Goal: Submit feedback/report problem: Submit feedback/report problem

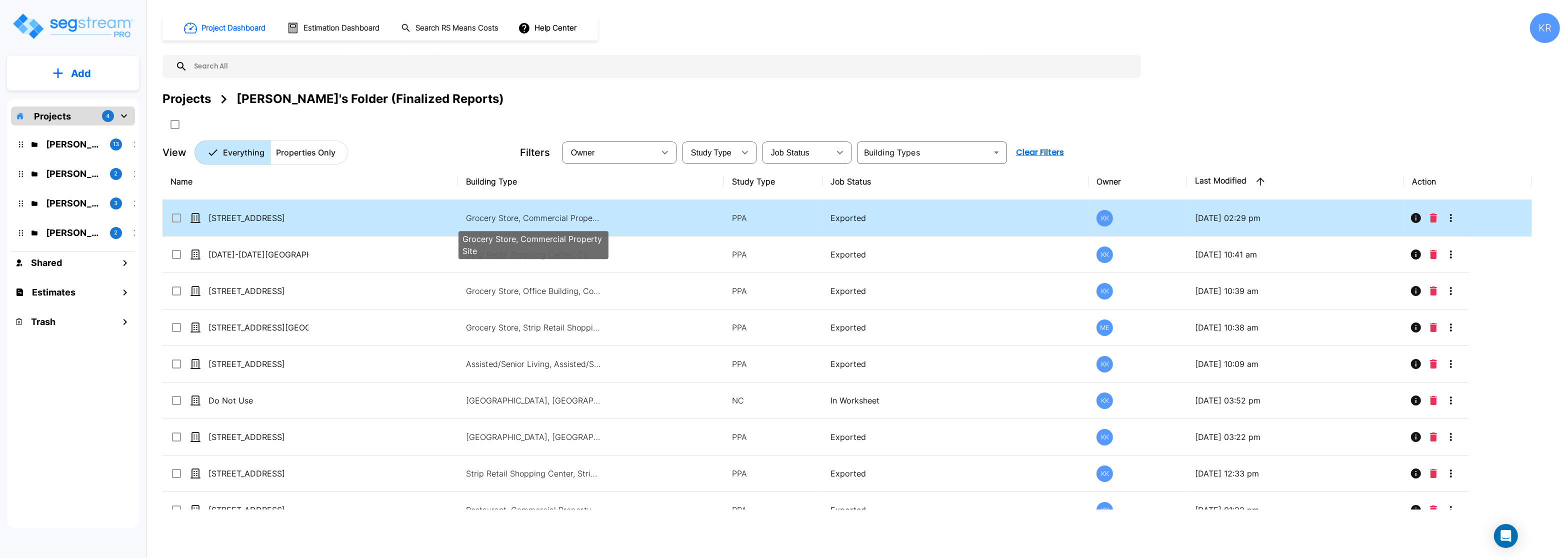
click at [502, 221] on p "Grocery Store, Commercial Property Site" at bounding box center [533, 218] width 135 height 12
checkbox input "true"
click at [502, 221] on p "Grocery Store, Commercial Property Site" at bounding box center [533, 218] width 135 height 12
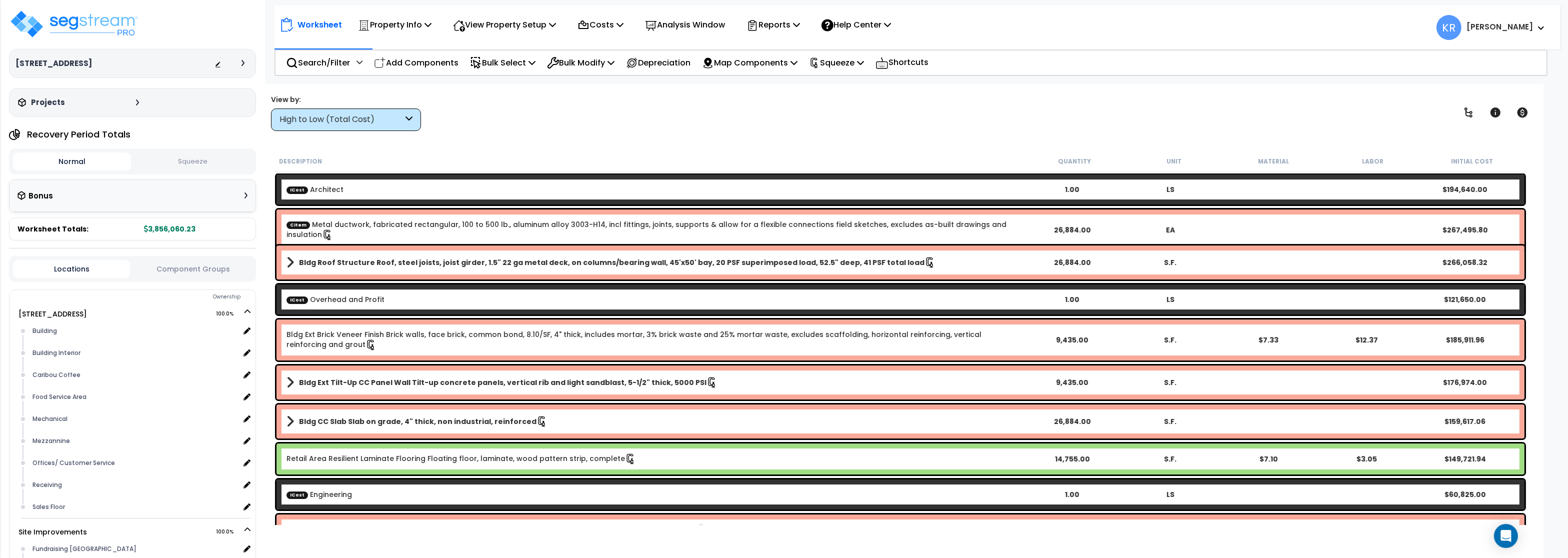
click at [302, 117] on div "High to Low (Total Cost)" at bounding box center [341, 119] width 124 height 11
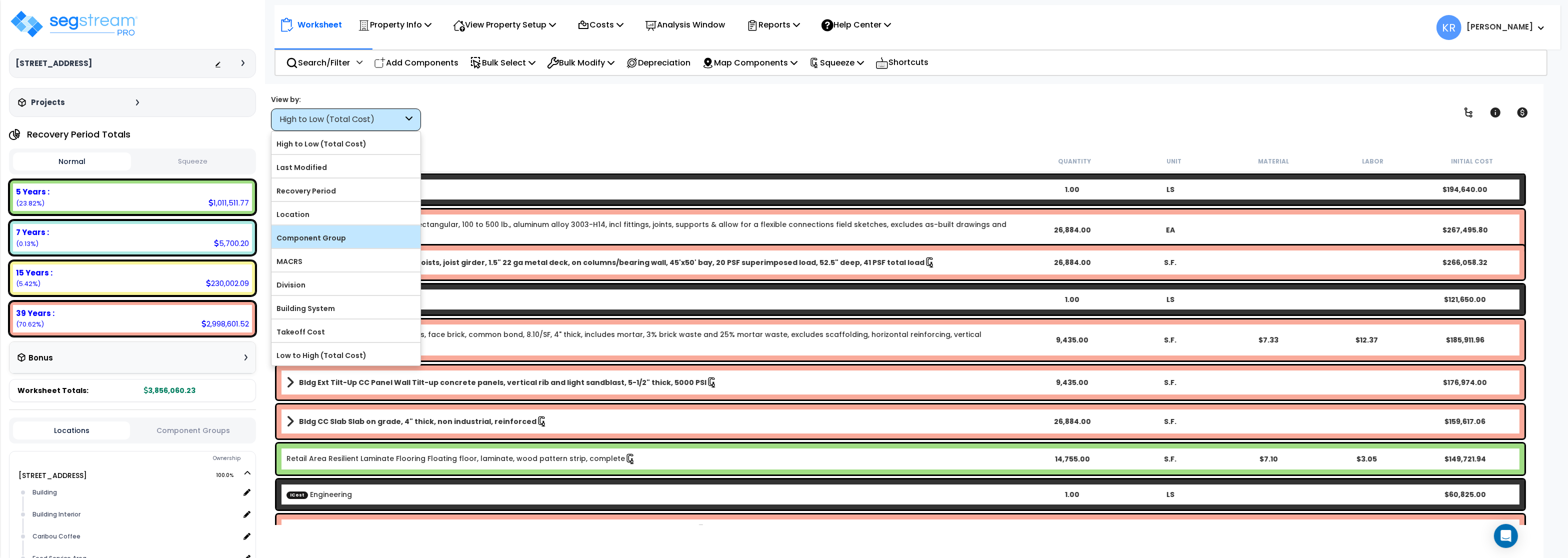
click at [315, 240] on label "Component Group" at bounding box center [346, 237] width 149 height 15
click at [0, 0] on input "Component Group" at bounding box center [0, 0] width 0 height 0
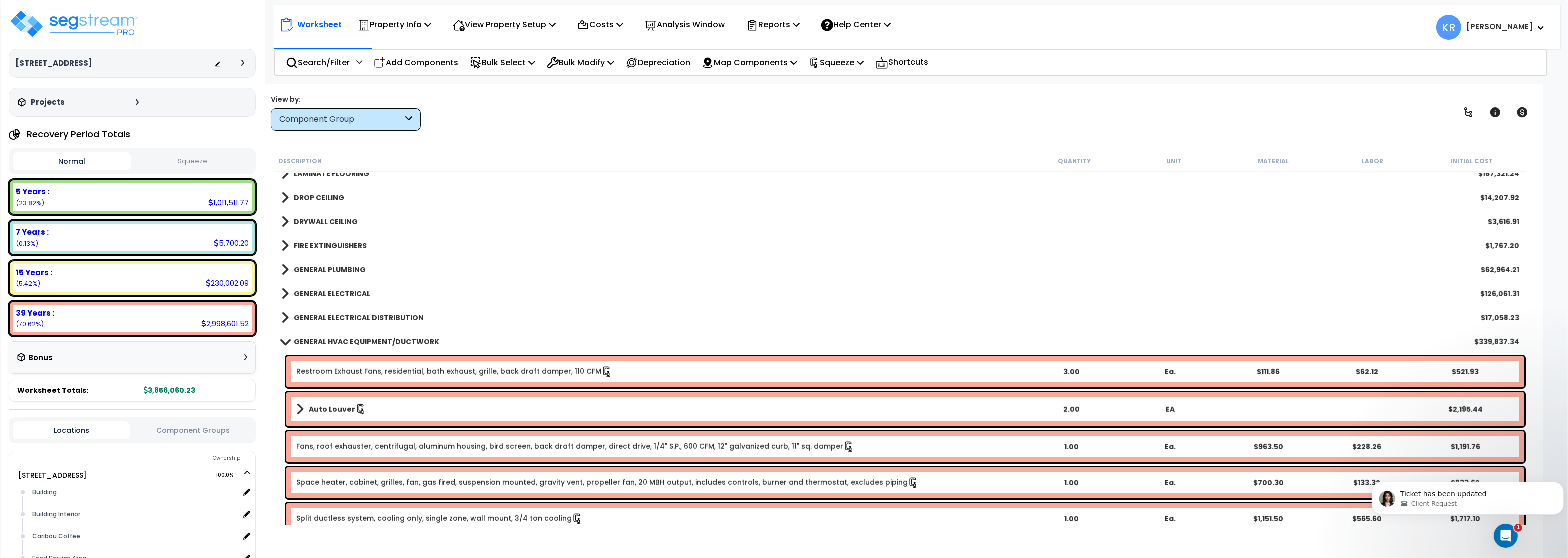
scroll to position [1201, 0]
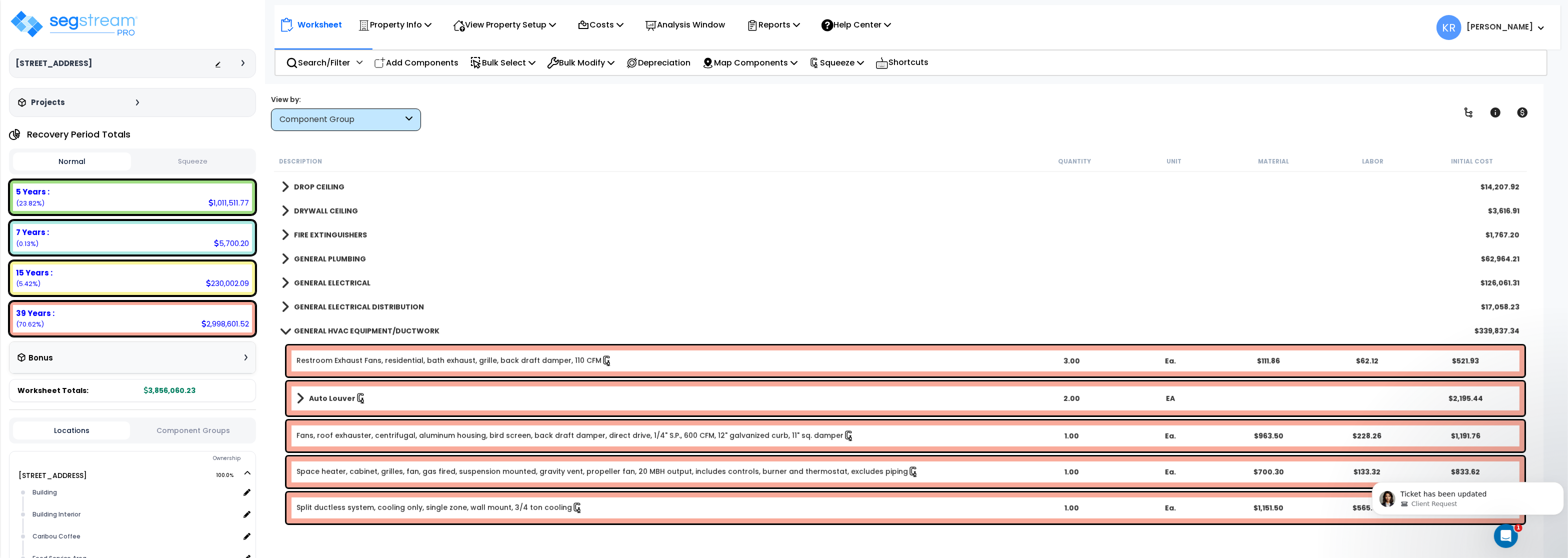
click at [344, 325] on div "GENERAL HVAC EQUIPMENT/DUCTWORK $339,837.34" at bounding box center [901, 331] width 1248 height 24
click at [343, 327] on b "GENERAL HVAC EQUIPMENT/DUCTWORK" at bounding box center [367, 331] width 145 height 10
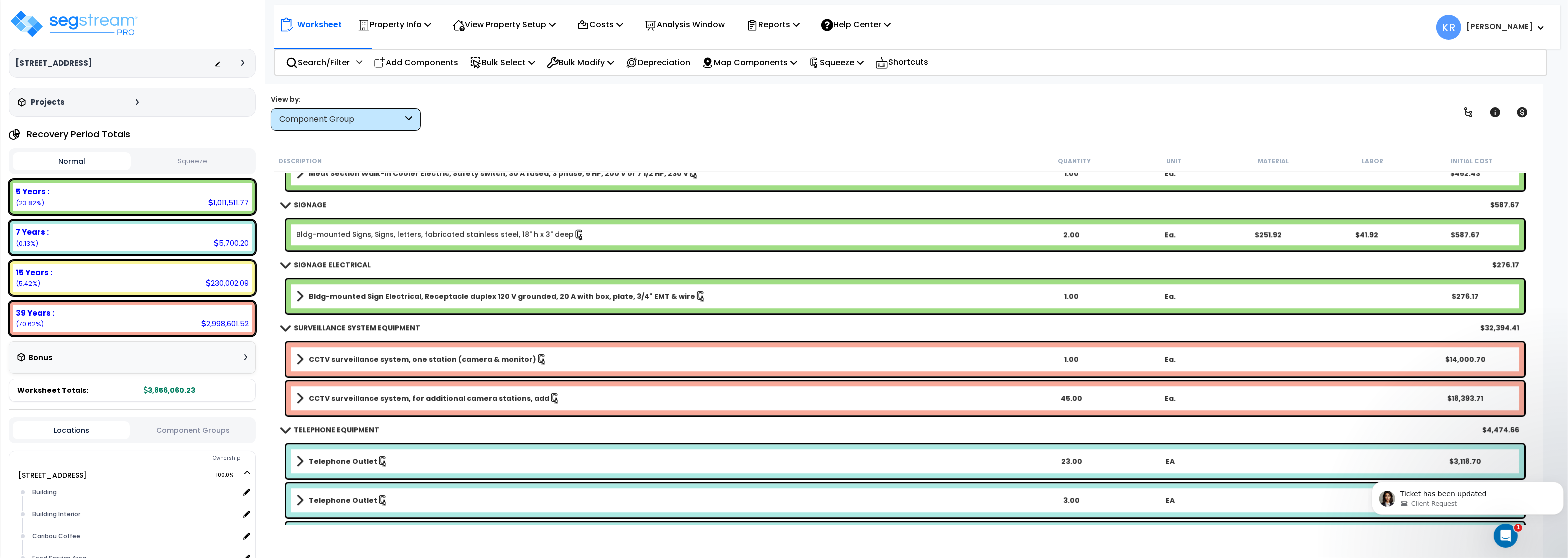
scroll to position [4803, 0]
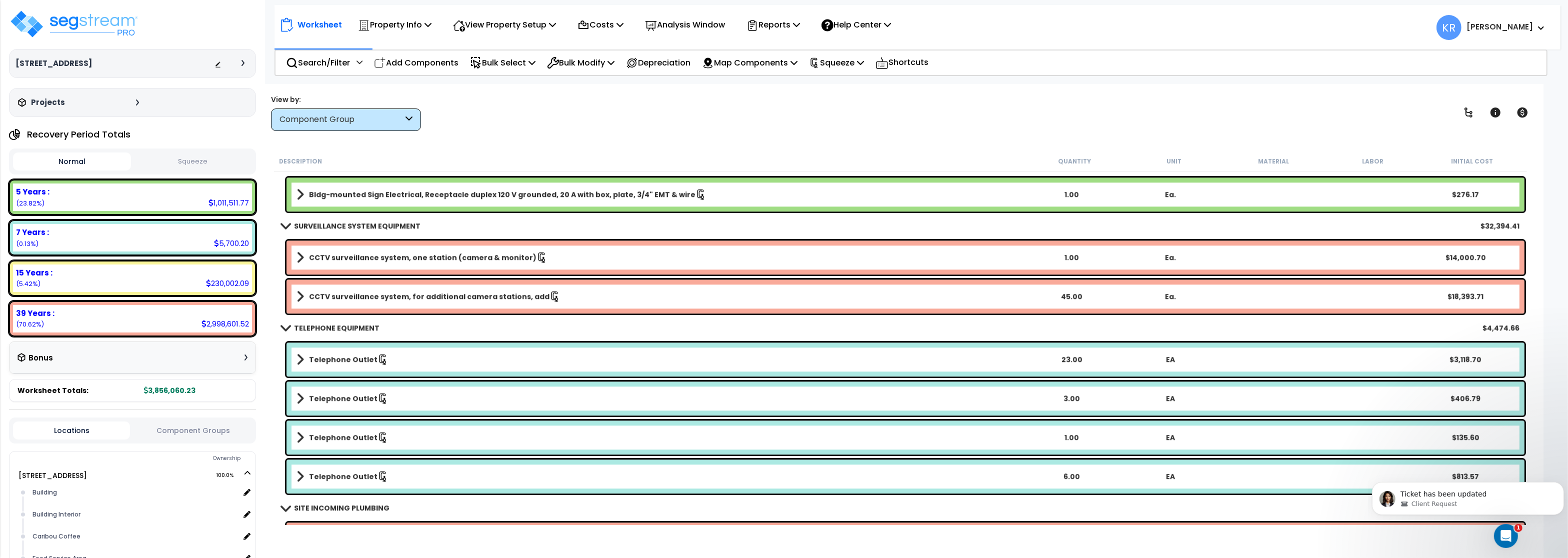
click at [336, 260] on b "CCTV surveillance system, one station (camera & monitor)" at bounding box center [423, 258] width 228 height 10
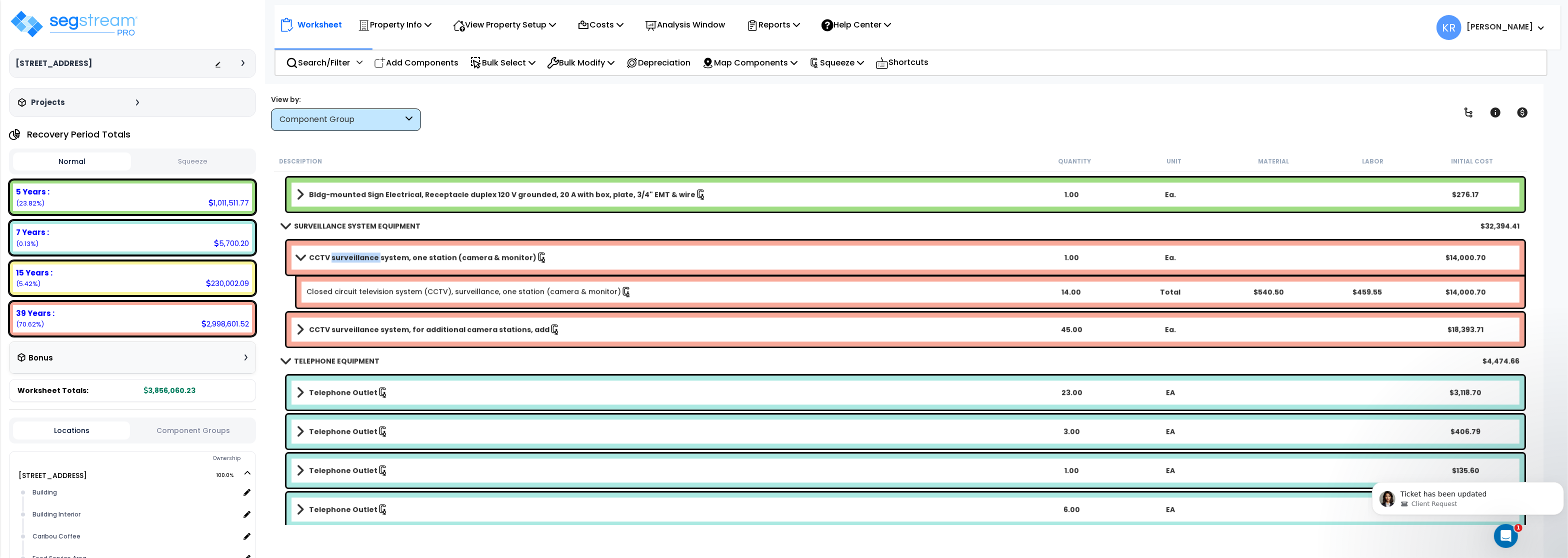
click at [336, 260] on b "CCTV surveillance system, one station (camera & monitor)" at bounding box center [423, 258] width 228 height 10
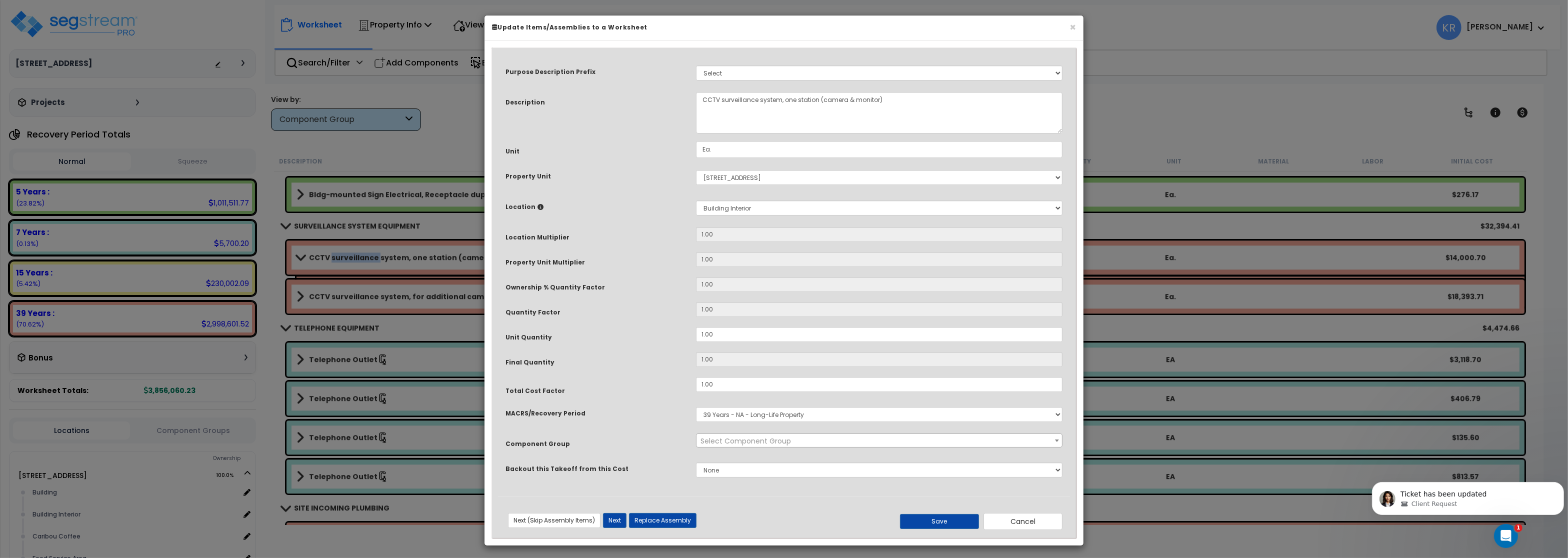
select select "57126"
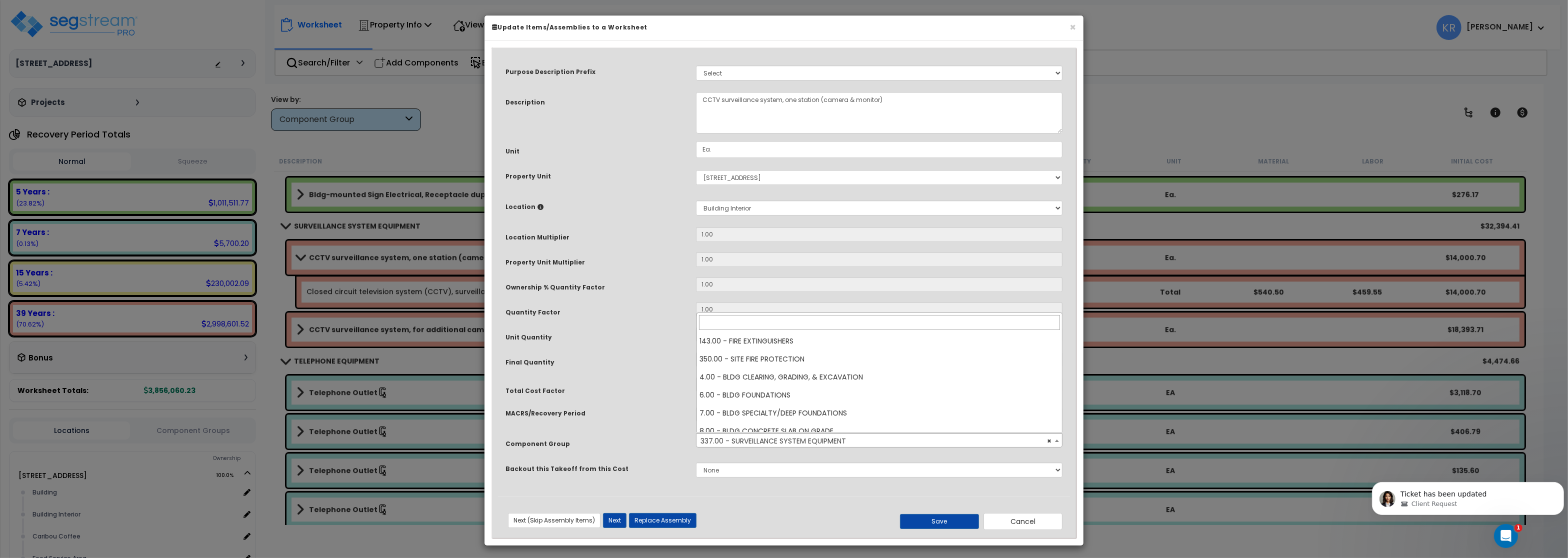
click at [773, 446] on span "× 337.00 - SURVEILLANCE SYSTEM EQUIPMENT" at bounding box center [879, 441] width 365 height 14
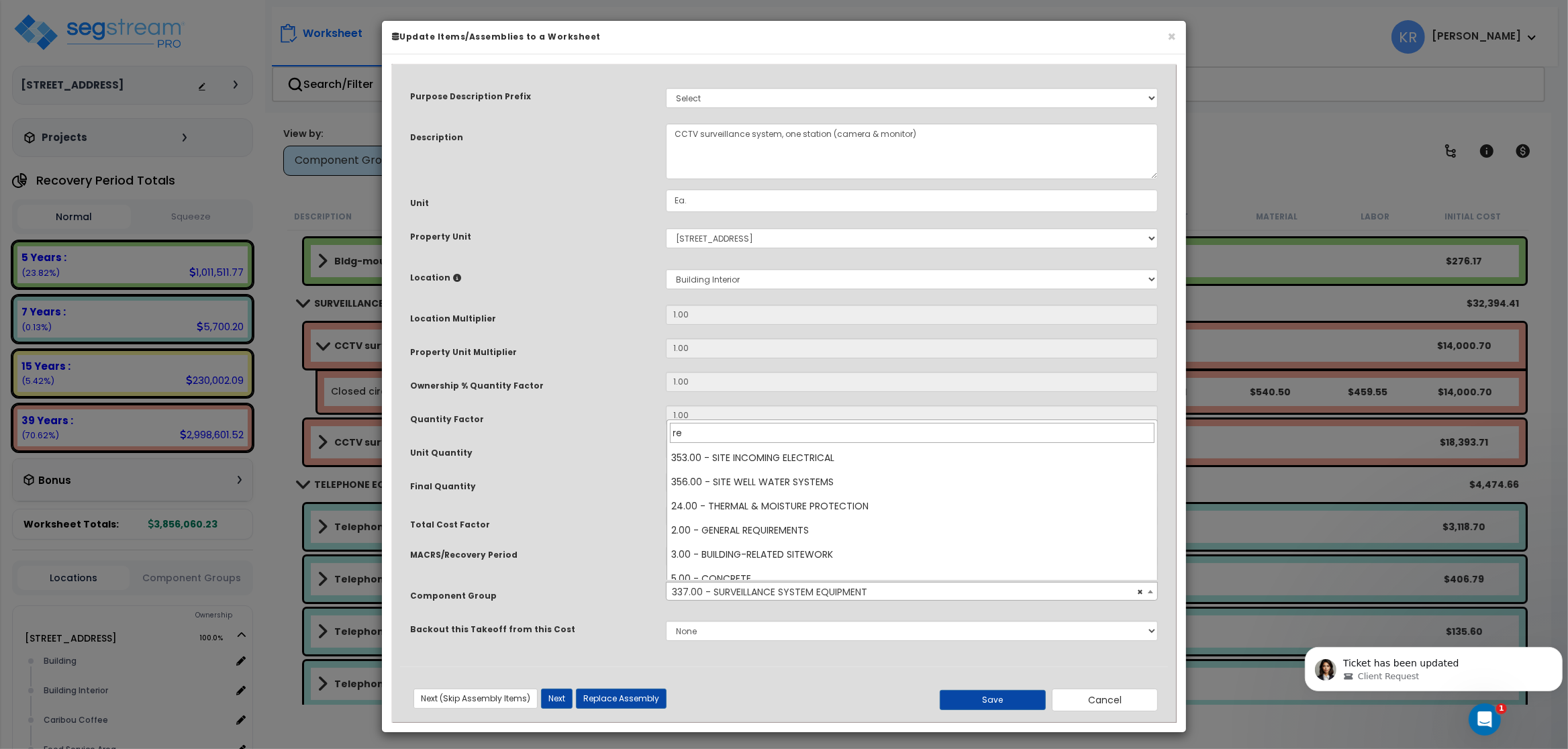
scroll to position [0, 0]
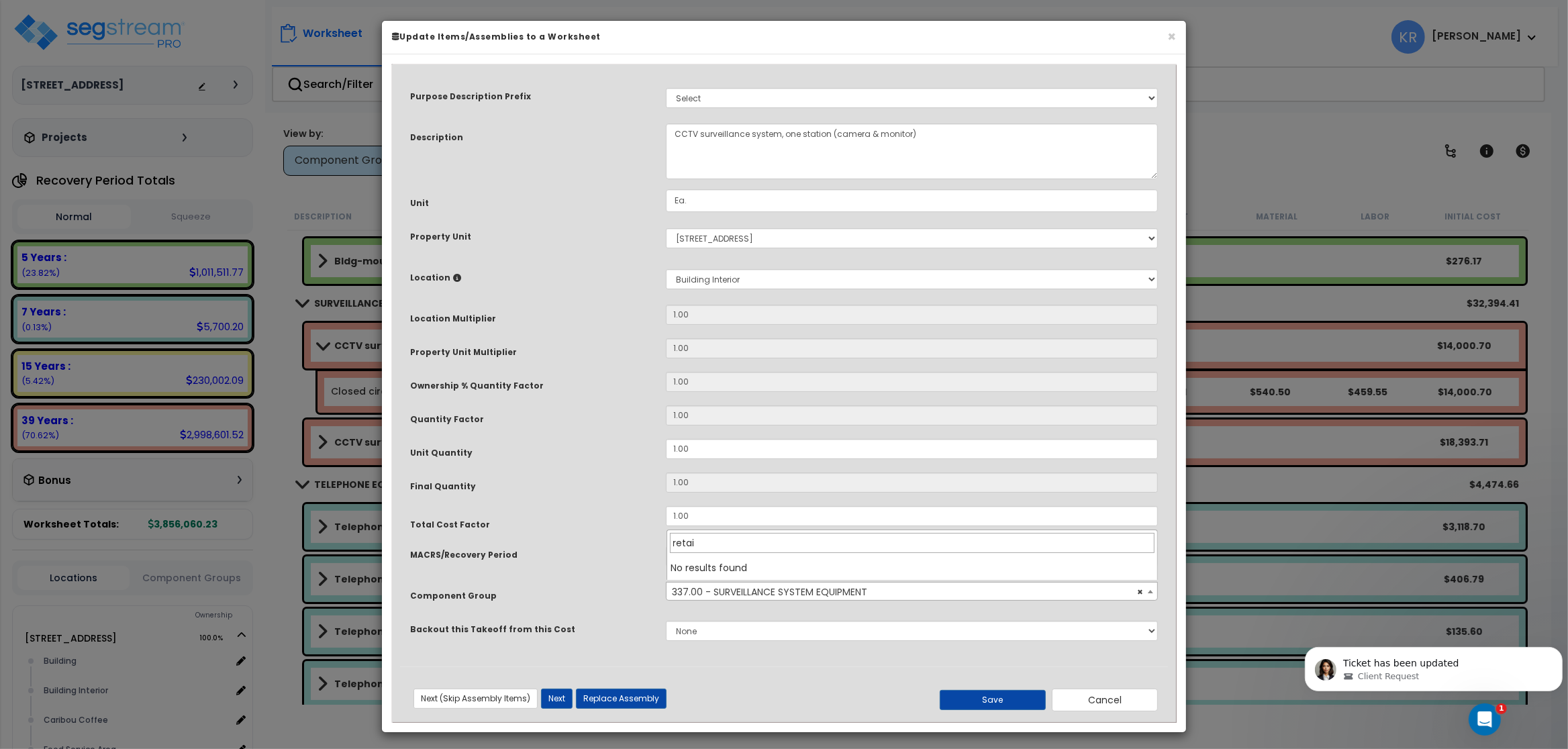
type input "retail"
click at [853, 588] on span "× 337.00 - SURVEILLANCE SYSTEM EQUIPMENT" at bounding box center [911, 592] width 490 height 19
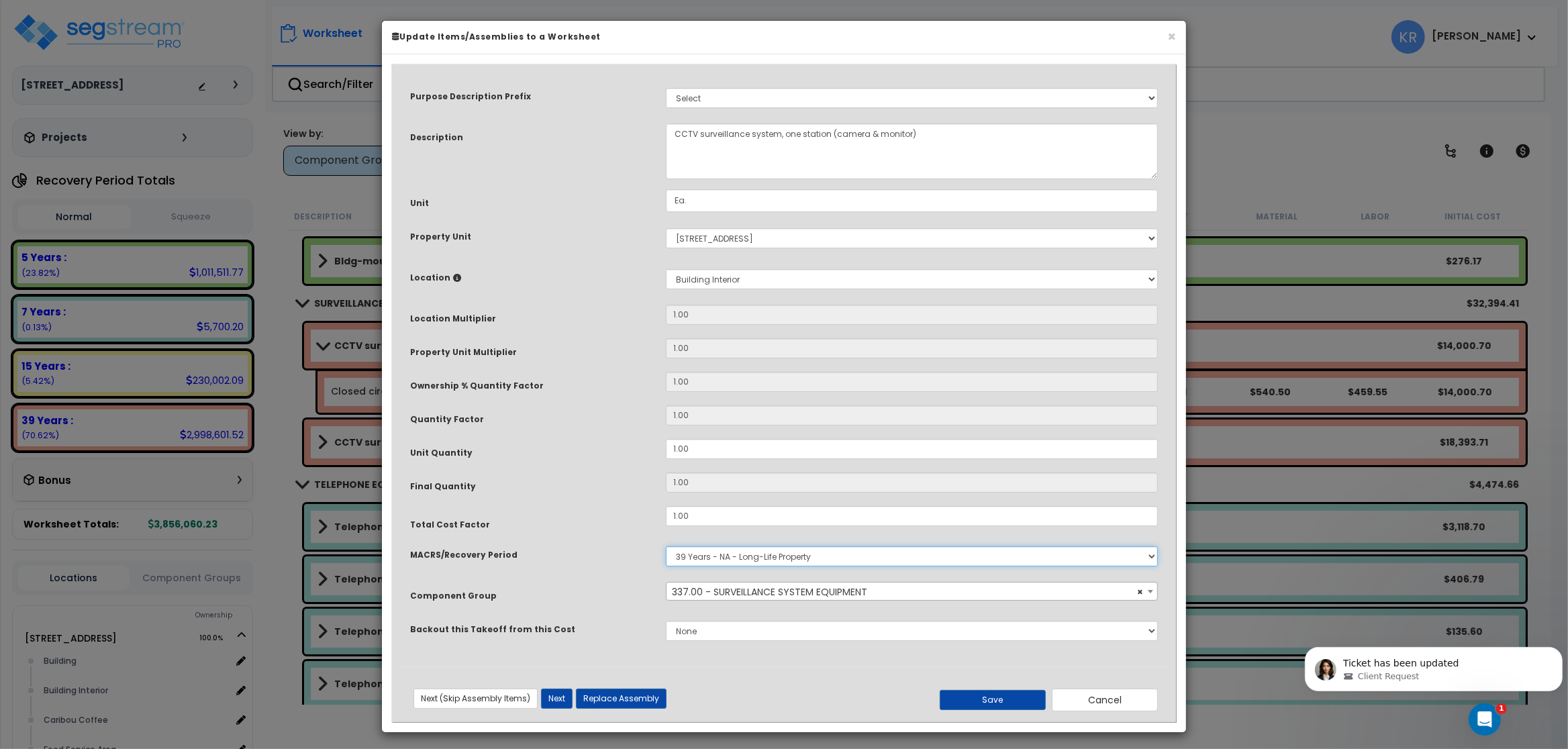
click at [666, 547] on select "Select MACRS/Recovery Period 5 Years - 57.0 - Distributive Trades & Services 5 …" at bounding box center [912, 556] width 492 height 20
select select "3667"
click option "5 Years - 57.0 - Distributive Trades & Services" at bounding box center [0, 0] width 0 height 0
click at [993, 694] on button "Save" at bounding box center [993, 699] width 106 height 20
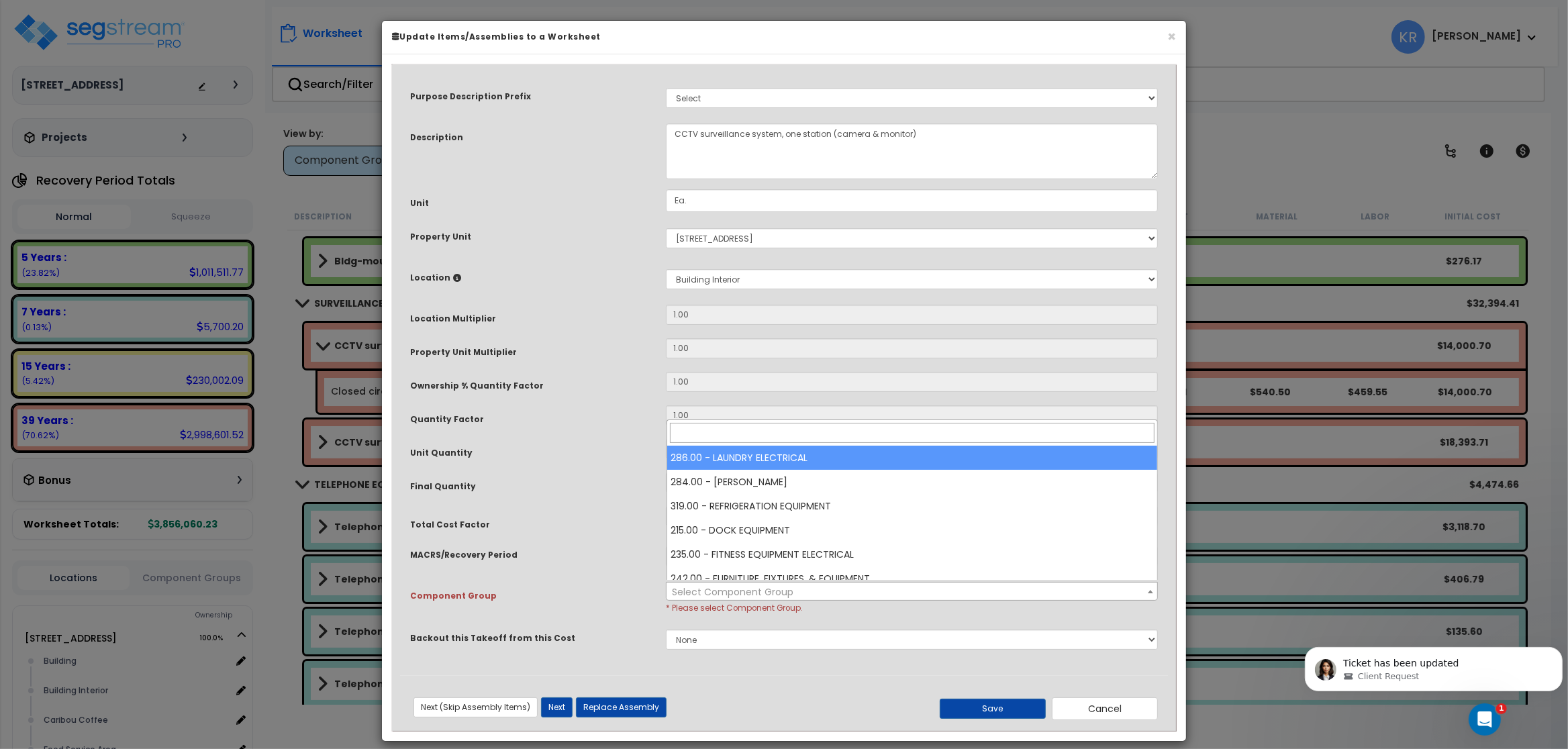
click at [749, 593] on span "Select Component Group" at bounding box center [733, 592] width 122 height 13
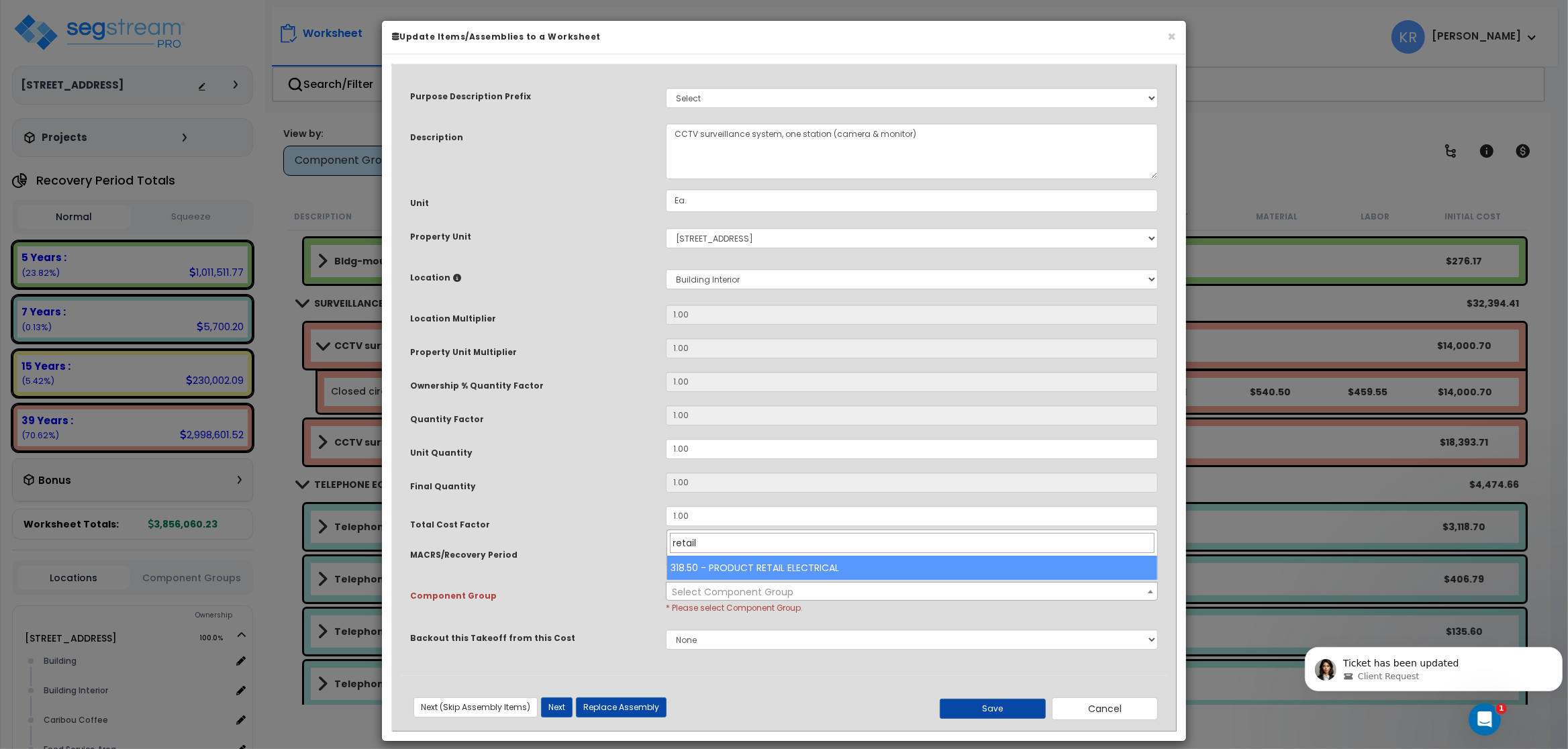
type input "retail"
select select "57275"
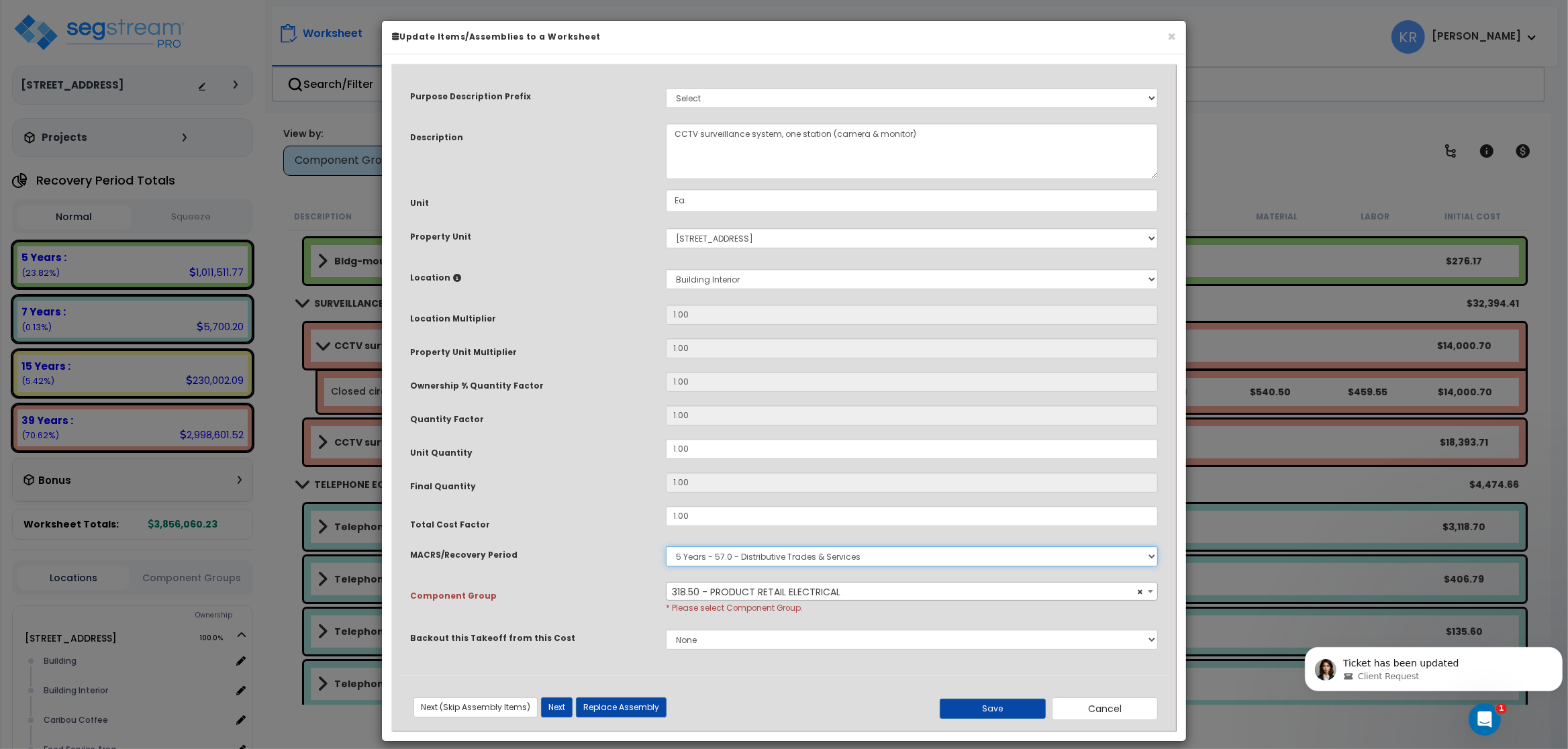
click at [666, 547] on select "Select MACRS/Recovery Period 5 Years - 57.0 - Distributive Trades & Services 5 …" at bounding box center [912, 556] width 492 height 20
click at [1514, 679] on div "Client Request" at bounding box center [1444, 676] width 202 height 12
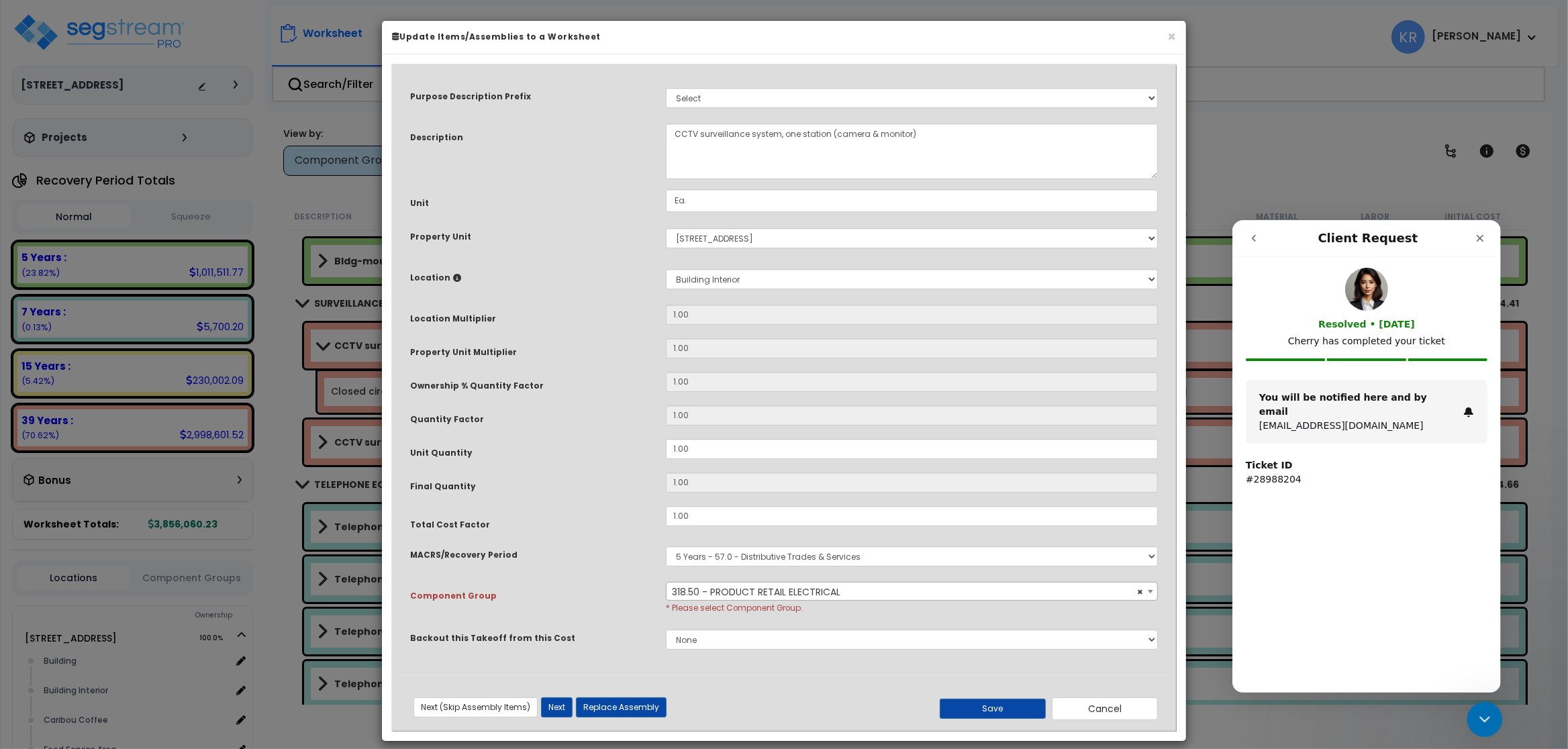
click at [1480, 711] on icon "Close Intercom Messenger" at bounding box center [1483, 717] width 16 height 16
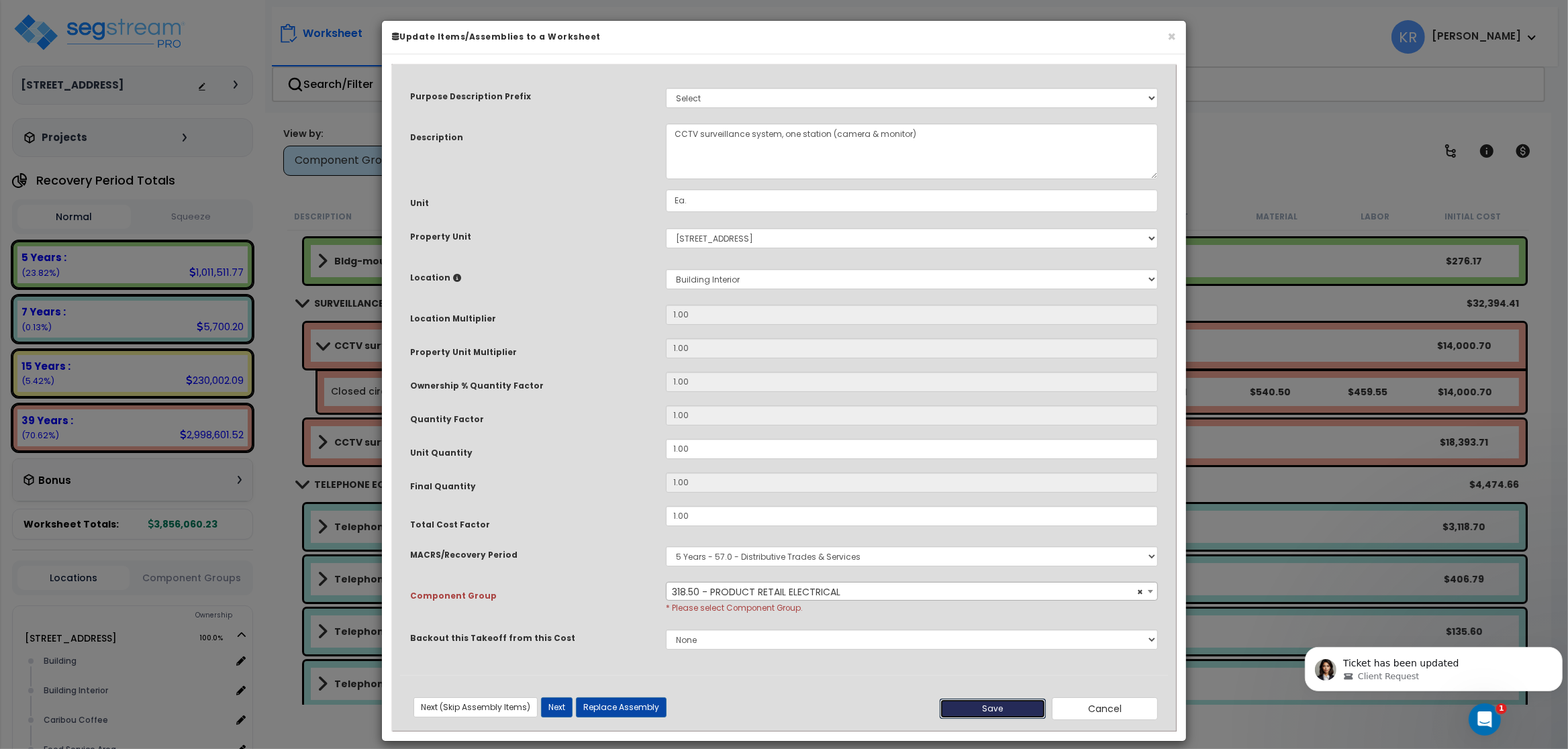
click at [966, 713] on button "Save" at bounding box center [993, 709] width 106 height 20
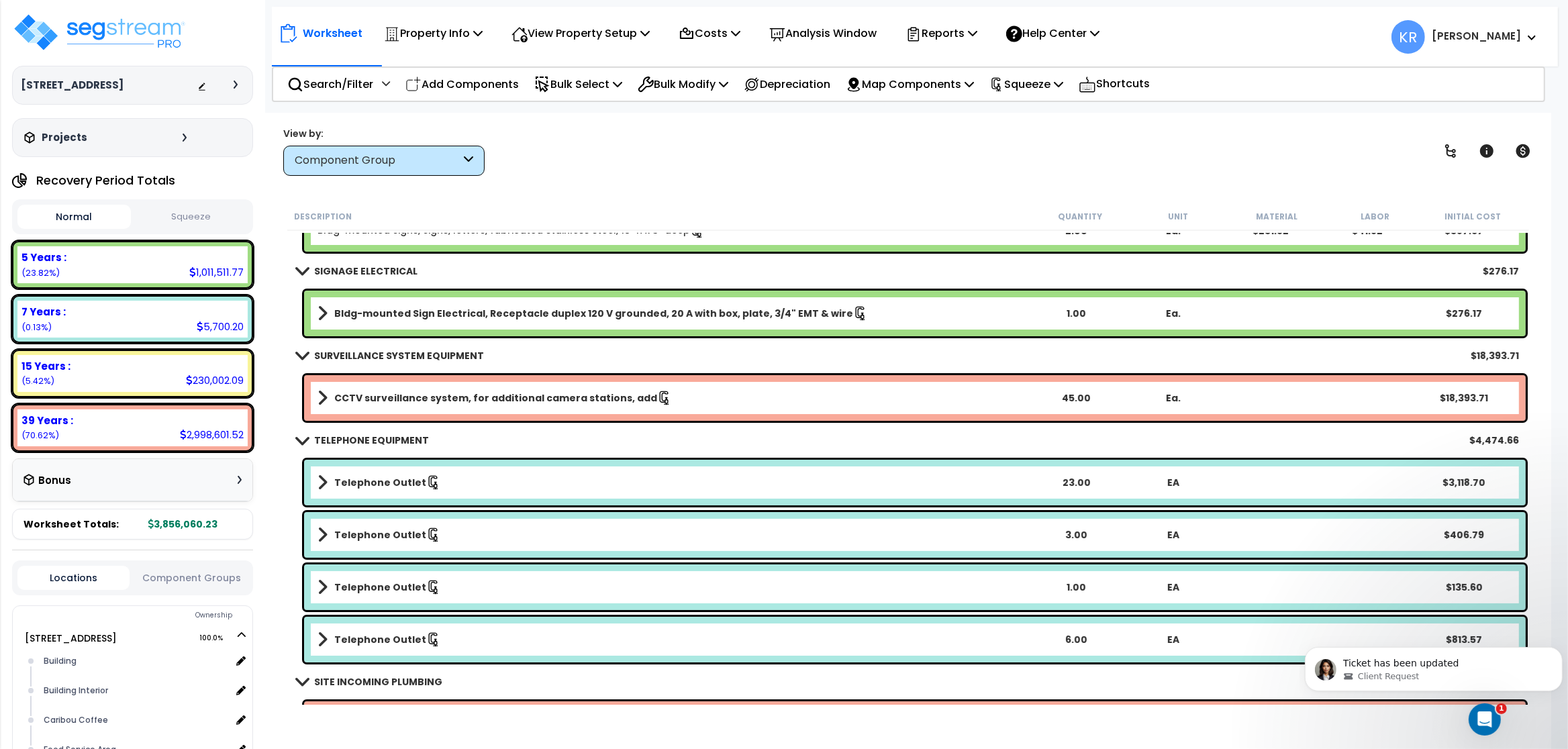
click at [385, 399] on b "CCTV surveillance system, for additional camera stations, add" at bounding box center [496, 398] width 323 height 13
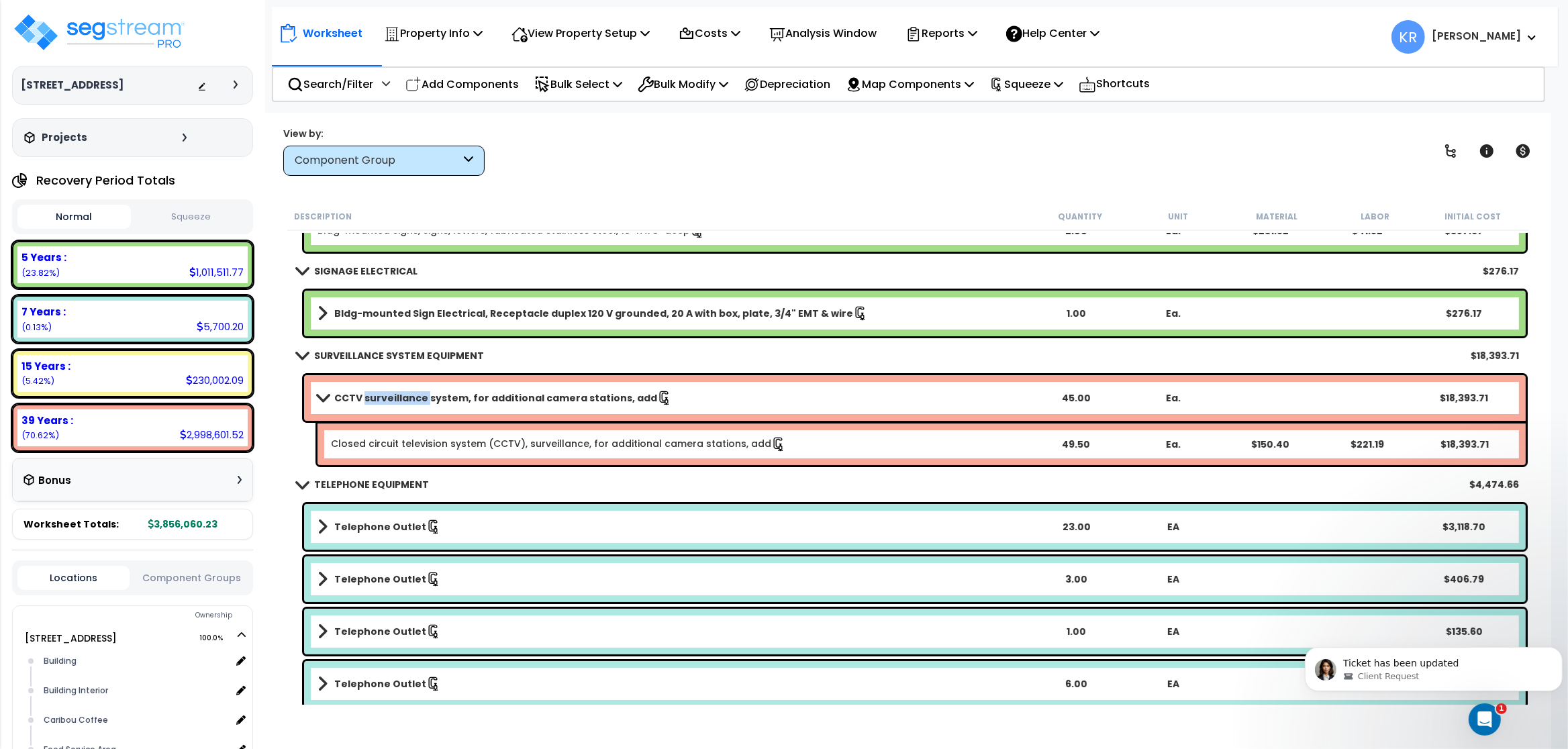
click at [385, 399] on b "CCTV surveillance system, for additional camera stations, add" at bounding box center [496, 398] width 323 height 13
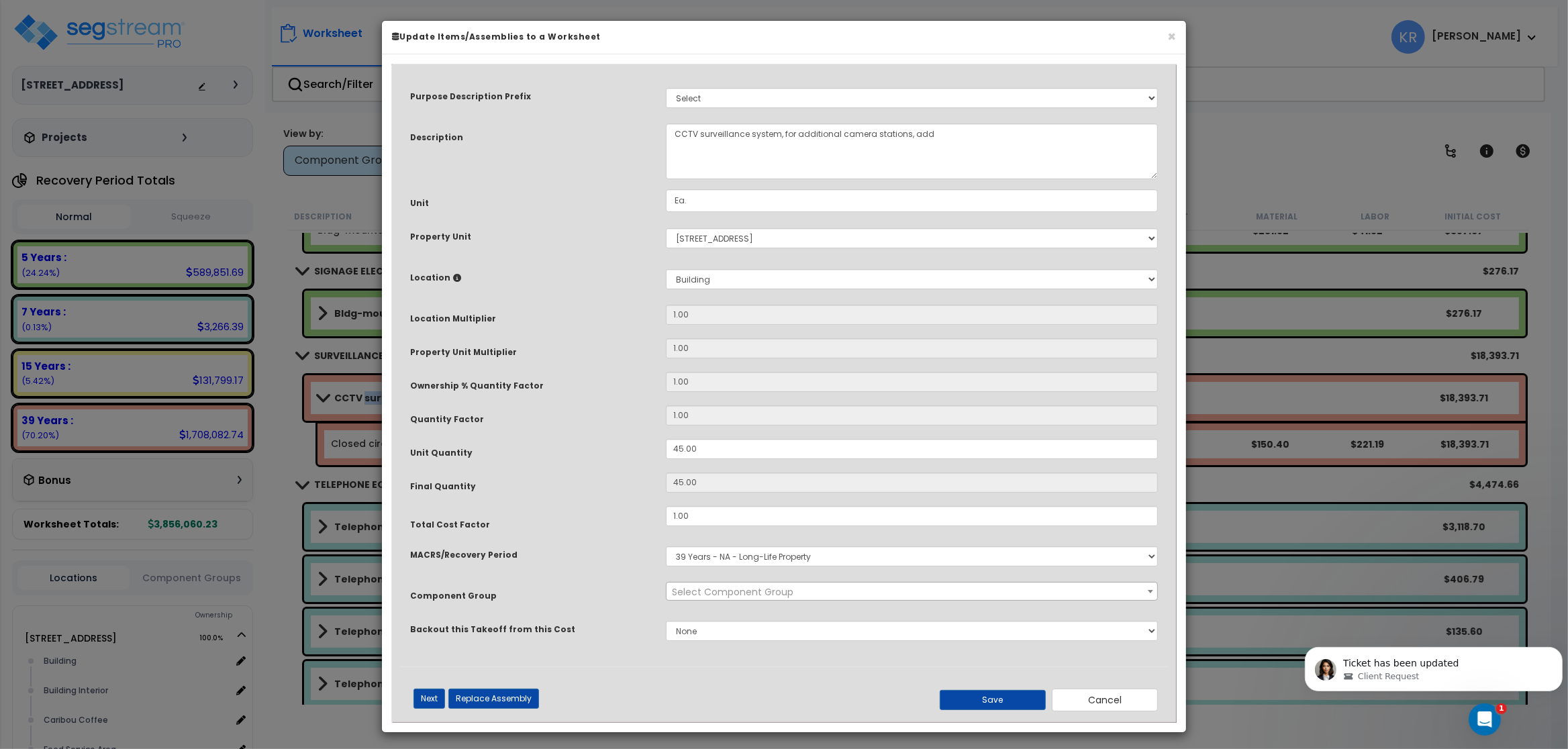
select select "57126"
click at [666, 547] on select "Select MACRS/Recovery Period 5 Years - 57.0 - Distributive Trades & Services 5 …" at bounding box center [912, 556] width 492 height 20
select select "3667"
click option "5 Years - 57.0 - Distributive Trades & Services" at bounding box center [0, 0] width 0 height 0
click at [704, 593] on span "Select Component Group" at bounding box center [733, 592] width 122 height 13
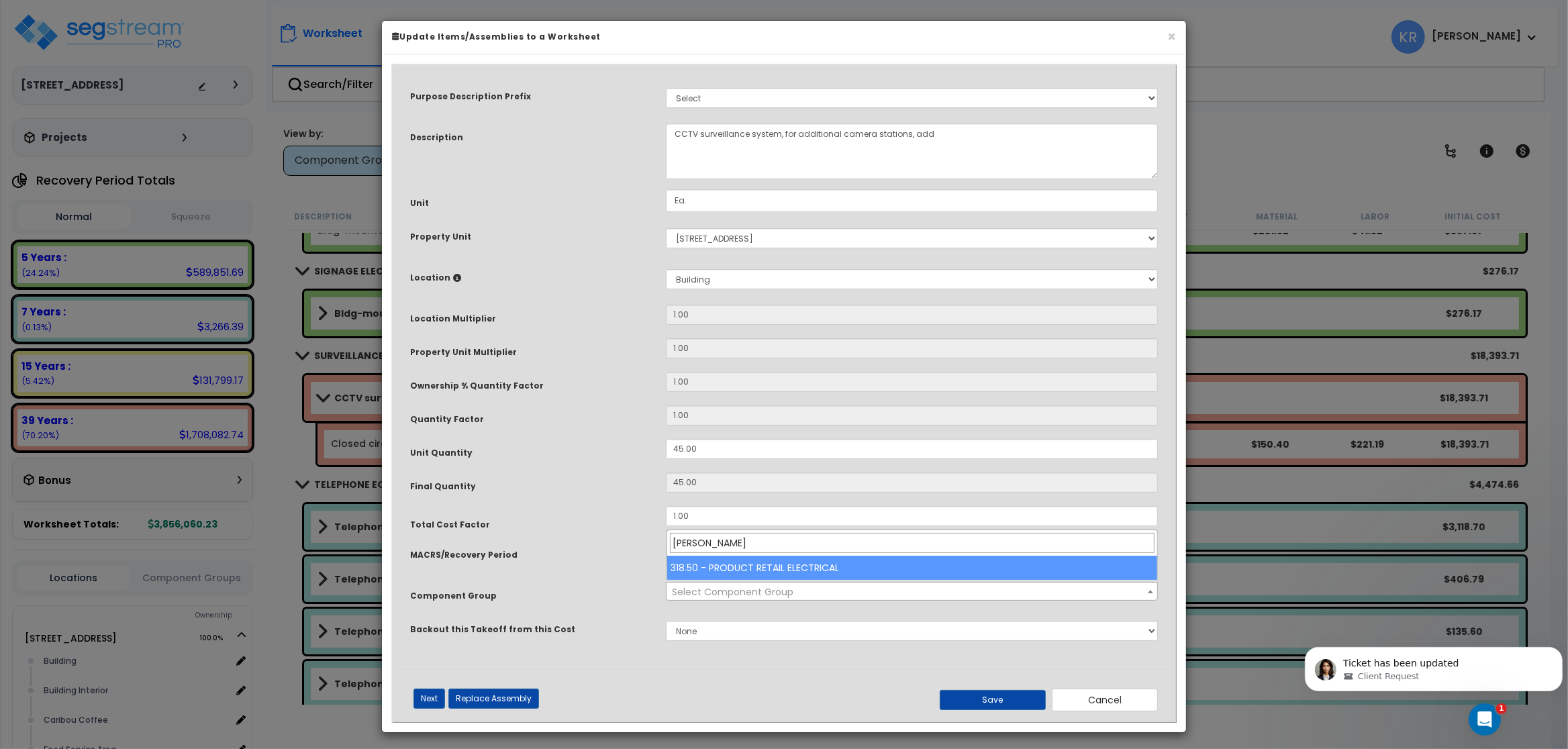
type input "[PERSON_NAME]"
select select "57275"
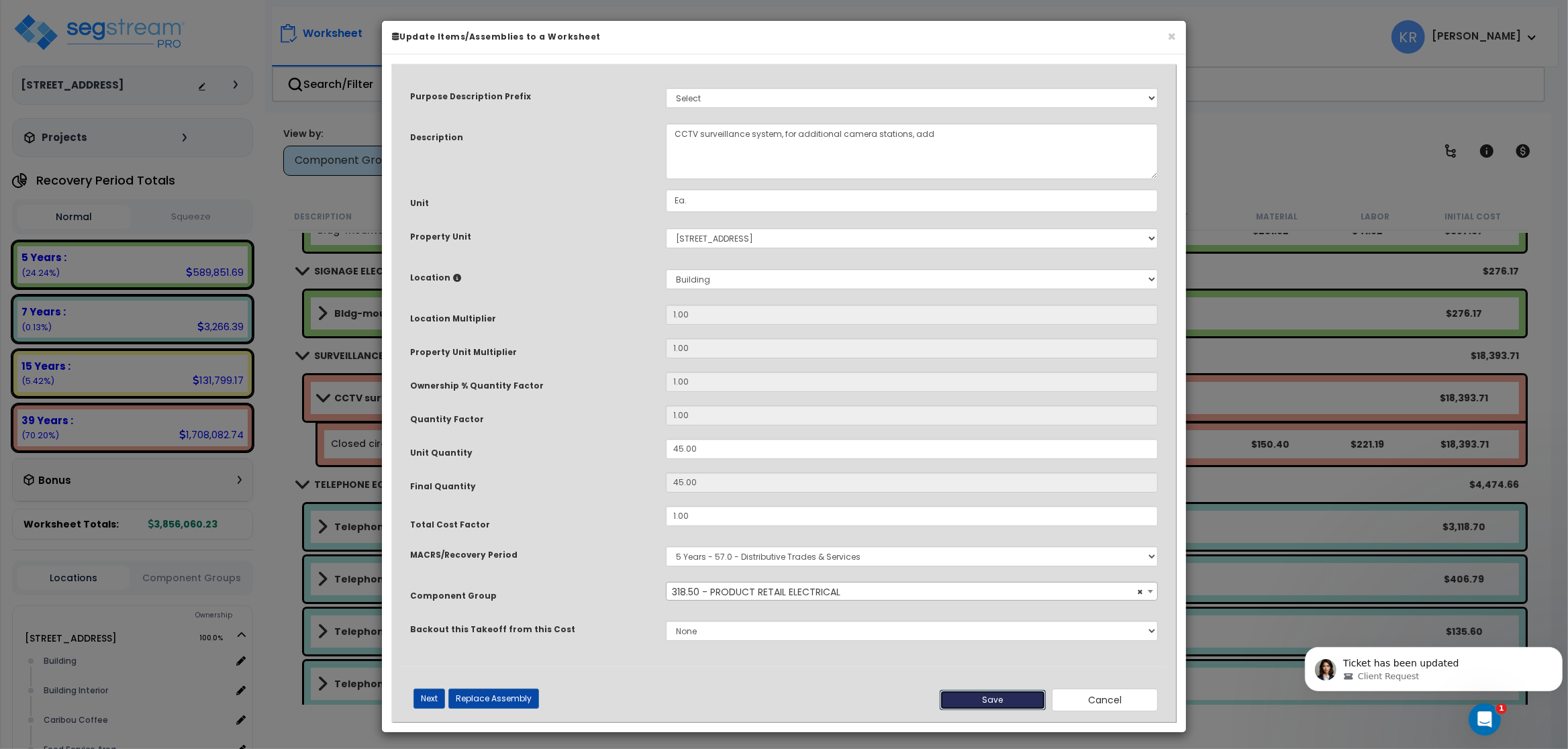
click at [982, 698] on button "Save" at bounding box center [993, 699] width 106 height 20
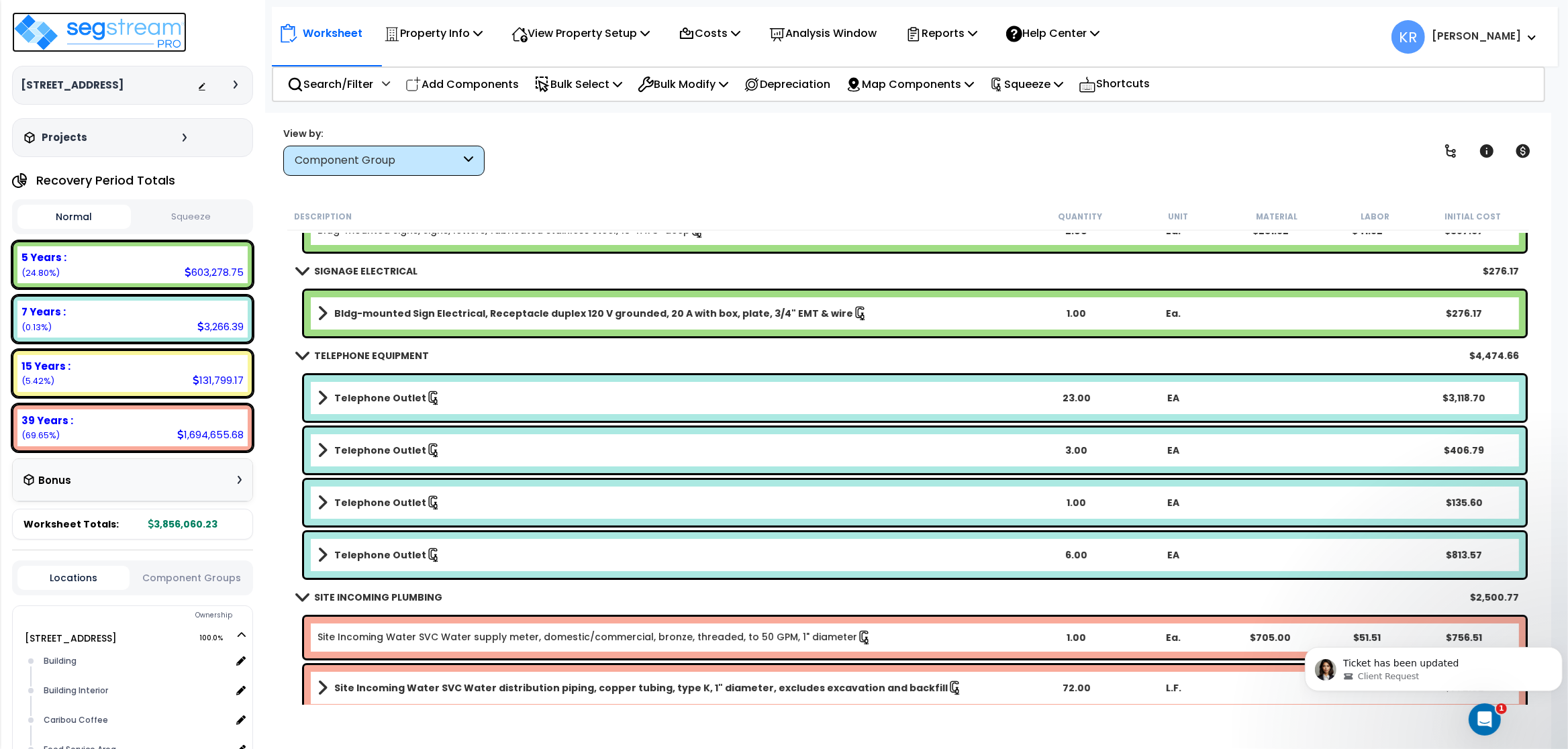
click at [55, 21] on img at bounding box center [99, 32] width 174 height 40
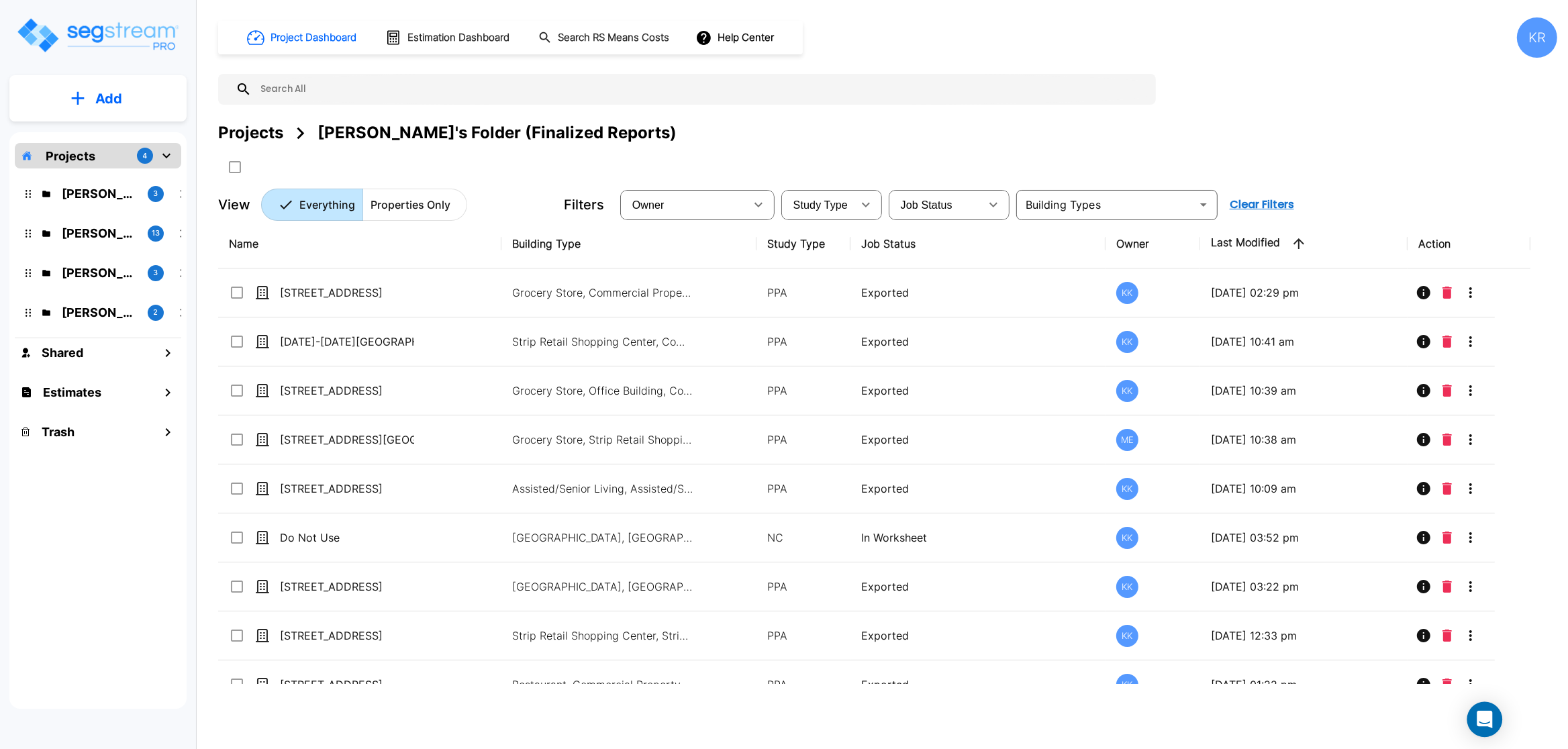
click at [1471, 726] on body "× Your report is being generated. Be patient! × We're working on your Modificat…" at bounding box center [784, 374] width 1568 height 749
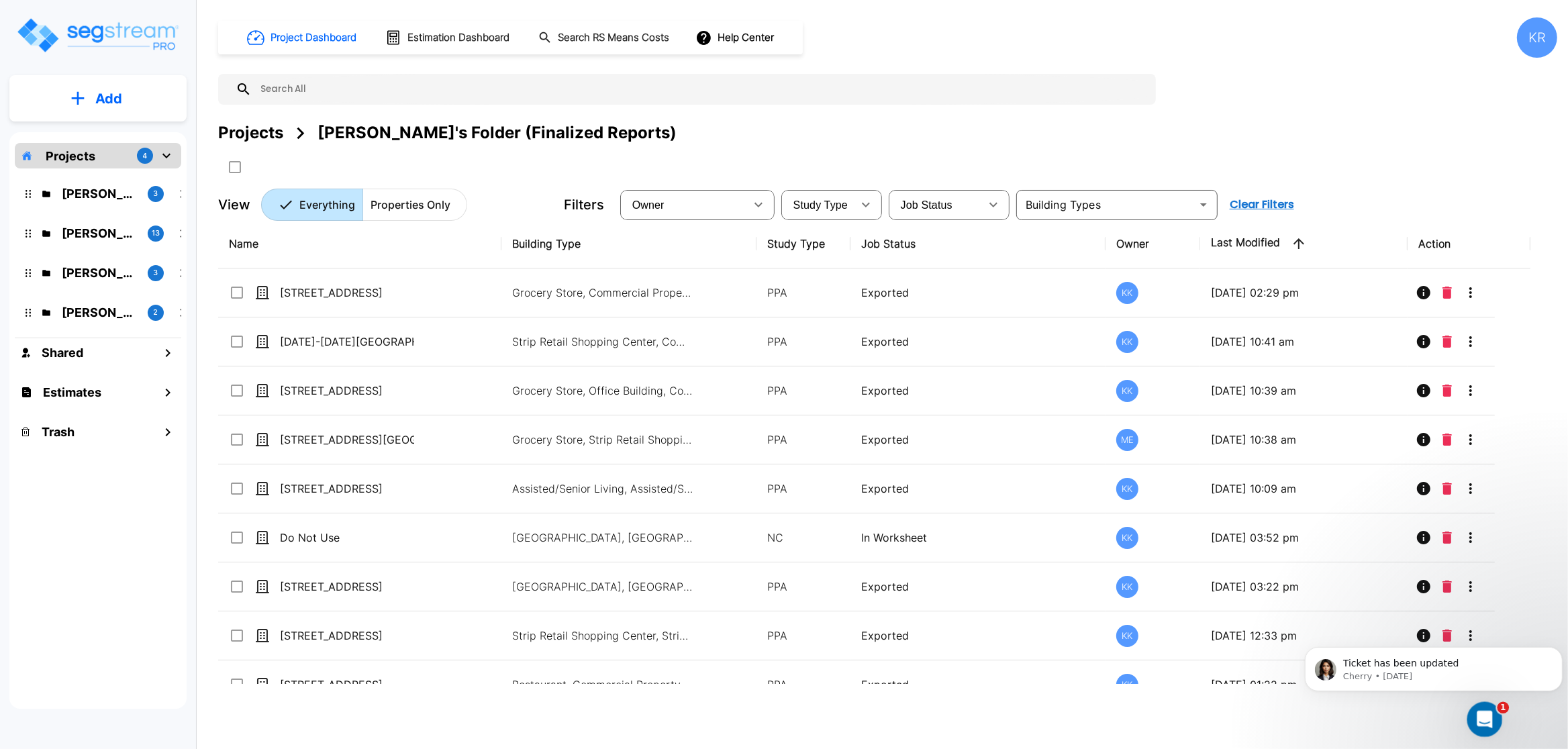
click at [1481, 716] on icon "Open Intercom Messenger" at bounding box center [1484, 718] width 22 height 22
click at [1481, 716] on icon "Close Intercom Messenger" at bounding box center [1483, 717] width 16 height 16
click at [1477, 717] on icon "Open Intercom Messenger" at bounding box center [1484, 718] width 22 height 22
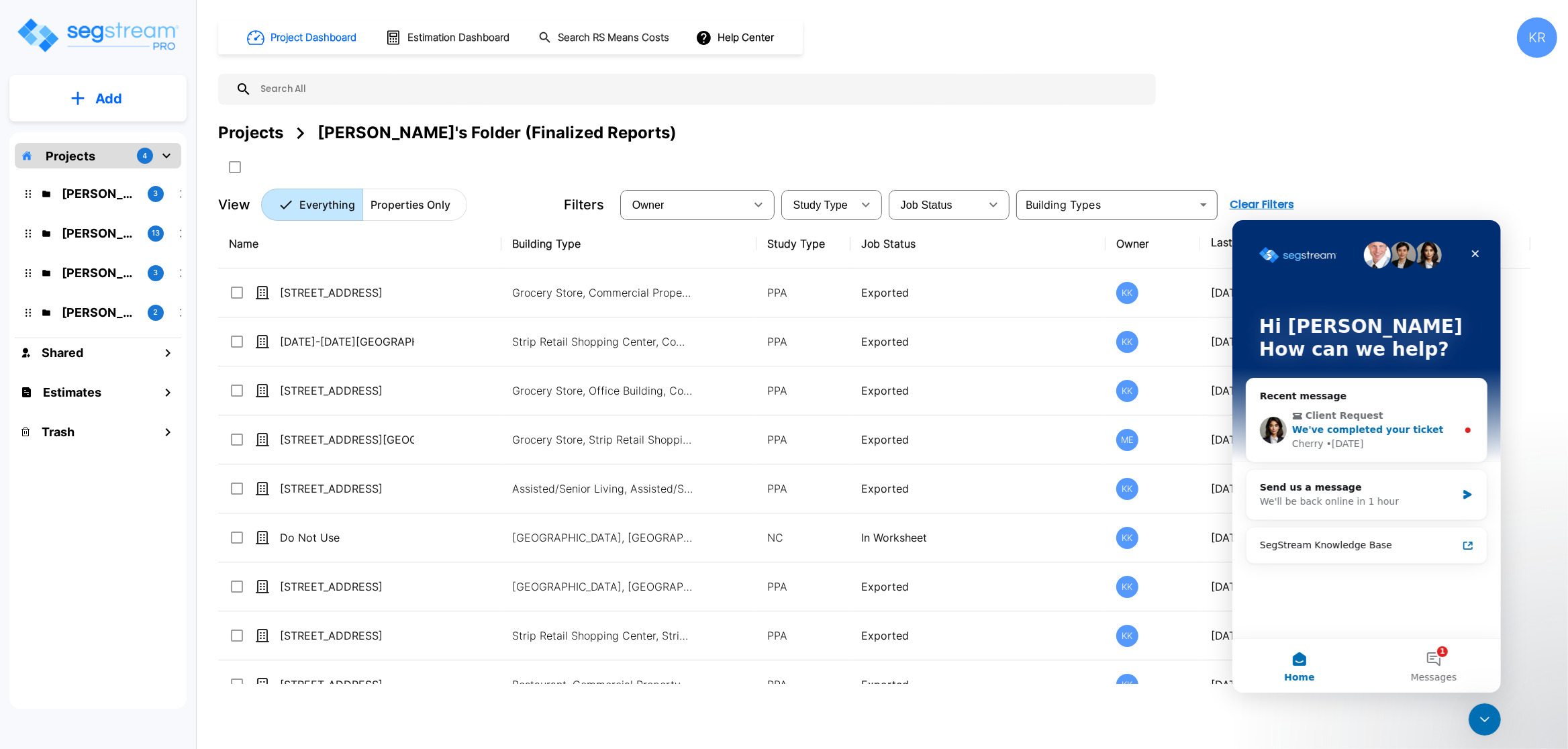
click at [1355, 451] on div "Client Request We've completed your ticket Cherry • 2d ago" at bounding box center [1366, 429] width 240 height 64
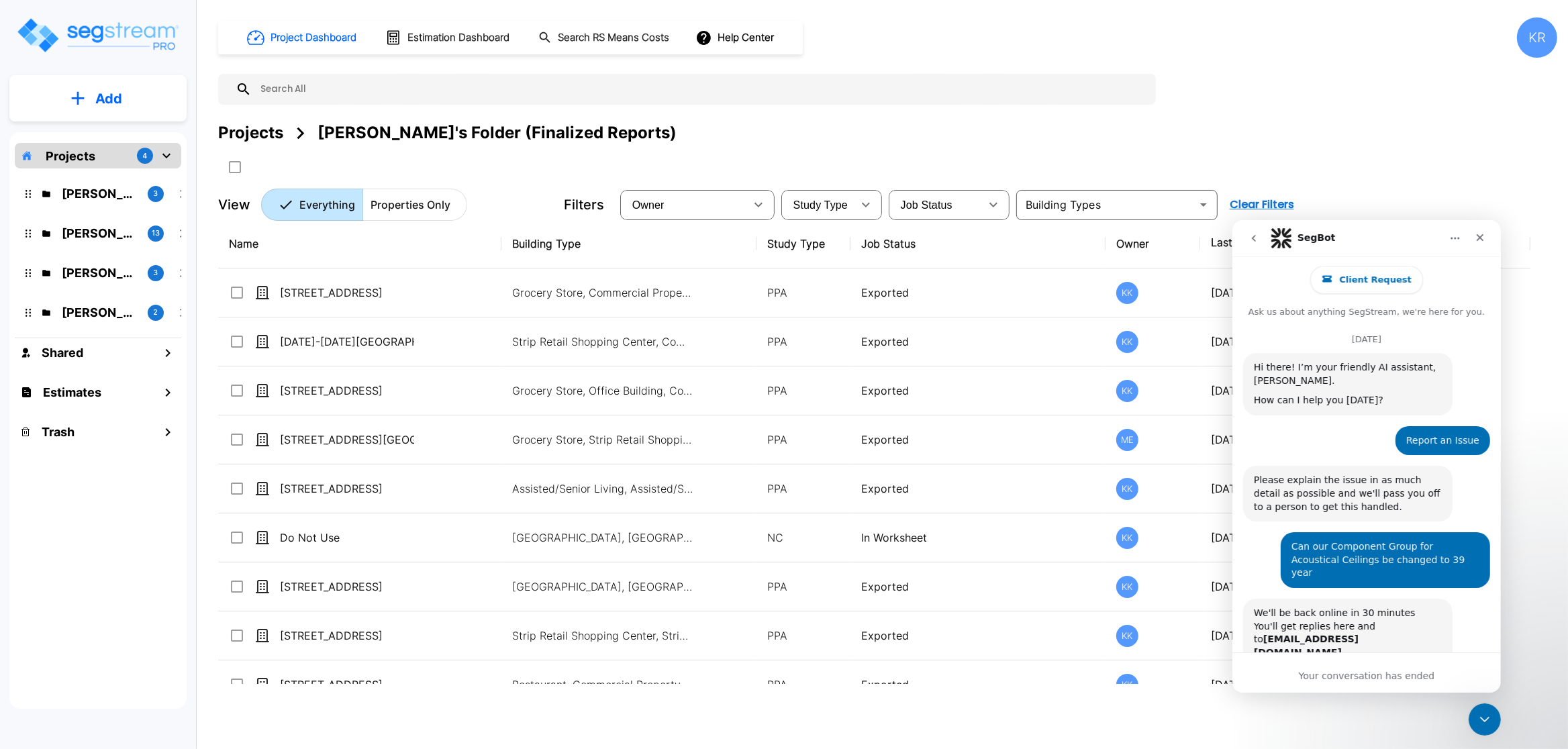
click at [1254, 239] on icon "go back" at bounding box center [1253, 237] width 4 height 7
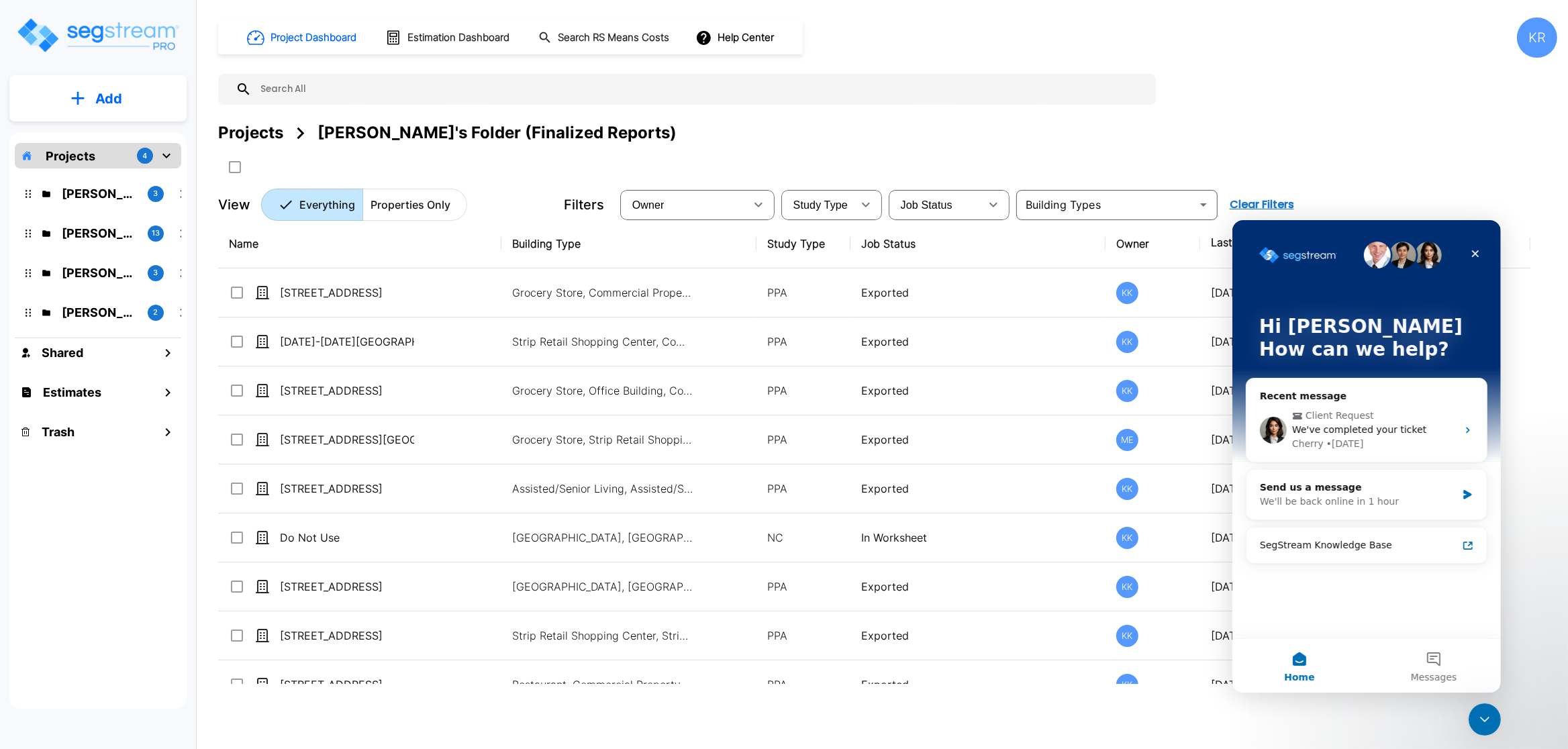
click at [1374, 254] on img "Intercom messenger" at bounding box center [1377, 254] width 27 height 27
click at [1447, 664] on button "Messages" at bounding box center [1433, 665] width 134 height 53
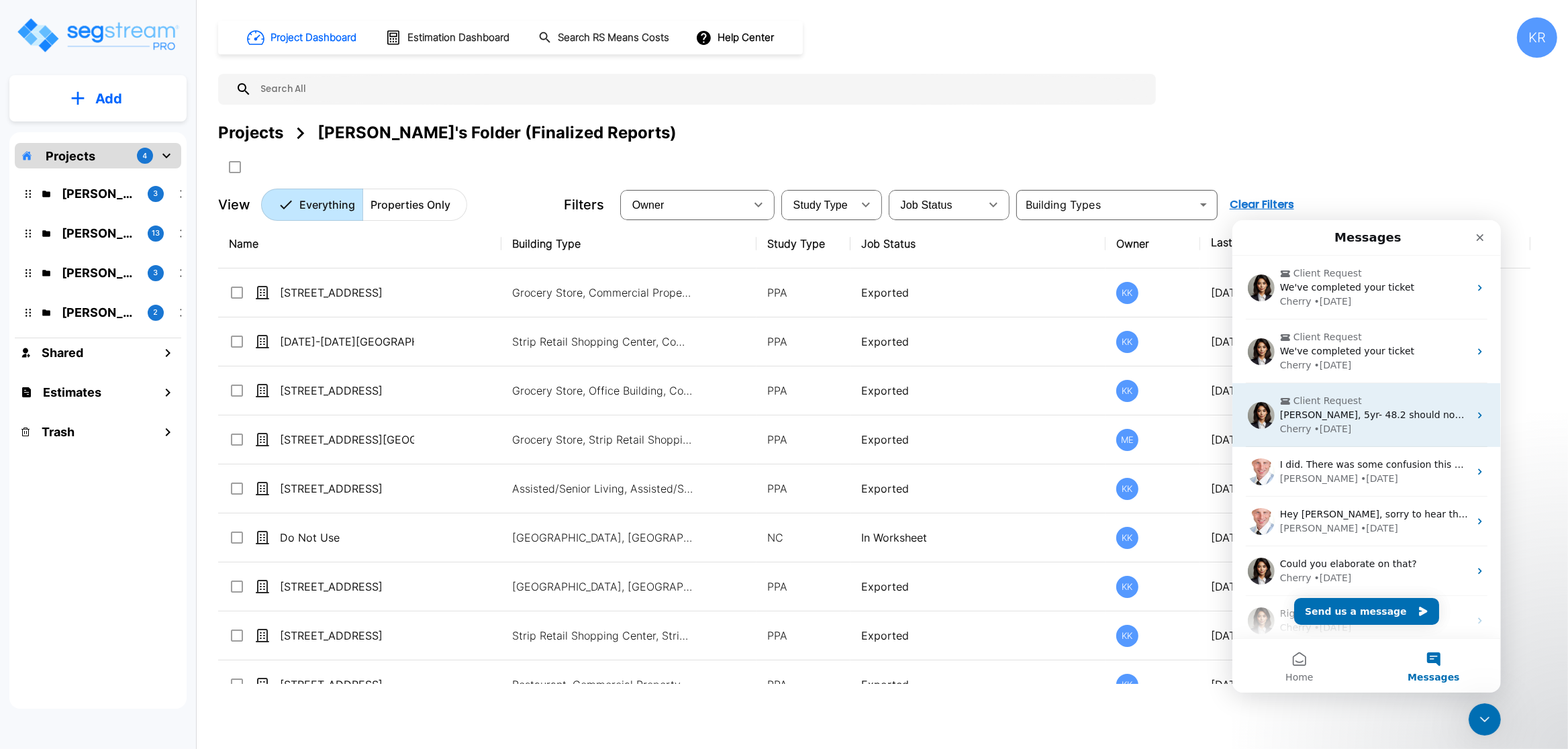
click at [1330, 427] on div "• 1w ago" at bounding box center [1333, 428] width 37 height 14
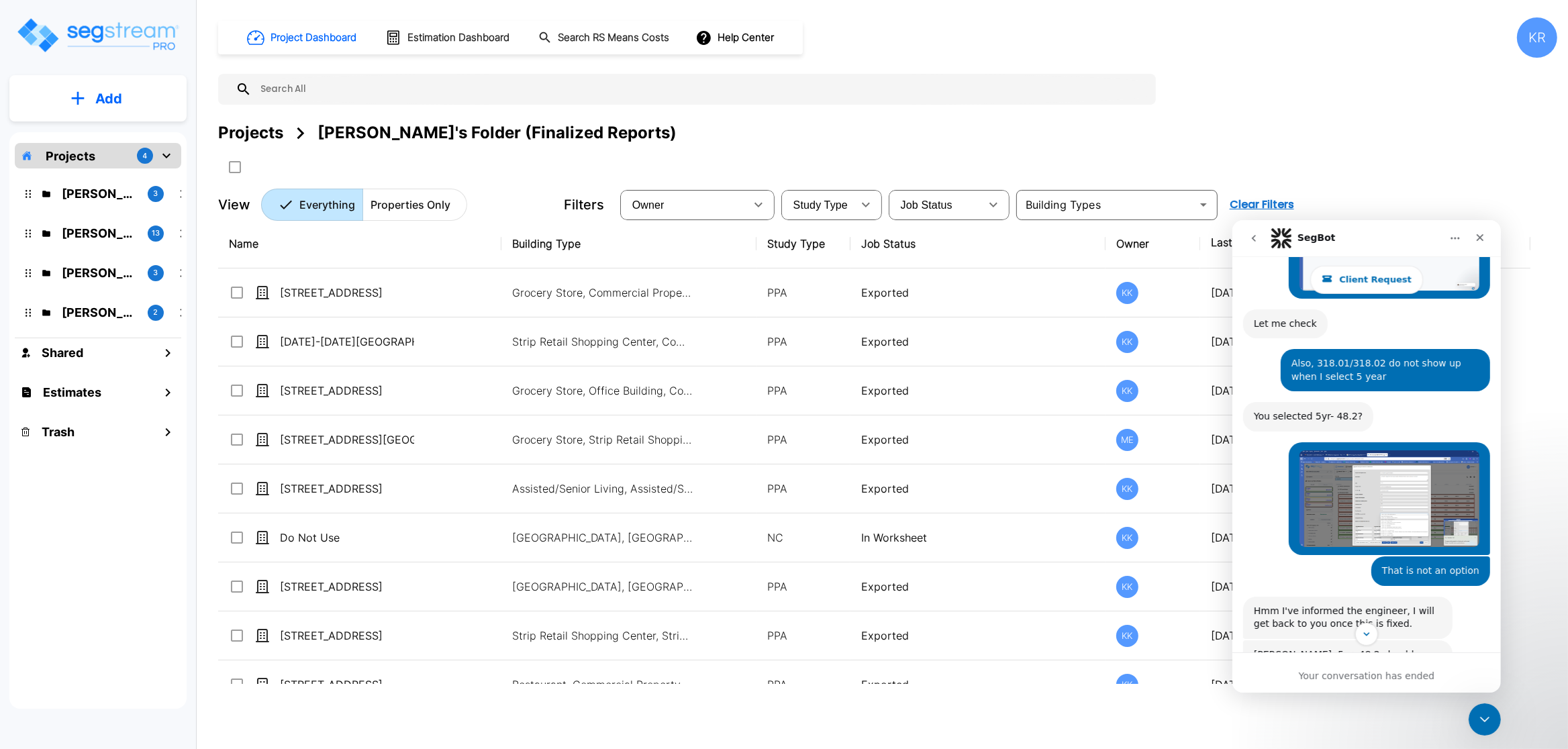
scroll to position [1204, 0]
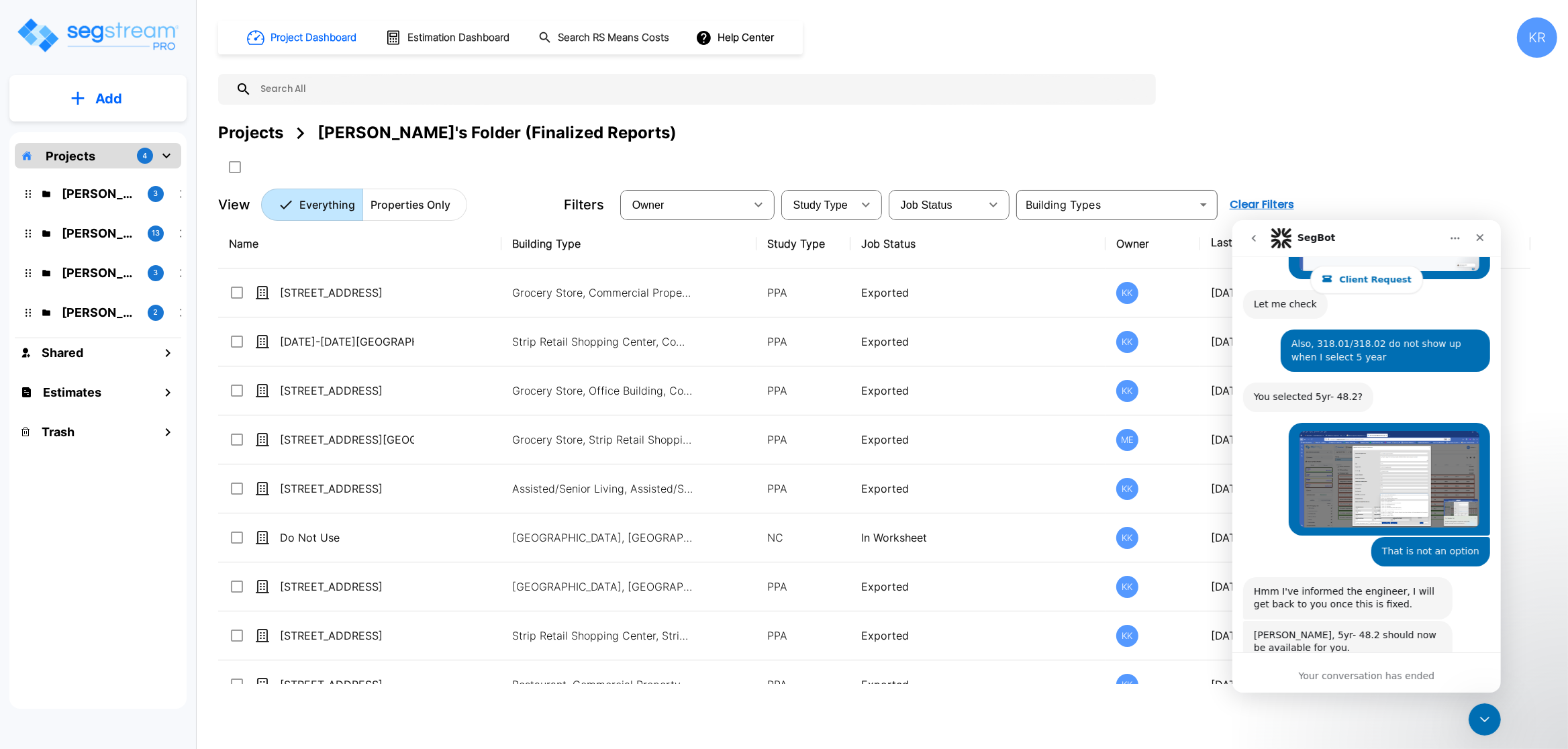
click at [1245, 243] on button "go back" at bounding box center [1253, 237] width 25 height 25
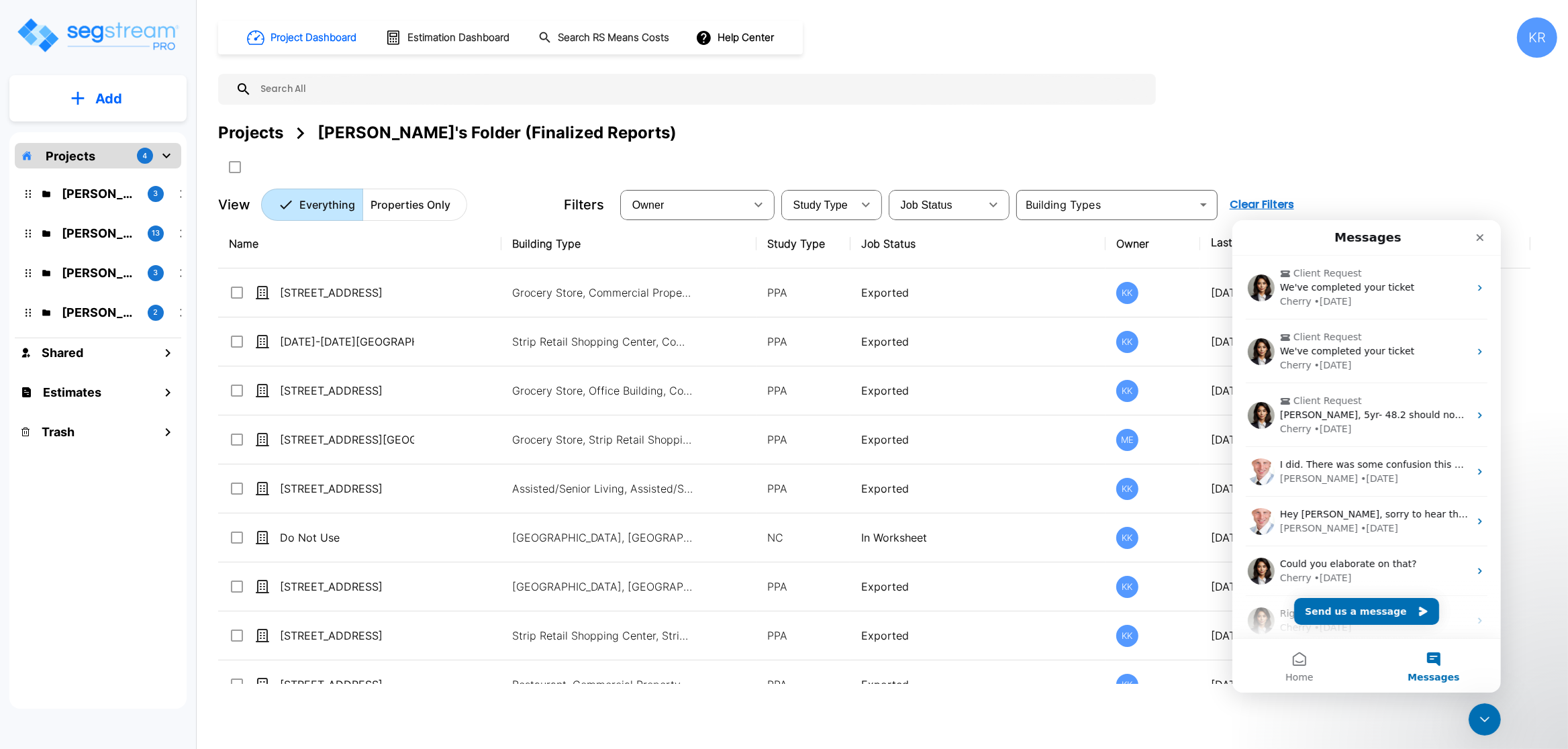
scroll to position [0, 0]
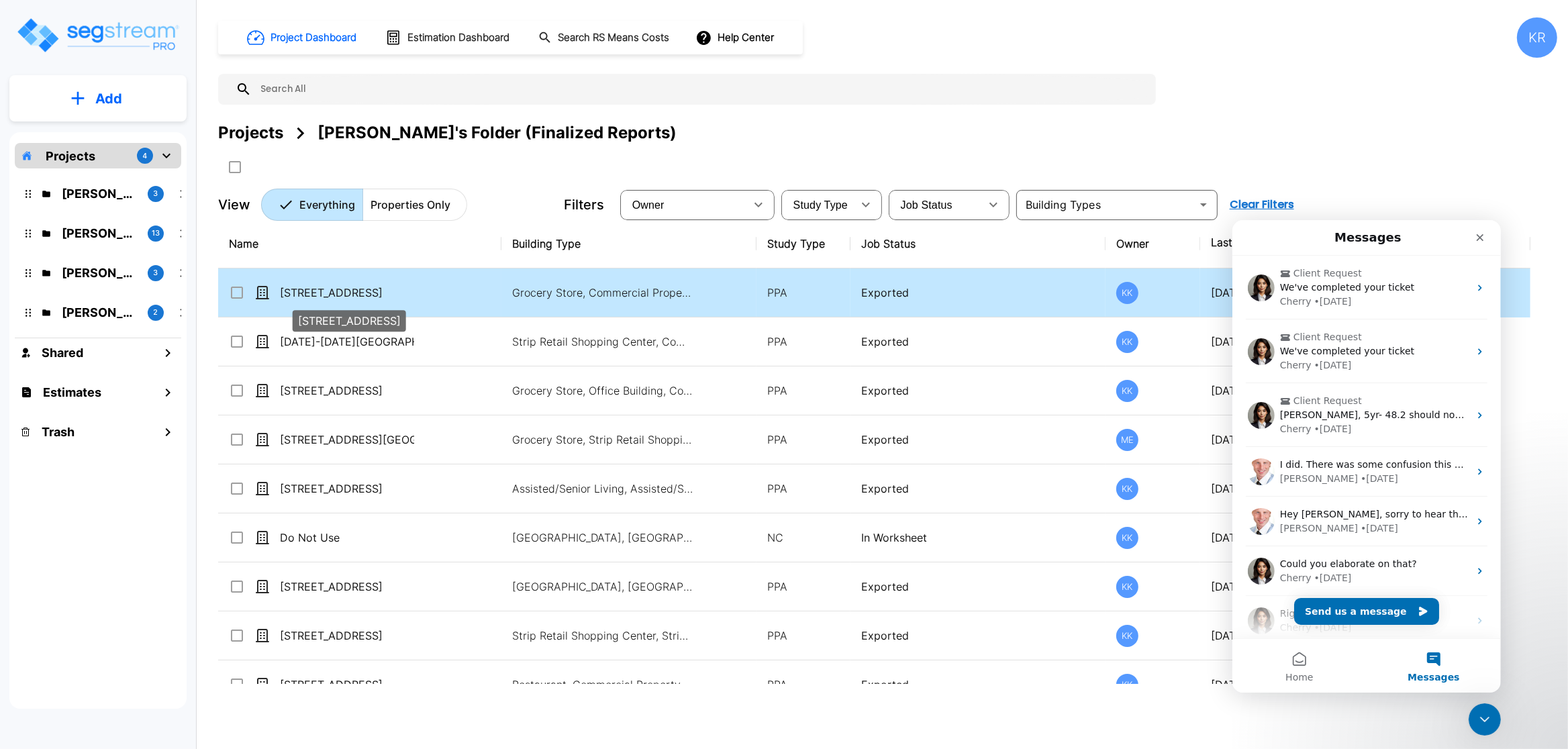
click at [355, 292] on p "[STREET_ADDRESS]" at bounding box center [347, 292] width 134 height 16
checkbox input "false"
click at [355, 292] on p "[STREET_ADDRESS]" at bounding box center [347, 292] width 134 height 16
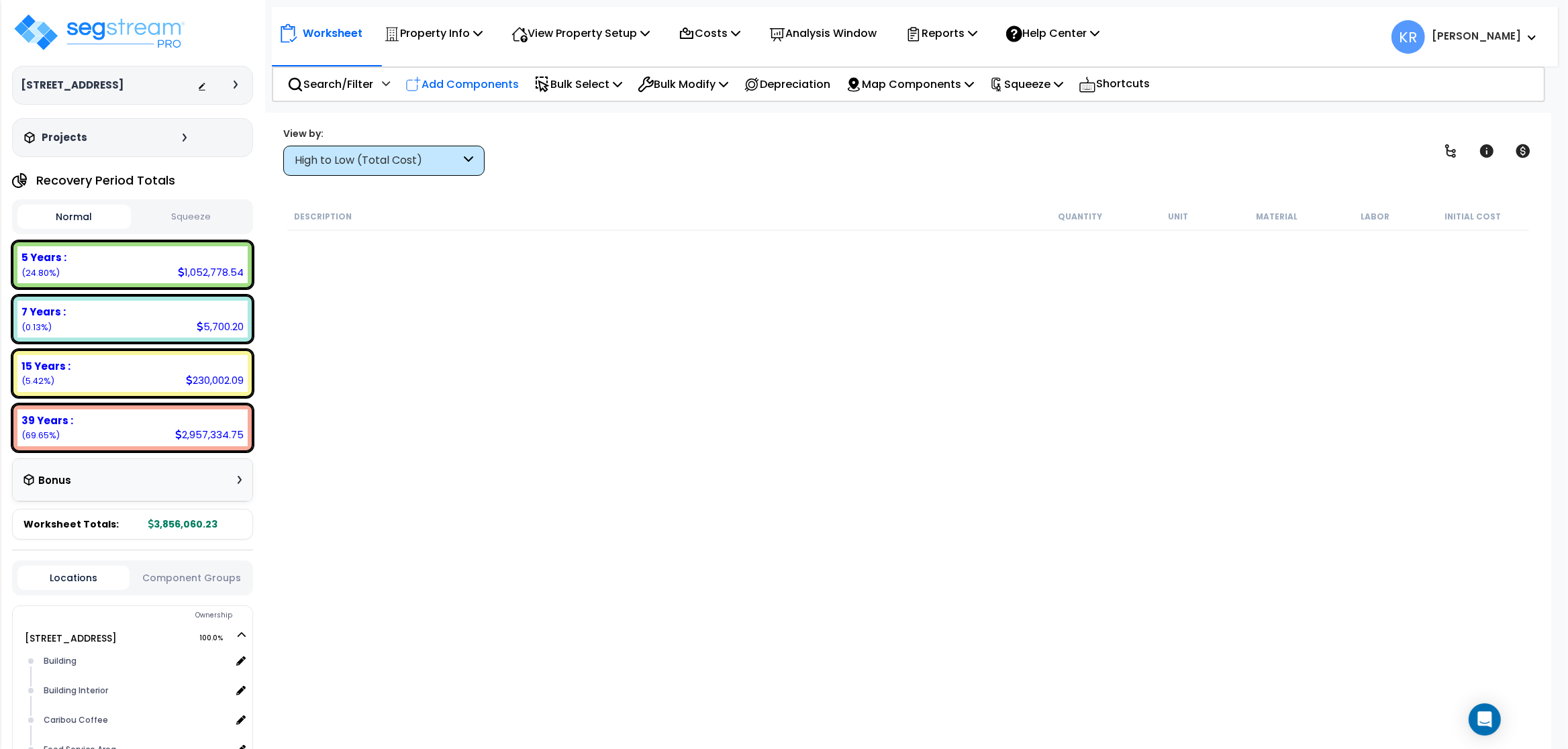
click at [479, 93] on p "Add Components" at bounding box center [462, 83] width 113 height 18
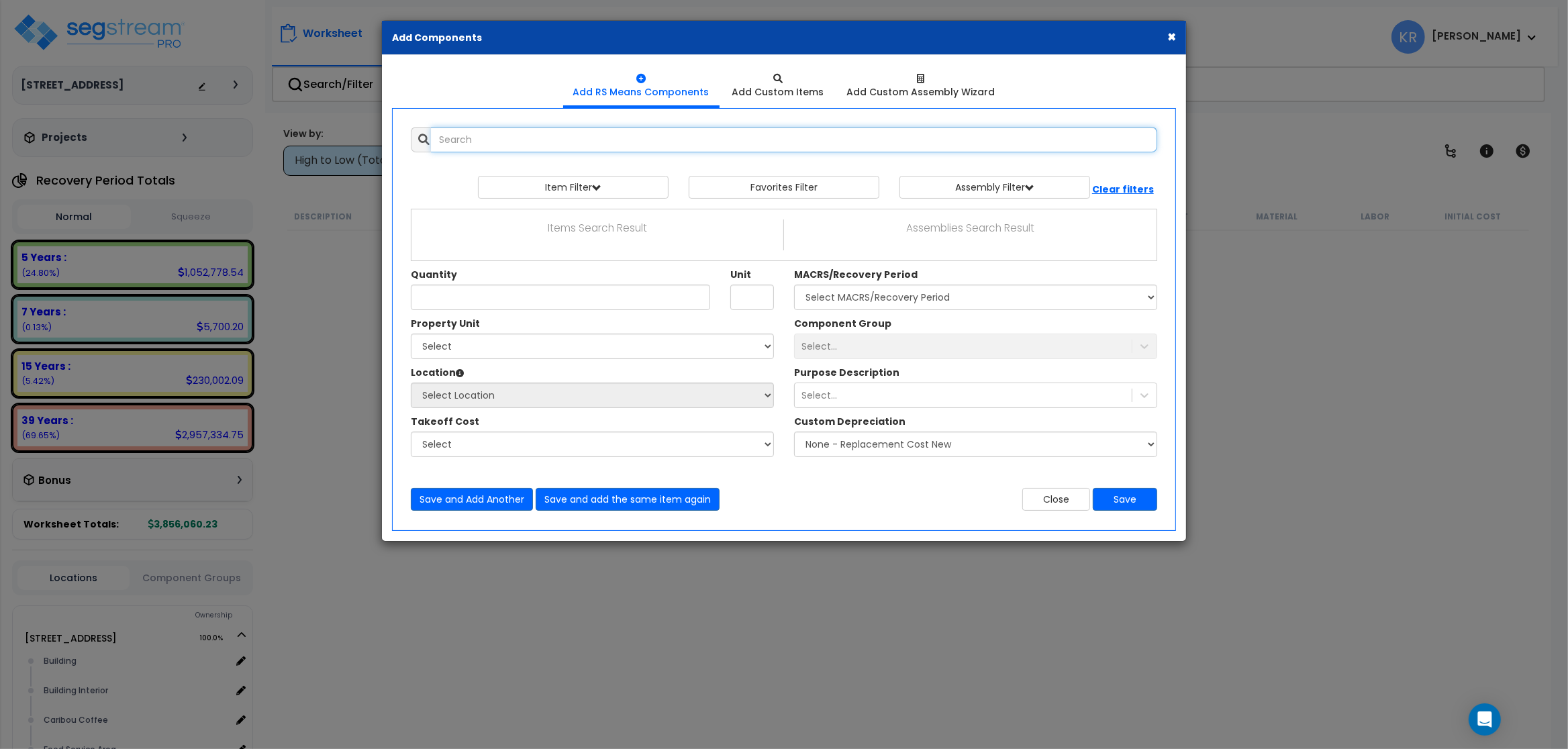
click at [462, 141] on input "text" at bounding box center [794, 139] width 726 height 25
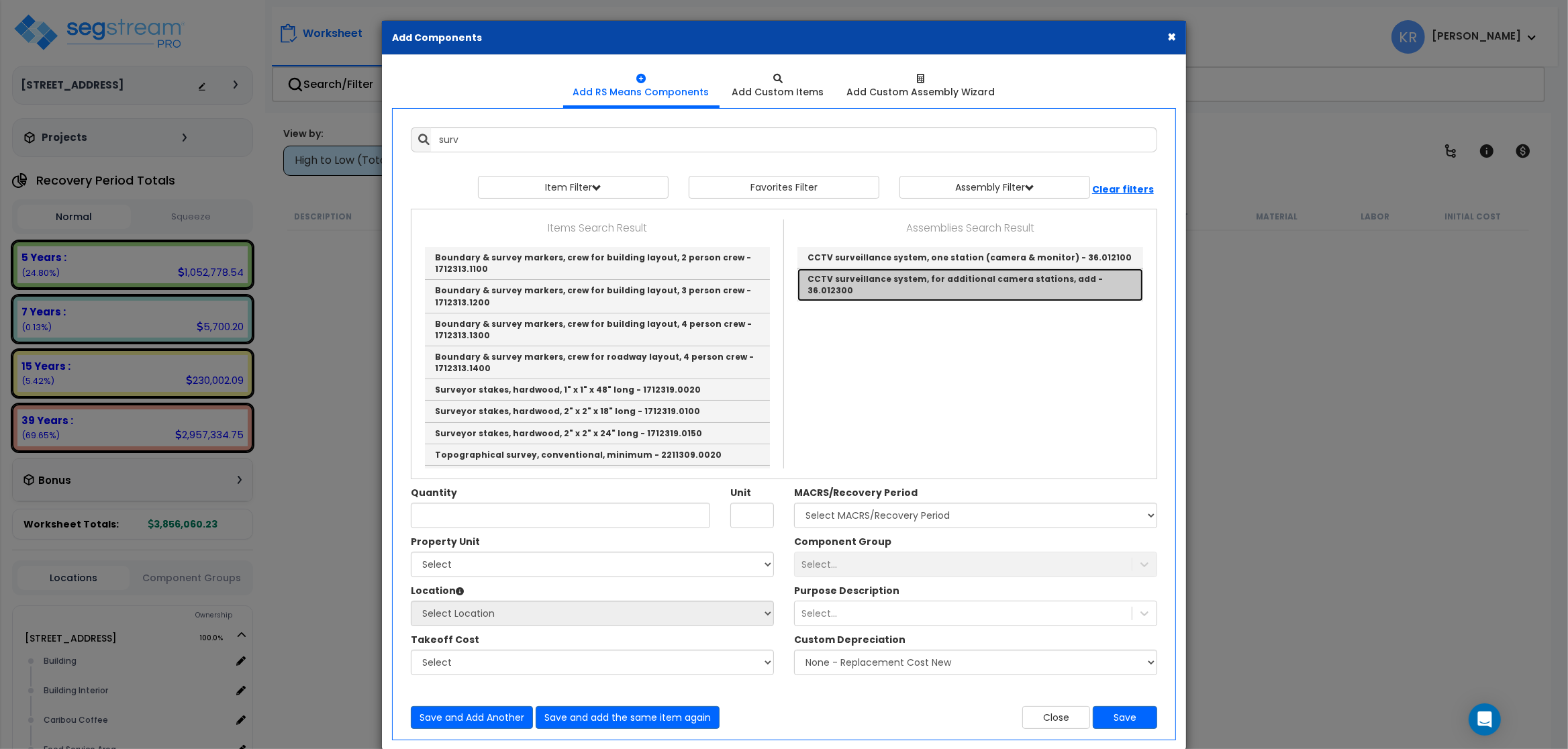
click at [929, 281] on link "CCTV surveillance system, for additional camera stations, add - 36.012300" at bounding box center [970, 285] width 346 height 32
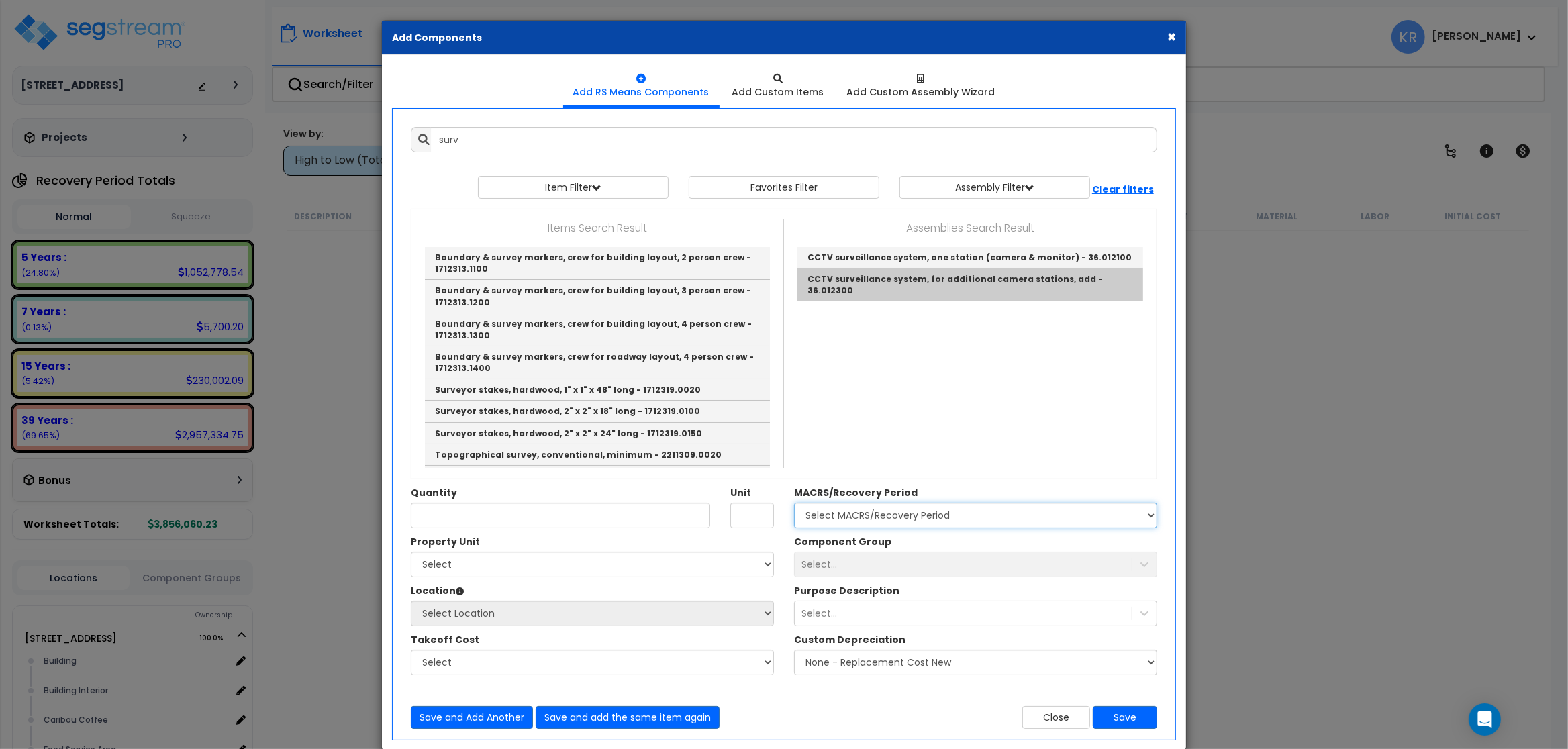
type input "CCTV surveillance system, for additional camera stations, add - 36.012300"
type input "Ea."
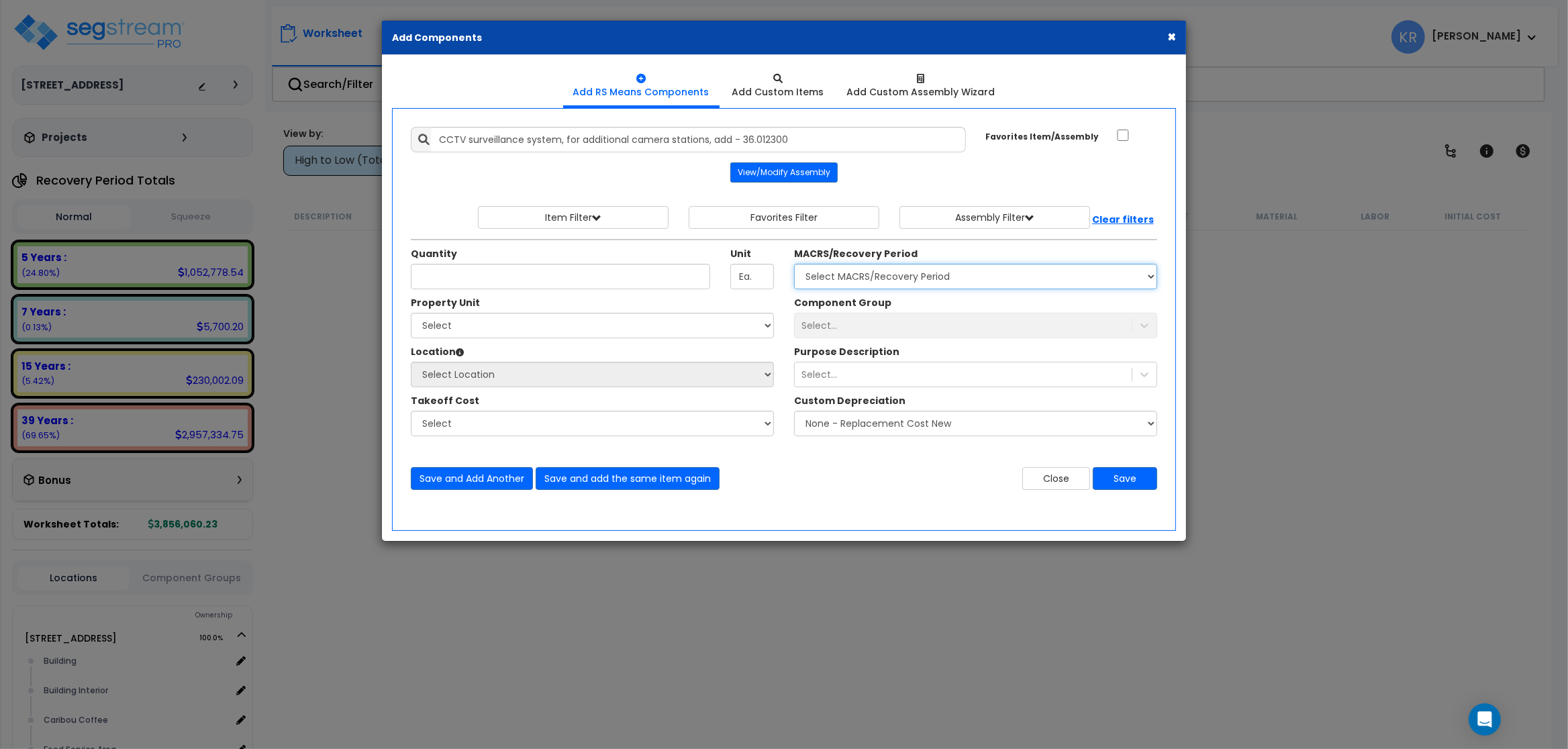
click at [794, 264] on select "Select MACRS/Recovery Period 5 Years - 57.0 - Distributive Trades & Services 5 …" at bounding box center [976, 277] width 364 height 25
select select "3667"
click option "5 Years - 57.0 - Distributive Trades & Services" at bounding box center [0, 0] width 0 height 0
click at [638, 278] on input "Quantity" at bounding box center [560, 277] width 299 height 25
type input "1"
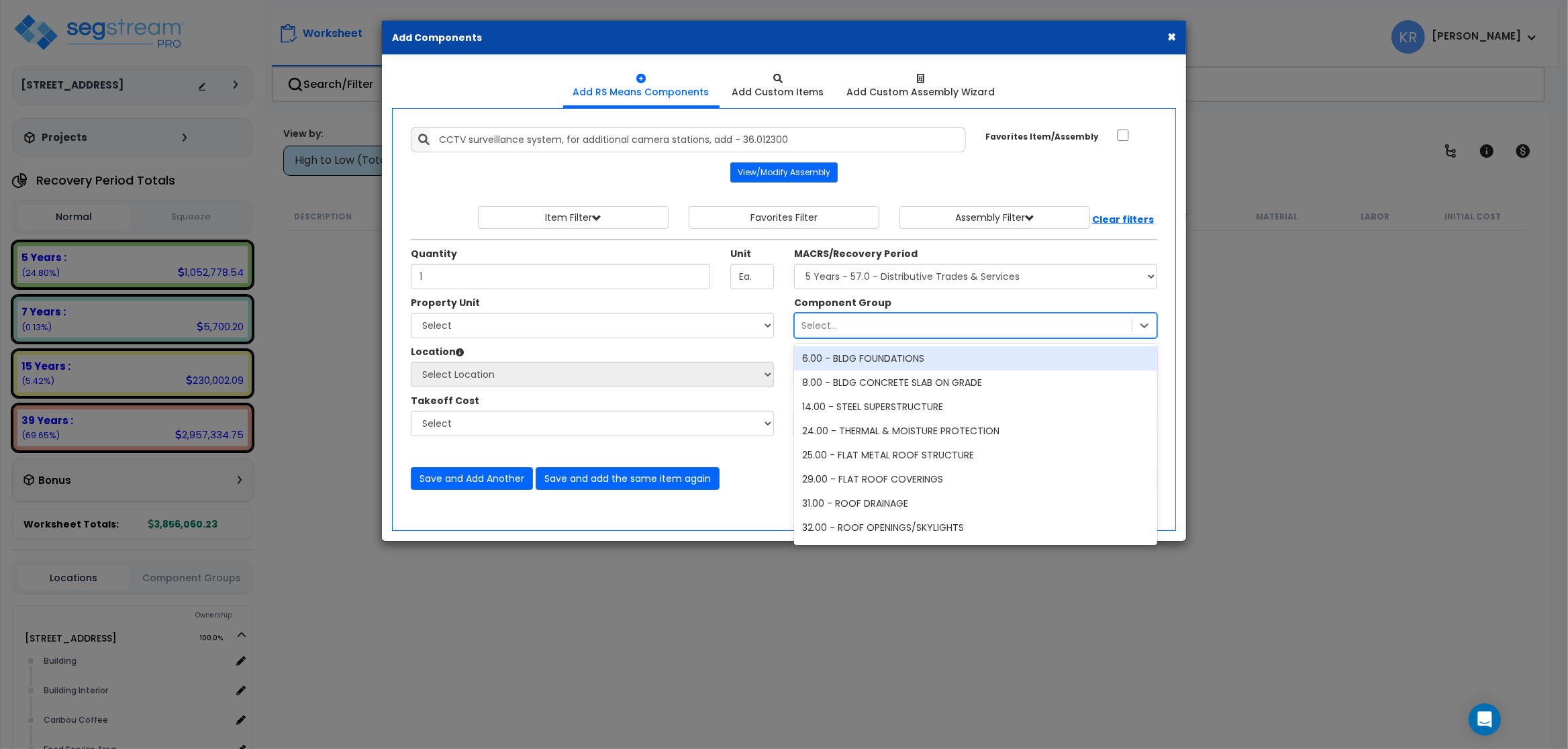
click at [813, 326] on div "Select..." at bounding box center [819, 325] width 36 height 13
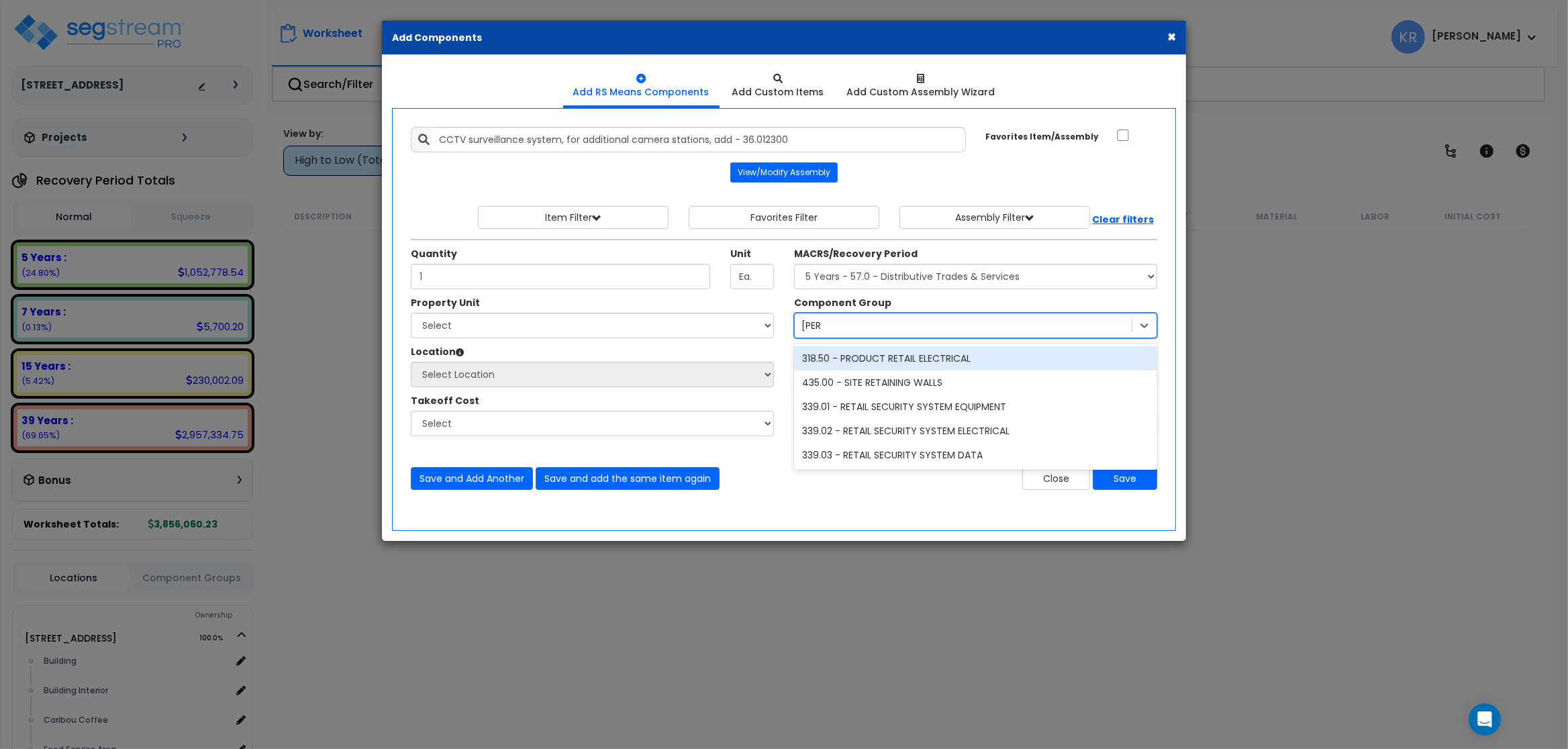
type input "reta"
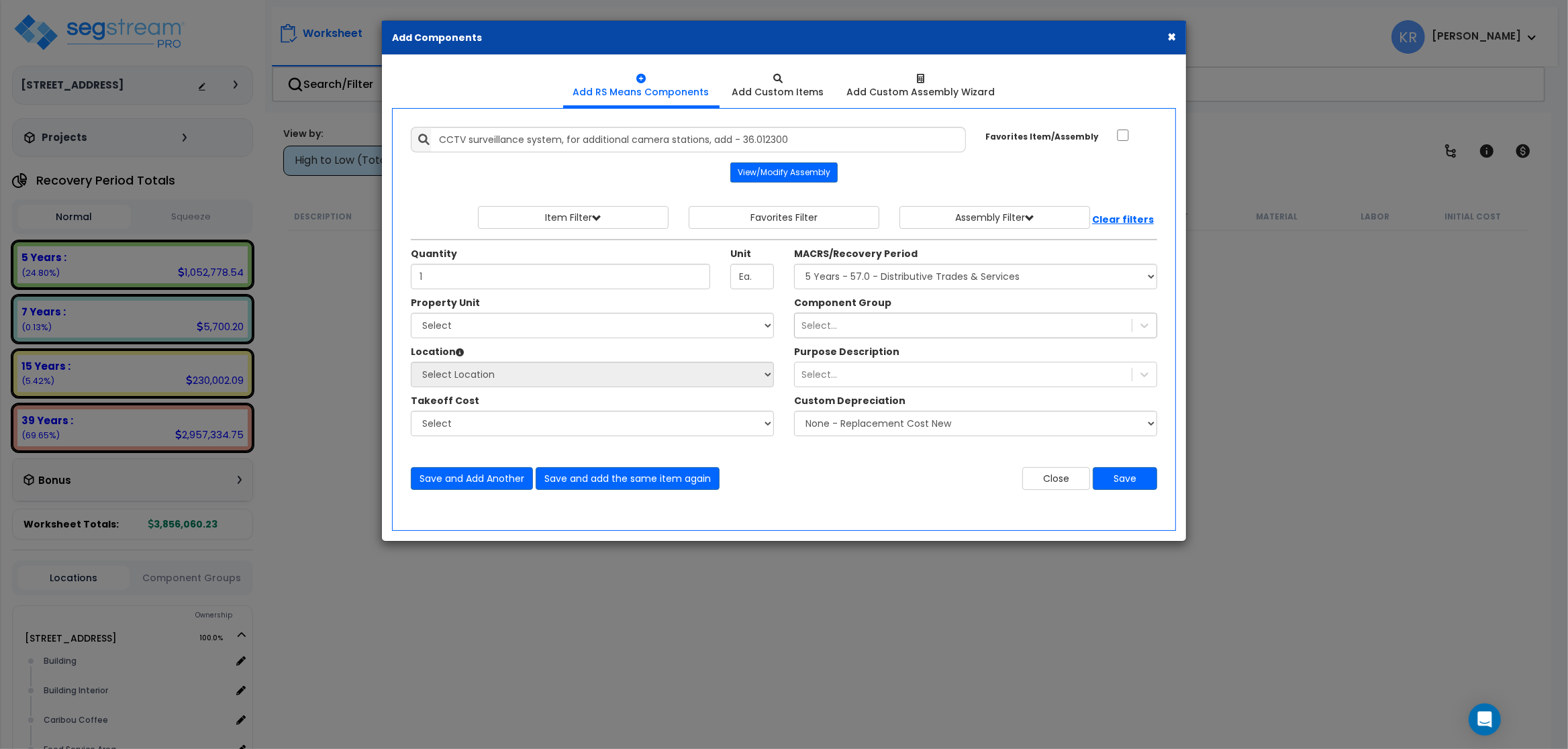
click at [1171, 36] on button "×" at bounding box center [1172, 37] width 8 height 14
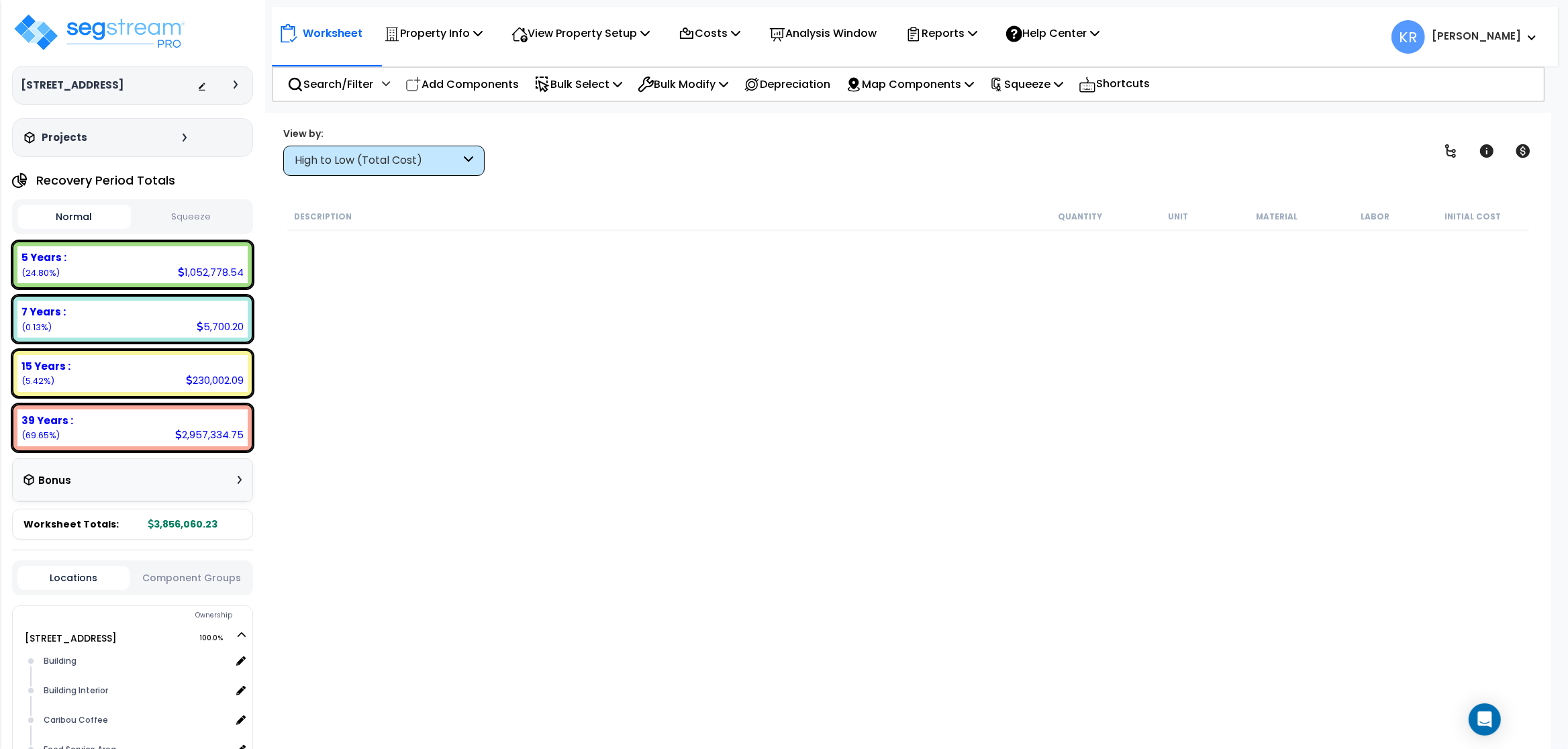
click at [396, 159] on div "High to Low (Total Cost)" at bounding box center [377, 160] width 166 height 15
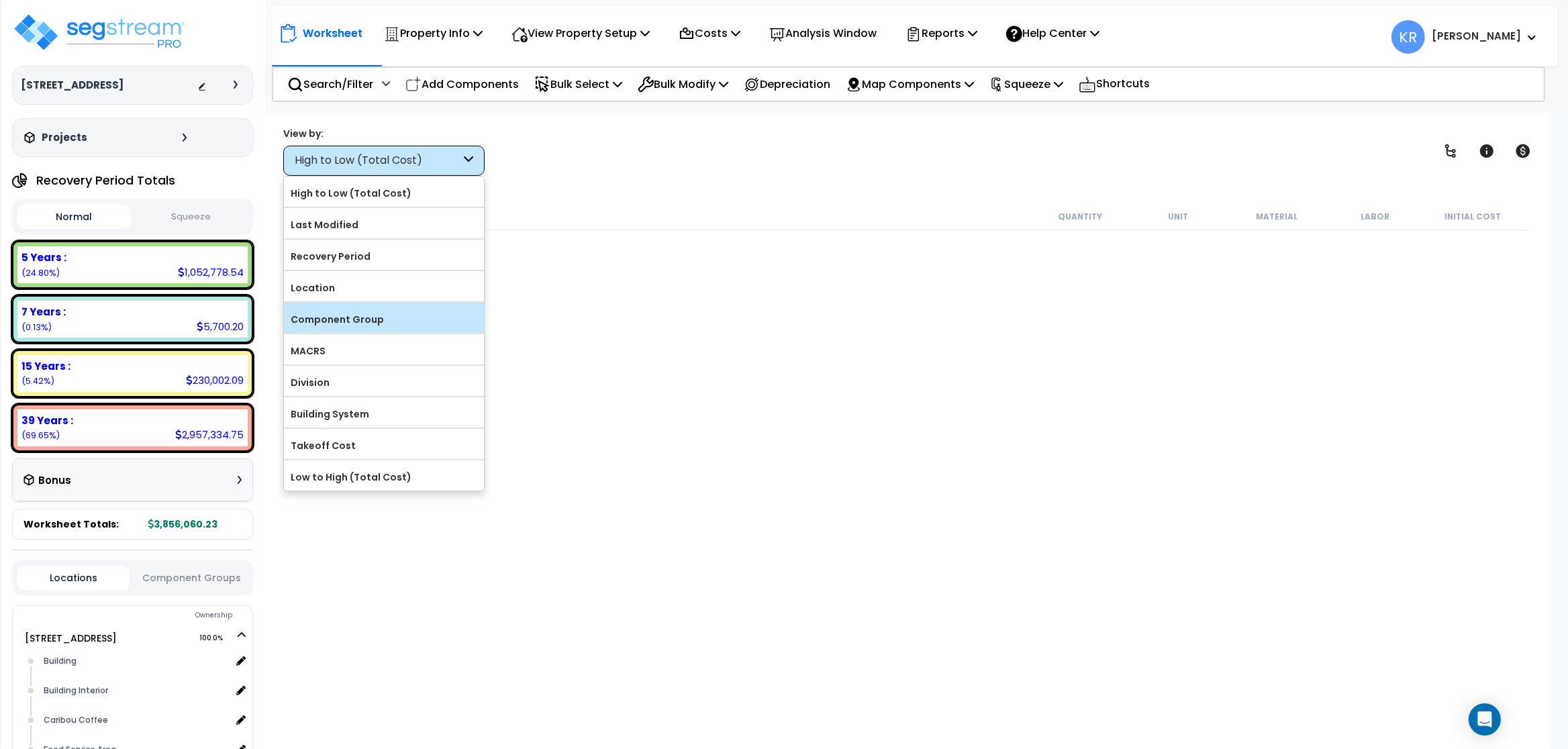
click at [387, 328] on label "Component Group" at bounding box center [383, 319] width 200 height 20
click at [0, 0] on input "Component Group" at bounding box center [0, 0] width 0 height 0
click at [383, 322] on label "Component Group" at bounding box center [383, 319] width 200 height 20
click at [0, 0] on input "Component Group" at bounding box center [0, 0] width 0 height 0
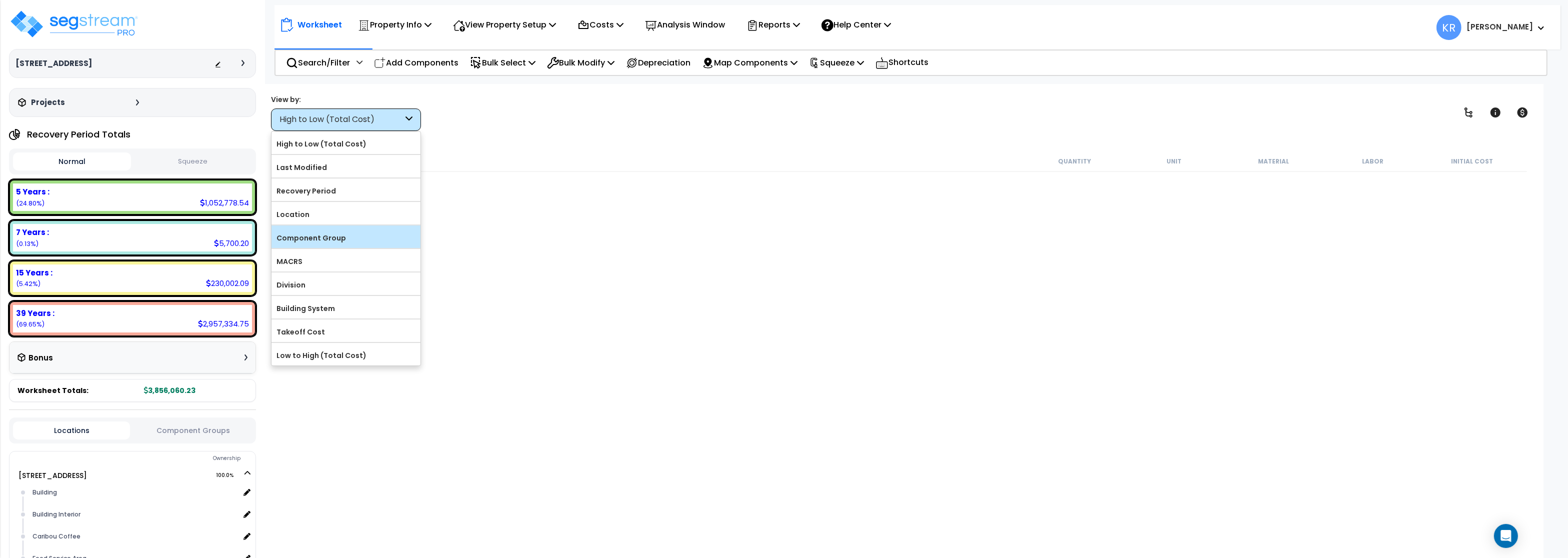
click at [309, 238] on label "Component Group" at bounding box center [346, 237] width 149 height 15
click at [0, 0] on input "Component Group" at bounding box center [0, 0] width 0 height 0
click at [309, 238] on label "Component Group" at bounding box center [346, 237] width 149 height 15
click at [0, 0] on input "Component Group" at bounding box center [0, 0] width 0 height 0
click at [309, 238] on label "Component Group" at bounding box center [346, 237] width 149 height 15
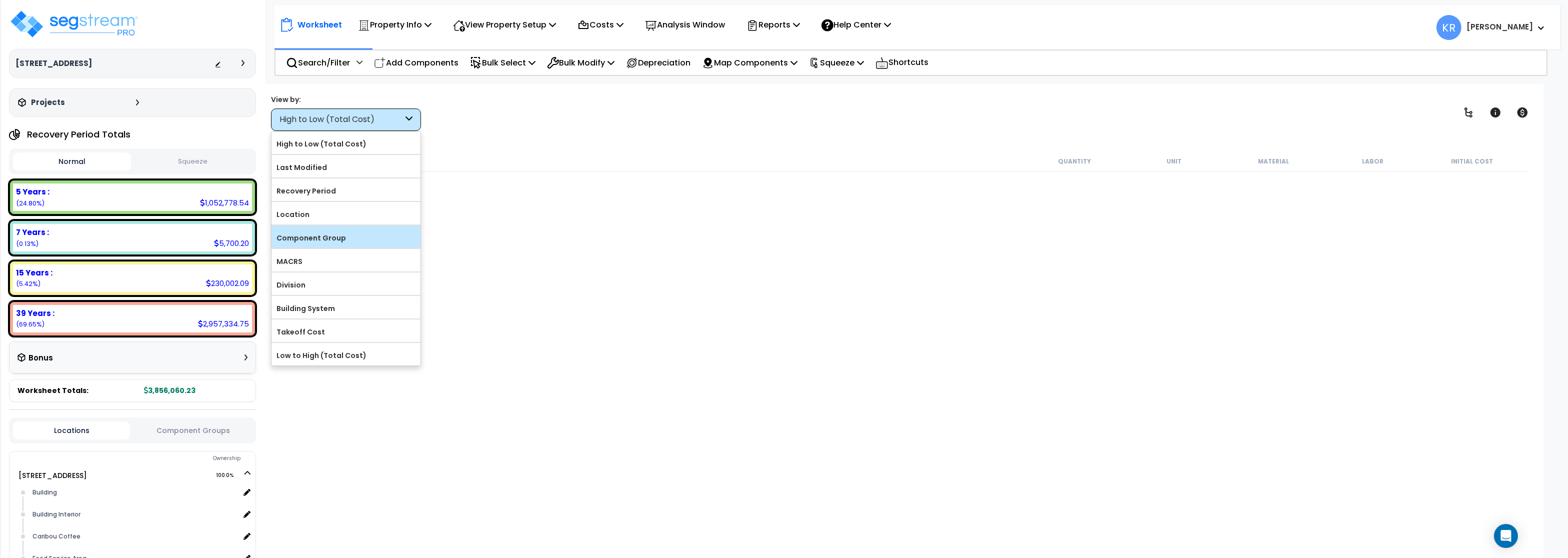
click at [0, 0] on input "Component Group" at bounding box center [0, 0] width 0 height 0
click at [753, 273] on div "Description Quantity Unit Material Labor Initial Cost" at bounding box center [900, 338] width 1256 height 374
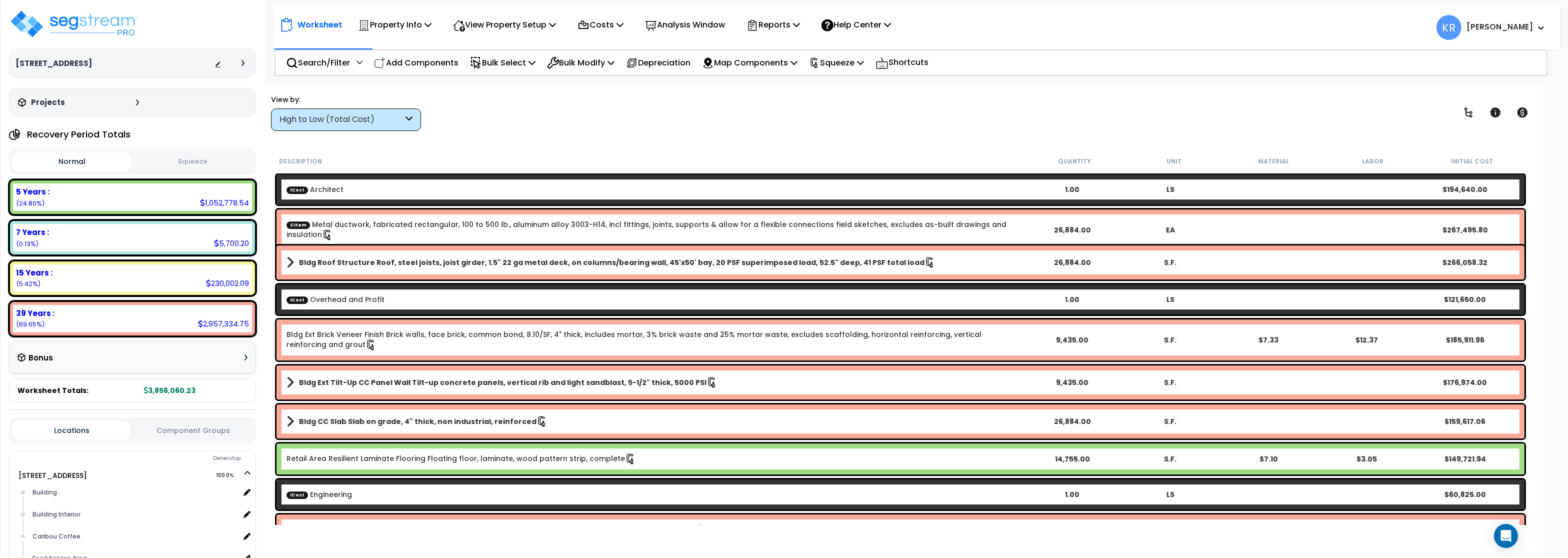
click at [338, 110] on div "High to Low (Total Cost)" at bounding box center [346, 119] width 150 height 22
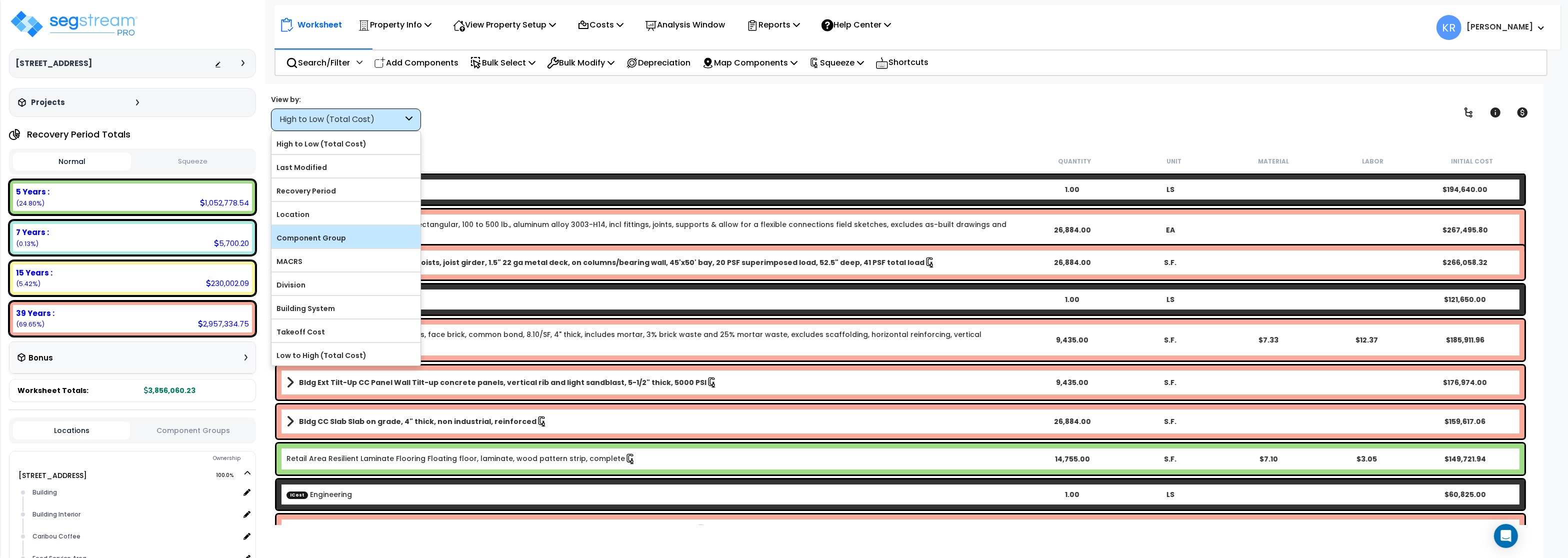
click at [316, 242] on label "Component Group" at bounding box center [346, 237] width 149 height 15
click at [0, 0] on input "Component Group" at bounding box center [0, 0] width 0 height 0
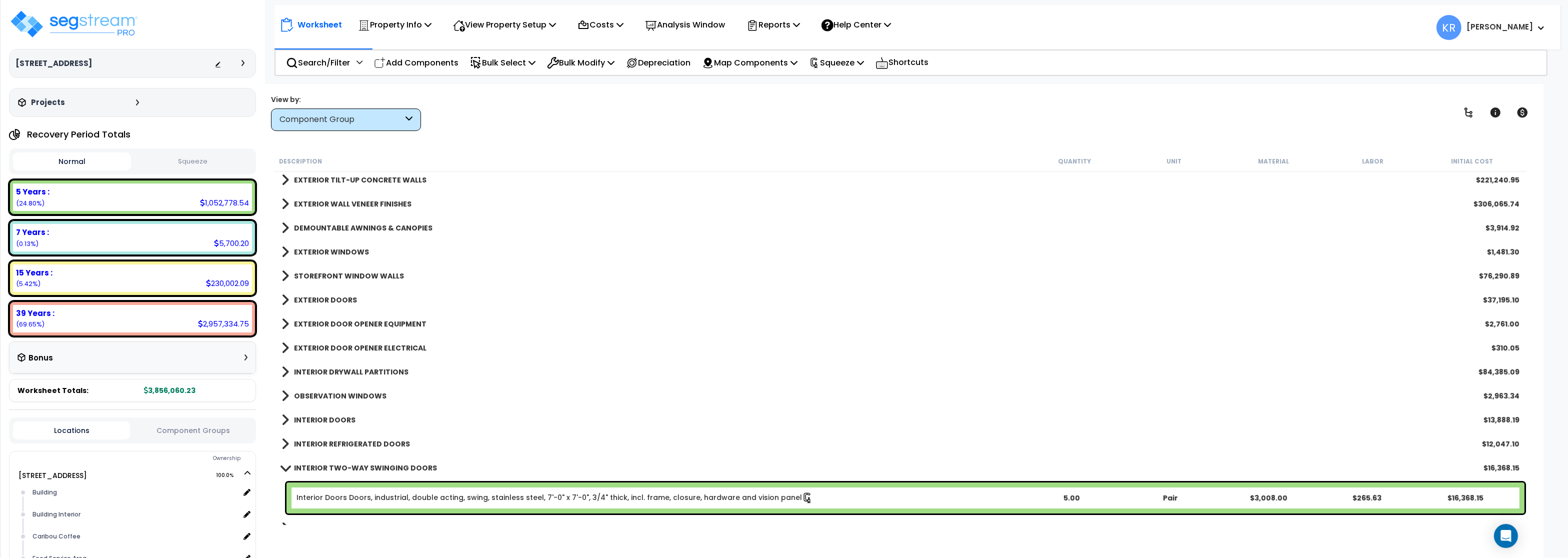
scroll to position [240, 0]
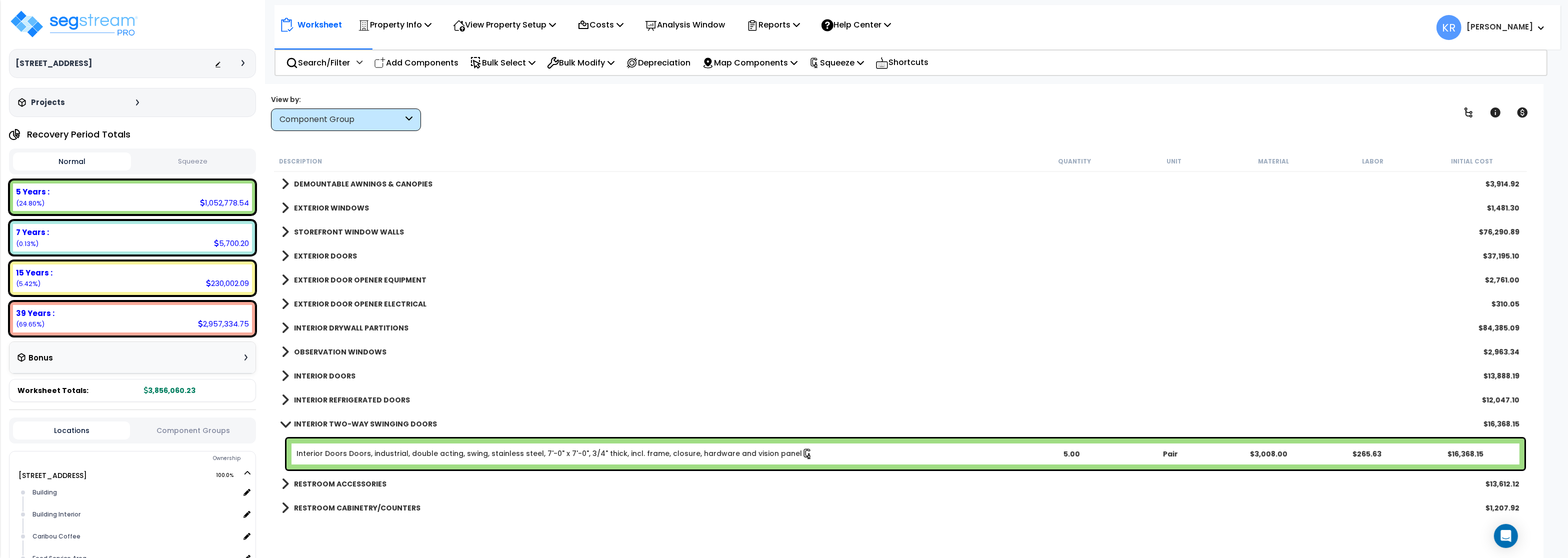
click at [281, 423] on span at bounding box center [286, 424] width 14 height 8
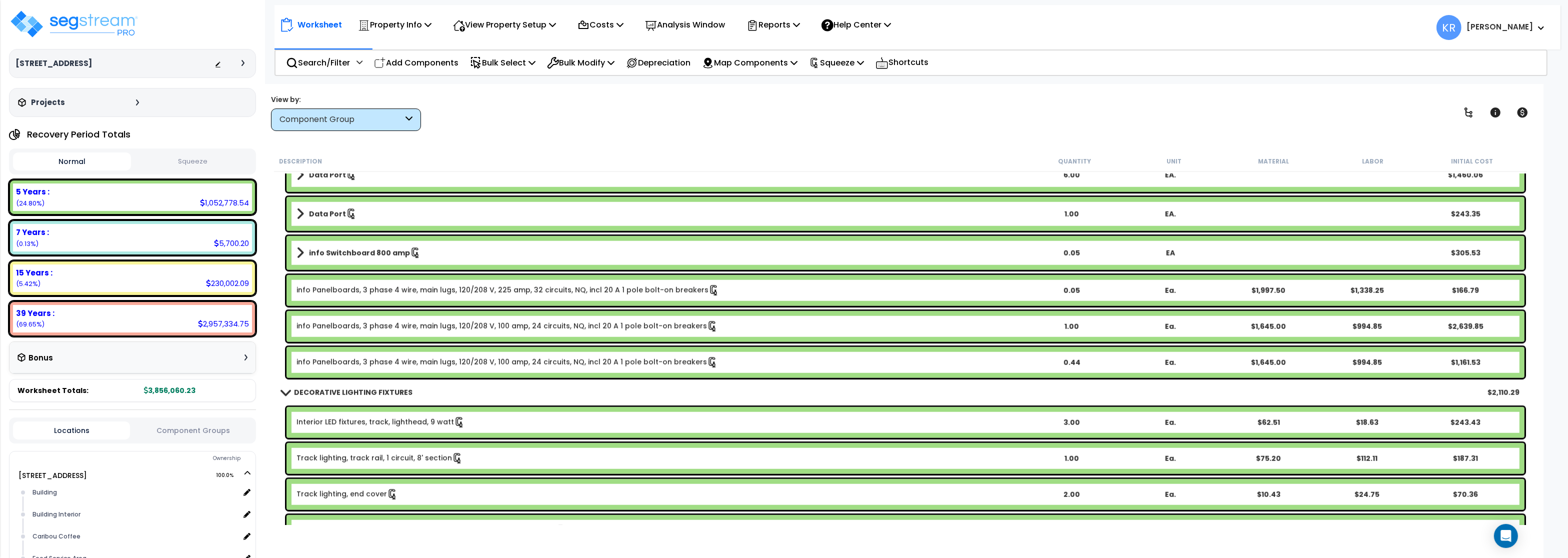
scroll to position [1921, 0]
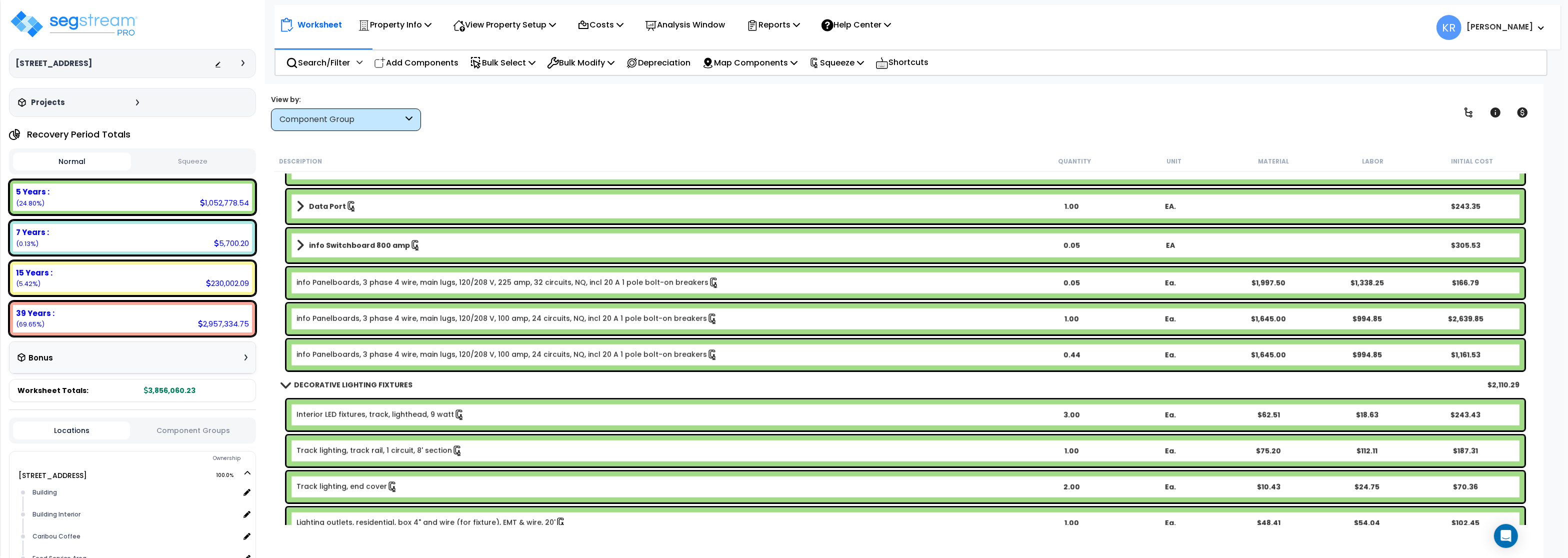
click at [313, 385] on b "DECORATIVE LIGHTING FIXTURES" at bounding box center [353, 385] width 119 height 10
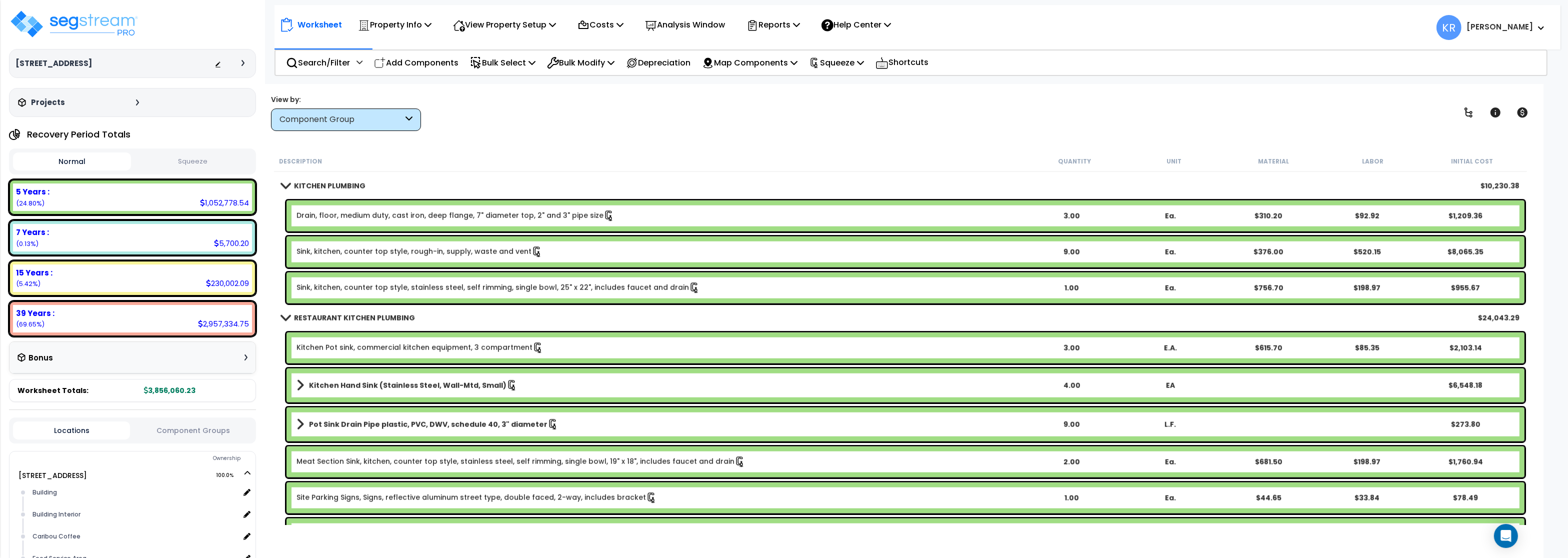
scroll to position [2461, 0]
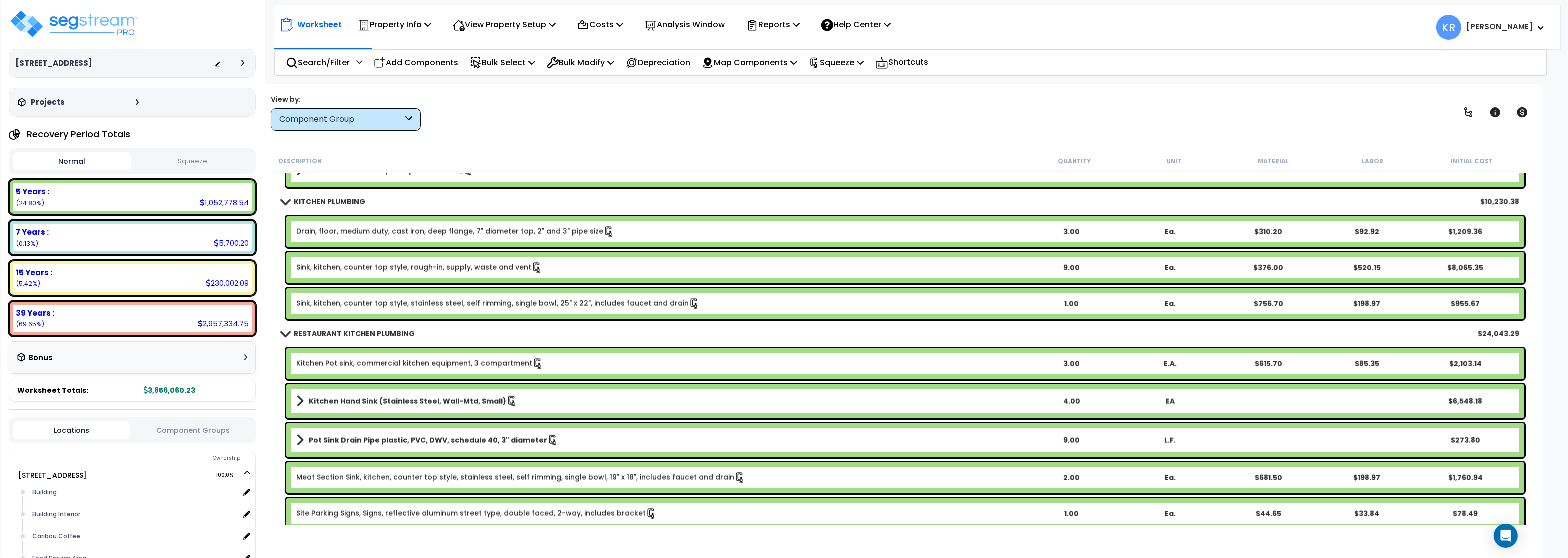
click at [304, 335] on b "RESTAURANT KITCHEN PLUMBING" at bounding box center [354, 334] width 121 height 10
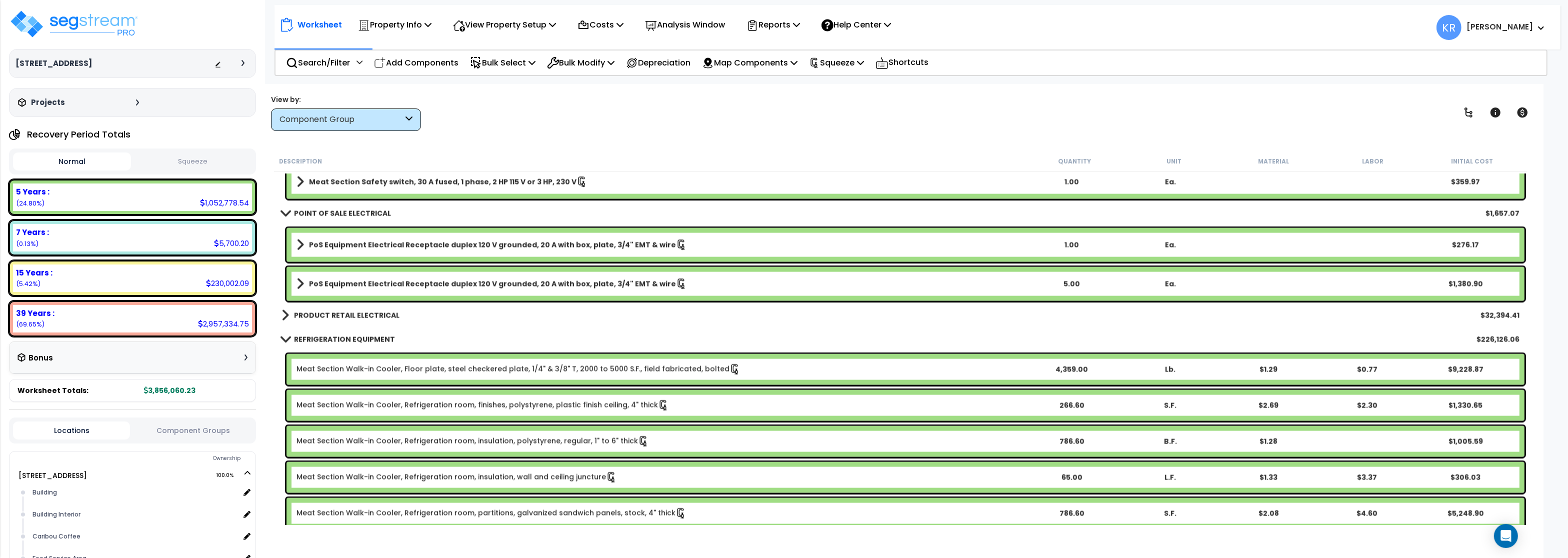
scroll to position [2761, 0]
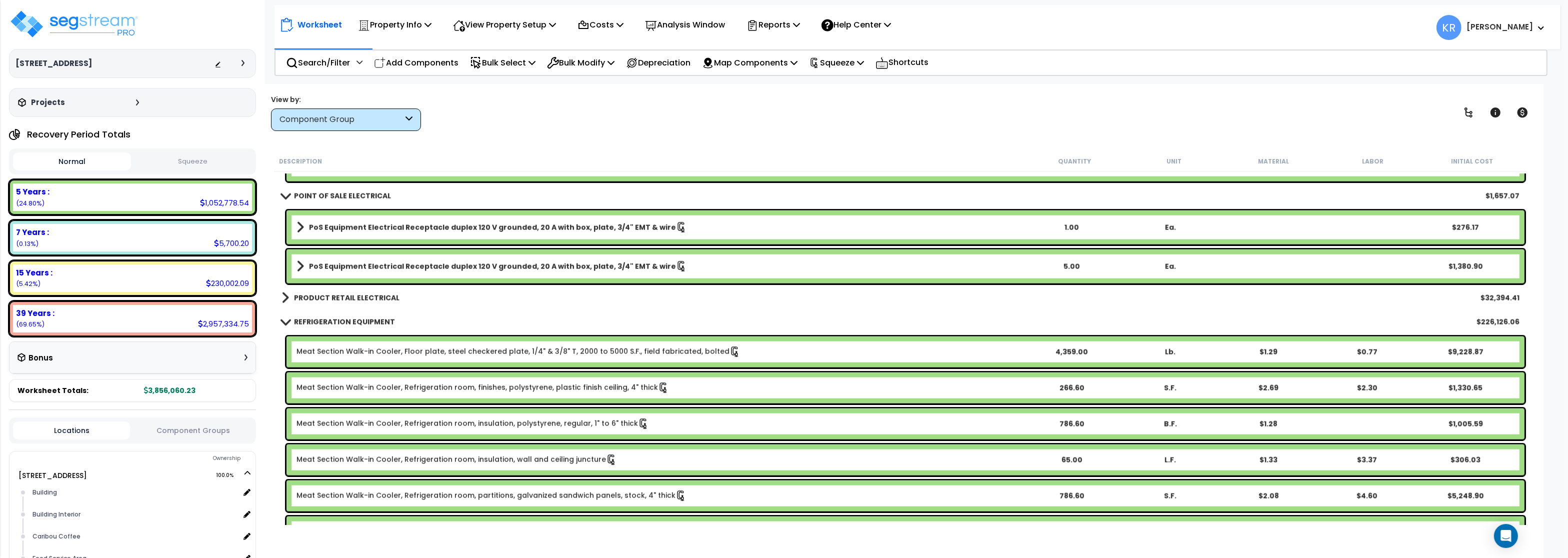
click at [327, 298] on b "PRODUCT RETAIL ELECTRICAL" at bounding box center [346, 298] width 105 height 10
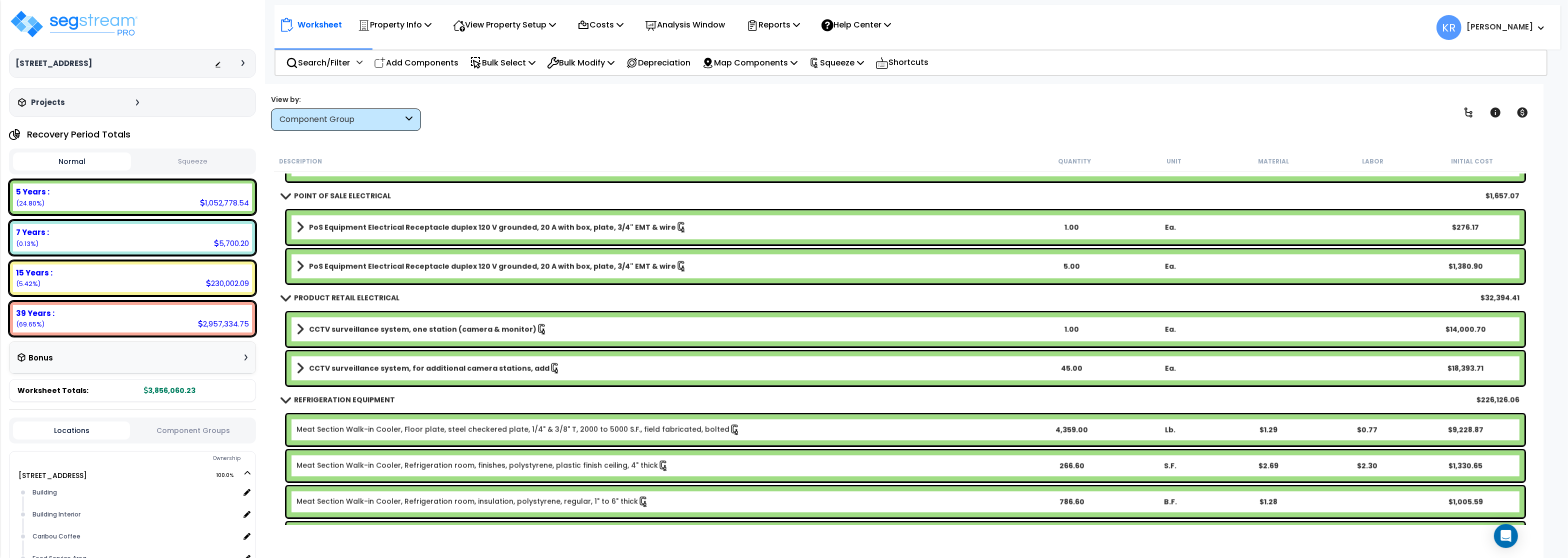
click at [338, 327] on b "CCTV surveillance system, one station (camera & monitor)" at bounding box center [423, 330] width 228 height 10
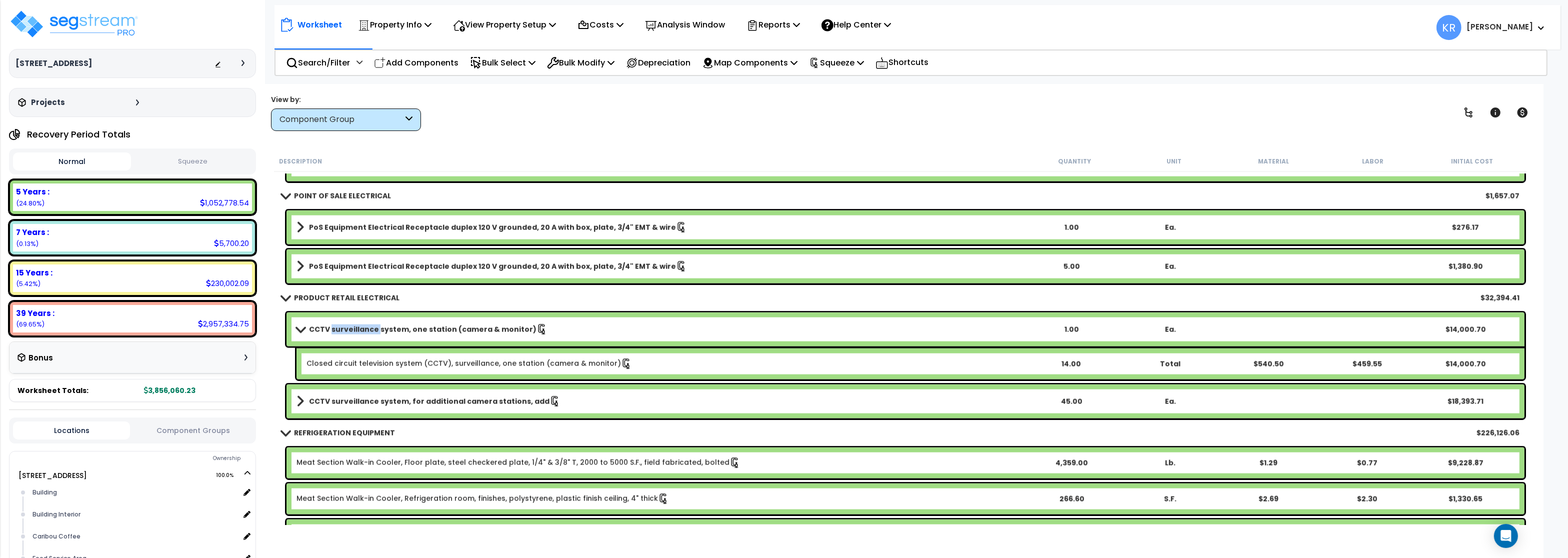
click at [338, 327] on b "CCTV surveillance system, one station (camera & monitor)" at bounding box center [423, 330] width 228 height 10
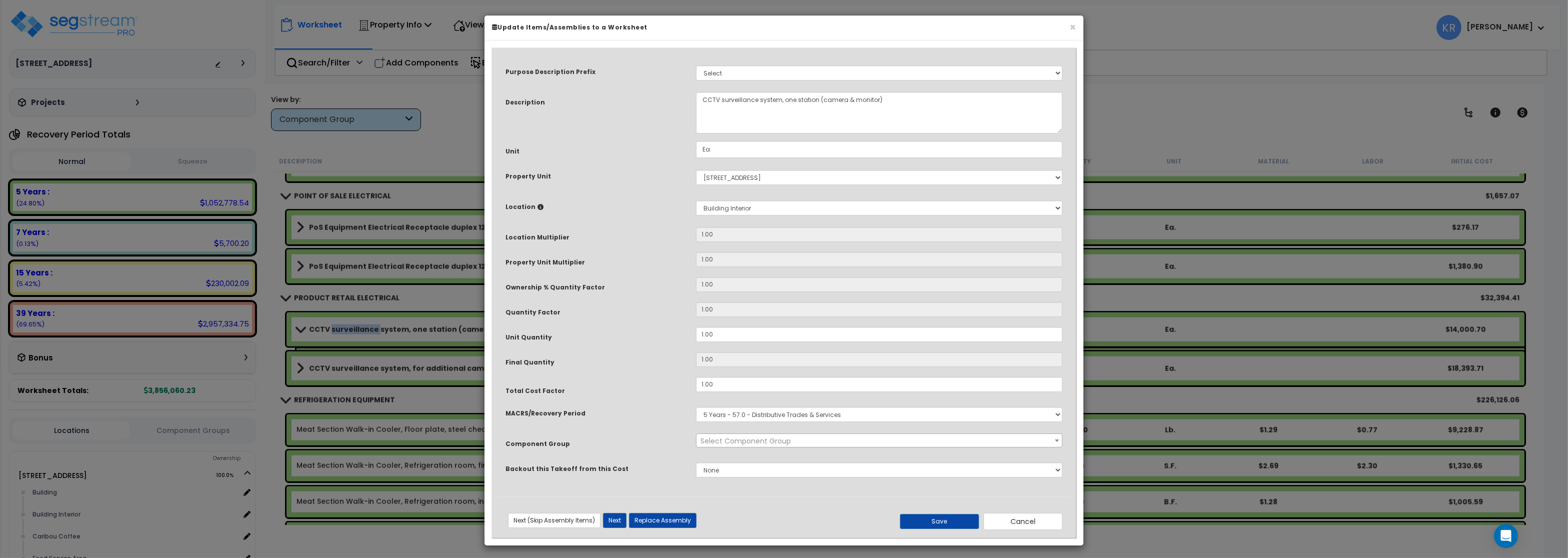
select select "57275"
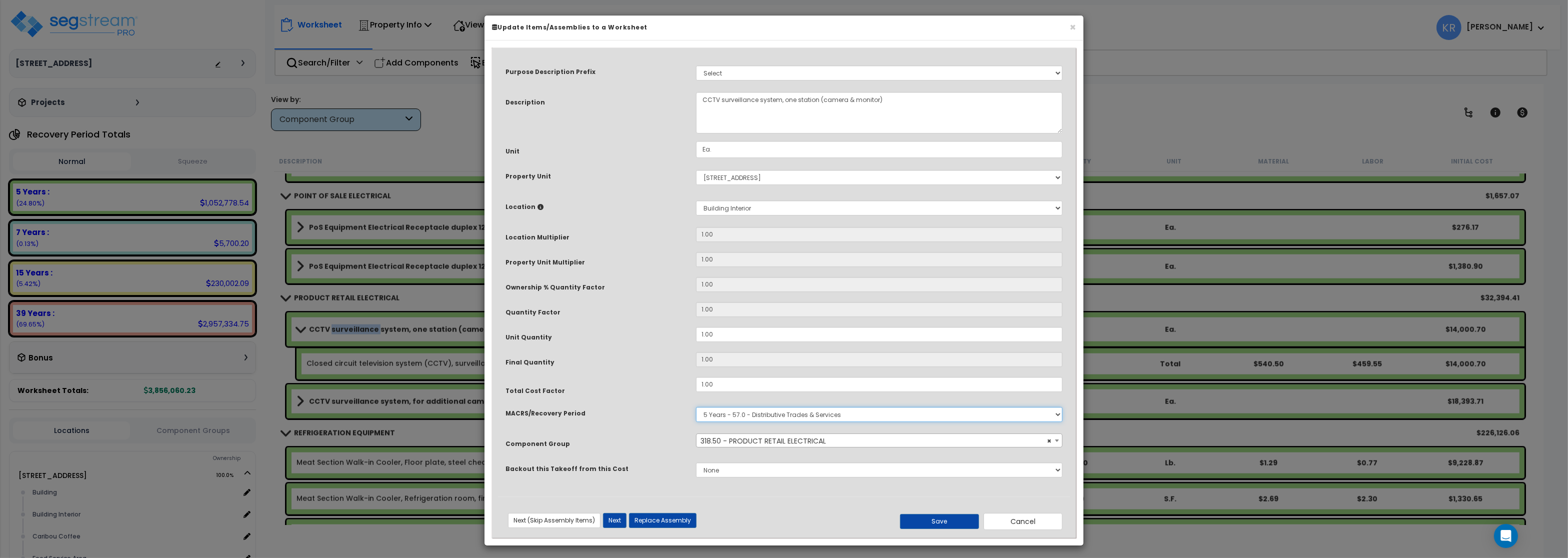
click at [696, 407] on select "Select MACRS/Recovery Period 5 Years - 57.0 - Distributive Trades & Services 5 …" at bounding box center [879, 414] width 367 height 15
click at [734, 418] on select "Select MACRS/Recovery Period 5 Years - 57.0 - Distributive Trades & Services 5 …" at bounding box center [879, 414] width 367 height 15
click at [737, 438] on span "× 318.50 - PRODUCT RETAIL ELECTRICAL" at bounding box center [879, 441] width 365 height 14
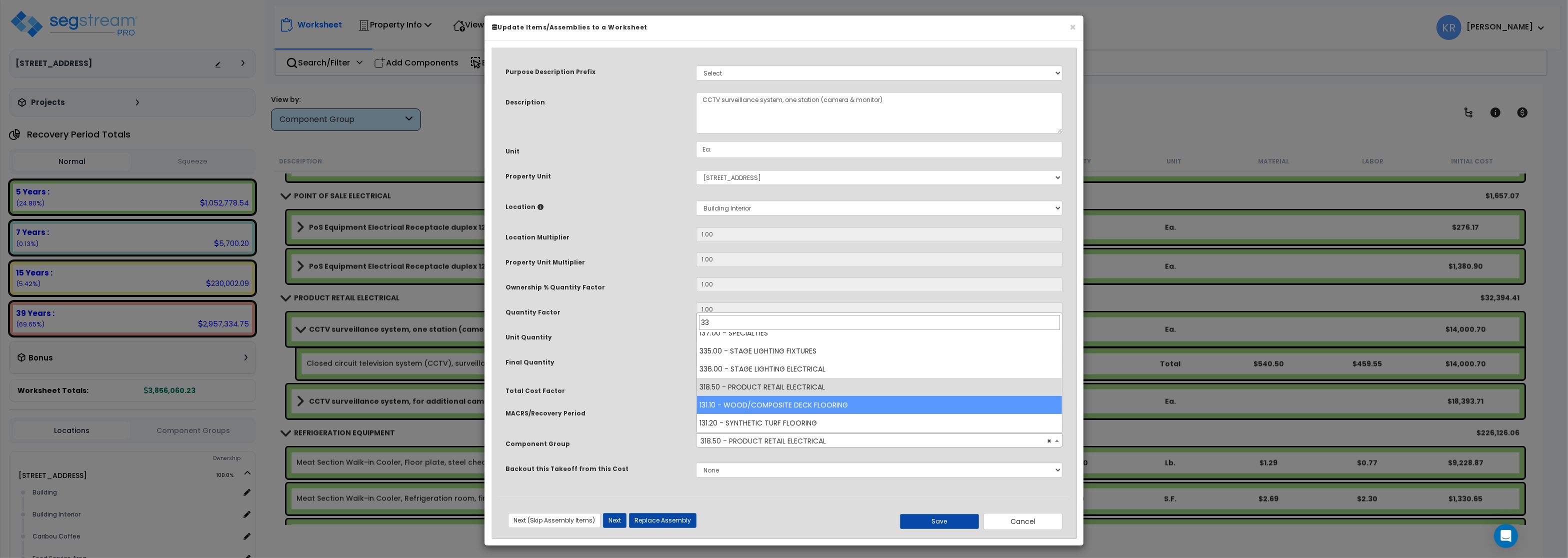
scroll to position [0, 0]
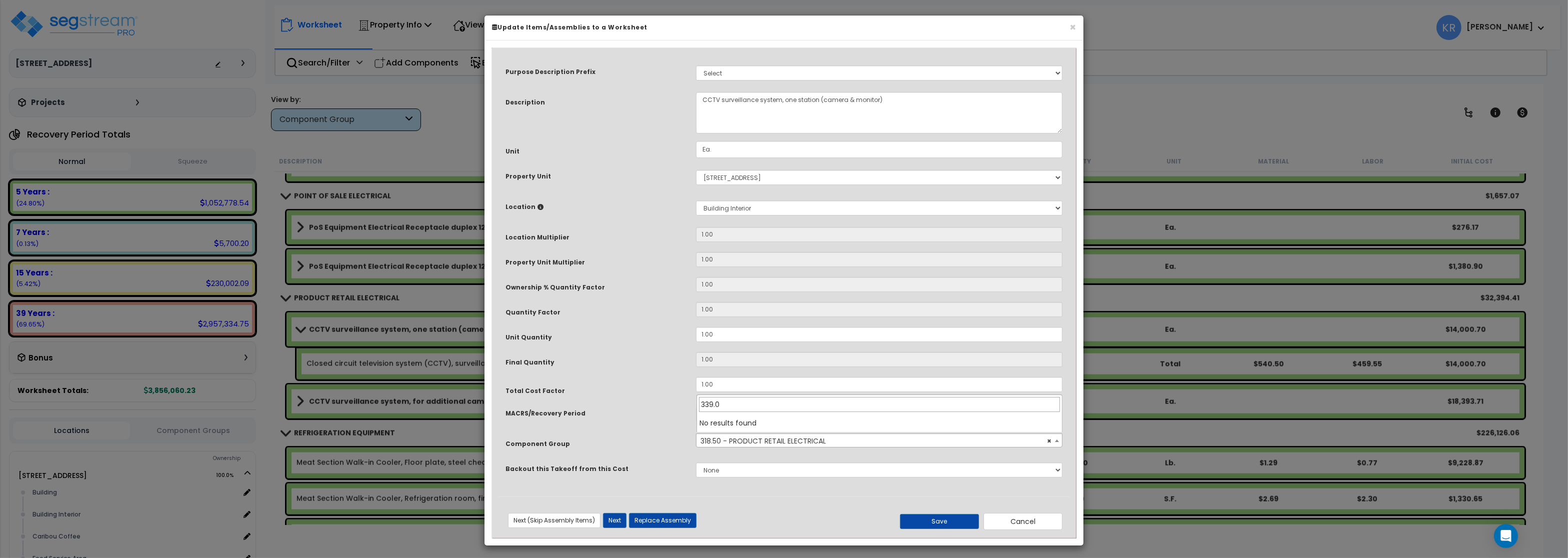
type input "339.01"
click at [773, 412] on input "339.01" at bounding box center [879, 404] width 361 height 15
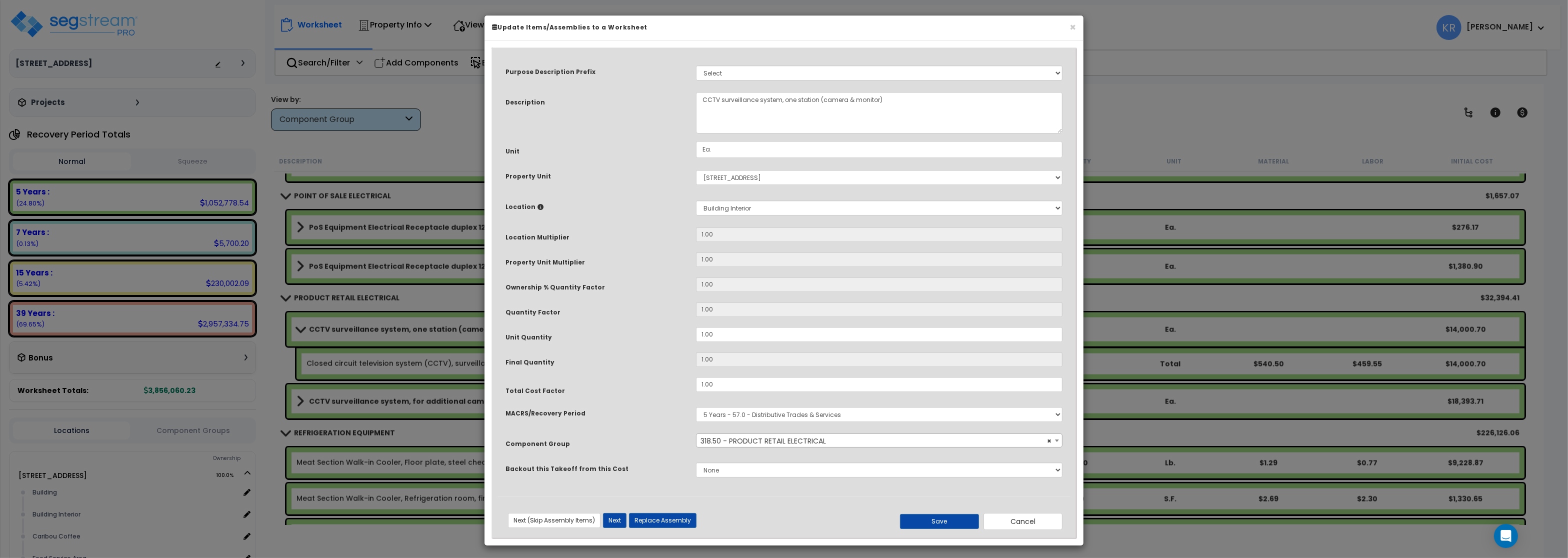
click at [775, 443] on span "× 318.50 - PRODUCT RETAIL ELECTRICAL" at bounding box center [879, 441] width 365 height 14
click at [696, 407] on select "Select MACRS/Recovery Period 5 Years - 57.0 - Distributive Trades & Services 5 …" at bounding box center [879, 414] width 367 height 15
select select "3669"
click option "39 Years - NA - Long-Life Property" at bounding box center [0, 0] width 0 height 0
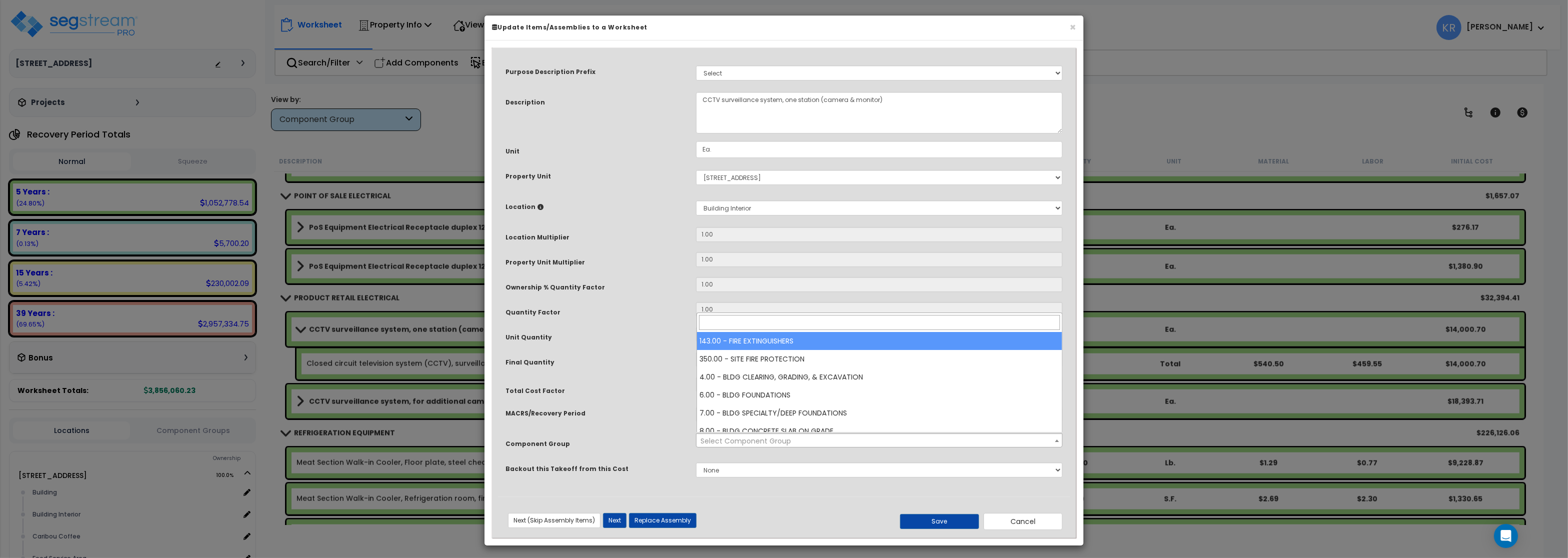
click at [763, 435] on span "Select Component Group" at bounding box center [879, 441] width 365 height 14
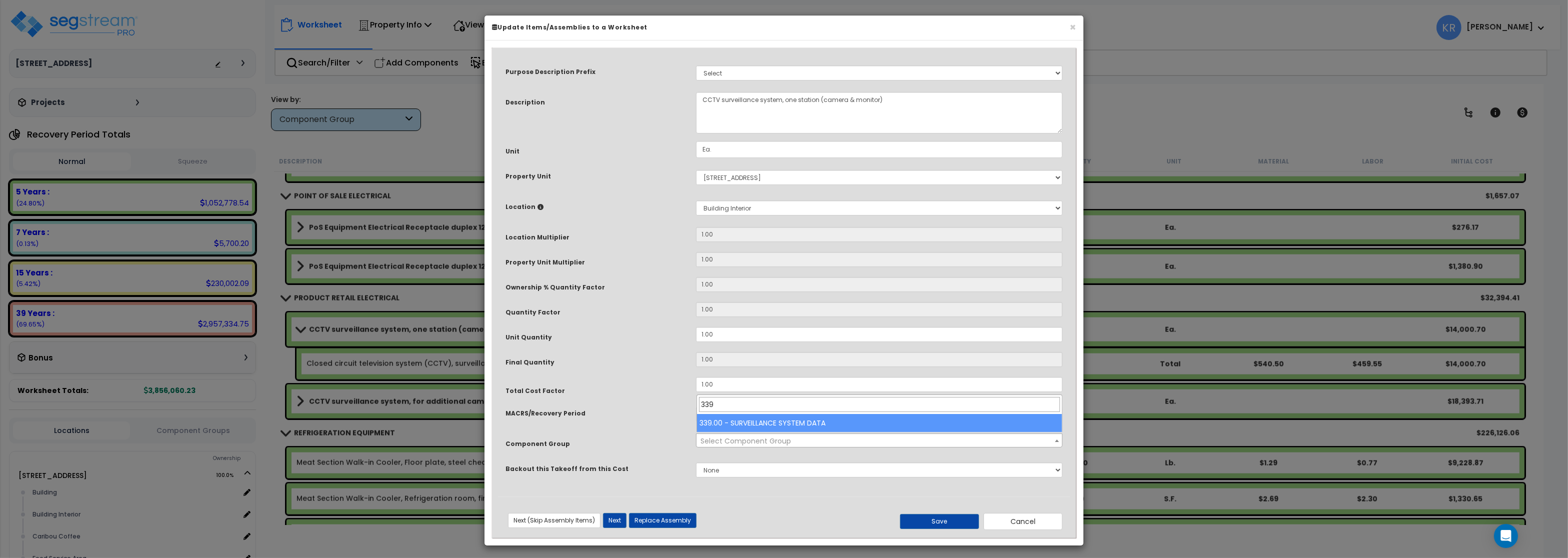
type input "339"
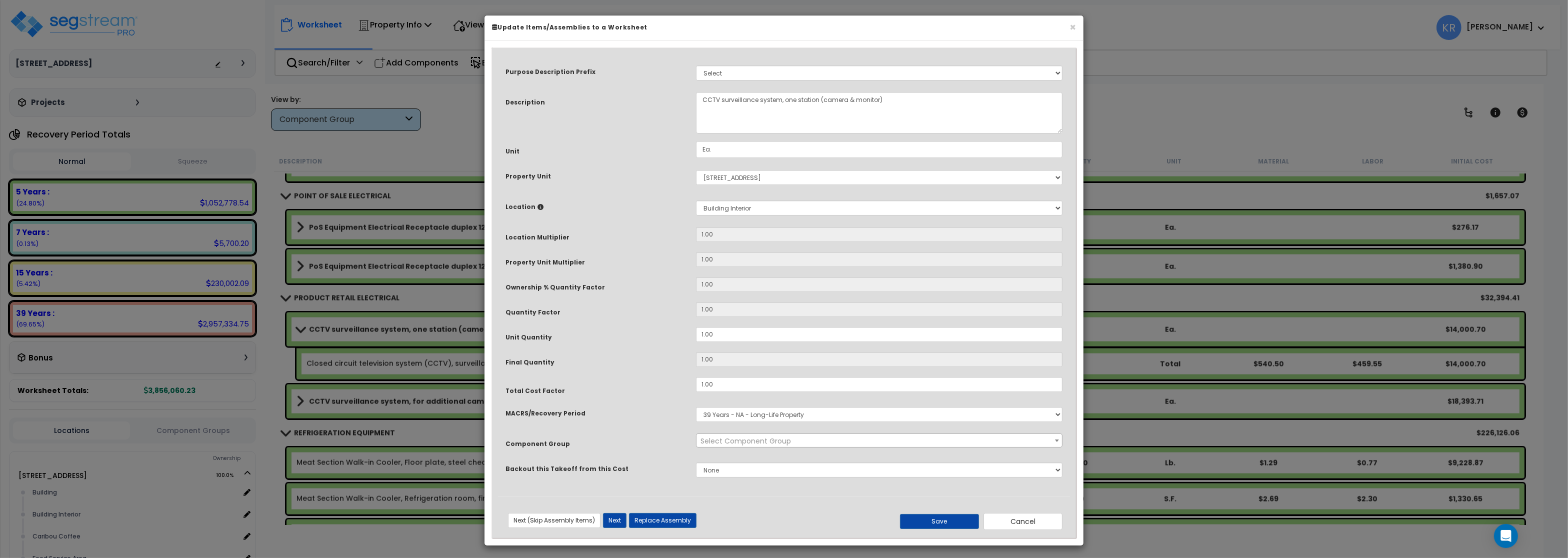
click at [625, 355] on div "Final Quantity" at bounding box center [593, 360] width 191 height 17
click at [696, 407] on select "Select MACRS/Recovery Period 5 Years - 57.0 - Distributive Trades & Services 5 …" at bounding box center [879, 414] width 367 height 15
select select "3667"
click option "5 Years - 57.0 - Distributive Trades & Services" at bounding box center [0, 0] width 0 height 0
select select "57275"
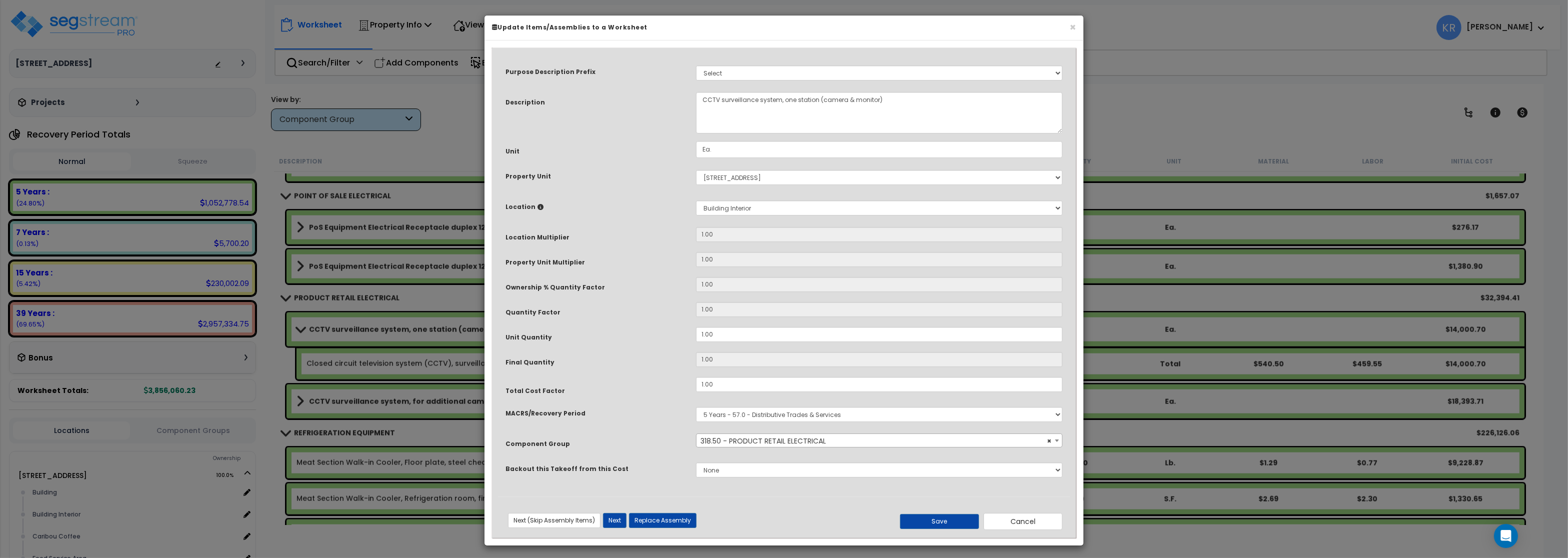
click at [714, 443] on span "× 318.50 - PRODUCT RETAIL ELECTRICAL" at bounding box center [879, 441] width 365 height 14
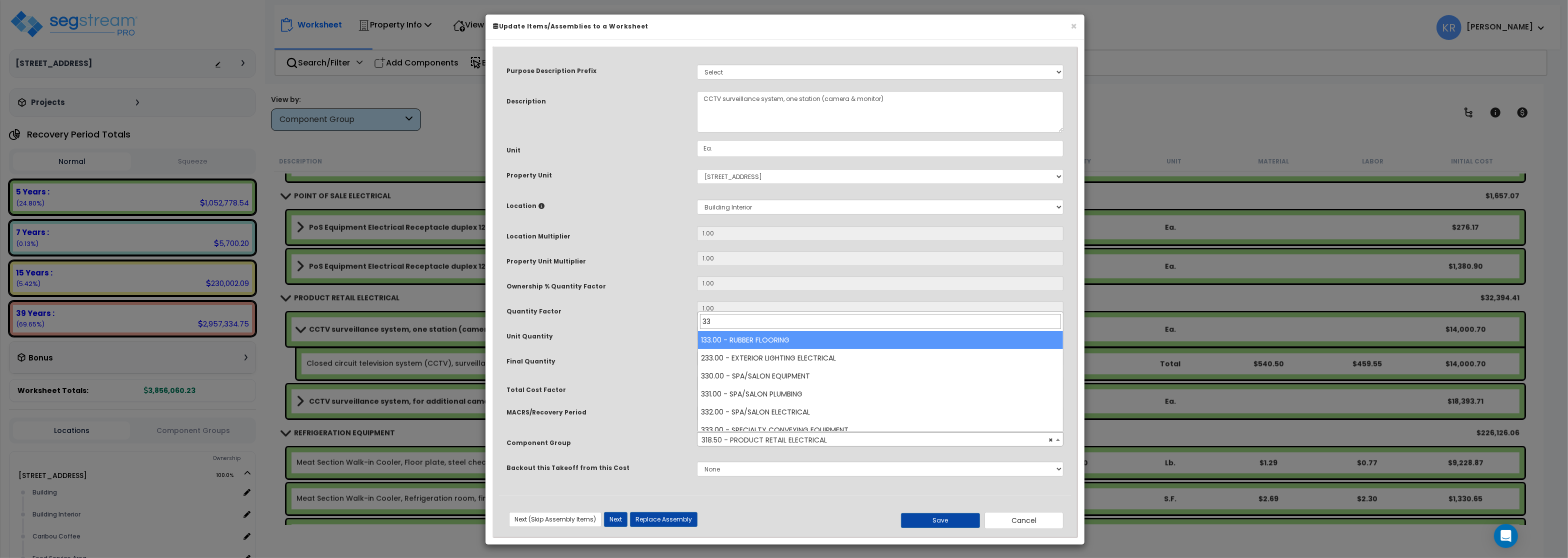
type input "3"
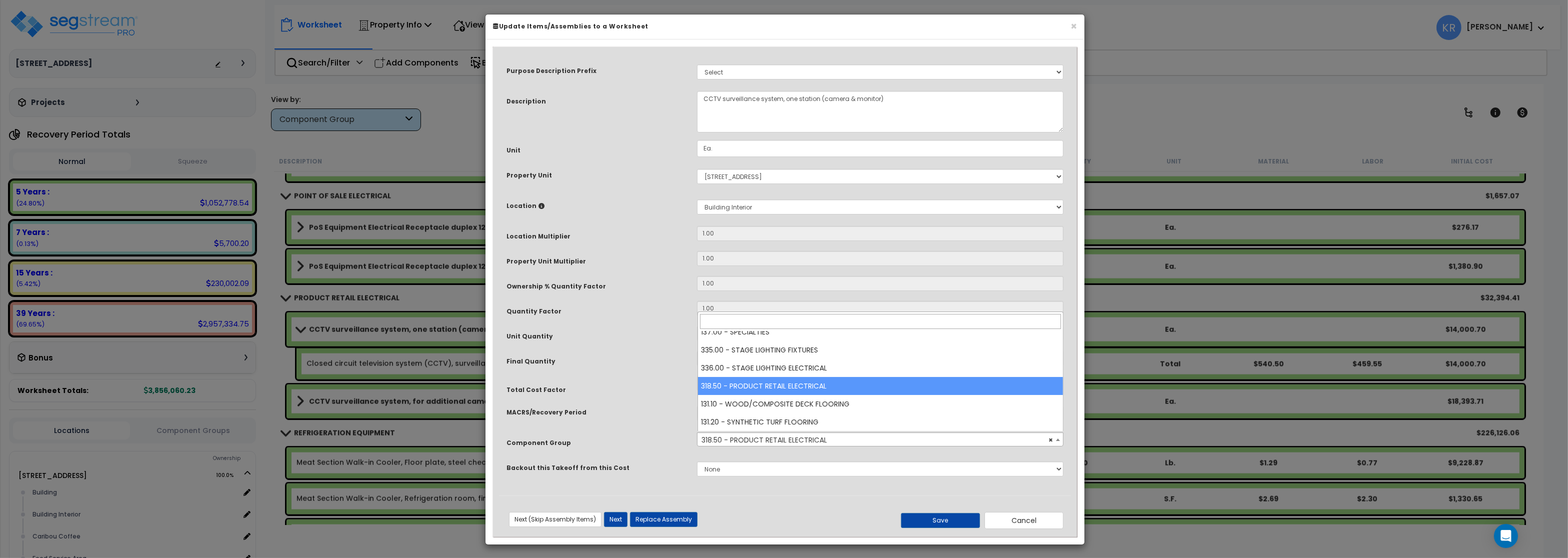
scroll to position [3963, 0]
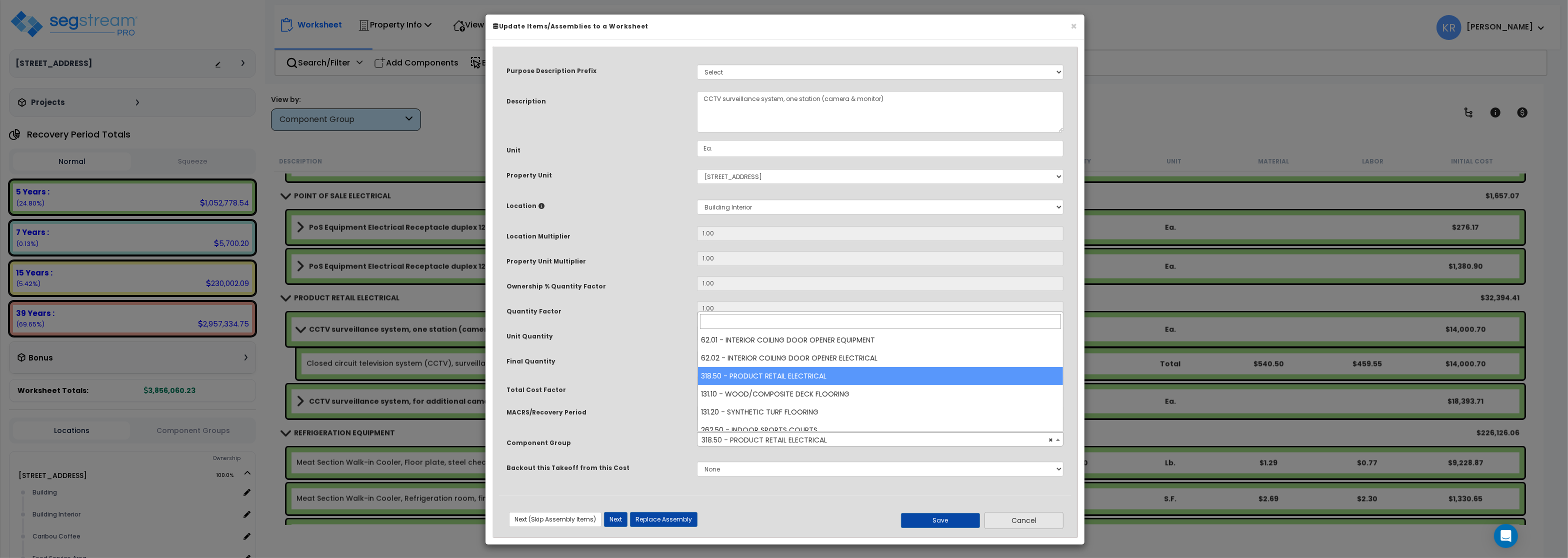
click at [994, 518] on button "Cancel" at bounding box center [1023, 521] width 79 height 17
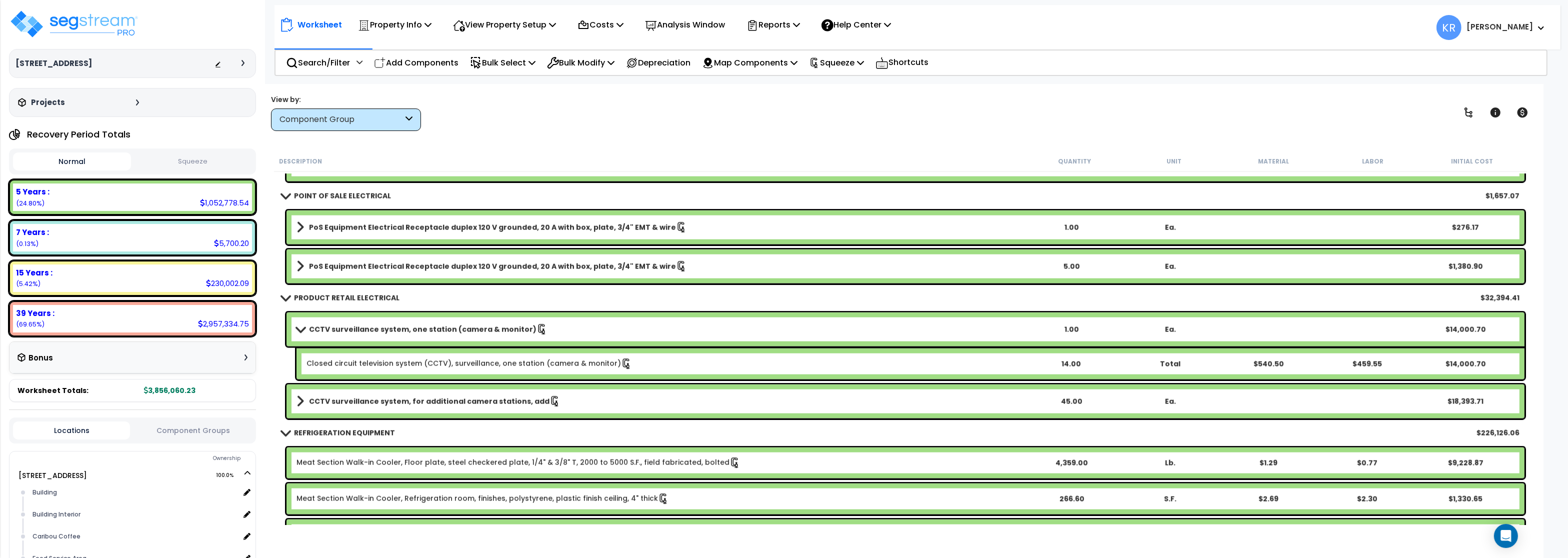
click at [341, 328] on b "CCTV surveillance system, one station (camera & monitor)" at bounding box center [423, 330] width 228 height 10
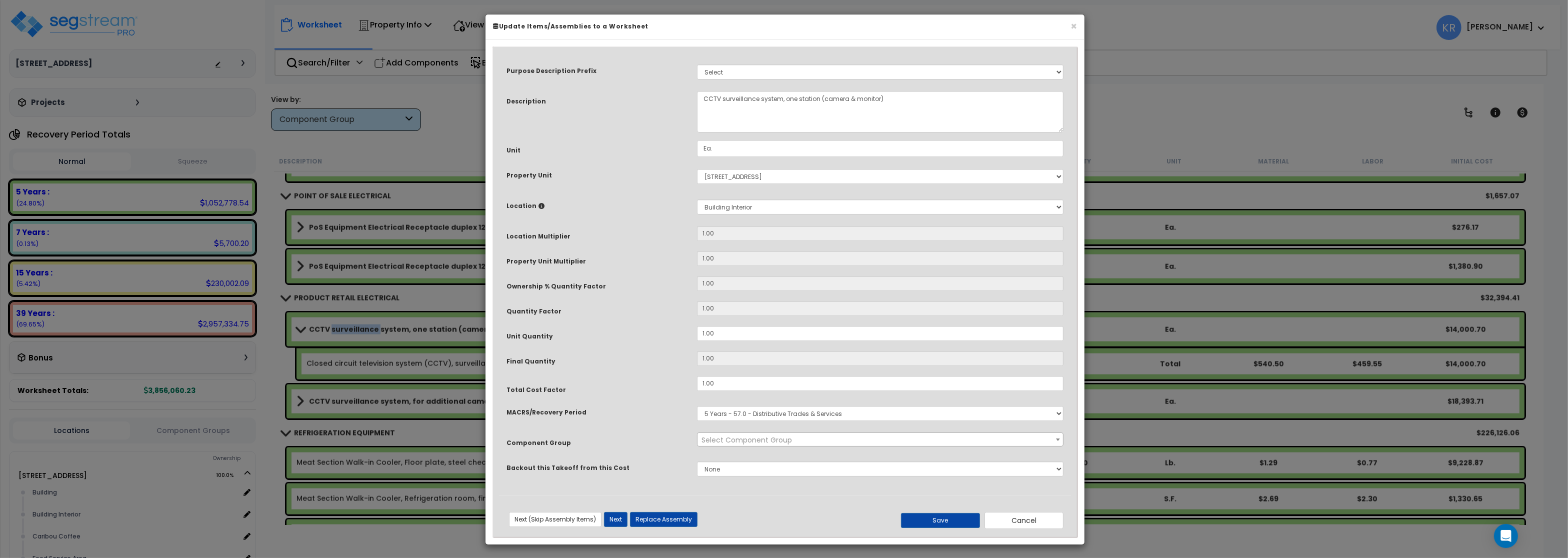
select select "57275"
click at [697, 406] on select "Select MACRS/Recovery Period 5 Years - 57.0 - Distributive Trades & Services 5 …" at bounding box center [880, 413] width 367 height 15
select select "3668"
click option "5 Years - 00.12 - Information Systems" at bounding box center [0, 0] width 0 height 0
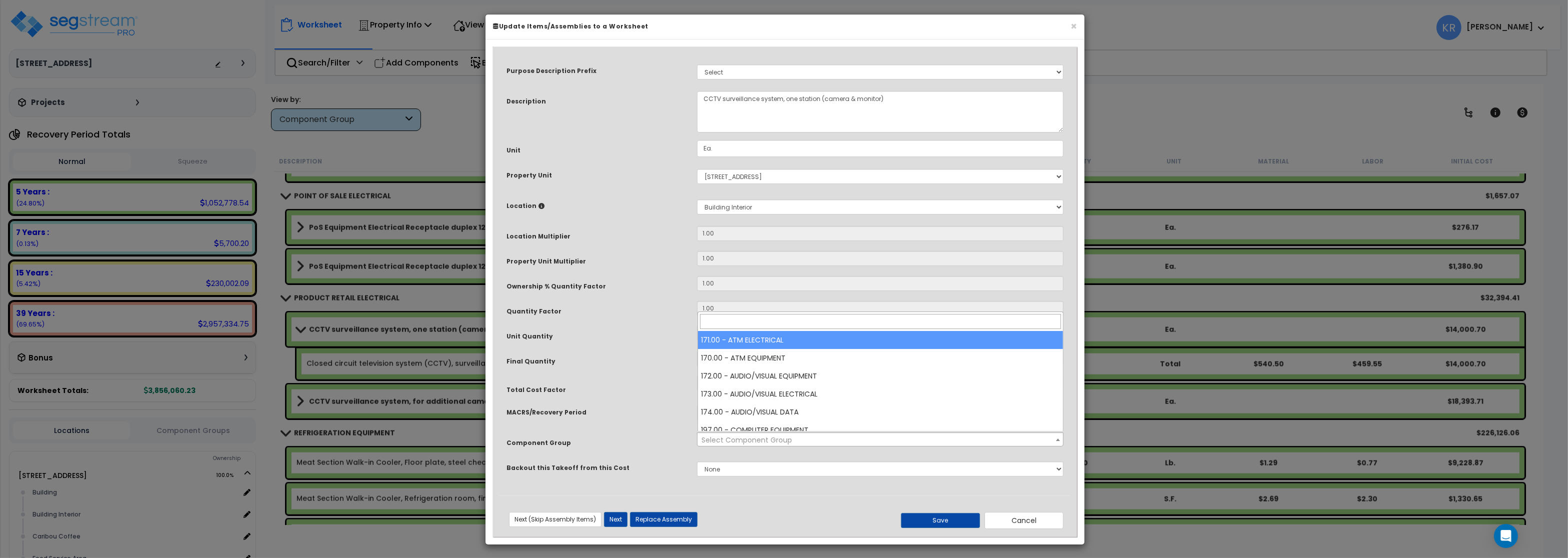
click at [727, 439] on span "Select Component Group" at bounding box center [747, 440] width 91 height 10
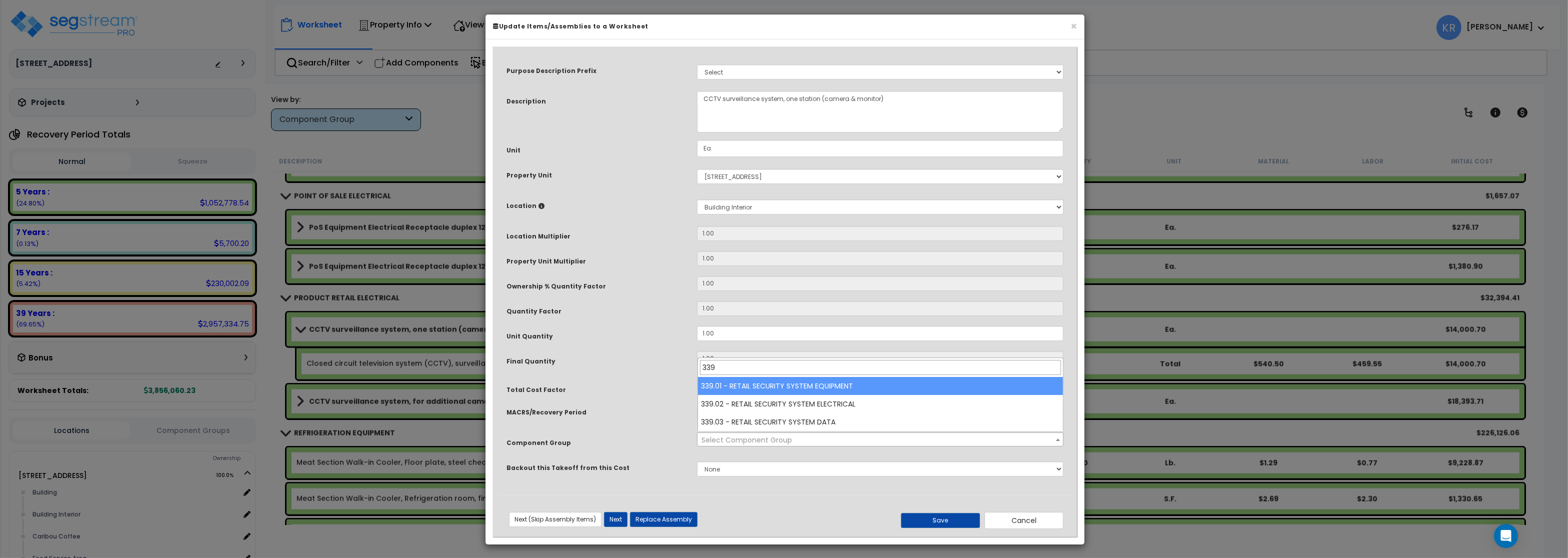
type input "339"
select select "69417"
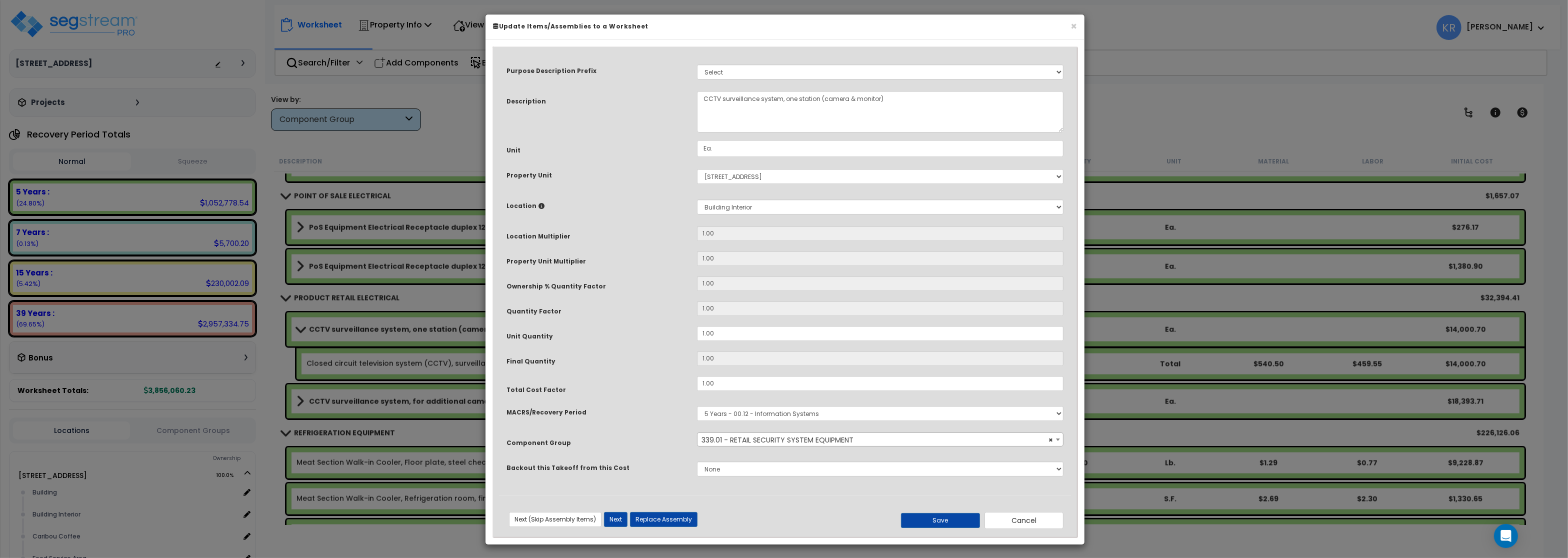
click at [791, 540] on div "Purpose Description Prefix Select A/V System A/V System Equipment A/V System Eq…" at bounding box center [785, 293] width 599 height 506
click at [954, 523] on button "Save" at bounding box center [940, 520] width 79 height 15
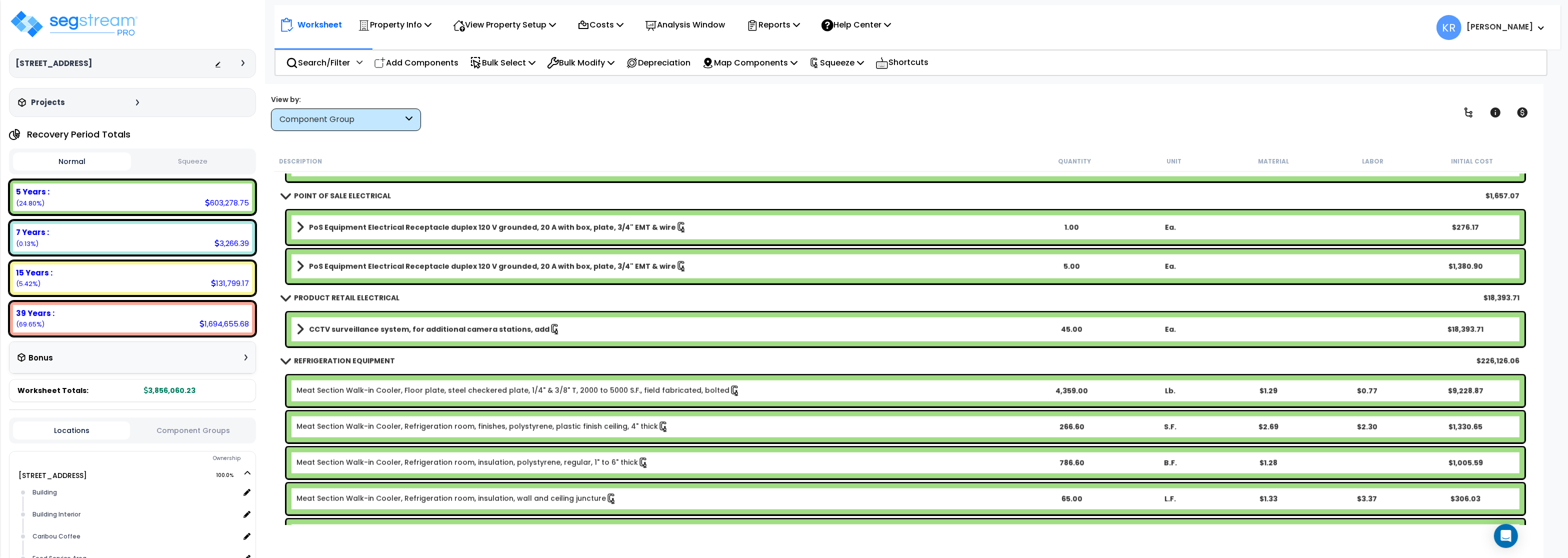
click at [345, 330] on b "CCTV surveillance system, for additional camera stations, add" at bounding box center [429, 330] width 241 height 10
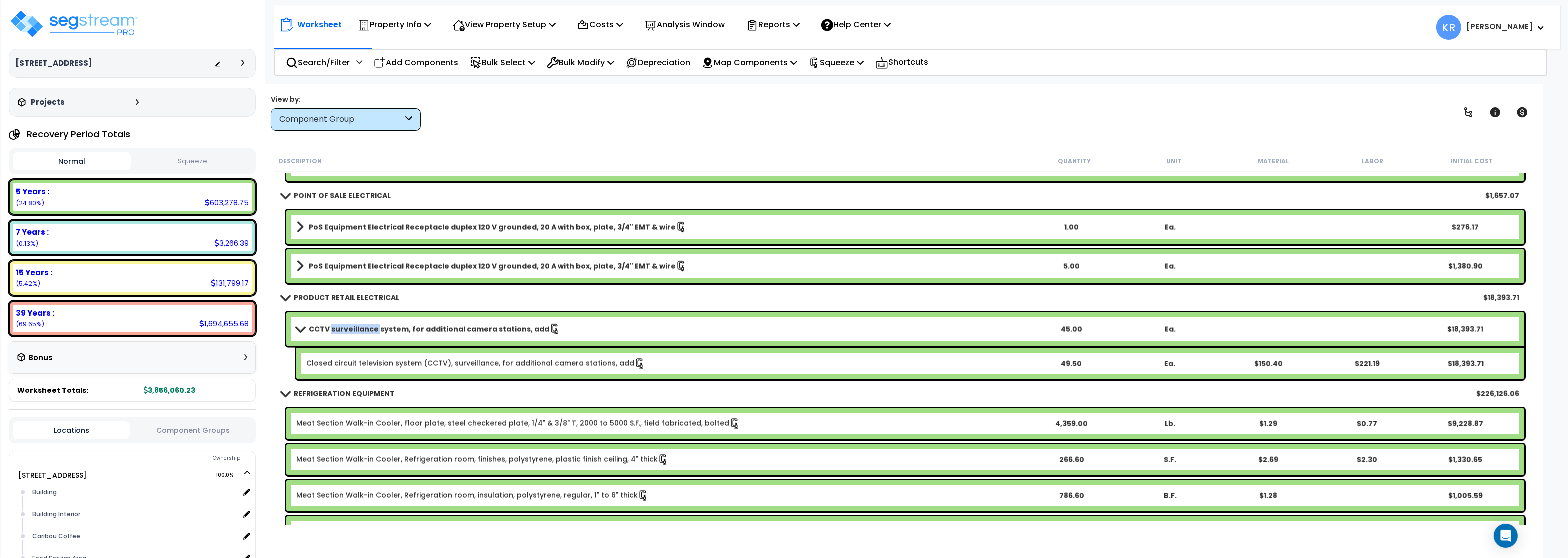
click at [345, 330] on b "CCTV surveillance system, for additional camera stations, add" at bounding box center [429, 330] width 241 height 10
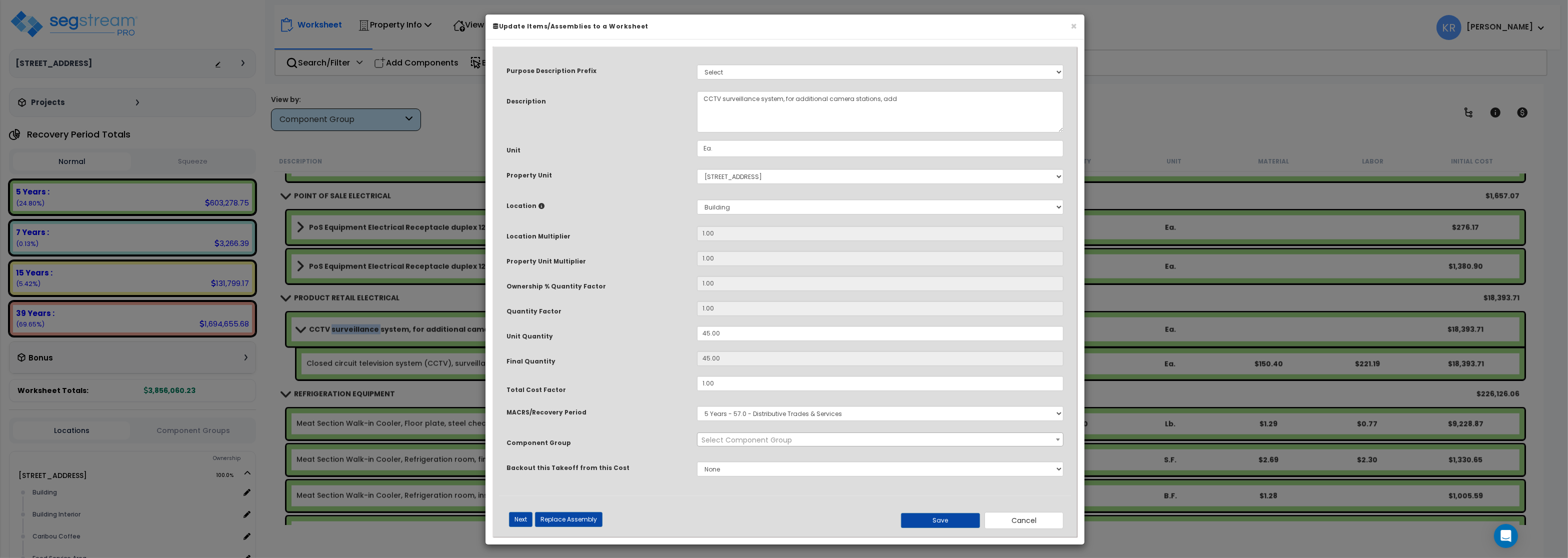
select select "57275"
click at [697, 406] on select "Select MACRS/Recovery Period 5 Years - 57.0 - Distributive Trades & Services 5 …" at bounding box center [880, 413] width 367 height 15
select select "3668"
click option "5 Years - 00.12 - Information Systems" at bounding box center [0, 0] width 0 height 0
click at [733, 439] on span "Select Component Group" at bounding box center [747, 440] width 91 height 10
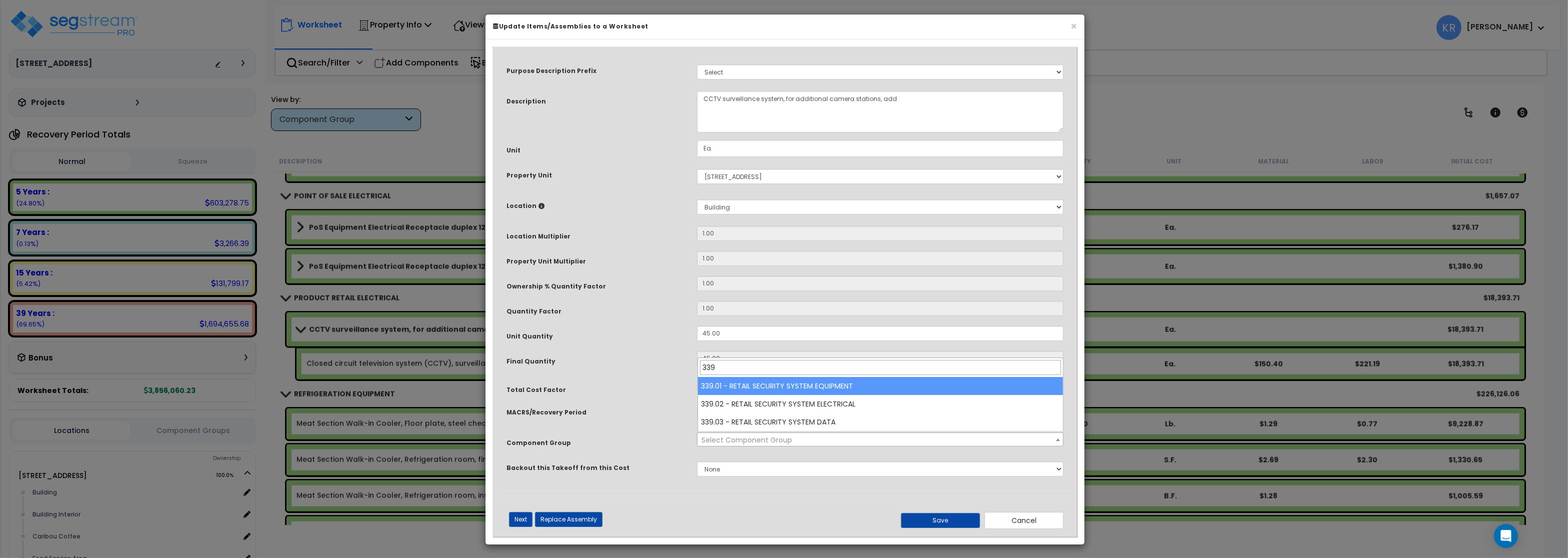
type input "339"
select select "69417"
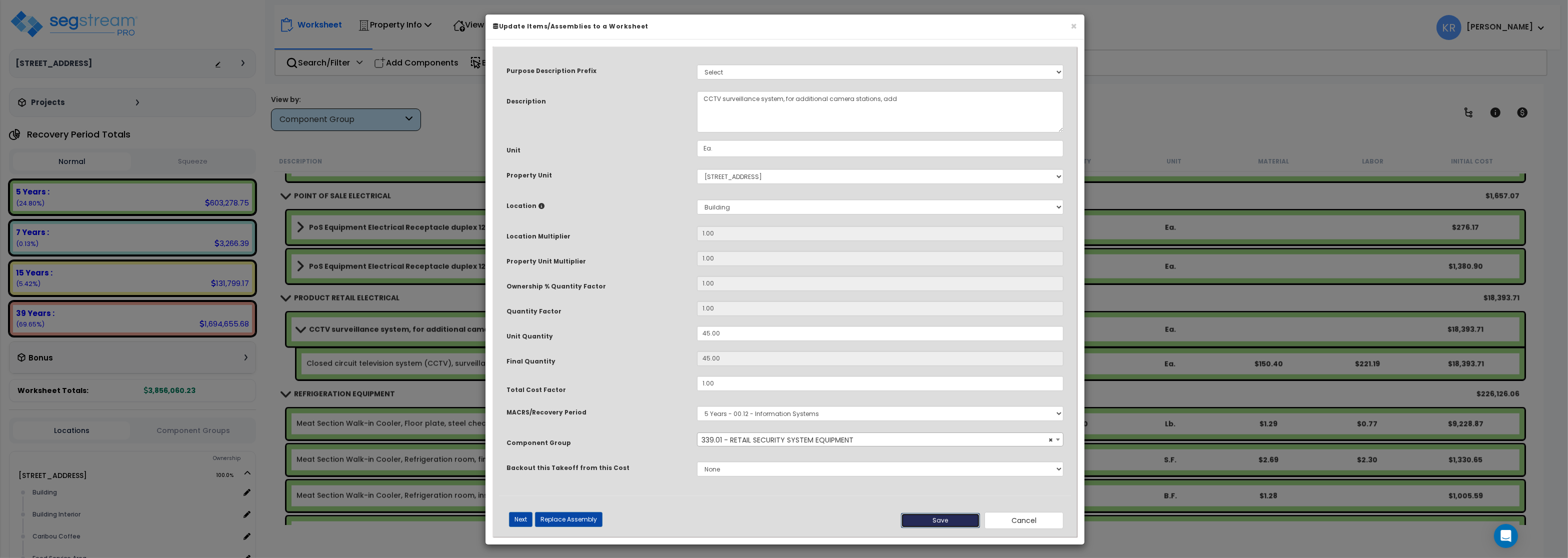
click at [940, 523] on button "Save" at bounding box center [940, 520] width 79 height 15
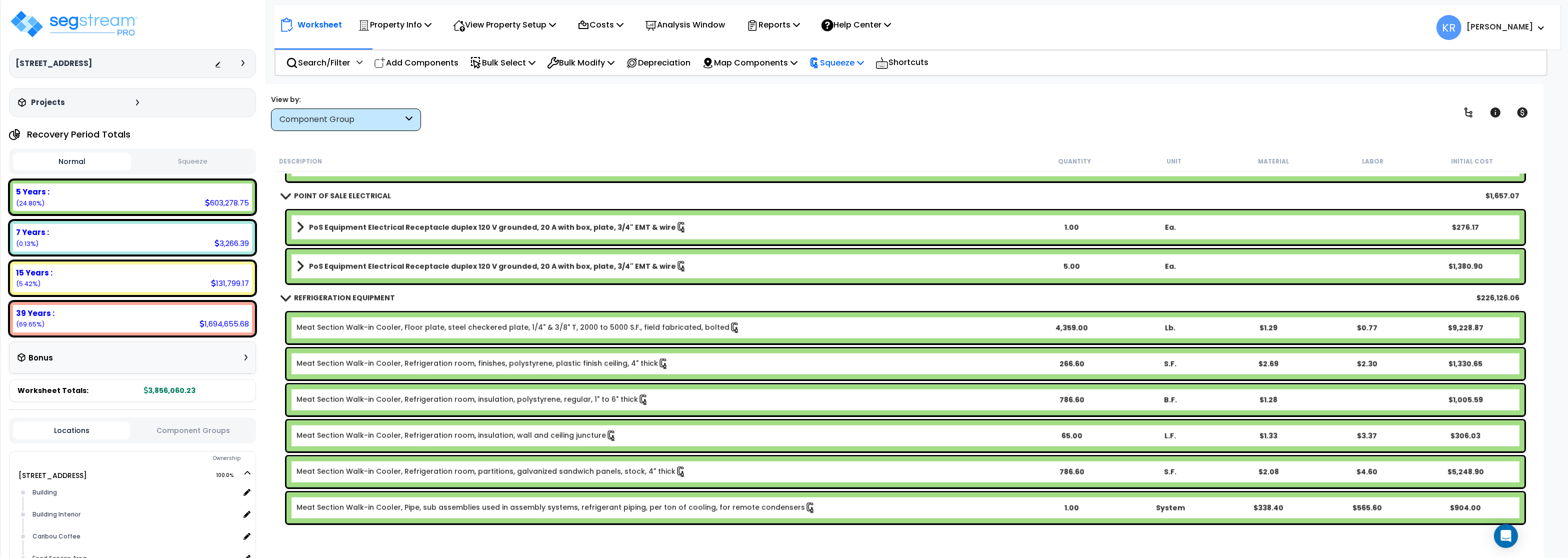
click at [844, 64] on p "Squeeze" at bounding box center [836, 62] width 55 height 13
click at [843, 85] on link "Re-squeeze" at bounding box center [854, 86] width 99 height 23
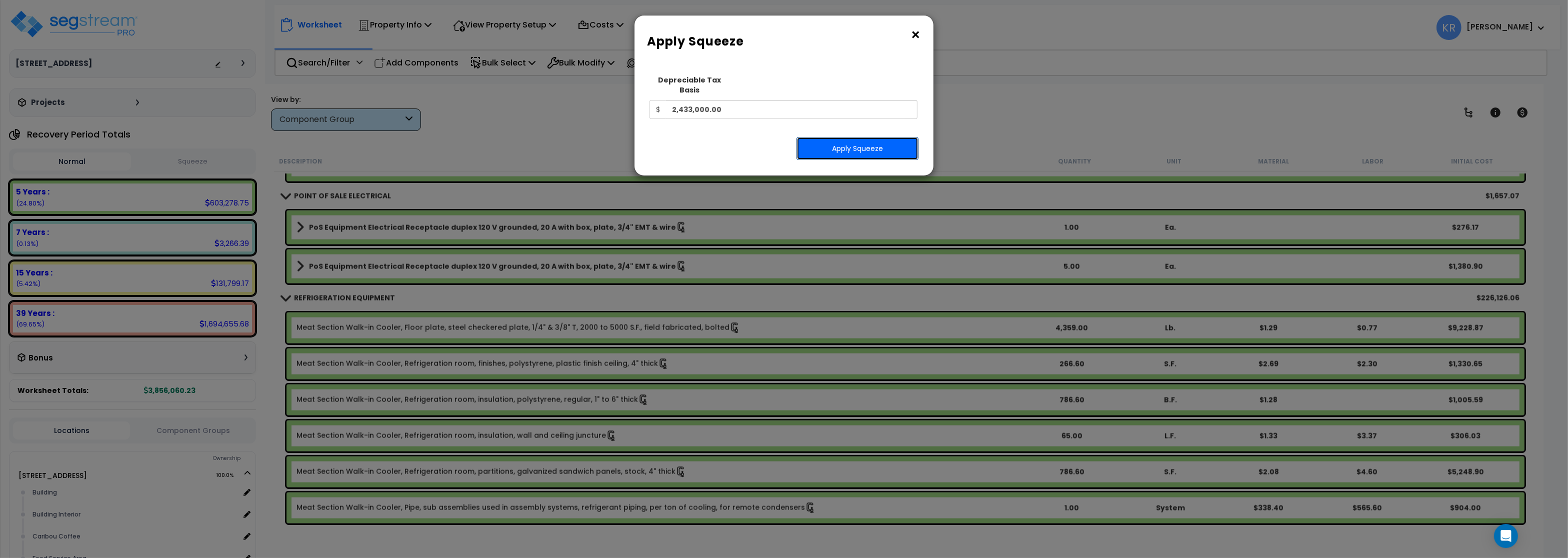
click at [840, 137] on button "Apply Squeeze" at bounding box center [857, 148] width 122 height 23
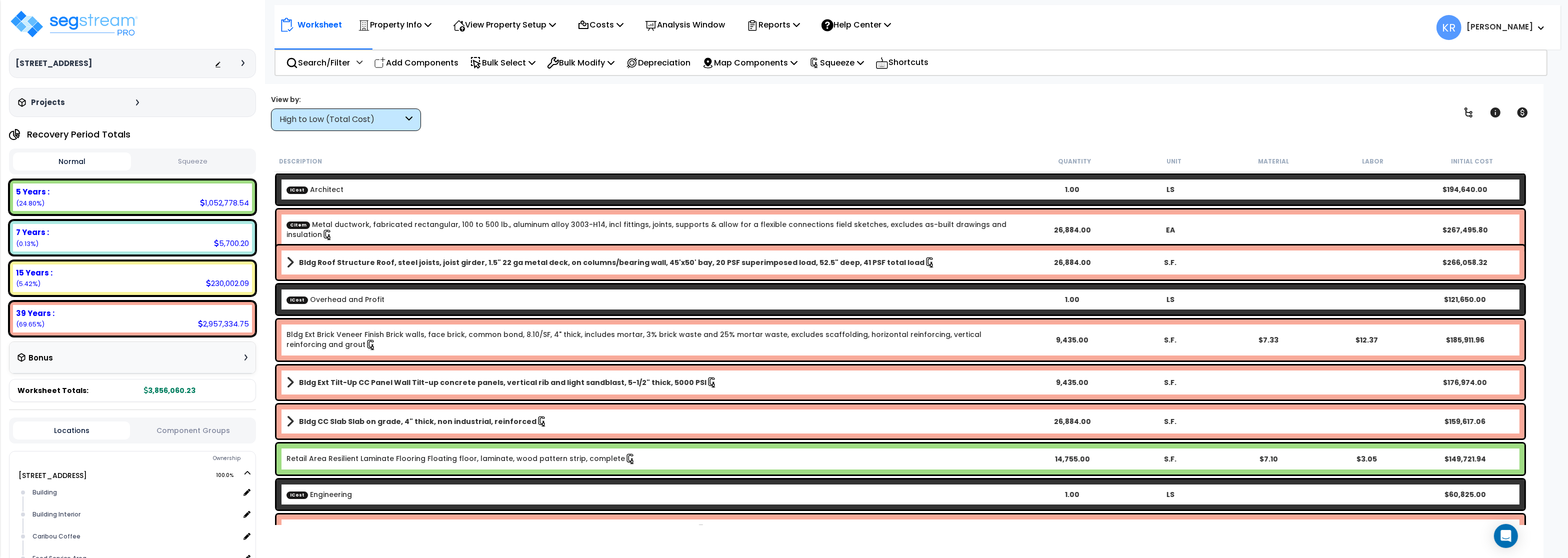
click at [205, 160] on button "Squeeze" at bounding box center [192, 161] width 118 height 17
click at [781, 27] on p "Reports" at bounding box center [774, 24] width 54 height 13
click at [611, 135] on div "Worksheet Property Info Property Setup Add Property Unit Template property Clon…" at bounding box center [901, 362] width 1286 height 558
click at [82, 24] on img at bounding box center [74, 24] width 130 height 30
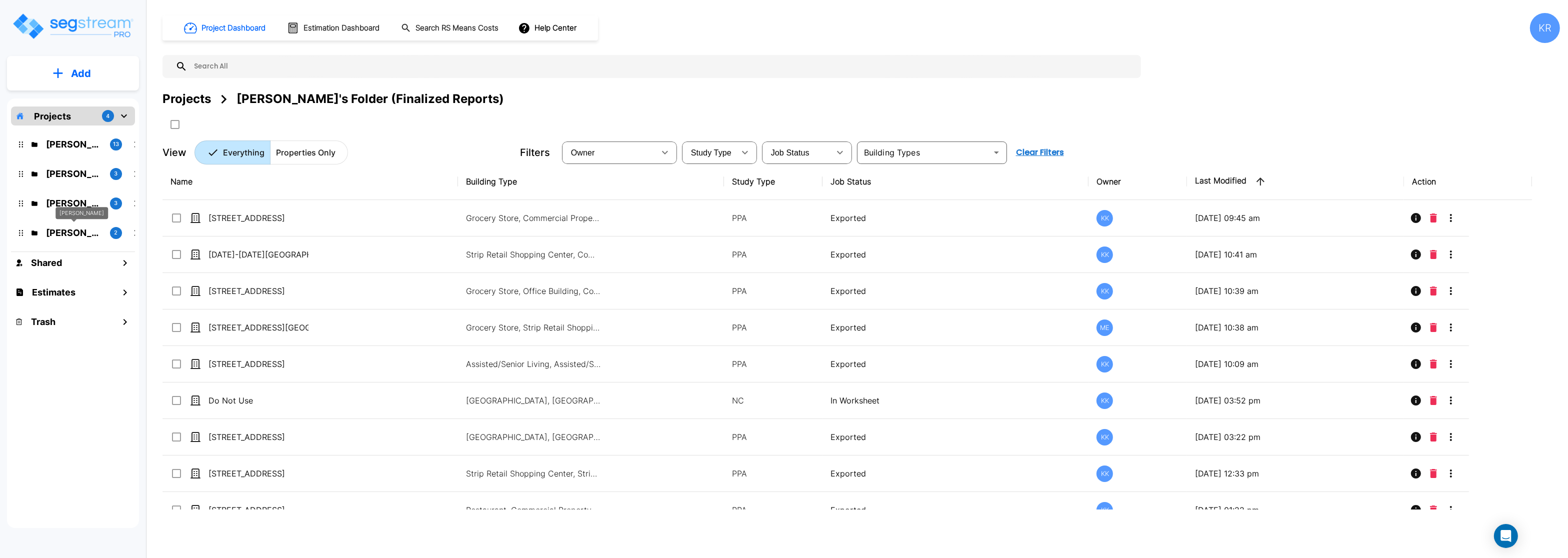
click at [50, 230] on p "[PERSON_NAME]" at bounding box center [74, 233] width 56 height 13
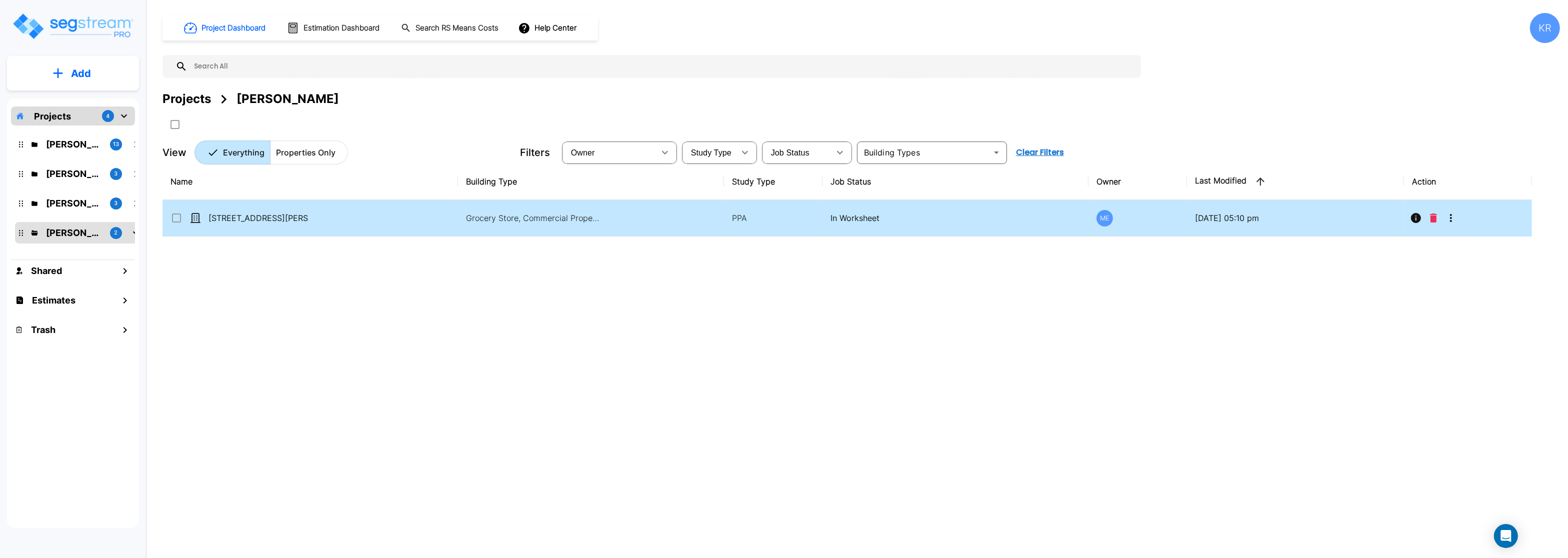
click at [175, 220] on input "select row 210 Keller Ave S." at bounding box center [175, 216] width 10 height 8
click at [1452, 219] on icon "More-Options" at bounding box center [1451, 218] width 2 height 8
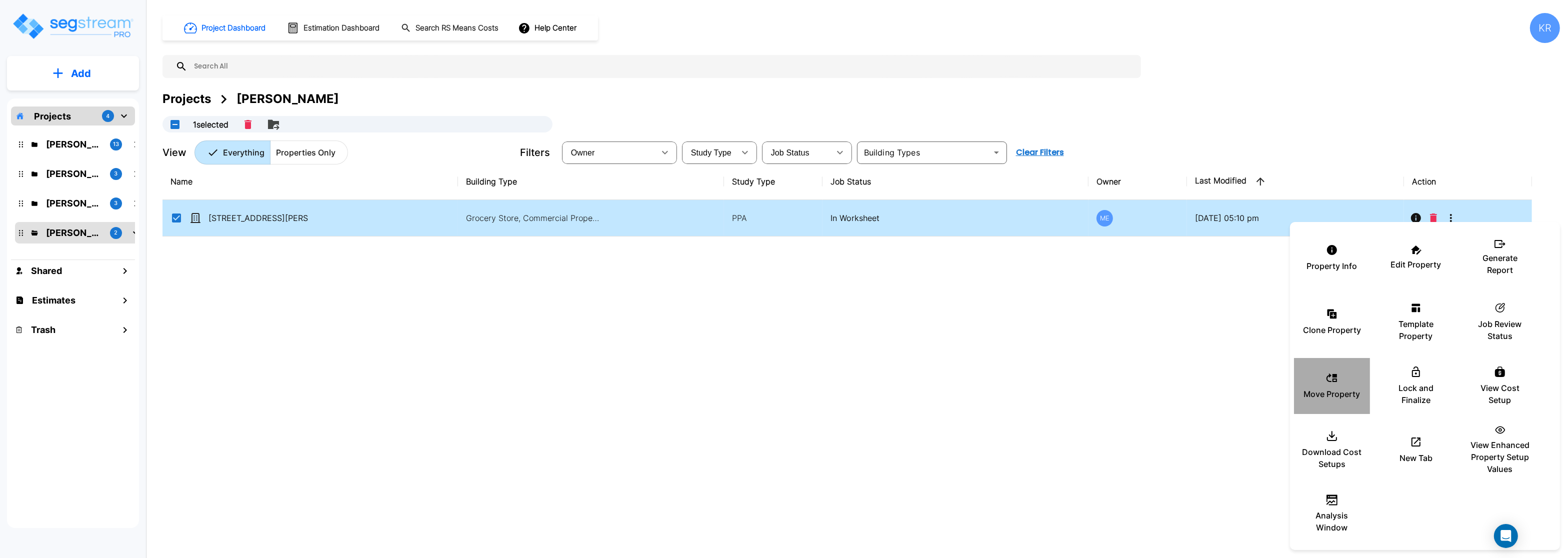
click at [1330, 389] on p "Move Property" at bounding box center [1332, 394] width 57 height 12
checkbox input "false"
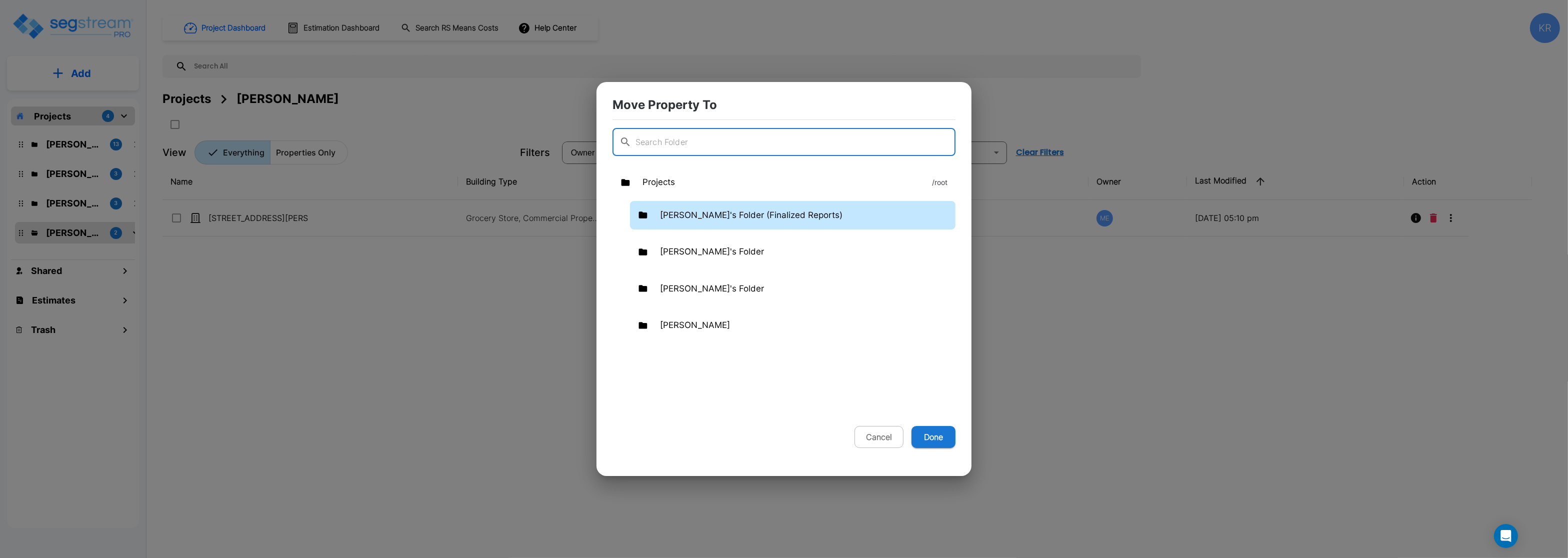
click at [676, 221] on p "[PERSON_NAME]'s Folder (Finalized Reports)" at bounding box center [751, 215] width 182 height 13
click at [929, 437] on button "Done" at bounding box center [933, 437] width 44 height 22
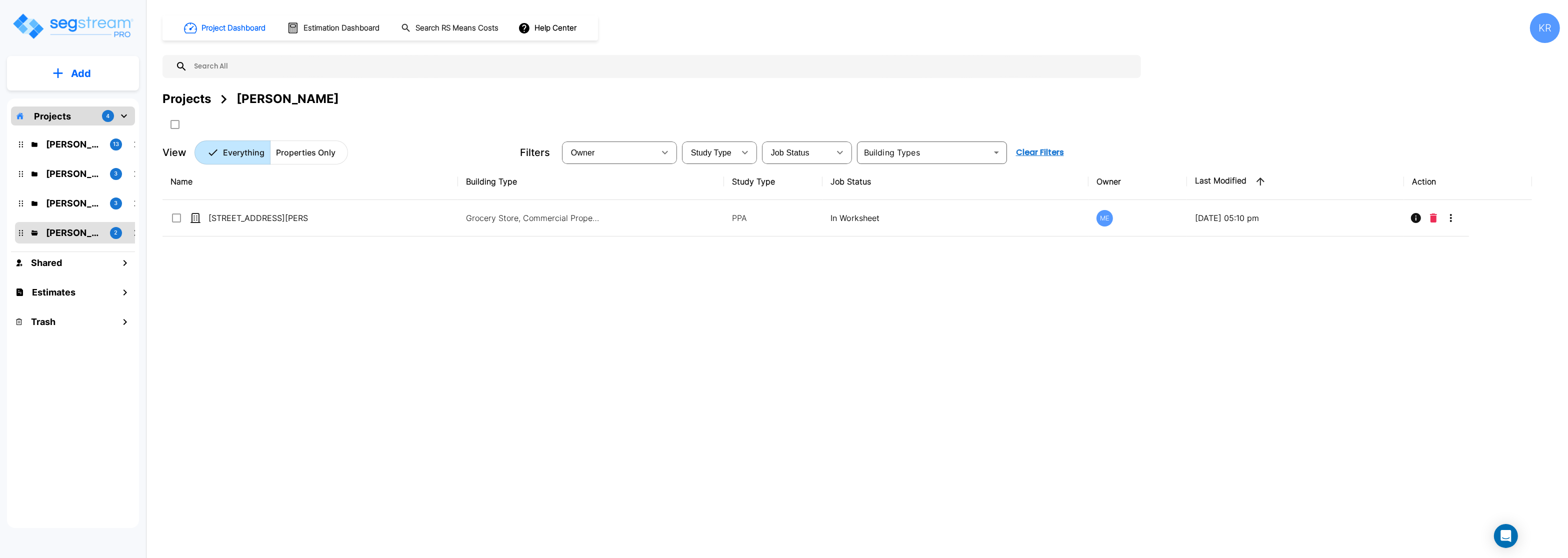
click at [59, 152] on div "[PERSON_NAME]'s Folder (Finalized Reports) 13" at bounding box center [80, 144] width 131 height 22
click at [61, 142] on p "[PERSON_NAME]'s Folder (Finalized Reports)" at bounding box center [74, 144] width 56 height 13
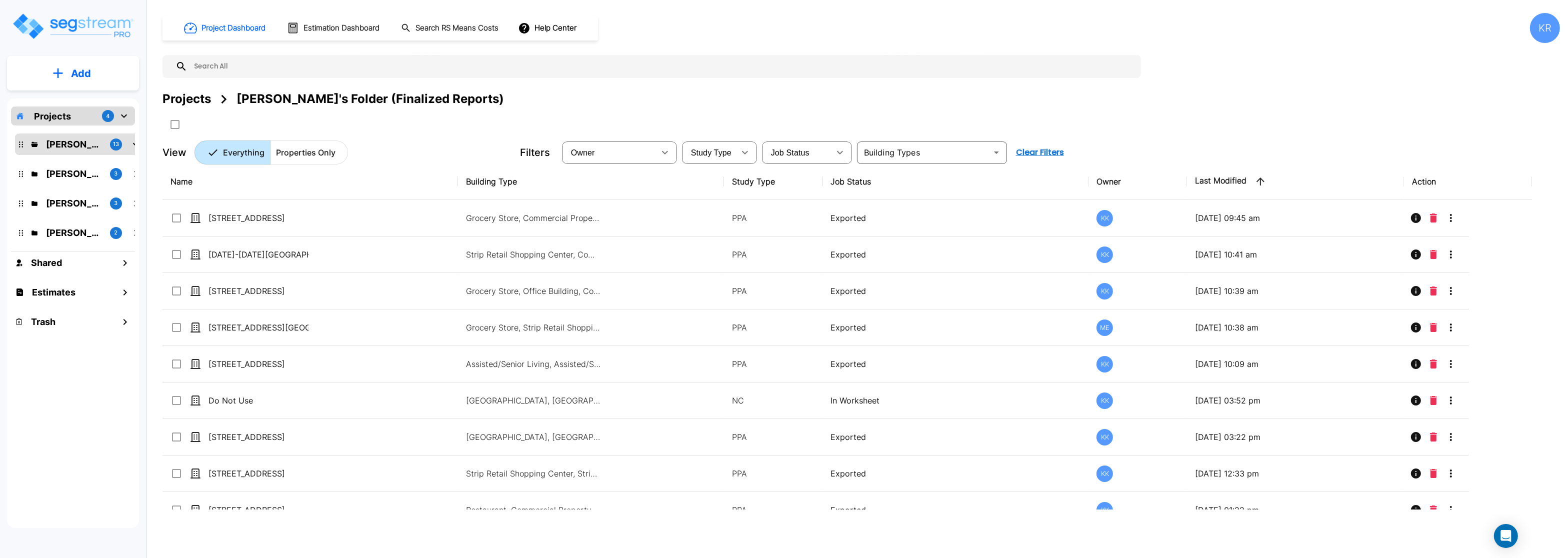
click at [58, 242] on div "[PERSON_NAME] 2" at bounding box center [80, 233] width 131 height 22
click at [64, 233] on p "[PERSON_NAME]" at bounding box center [74, 233] width 56 height 13
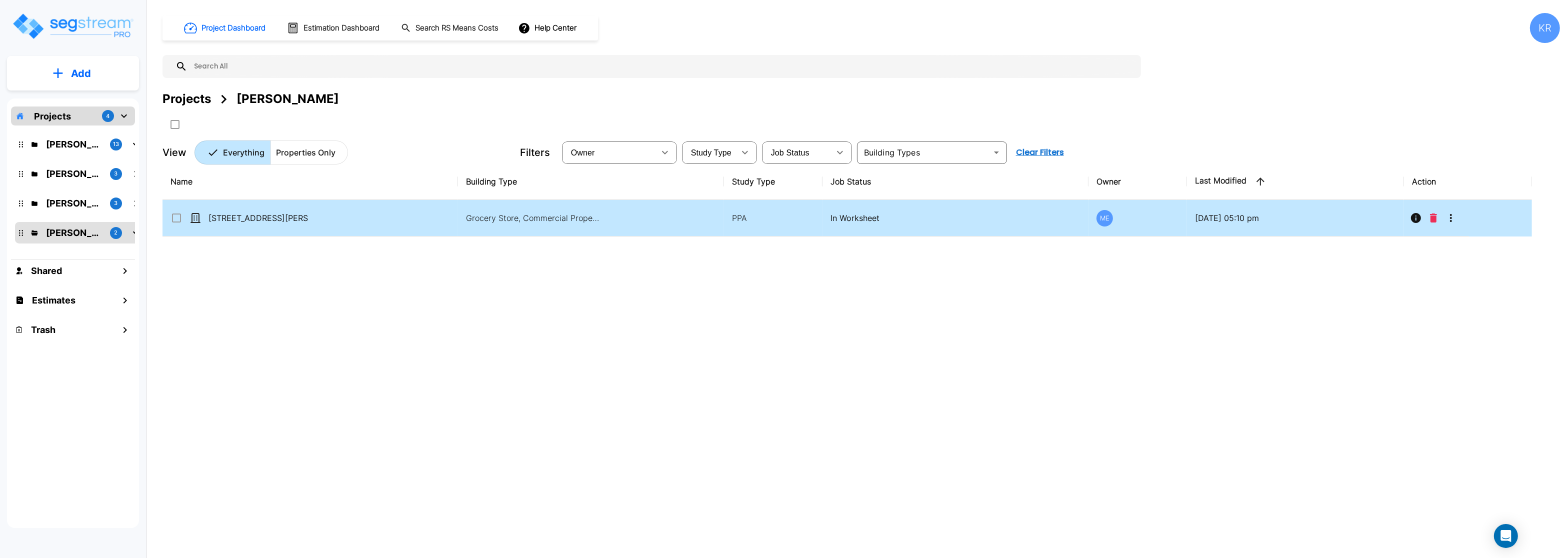
click at [175, 219] on input "select row 210 Keller Ave S." at bounding box center [175, 216] width 10 height 8
click at [1450, 222] on icon "More-Options" at bounding box center [1451, 218] width 12 height 12
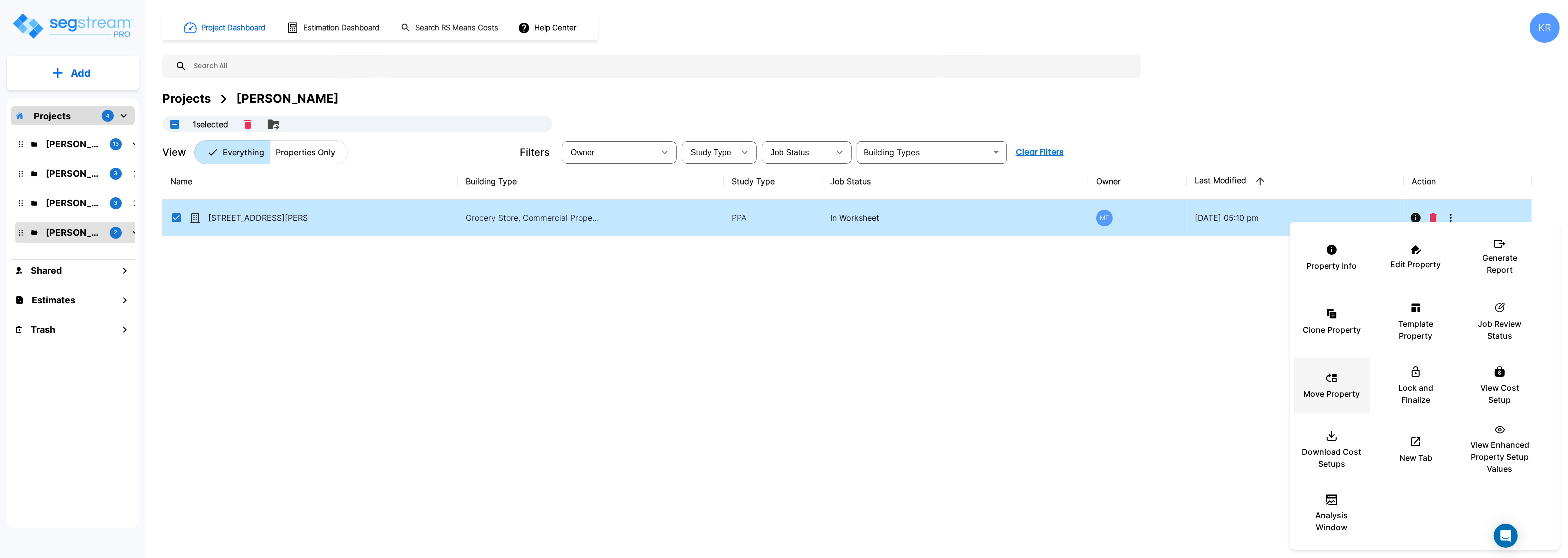
click at [1330, 390] on p "Move Property" at bounding box center [1332, 394] width 57 height 12
checkbox input "false"
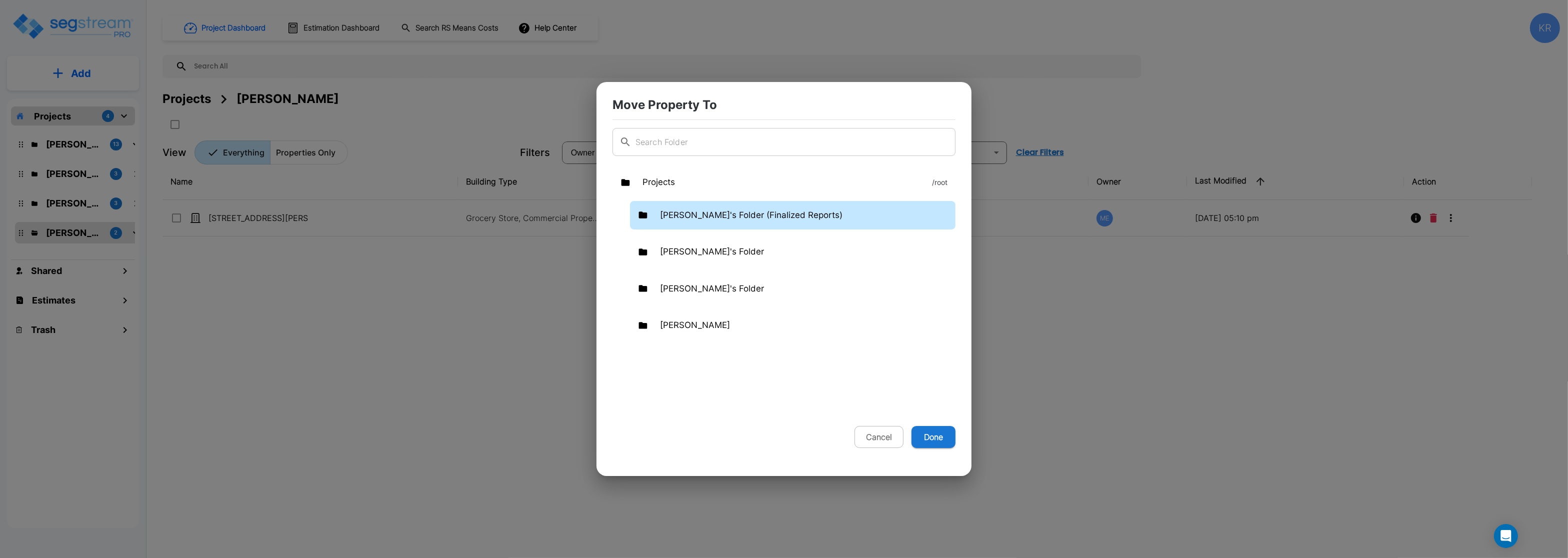
click at [657, 212] on div "[PERSON_NAME]'s Folder (Finalized Reports)" at bounding box center [793, 216] width 325 height 29
click at [942, 440] on button "Done" at bounding box center [933, 437] width 44 height 22
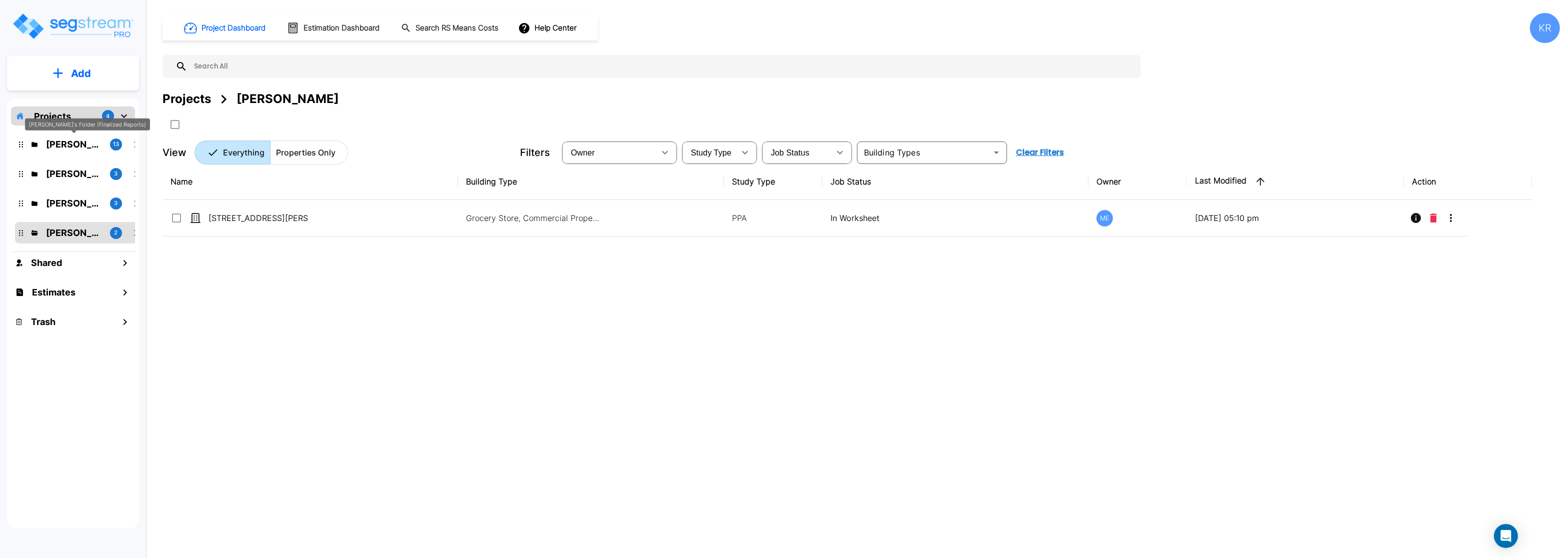
click at [95, 140] on p "[PERSON_NAME]'s Folder (Finalized Reports)" at bounding box center [74, 144] width 56 height 13
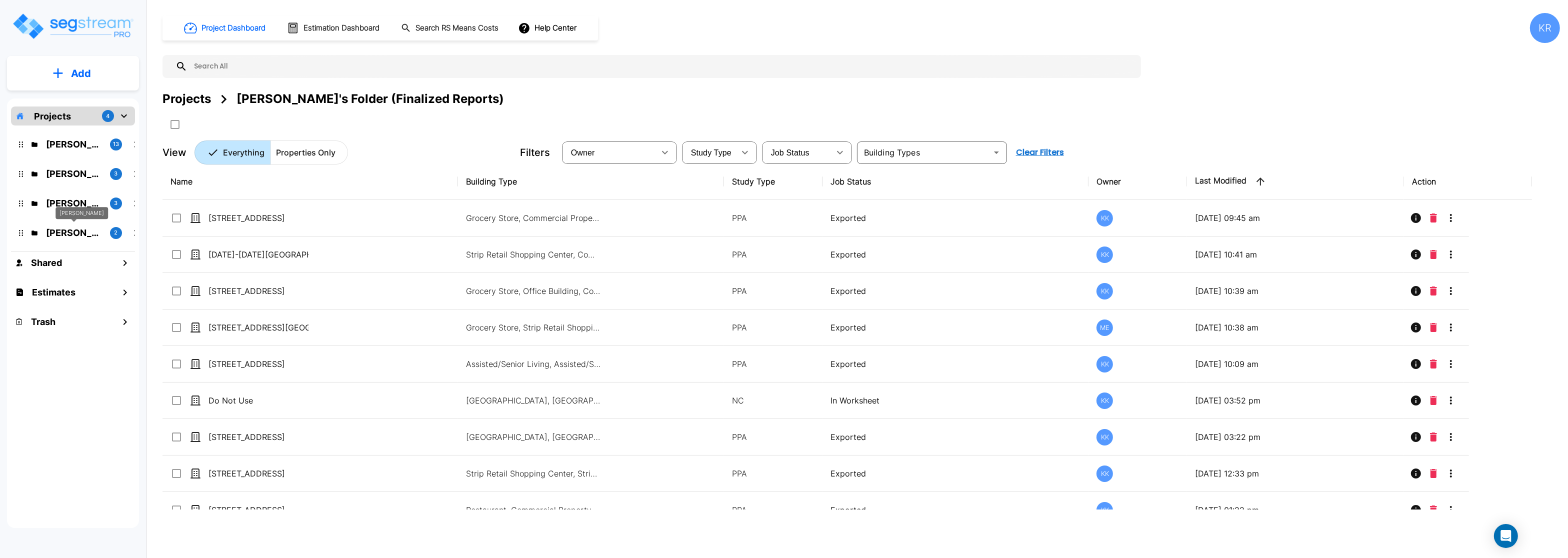
click at [70, 229] on p "[PERSON_NAME]" at bounding box center [74, 233] width 56 height 13
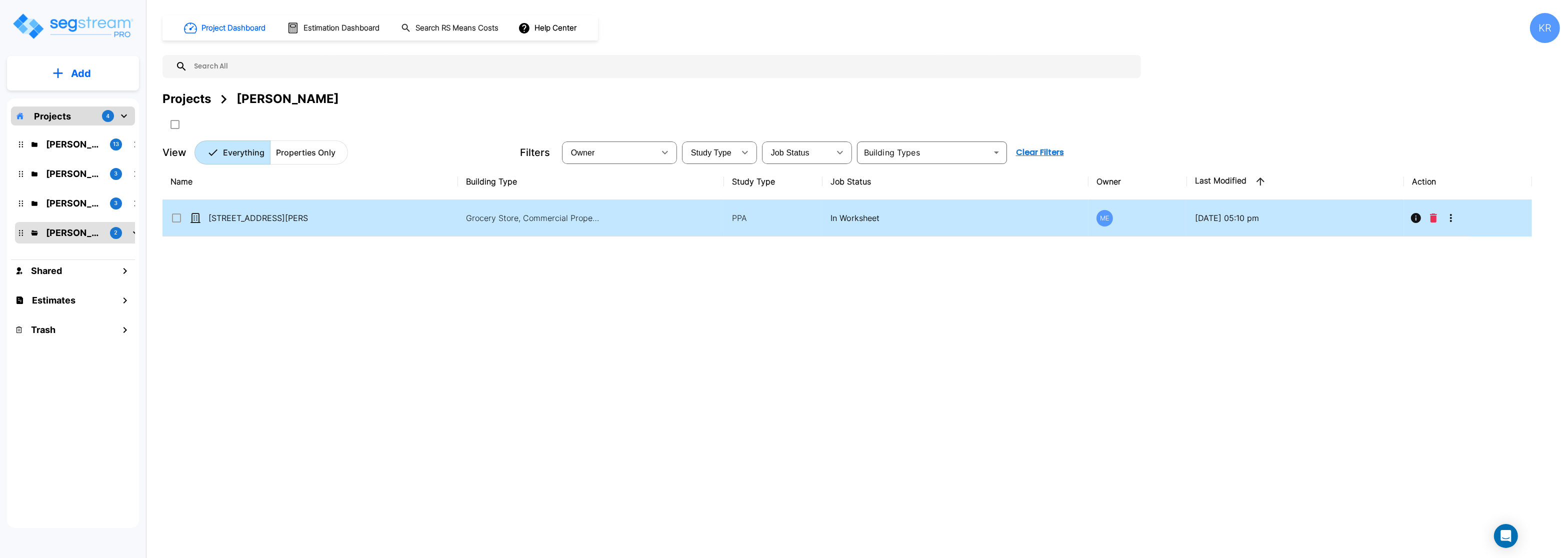
click at [1451, 220] on icon "More-Options" at bounding box center [1451, 218] width 2 height 8
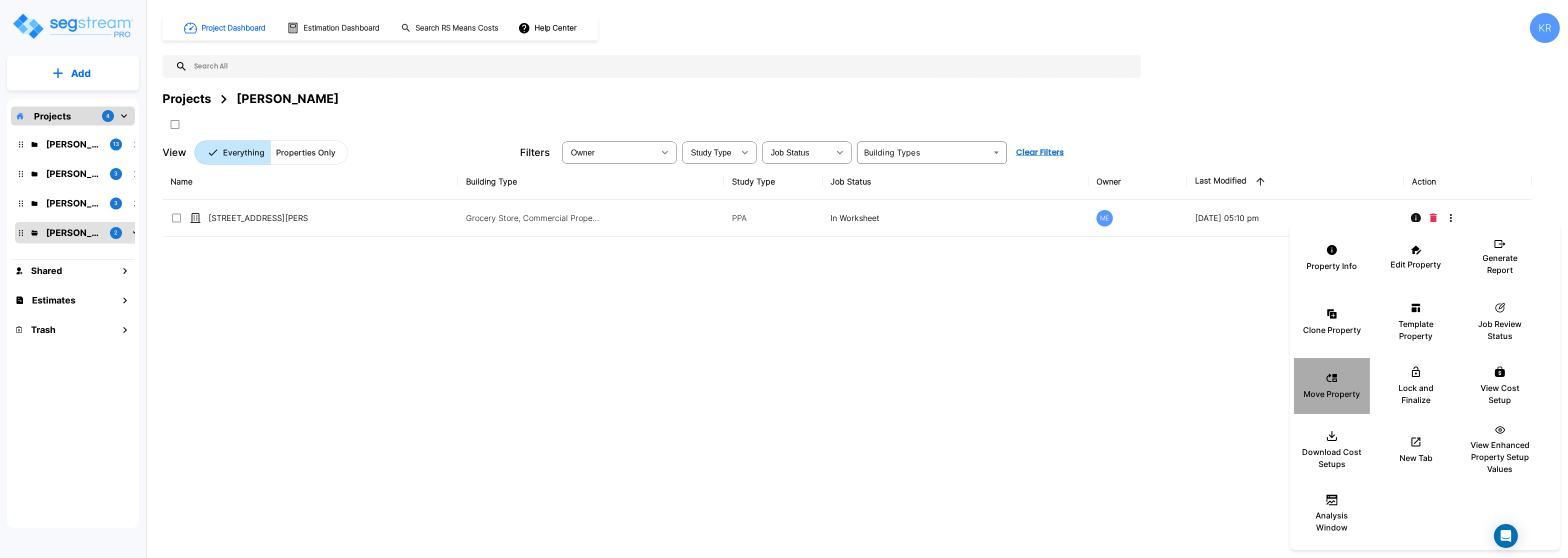
click at [1336, 382] on icon at bounding box center [1331, 378] width 10 height 8
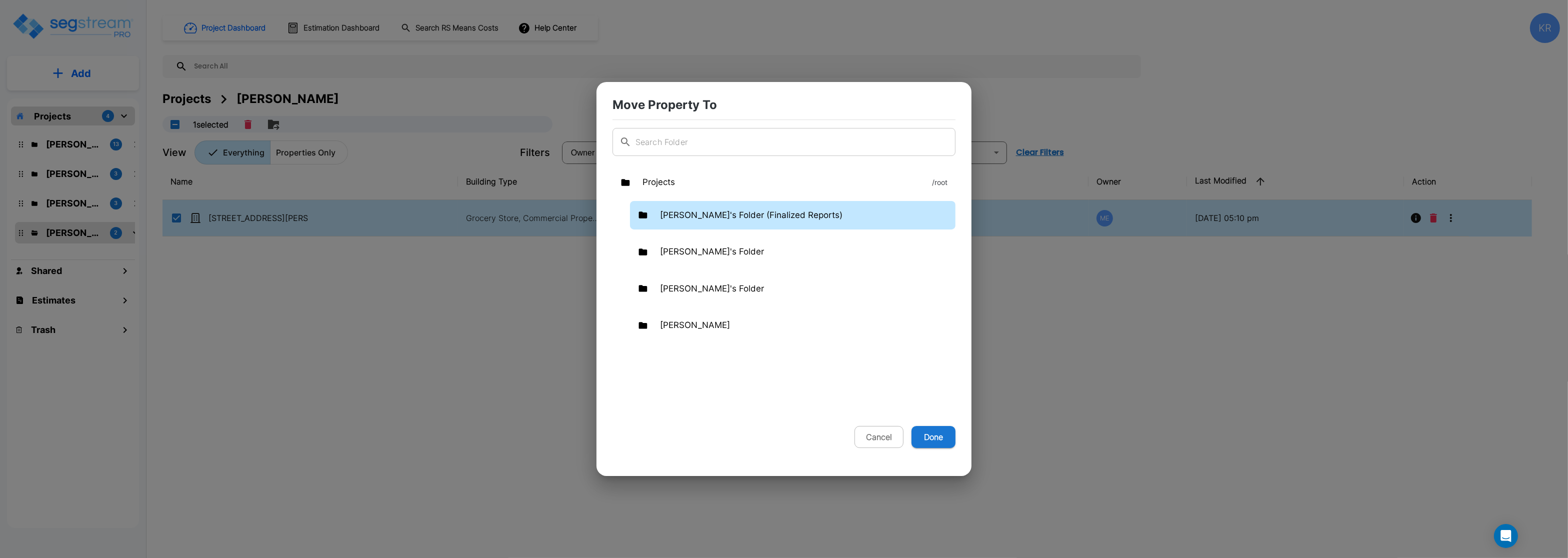
click at [740, 214] on p "[PERSON_NAME]'s Folder (Finalized Reports)" at bounding box center [751, 215] width 182 height 13
click at [928, 442] on button "Done" at bounding box center [933, 437] width 44 height 22
checkbox input "false"
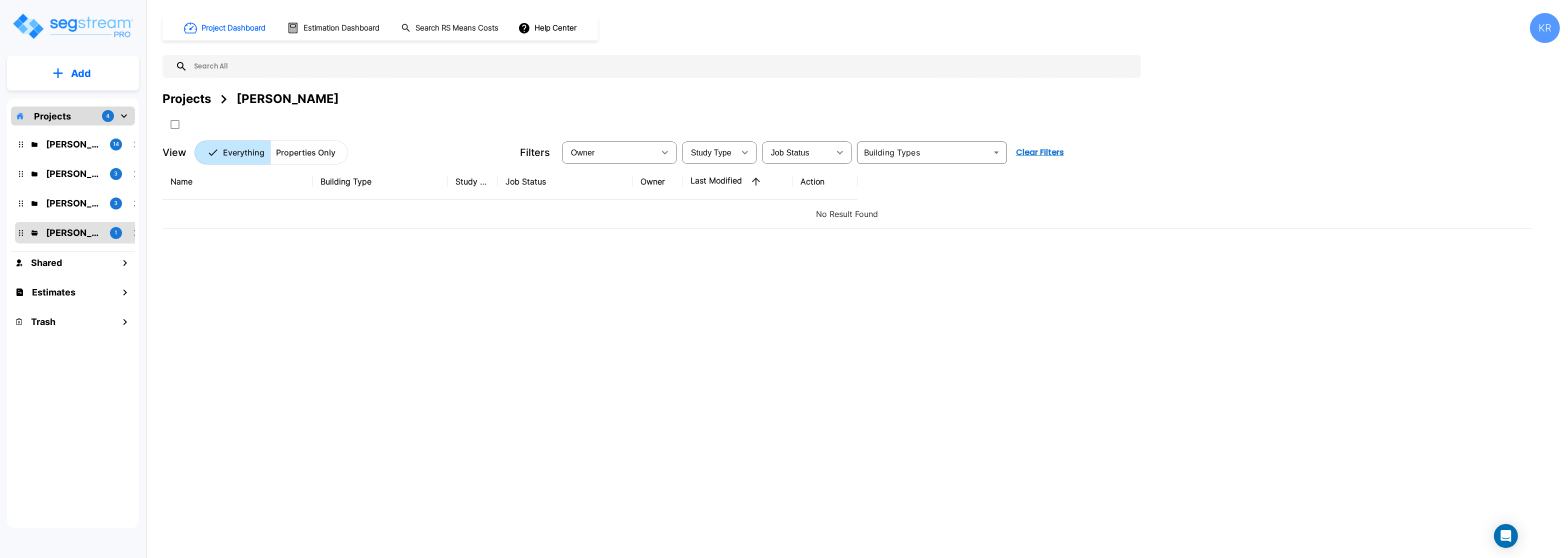
click at [66, 138] on p "Kristina's Folder (Finalized Reports)" at bounding box center [74, 144] width 56 height 13
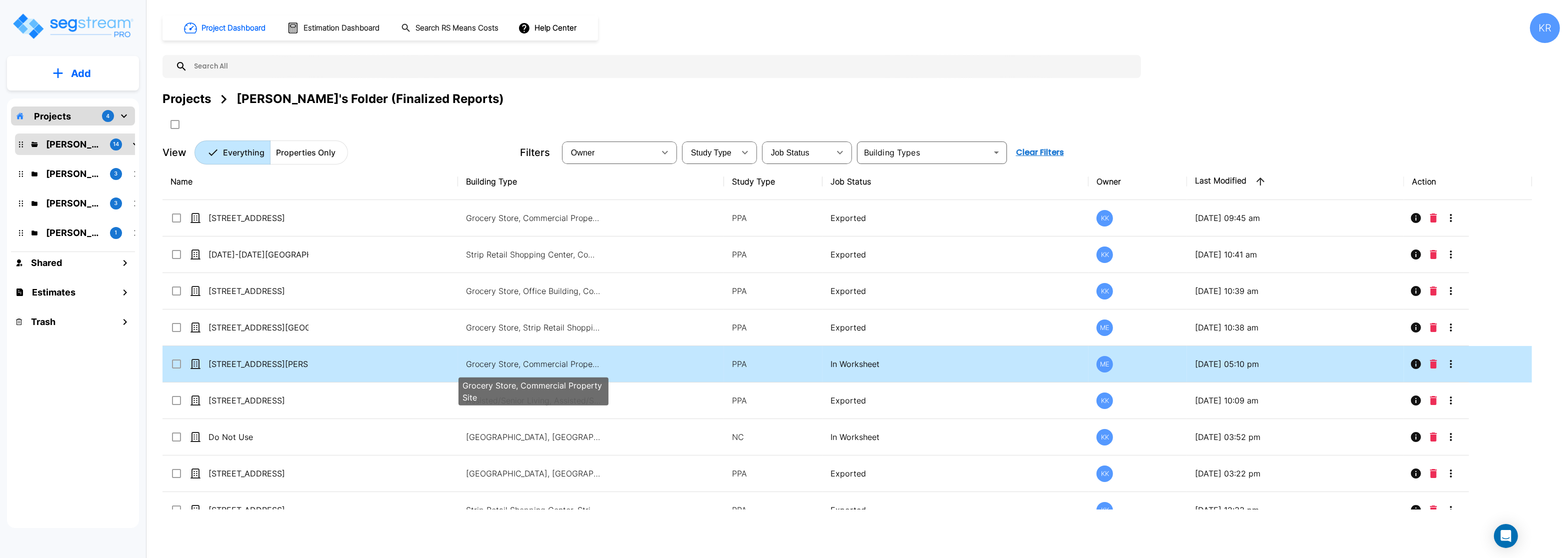
click at [543, 367] on p "Grocery Store, Commercial Property Site" at bounding box center [533, 364] width 135 height 12
checkbox input "true"
click at [543, 367] on p "Grocery Store, Commercial Property Site" at bounding box center [533, 364] width 135 height 12
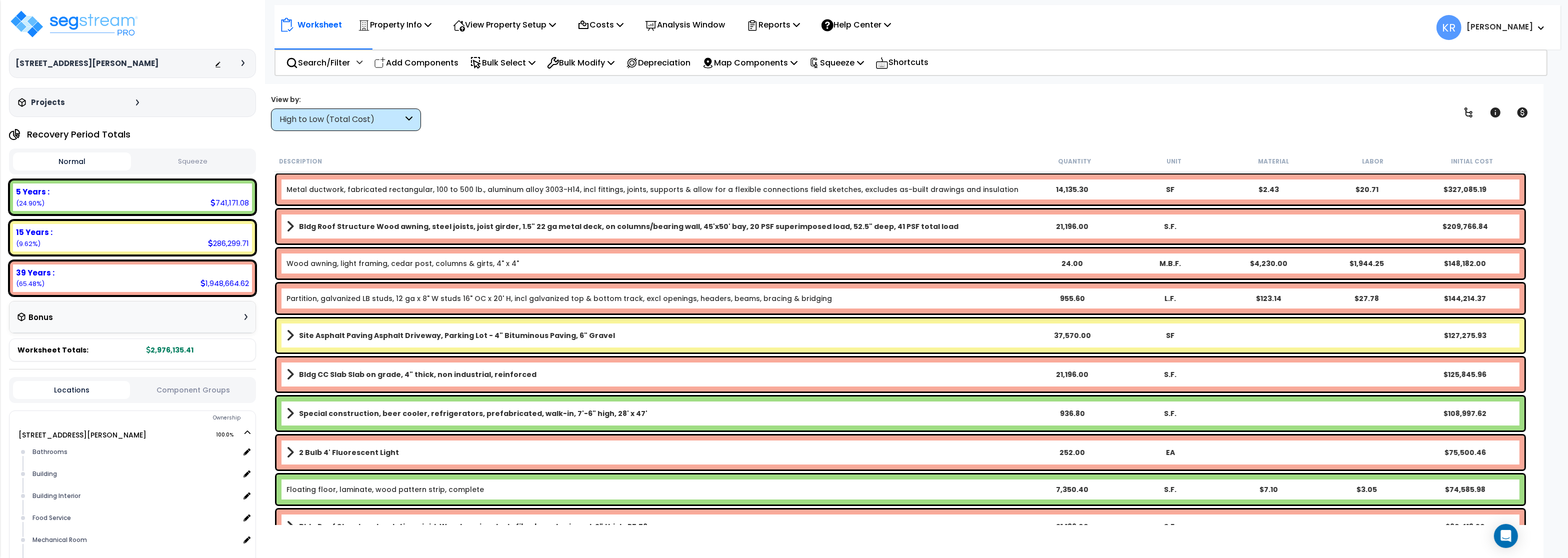
click at [338, 126] on div "High to Low (Total Cost)" at bounding box center [346, 119] width 150 height 22
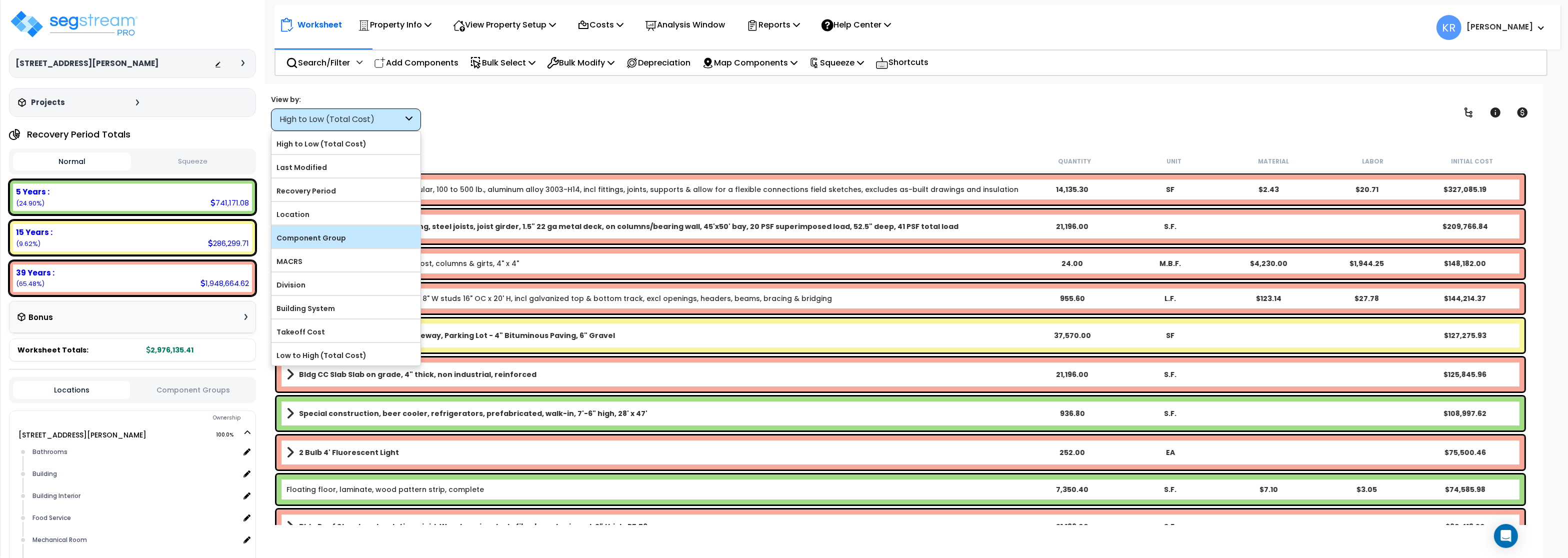
click at [325, 242] on label "Component Group" at bounding box center [346, 237] width 149 height 15
click at [0, 0] on input "Component Group" at bounding box center [0, 0] width 0 height 0
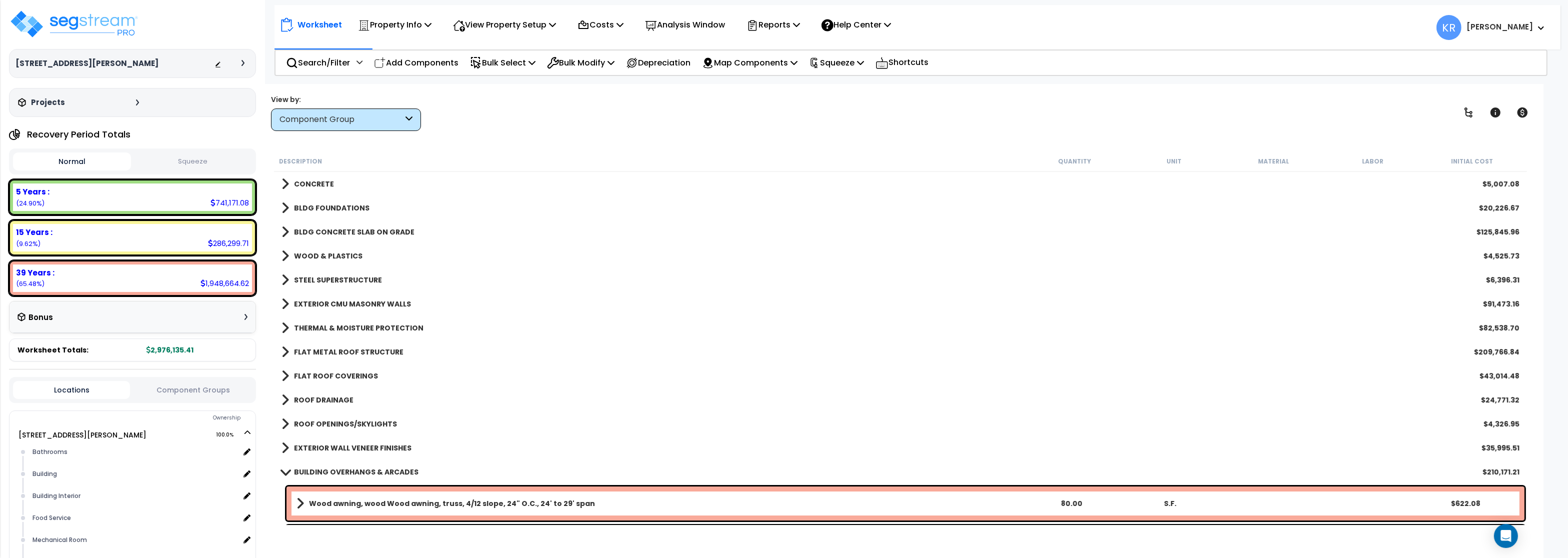
click at [315, 183] on b "CONCRETE" at bounding box center [313, 184] width 40 height 10
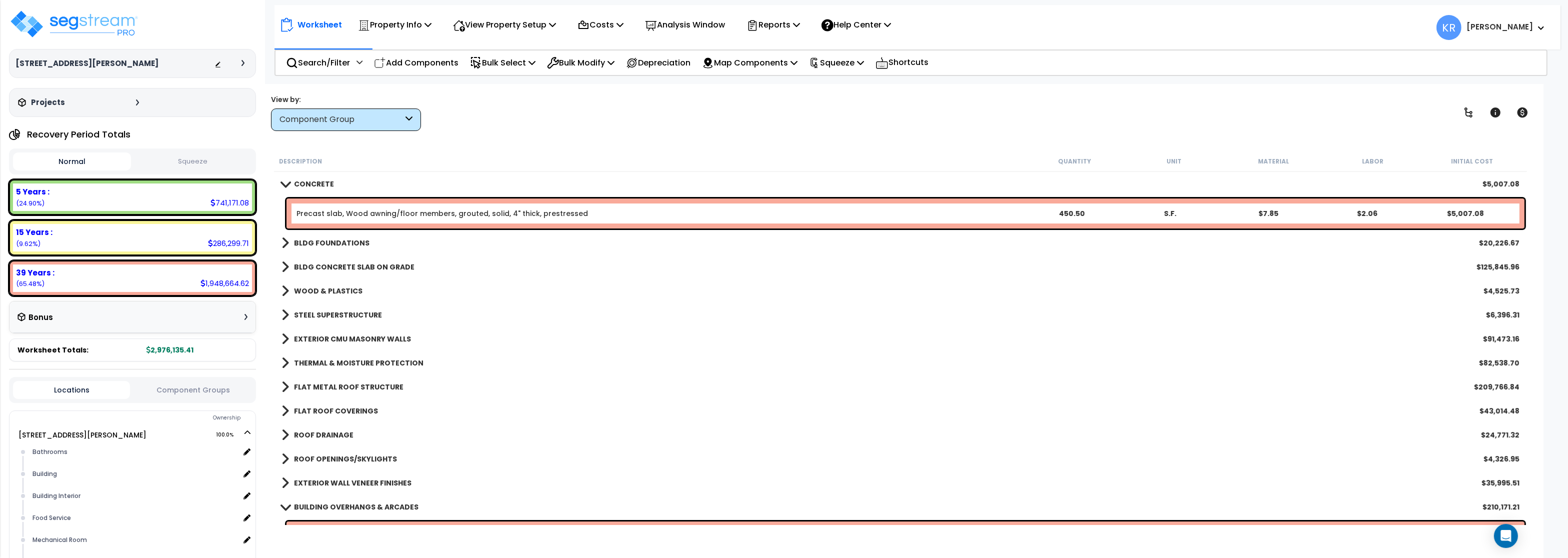
click at [315, 183] on b "CONCRETE" at bounding box center [313, 184] width 40 height 10
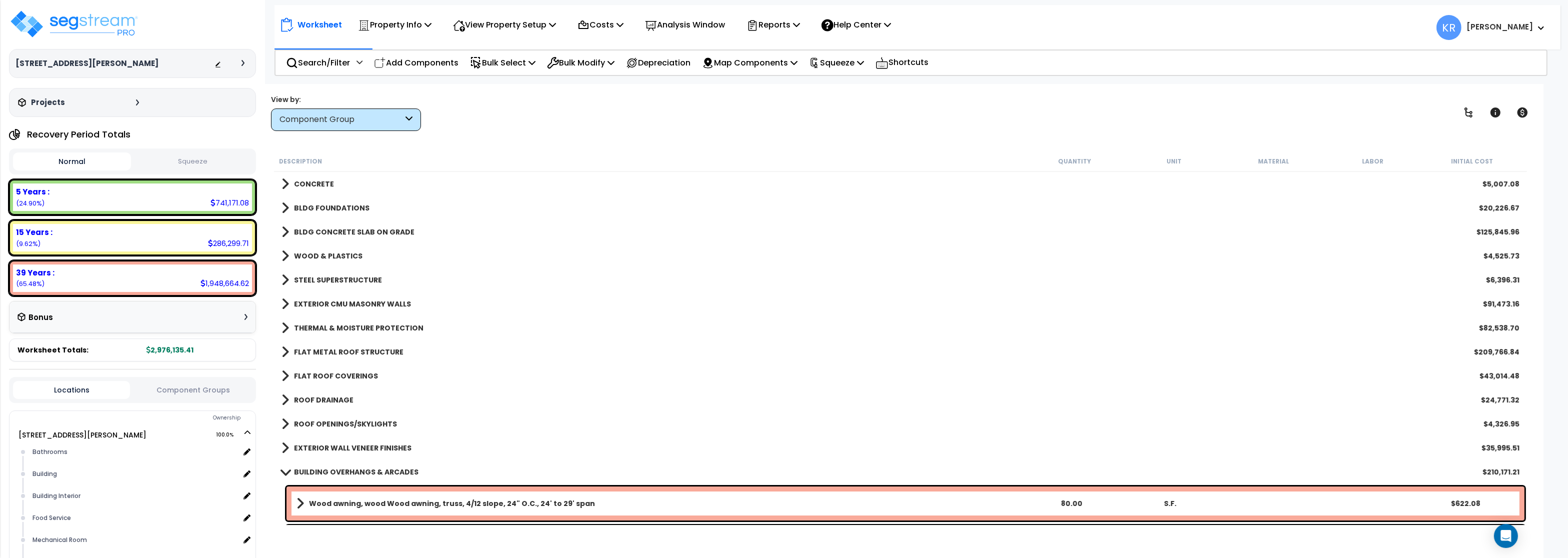
click at [314, 210] on b "BLDG FOUNDATIONS" at bounding box center [332, 208] width 75 height 10
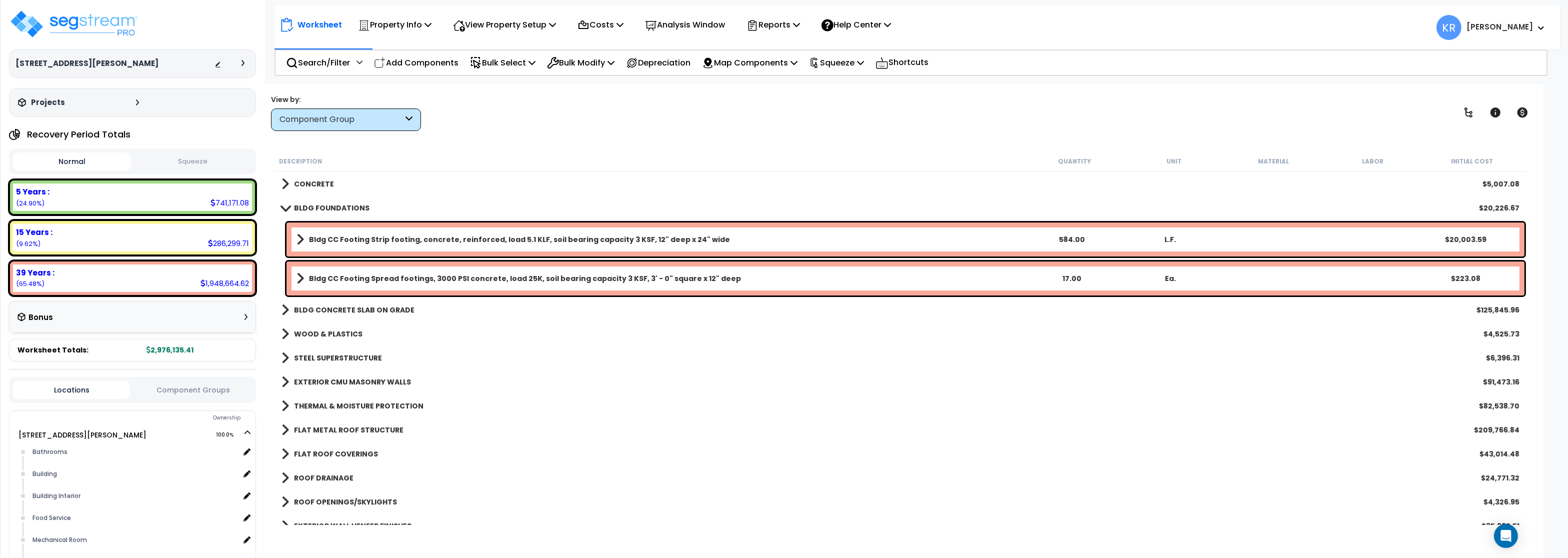
click at [314, 210] on b "BLDG FOUNDATIONS" at bounding box center [332, 208] width 75 height 10
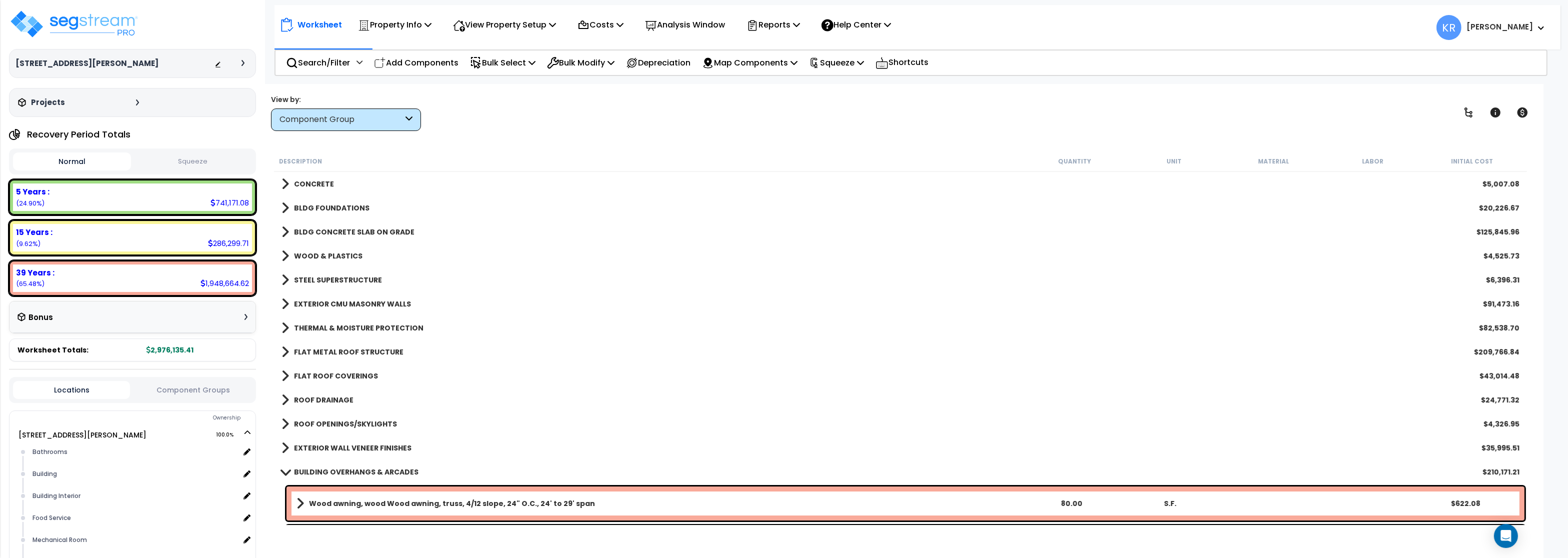
click at [316, 233] on b "BLDG CONCRETE SLAB ON GRADE" at bounding box center [354, 232] width 121 height 10
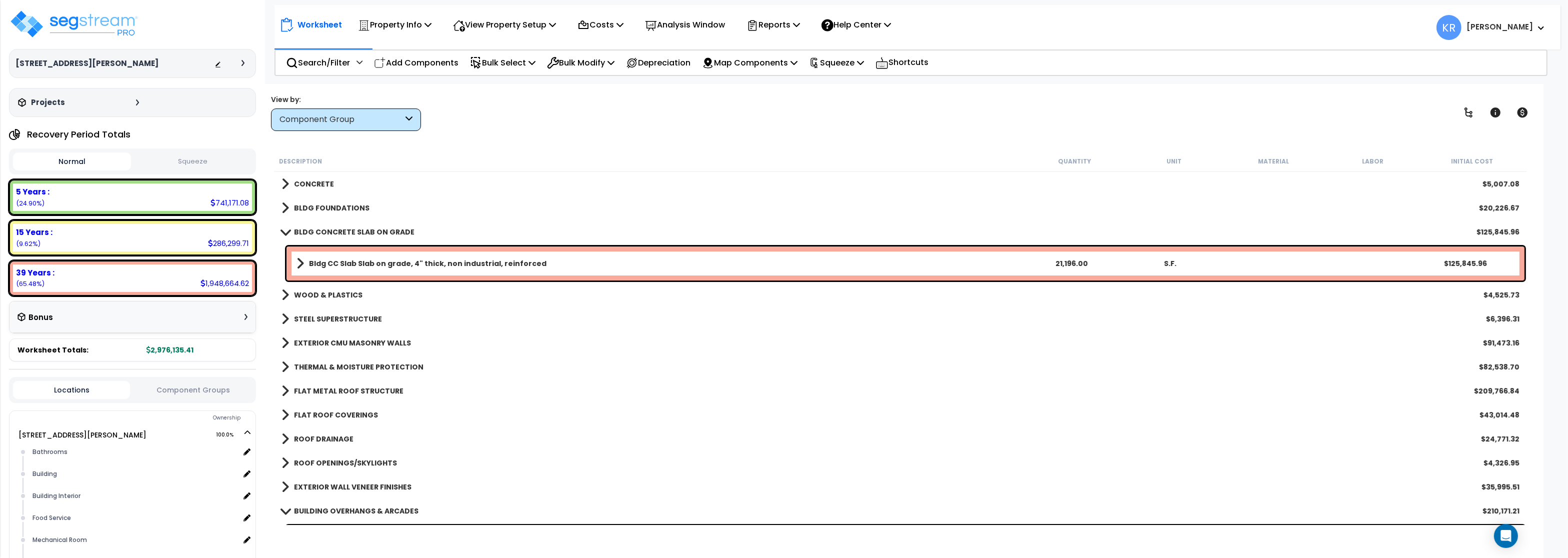
click at [316, 233] on b "BLDG CONCRETE SLAB ON GRADE" at bounding box center [354, 232] width 121 height 10
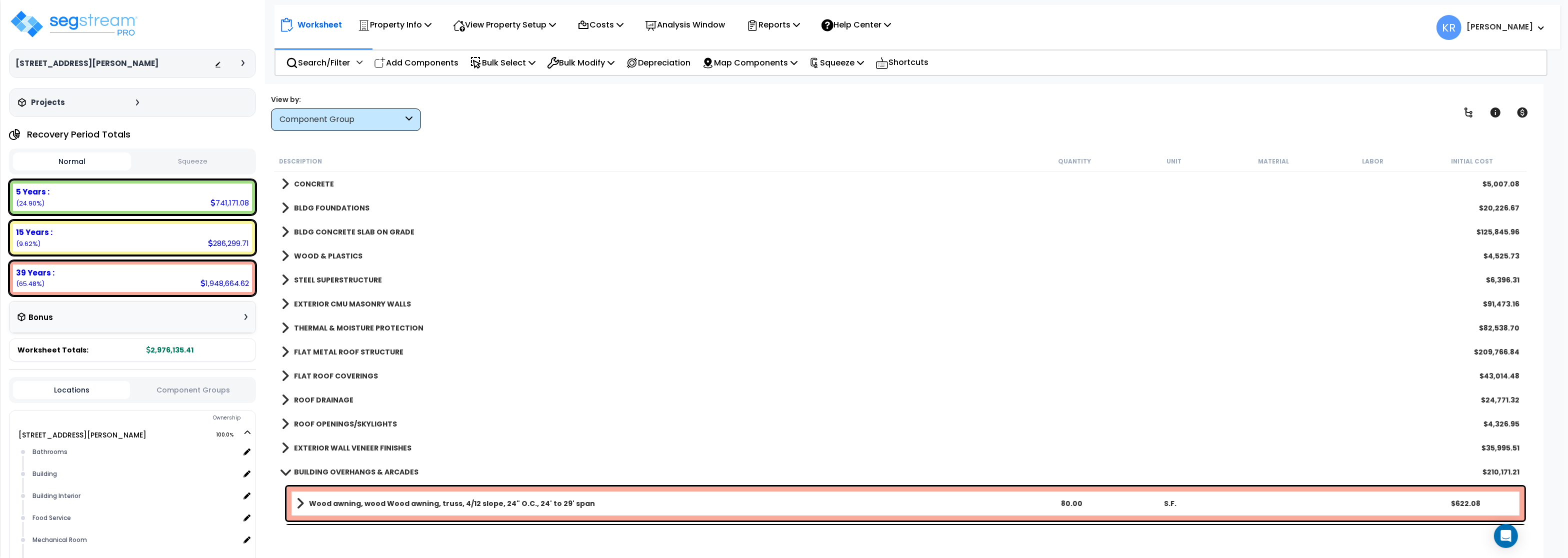
click at [317, 253] on b "WOOD & PLASTICS" at bounding box center [328, 256] width 68 height 10
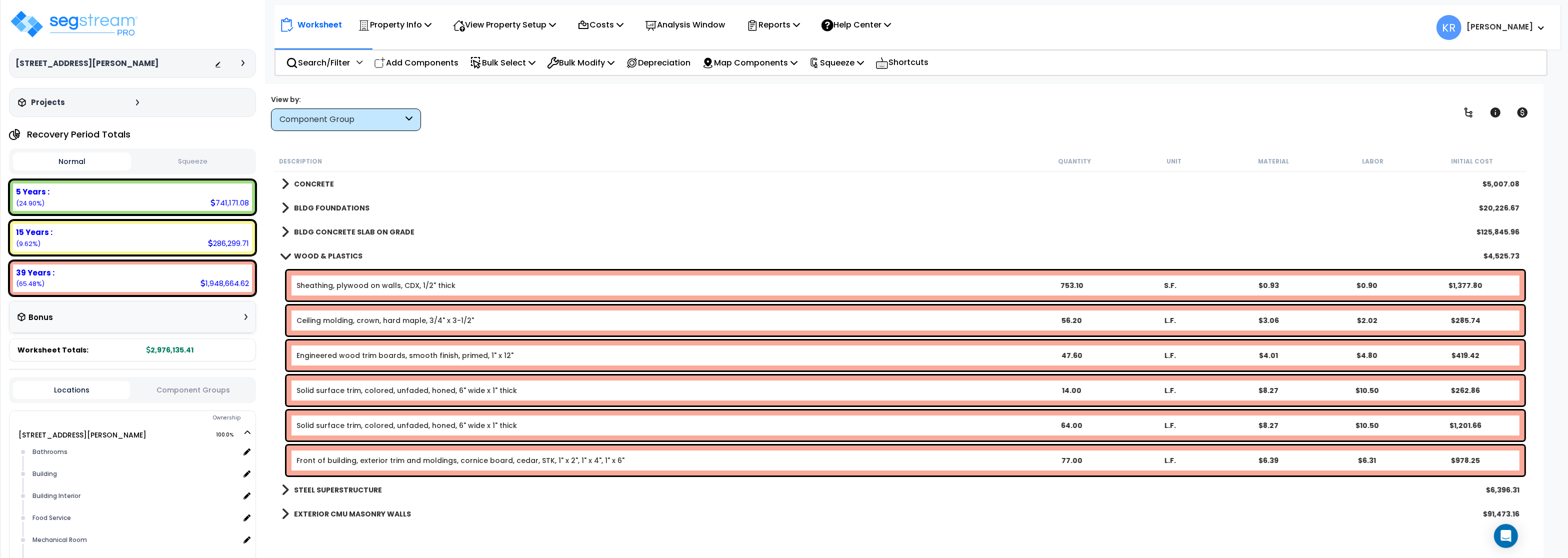
click at [313, 180] on b "CONCRETE" at bounding box center [313, 184] width 40 height 10
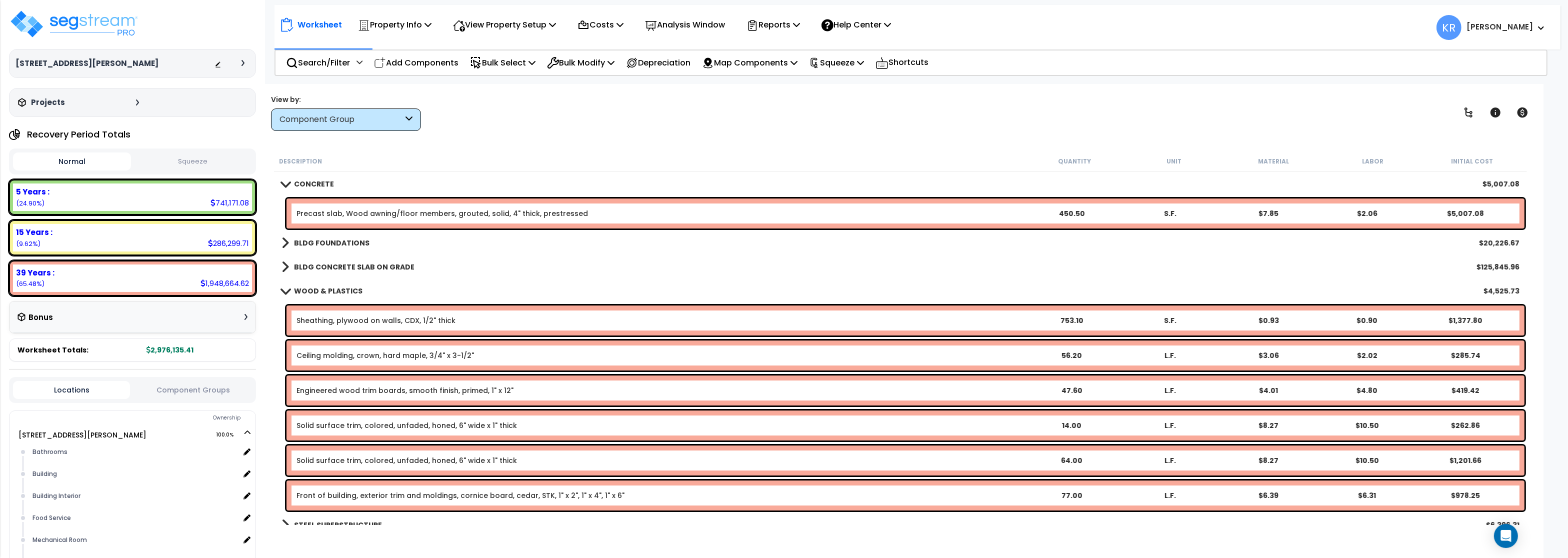
click at [313, 180] on b "CONCRETE" at bounding box center [313, 184] width 40 height 10
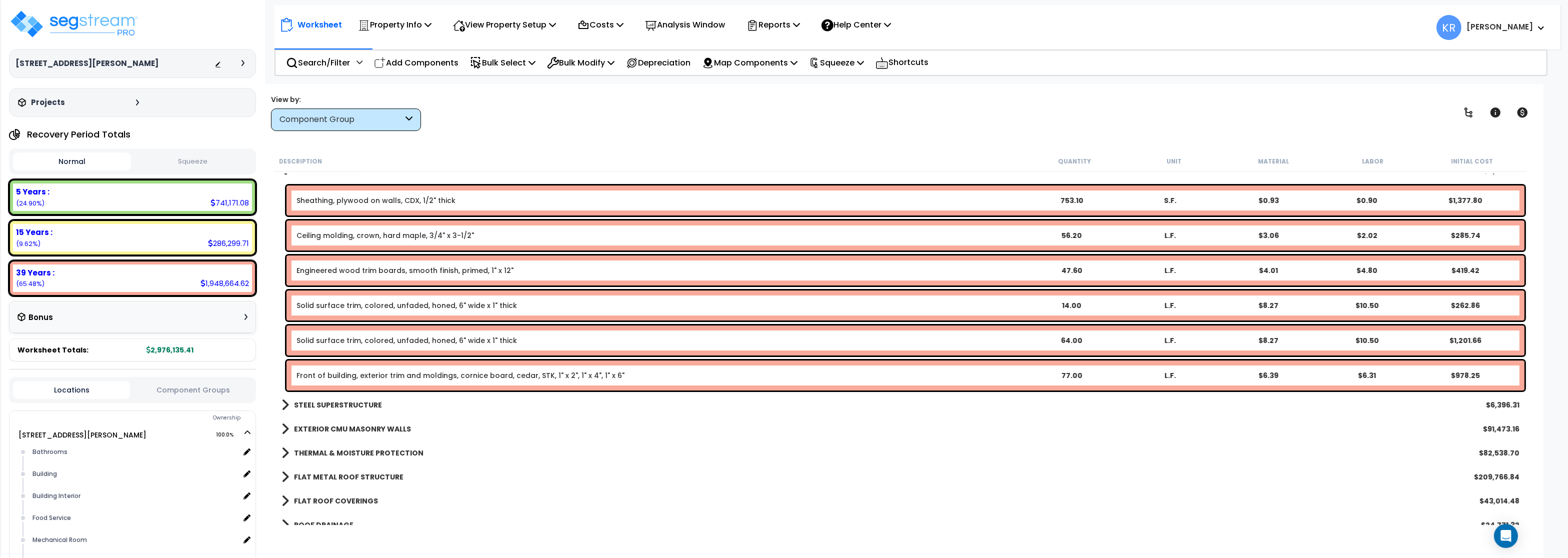
scroll to position [60, 0]
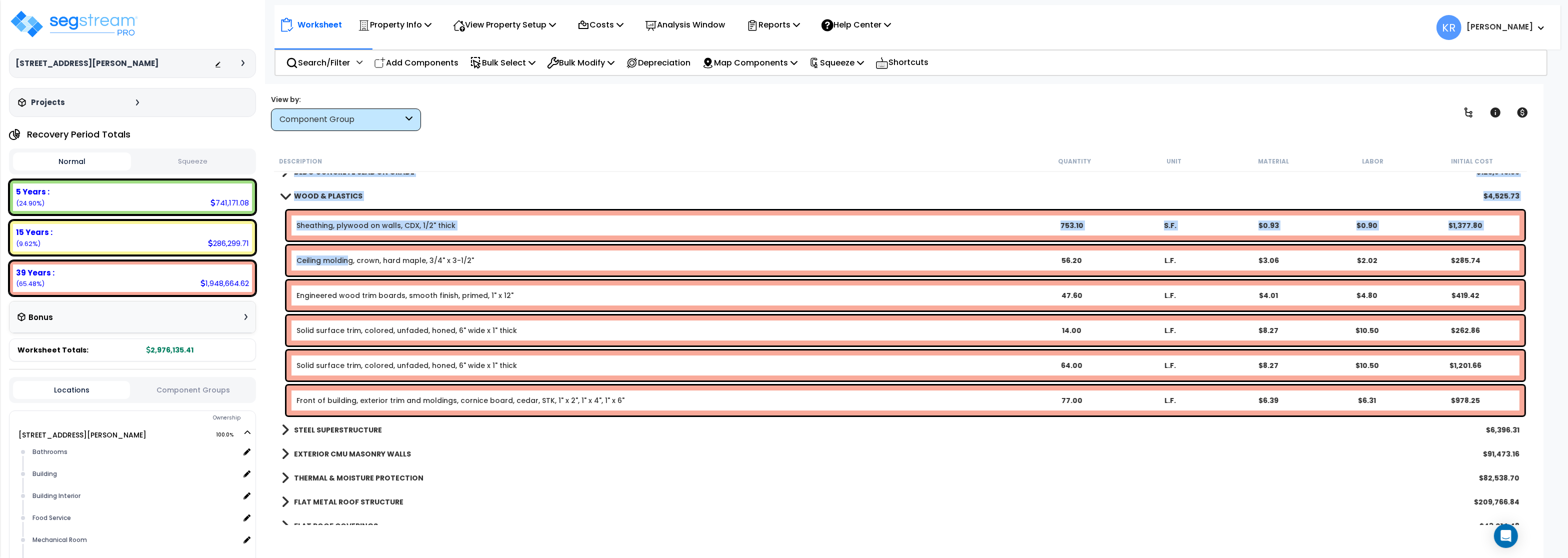
click at [346, 257] on link "Ceiling molding, crown, hard maple, 3/4" x 3-1/2"" at bounding box center [385, 260] width 177 height 10
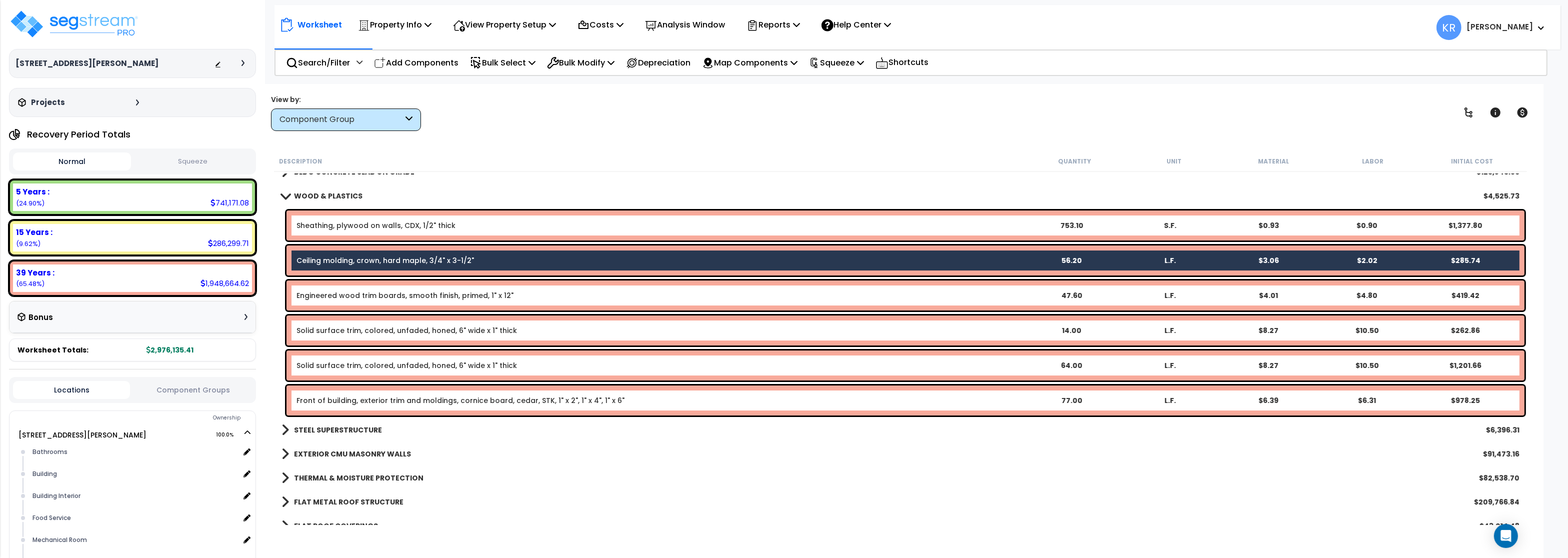
click at [371, 257] on link "Ceiling molding, crown, hard maple, 3/4" x 3-1/2"" at bounding box center [385, 260] width 177 height 10
click at [791, 156] on div "Description Quantity Unit Material Labor Initial Cost" at bounding box center [901, 161] width 1253 height 21
click at [306, 256] on link "Ceiling molding, crown, hard maple, 3/4" x 3-1/2"" at bounding box center [385, 260] width 177 height 10
click at [609, 137] on div "Worksheet Property Info Property Setup Add Property Unit Template property Clon…" at bounding box center [901, 362] width 1286 height 558
click at [477, 219] on div "Sheathing, plywood on walls, CDX, 1/2" thick 753.10 S.F. $0.93 $0.90 $1,377.80" at bounding box center [905, 226] width 1238 height 30
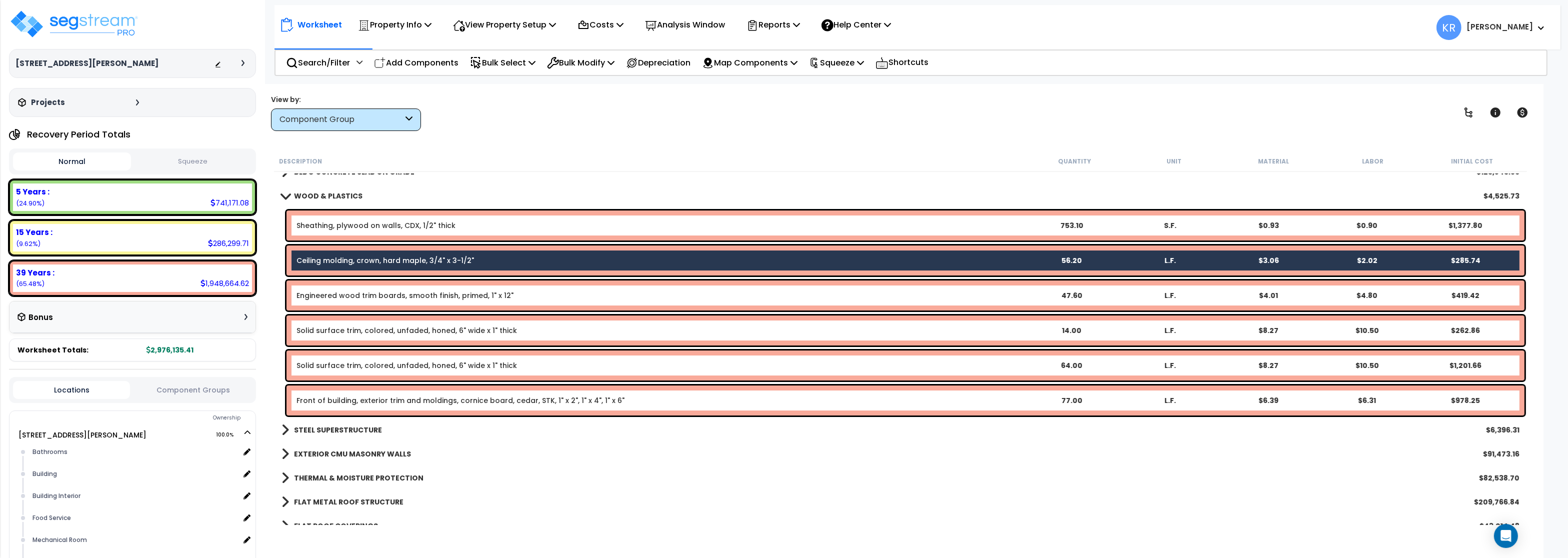
click at [505, 165] on div "Description" at bounding box center [652, 161] width 746 height 10
click at [433, 251] on div "Ceiling molding, crown, hard maple, 3/4" x 3-1/2" 56.20 L.F. $3.06 $2.02 $285.74" at bounding box center [905, 260] width 1238 height 30
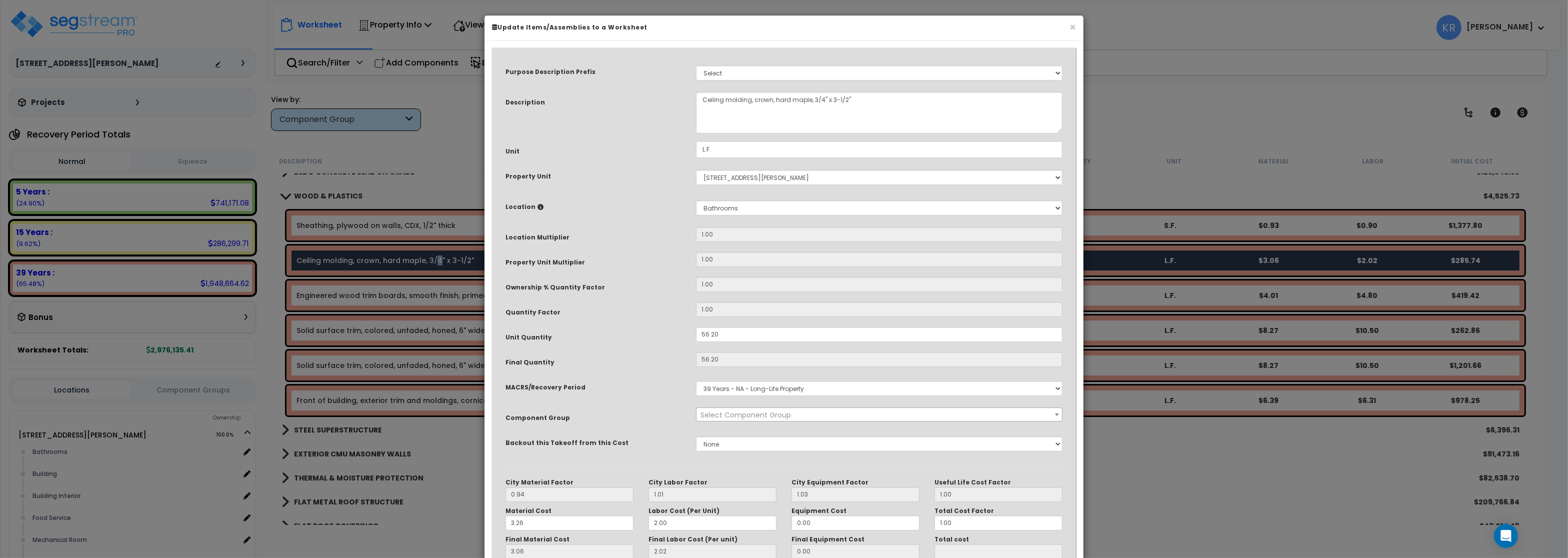
select select "57245"
click at [696, 381] on select "Select MACRS/Recovery Period 5 Years - 57.0 - Distributive Trades & Services 5 …" at bounding box center [879, 388] width 367 height 15
select select "3667"
click option "5 Years - 57.0 - Distributive Trades & Services" at bounding box center [0, 0] width 0 height 0
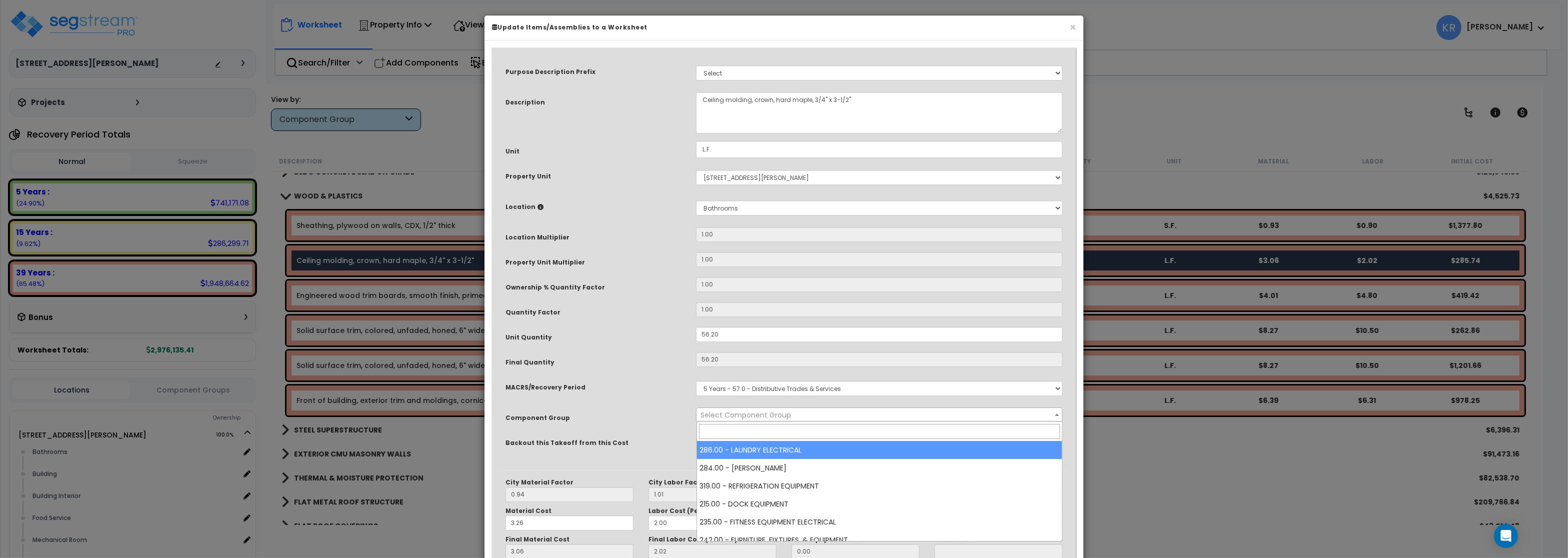
click at [739, 414] on span "Select Component Group" at bounding box center [746, 415] width 91 height 10
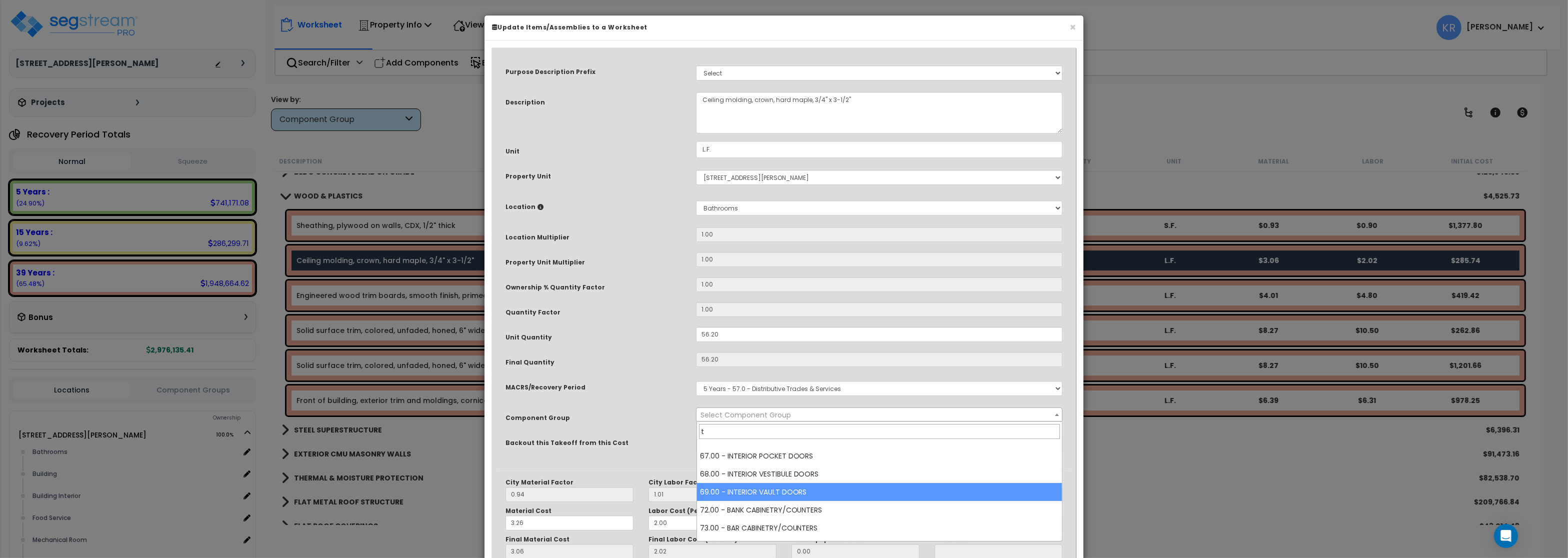
scroll to position [0, 0]
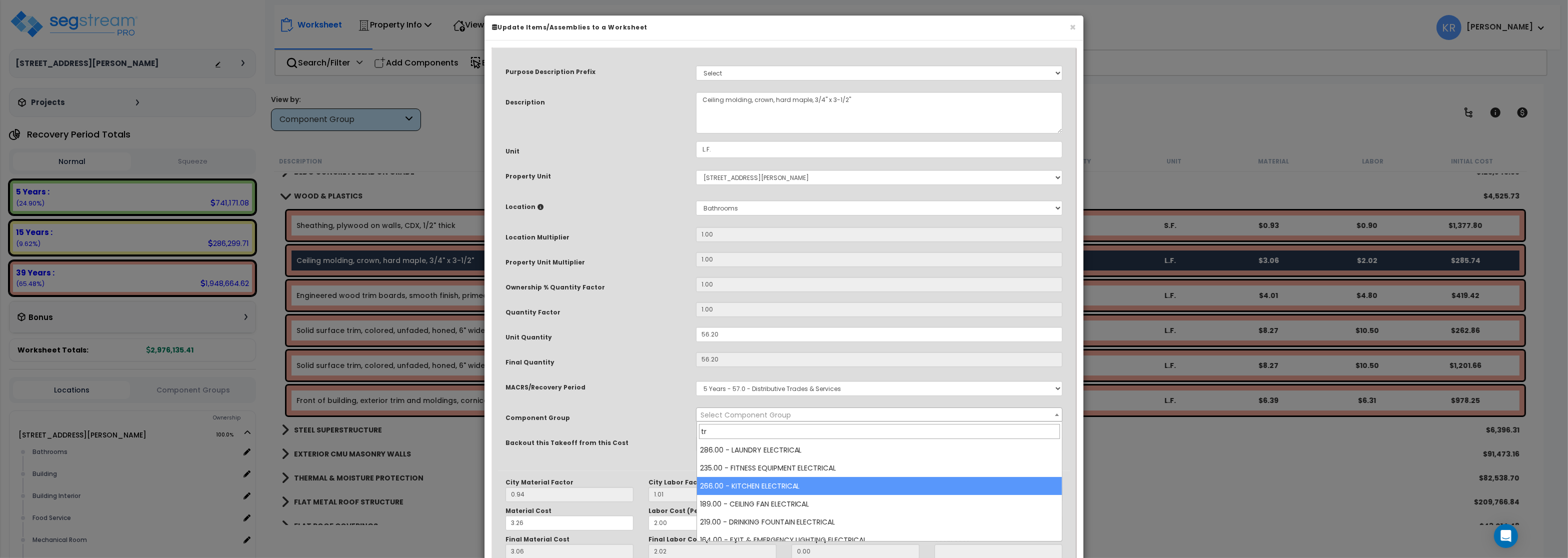
type input "t"
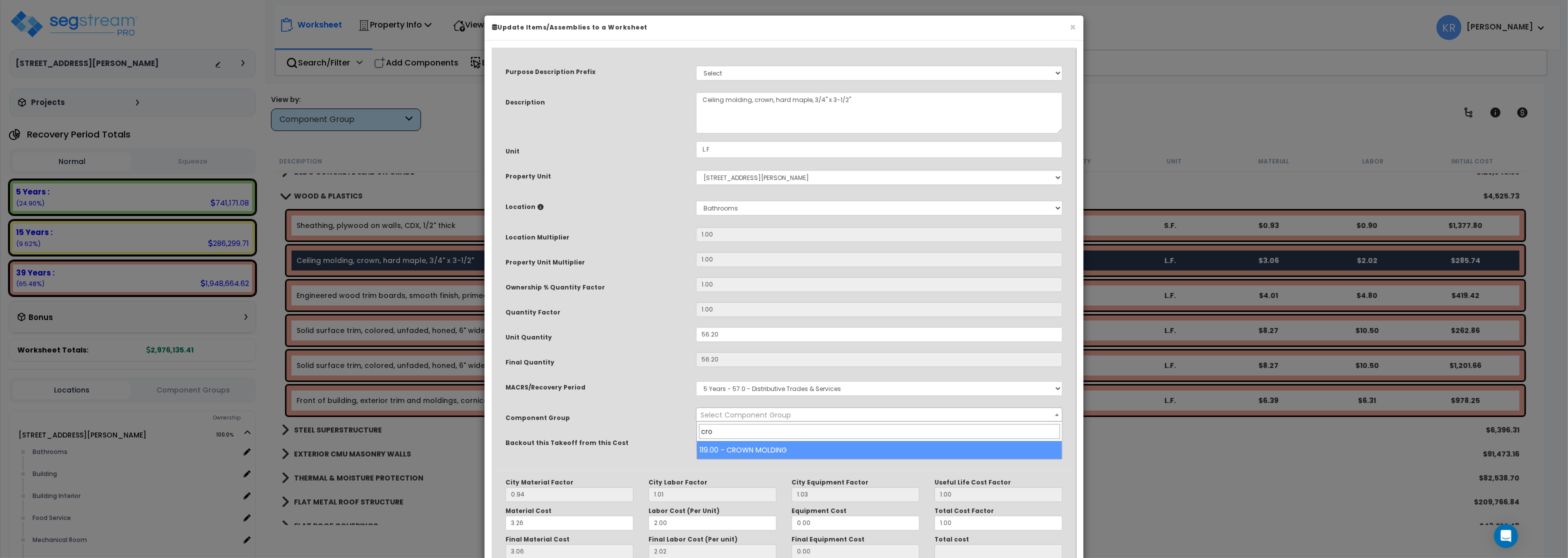
type input "cro"
select select "56934"
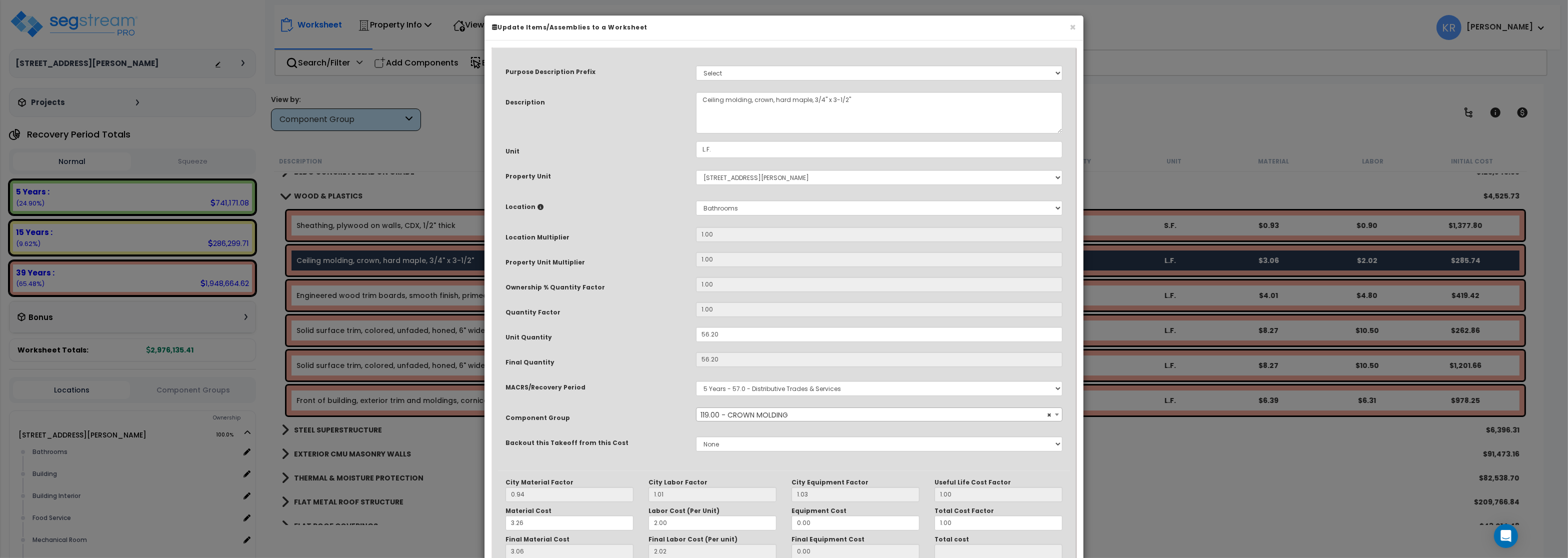
scroll to position [86, 0]
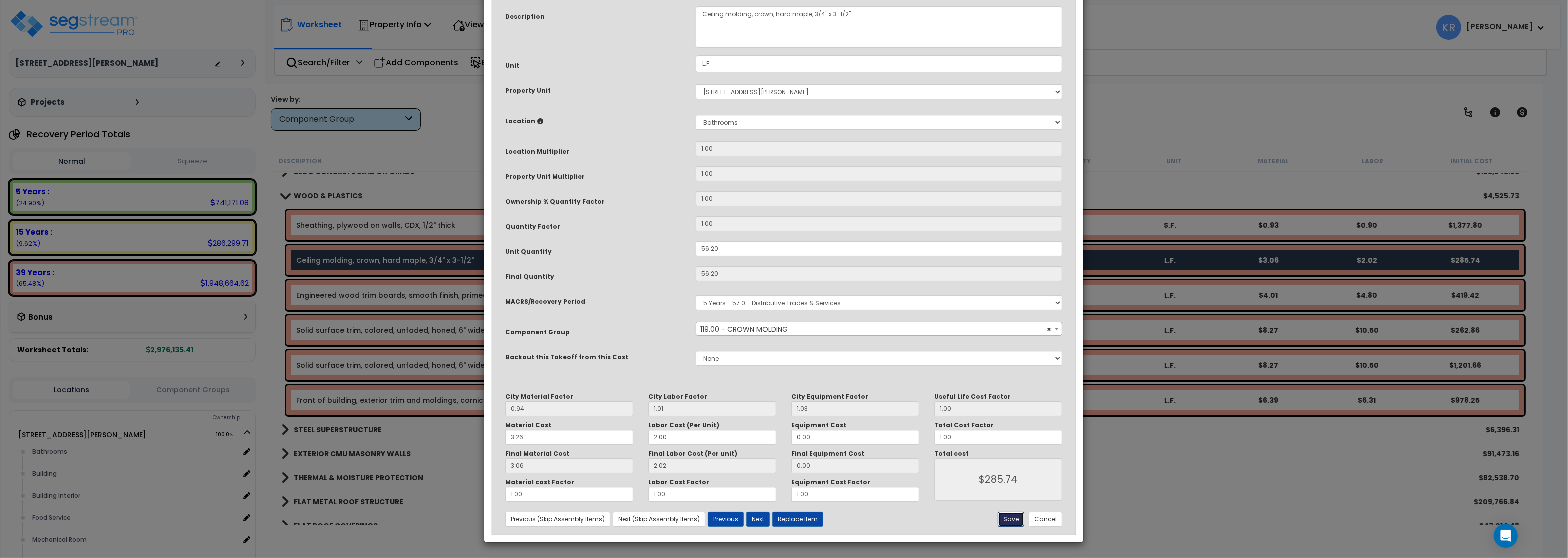
click at [1007, 517] on button "Save" at bounding box center [1012, 520] width 27 height 15
type input "285.74"
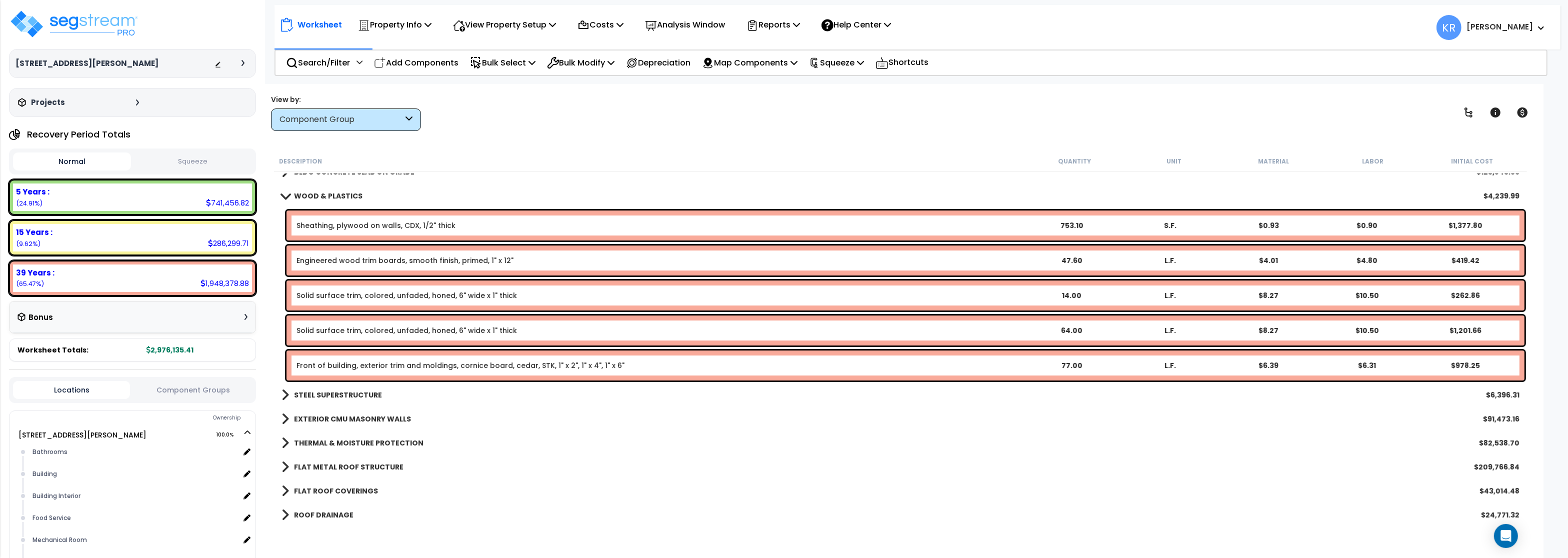
click at [406, 297] on link "Solid surface trim, colored, unfaded, honed, 6" wide x 1" thick" at bounding box center [407, 295] width 221 height 10
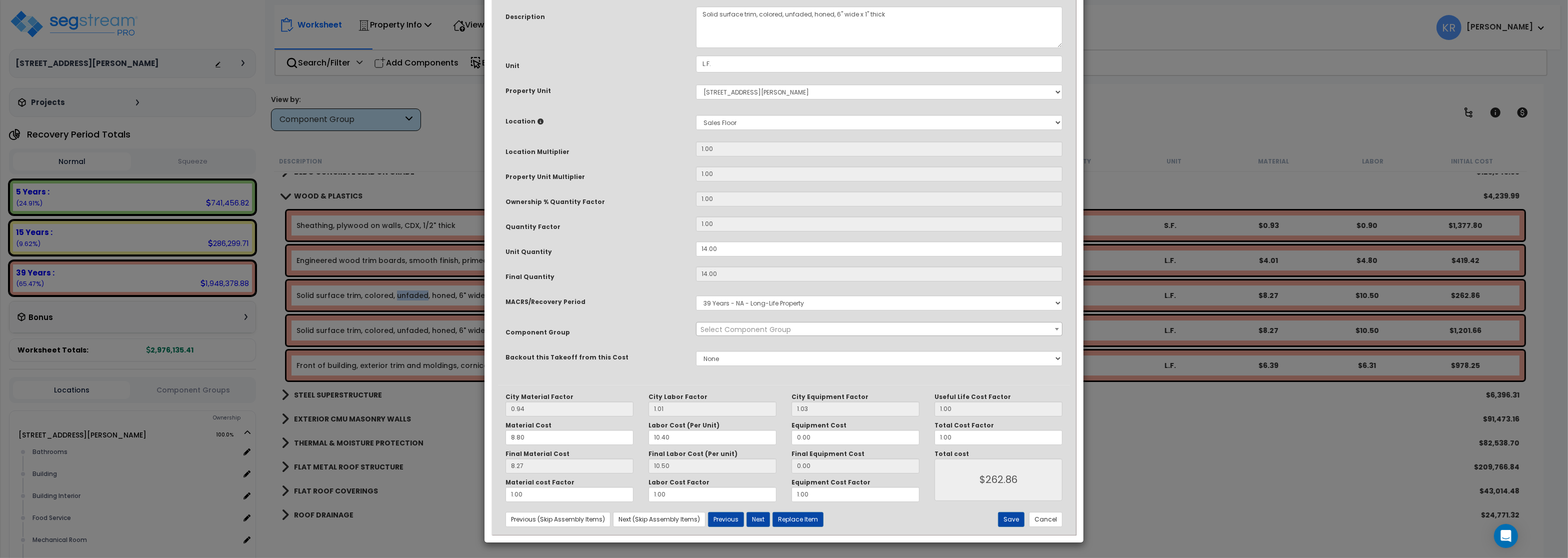
select select "57245"
click at [696, 295] on select "Select MACRS/Recovery Period 5 Years - 57.0 - Distributive Trades & Services 5 …" at bounding box center [879, 302] width 367 height 15
select select "3667"
click option "5 Years - 57.0 - Distributive Trades & Services" at bounding box center [0, 0] width 0 height 0
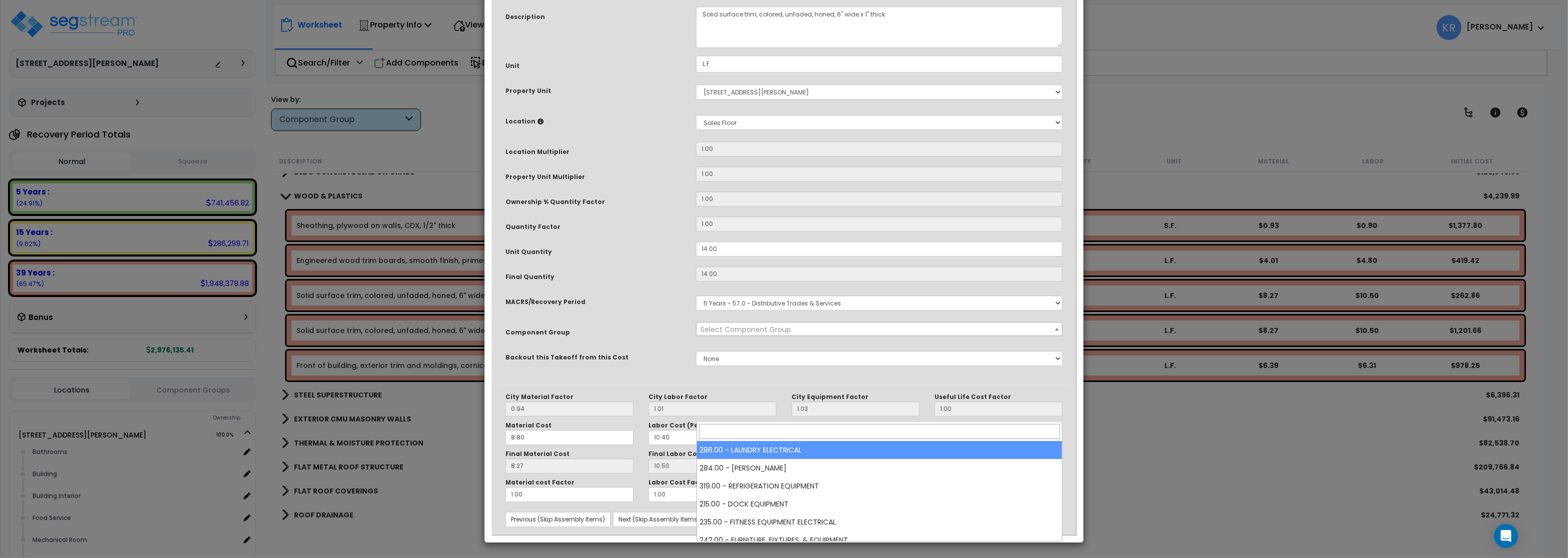
click at [748, 335] on span "Select Component Group" at bounding box center [746, 330] width 91 height 10
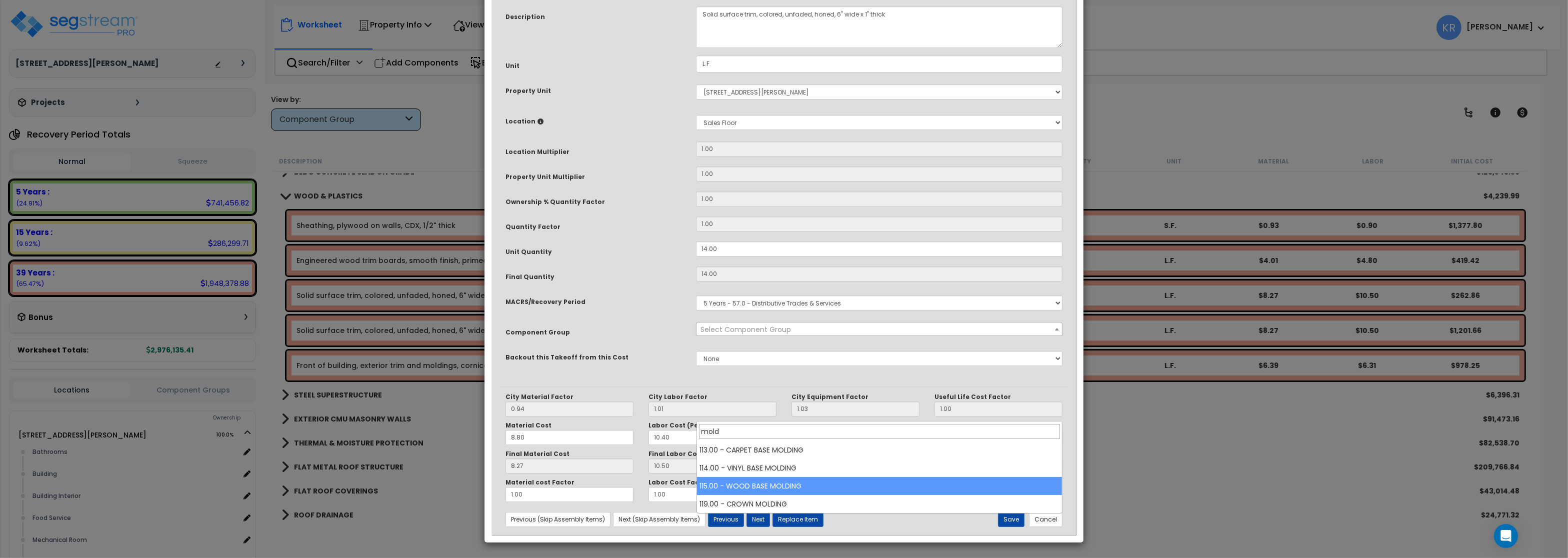
type input "mold"
select select "56930"
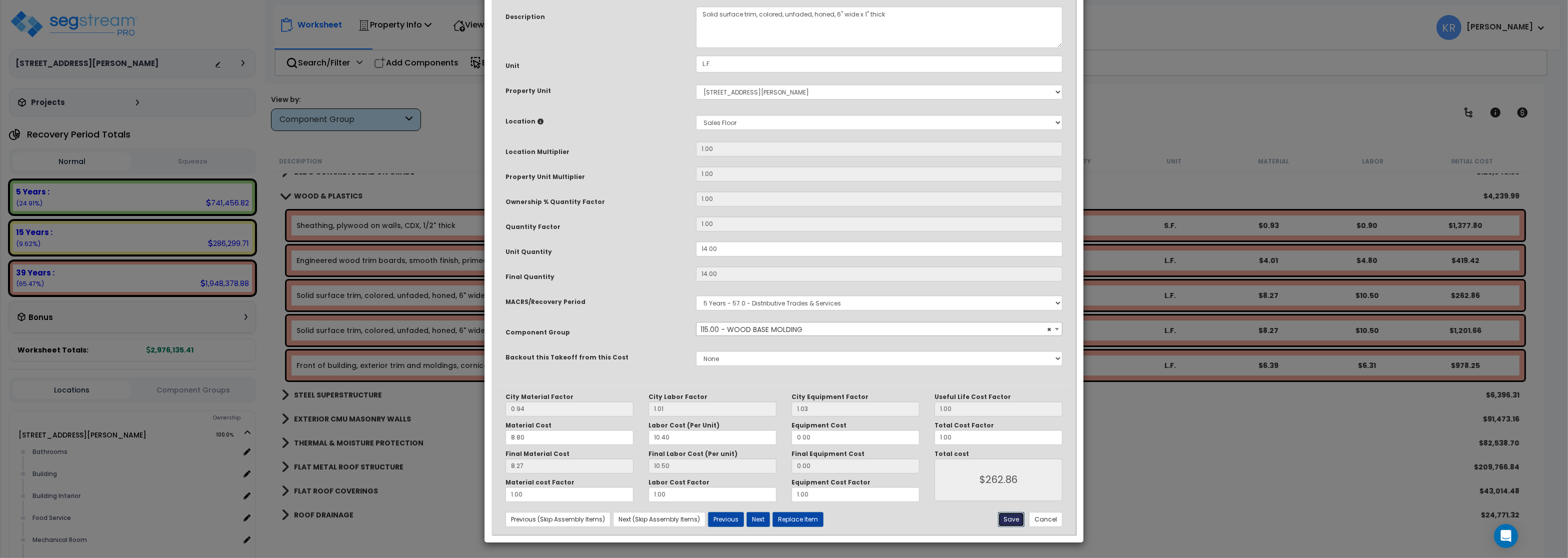
click at [1014, 520] on button "Save" at bounding box center [1012, 520] width 27 height 15
type input "262.86"
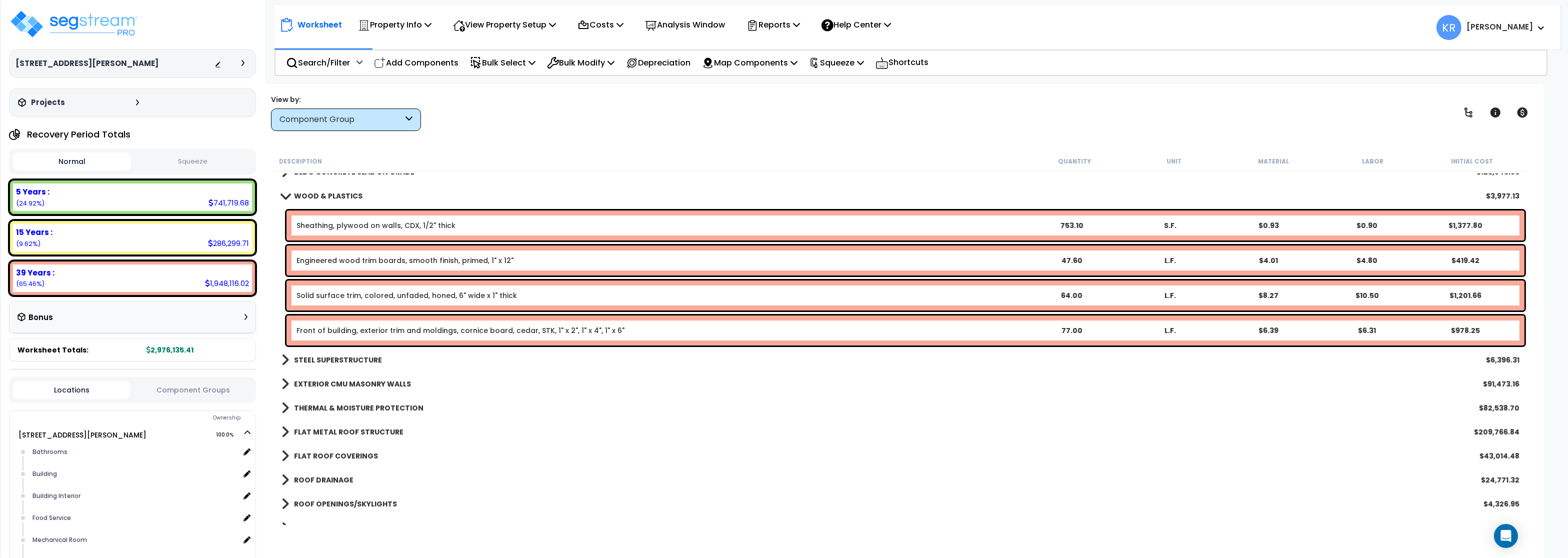
click at [389, 258] on link "Engineered wood trim boards, smooth finish, primed, 1" x 12"" at bounding box center [405, 260] width 217 height 10
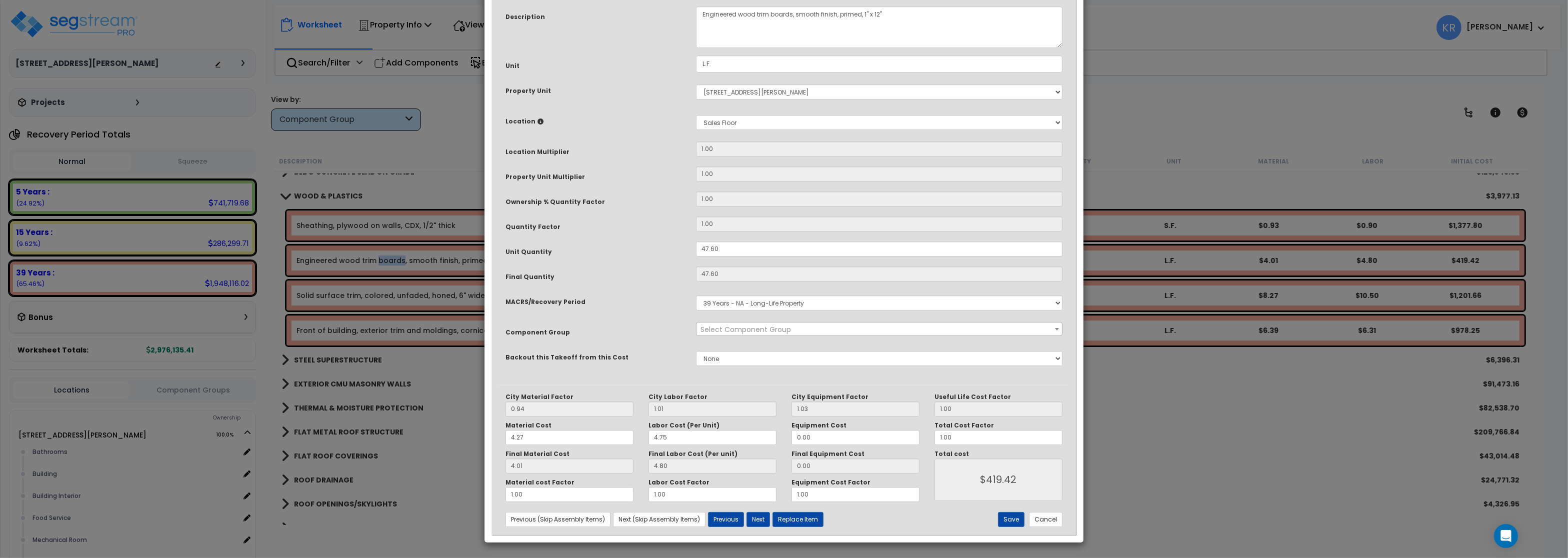
select select "57245"
click at [696, 295] on select "Select MACRS/Recovery Period 5 Years - 57.0 - Distributive Trades & Services 5 …" at bounding box center [879, 302] width 367 height 15
select select "3667"
click option "5 Years - 57.0 - Distributive Trades & Services" at bounding box center [0, 0] width 0 height 0
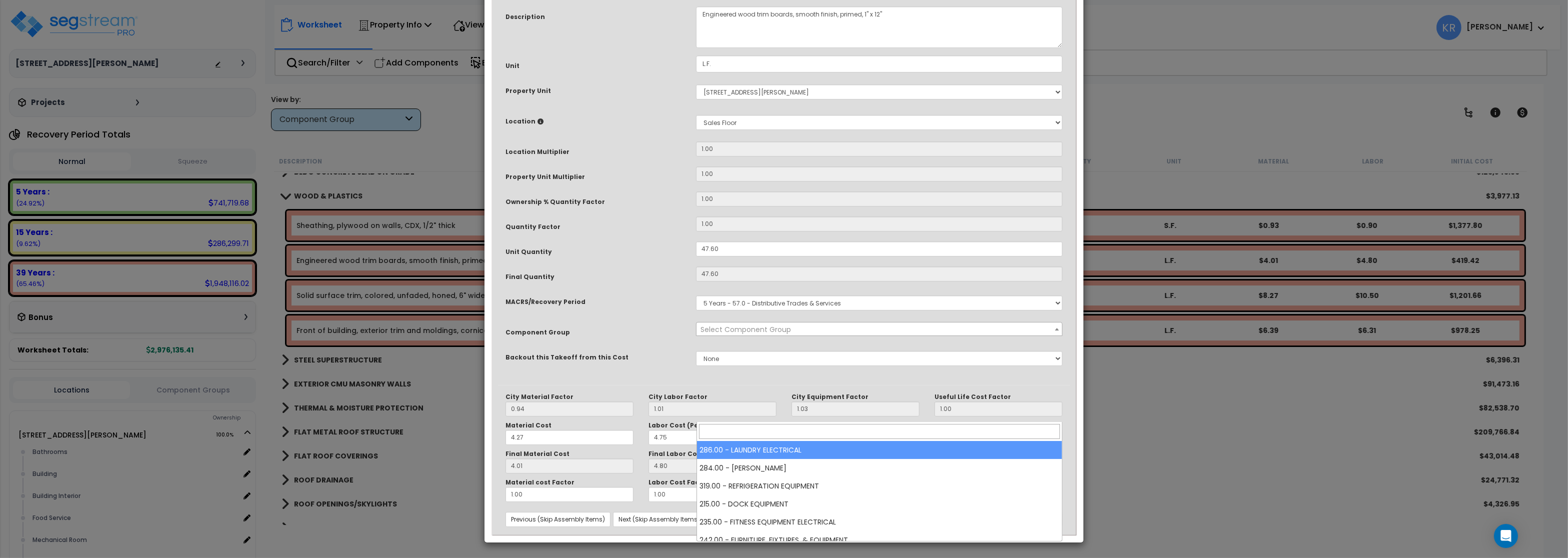
click at [749, 335] on span "Select Component Group" at bounding box center [746, 330] width 91 height 10
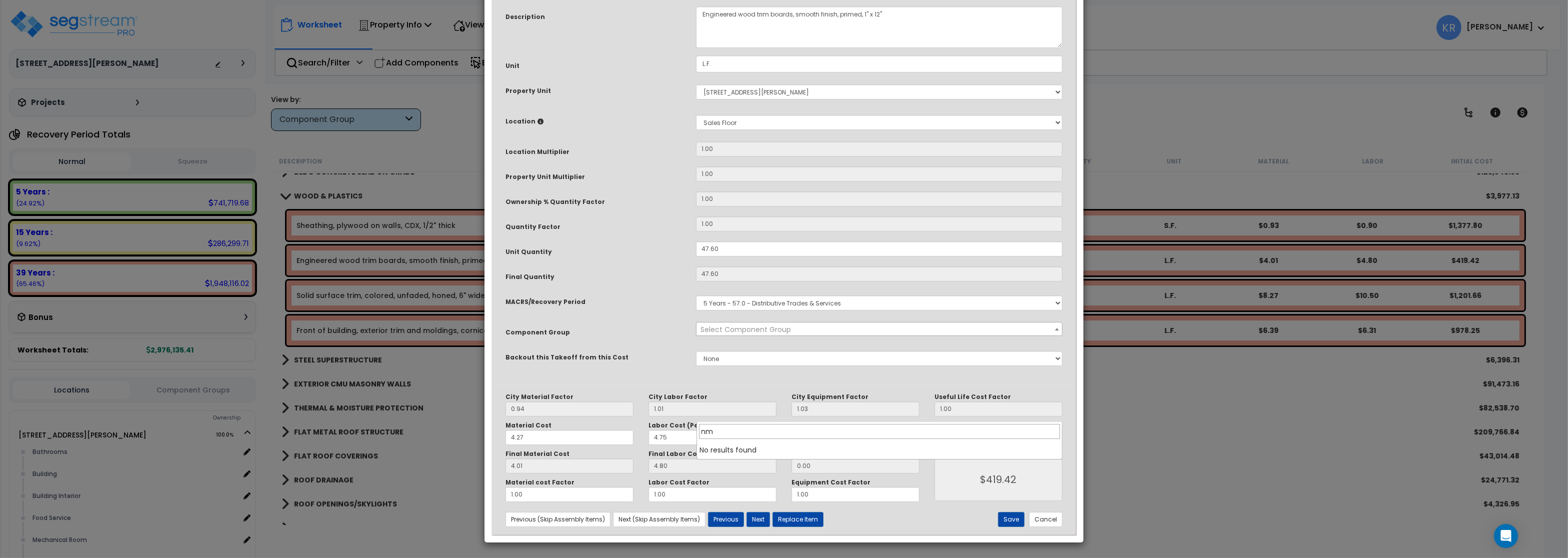
type input "n"
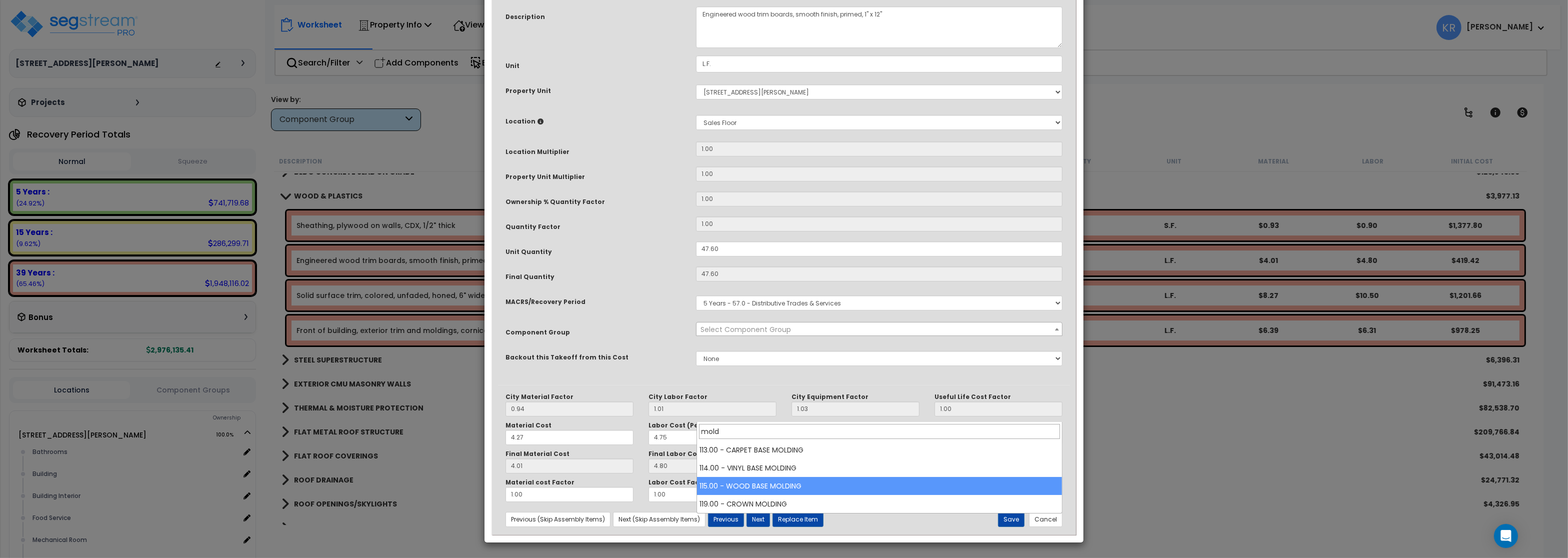
type input "mold"
select select "56930"
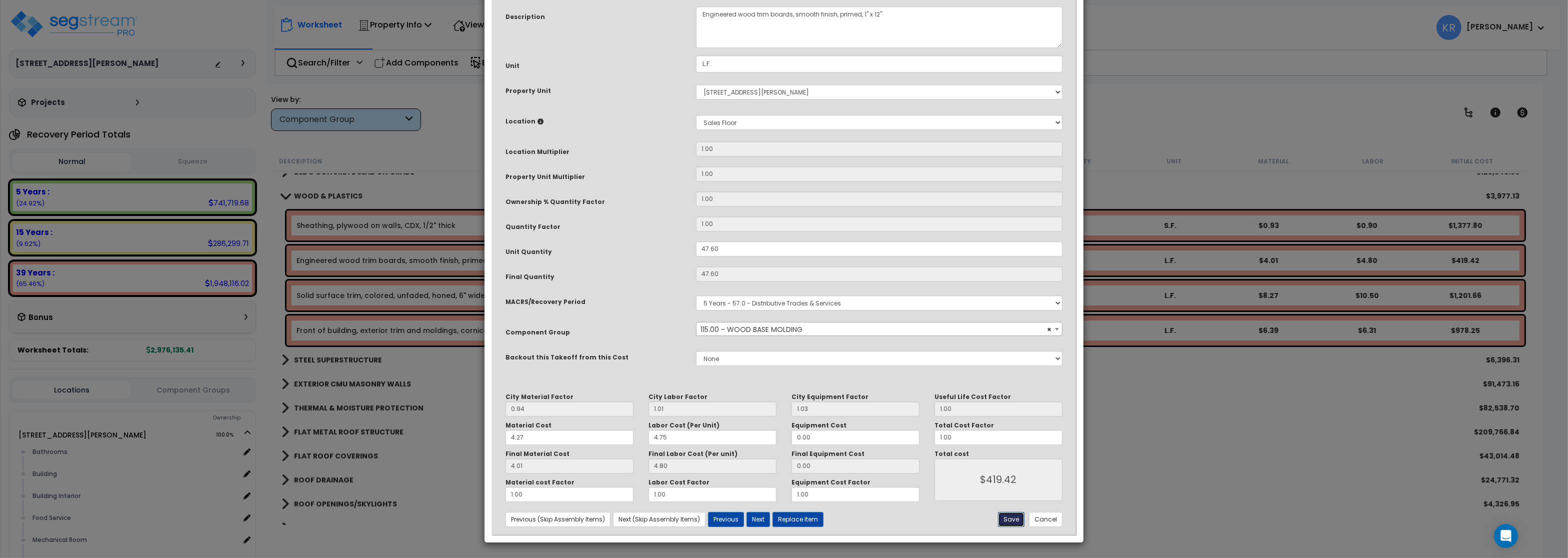
click at [1009, 520] on button "Save" at bounding box center [1012, 520] width 27 height 15
type input "419.42"
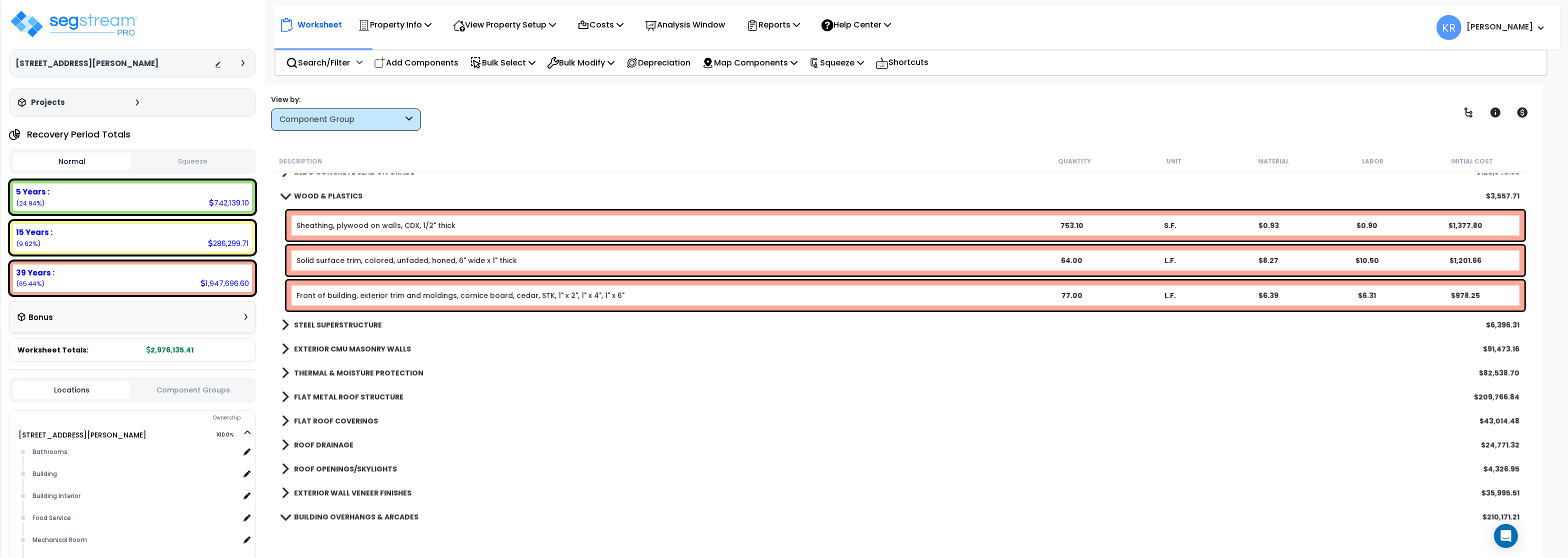
click at [369, 276] on div "Solid surface trim, colored, unfaded, honed, 6" wide x 1" thick 64.00 L.F. $8.2…" at bounding box center [901, 260] width 1253 height 35
click at [373, 260] on link "Solid surface trim, colored, unfaded, honed, 6" wide x 1" thick" at bounding box center [407, 260] width 221 height 10
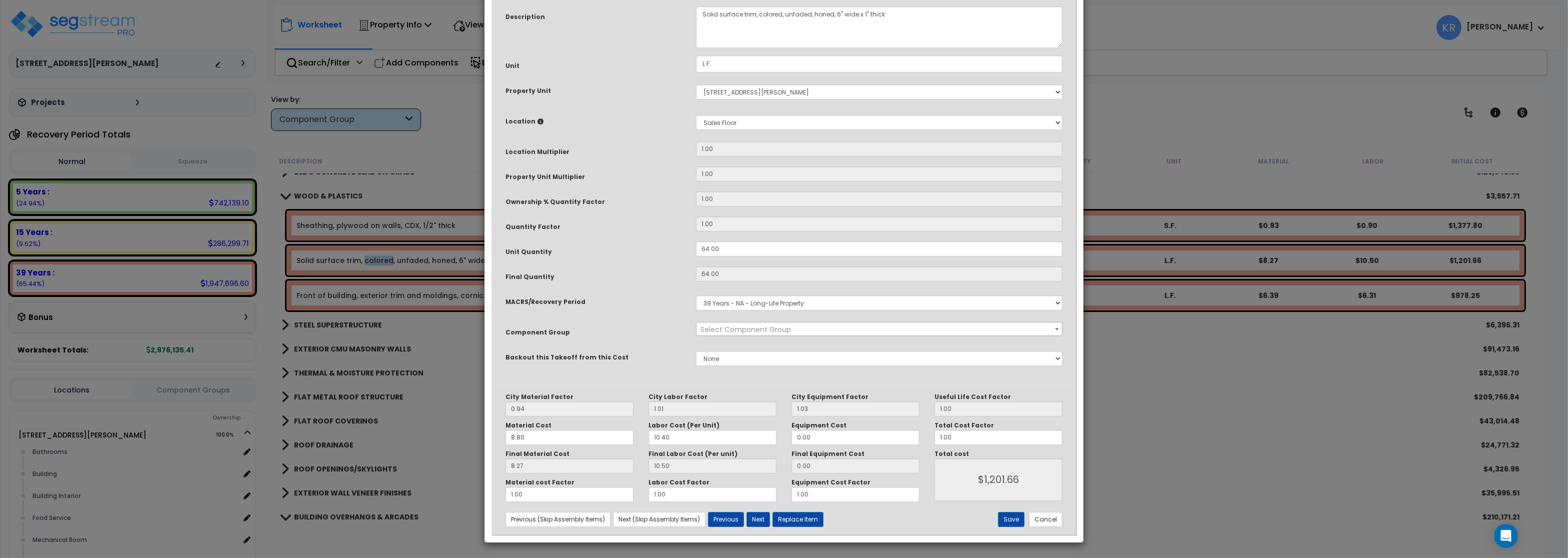
select select "57245"
click at [696, 295] on select "Select MACRS/Recovery Period 5 Years - 57.0 - Distributive Trades & Services 5 …" at bounding box center [879, 302] width 367 height 15
select select "3667"
click option "5 Years - 57.0 - Distributive Trades & Services" at bounding box center [0, 0] width 0 height 0
click at [753, 335] on span "Select Component Group" at bounding box center [746, 330] width 91 height 10
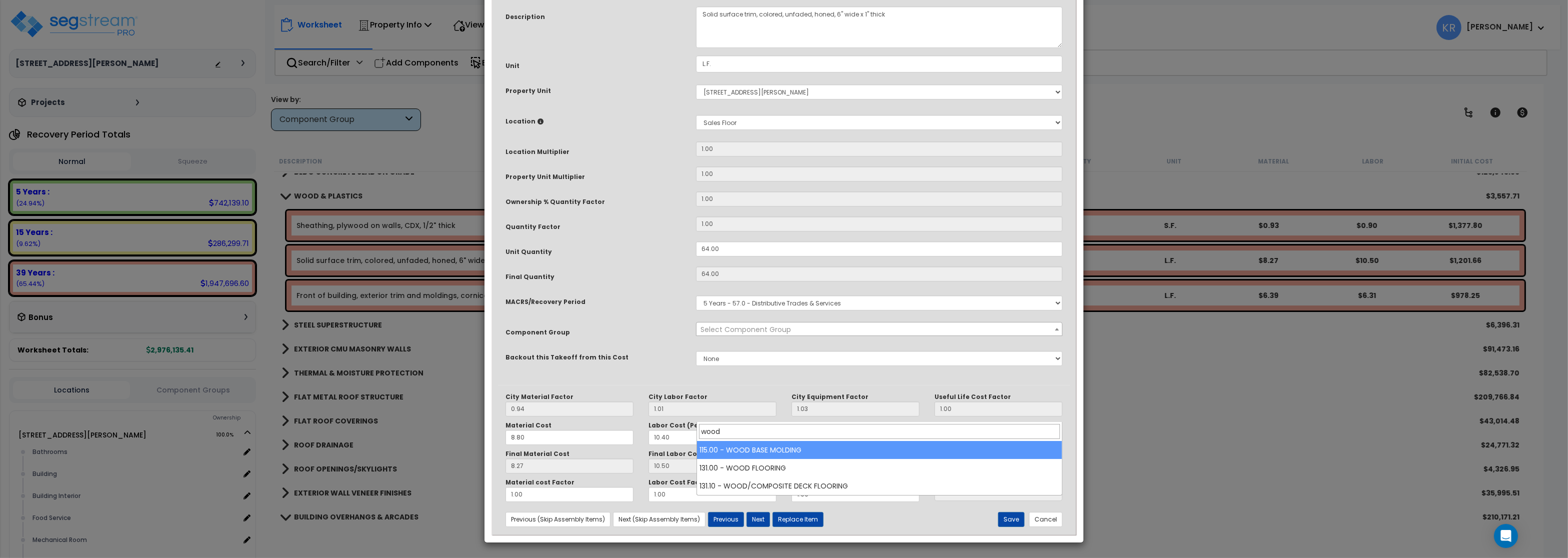
type input "wood"
select select "56930"
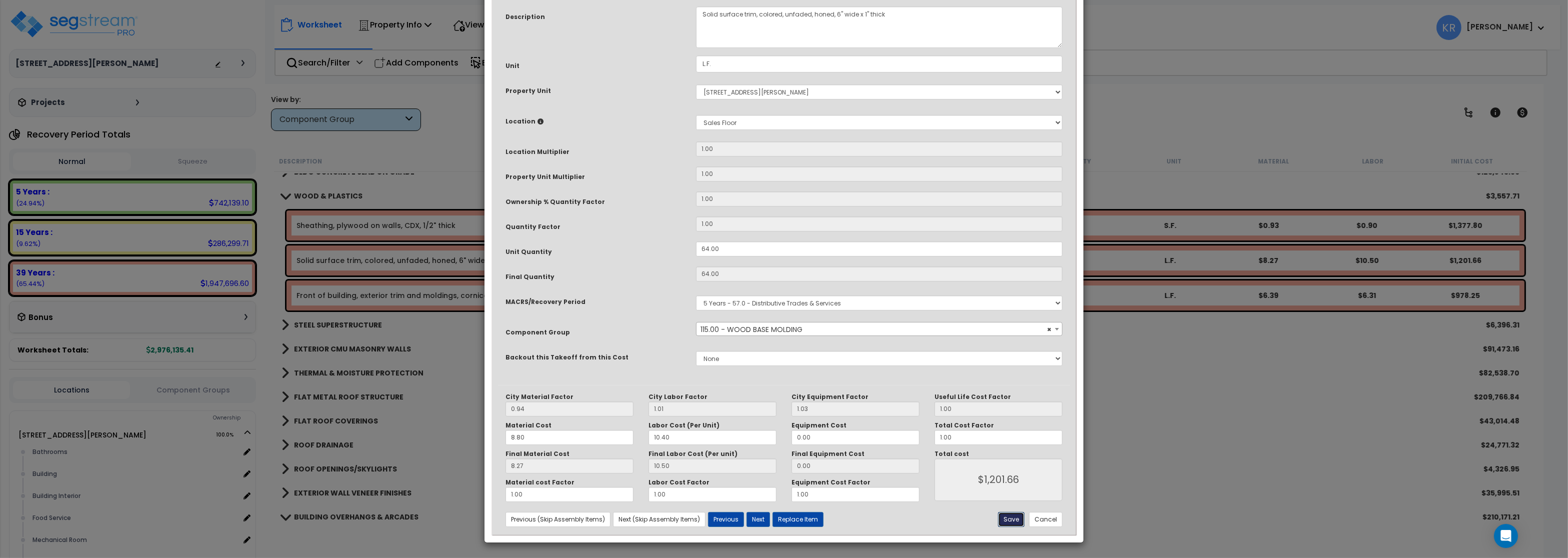
click at [1014, 523] on button "Save" at bounding box center [1012, 520] width 27 height 15
type input "1201.66"
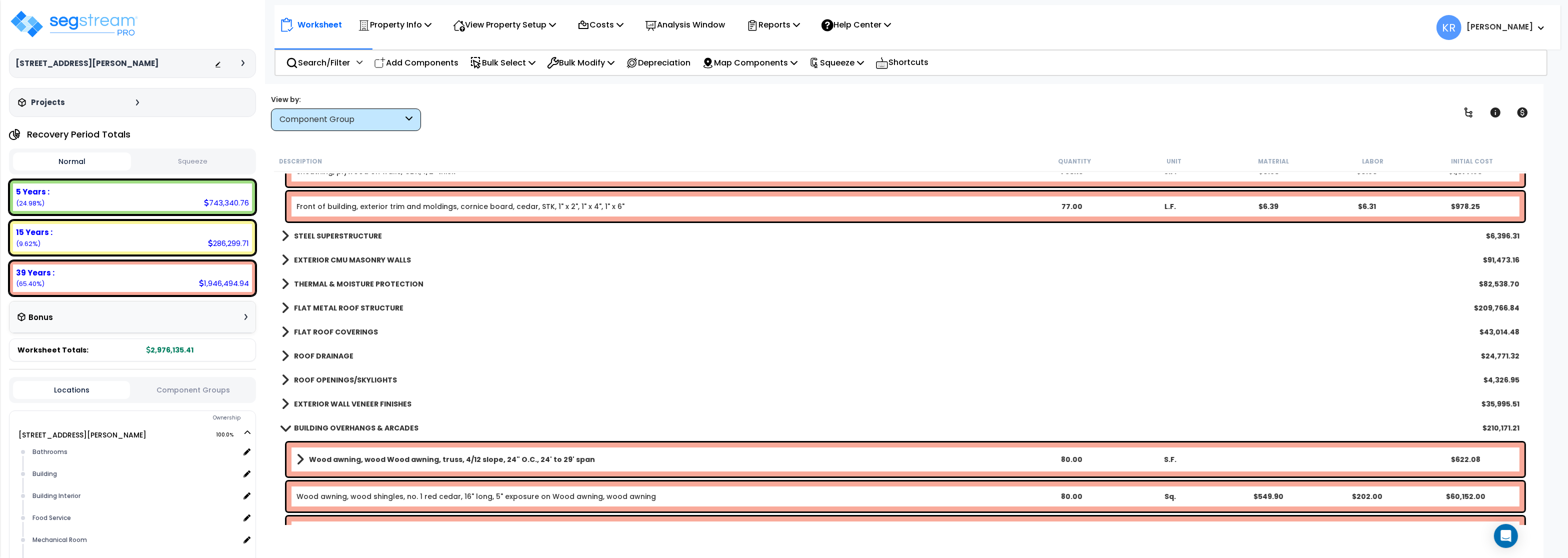
scroll to position [60, 0]
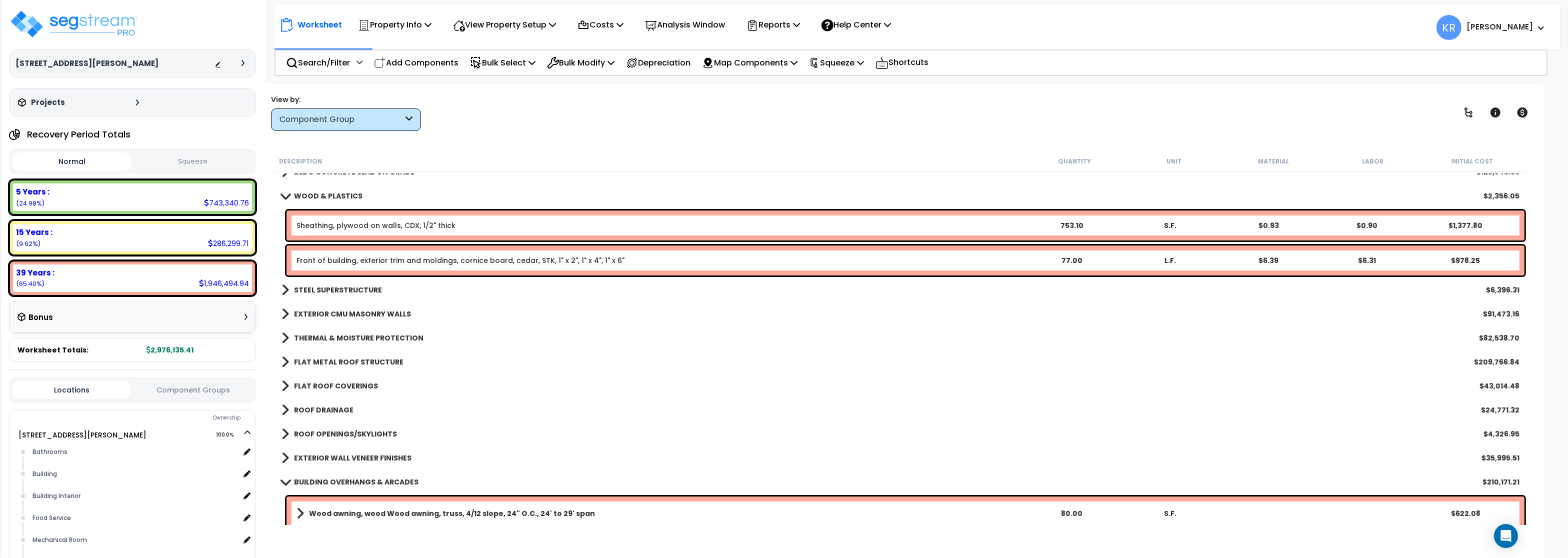
click at [336, 285] on link "STEEL SUPERSTRUCTURE" at bounding box center [332, 290] width 101 height 14
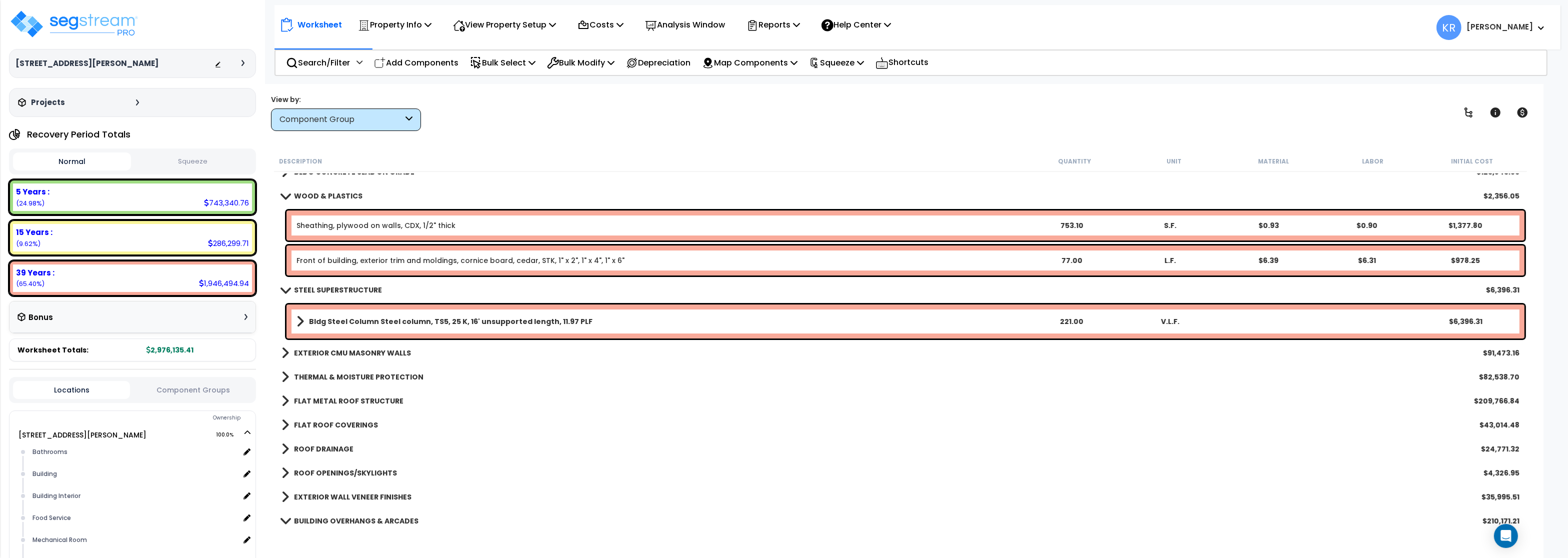
click at [336, 285] on link "STEEL SUPERSTRUCTURE" at bounding box center [332, 290] width 101 height 14
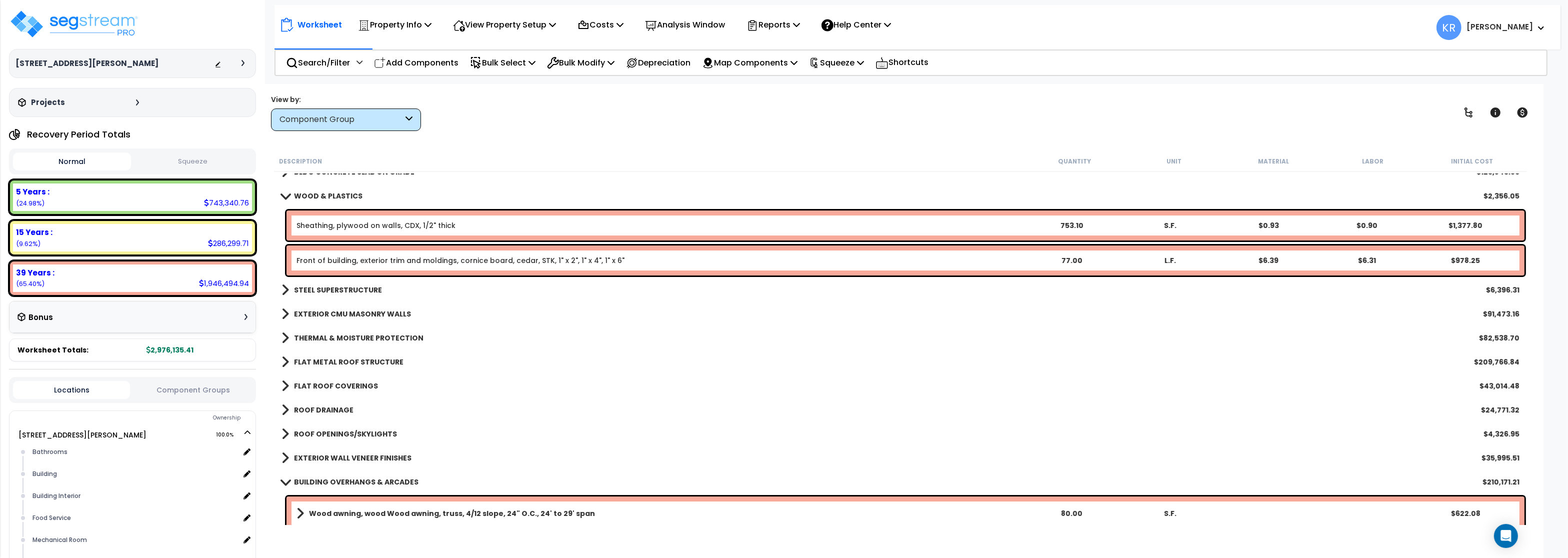
click at [335, 315] on b "EXTERIOR CMU MASONRY WALLS" at bounding box center [353, 314] width 117 height 10
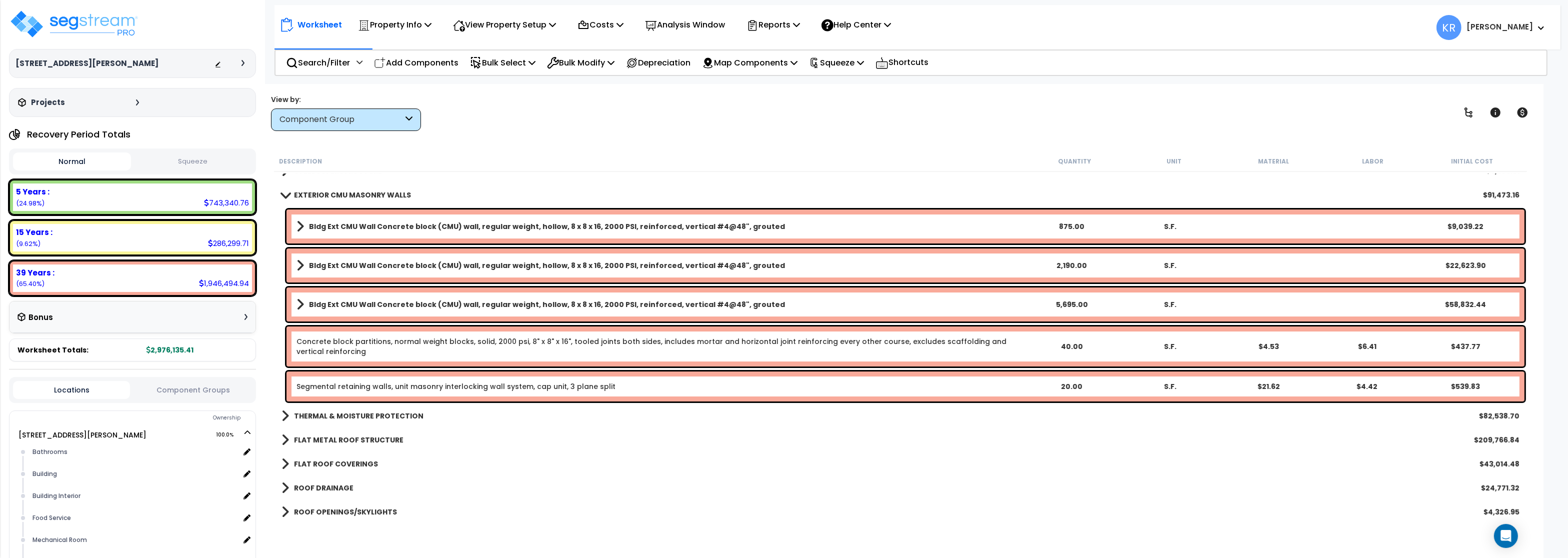
scroll to position [180, 0]
click at [385, 385] on link "Segmental retaining walls, unit masonry interlocking wall system, cap unit, 3 p…" at bounding box center [456, 386] width 319 height 10
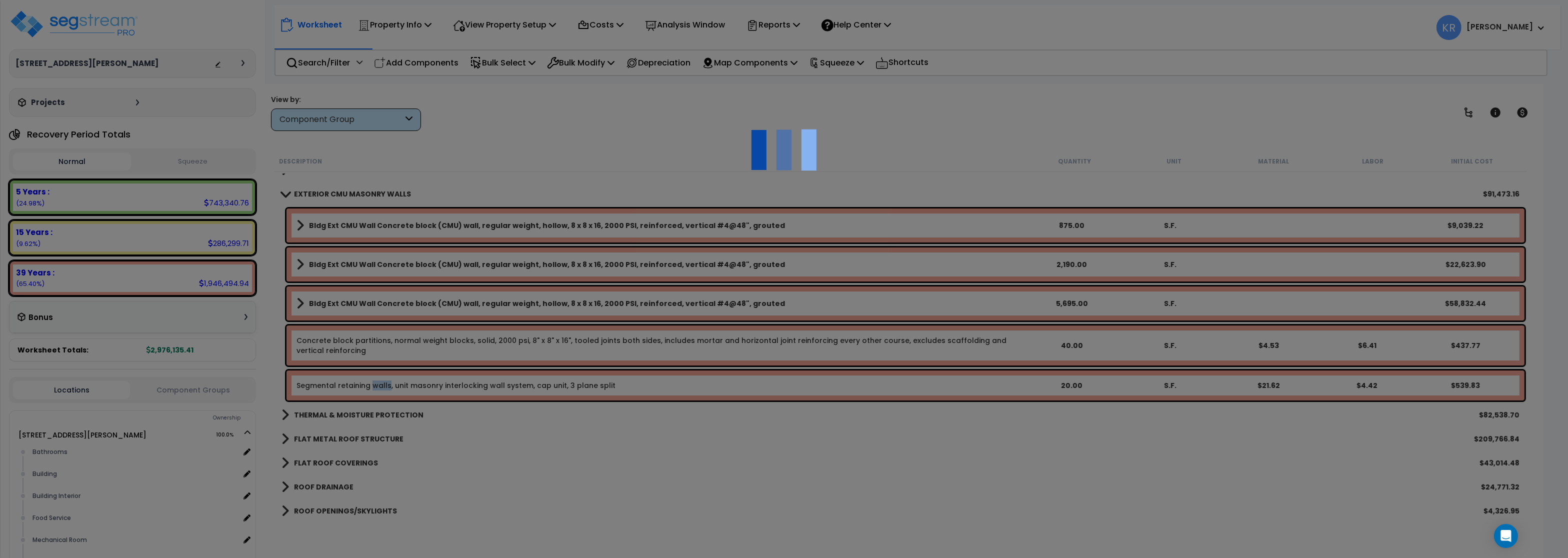
select select "56857"
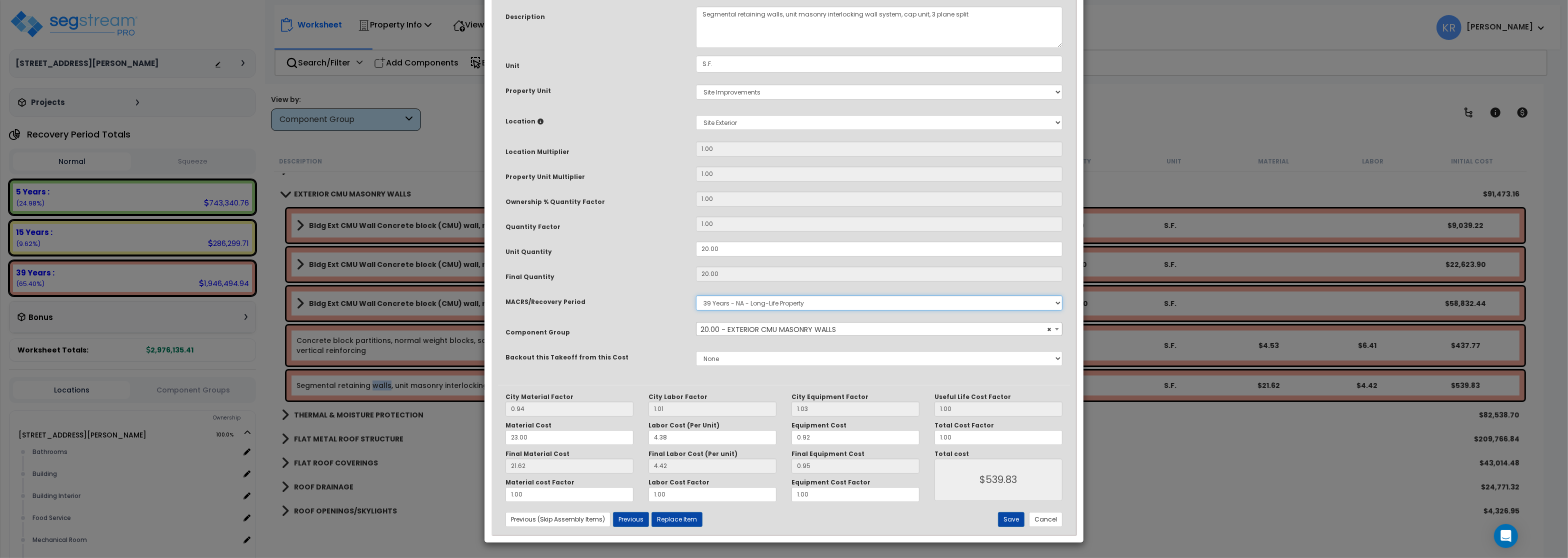
click at [696, 295] on select "Select MACRS/Recovery Period 5 Years - 57.0 - Distributive Trades & Services 5 …" at bounding box center [879, 302] width 367 height 15
select select "3666"
click option "15 Years - 00.3 - Land Improvements" at bounding box center [0, 0] width 0 height 0
click at [762, 335] on span "Select Component Group" at bounding box center [746, 330] width 91 height 10
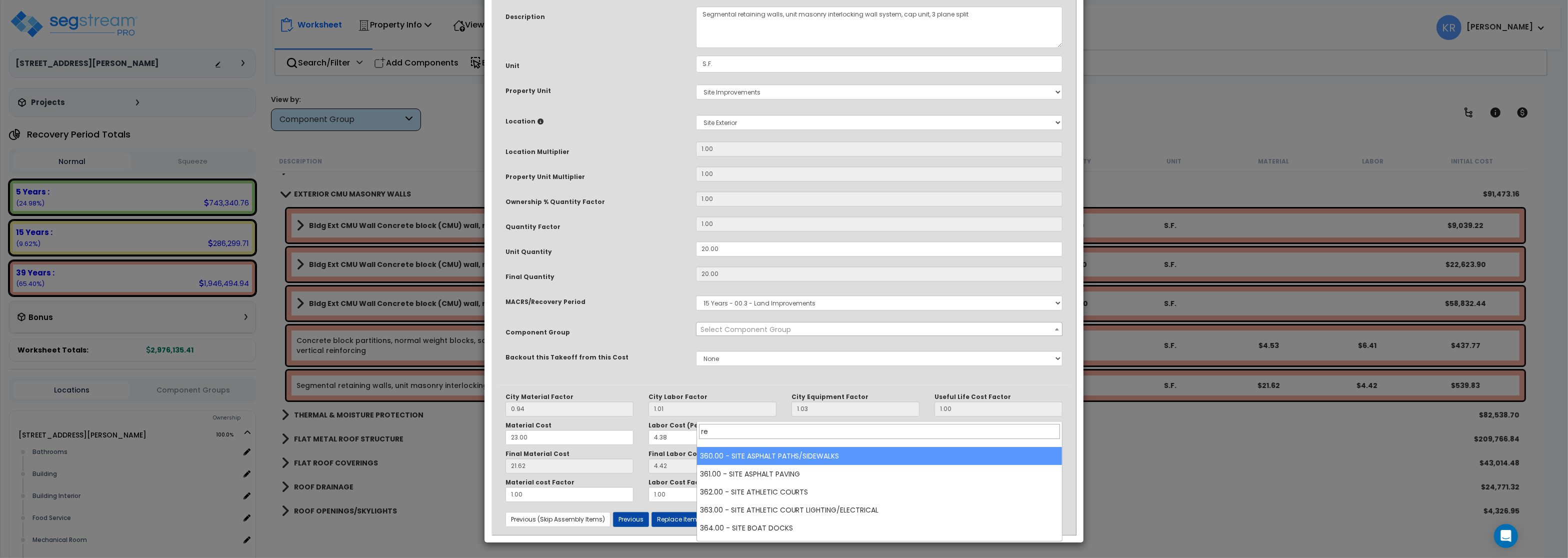
scroll to position [0, 0]
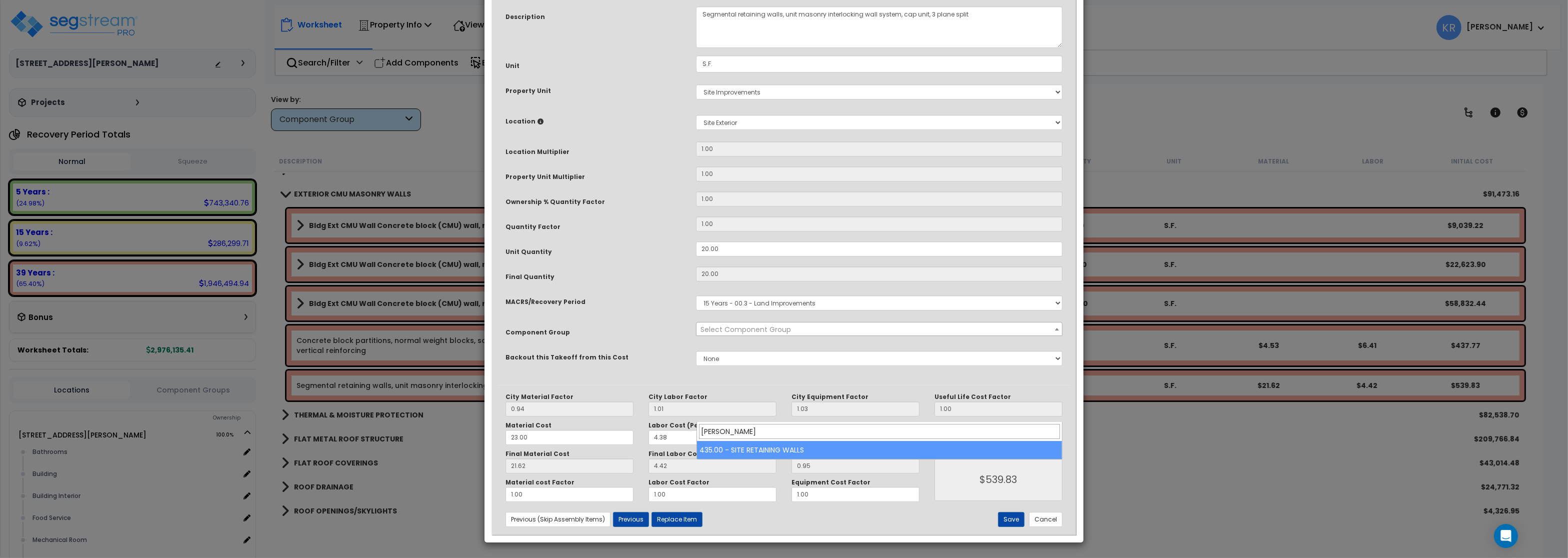
type input "reta"
select select "56824"
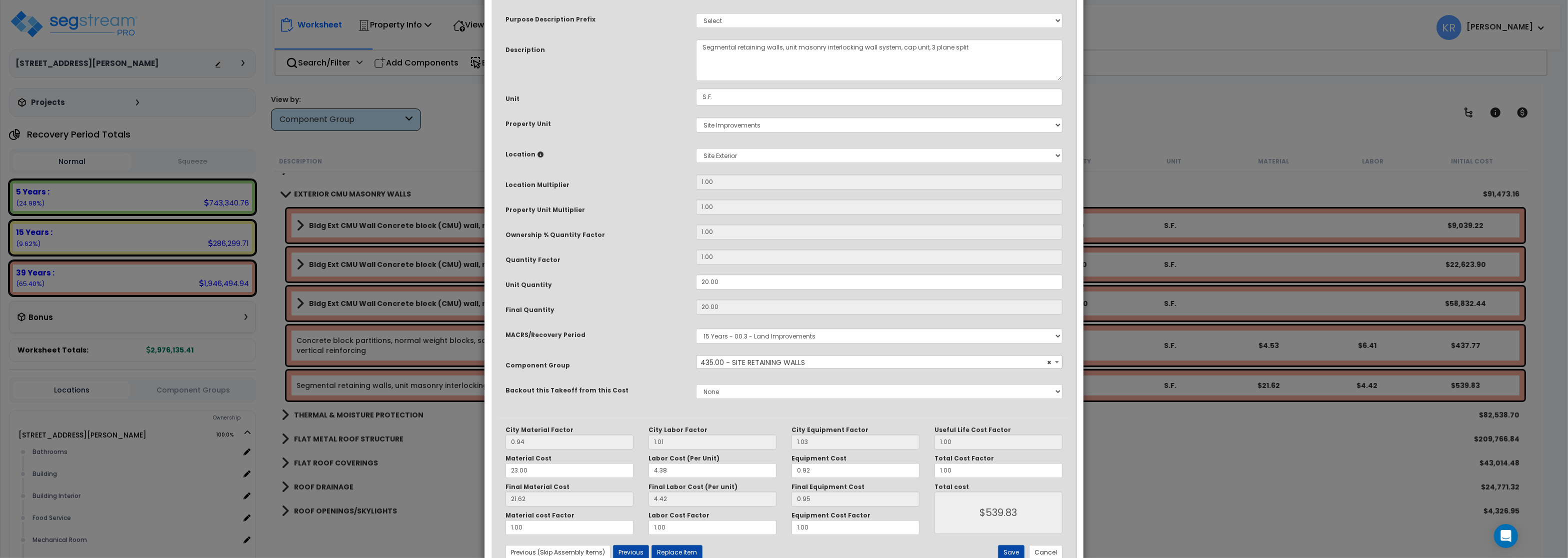
scroll to position [86, 0]
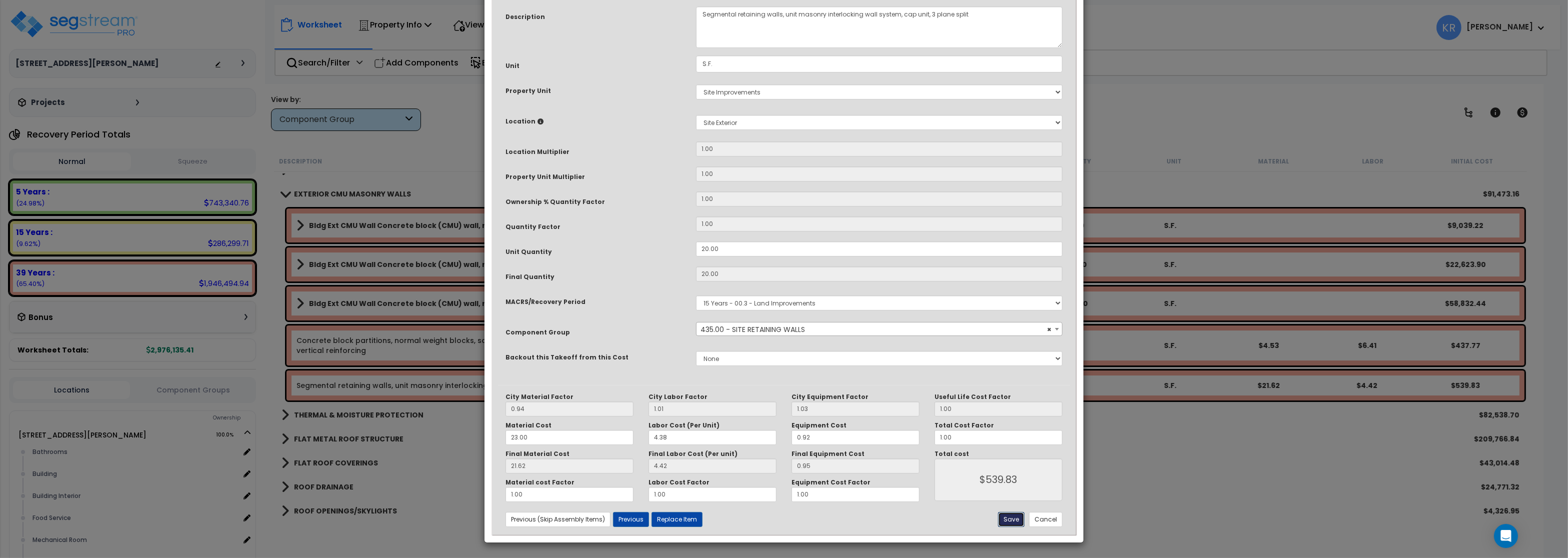
click at [1005, 517] on button "Save" at bounding box center [1012, 520] width 27 height 15
type input "539.83"
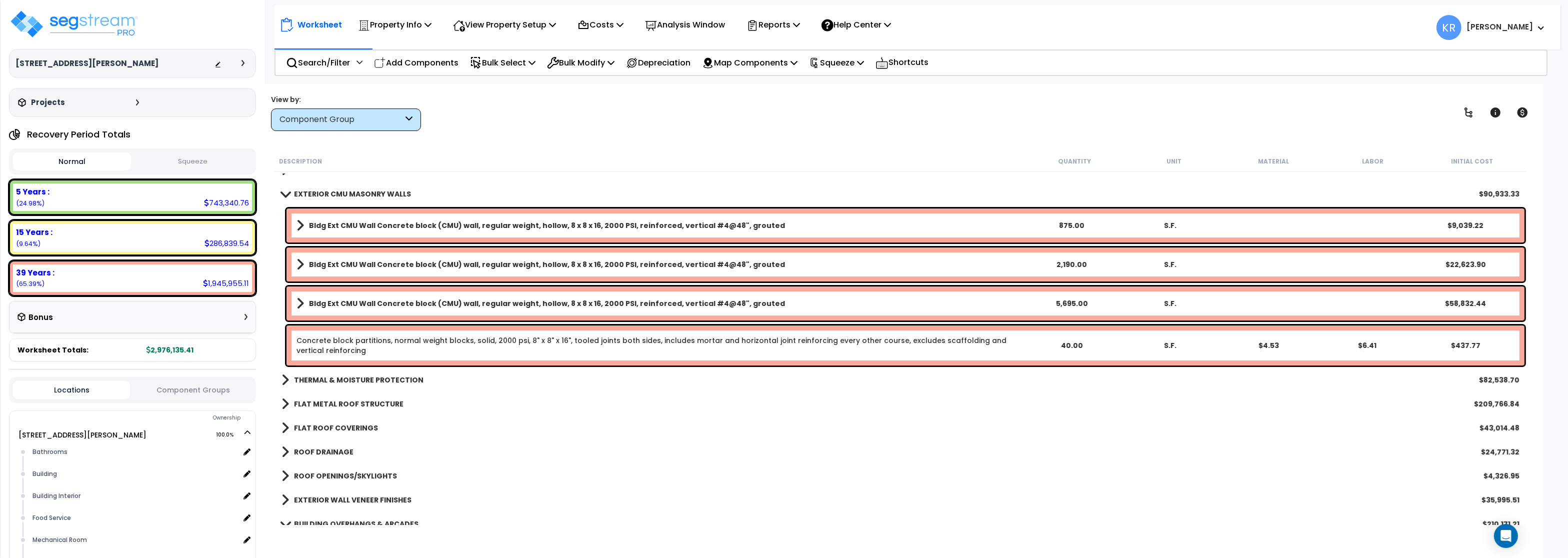
click at [307, 193] on b "EXTERIOR CMU MASONRY WALLS" at bounding box center [353, 194] width 117 height 10
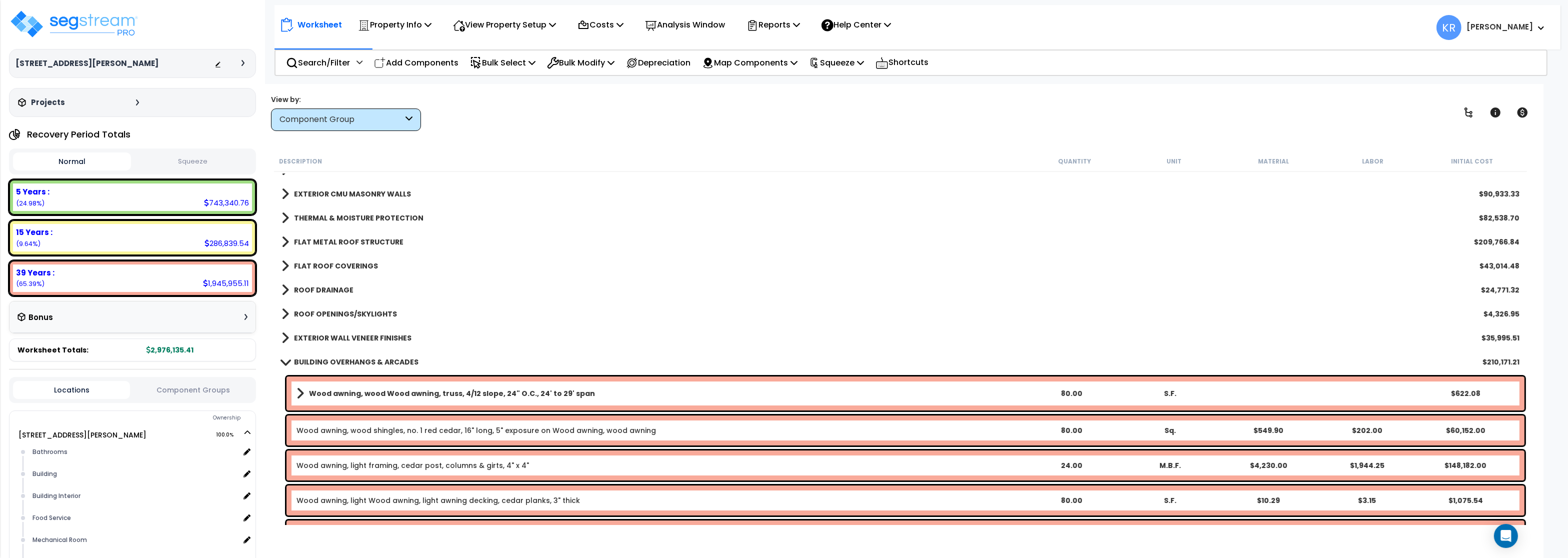
click at [316, 221] on b "THERMAL & MOISTURE PROTECTION" at bounding box center [359, 218] width 130 height 10
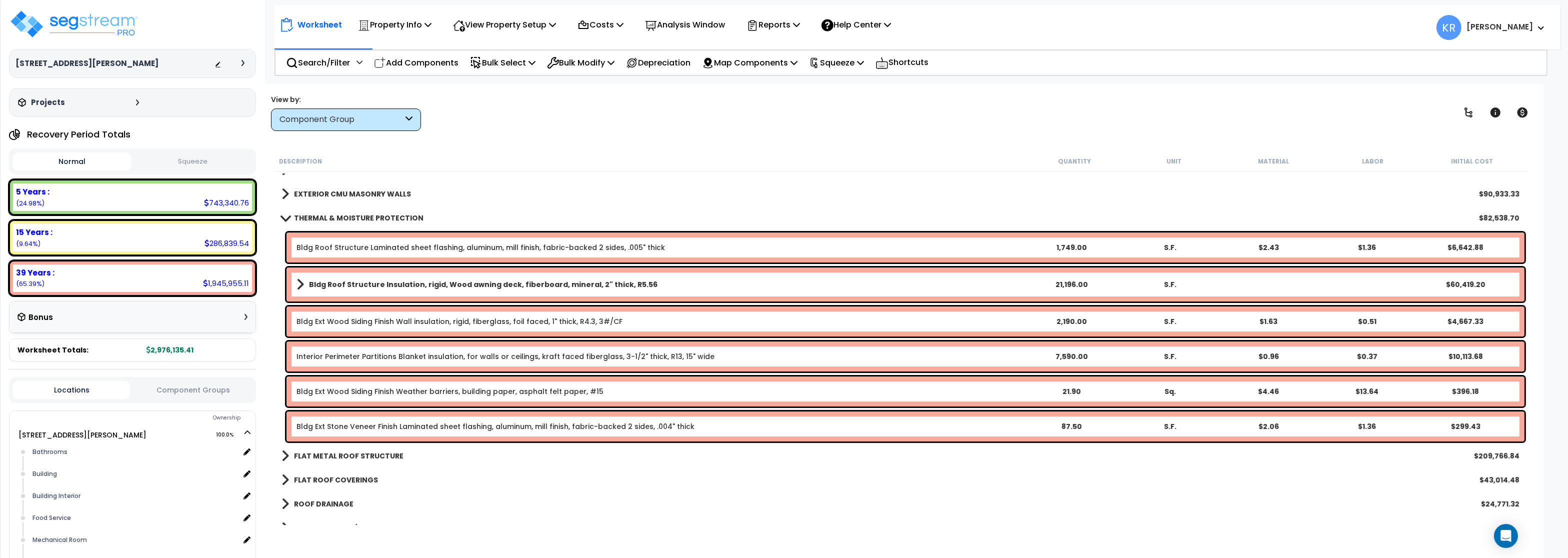
click at [320, 220] on b "THERMAL & MOISTURE PROTECTION" at bounding box center [359, 218] width 130 height 10
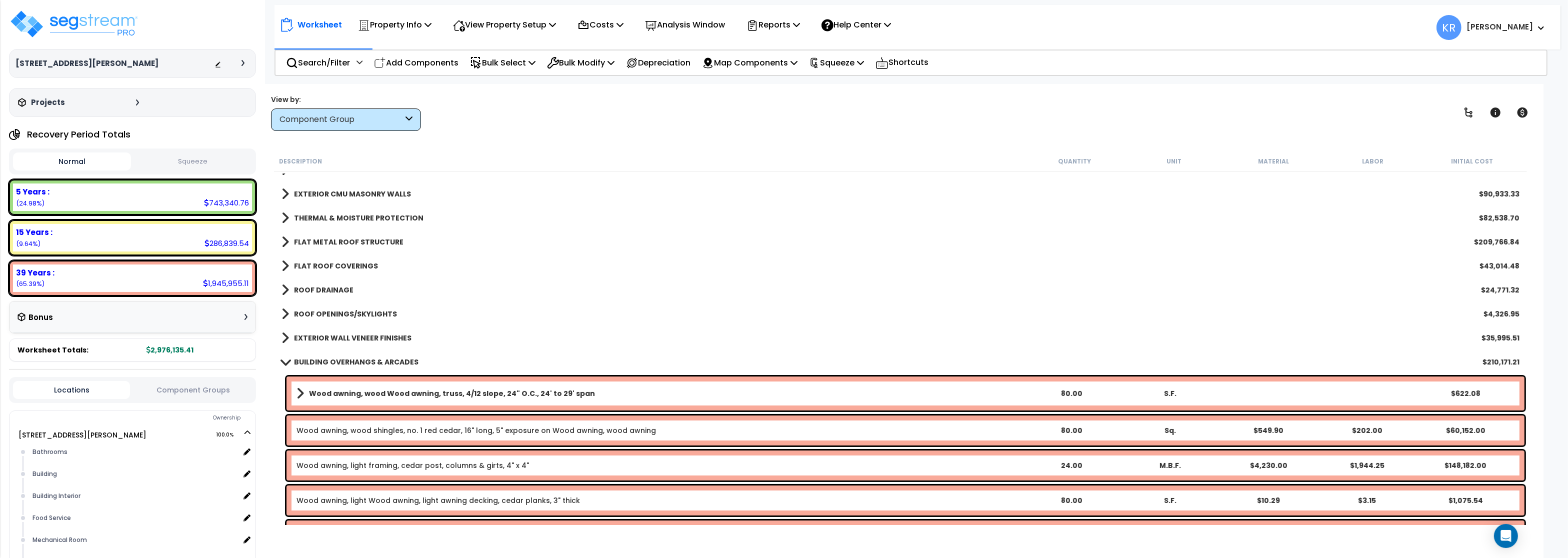
click at [323, 241] on b "FLAT METAL ROOF STRUCTURE" at bounding box center [348, 242] width 110 height 10
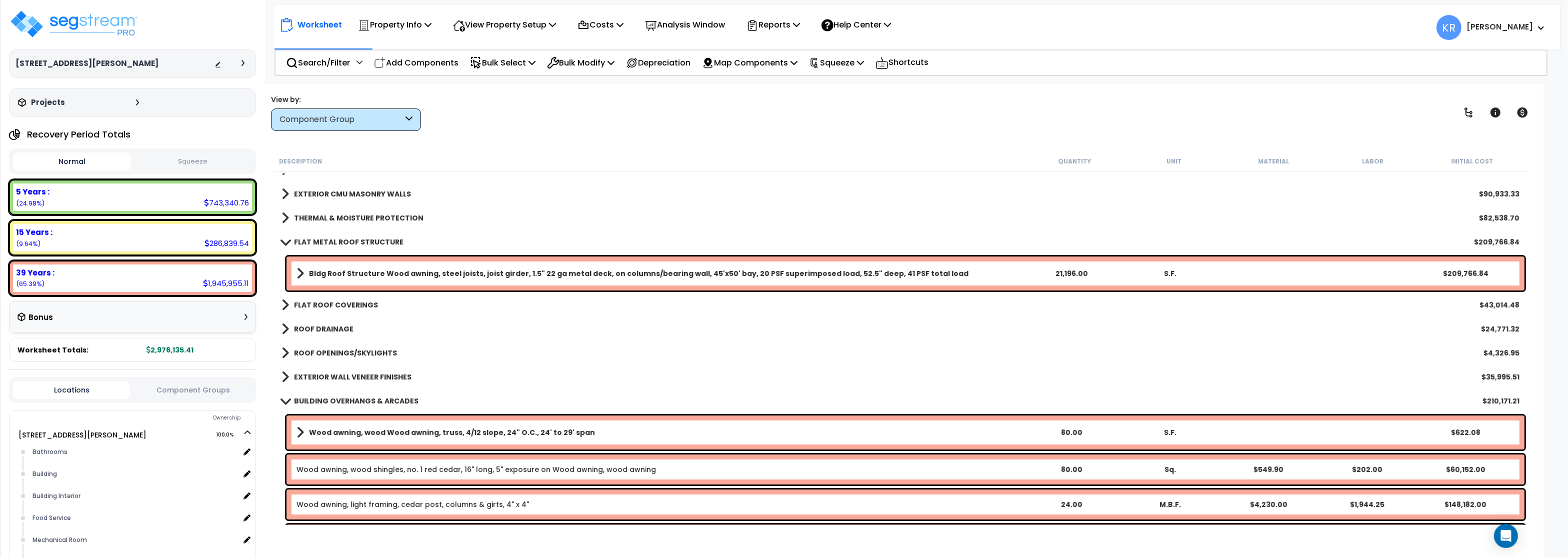
click at [323, 241] on b "FLAT METAL ROOF STRUCTURE" at bounding box center [348, 242] width 110 height 10
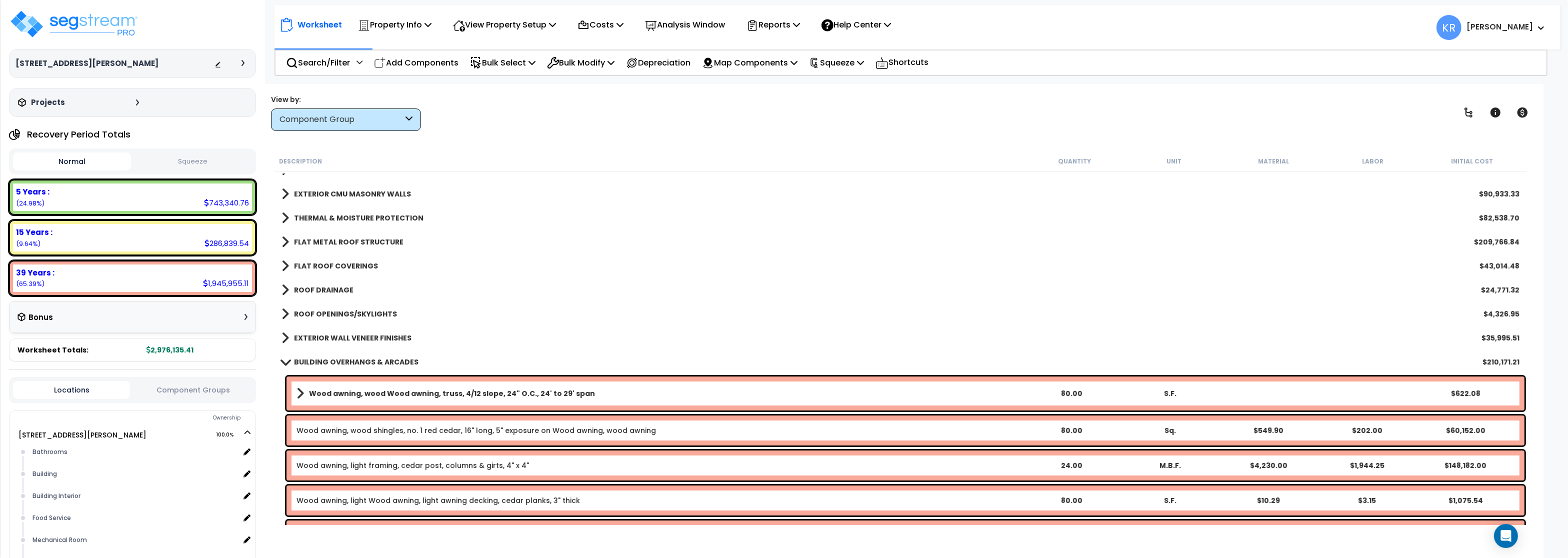
click at [317, 292] on b "ROOF DRAINAGE" at bounding box center [323, 290] width 59 height 10
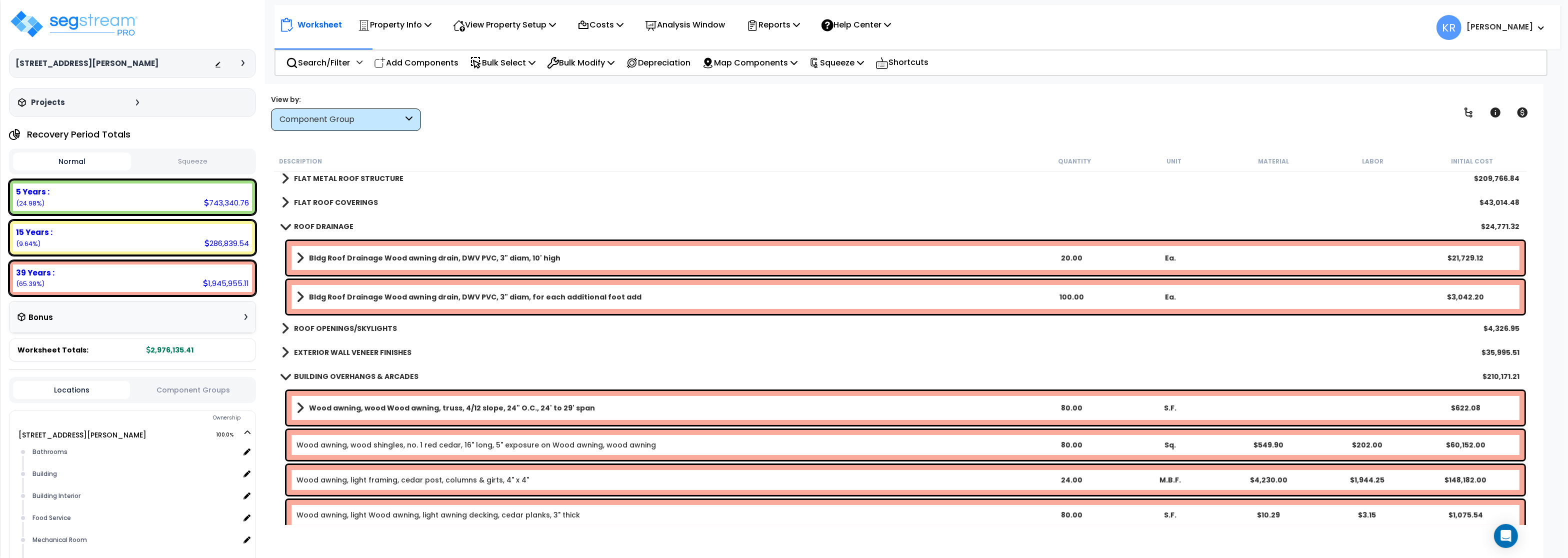
scroll to position [240, 0]
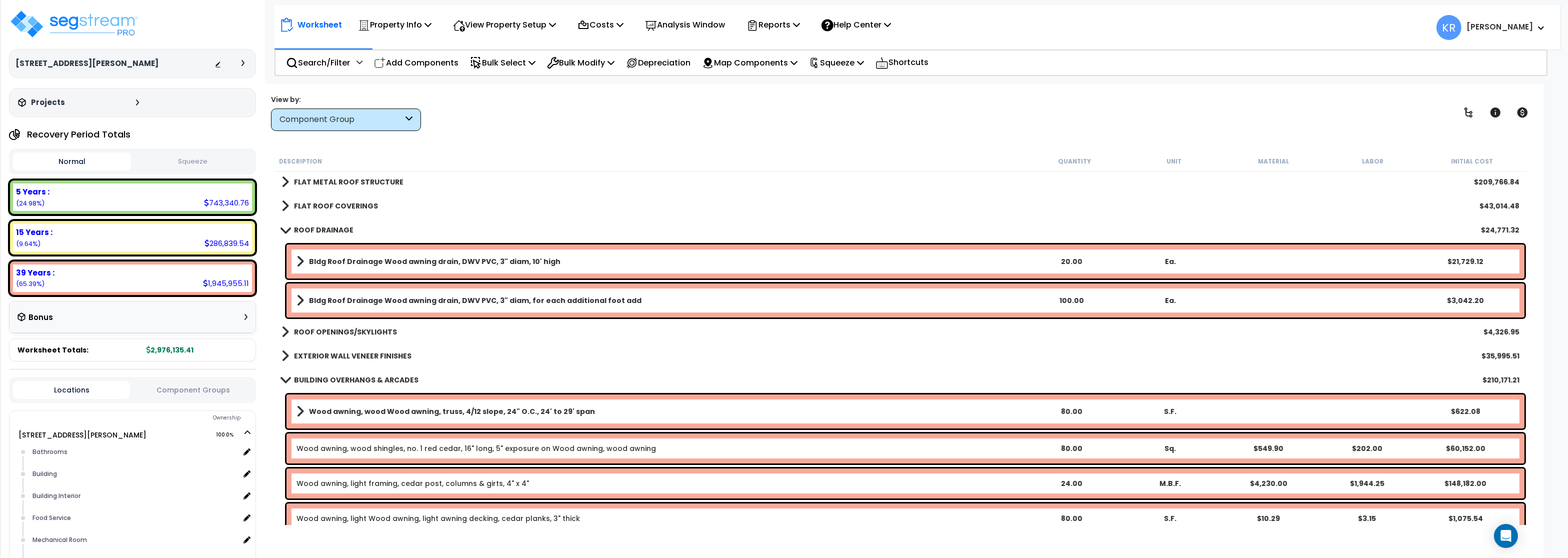
click at [312, 235] on b "ROOF DRAINAGE" at bounding box center [323, 230] width 59 height 10
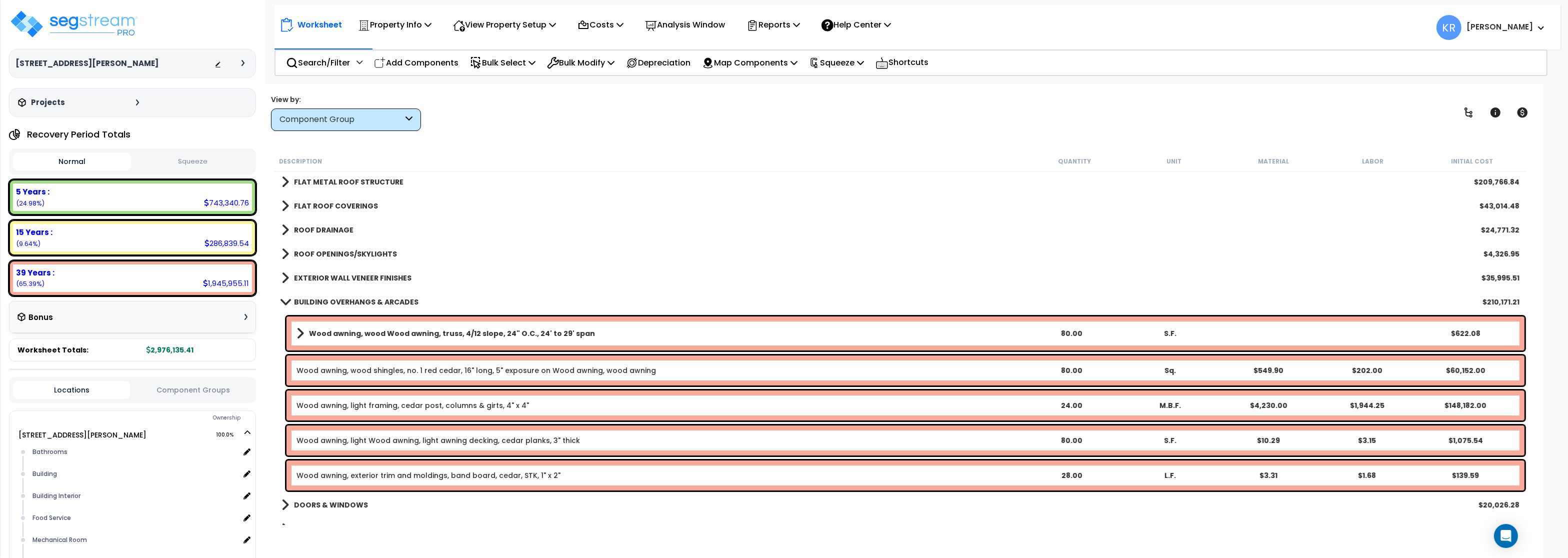
click at [309, 256] on b "ROOF OPENINGS/SKYLIGHTS" at bounding box center [346, 254] width 103 height 10
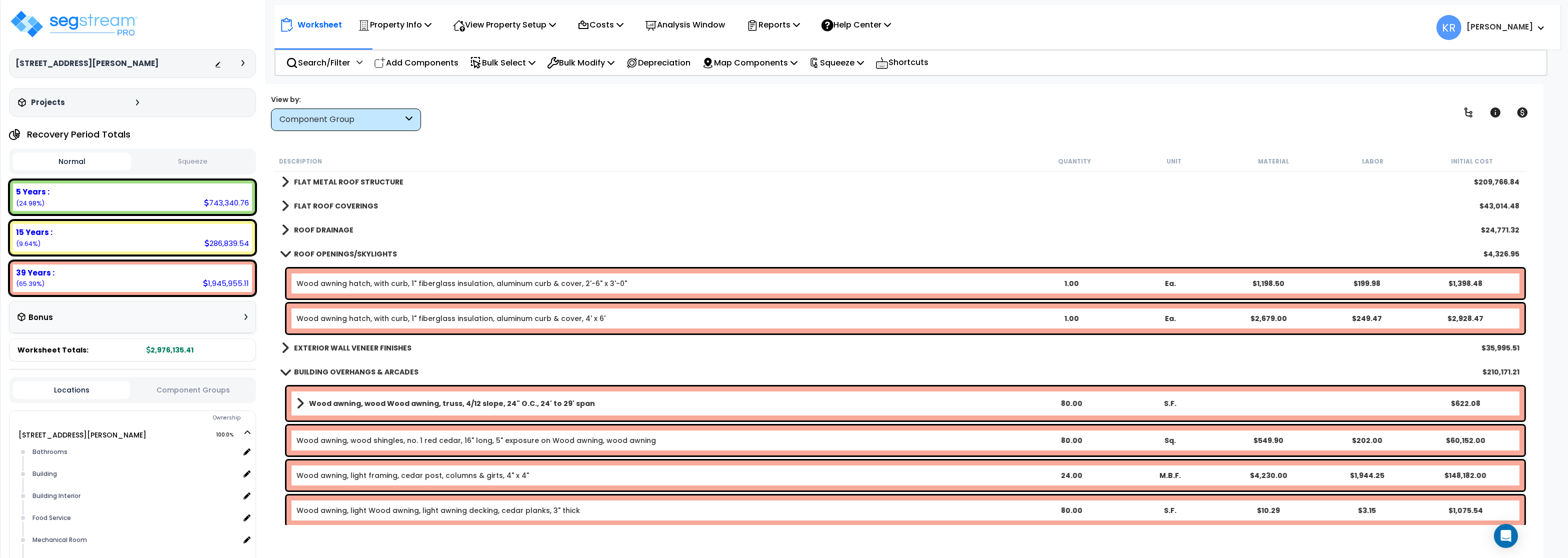
click at [309, 256] on b "ROOF OPENINGS/SKYLIGHTS" at bounding box center [346, 254] width 103 height 10
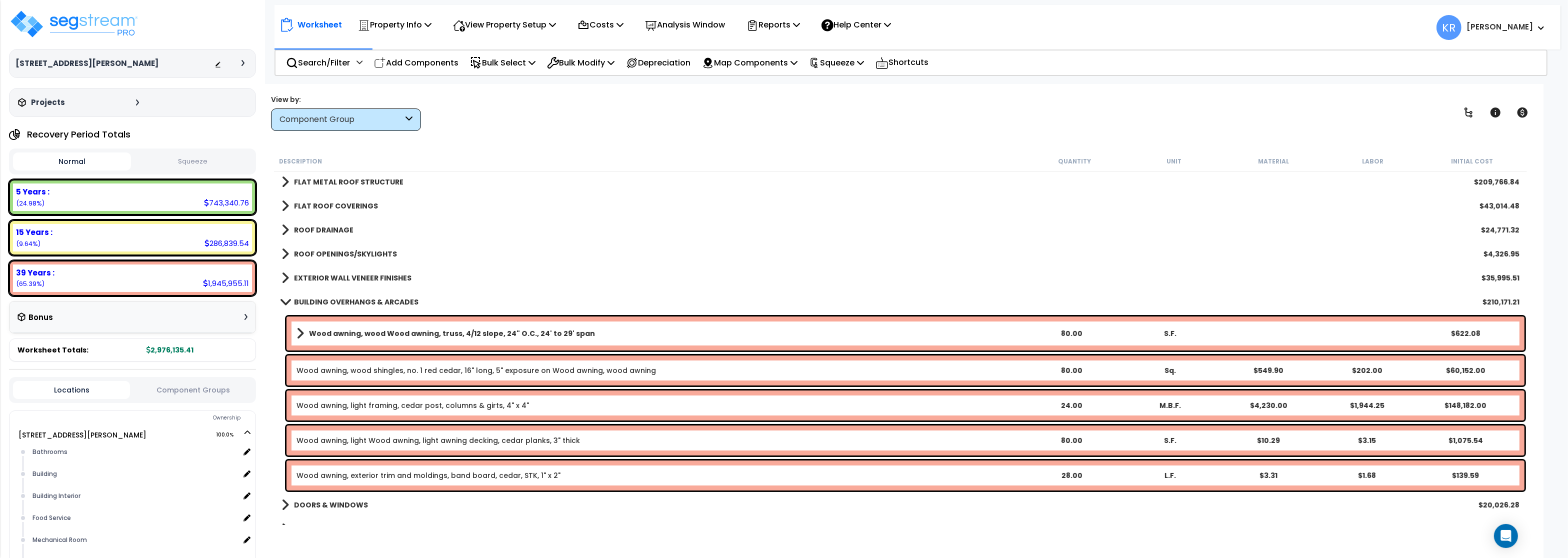
click at [309, 272] on link "EXTERIOR WALL VENEER FINISHES" at bounding box center [346, 278] width 130 height 14
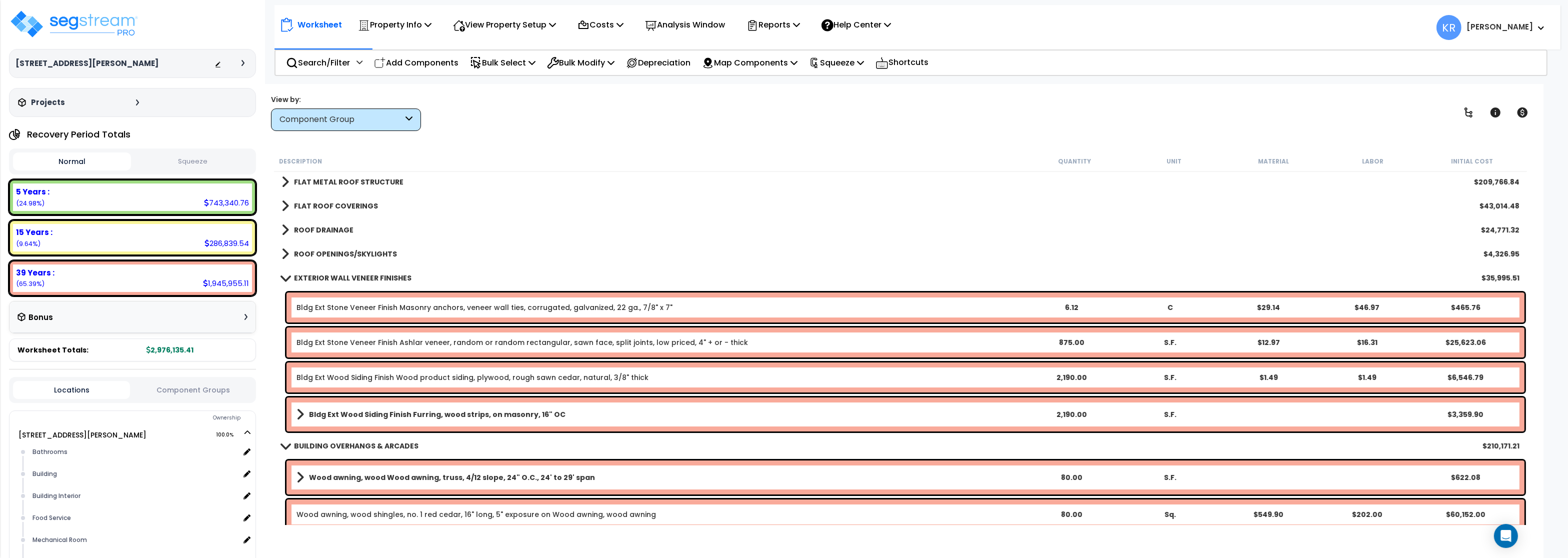
click at [309, 272] on link "EXTERIOR WALL VENEER FINISHES" at bounding box center [346, 278] width 130 height 14
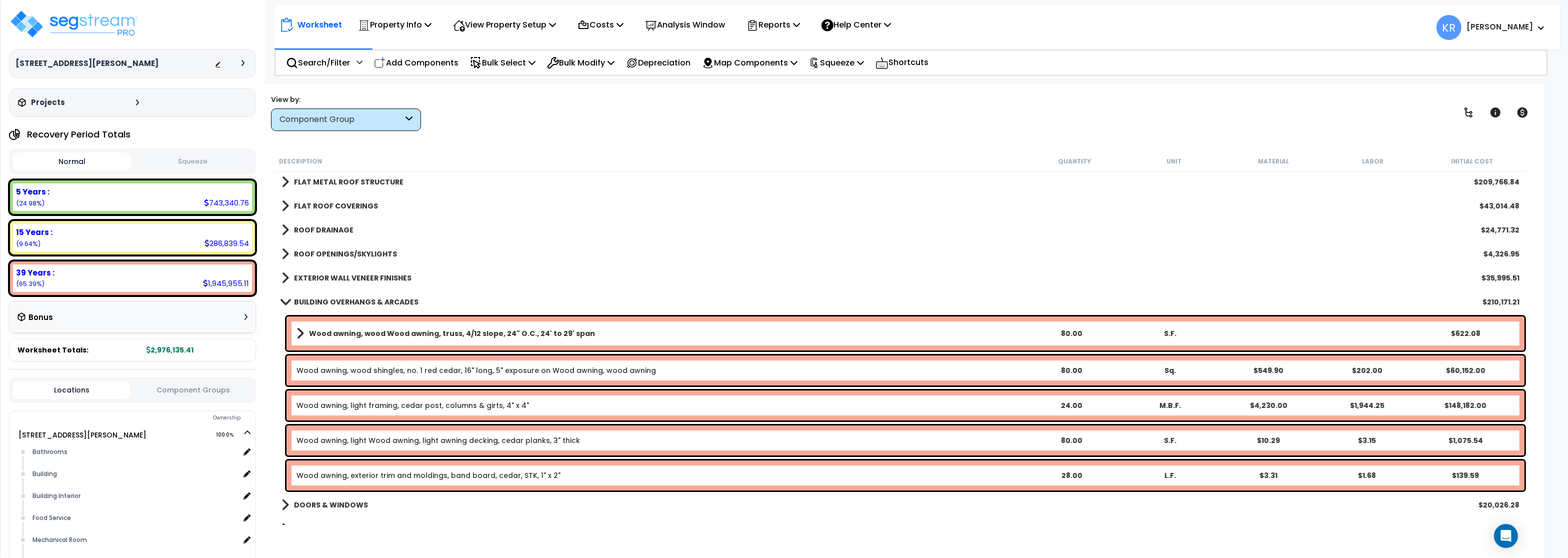
click at [304, 303] on b "BUILDING OVERHANGS & ARCADES" at bounding box center [356, 302] width 124 height 10
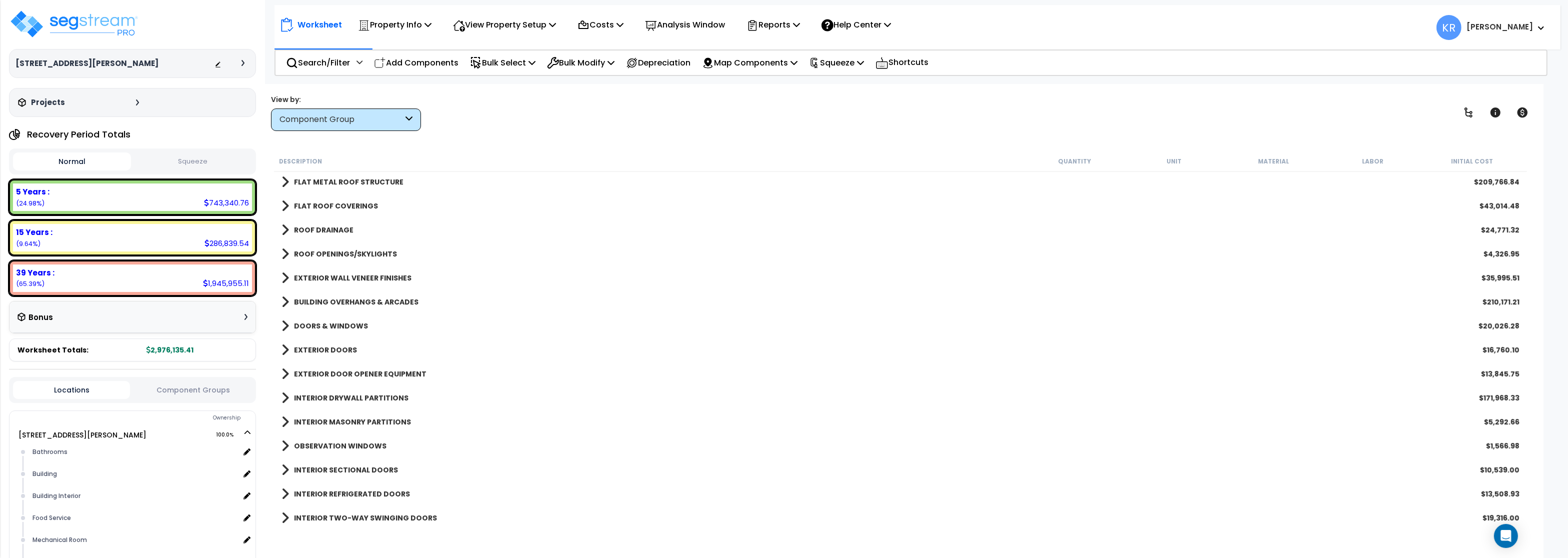
click at [304, 325] on b "DOORS & WINDOWS" at bounding box center [331, 326] width 74 height 10
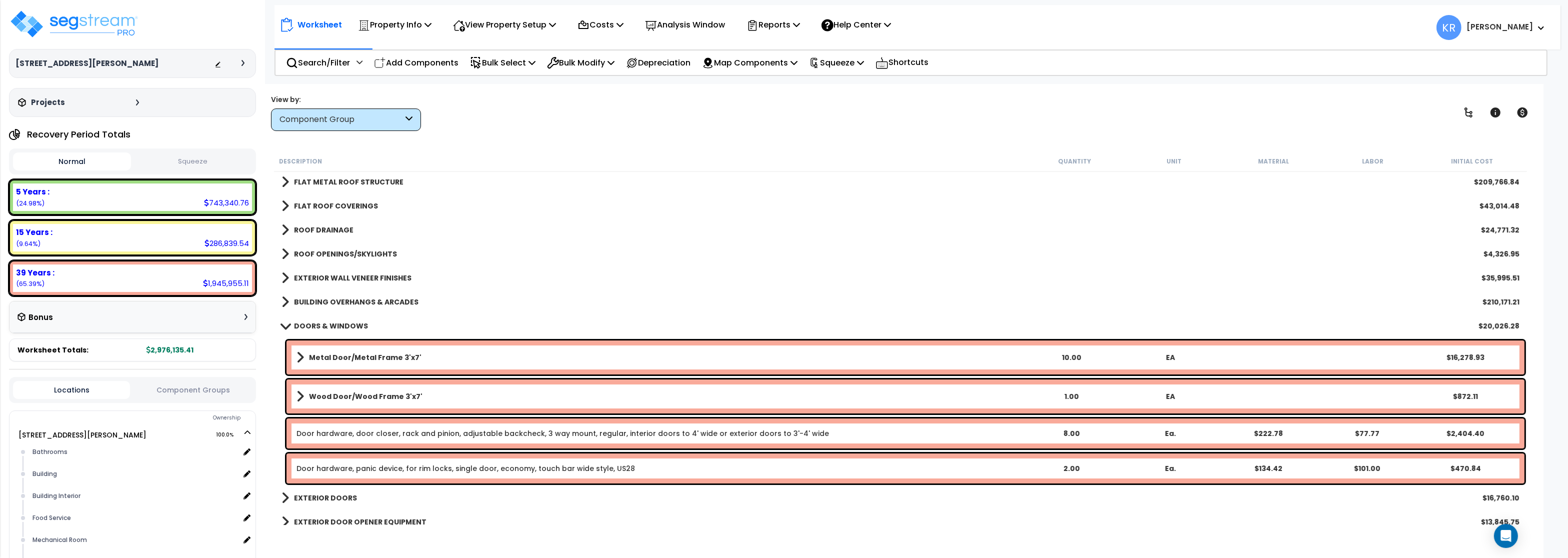
click at [304, 325] on b "DOORS & WINDOWS" at bounding box center [331, 326] width 74 height 10
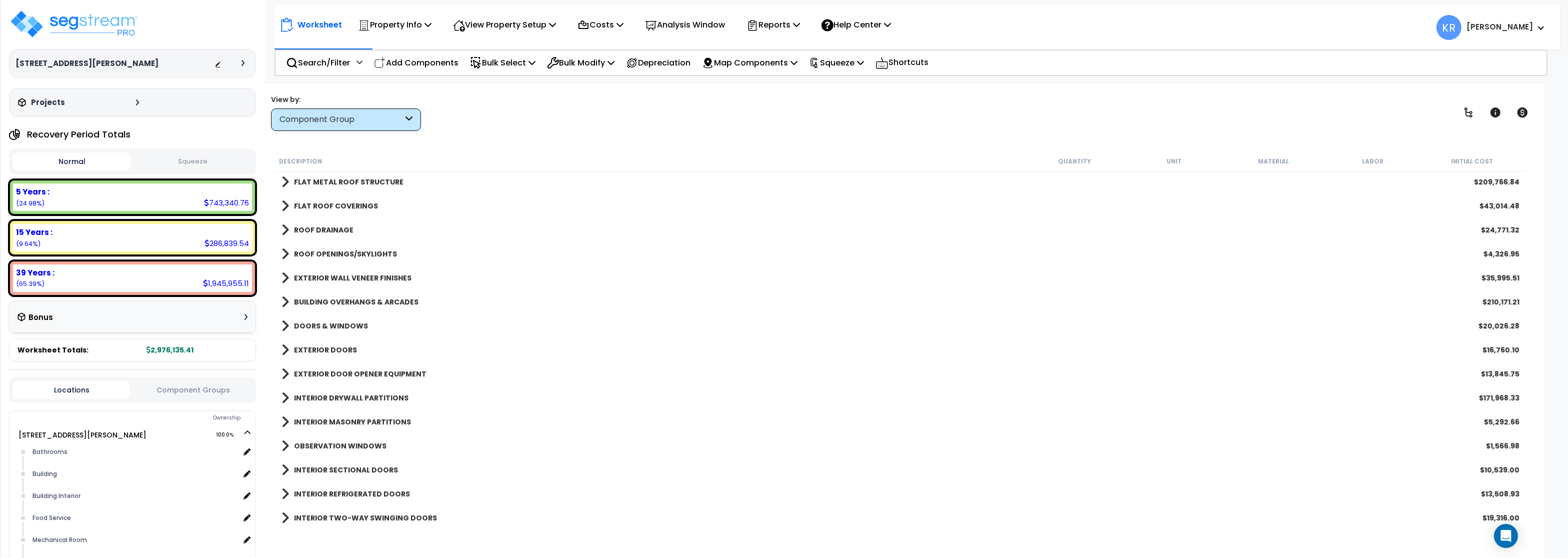
click at [306, 346] on b "EXTERIOR DOORS" at bounding box center [325, 350] width 63 height 10
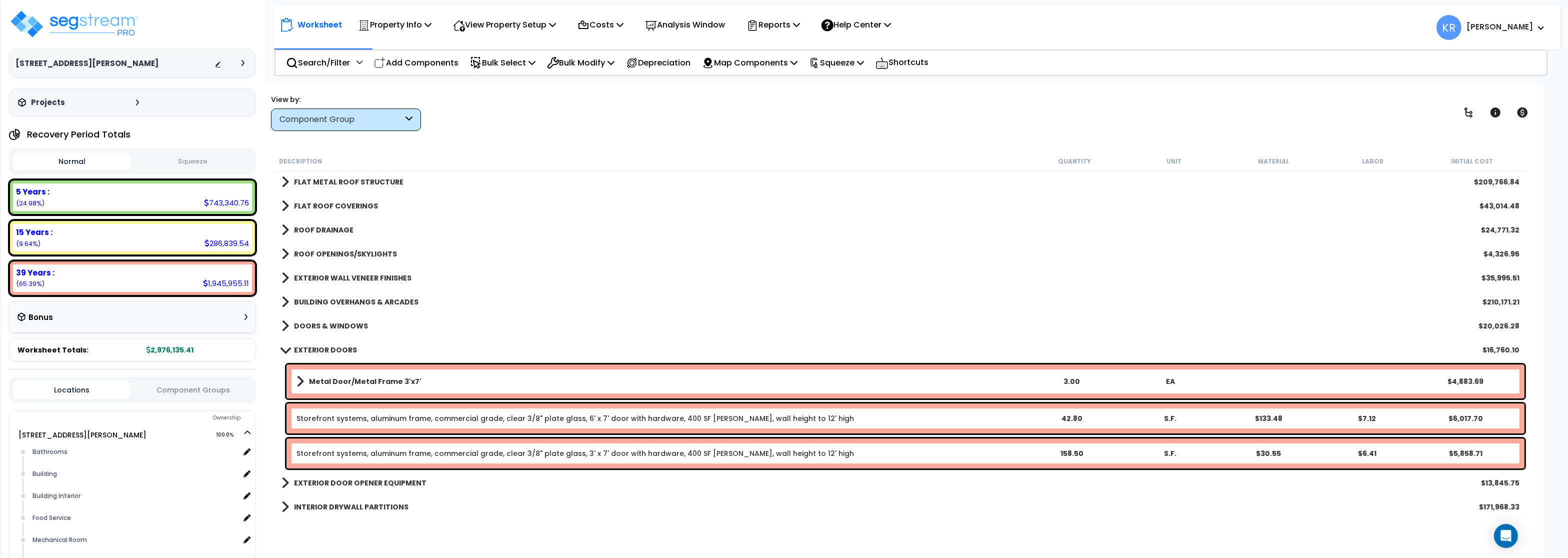
click at [306, 346] on b "EXTERIOR DOORS" at bounding box center [325, 350] width 63 height 10
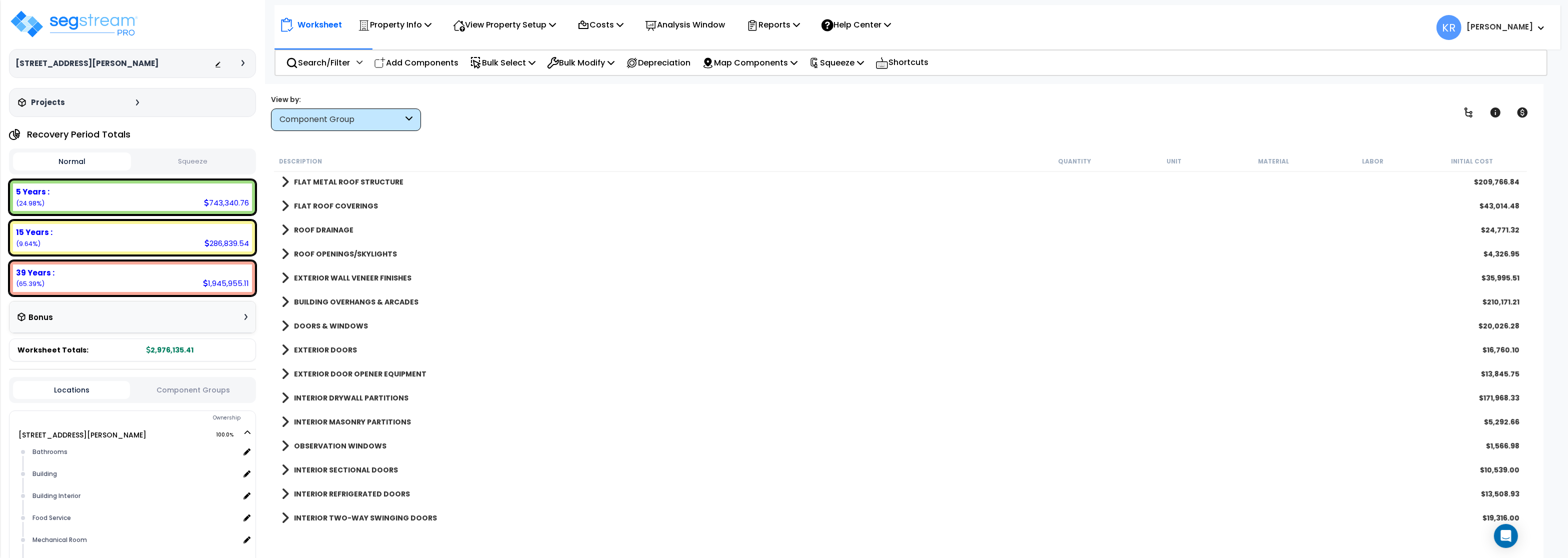
click at [309, 369] on link "EXTERIOR DOOR OPENER EQUIPMENT" at bounding box center [354, 374] width 145 height 14
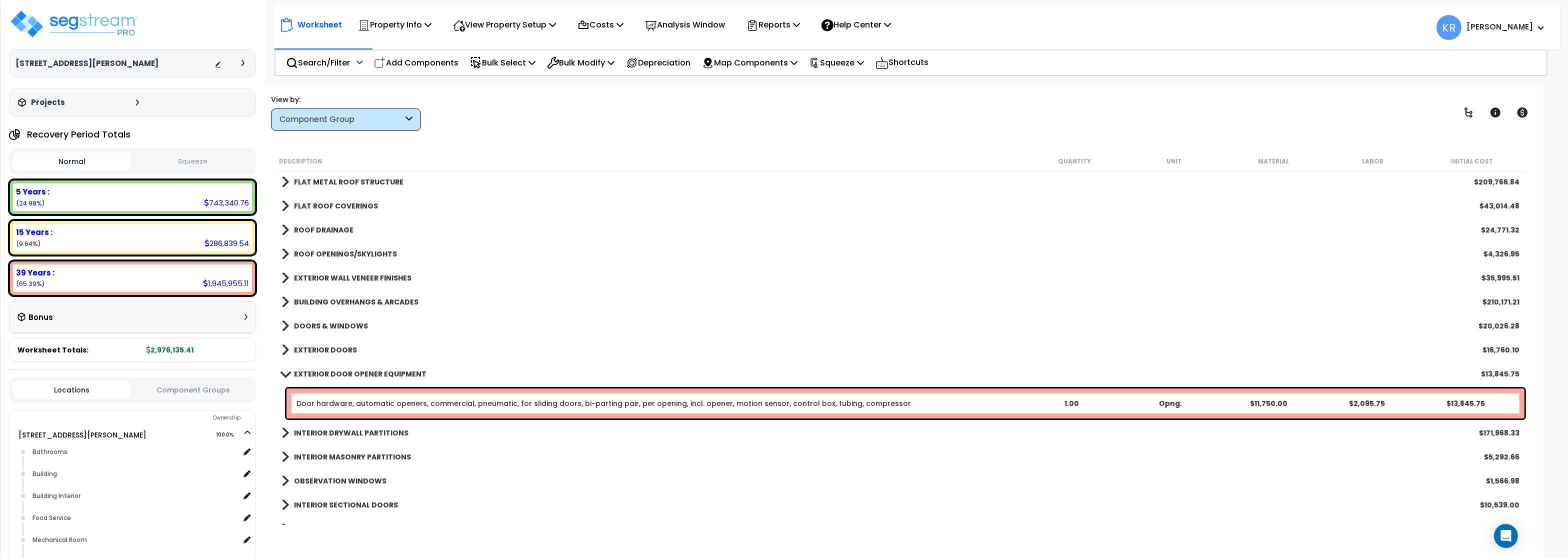
click at [309, 369] on link "EXTERIOR DOOR OPENER EQUIPMENT" at bounding box center [354, 374] width 145 height 14
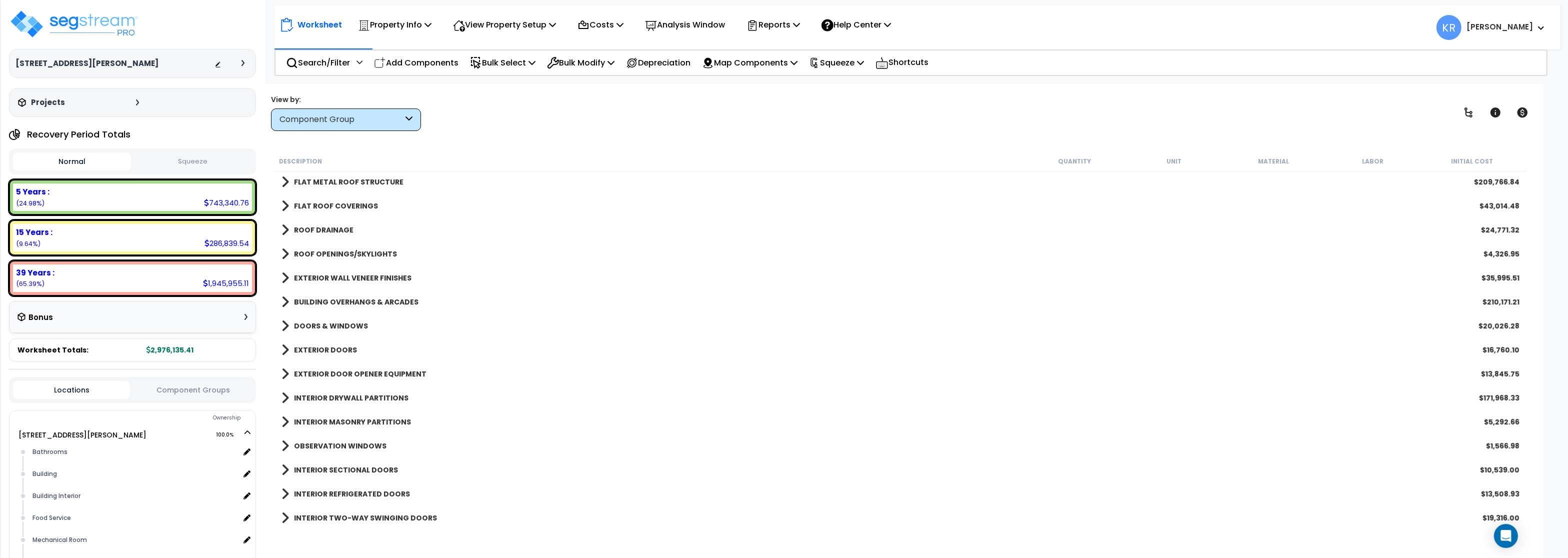
scroll to position [360, 0]
click at [316, 284] on link "INTERIOR DRYWALL PARTITIONS" at bounding box center [345, 278] width 127 height 14
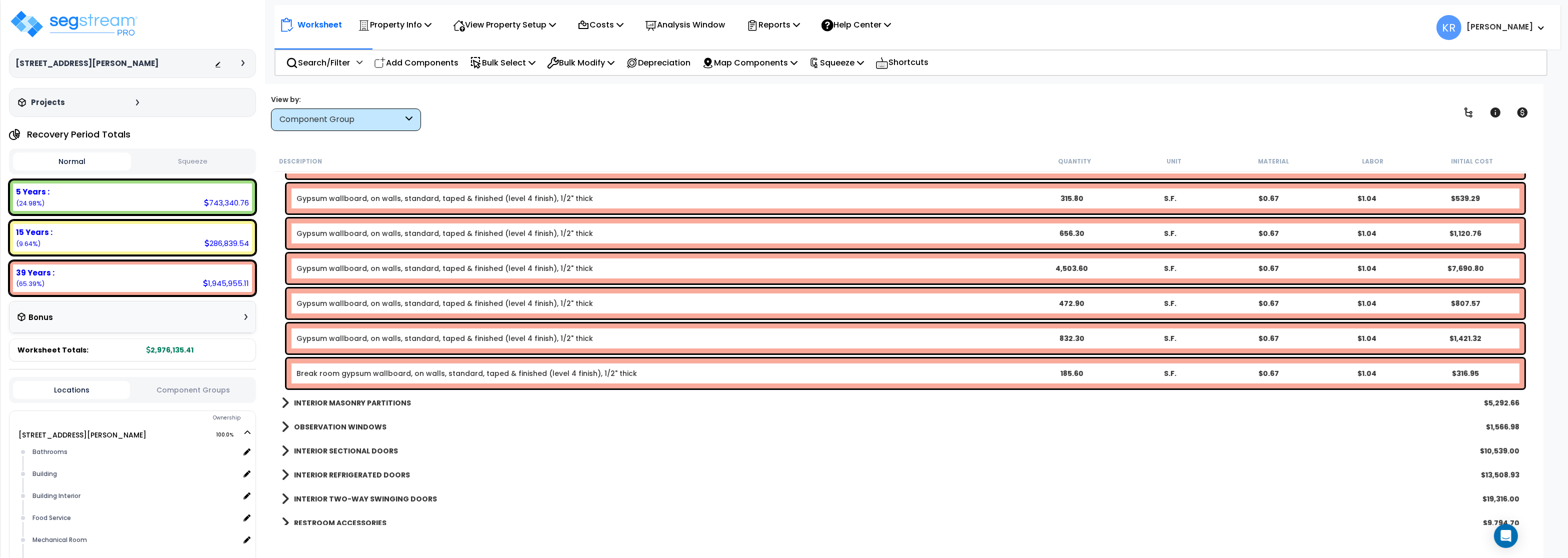
scroll to position [781, 0]
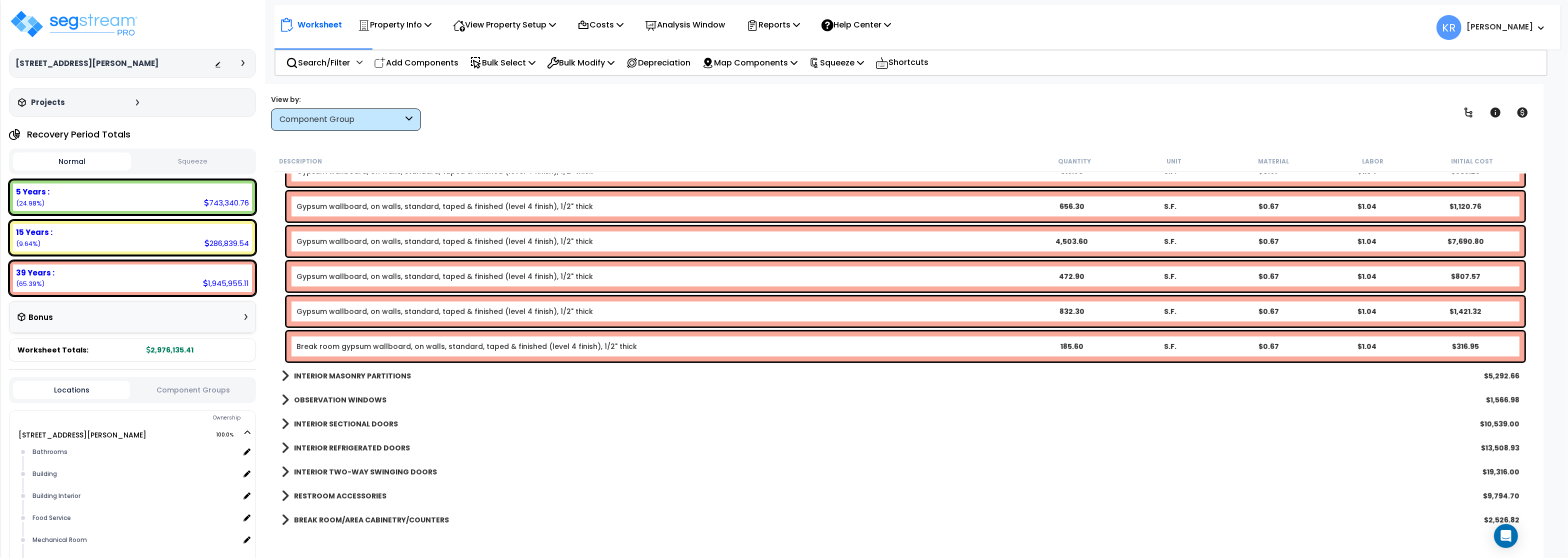
click at [318, 375] on b "INTERIOR MASONRY PARTITIONS" at bounding box center [353, 376] width 117 height 10
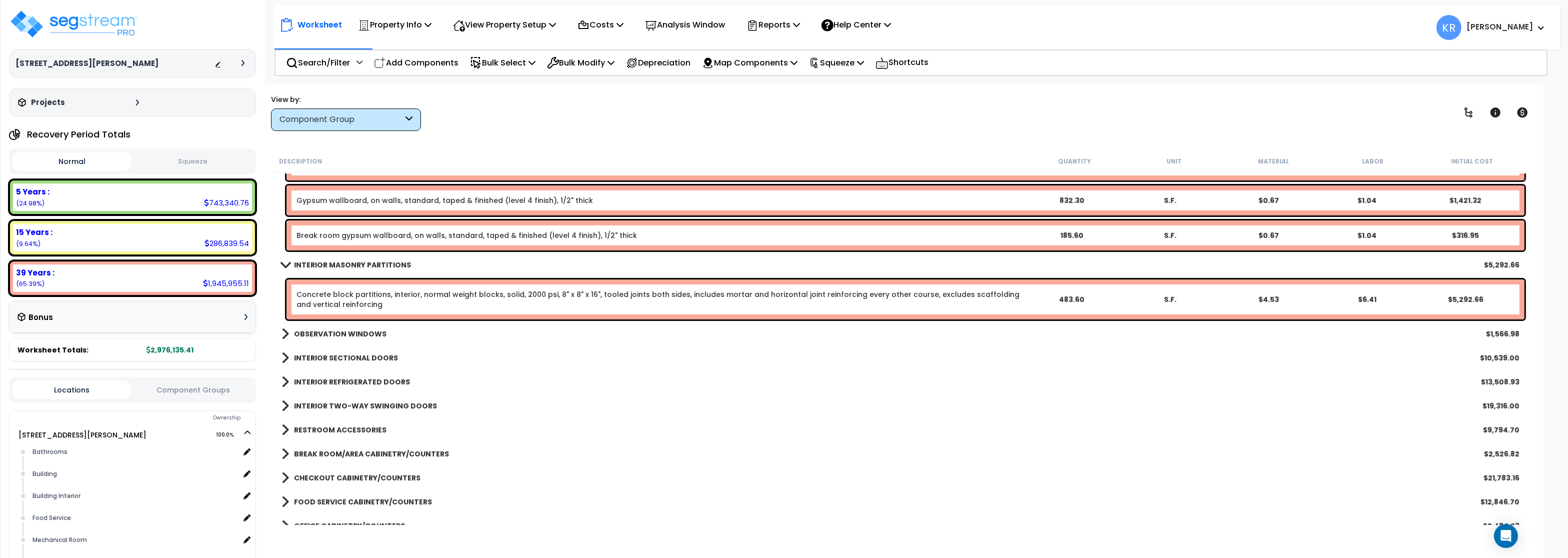
scroll to position [900, 0]
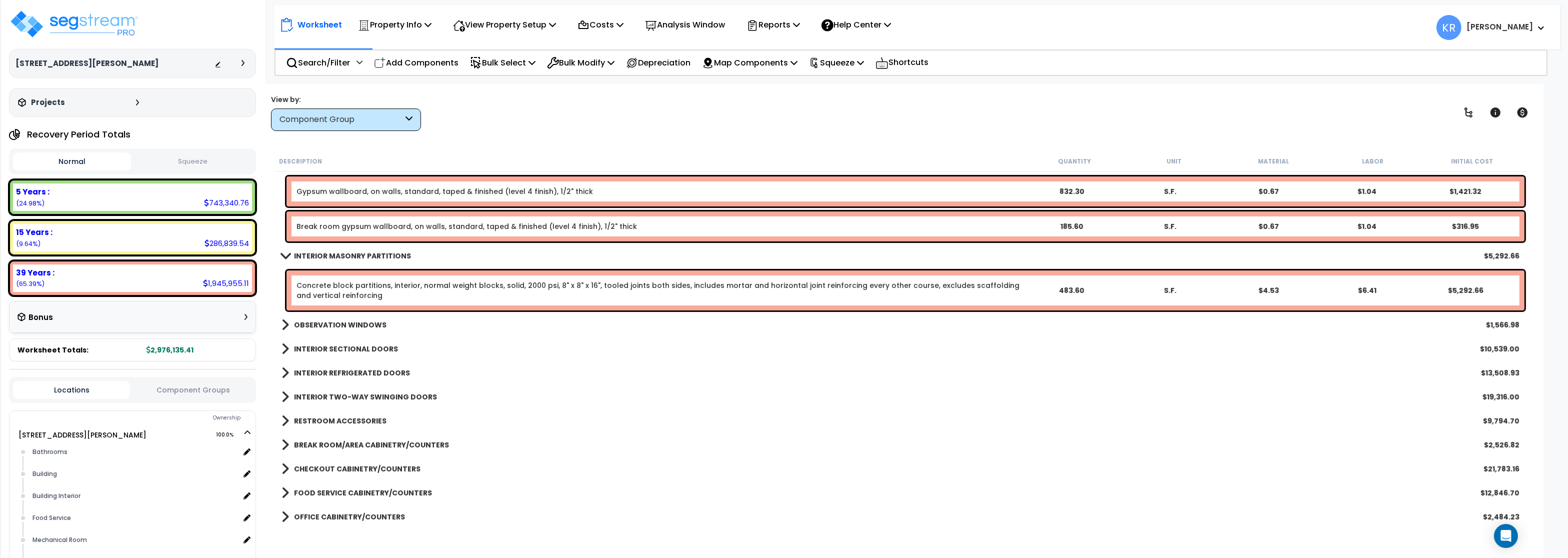
click at [313, 259] on b "INTERIOR MASONRY PARTITIONS" at bounding box center [353, 256] width 117 height 10
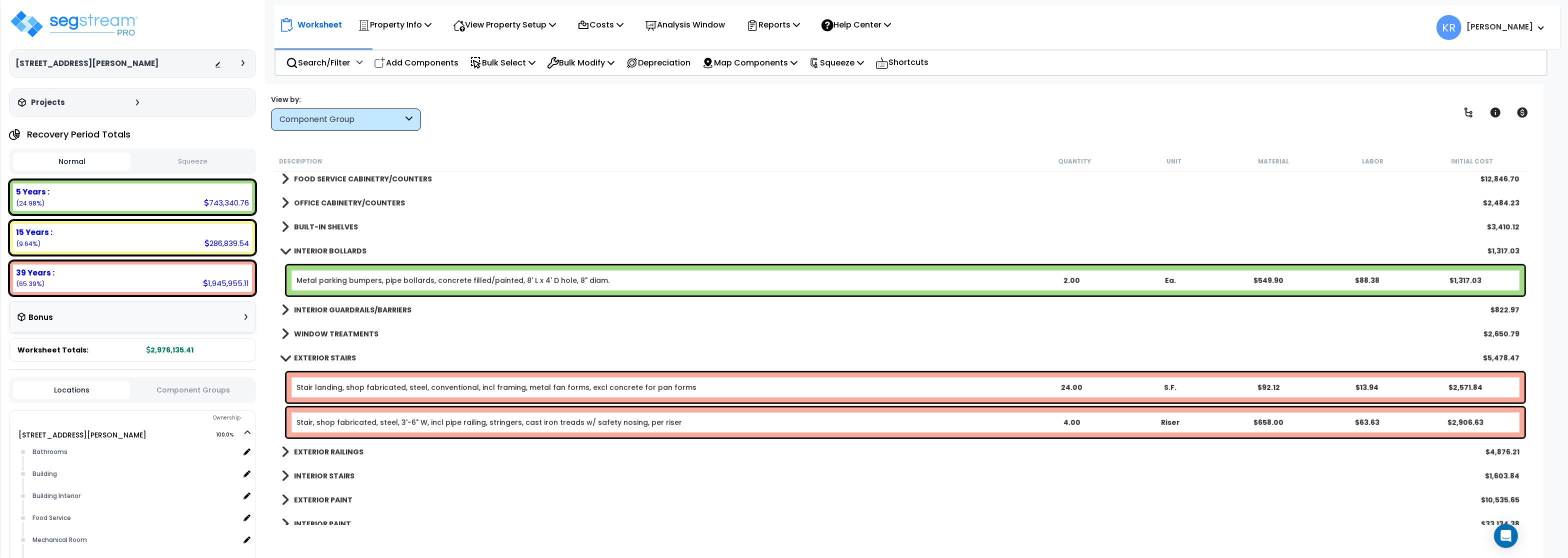
scroll to position [1174, 0]
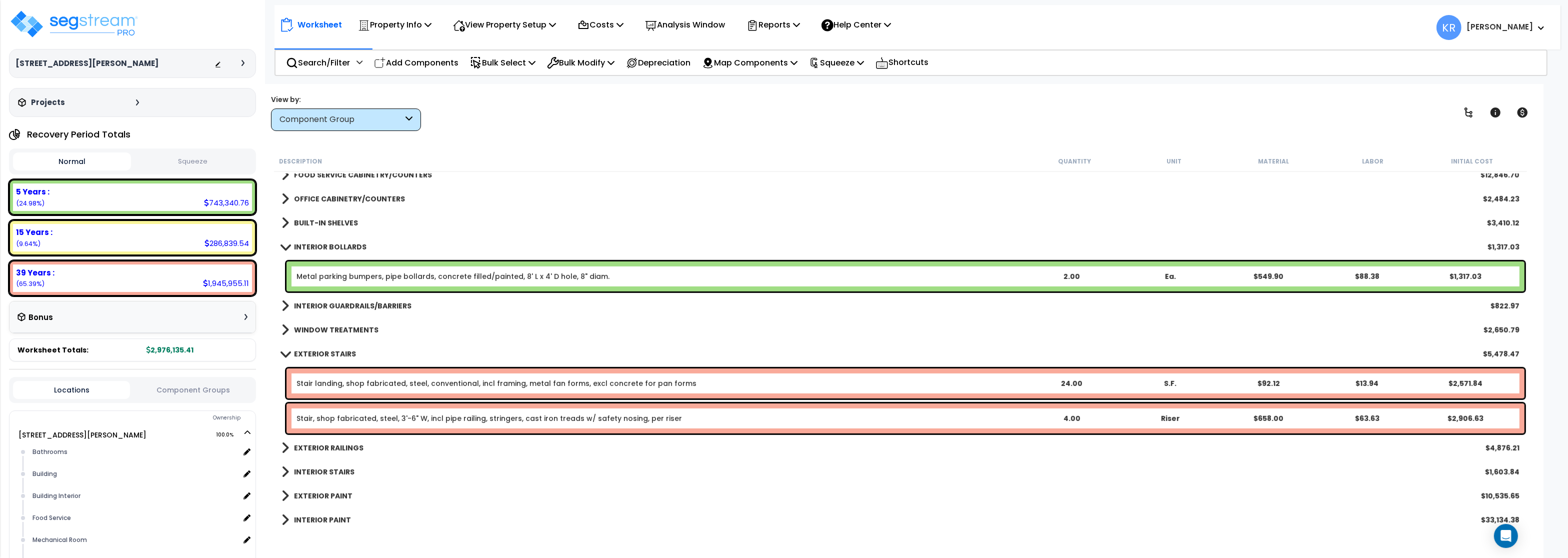
click at [297, 351] on b "EXTERIOR STAIRS" at bounding box center [325, 354] width 62 height 10
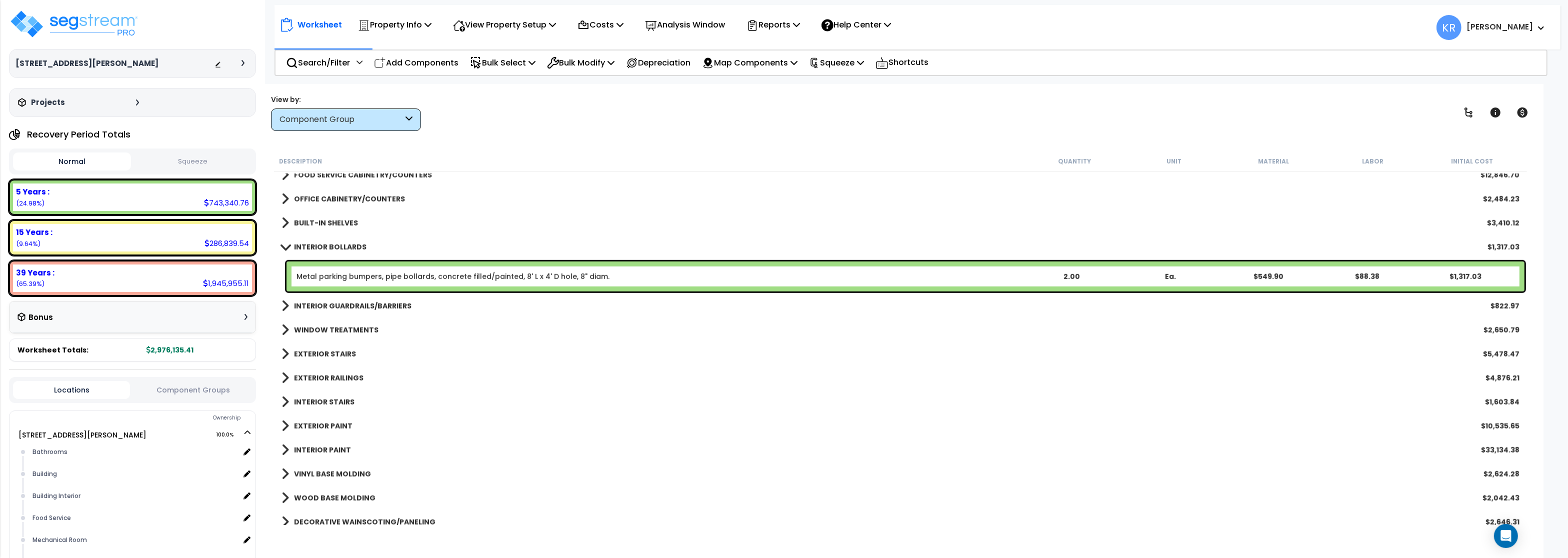
click at [304, 242] on b "INTERIOR BOLLARDS" at bounding box center [330, 247] width 73 height 10
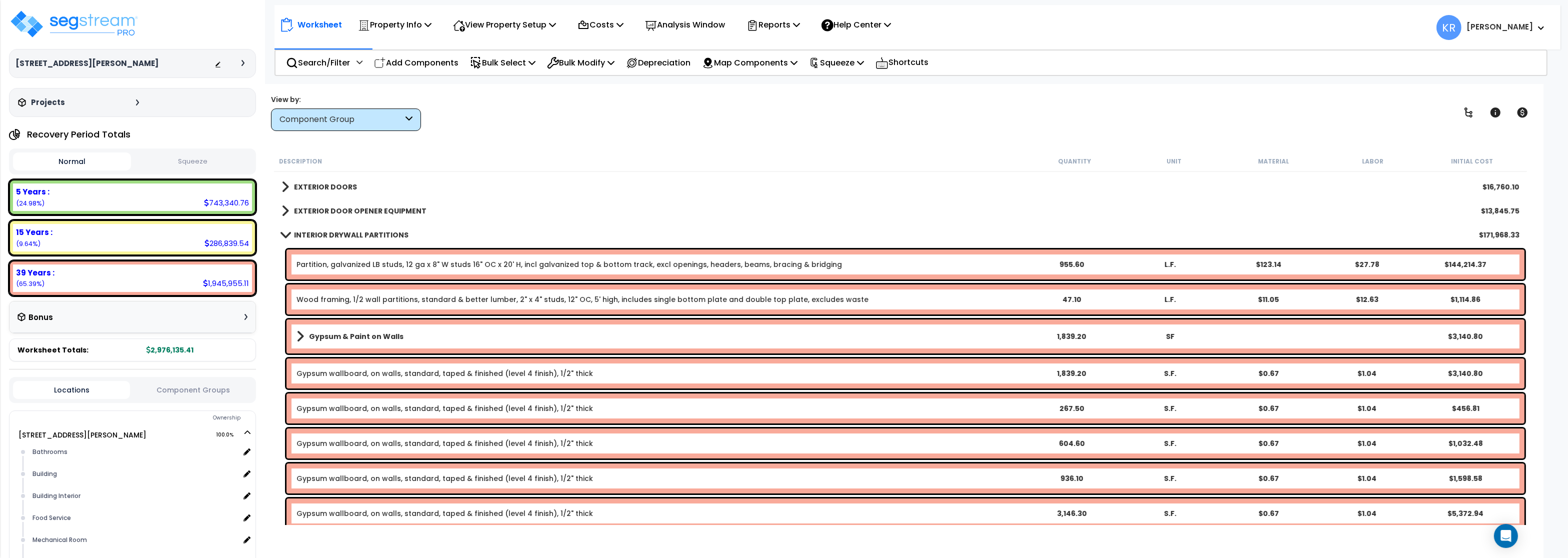
scroll to position [393, 0]
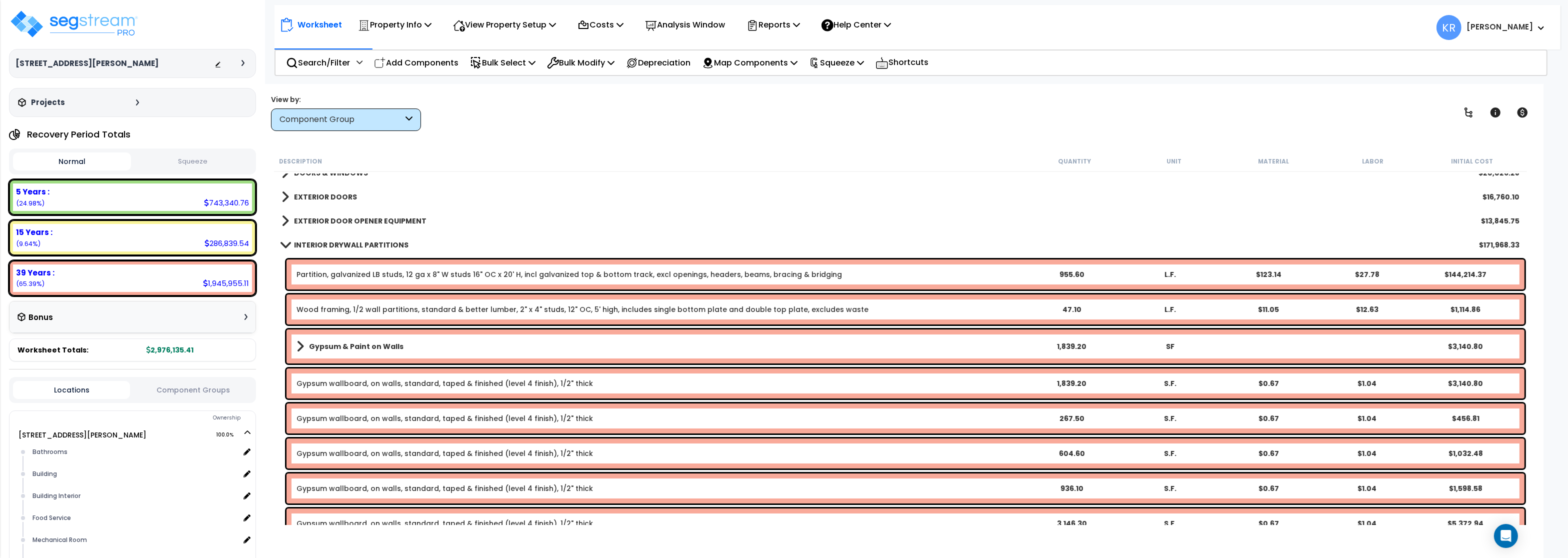
click at [307, 239] on link "INTERIOR DRYWALL PARTITIONS" at bounding box center [345, 245] width 127 height 14
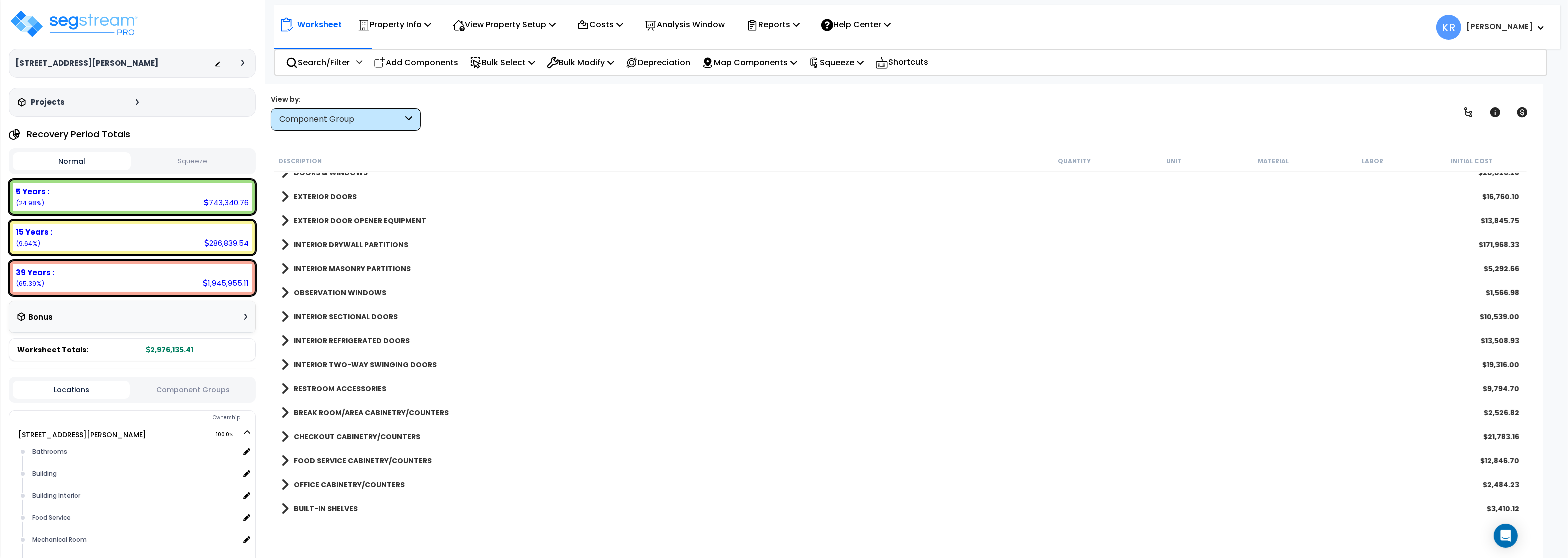
click at [304, 265] on link "INTERIOR MASONRY PARTITIONS" at bounding box center [346, 269] width 130 height 14
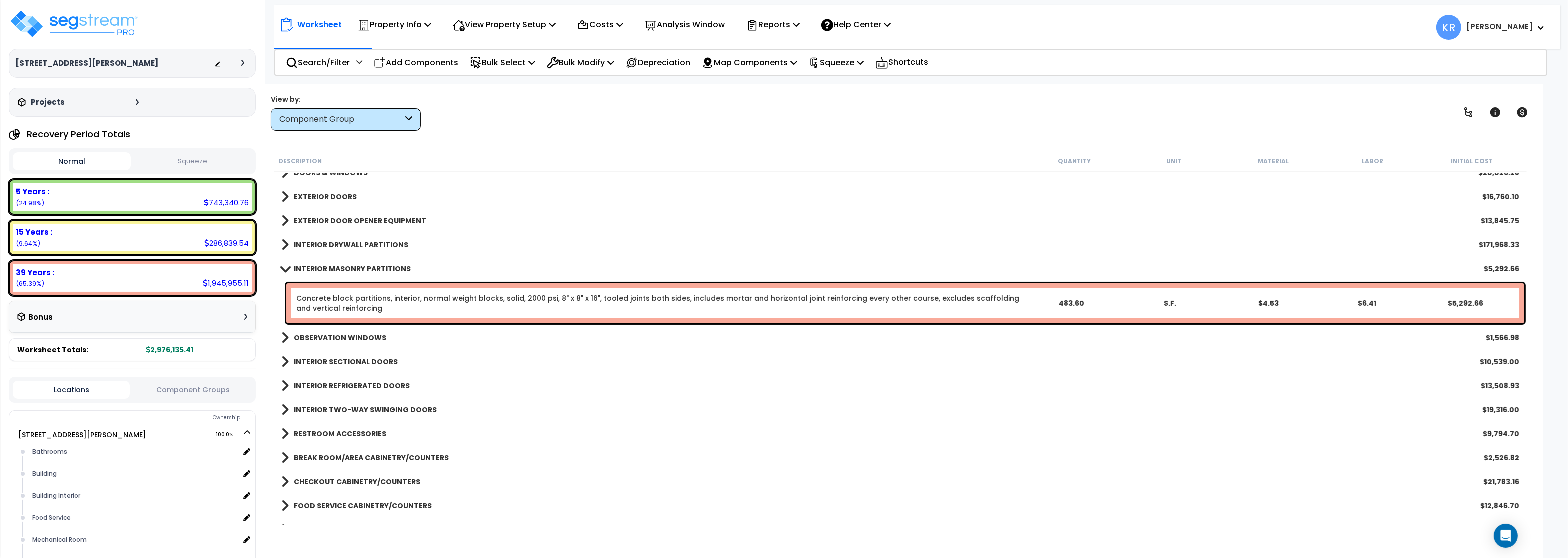
click at [304, 265] on b "INTERIOR MASONRY PARTITIONS" at bounding box center [353, 269] width 117 height 10
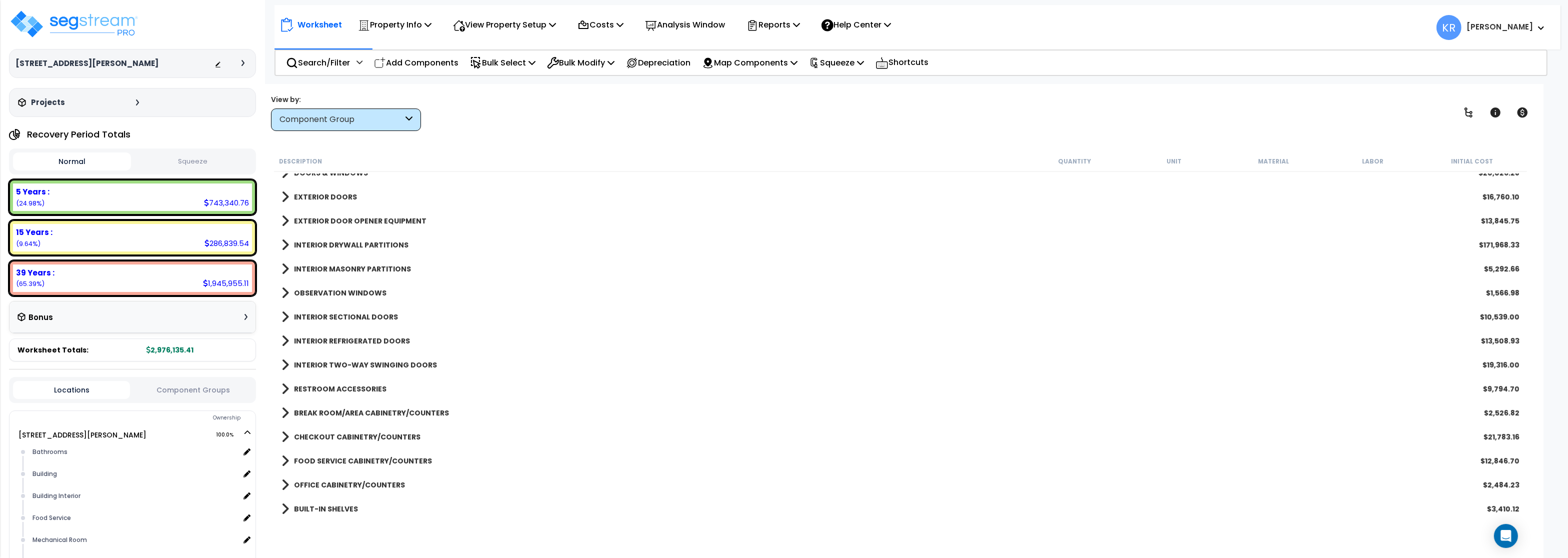
click at [303, 290] on b "OBSERVATION WINDOWS" at bounding box center [340, 293] width 93 height 10
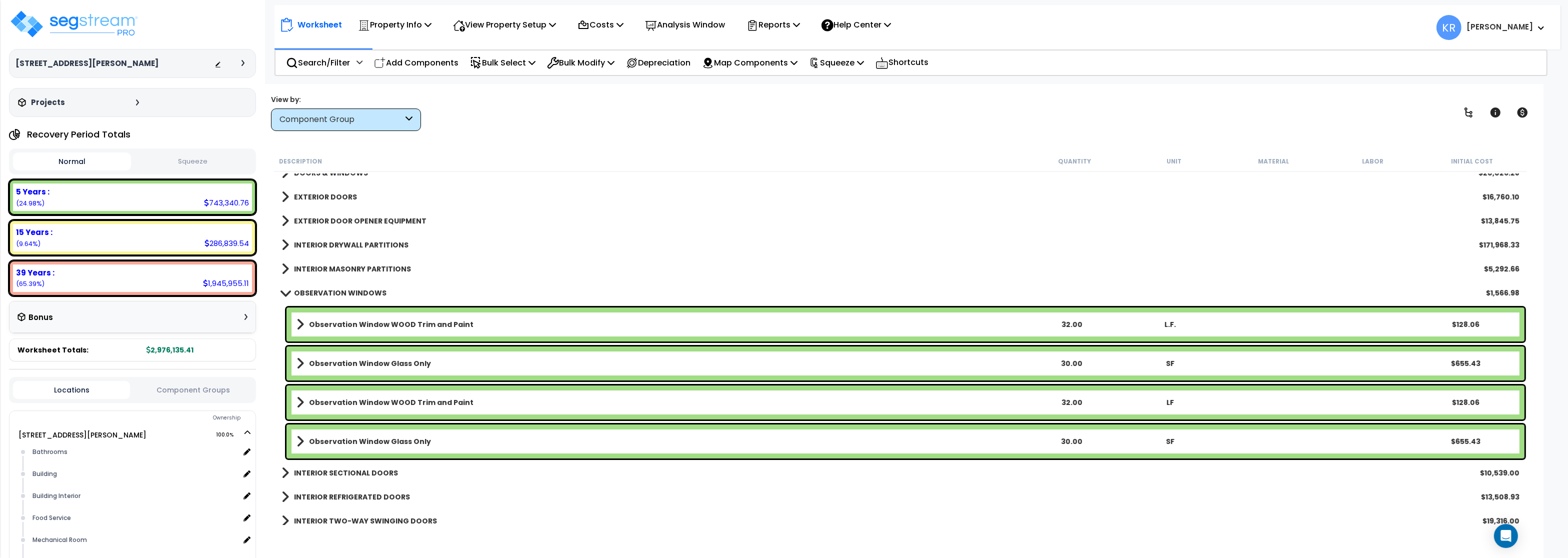
click at [303, 290] on b "OBSERVATION WINDOWS" at bounding box center [340, 293] width 93 height 10
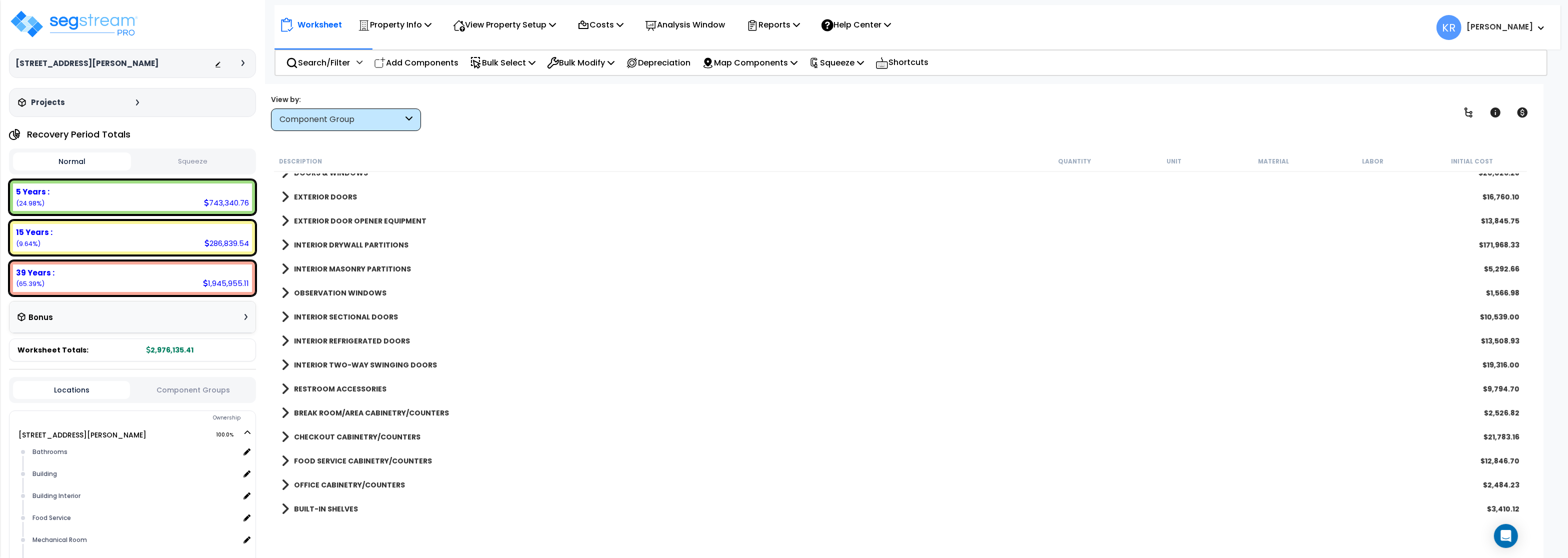
click at [302, 314] on b "INTERIOR SECTIONAL DOORS" at bounding box center [346, 317] width 104 height 10
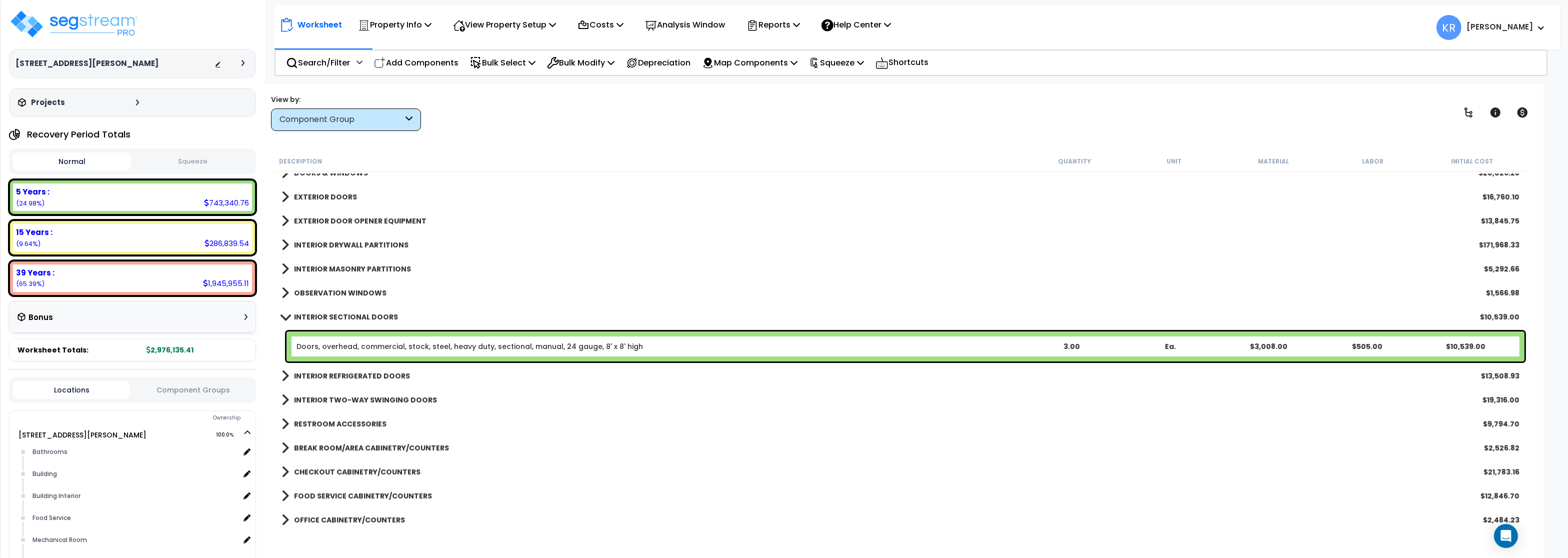
click at [302, 314] on b "INTERIOR SECTIONAL DOORS" at bounding box center [346, 317] width 104 height 10
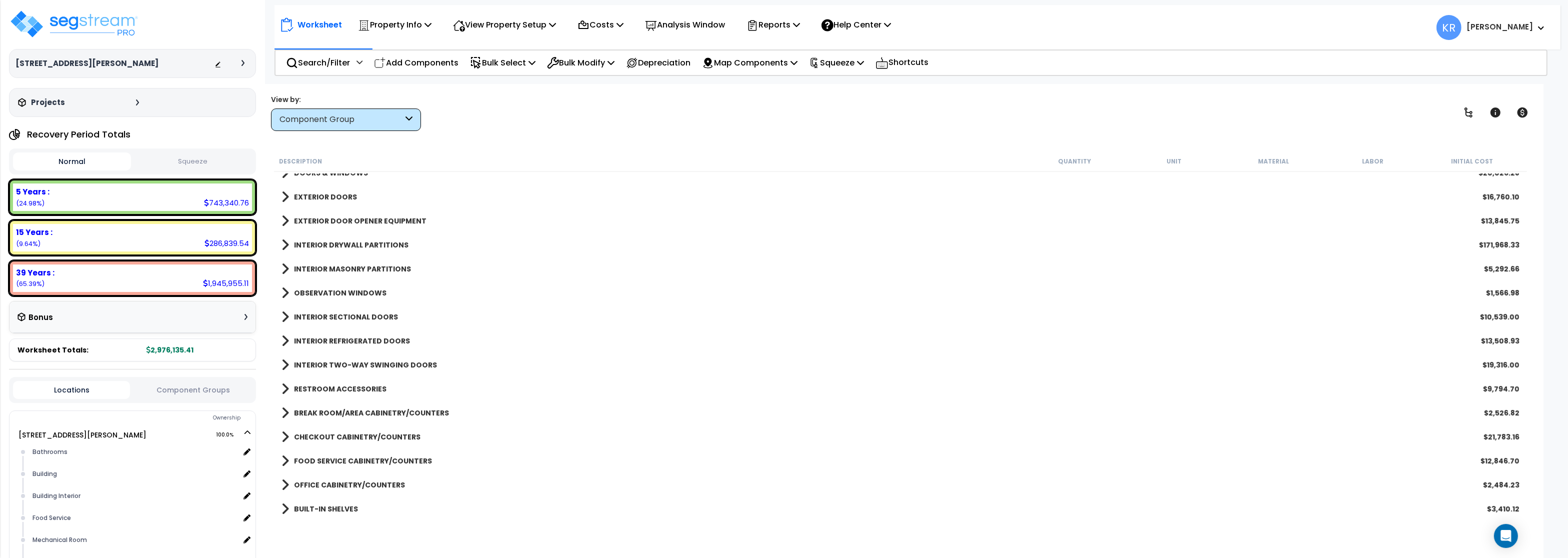
click at [303, 335] on link "INTERIOR REFRIGERATED DOORS" at bounding box center [346, 342] width 128 height 14
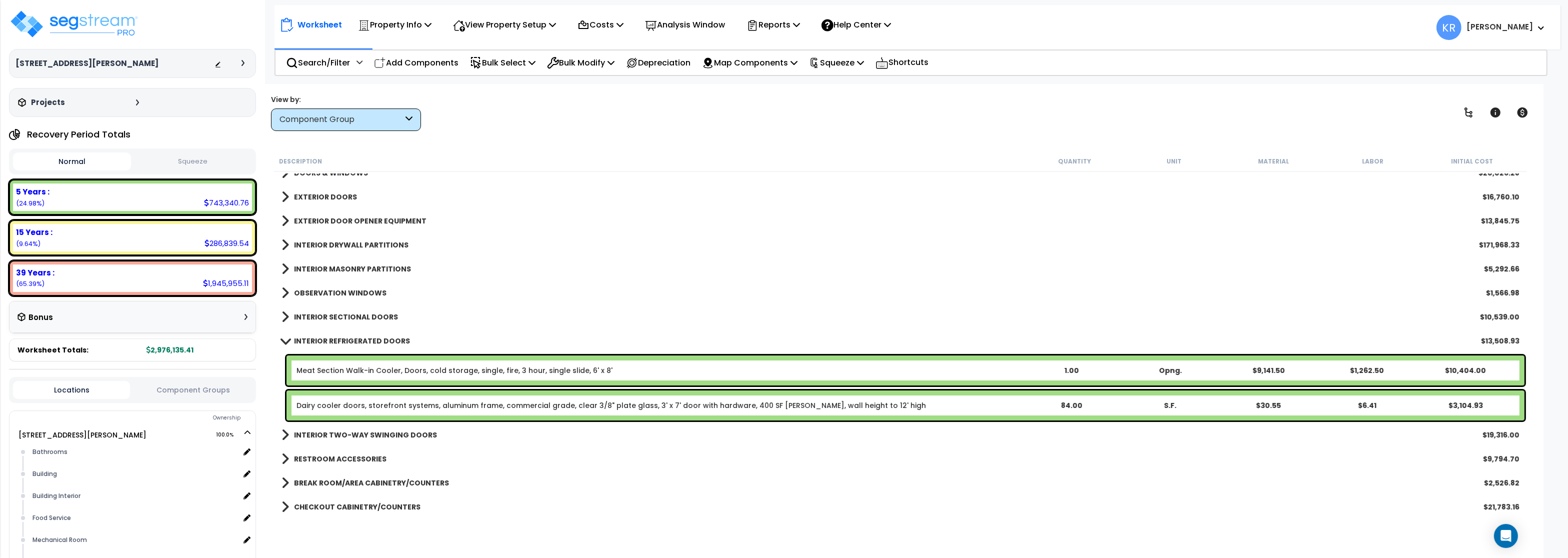
click at [304, 335] on div "INTERIOR REFRIGERATED DOORS $13,508.93" at bounding box center [901, 341] width 1248 height 24
click at [302, 345] on b "INTERIOR REFRIGERATED DOORS" at bounding box center [352, 341] width 116 height 10
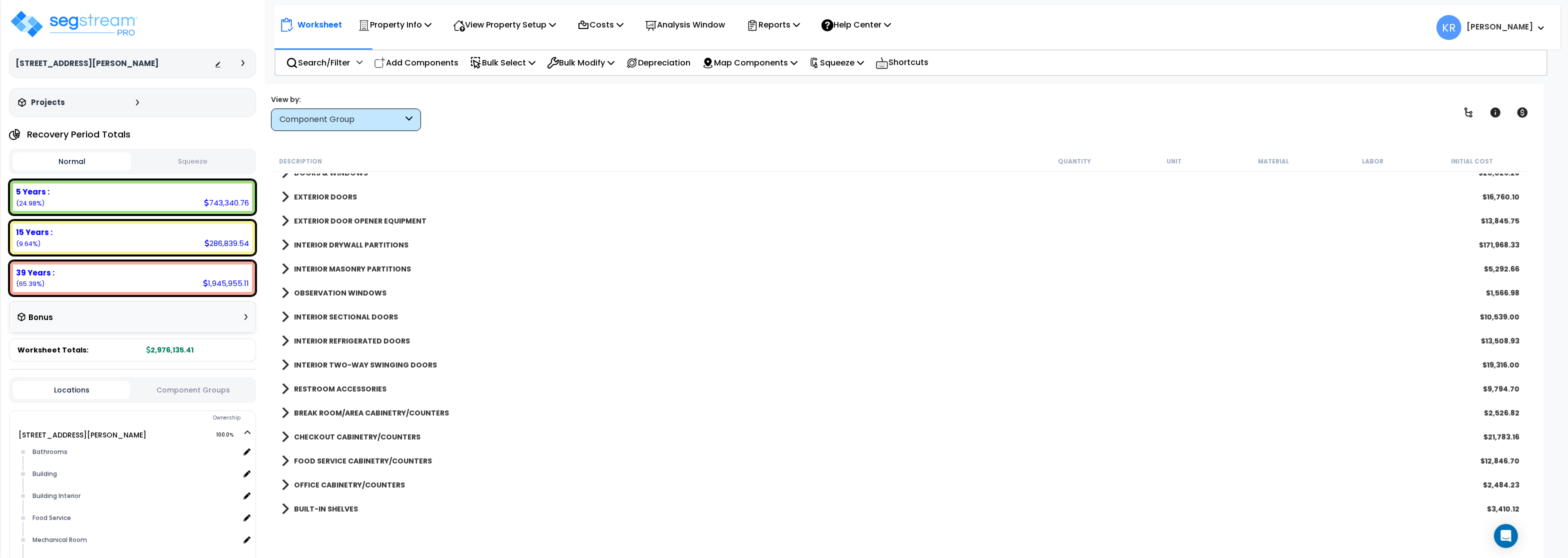
click at [305, 316] on b "INTERIOR SECTIONAL DOORS" at bounding box center [346, 317] width 104 height 10
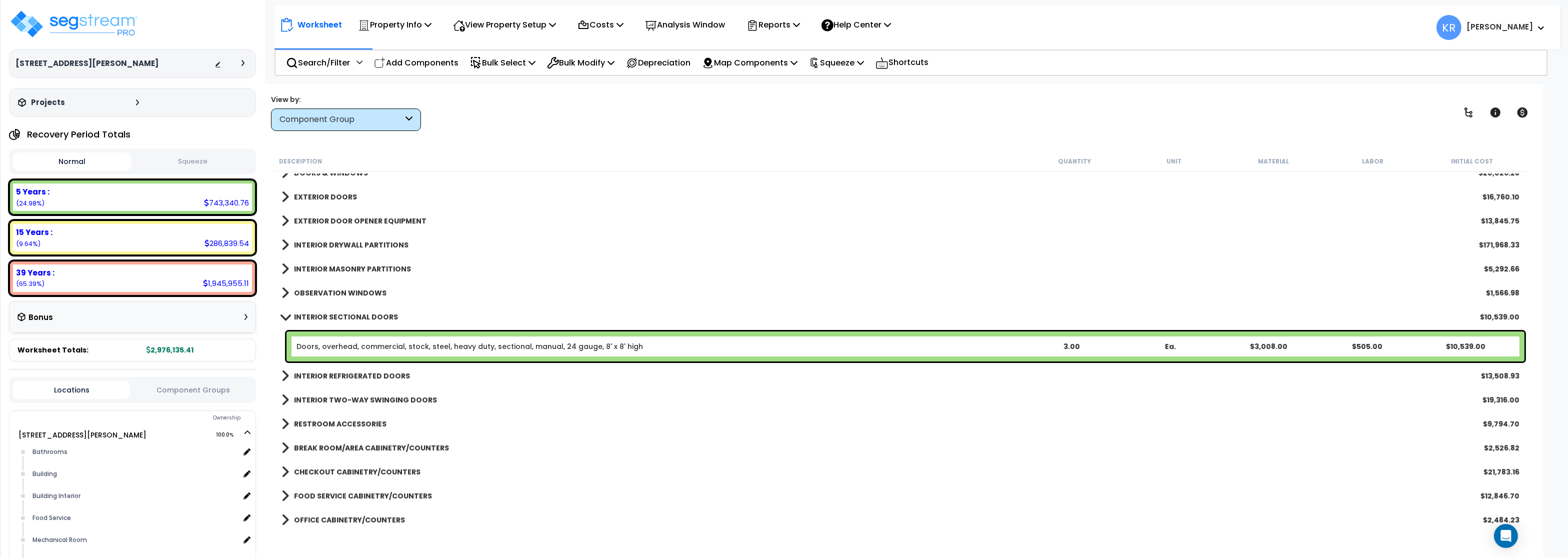
click at [329, 337] on div "Doors, overhead, commercial, stock, steel, heavy duty, sectional, manual, 24 ga…" at bounding box center [905, 346] width 1238 height 30
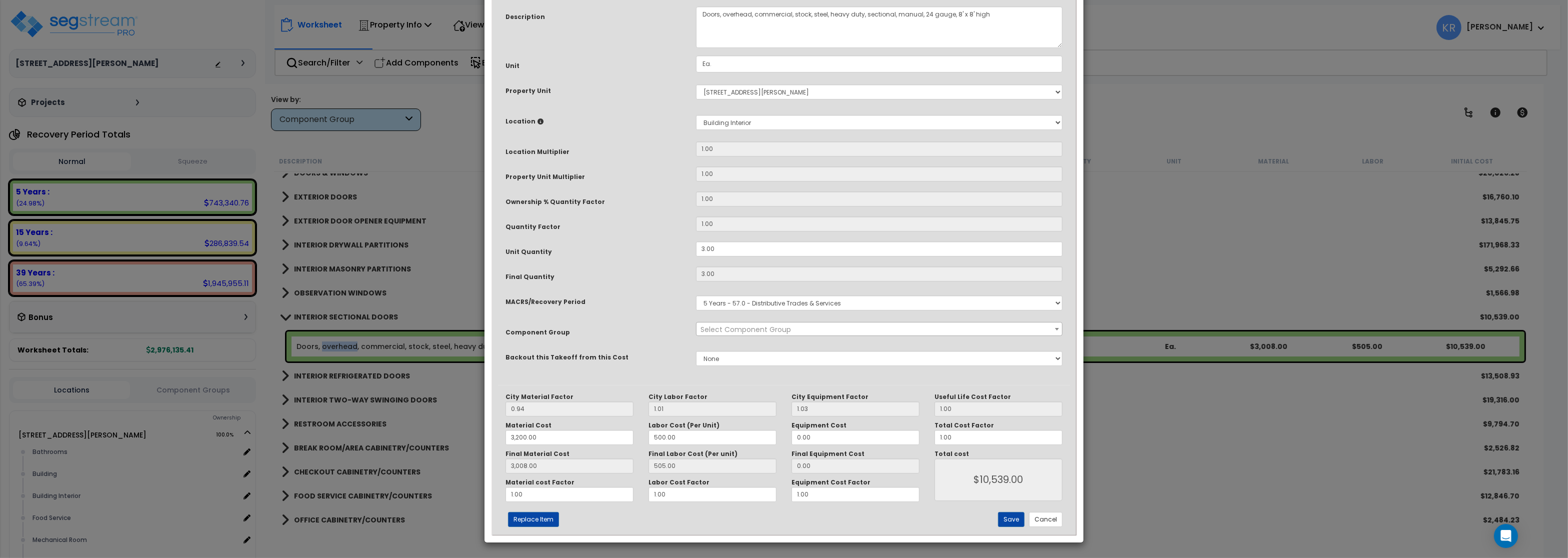
select select "56884"
click at [696, 295] on select "Select MACRS/Recovery Period 5 Years - 57.0 - Distributive Trades & Services 5 …" at bounding box center [879, 302] width 367 height 15
select select "3669"
click option "39 Years - NA - Long-Life Property" at bounding box center [0, 0] width 0 height 0
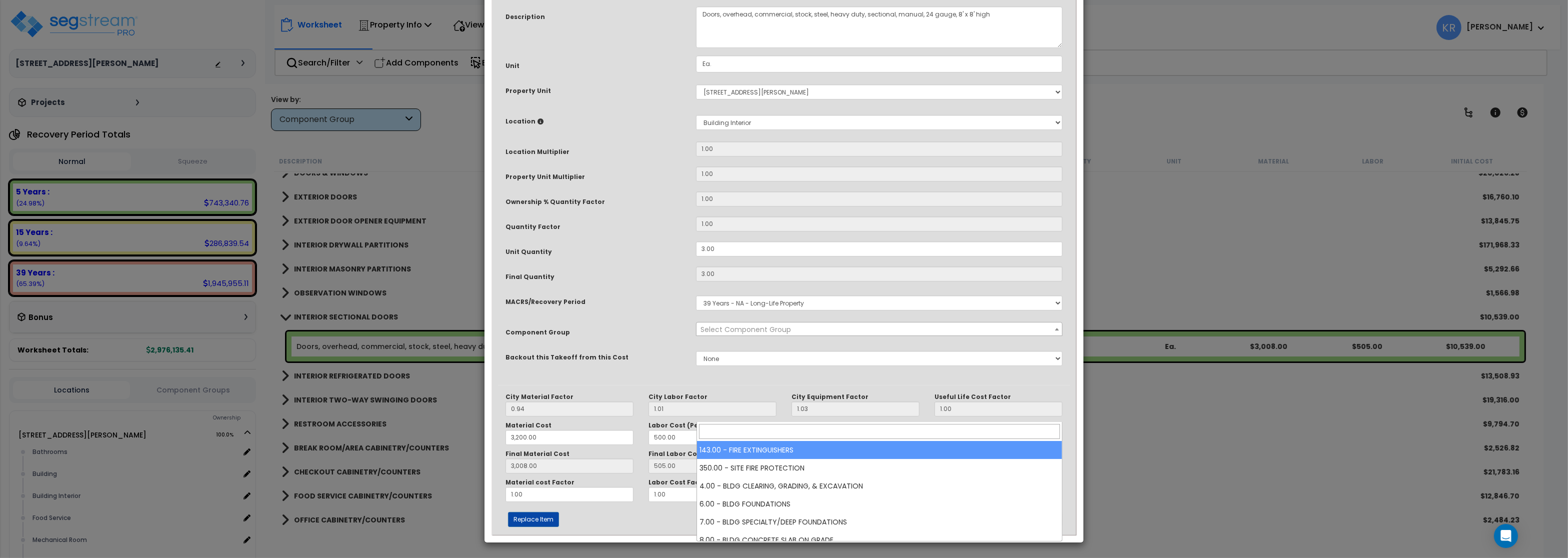
click at [743, 335] on span "Select Component Group" at bounding box center [746, 330] width 91 height 10
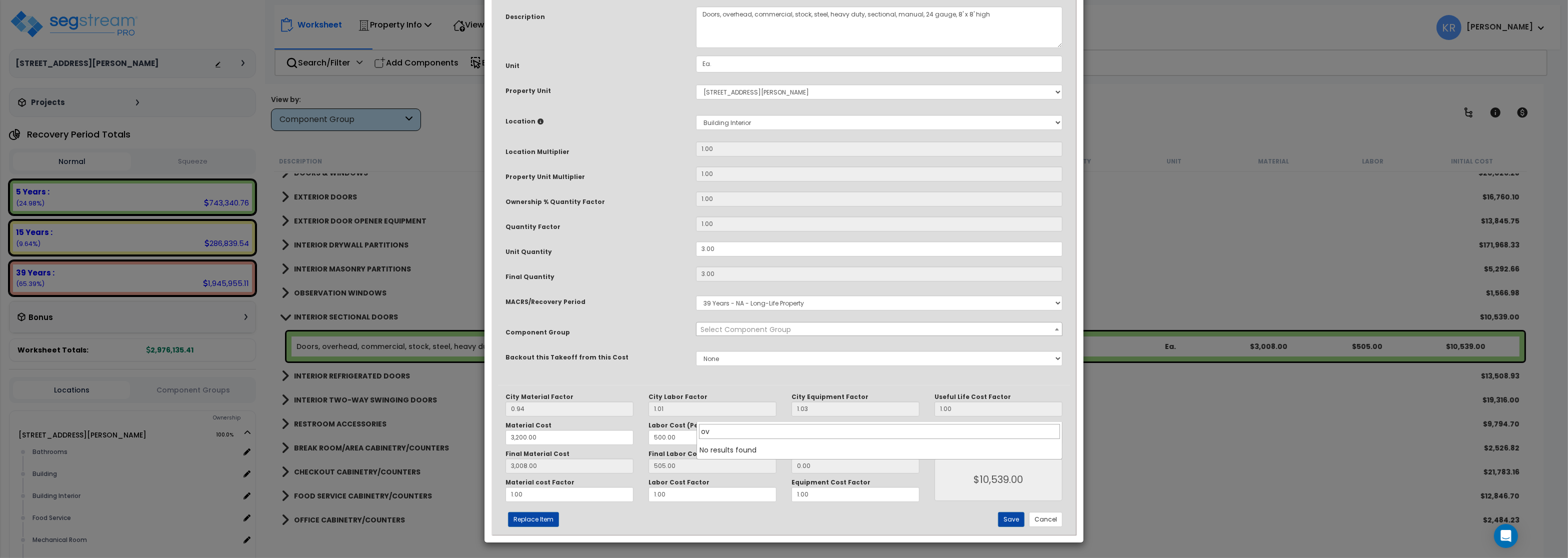
type input "o"
type input "s"
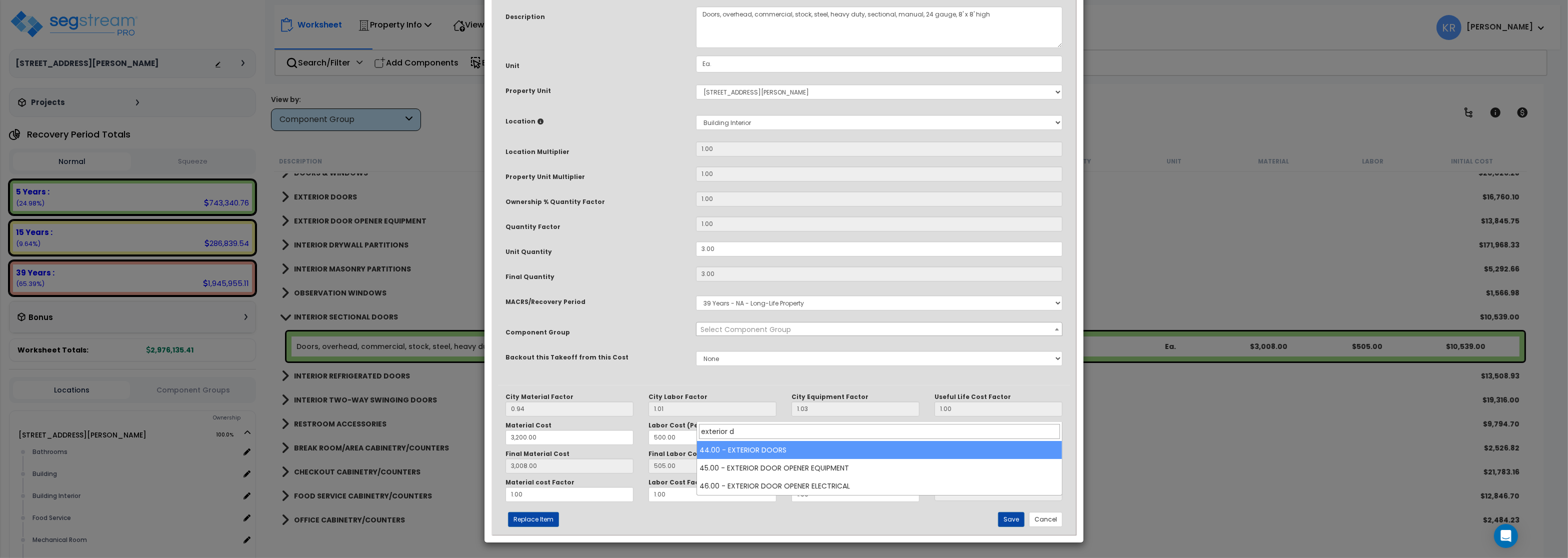
type input "exterior d"
select select "56868"
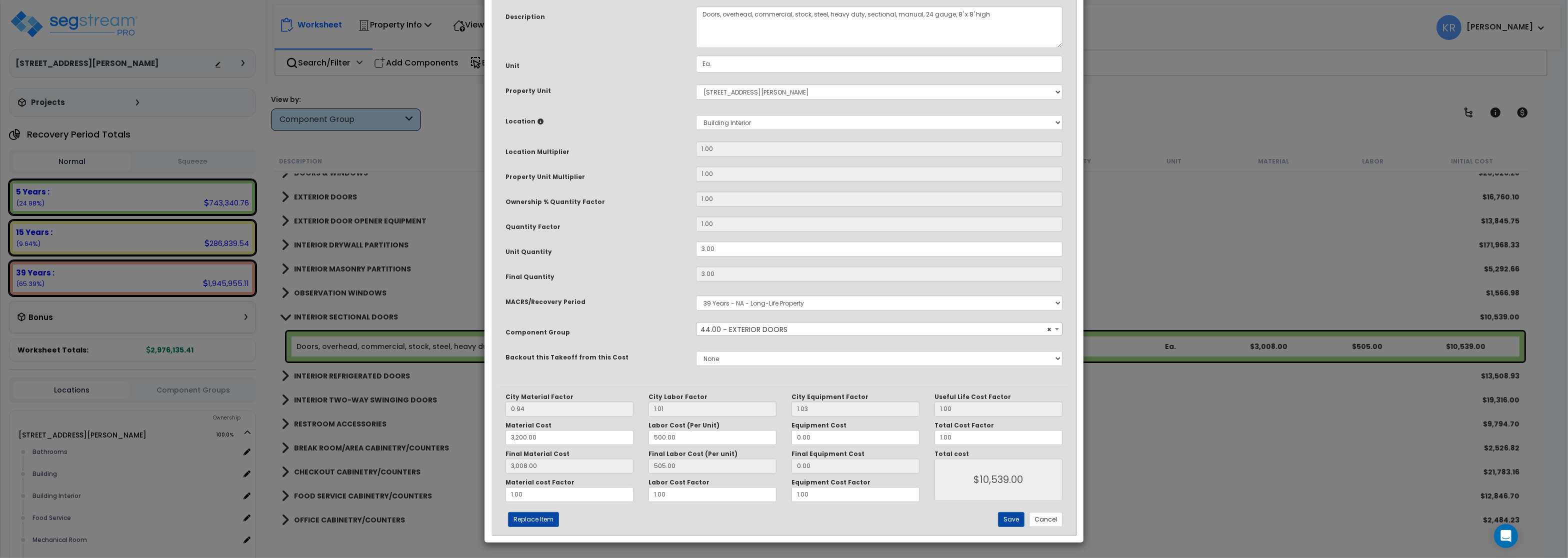
scroll to position [86, 0]
click at [1014, 517] on button "Save" at bounding box center [1012, 520] width 27 height 15
type input "3200.00"
type input "3008.00"
type input "10539.00"
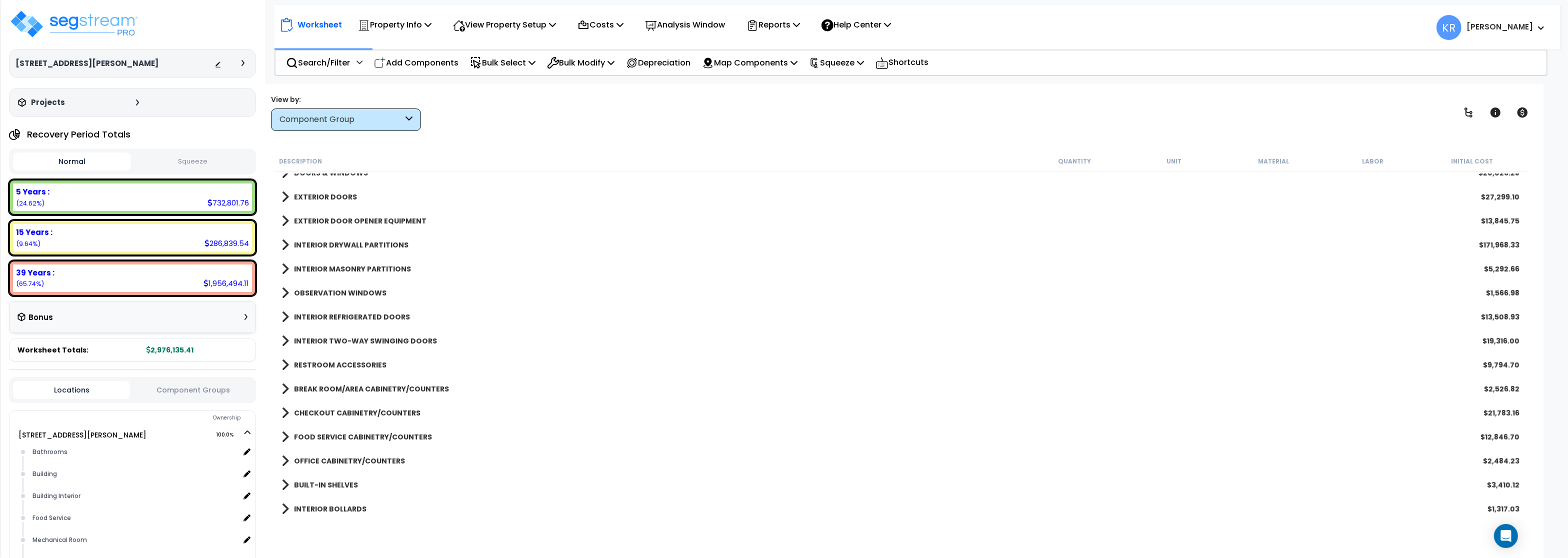
click at [319, 312] on b "INTERIOR REFRIGERATED DOORS" at bounding box center [352, 317] width 116 height 10
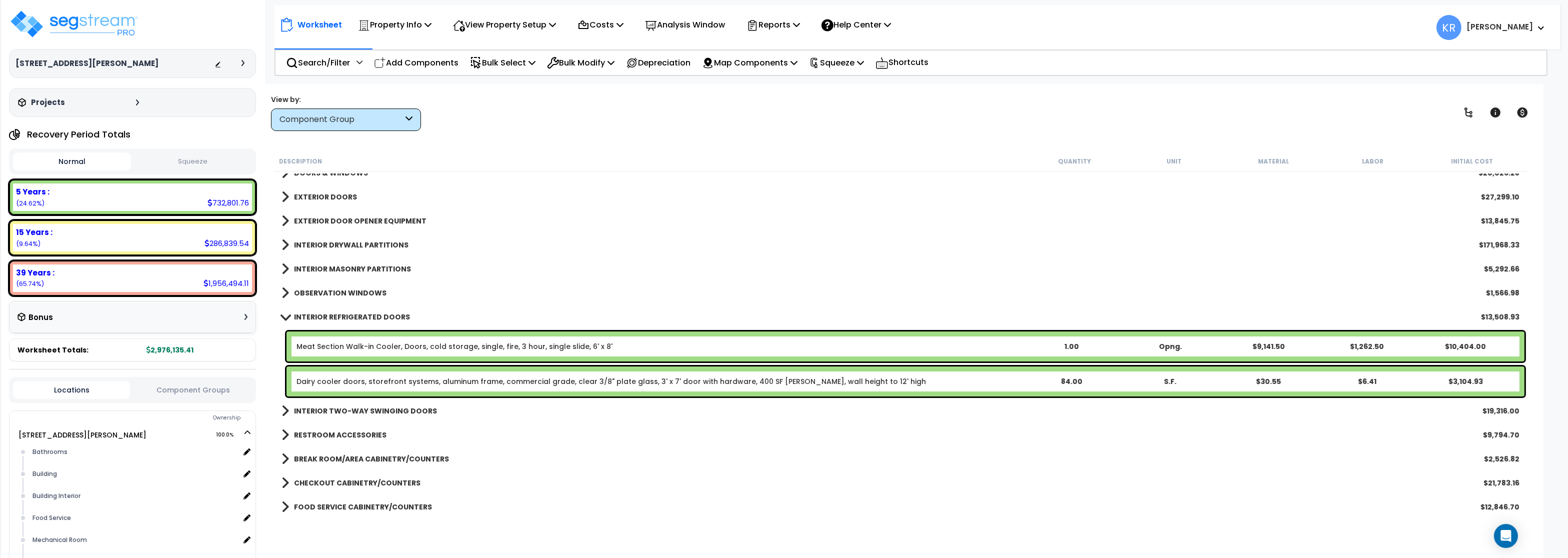
click at [319, 312] on b "INTERIOR REFRIGERATED DOORS" at bounding box center [352, 317] width 116 height 10
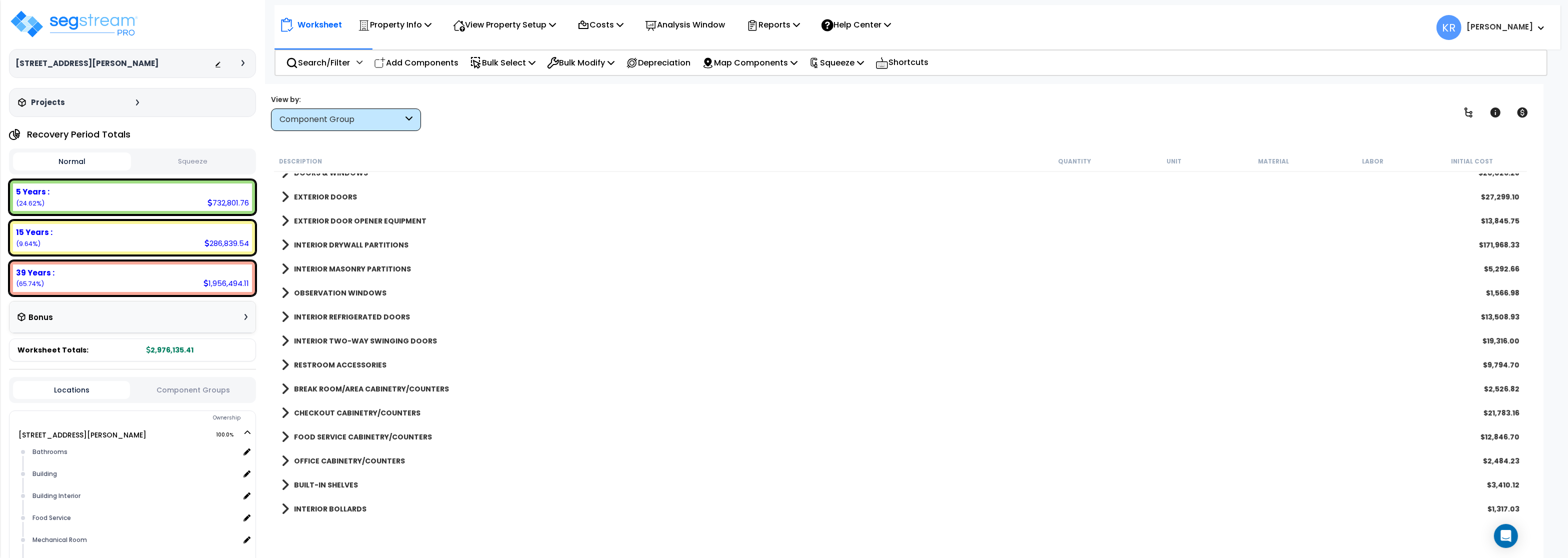
click at [320, 336] on link "INTERIOR TWO-WAY SWINGING DOORS" at bounding box center [359, 342] width 156 height 14
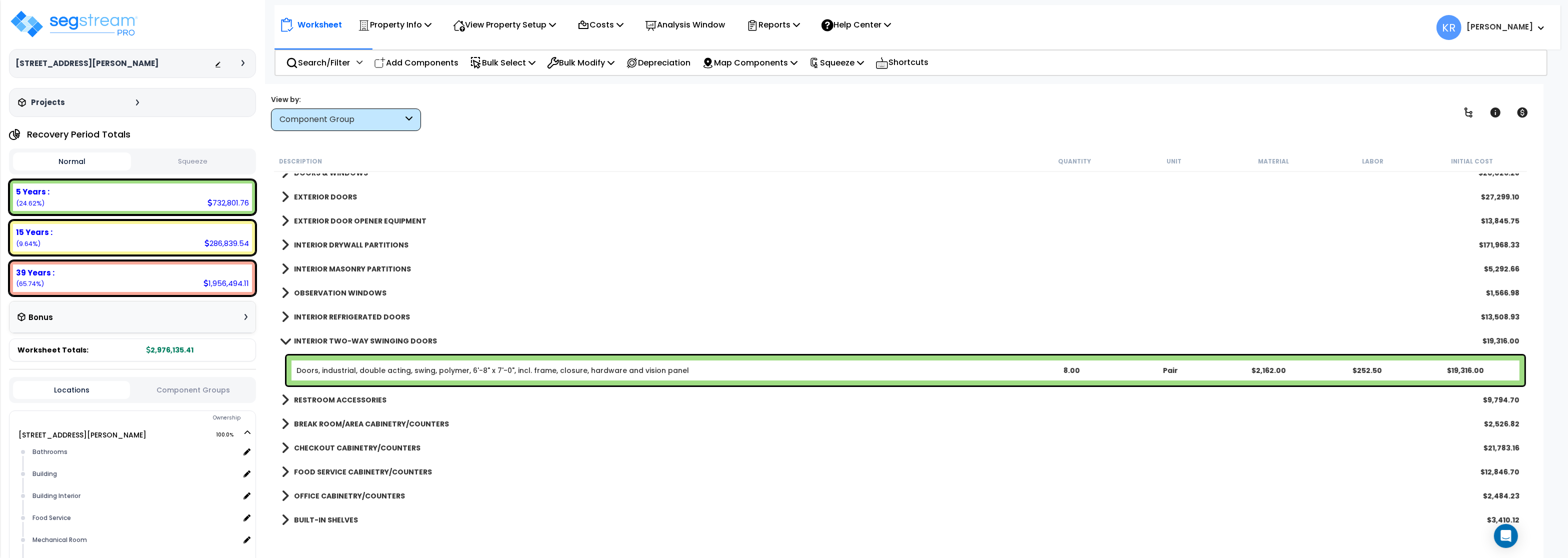
click at [320, 336] on link "INTERIOR TWO-WAY SWINGING DOORS" at bounding box center [359, 342] width 156 height 14
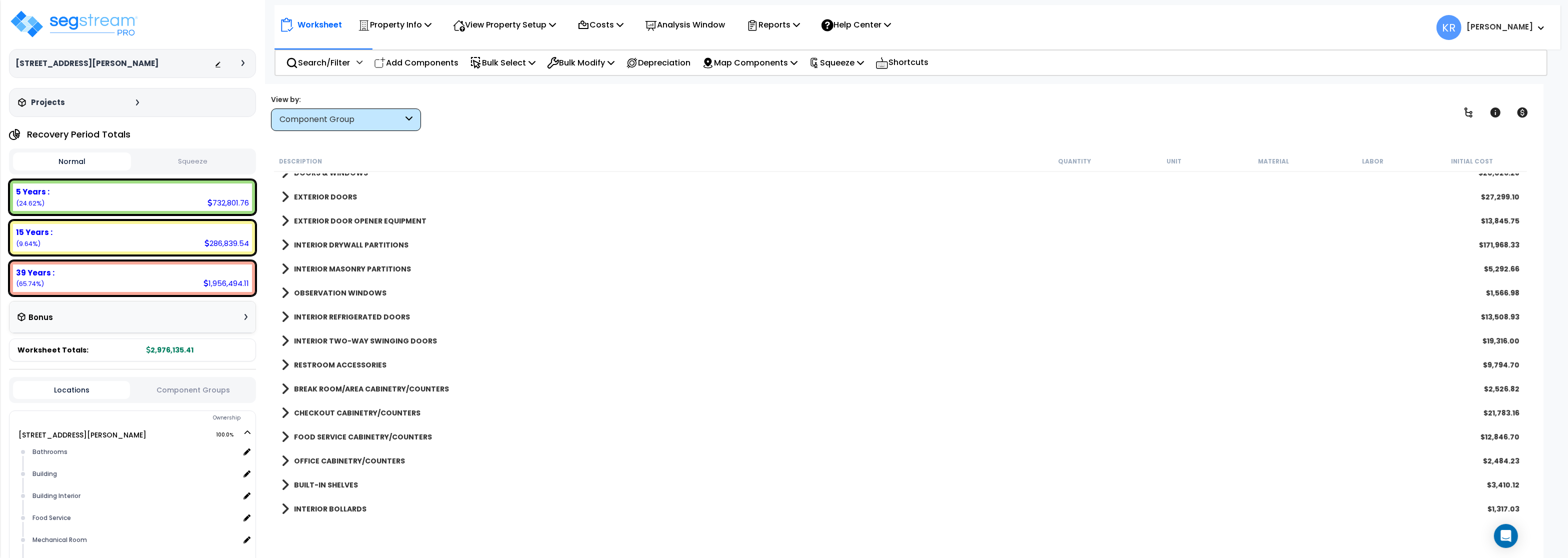
click at [323, 365] on b "RESTROOM ACCESSORIES" at bounding box center [340, 365] width 93 height 10
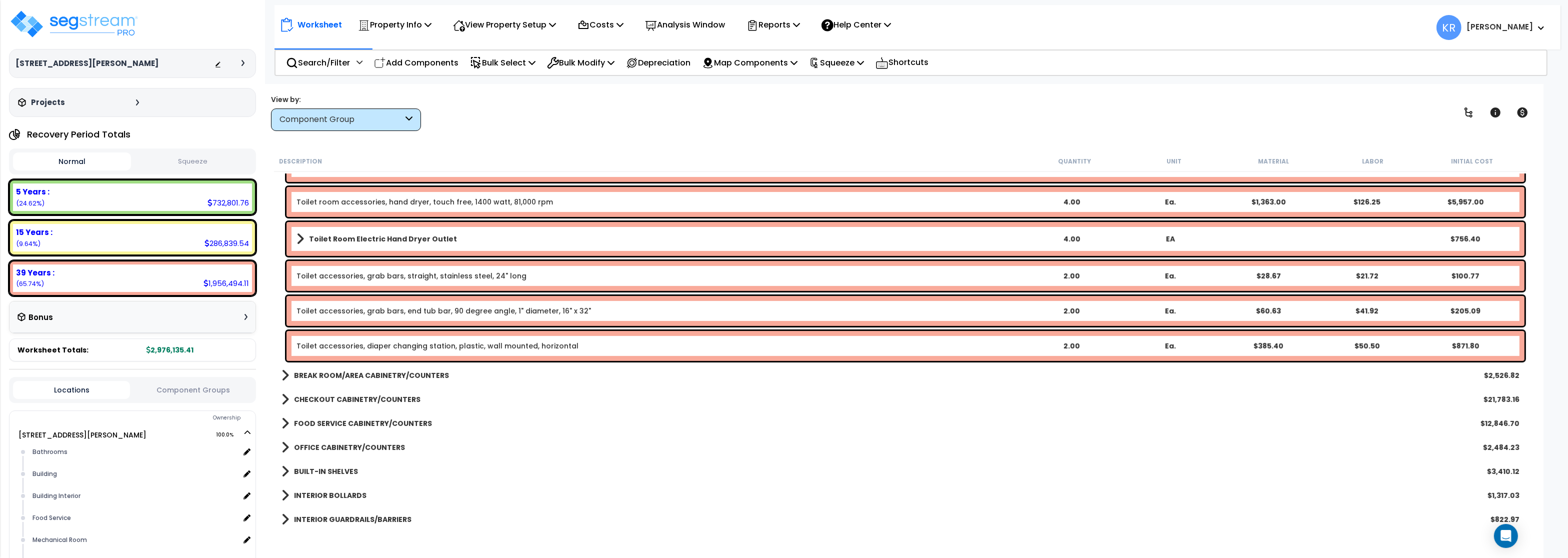
scroll to position [814, 0]
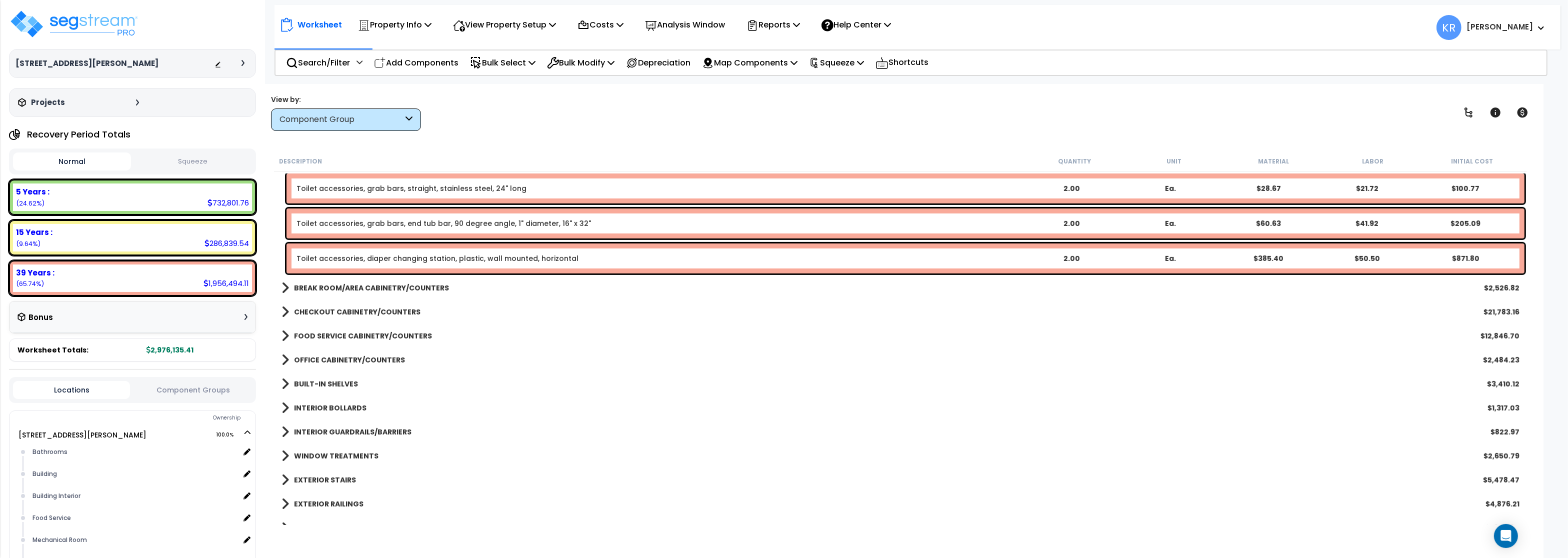
click at [340, 290] on b "BREAK ROOM/AREA CABINETRY/COUNTERS" at bounding box center [371, 288] width 155 height 10
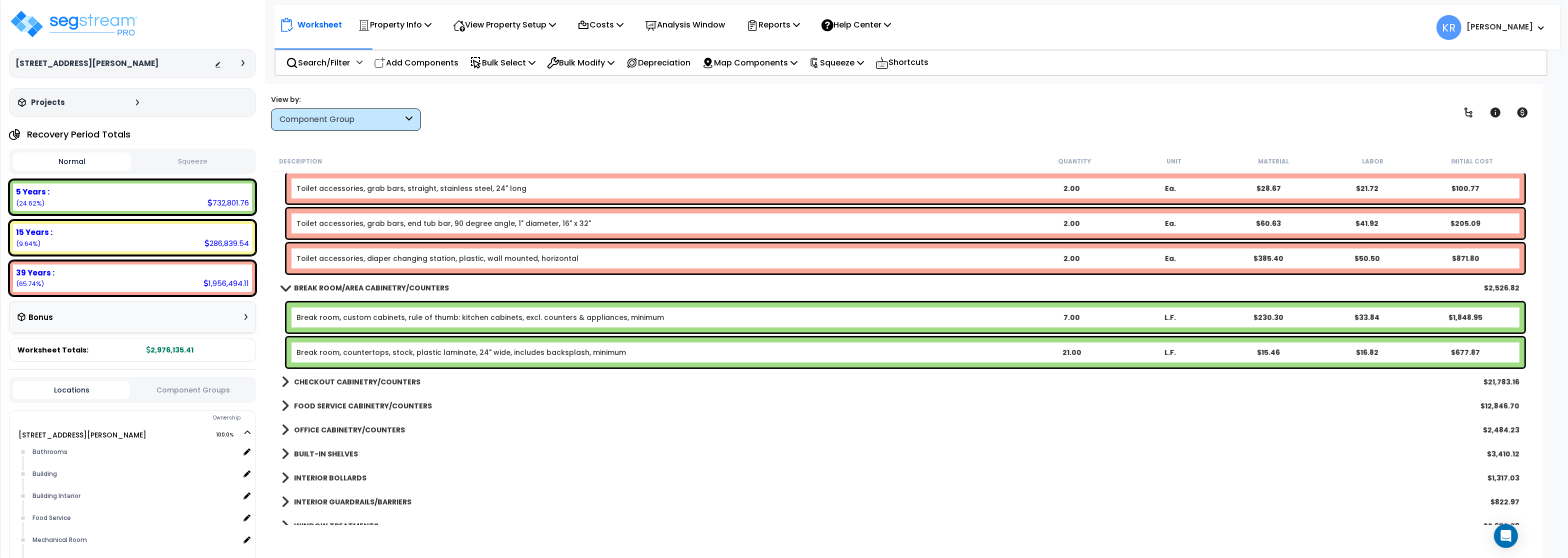
click at [340, 290] on b "BREAK ROOM/AREA CABINETRY/COUNTERS" at bounding box center [371, 288] width 155 height 10
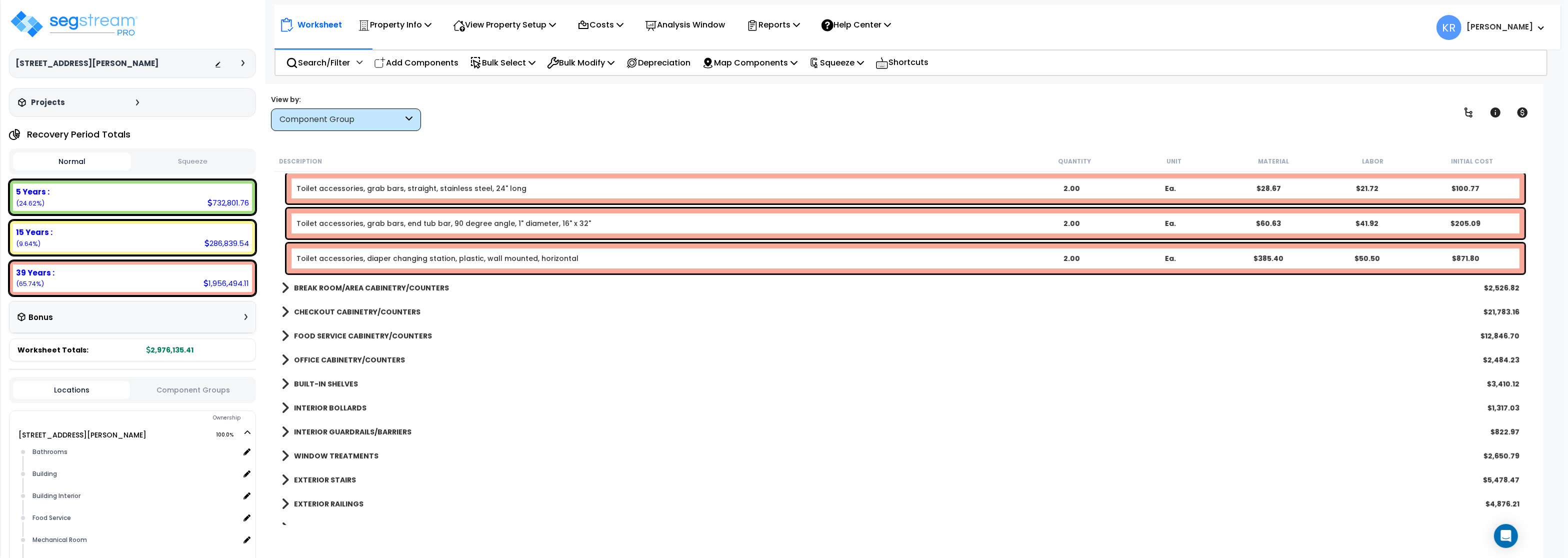
click at [341, 314] on b "CHECKOUT CABINETRY/COUNTERS" at bounding box center [357, 312] width 126 height 10
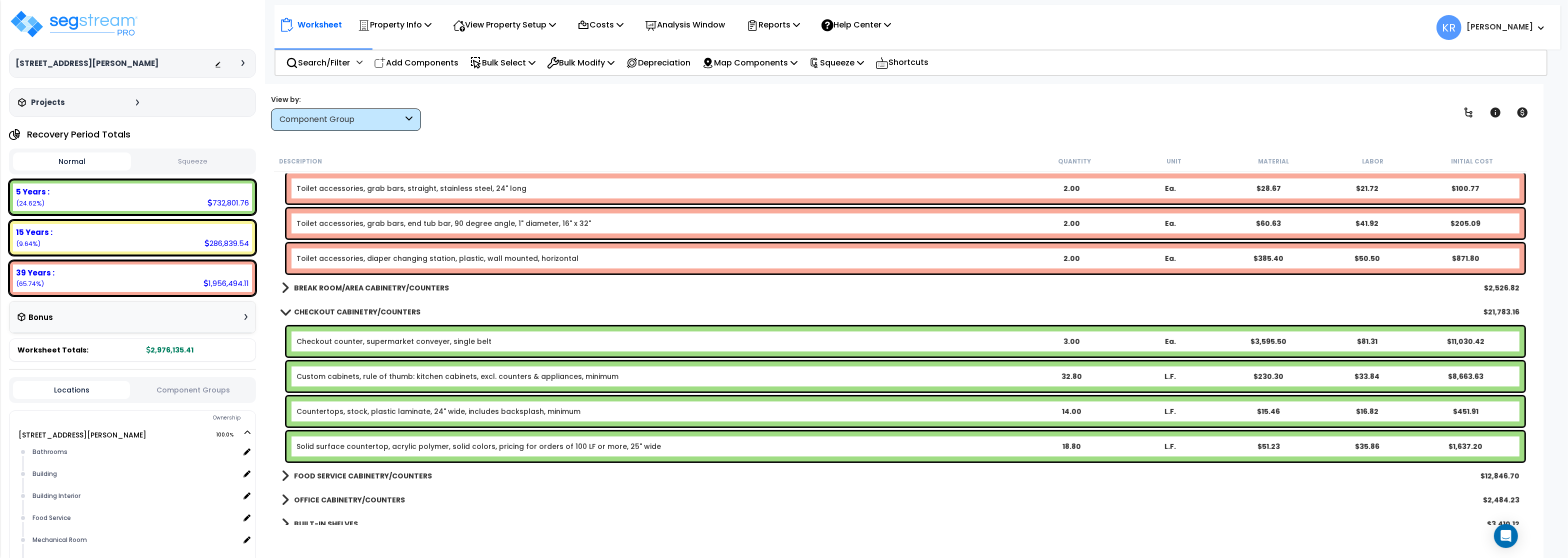
click at [353, 340] on link "Checkout counter, supermarket conveyer, single belt" at bounding box center [394, 342] width 195 height 10
click at [353, 339] on link "Checkout counter, supermarket conveyer, single belt" at bounding box center [394, 342] width 195 height 10
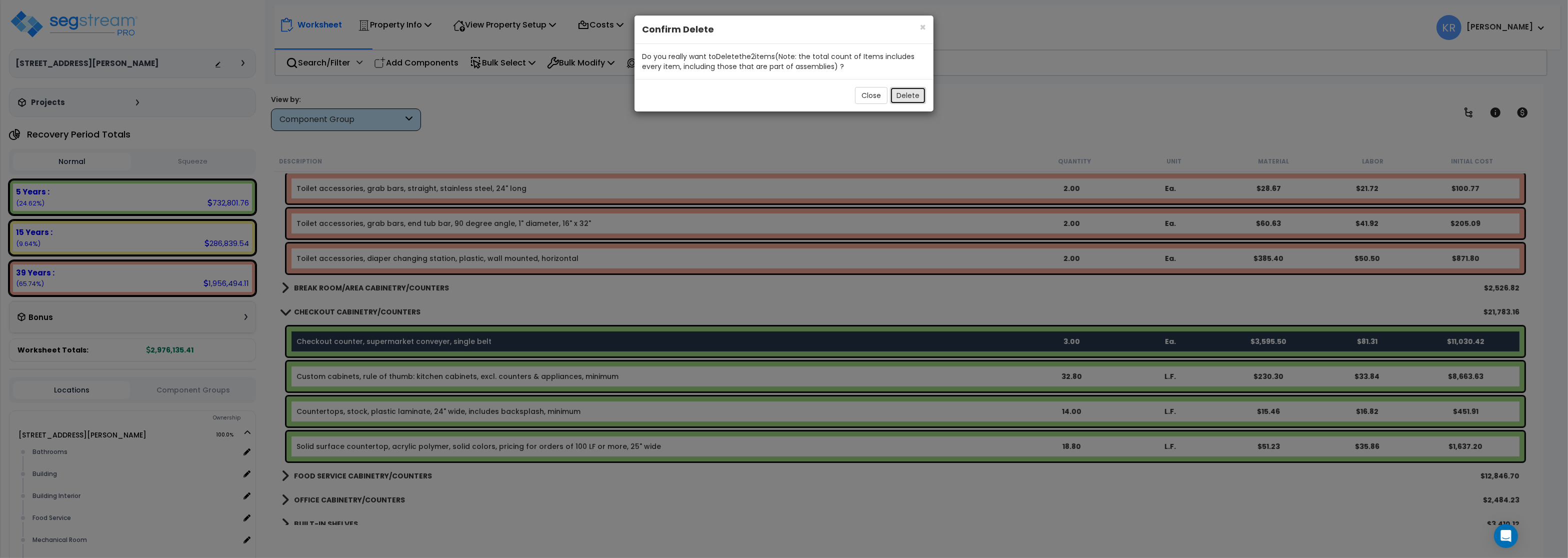
click at [900, 100] on button "Delete" at bounding box center [908, 96] width 36 height 17
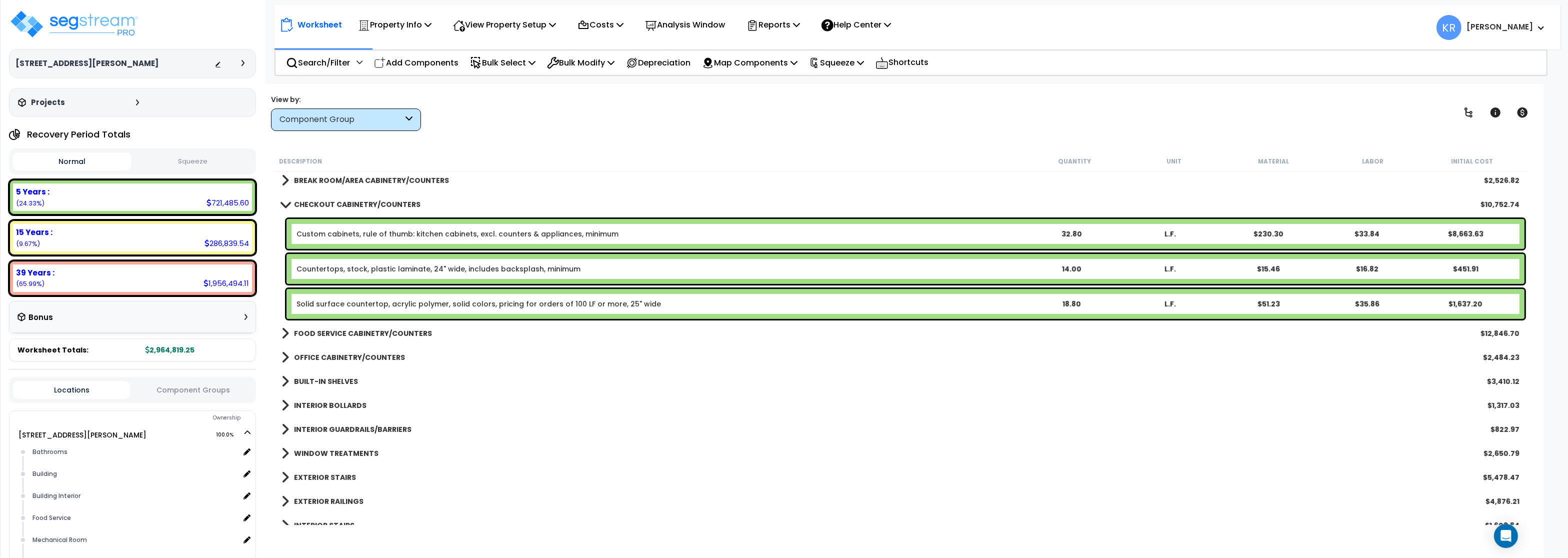
scroll to position [934, 0]
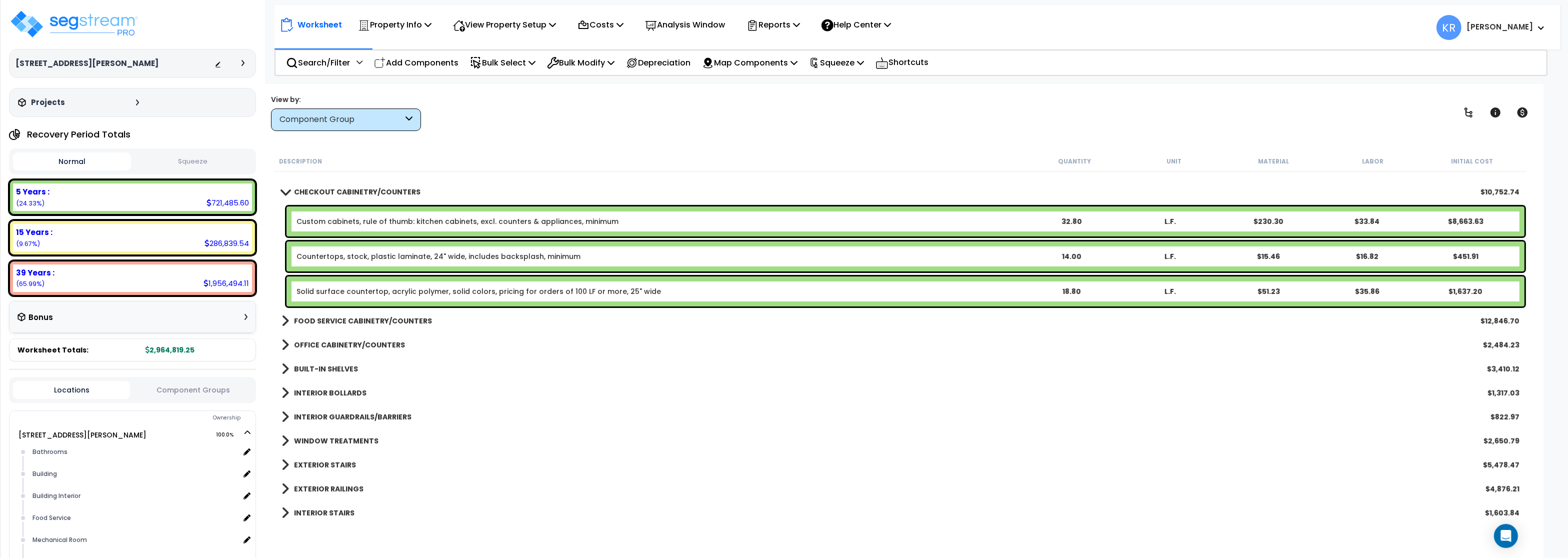
click at [365, 320] on b "FOOD SERVICE CABINETRY/COUNTERS" at bounding box center [363, 321] width 138 height 10
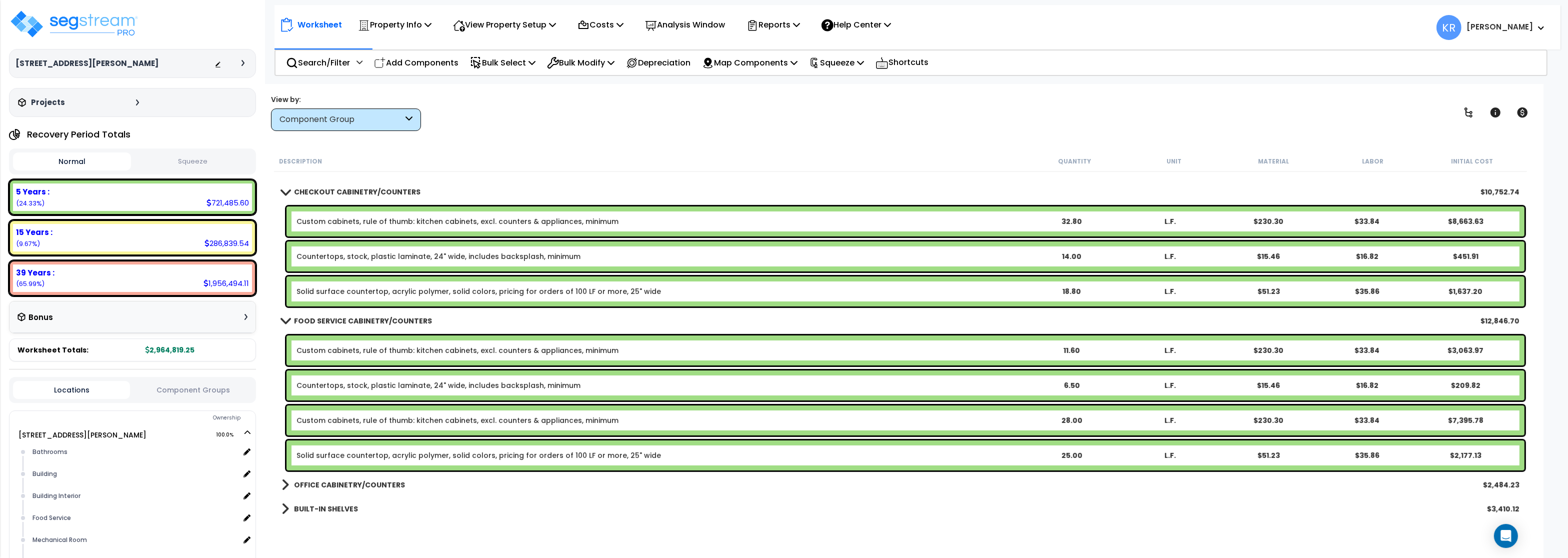
click at [365, 320] on b "FOOD SERVICE CABINETRY/COUNTERS" at bounding box center [363, 321] width 138 height 10
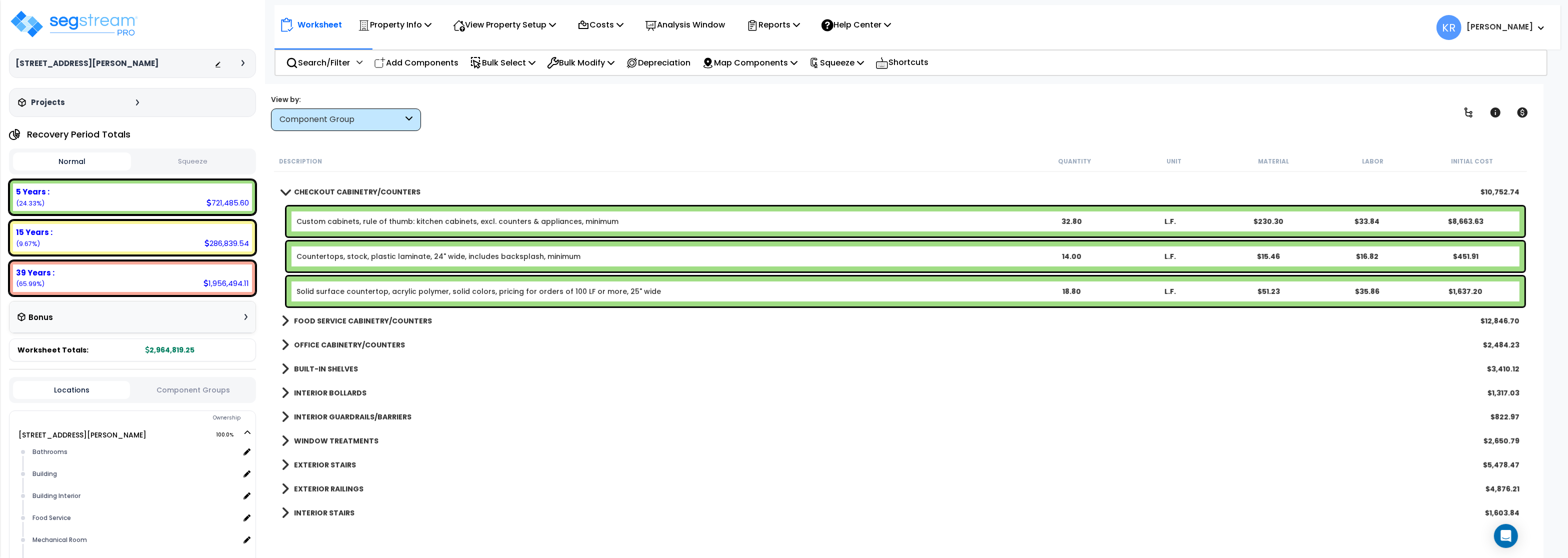
click at [357, 344] on b "OFFICE CABINETRY/COUNTERS" at bounding box center [349, 345] width 111 height 10
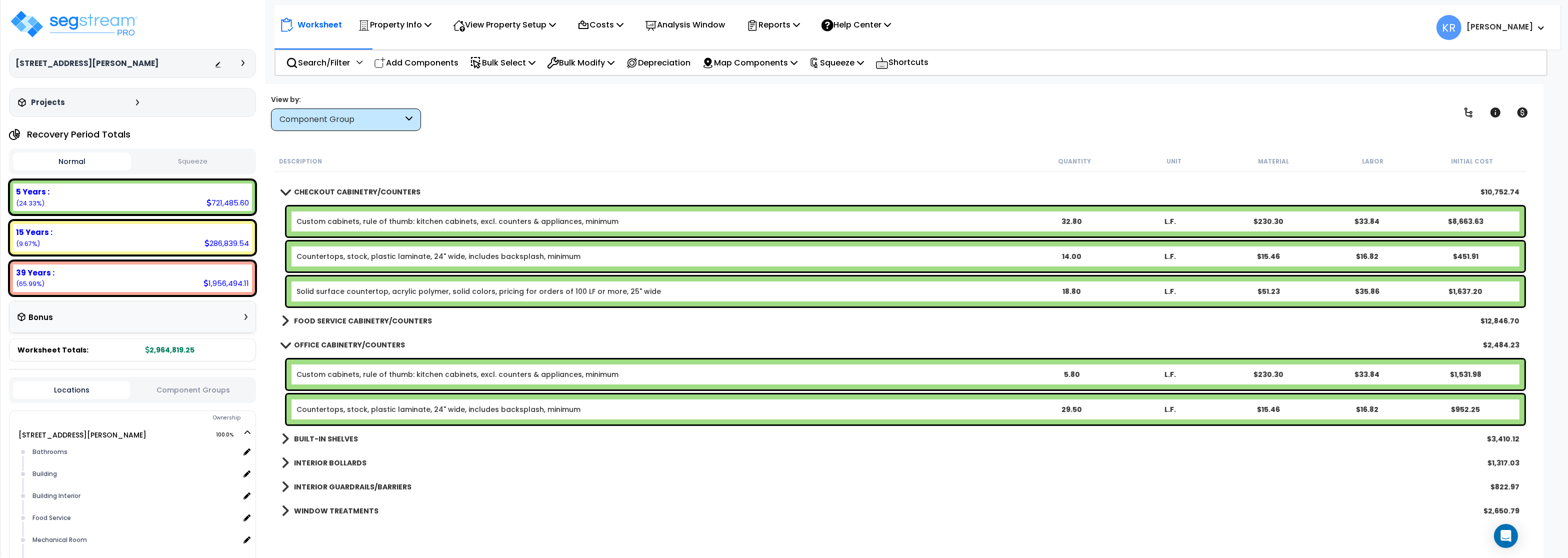
click at [357, 344] on b "OFFICE CABINETRY/COUNTERS" at bounding box center [349, 345] width 111 height 10
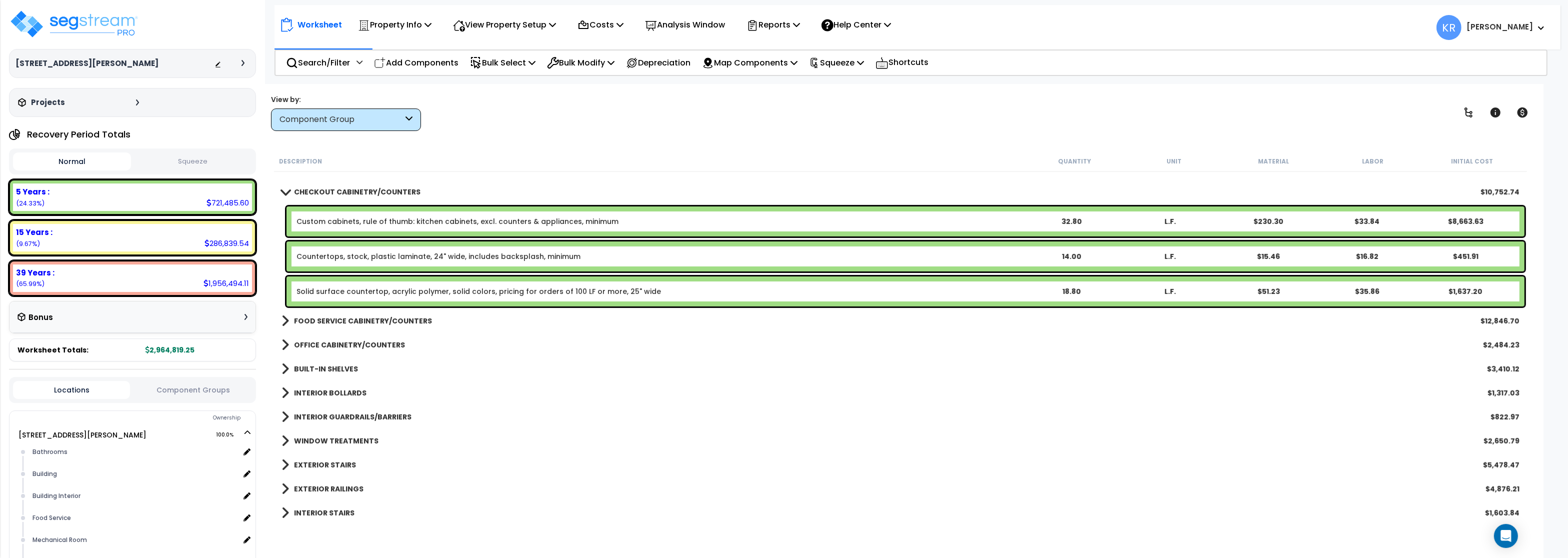
click at [339, 372] on b "BUILT-IN SHELVES" at bounding box center [326, 369] width 64 height 10
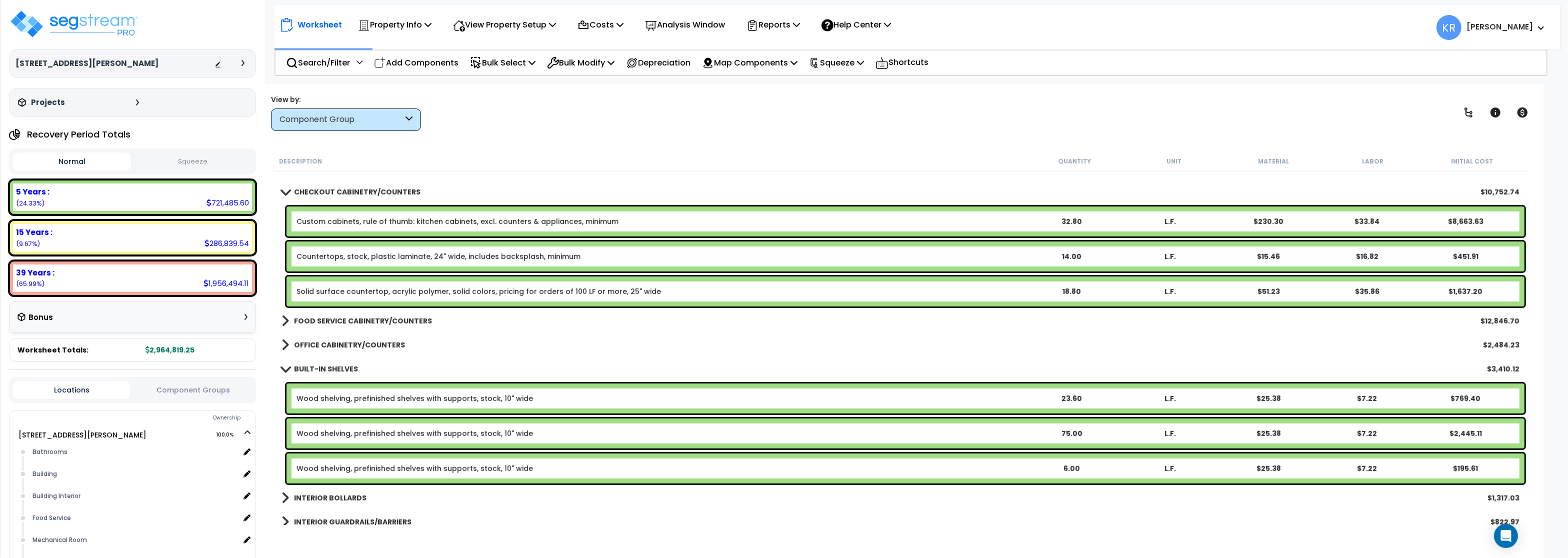
click at [339, 370] on b "BUILT-IN SHELVES" at bounding box center [326, 369] width 64 height 10
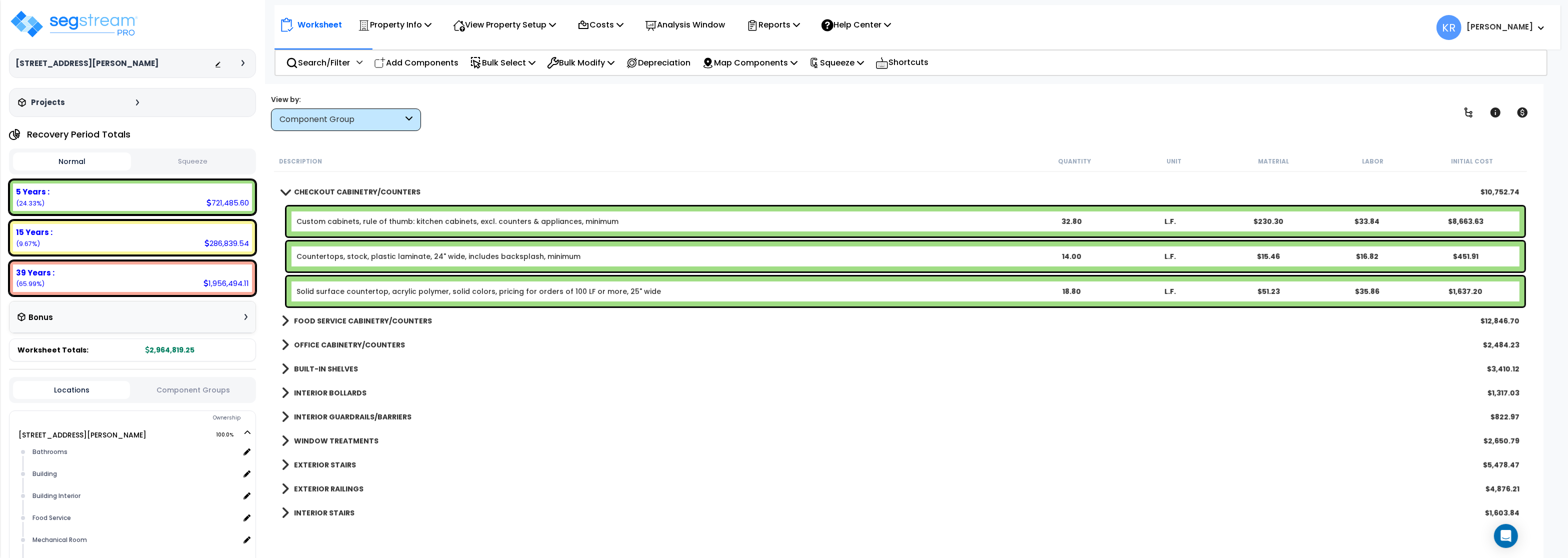
click at [330, 390] on b "INTERIOR BOLLARDS" at bounding box center [330, 393] width 73 height 10
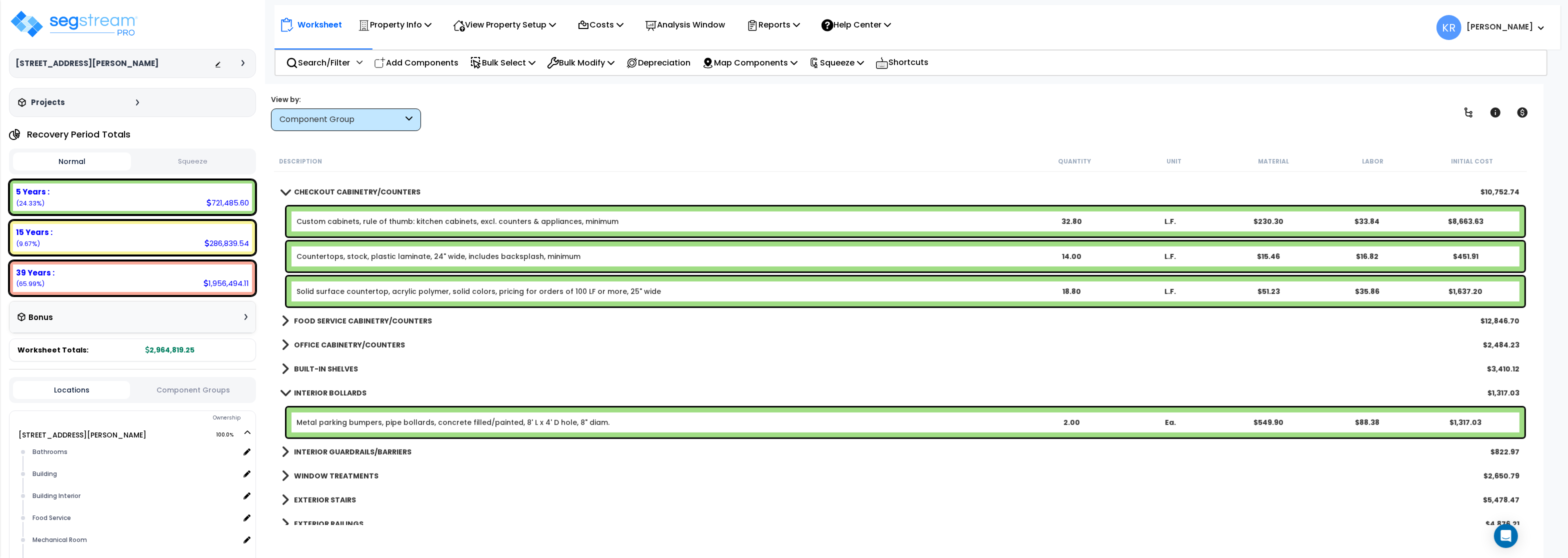
click at [330, 390] on b "INTERIOR BOLLARDS" at bounding box center [330, 393] width 73 height 10
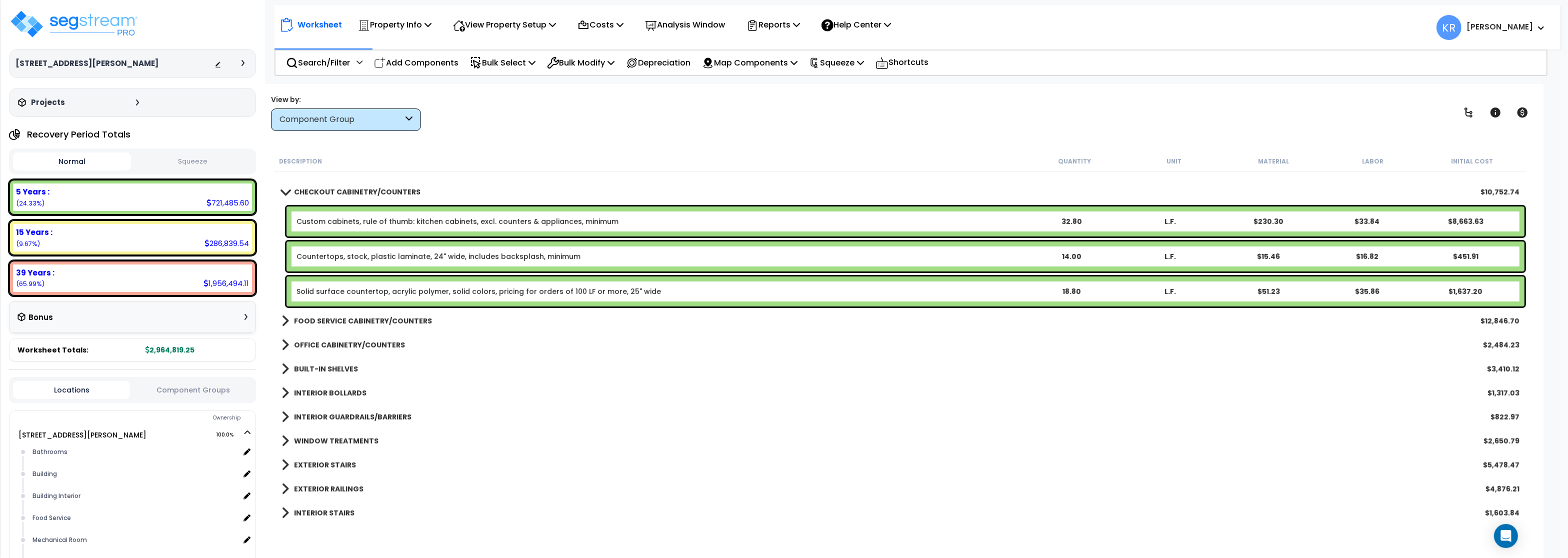
click at [327, 414] on b "INTERIOR GUARDRAILS/BARRIERS" at bounding box center [353, 417] width 117 height 10
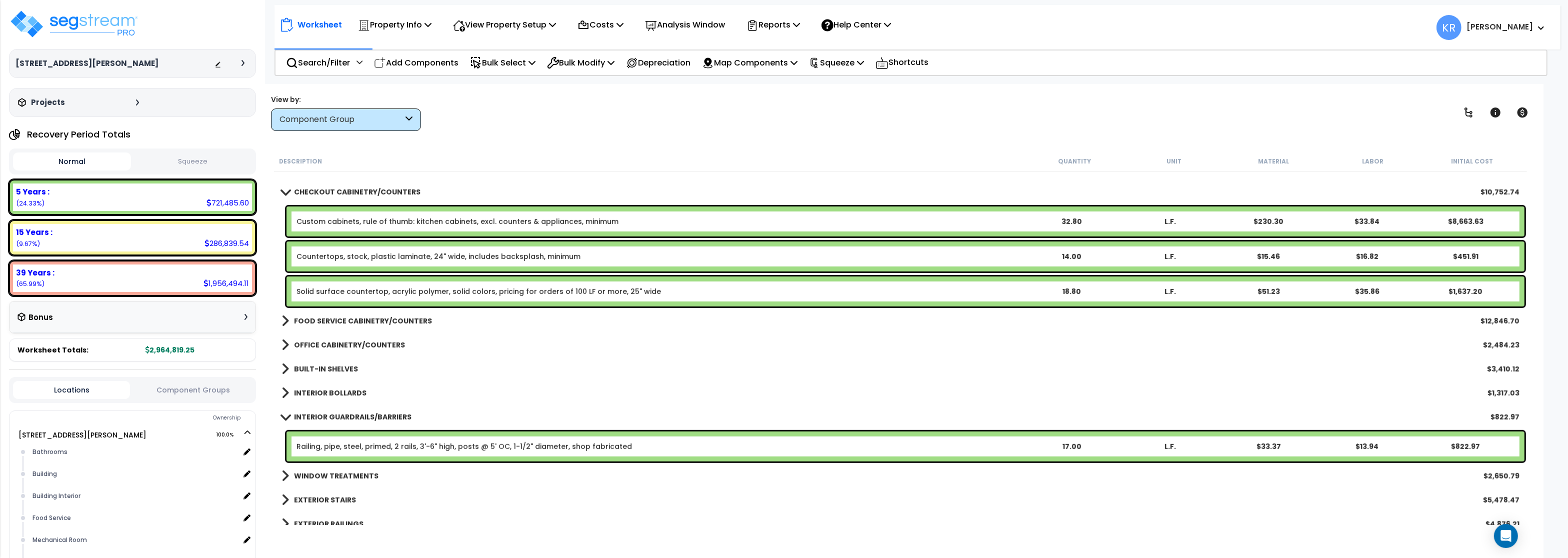
click at [327, 414] on b "INTERIOR GUARDRAILS/BARRIERS" at bounding box center [353, 417] width 117 height 10
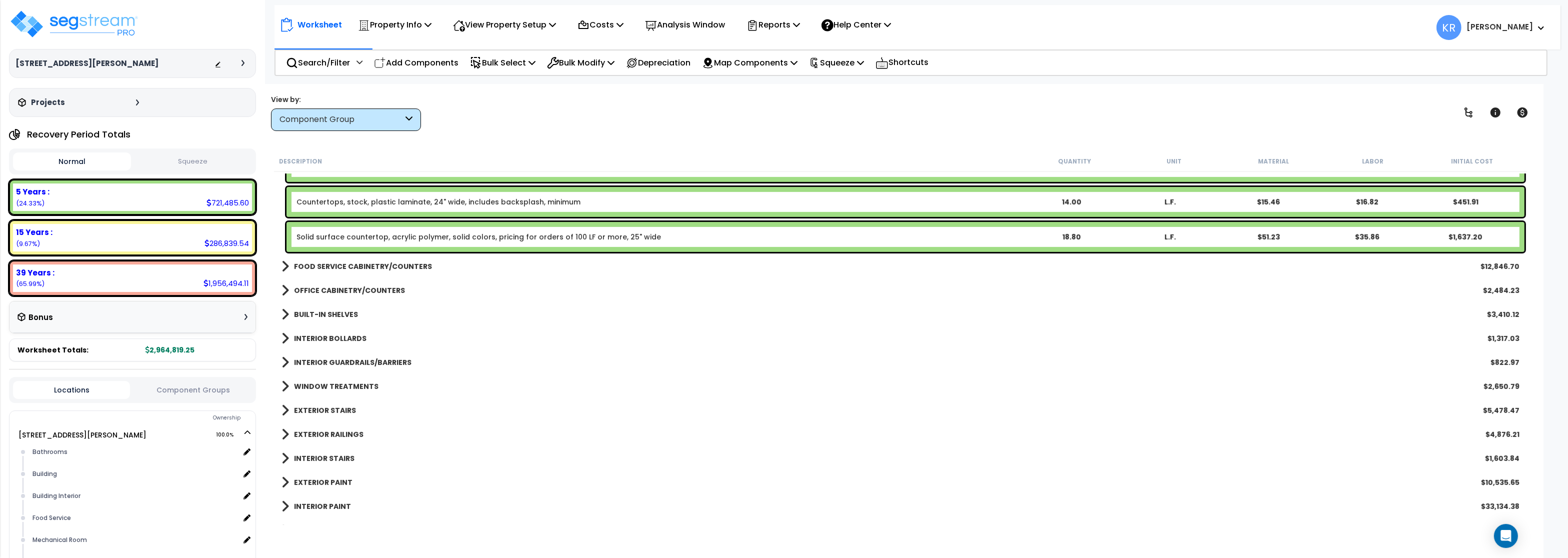
scroll to position [1054, 0]
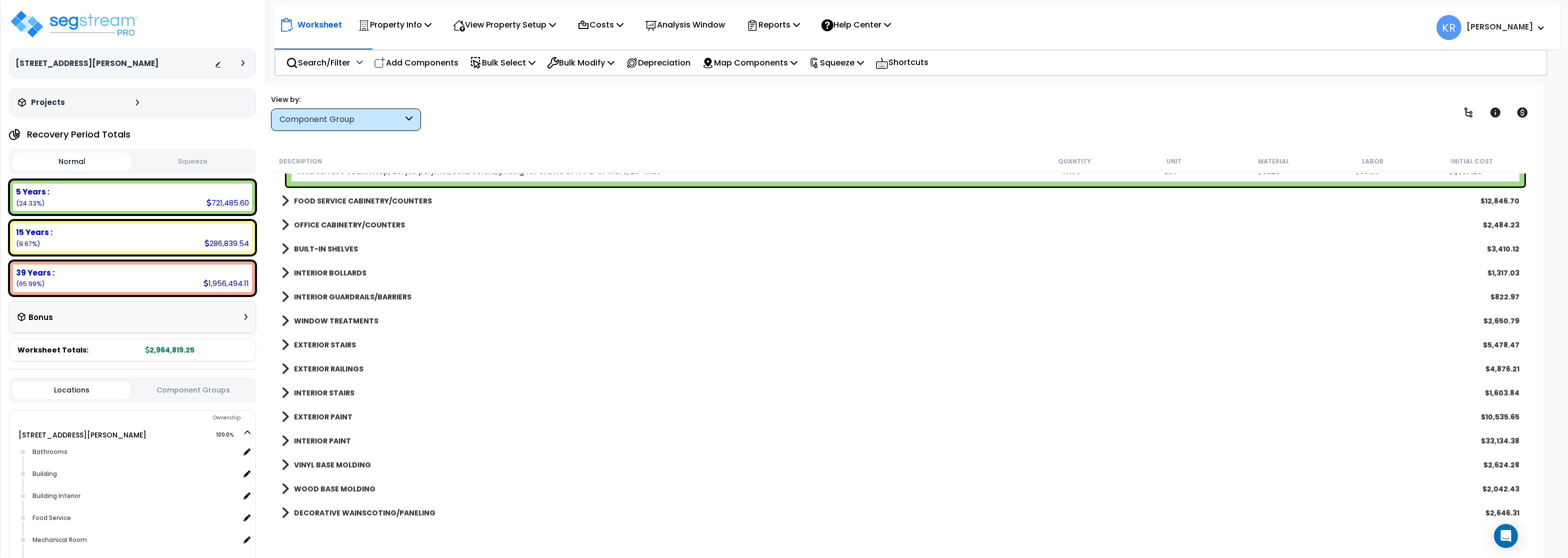
click at [334, 320] on b "WINDOW TREATMENTS" at bounding box center [336, 321] width 84 height 10
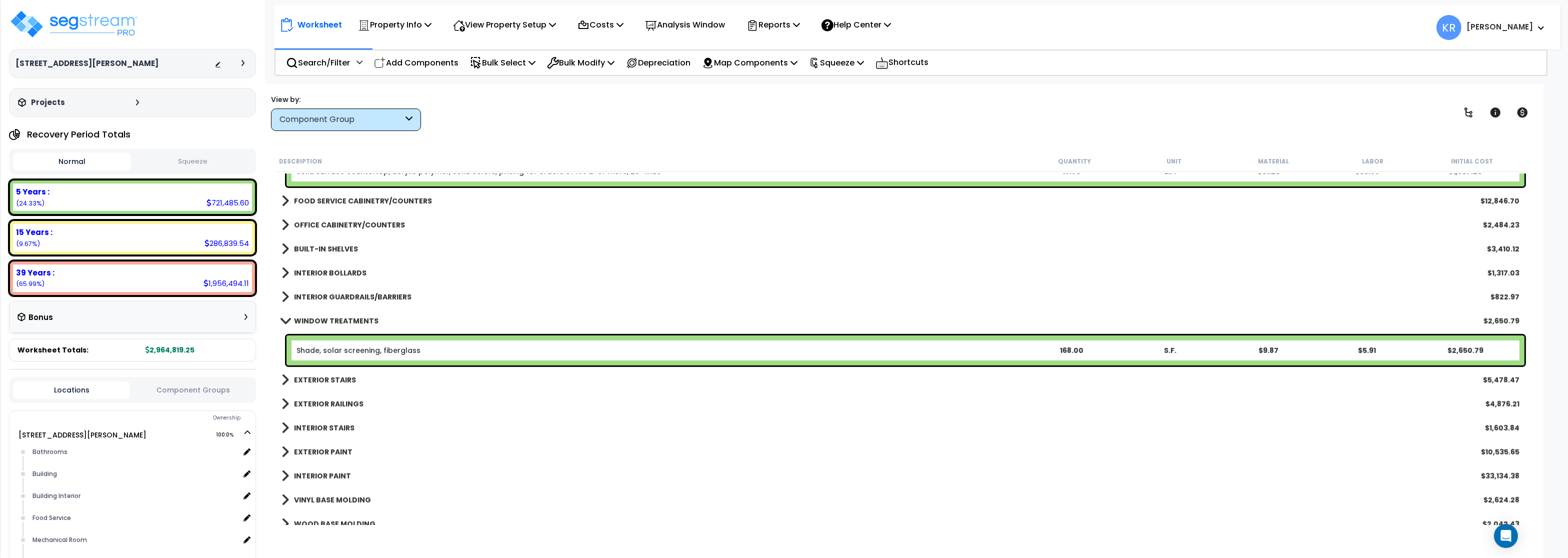
click at [334, 320] on b "WINDOW TREATMENTS" at bounding box center [336, 321] width 84 height 10
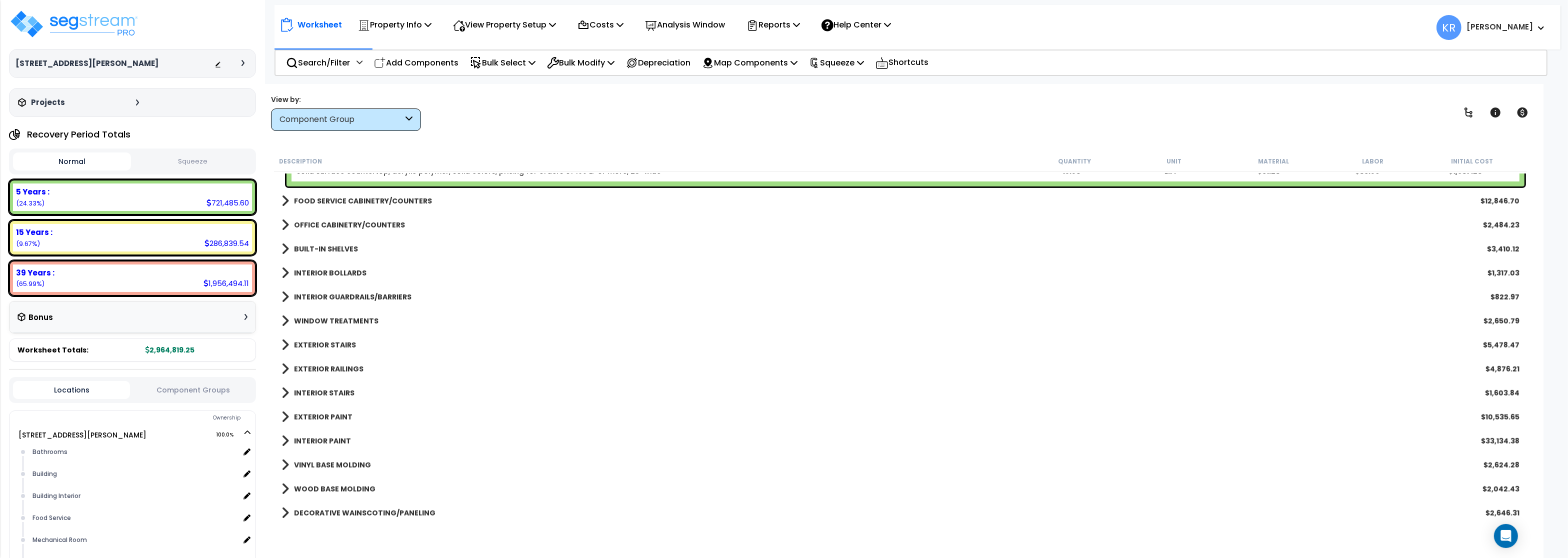
click at [330, 350] on link "EXTERIOR STAIRS" at bounding box center [318, 345] width 75 height 14
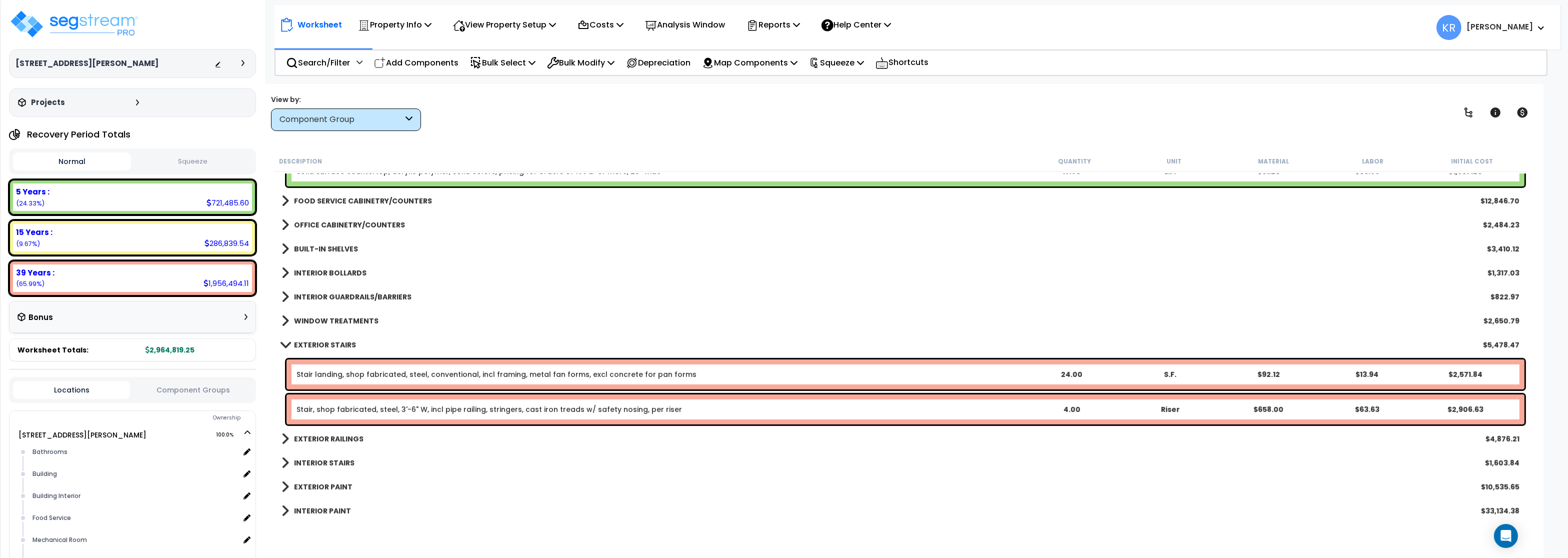
click at [330, 350] on link "EXTERIOR STAIRS" at bounding box center [318, 345] width 75 height 14
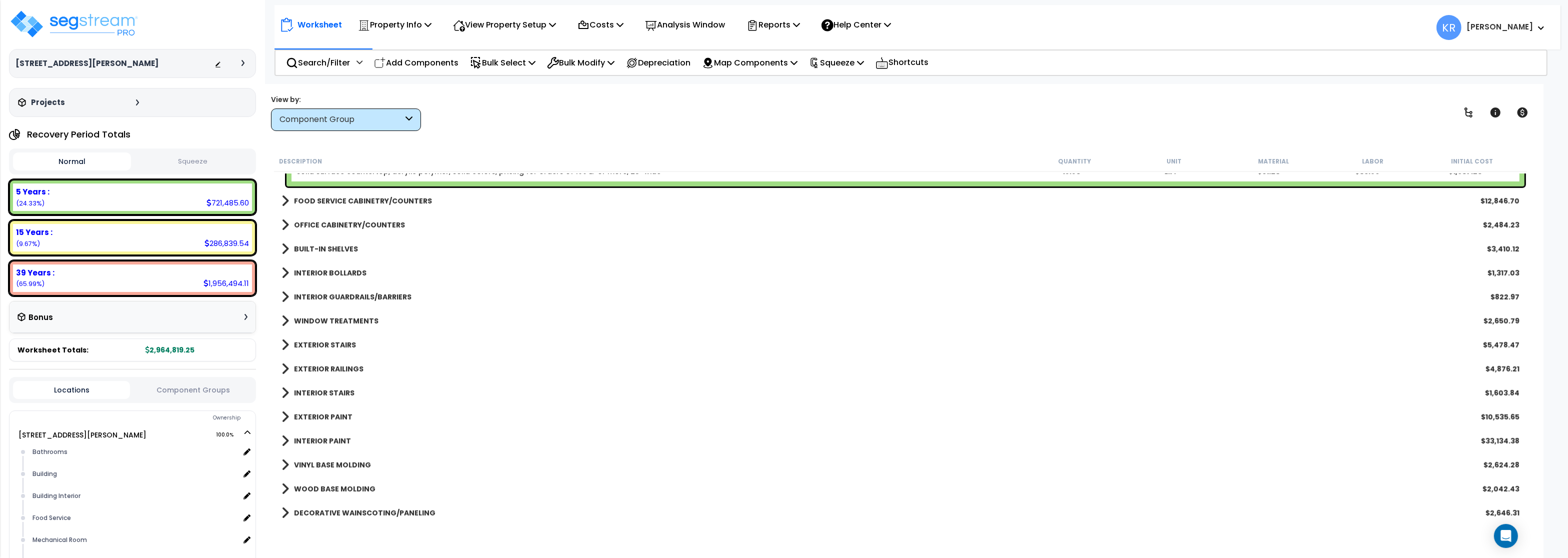
click at [327, 367] on b "EXTERIOR RAILINGS" at bounding box center [329, 369] width 70 height 10
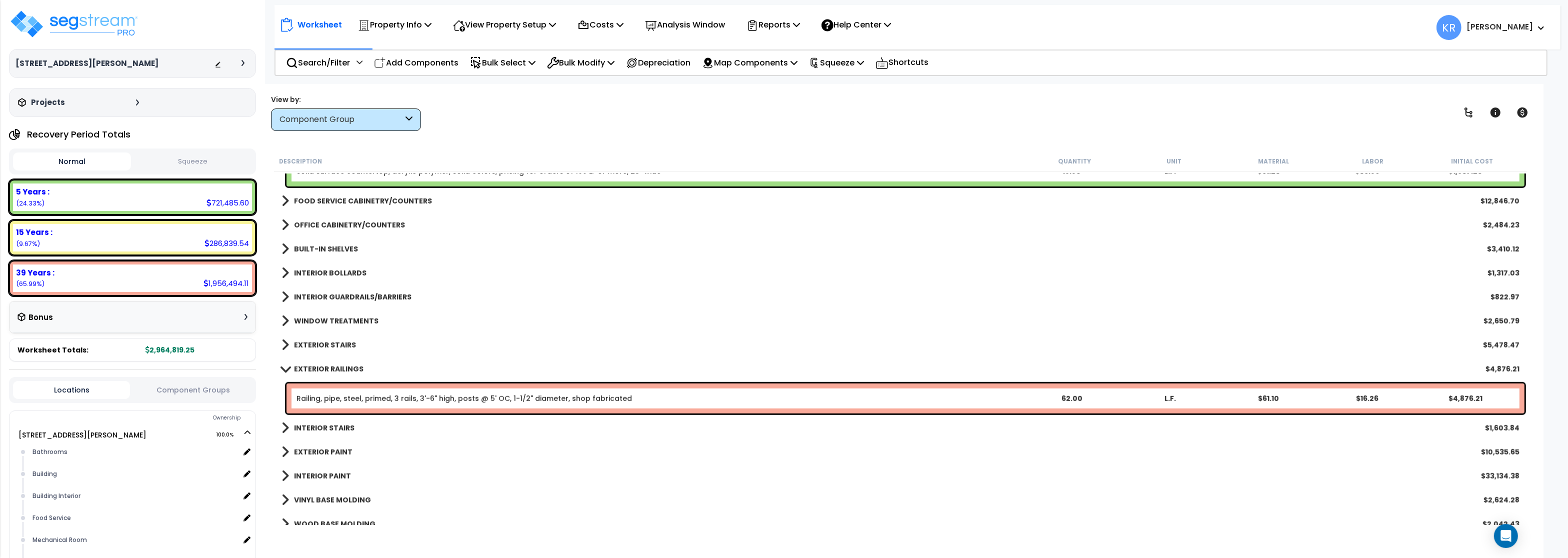
scroll to position [1234, 0]
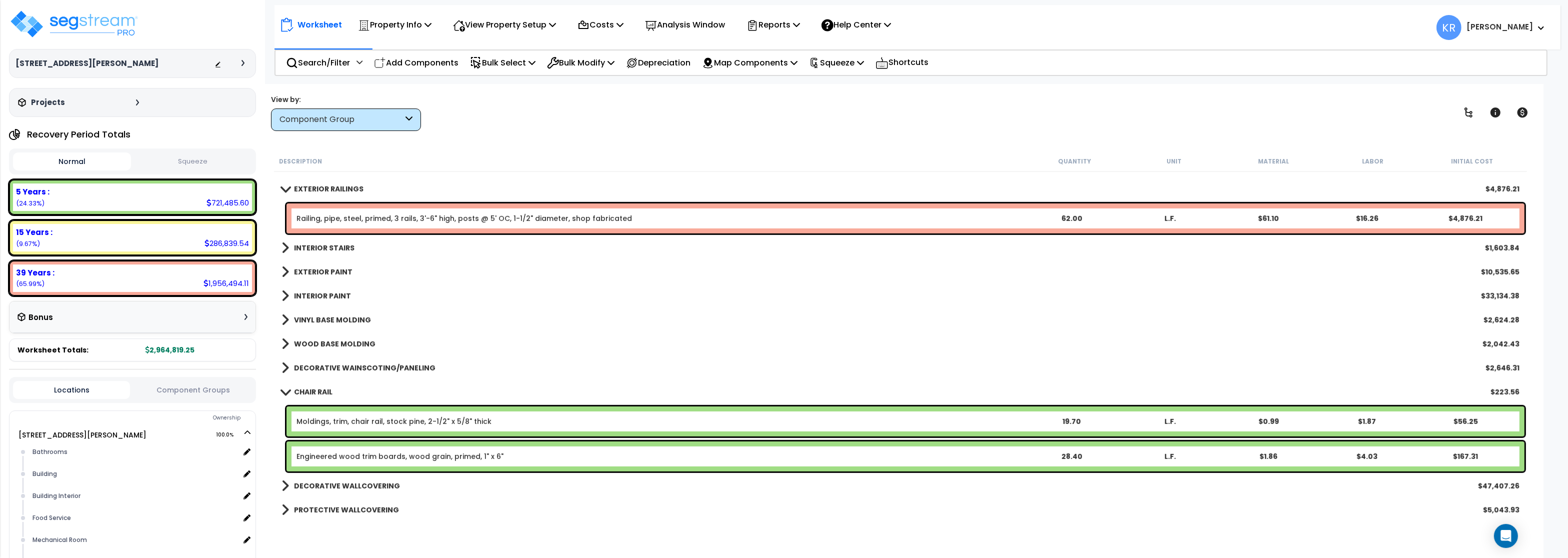
click at [305, 195] on link "EXTERIOR RAILINGS" at bounding box center [322, 189] width 82 height 14
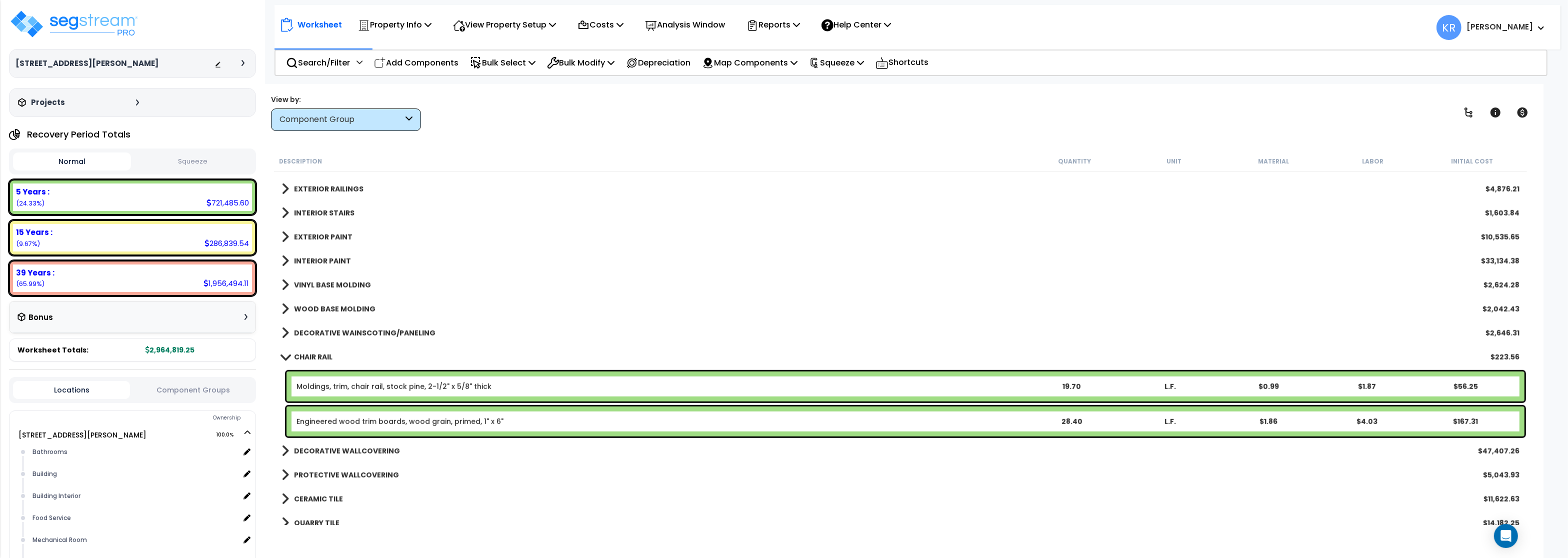
click at [304, 214] on b "INTERIOR STAIRS" at bounding box center [324, 213] width 61 height 10
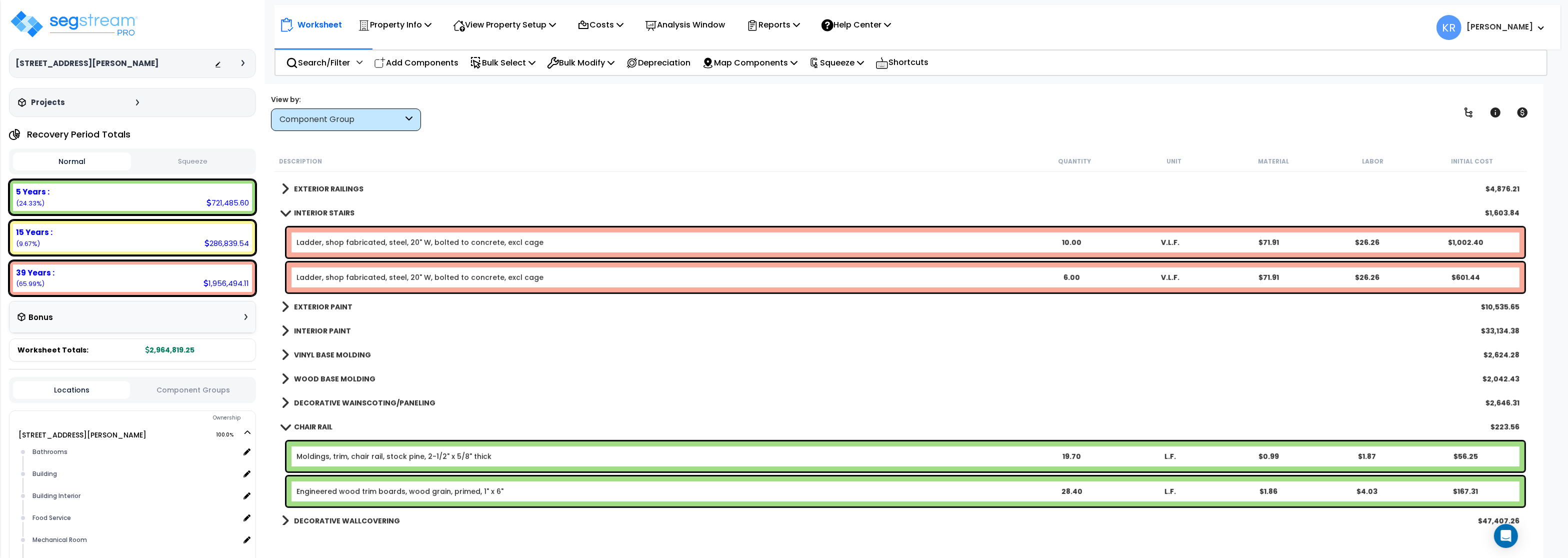
click at [304, 214] on b "INTERIOR STAIRS" at bounding box center [324, 213] width 61 height 10
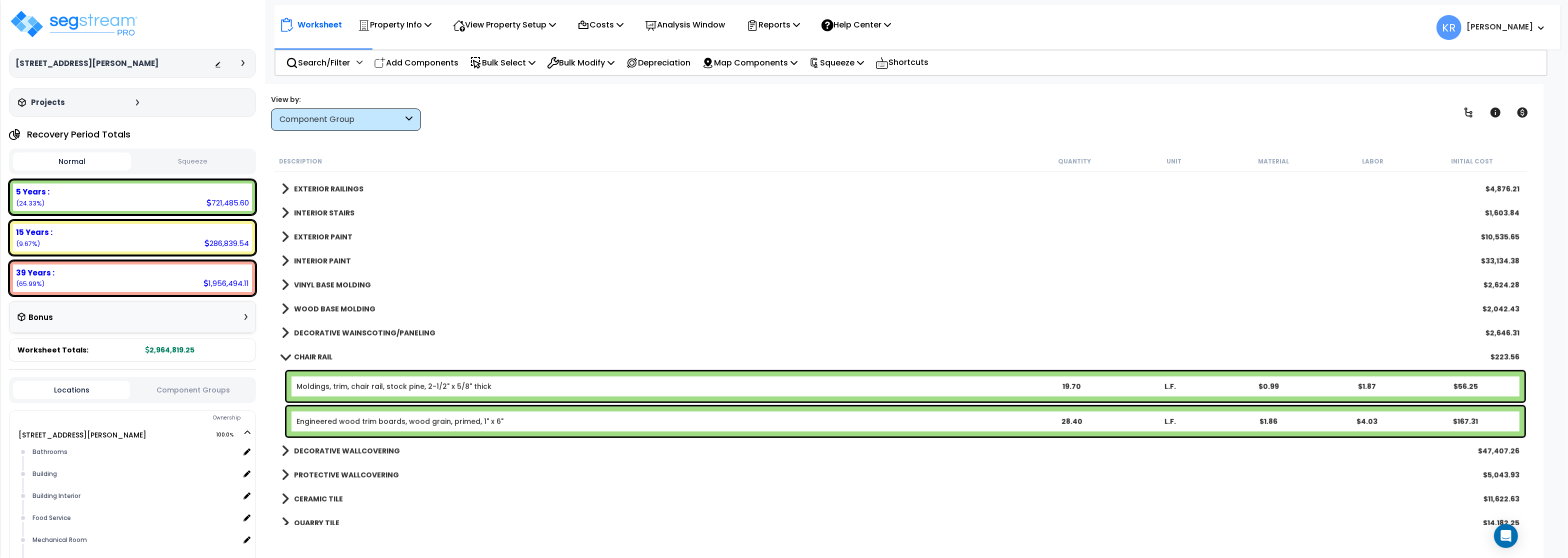
click at [302, 236] on b "EXTERIOR PAINT" at bounding box center [323, 237] width 59 height 10
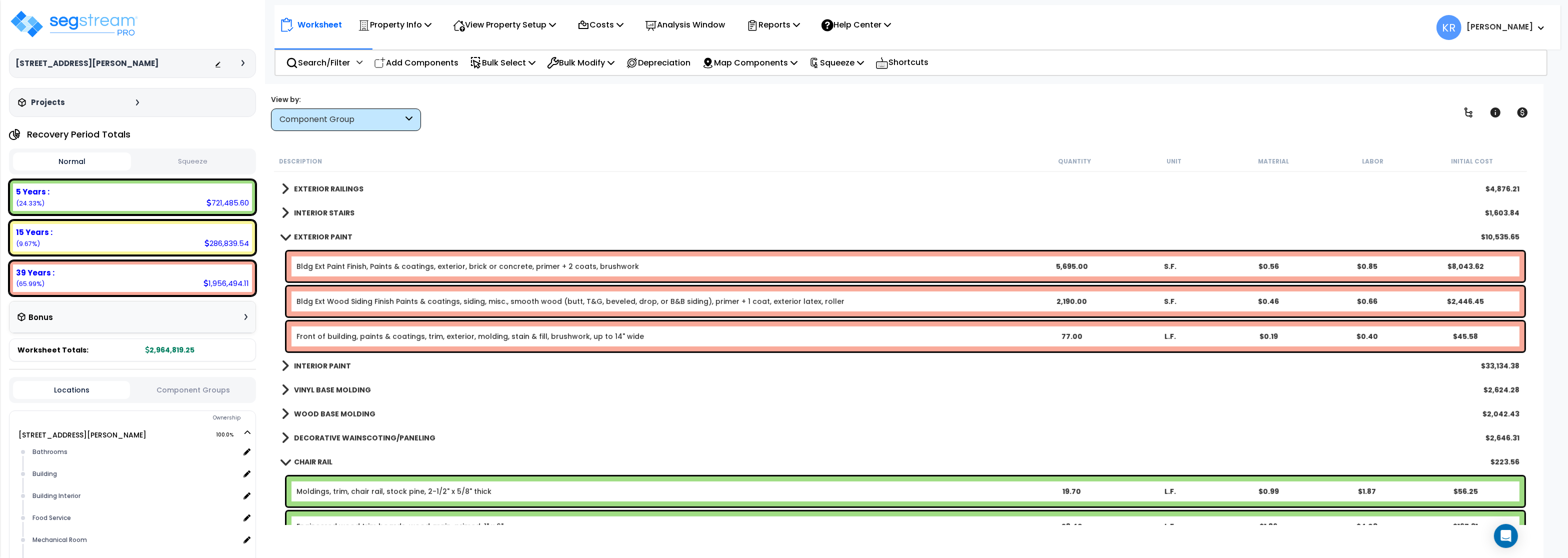
click at [302, 236] on b "EXTERIOR PAINT" at bounding box center [323, 237] width 59 height 10
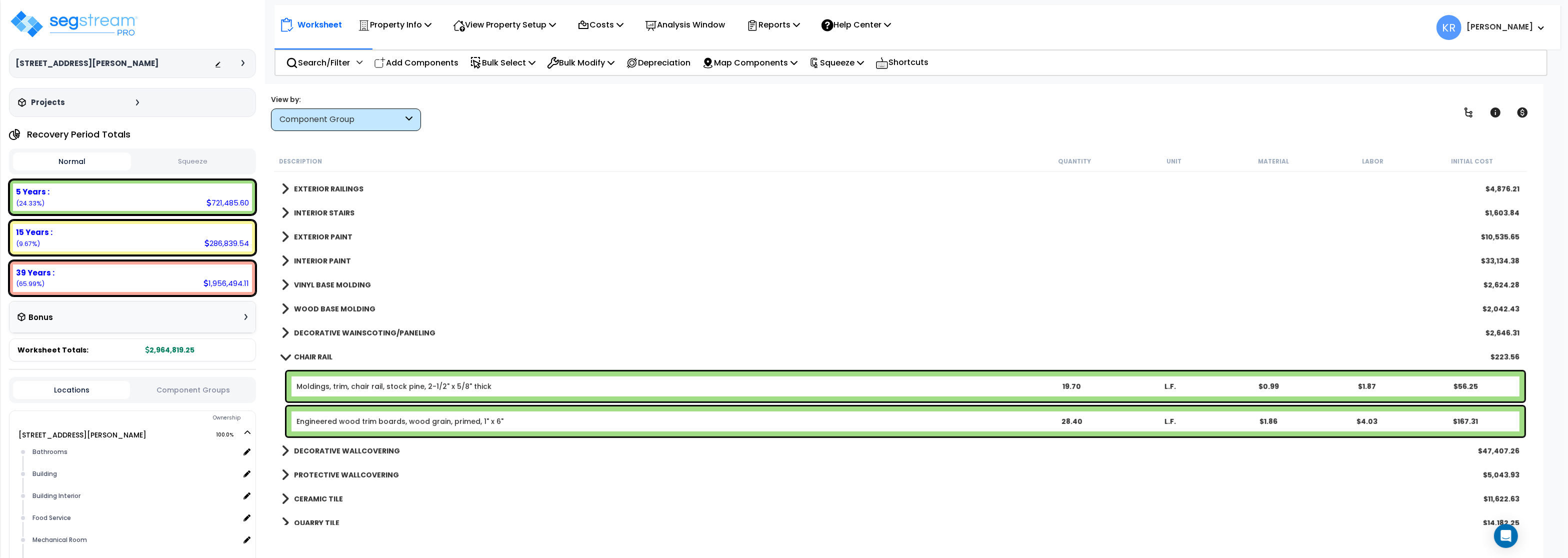
click at [301, 256] on link "INTERIOR PAINT" at bounding box center [316, 261] width 70 height 14
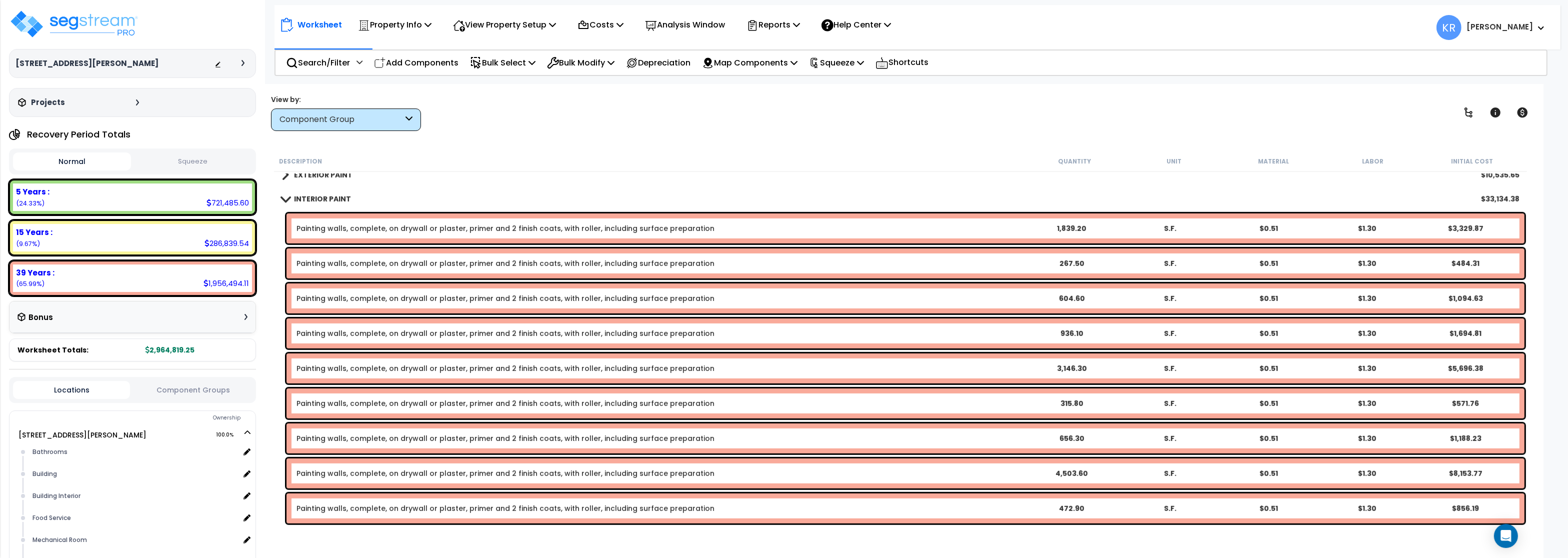
scroll to position [1293, 0]
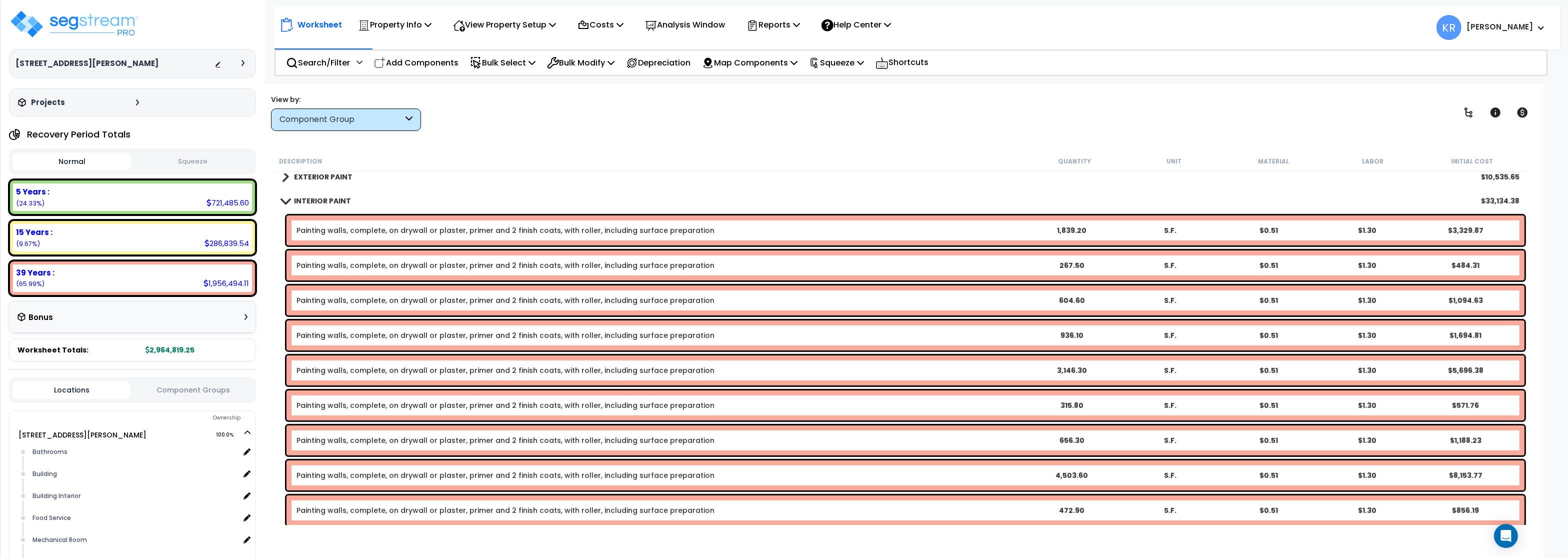
click at [305, 199] on b "INTERIOR PAINT" at bounding box center [323, 201] width 57 height 10
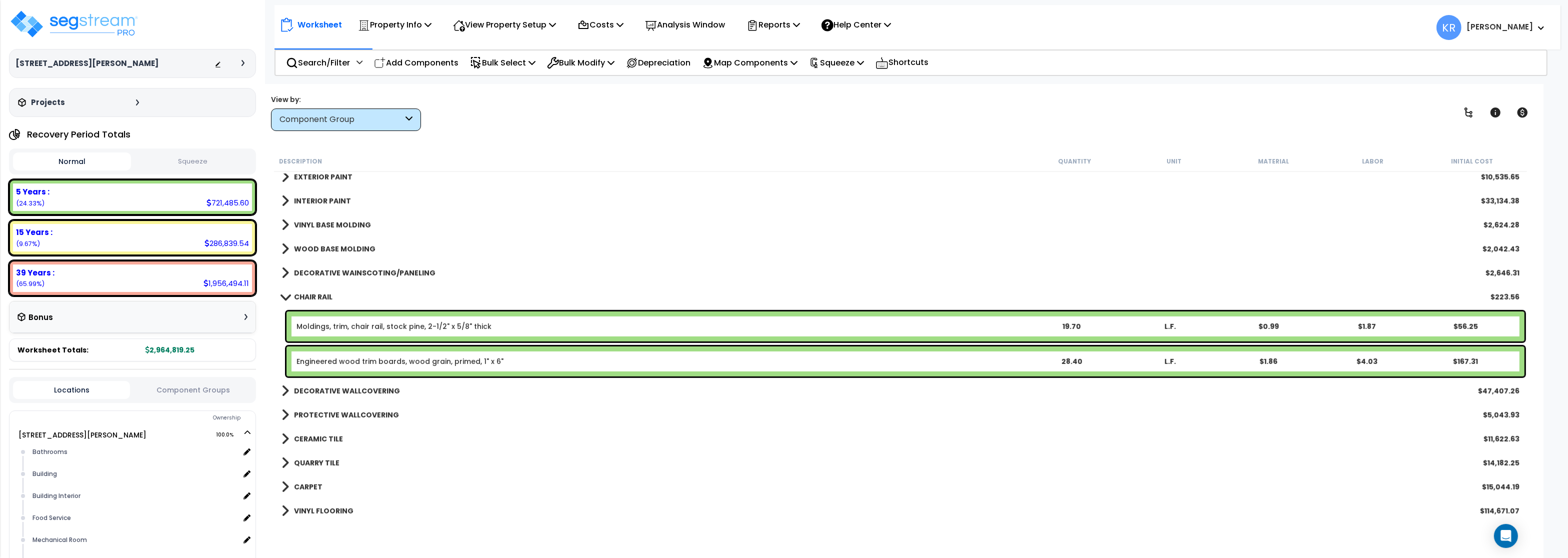
click at [309, 222] on b "VINYL BASE MOLDING" at bounding box center [332, 225] width 77 height 10
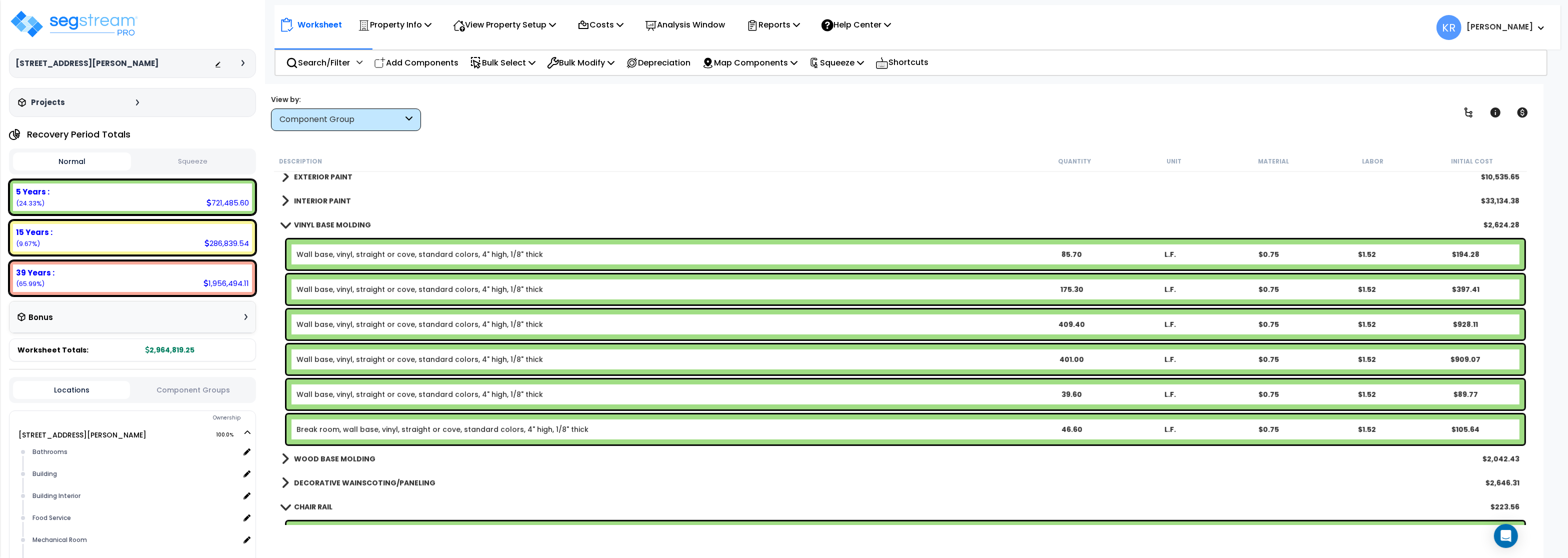
click at [309, 222] on b "VINYL BASE MOLDING" at bounding box center [332, 225] width 77 height 10
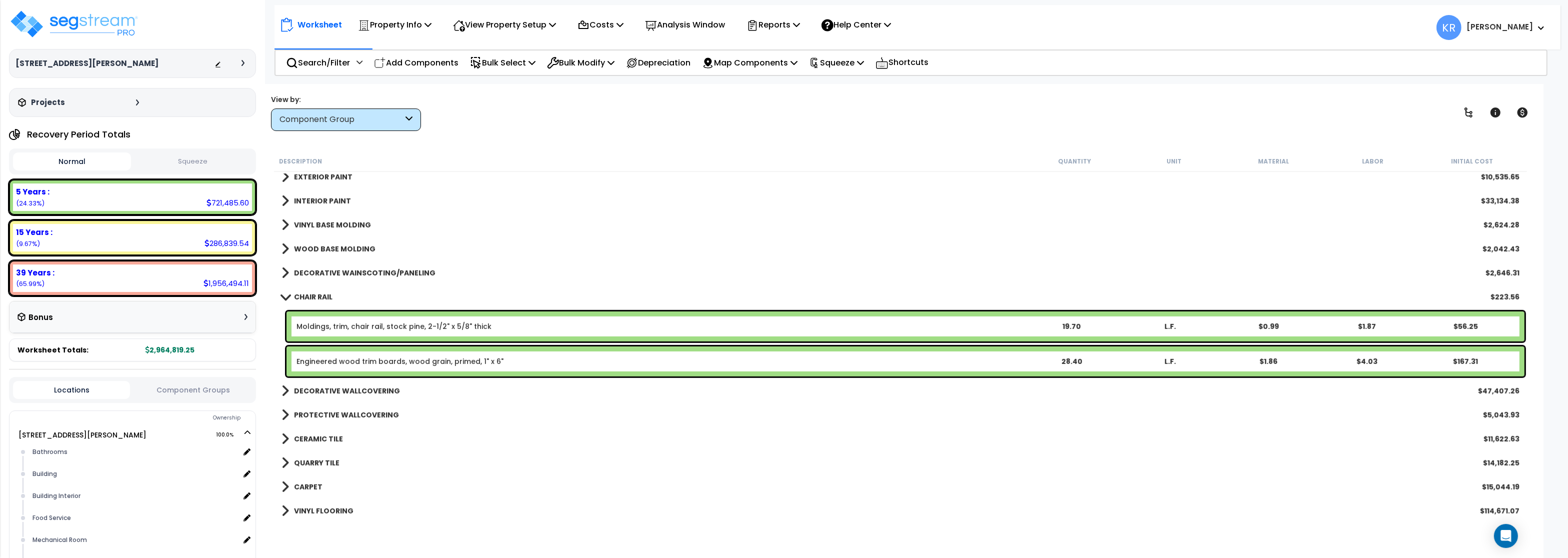
click at [307, 246] on b "WOOD BASE MOLDING" at bounding box center [334, 249] width 82 height 10
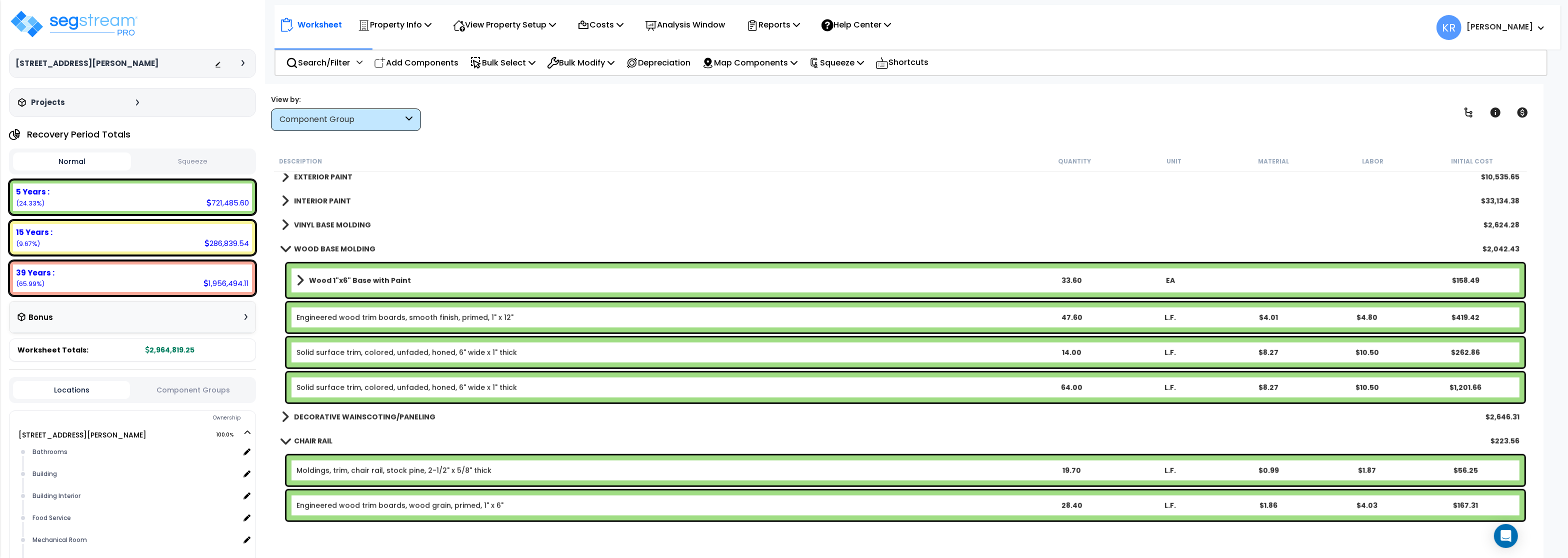
click at [307, 246] on b "WOOD BASE MOLDING" at bounding box center [334, 249] width 82 height 10
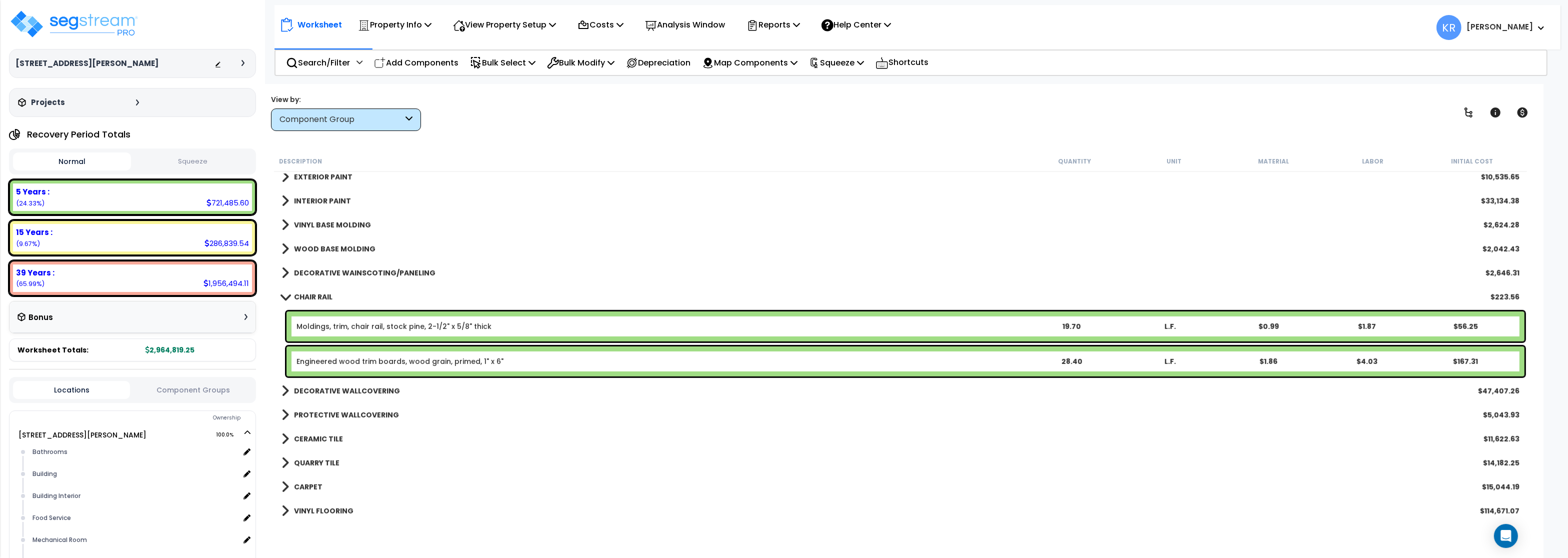
click at [304, 271] on b "DECORATIVE WAINSCOTING/PANELING" at bounding box center [364, 273] width 142 height 10
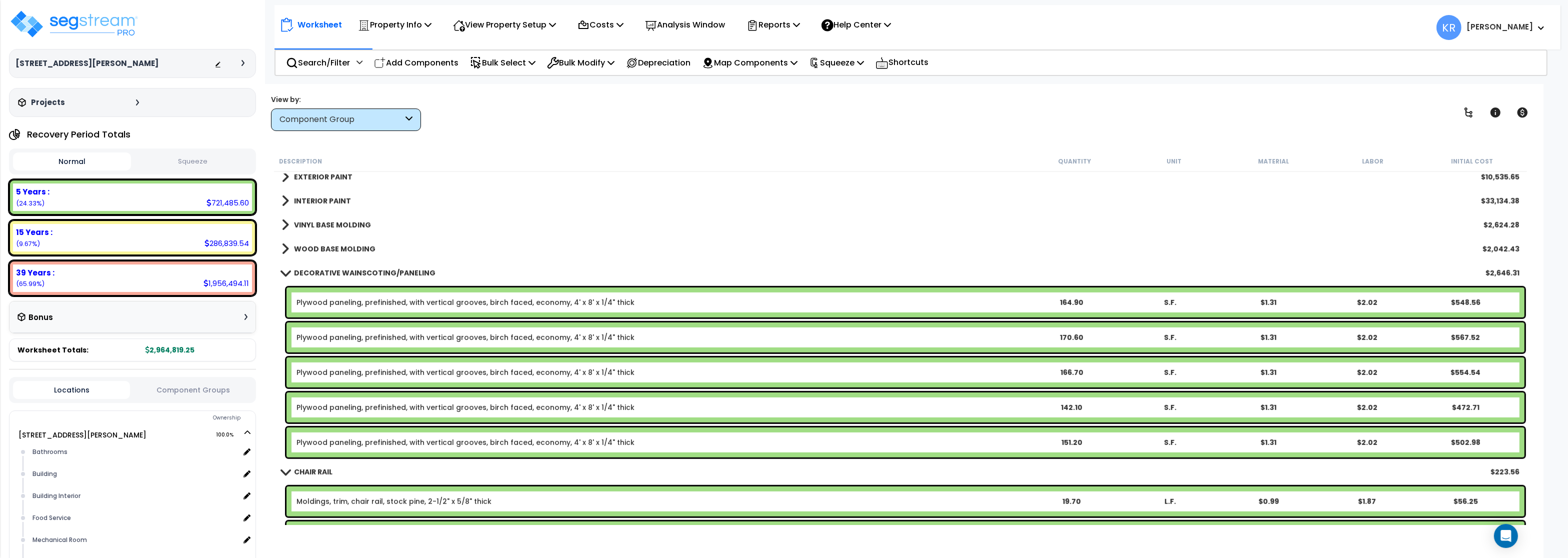
click at [304, 271] on b "DECORATIVE WAINSCOTING/PANELING" at bounding box center [364, 273] width 142 height 10
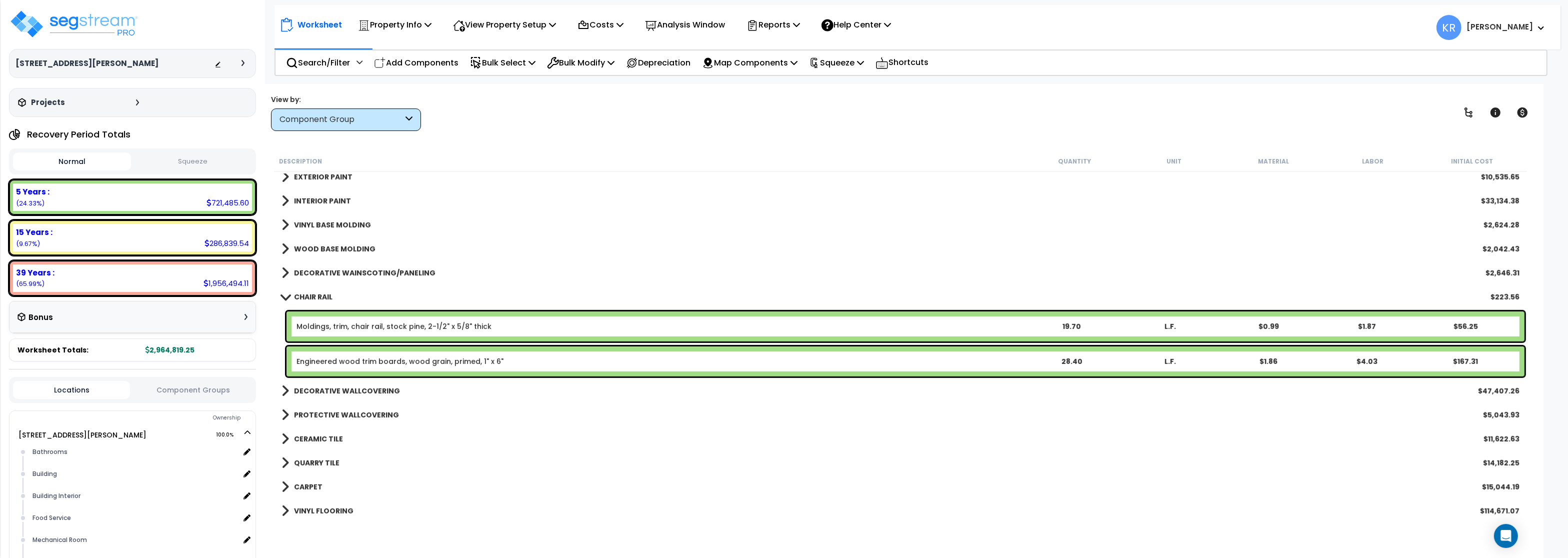
click at [301, 296] on b "CHAIR RAIL" at bounding box center [313, 297] width 38 height 10
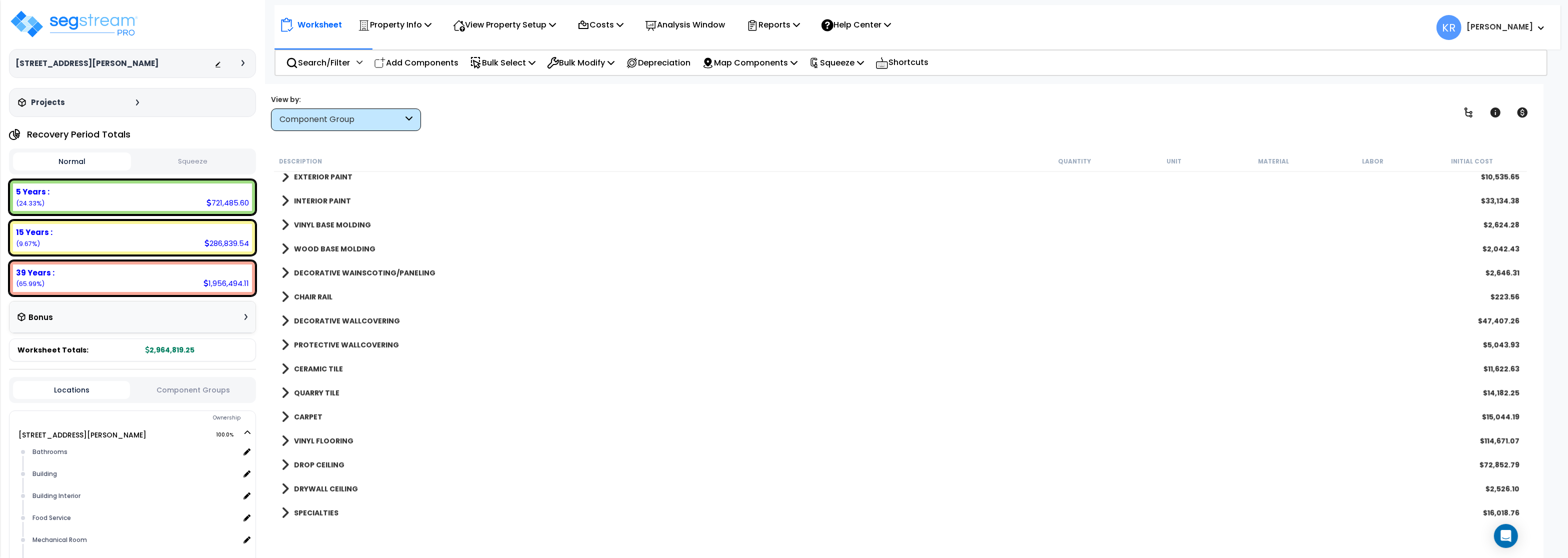
click at [305, 321] on b "DECORATIVE WALLCOVERING" at bounding box center [347, 321] width 106 height 10
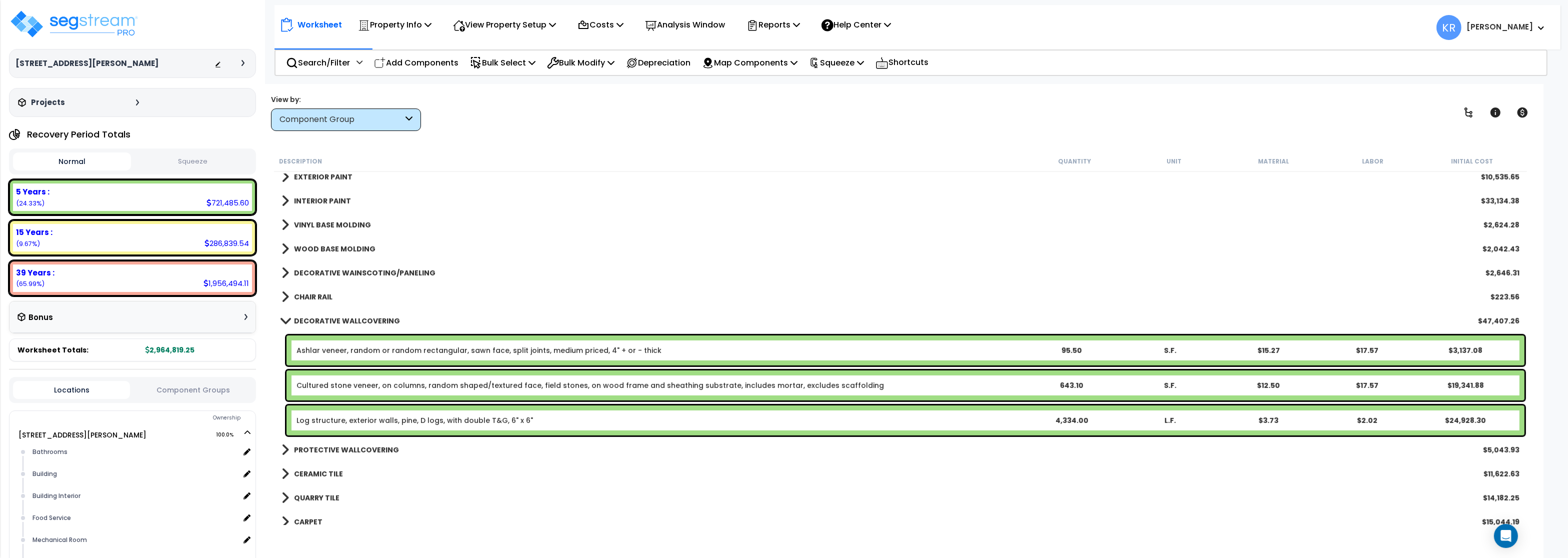
click at [323, 352] on link "Ashlar veneer, random or random rectangular, sawn face, split joints, medium pr…" at bounding box center [479, 351] width 365 height 10
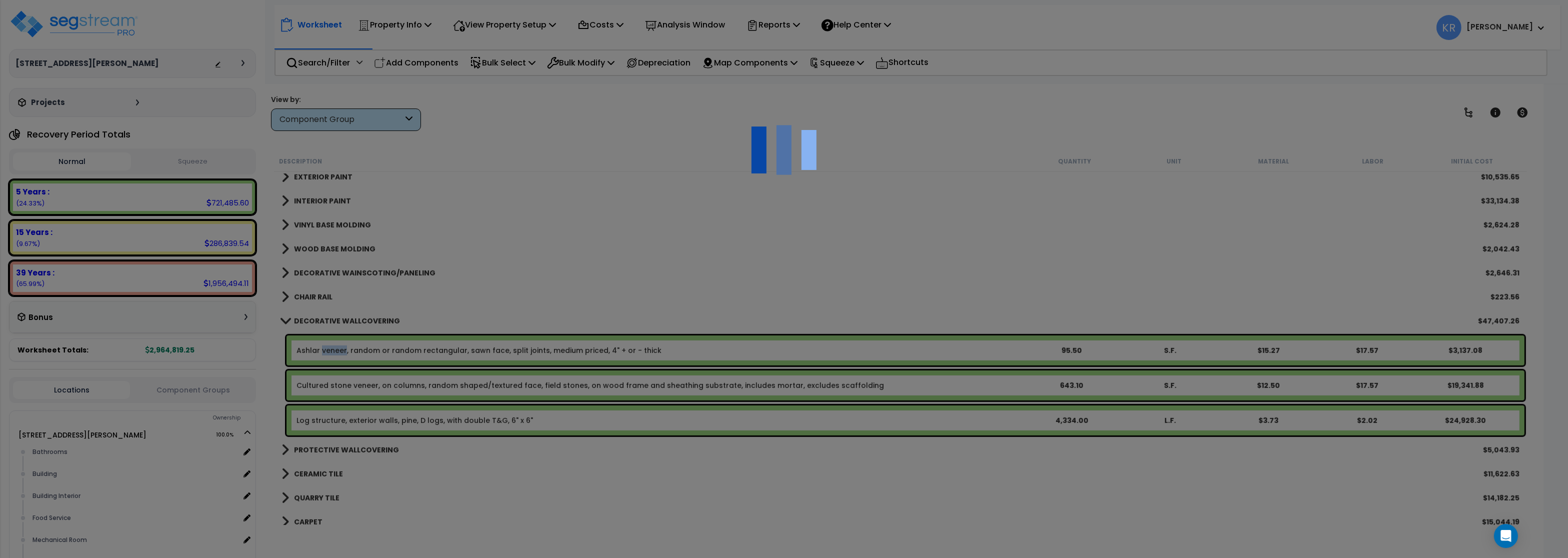
select select "56935"
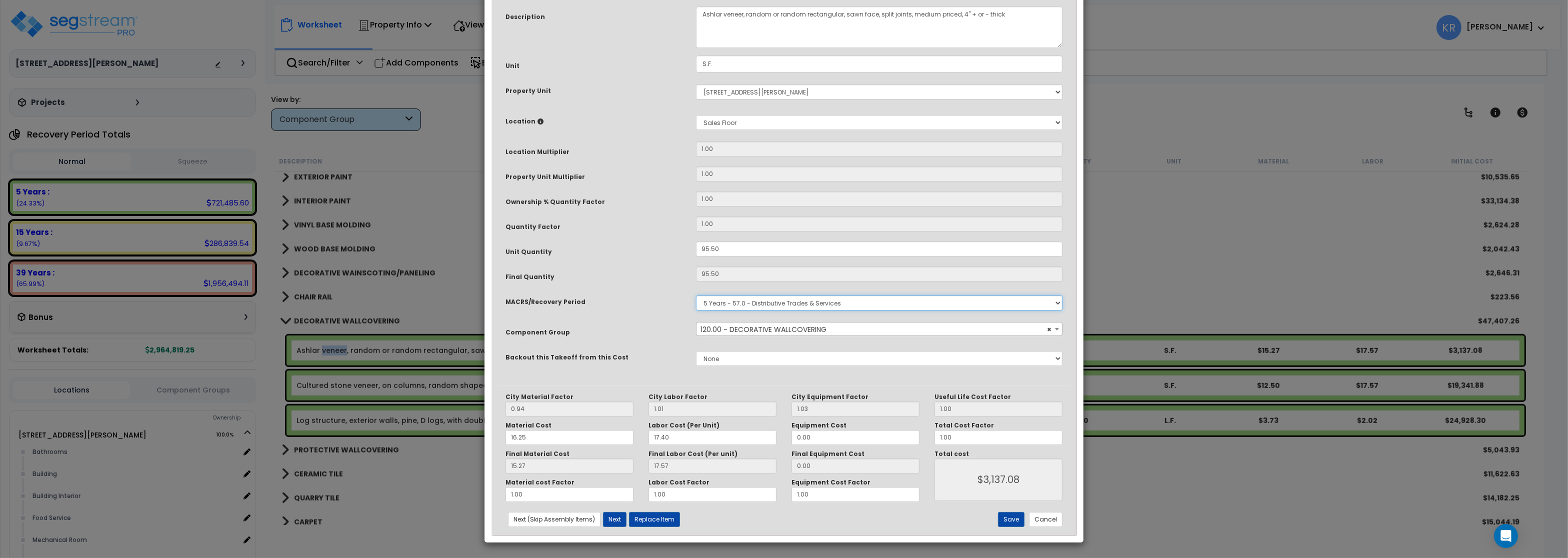
click at [696, 295] on select "Select MACRS/Recovery Period 5 Years - 57.0 - Distributive Trades & Services 5 …" at bounding box center [879, 302] width 367 height 15
select select "3669"
click option "39 Years - NA - Long-Life Property" at bounding box center [0, 0] width 0 height 0
click at [746, 335] on span "Select Component Group" at bounding box center [746, 330] width 91 height 10
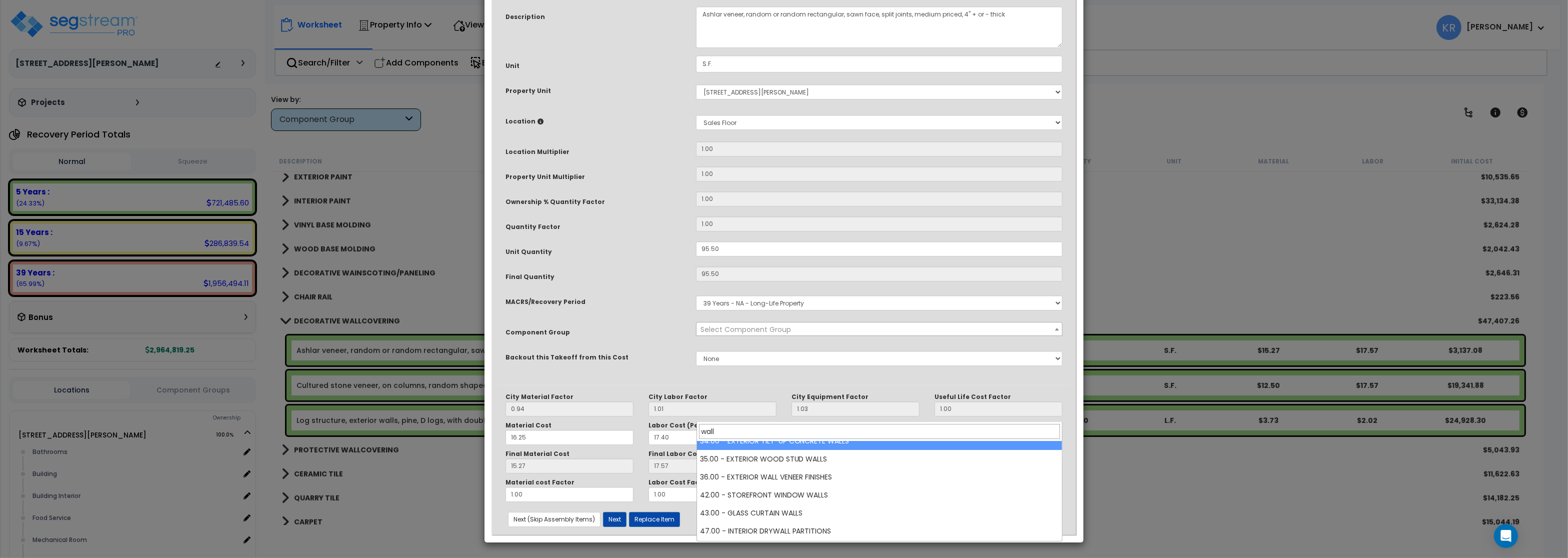
scroll to position [115, 0]
drag, startPoint x: 718, startPoint y: 425, endPoint x: 652, endPoint y: 427, distance: 66.0
click at [699, 427] on input "wall" at bounding box center [879, 431] width 361 height 15
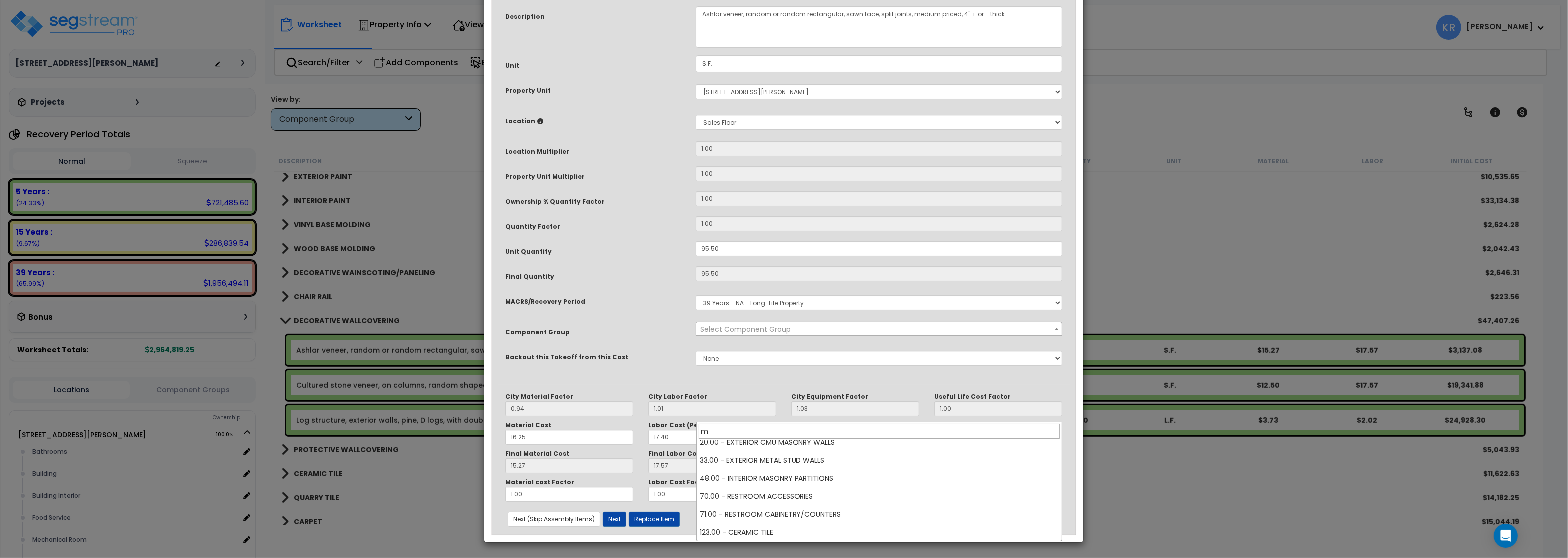
scroll to position [0, 0]
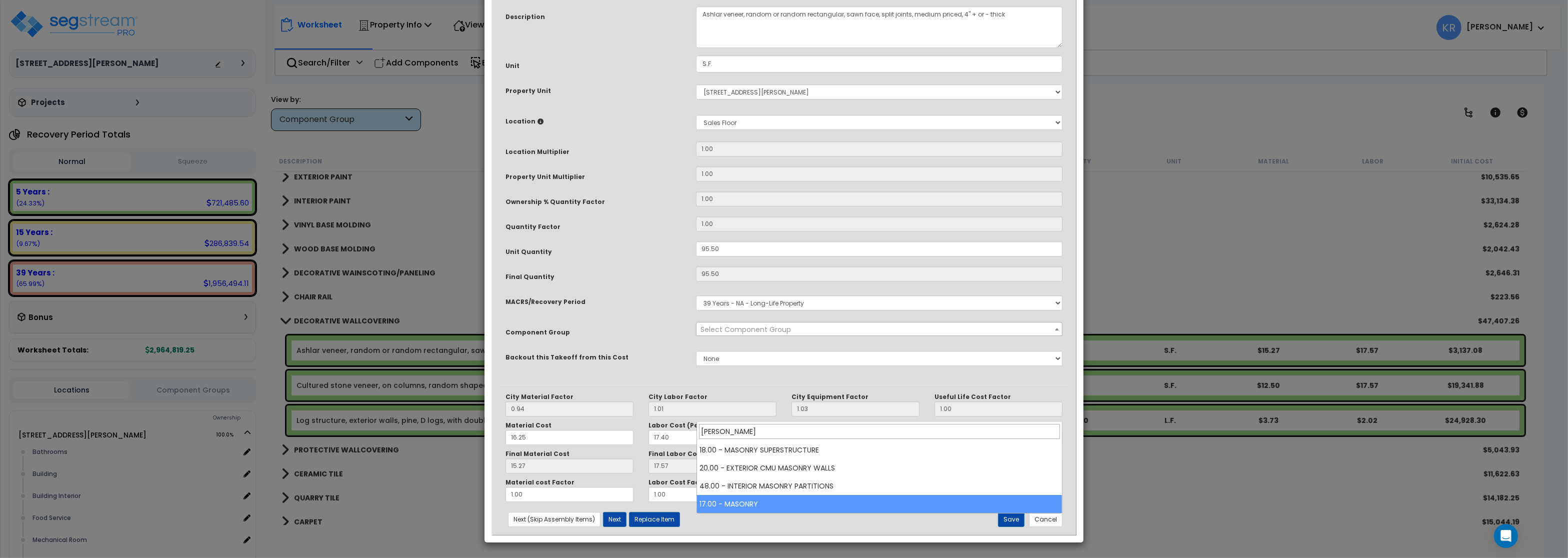
type input "mason"
select select "57246"
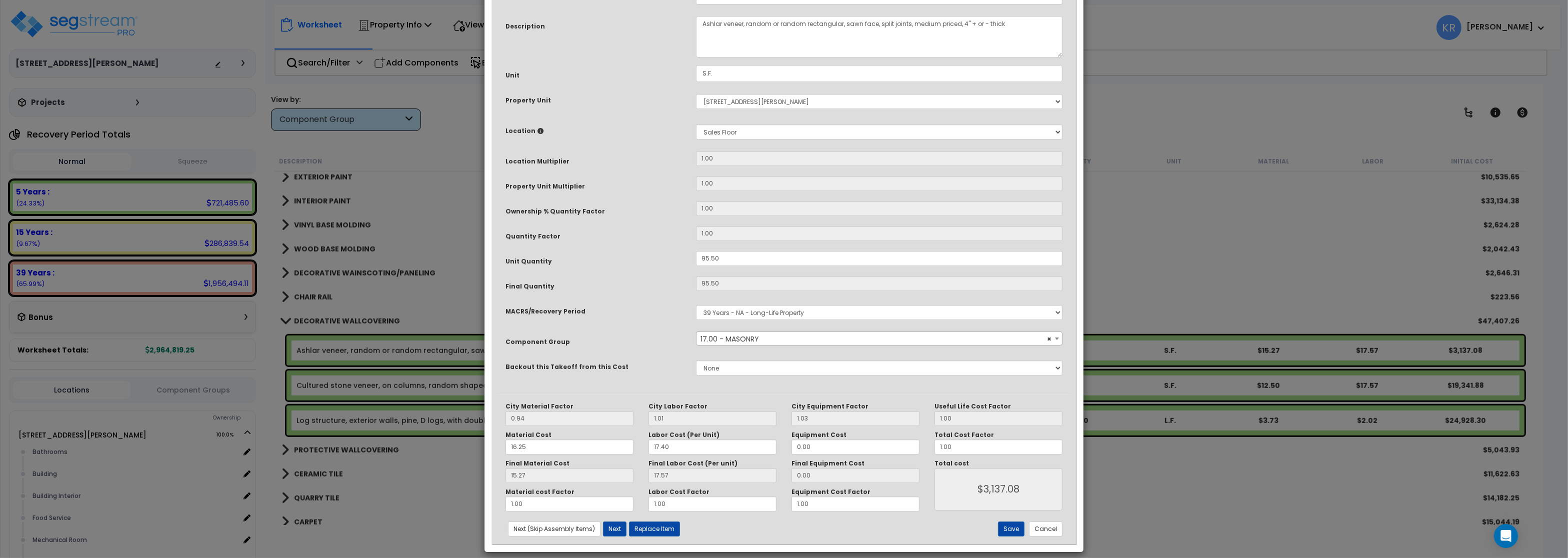
scroll to position [86, 0]
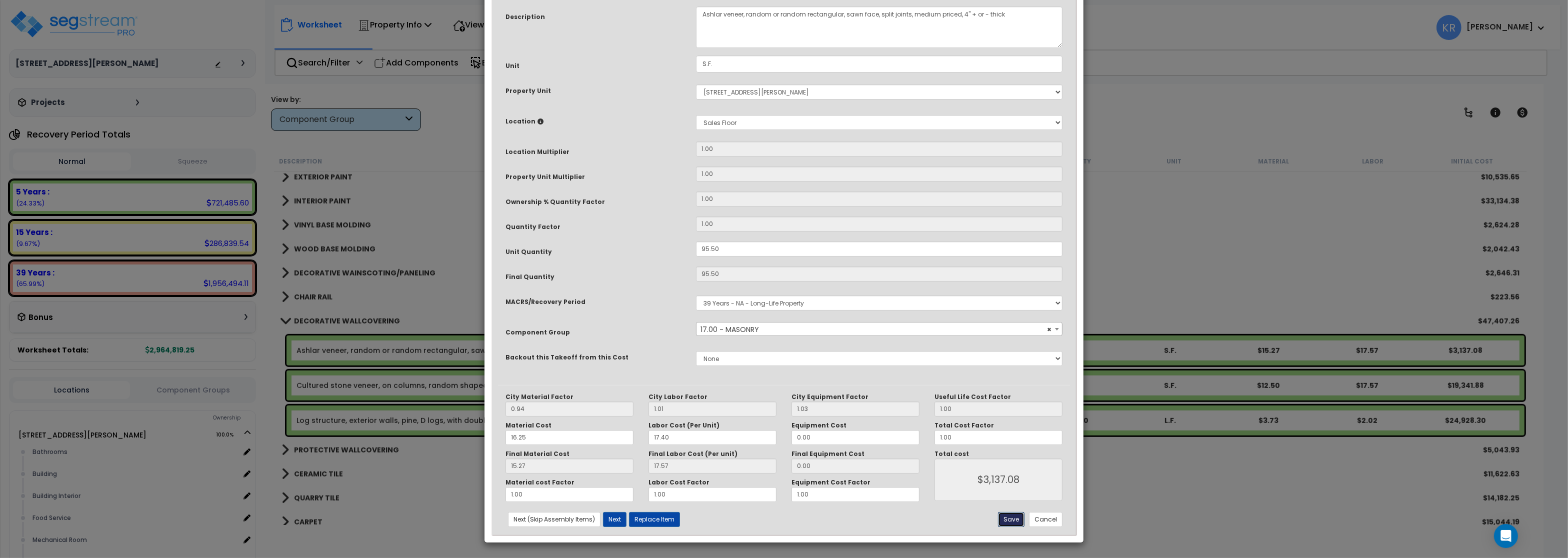
click at [1009, 520] on button "Save" at bounding box center [1012, 520] width 27 height 15
type input "3137.08"
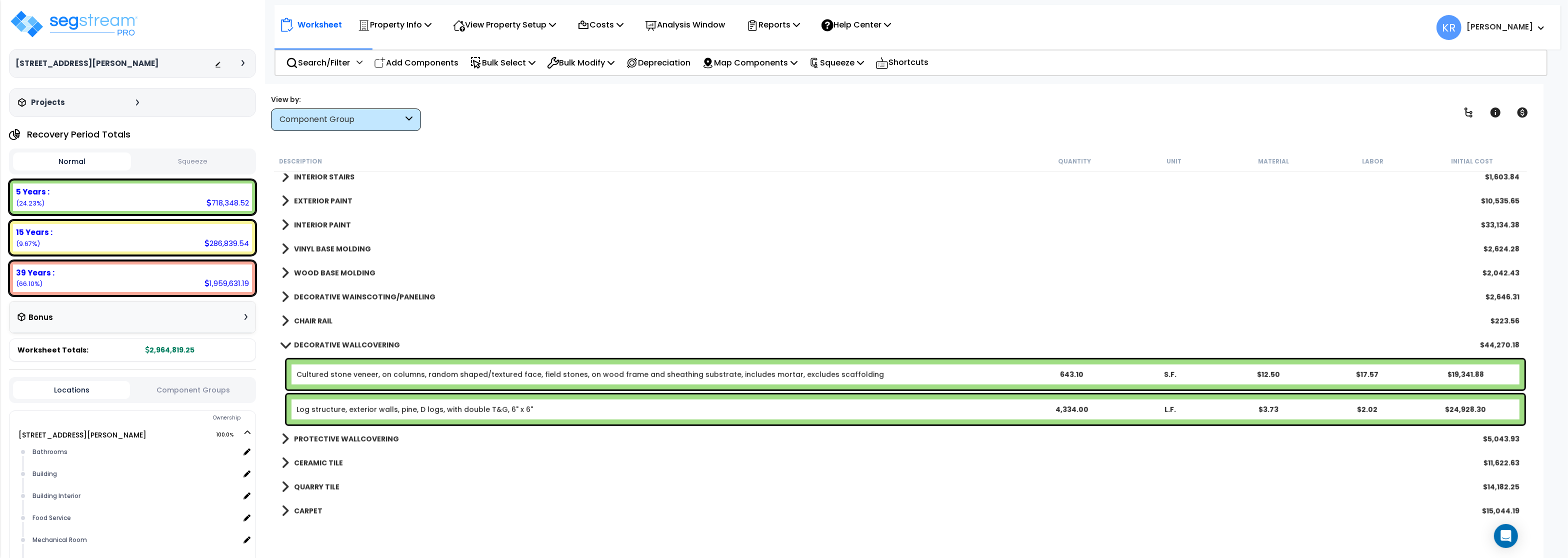
click at [358, 379] on link "Cultured stone veneer, on columns, random shaped/textured face, field stones, o…" at bounding box center [591, 374] width 588 height 10
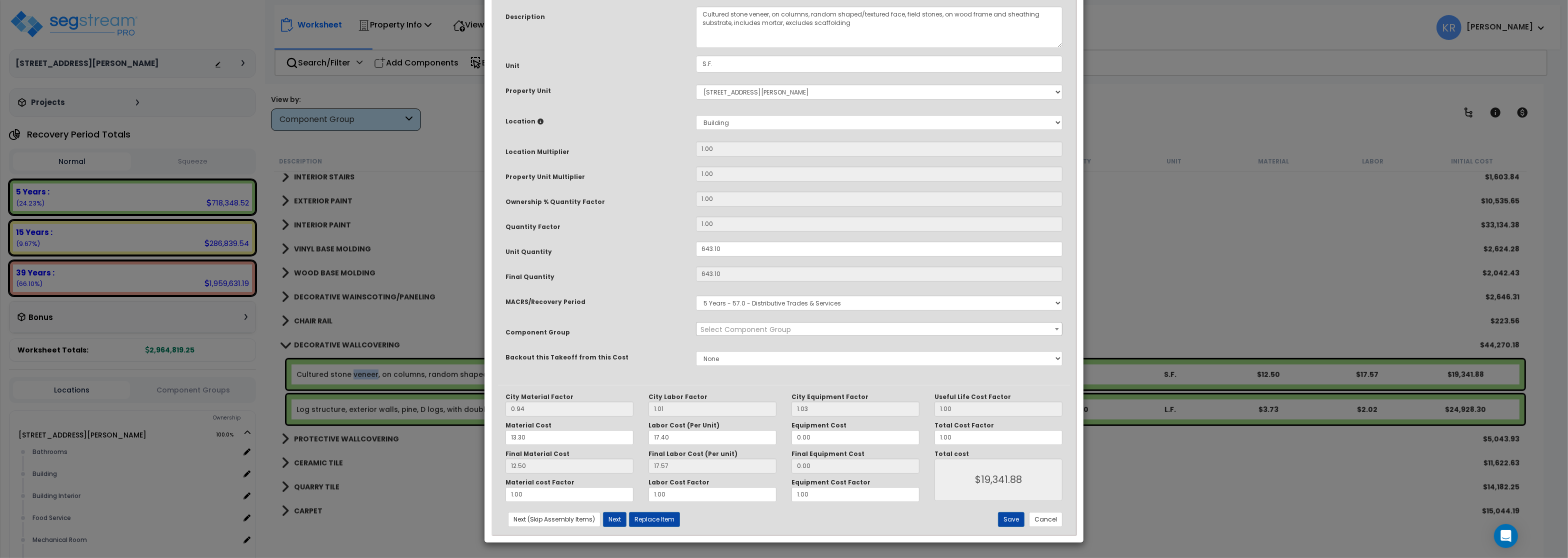
select select "56935"
click at [696, 295] on select "Select MACRS/Recovery Period 5 Years - 57.0 - Distributive Trades & Services 5 …" at bounding box center [879, 302] width 367 height 15
select select "3669"
click option "39 Years - NA - Long-Life Property" at bounding box center [0, 0] width 0 height 0
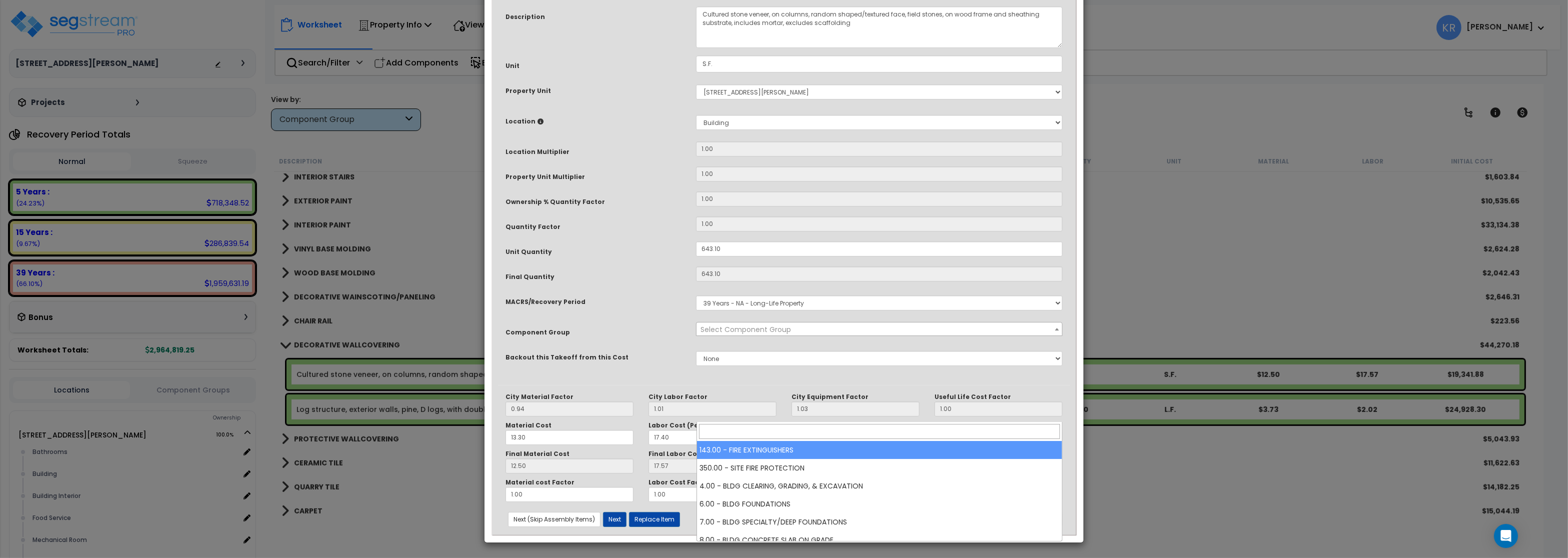
click at [730, 337] on span "Select Component Group" at bounding box center [879, 330] width 365 height 14
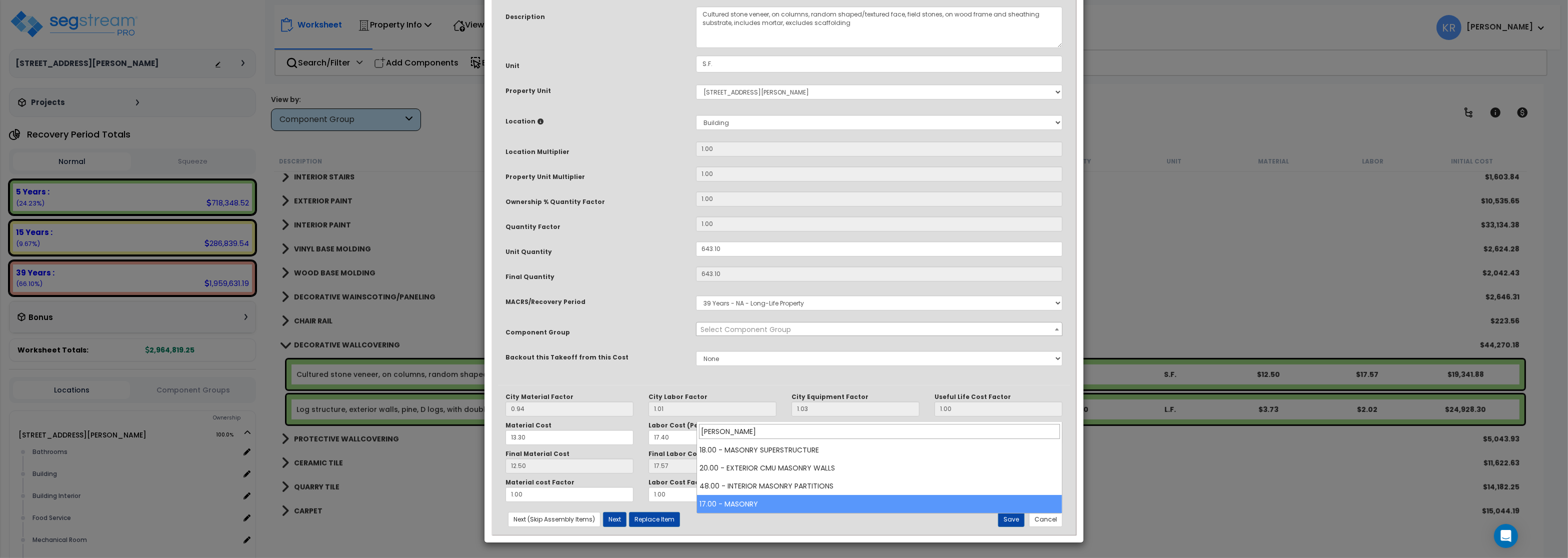
type input "mason"
select select "57246"
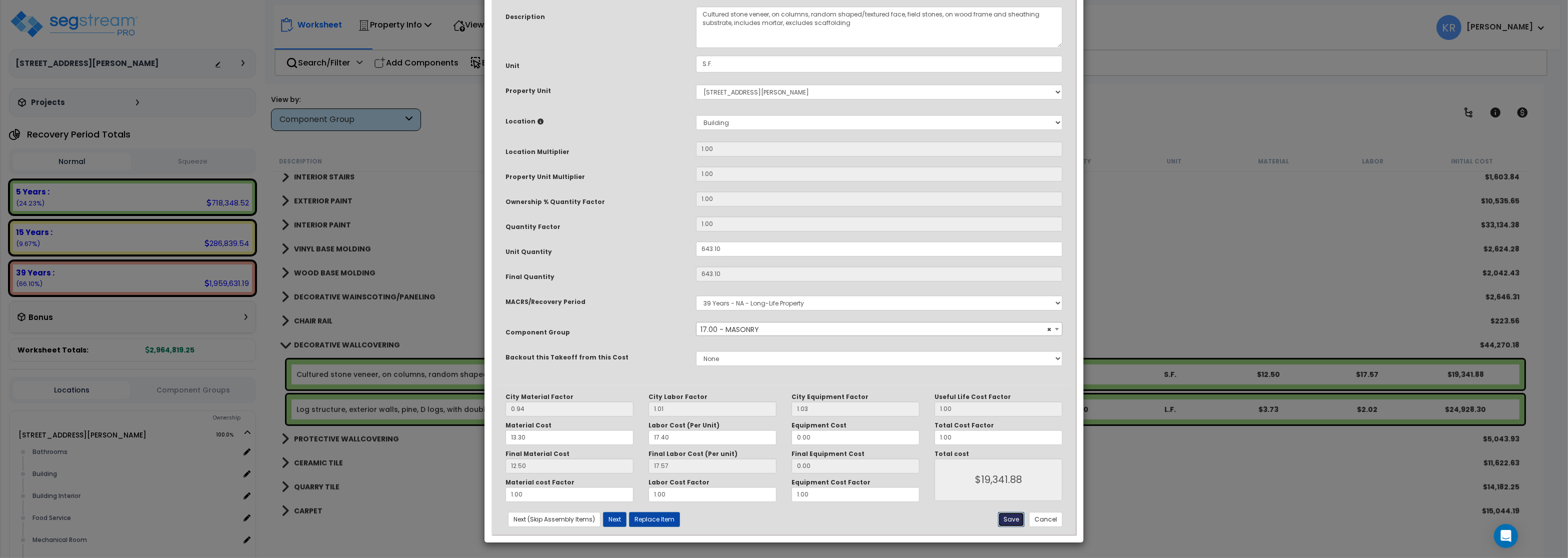
click at [1005, 520] on button "Save" at bounding box center [1012, 520] width 27 height 15
type input "19341.88"
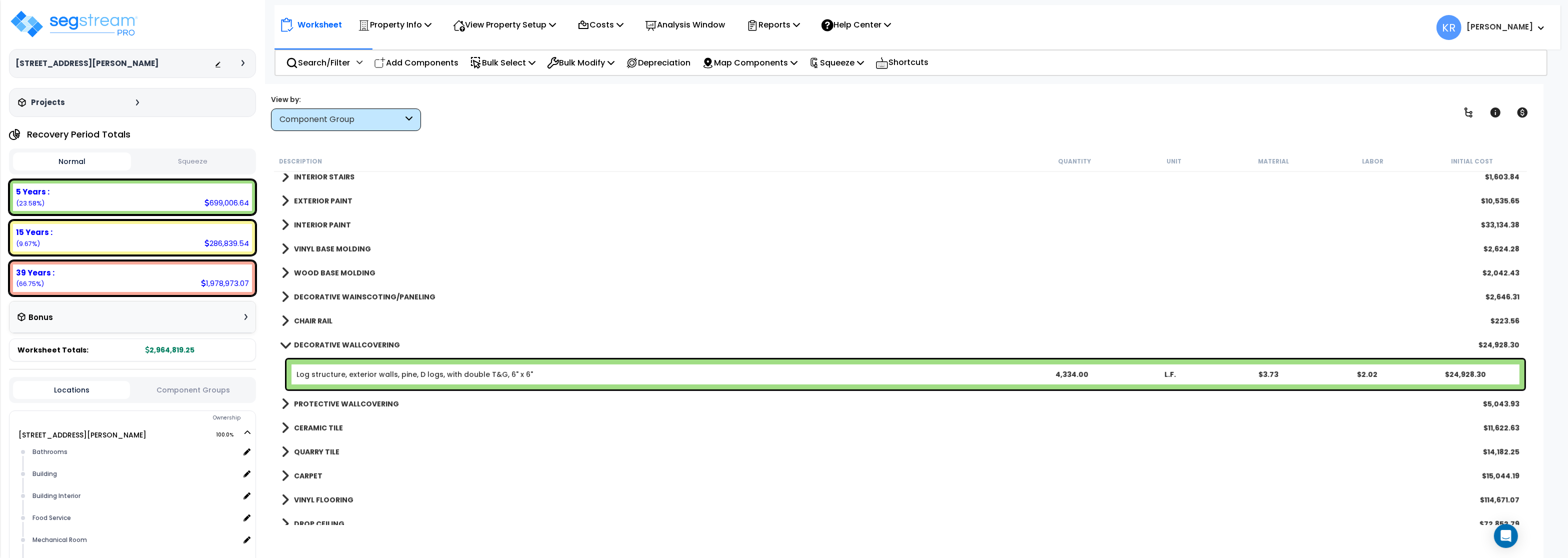
click at [308, 404] on b "PROTECTIVE WALLCOVERING" at bounding box center [346, 404] width 105 height 10
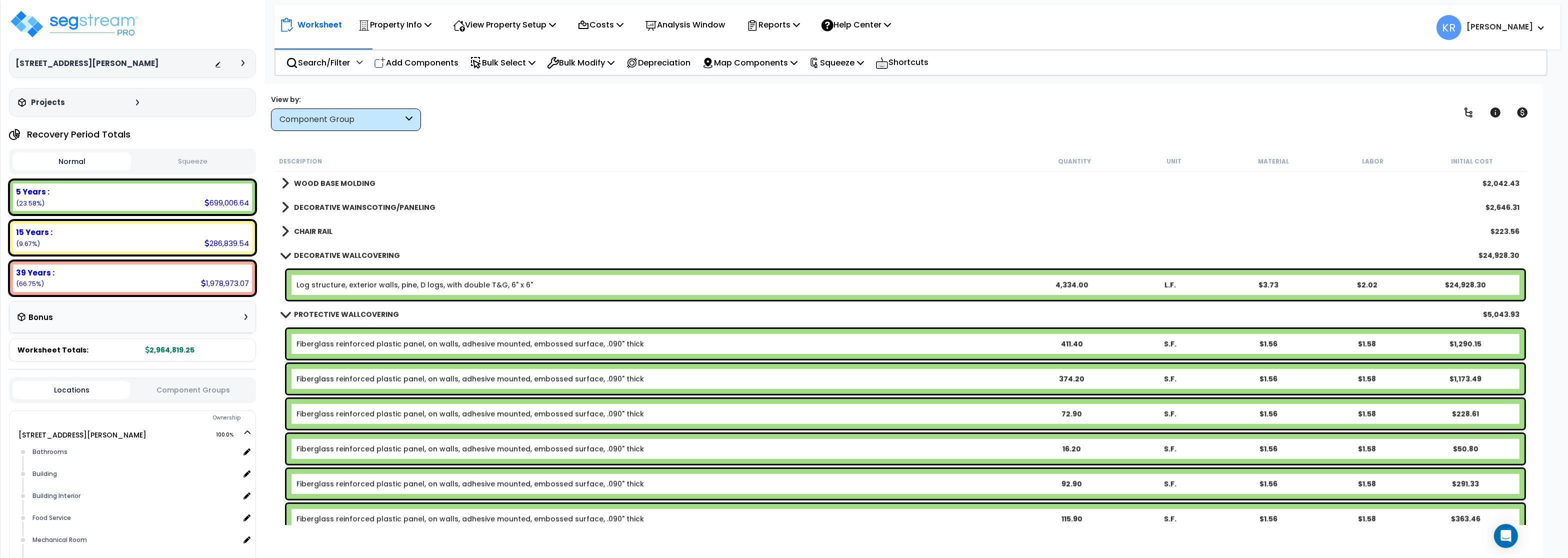
scroll to position [1474, 0]
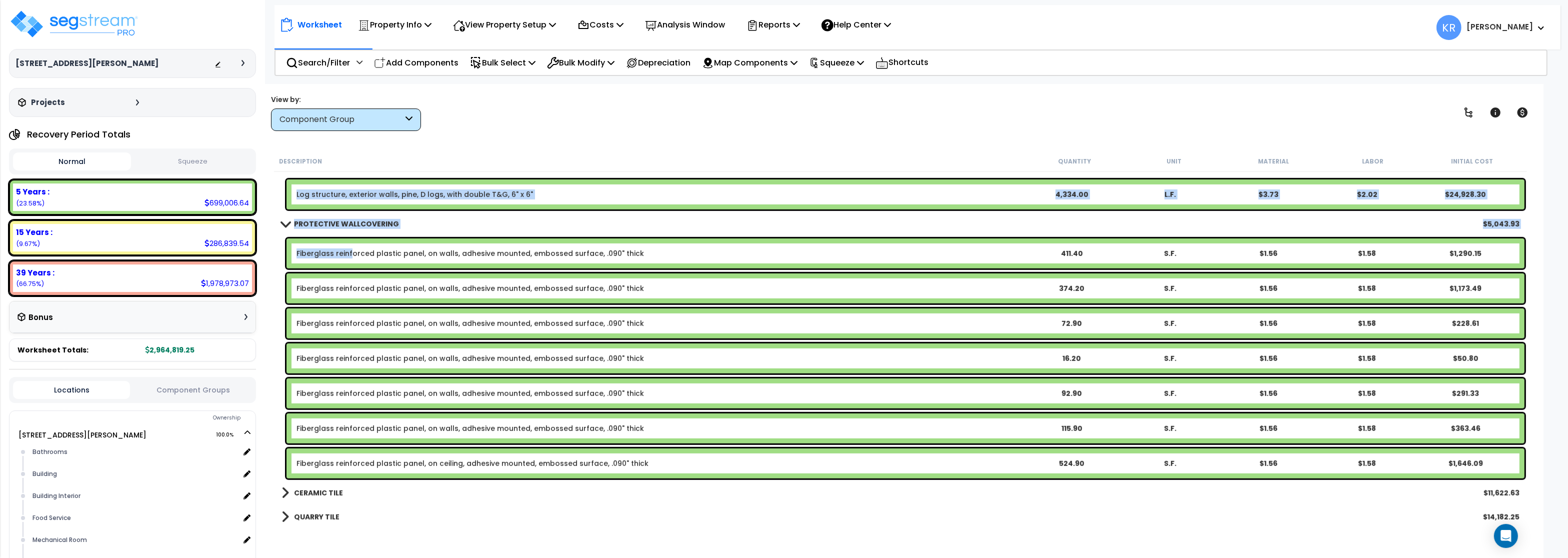
click at [350, 256] on link "Fiberglass reinforced plastic panel, on walls, adhesive mounted, embossed surfa…" at bounding box center [471, 254] width 348 height 10
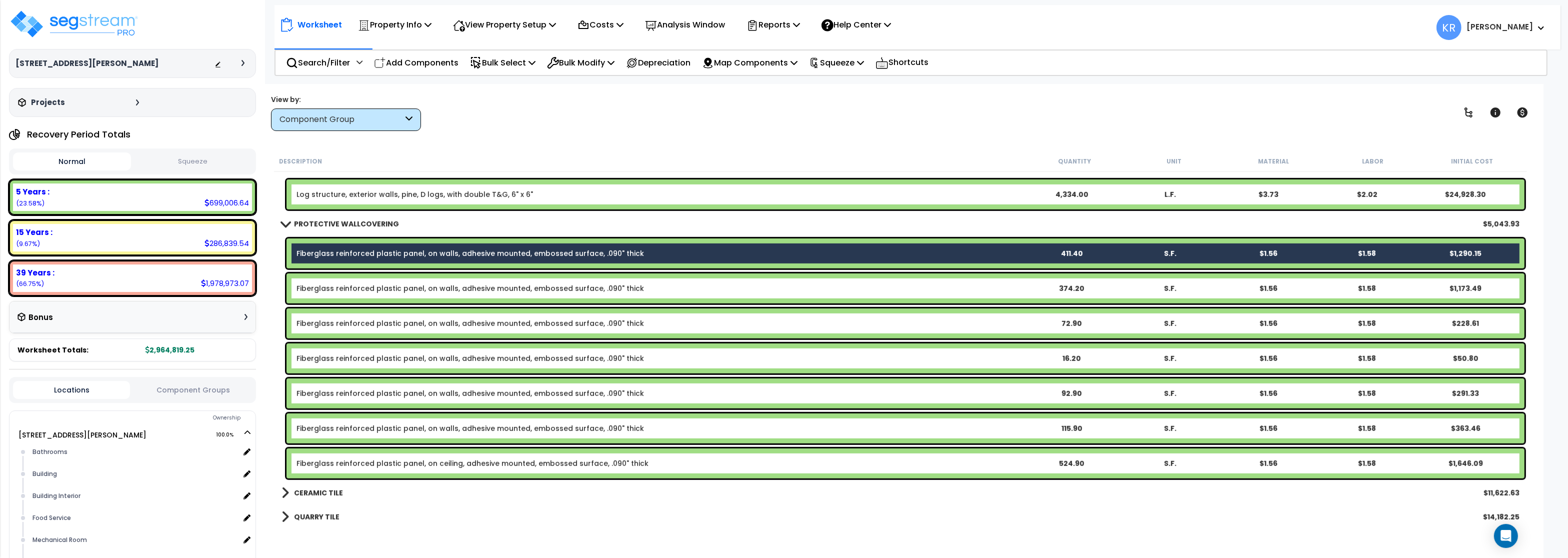
click at [357, 289] on link "Fiberglass reinforced plastic panel, on walls, adhesive mounted, embossed surfa…" at bounding box center [471, 288] width 348 height 10
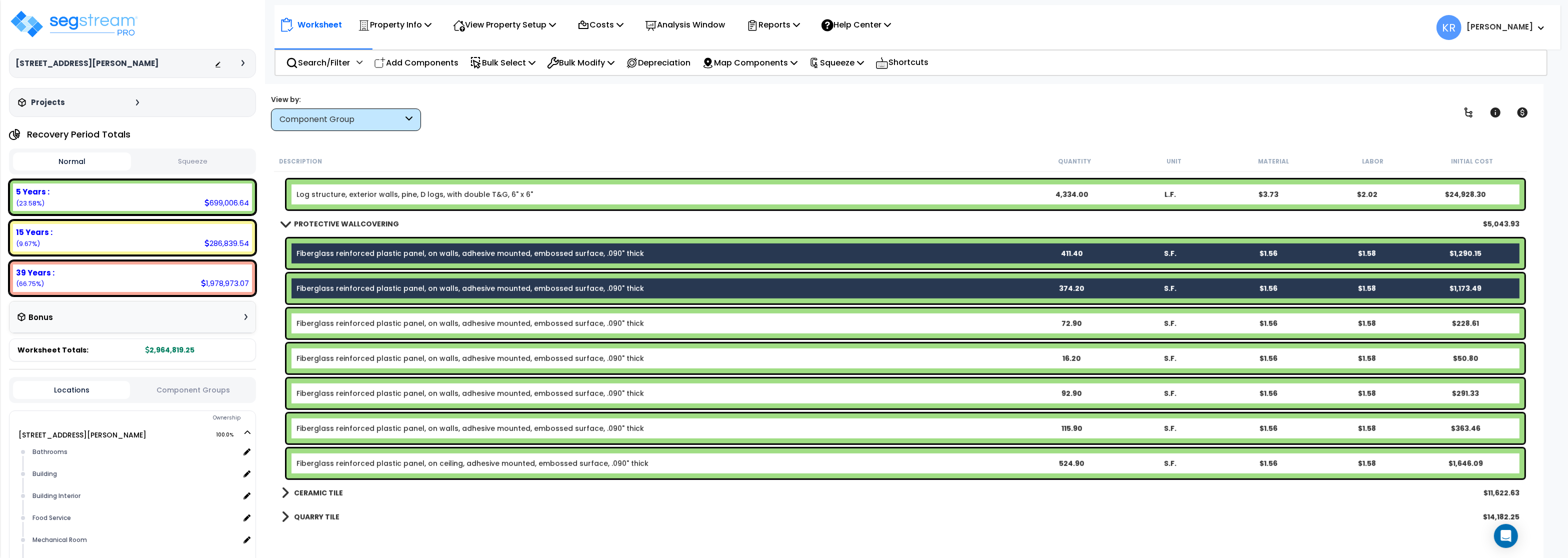
click at [349, 318] on link "Fiberglass reinforced plastic panel, on walls, adhesive mounted, embossed surfa…" at bounding box center [471, 323] width 348 height 10
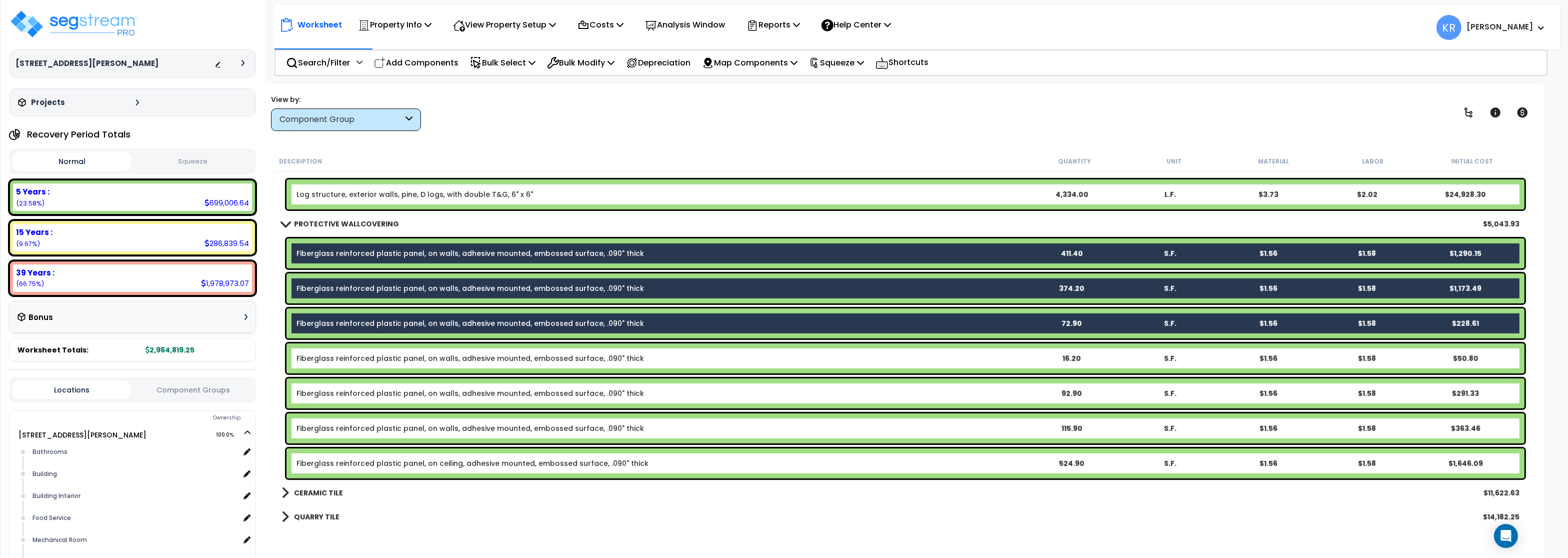
click at [344, 365] on div "Fiberglass reinforced plastic panel, on walls, adhesive mounted, embossed surfa…" at bounding box center [905, 358] width 1238 height 30
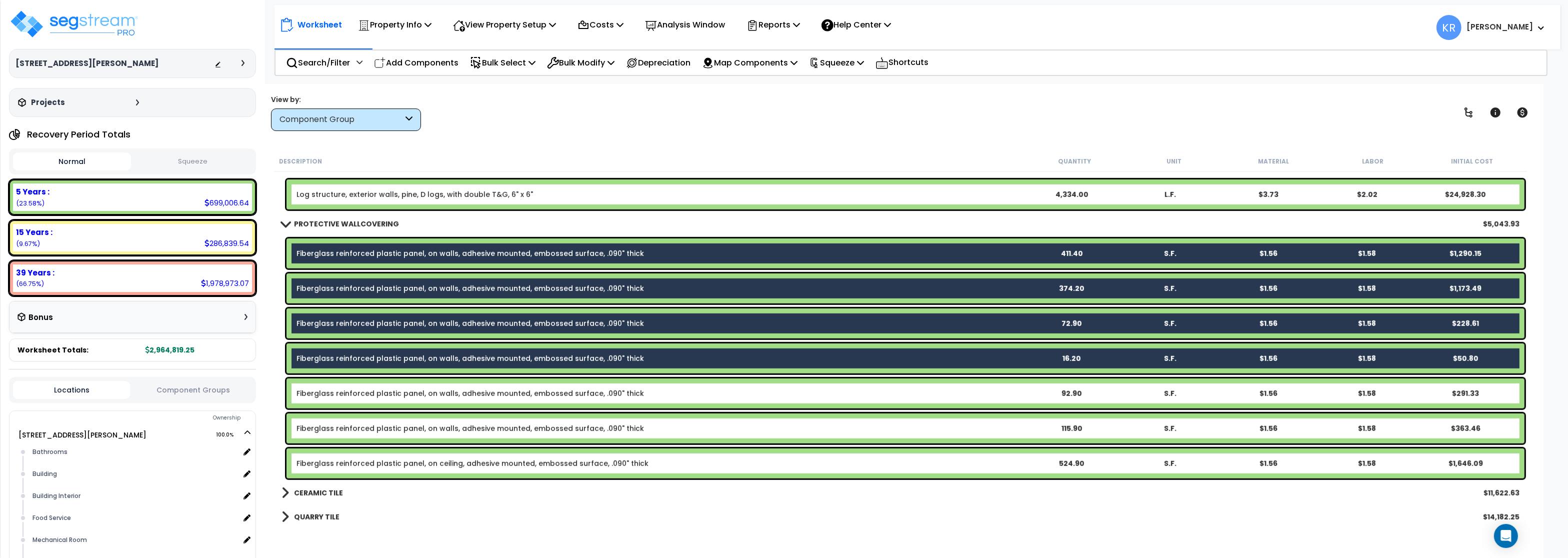
click at [347, 395] on link "Fiberglass reinforced plastic panel, on walls, adhesive mounted, embossed surfa…" at bounding box center [471, 394] width 348 height 10
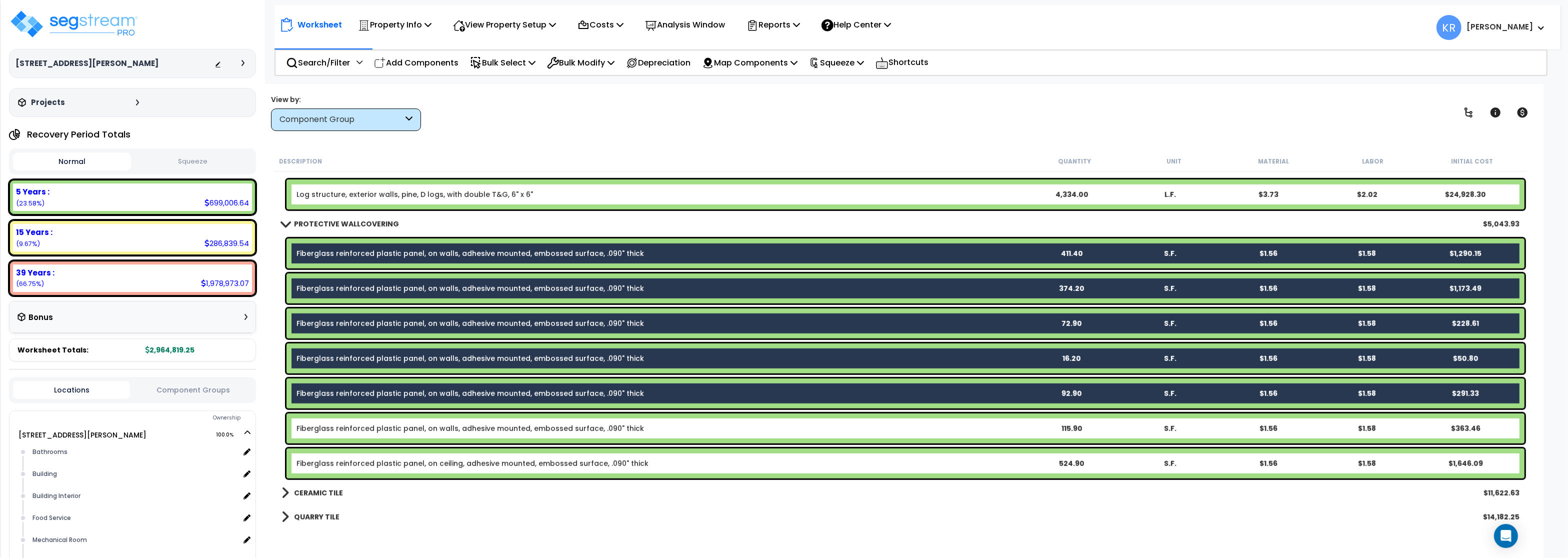
click at [345, 422] on div "Fiberglass reinforced plastic panel, on walls, adhesive mounted, embossed surfa…" at bounding box center [905, 428] width 1238 height 30
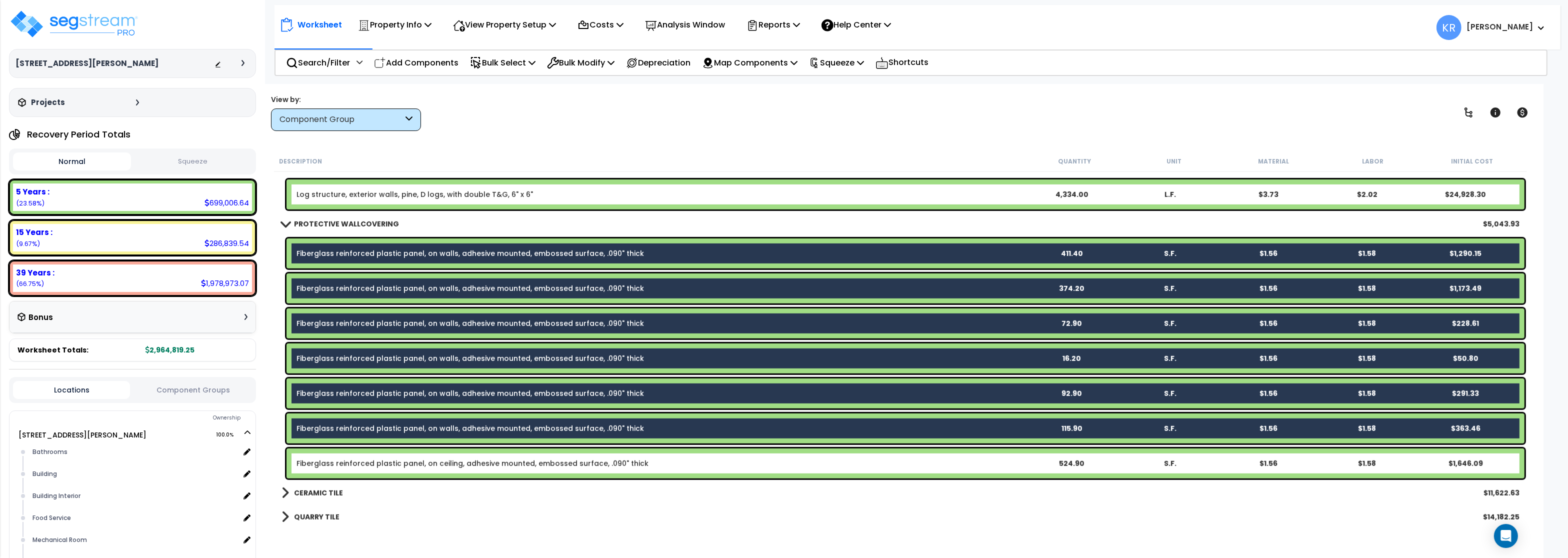
click at [343, 459] on link "Fiberglass reinforced plastic panel, on ceiling, adhesive mounted, embossed sur…" at bounding box center [473, 464] width 352 height 10
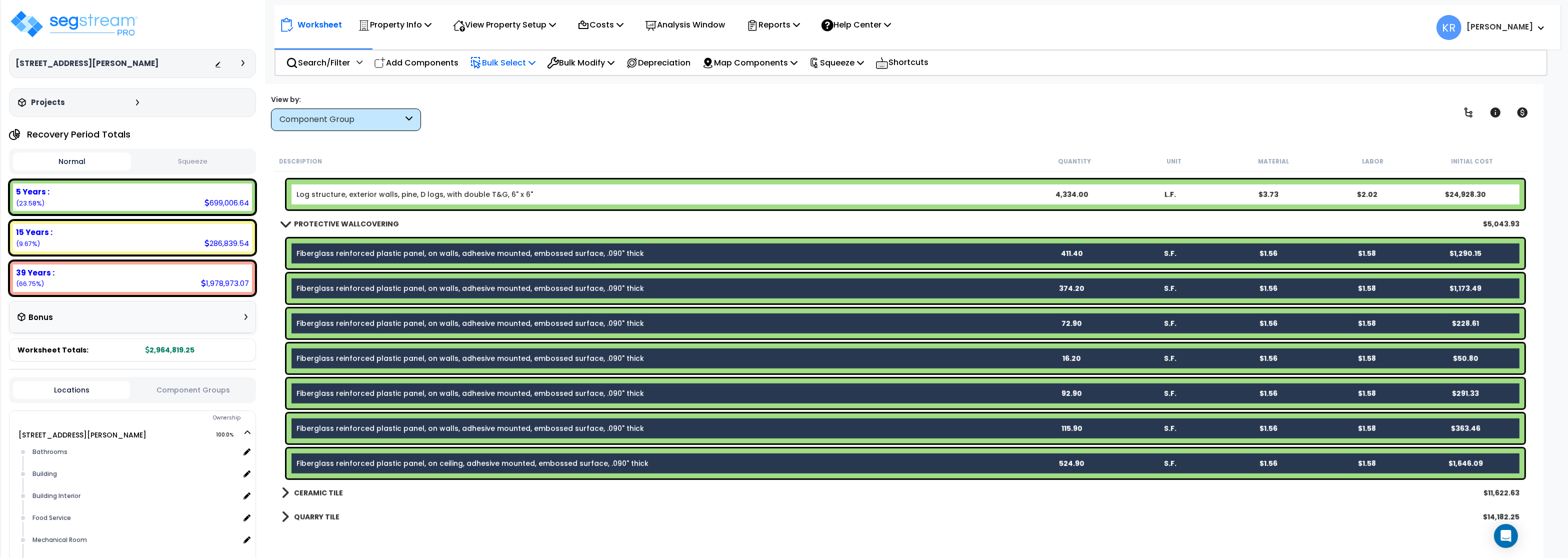
click at [528, 68] on p "Bulk Select" at bounding box center [503, 62] width 66 height 13
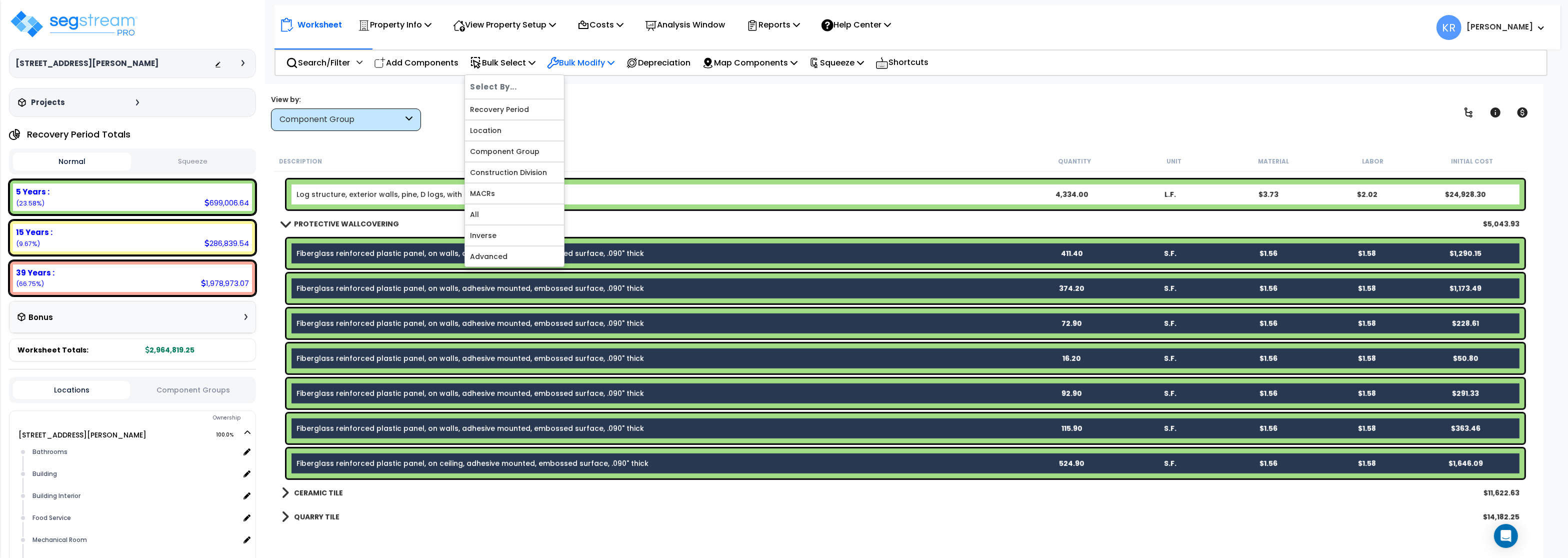
click at [568, 58] on p "Bulk Modify" at bounding box center [581, 62] width 68 height 13
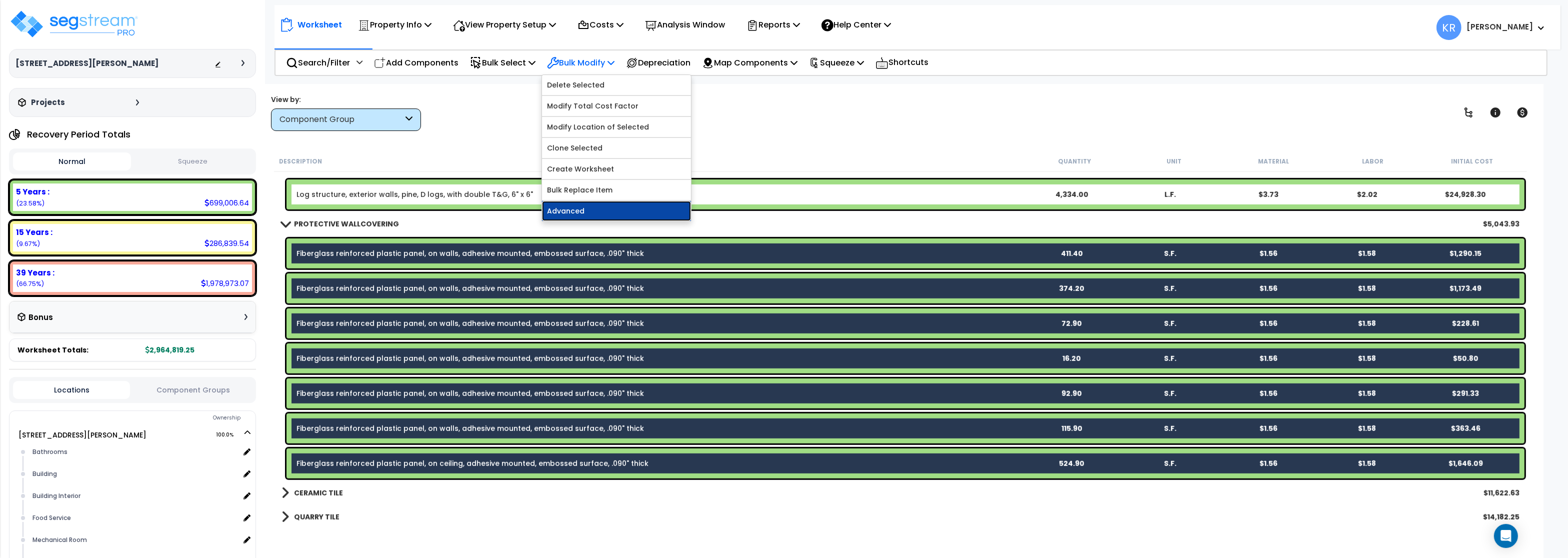
click at [584, 217] on link "Advanced" at bounding box center [616, 211] width 149 height 20
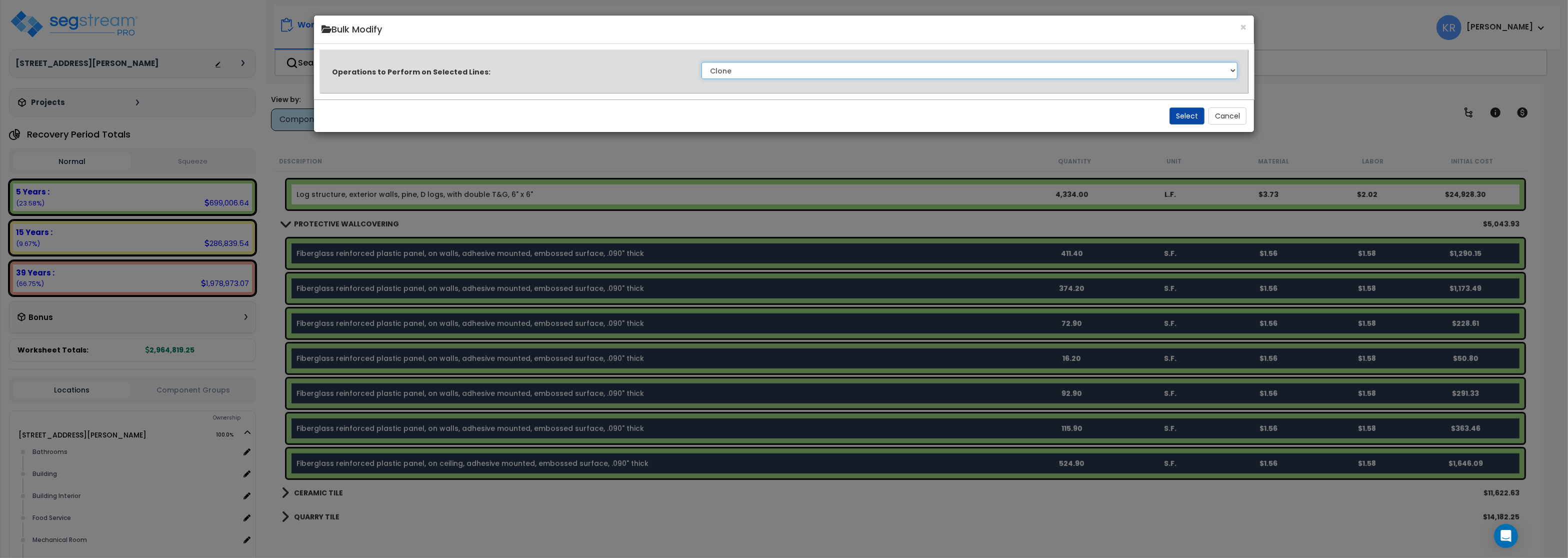
click at [702, 62] on select "Clone Delete Delete Zero Quantities Modify Component Group Modify Recovery Peri…" at bounding box center [970, 71] width 536 height 17
select select "modifyAssetClassMacrs"
click option "Modify Component Group" at bounding box center [0, 0] width 0 height 0
click at [1193, 115] on button "Select" at bounding box center [1188, 116] width 35 height 17
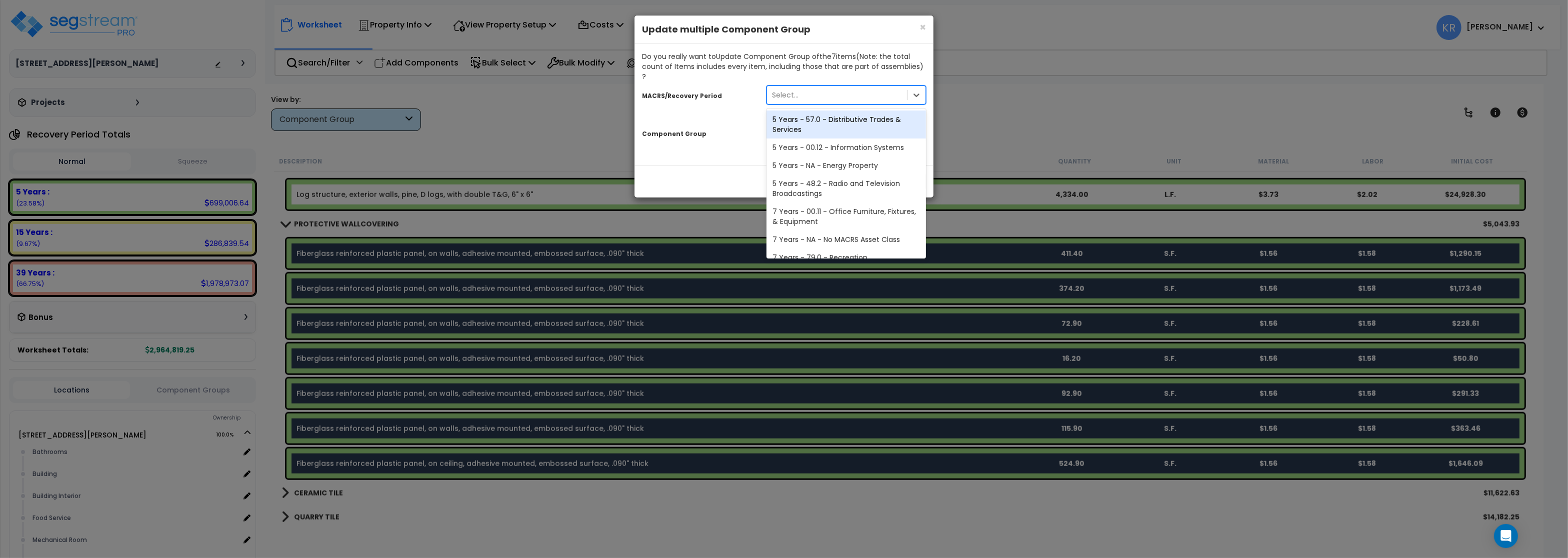
click at [783, 90] on div "Select..." at bounding box center [785, 95] width 27 height 10
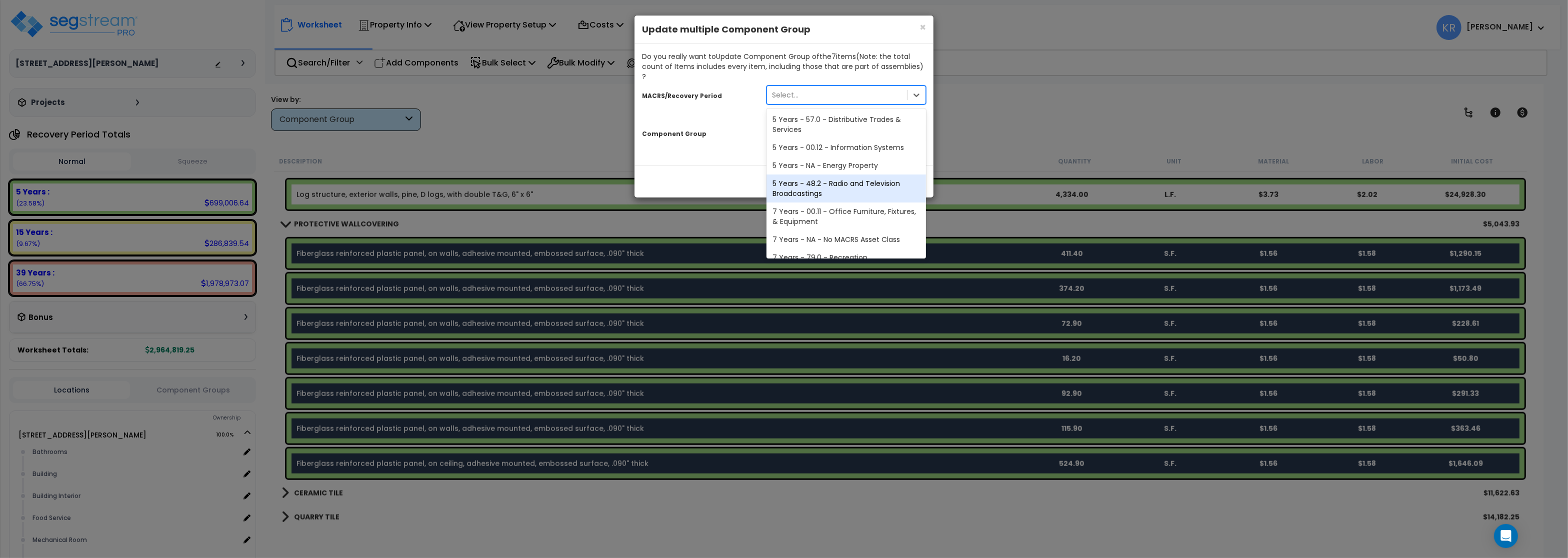
scroll to position [168, 0]
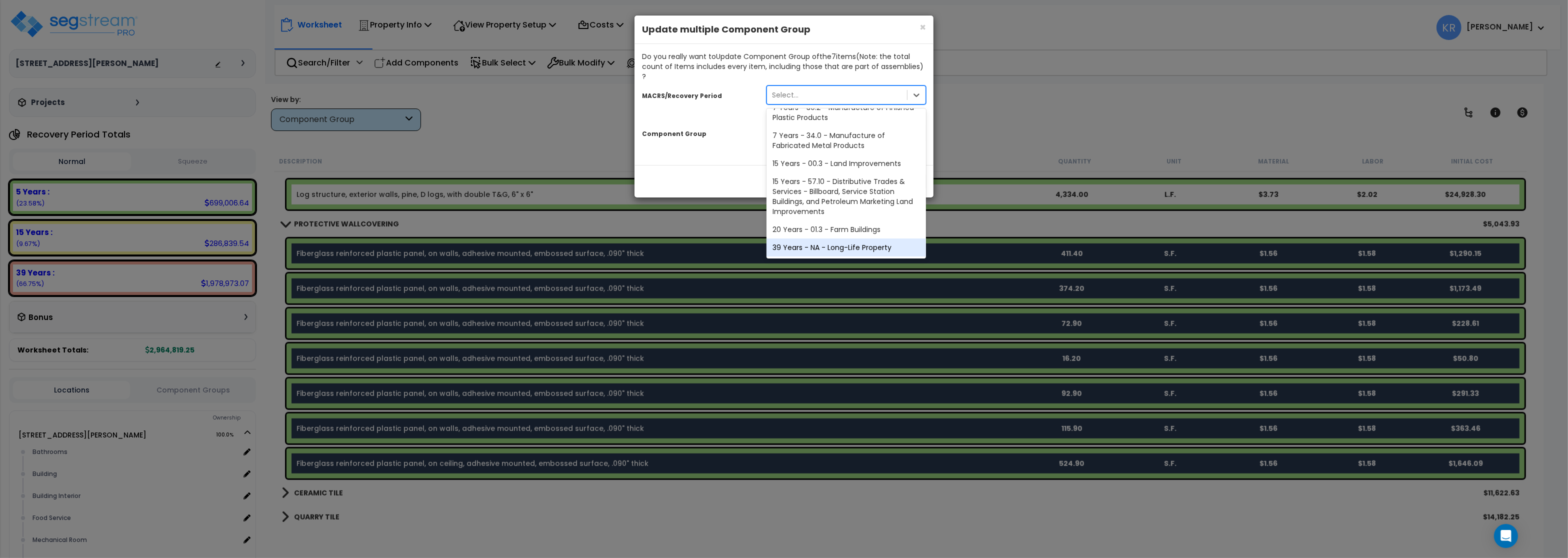
click at [797, 242] on div "39 Years - NA - Long-Life Property" at bounding box center [846, 248] width 160 height 18
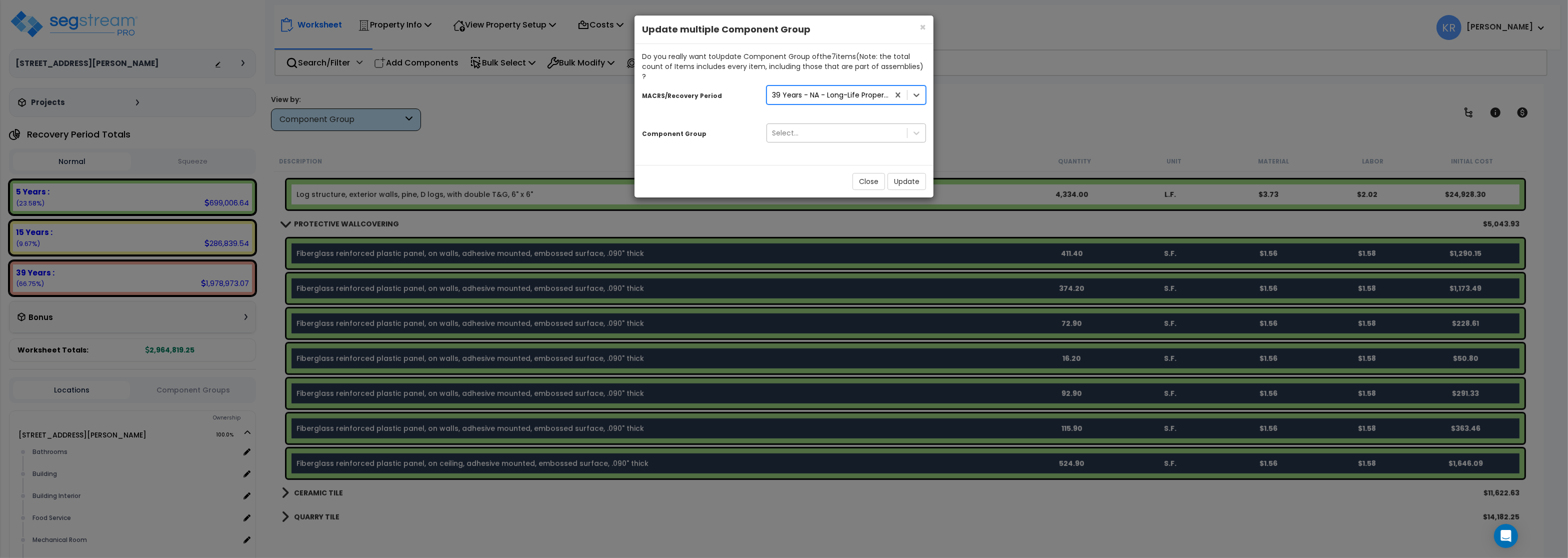
click at [814, 127] on div "Select..." at bounding box center [837, 133] width 140 height 16
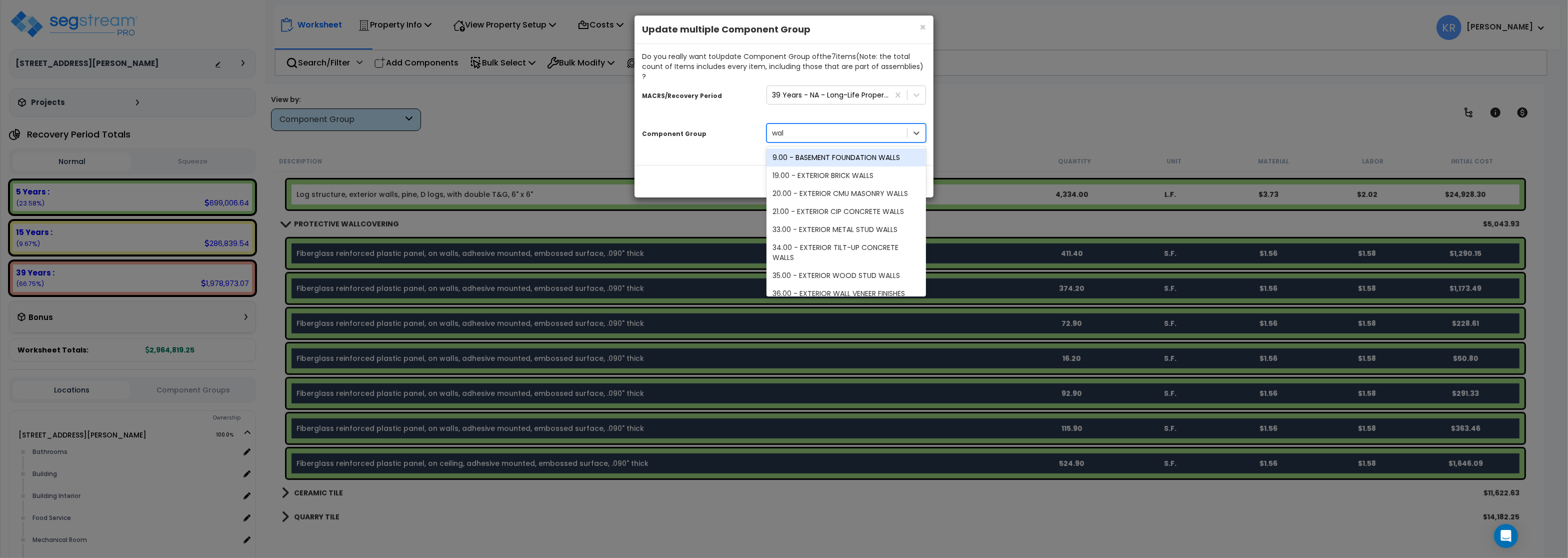
type input "wall"
click at [840, 269] on div "47.00 - INTERIOR DRYWALL PARTITIONS" at bounding box center [846, 278] width 160 height 18
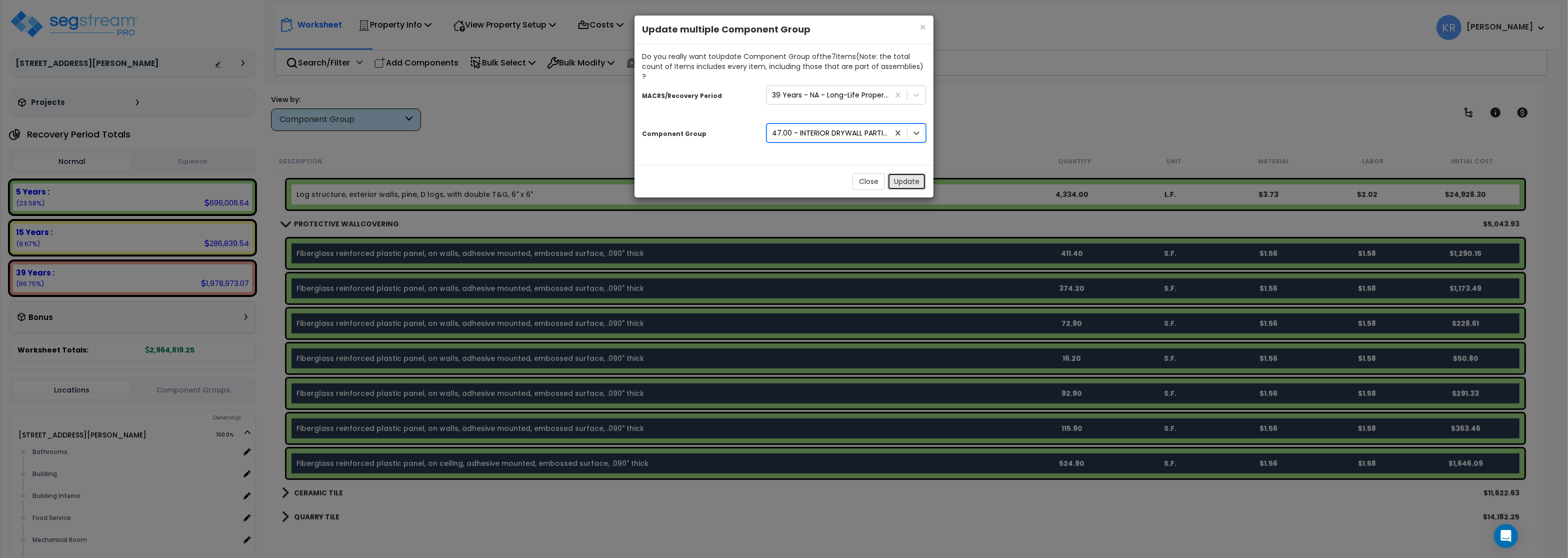
click at [909, 173] on button "Update" at bounding box center [907, 182] width 38 height 17
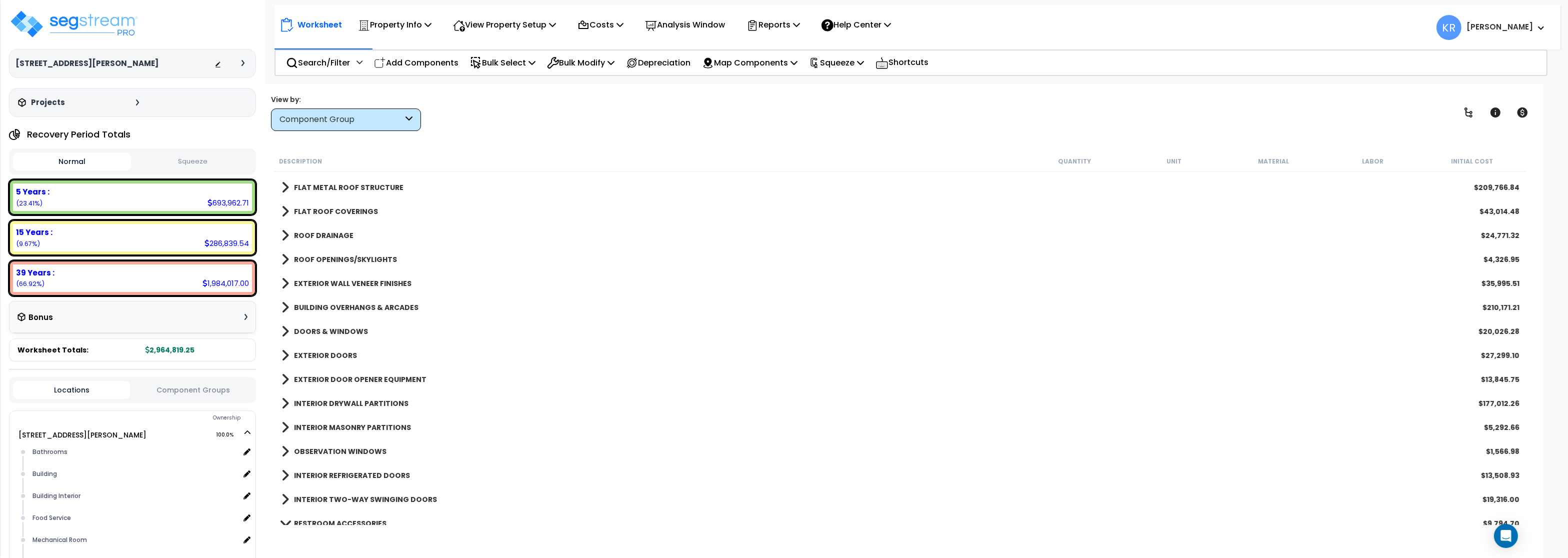
scroll to position [273, 0]
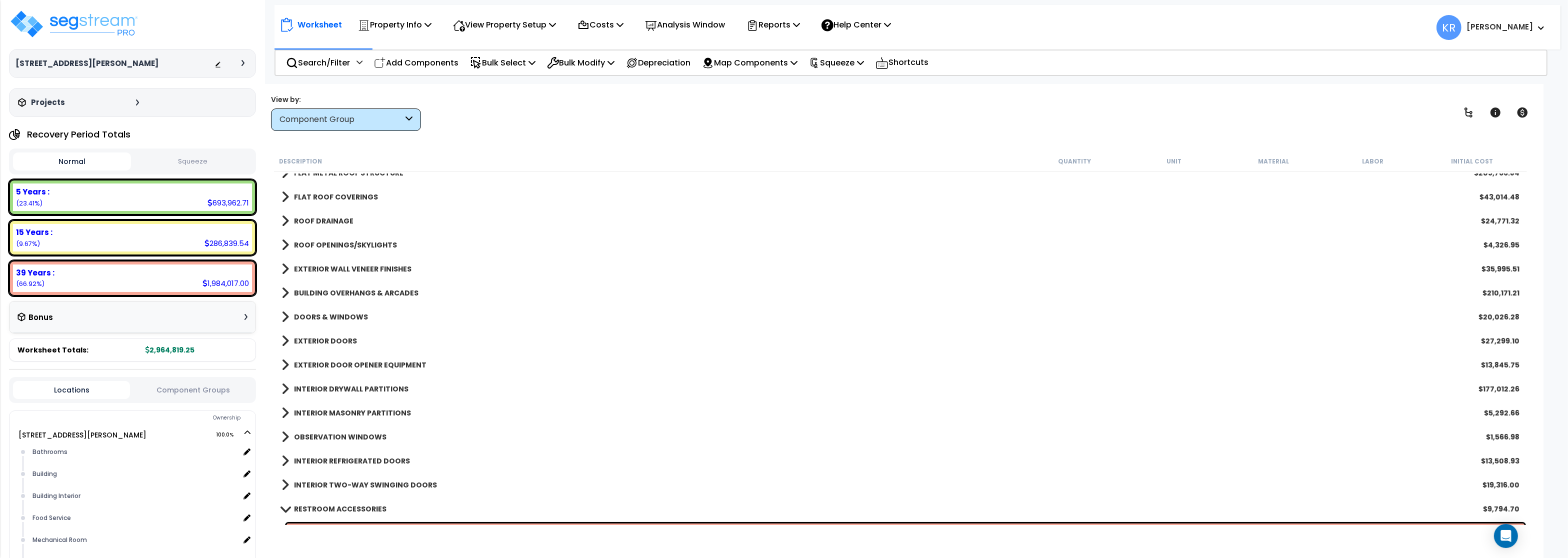
click at [318, 511] on b "RESTROOM ACCESSORIES" at bounding box center [340, 509] width 93 height 10
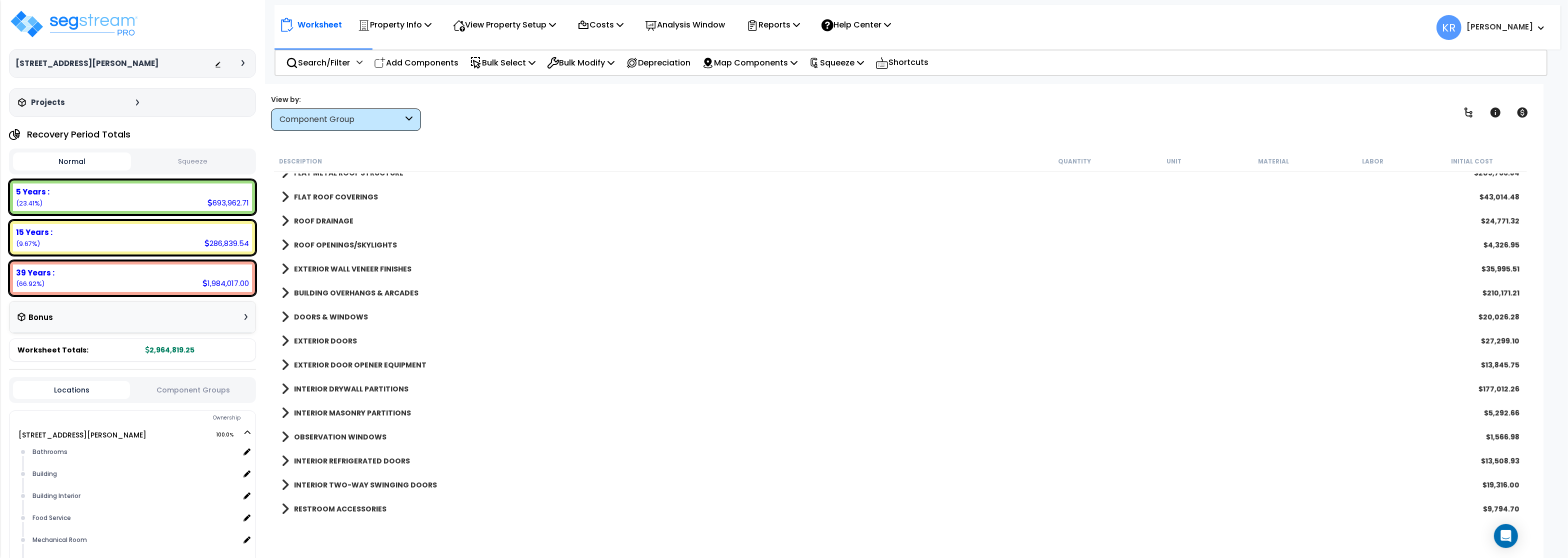
click at [357, 383] on link "INTERIOR DRYWALL PARTITIONS" at bounding box center [345, 389] width 127 height 14
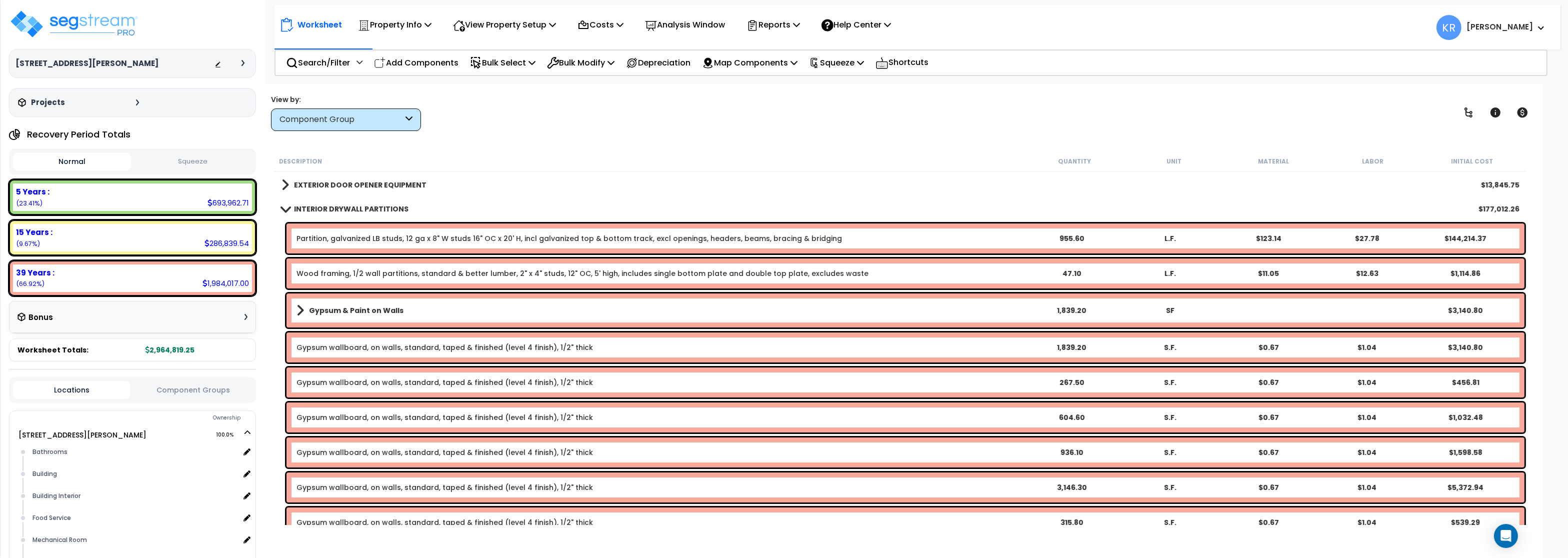
scroll to position [393, 0]
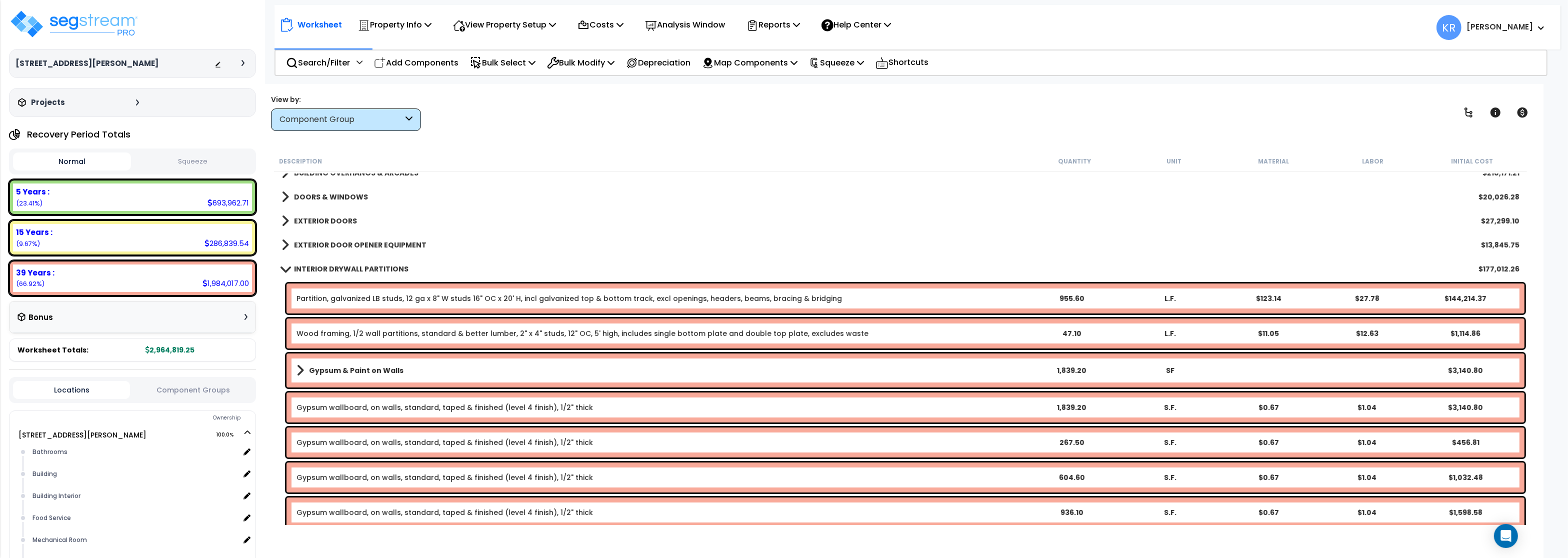
click at [306, 269] on b "INTERIOR DRYWALL PARTITIONS" at bounding box center [351, 269] width 114 height 10
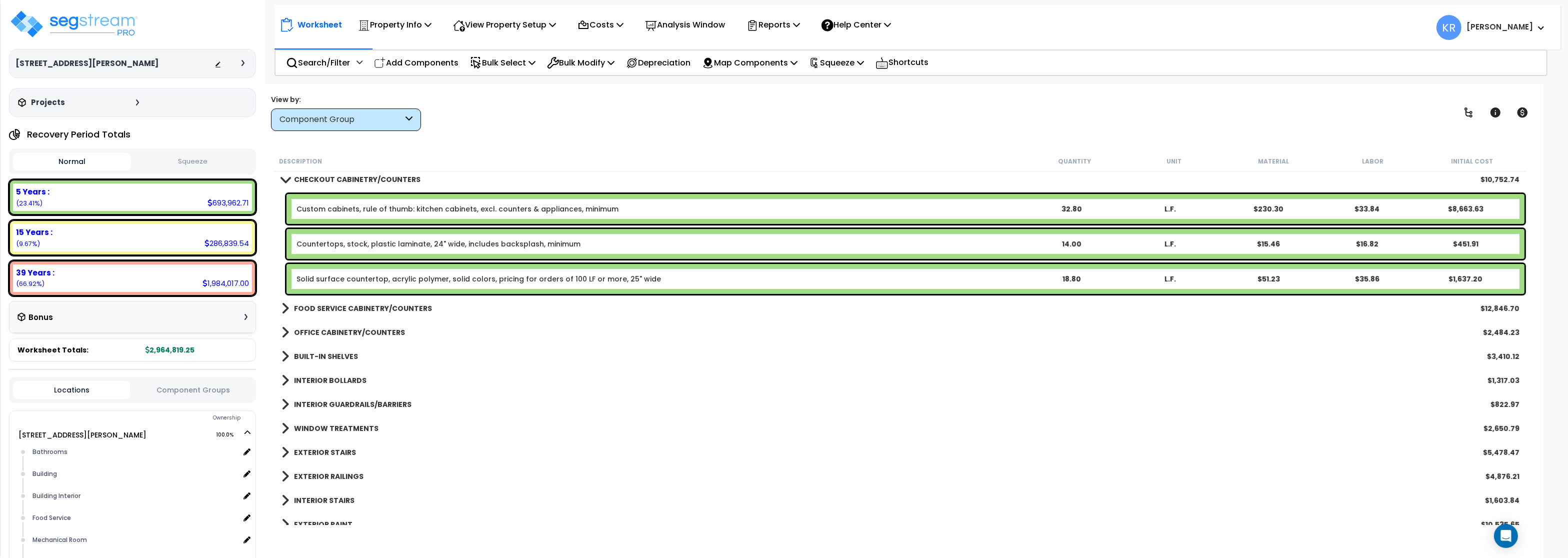
scroll to position [633, 0]
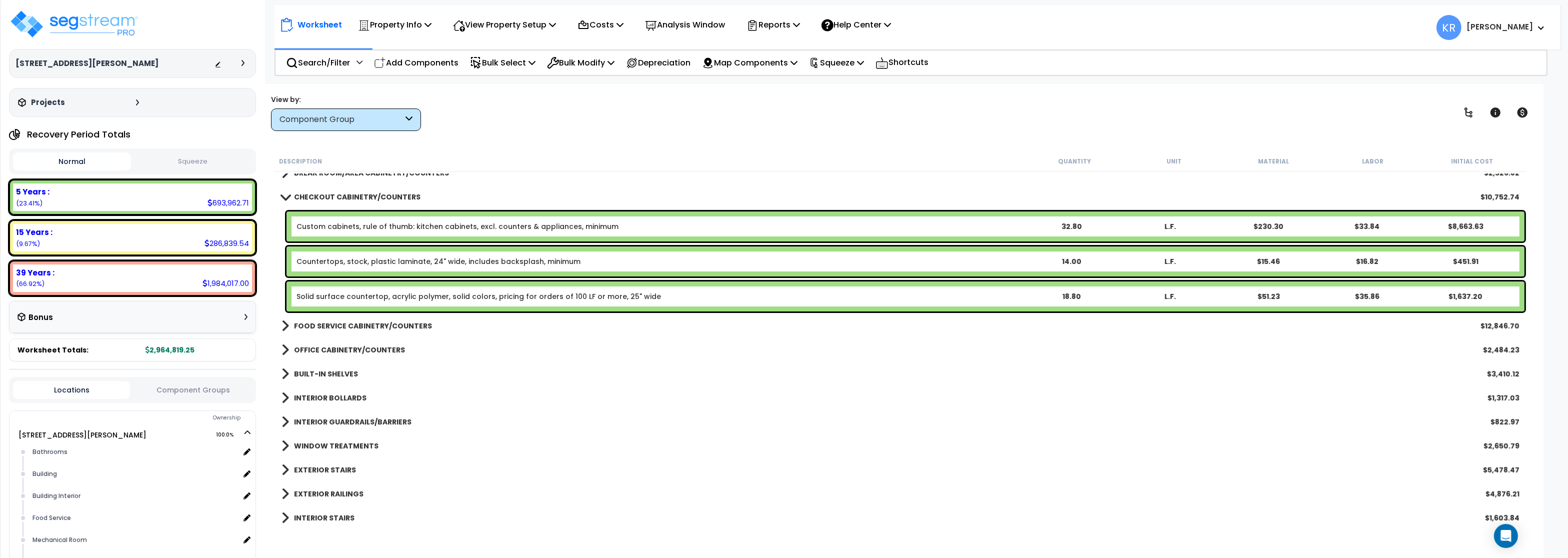
click at [325, 200] on b "CHECKOUT CABINETRY/COUNTERS" at bounding box center [357, 197] width 126 height 10
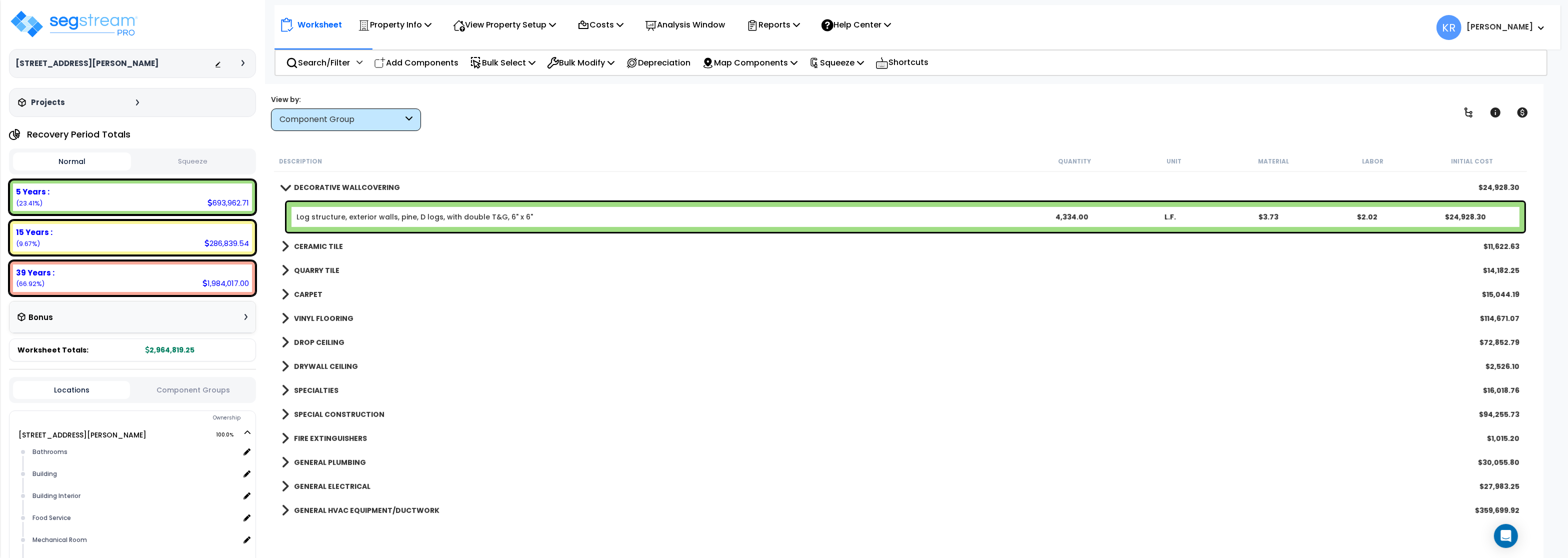
scroll to position [994, 0]
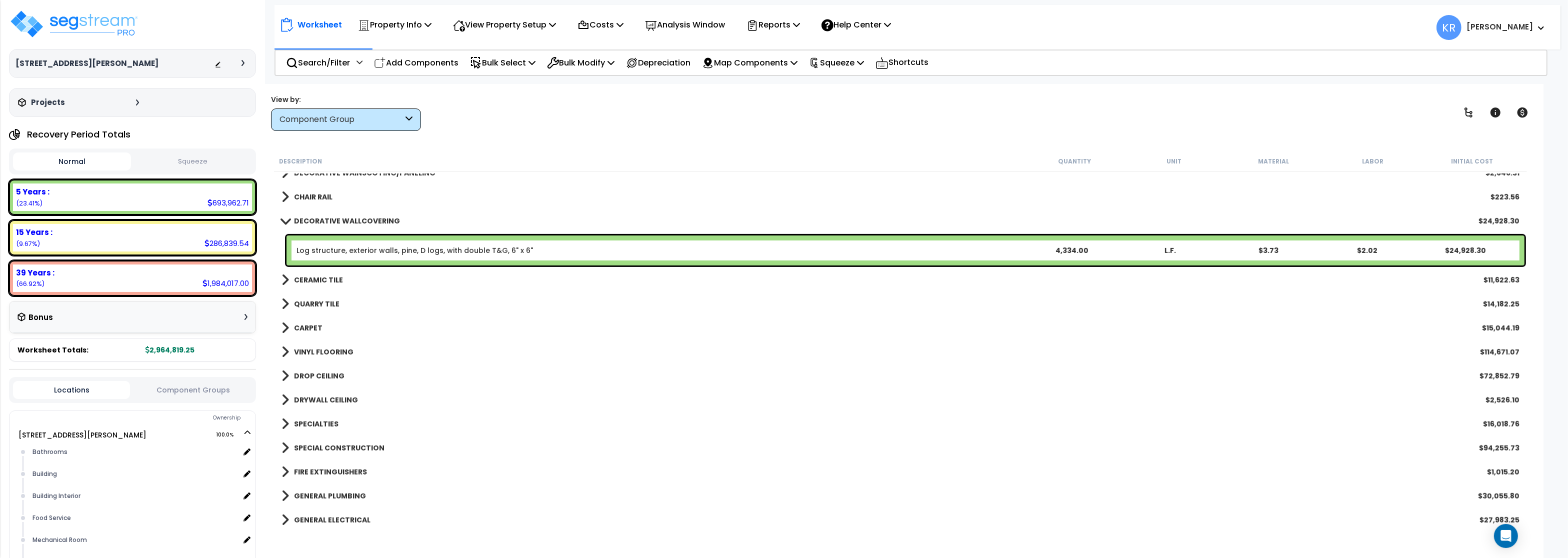
click at [311, 278] on b "CERAMIC TILE" at bounding box center [318, 280] width 49 height 10
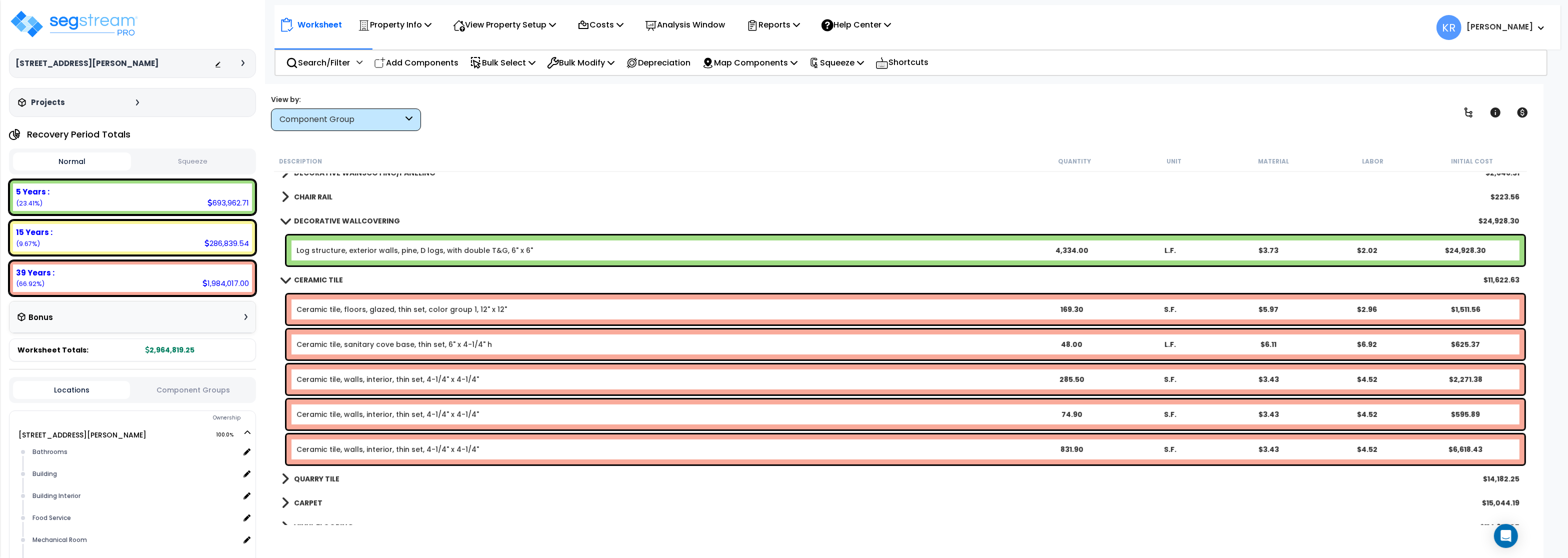
click at [311, 278] on b "CERAMIC TILE" at bounding box center [318, 280] width 49 height 10
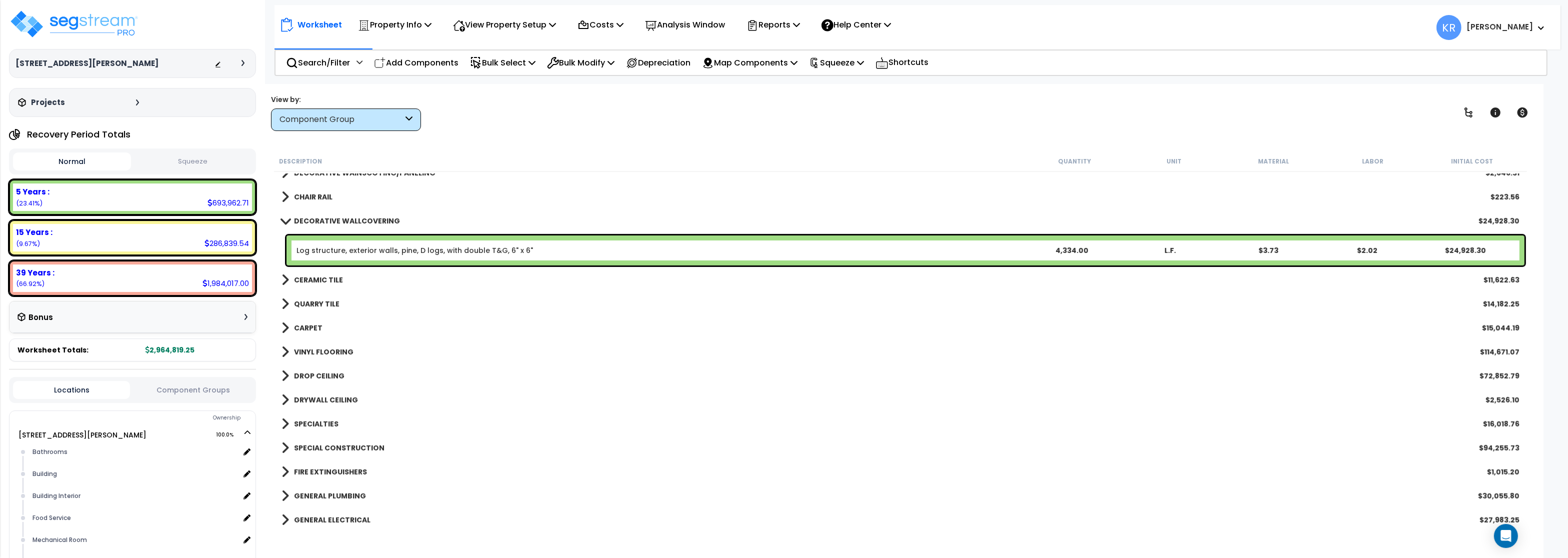
click at [310, 298] on link "QUARRY TILE" at bounding box center [310, 304] width 58 height 14
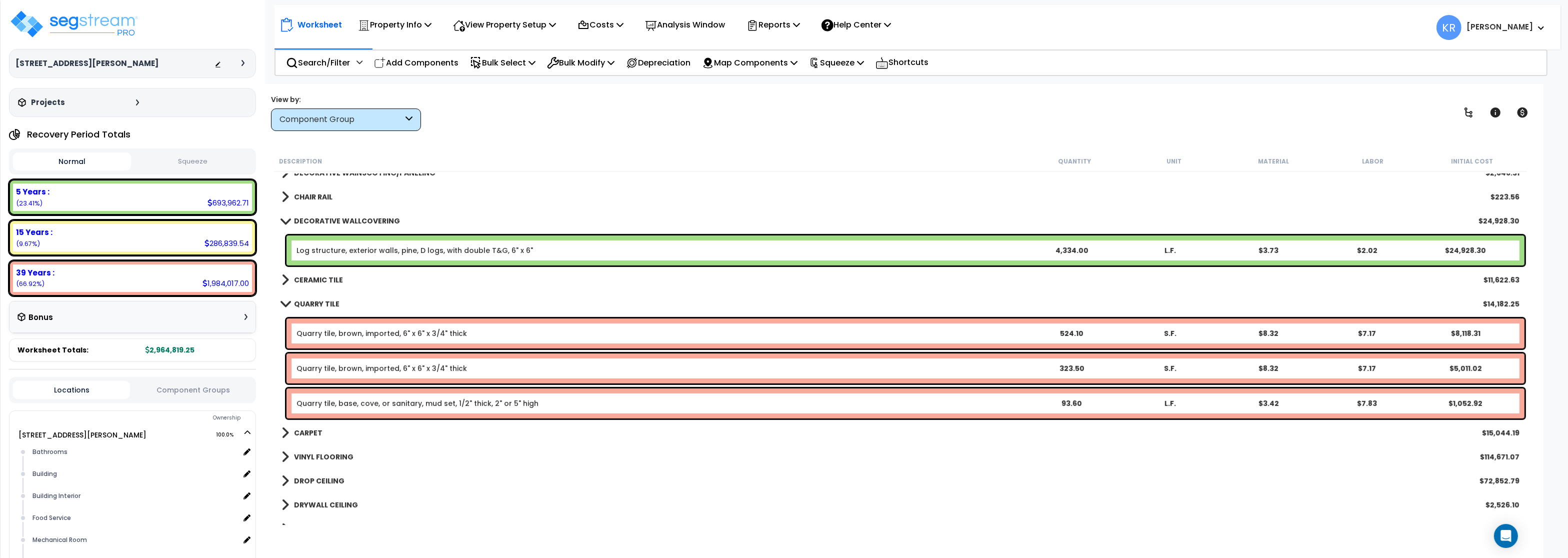
click at [310, 298] on link "QUARRY TILE" at bounding box center [310, 304] width 58 height 14
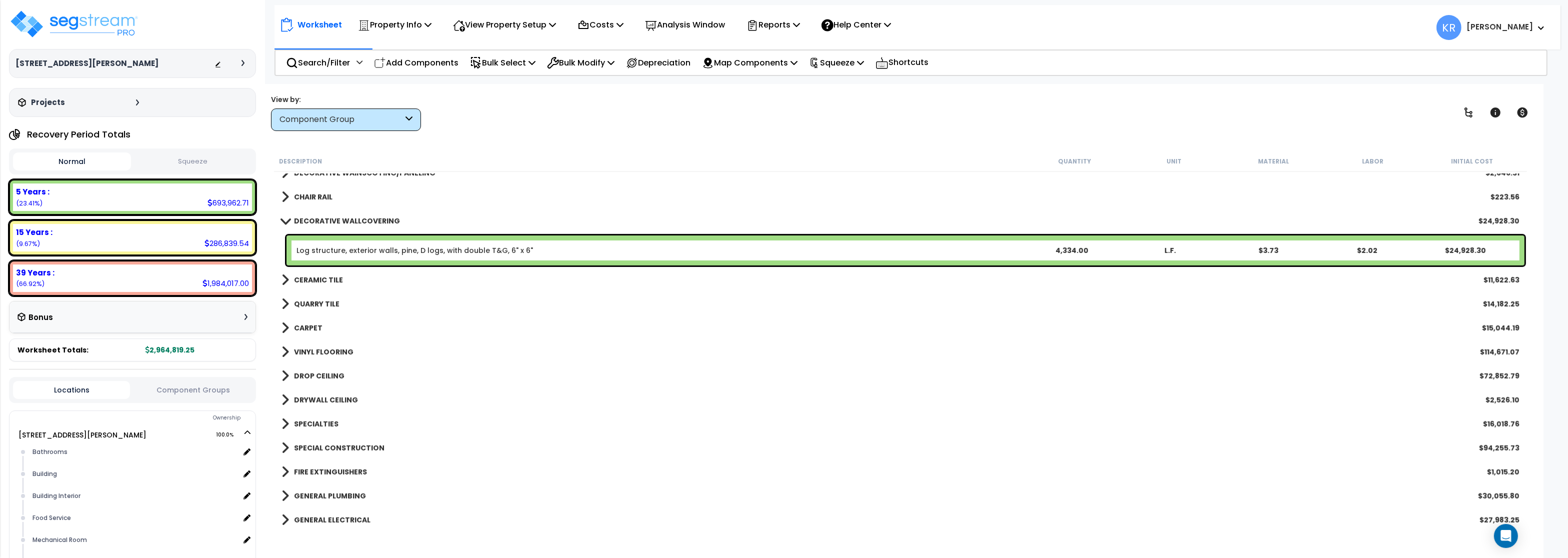
click at [305, 327] on b "CARPET" at bounding box center [308, 328] width 29 height 10
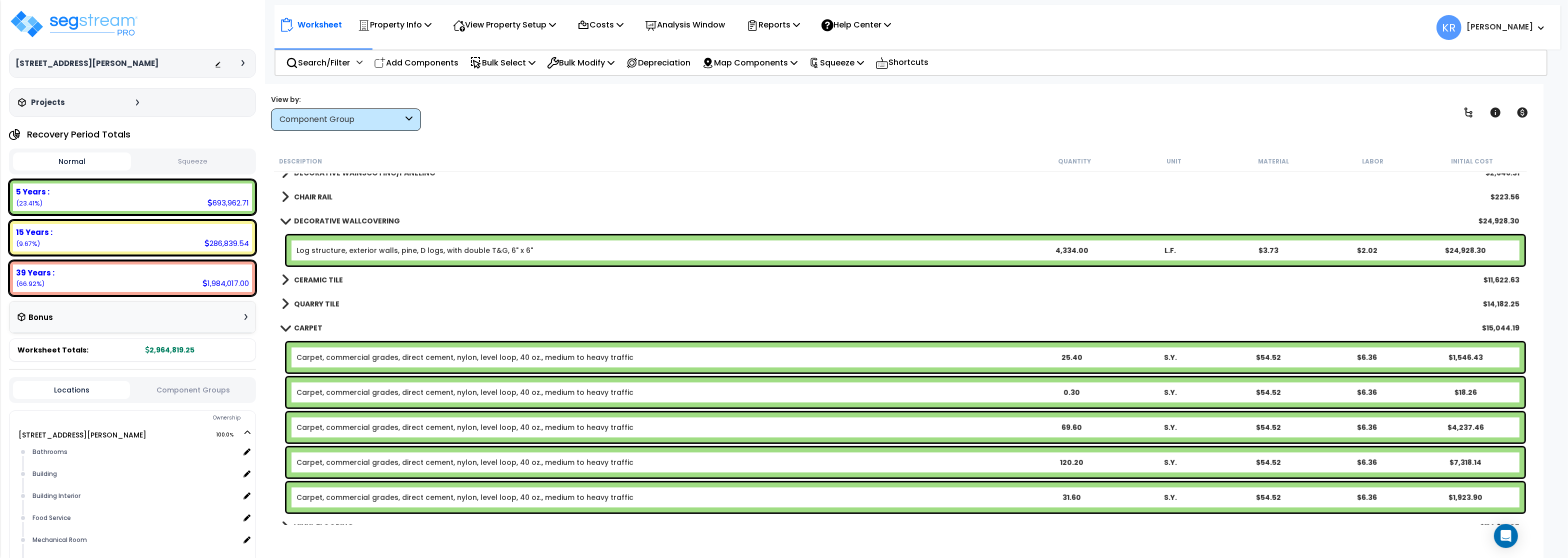
scroll to position [1054, 0]
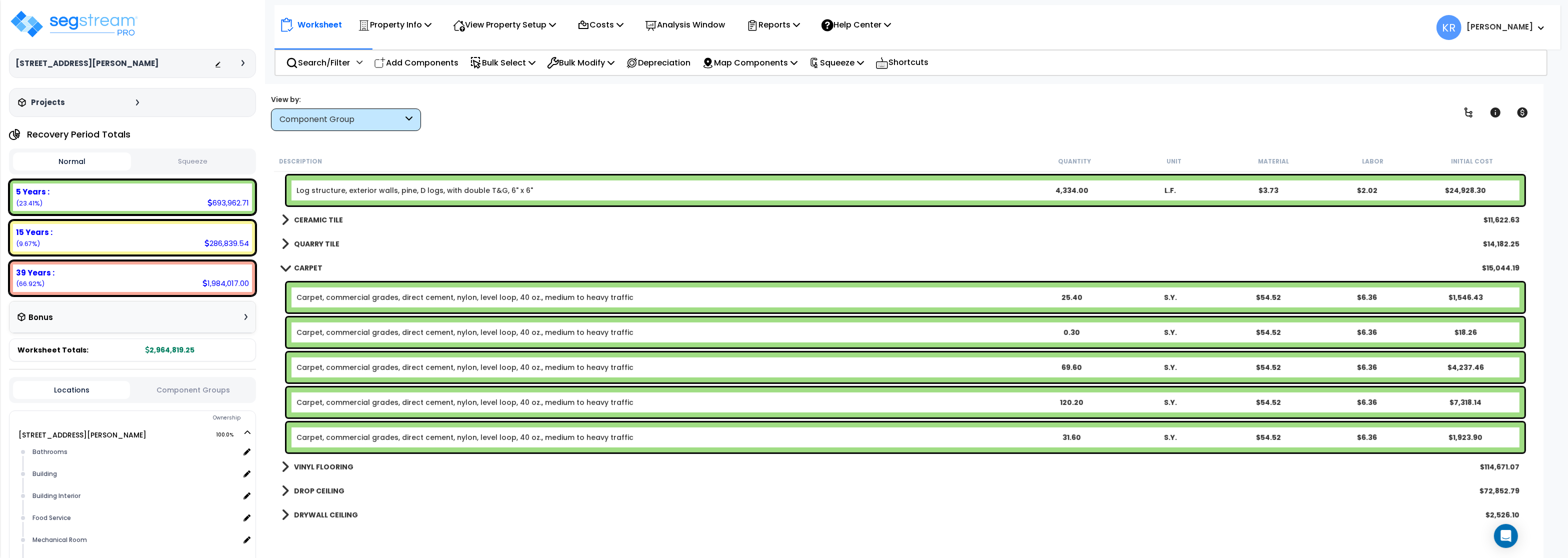
click at [302, 272] on b "CARPET" at bounding box center [308, 268] width 29 height 10
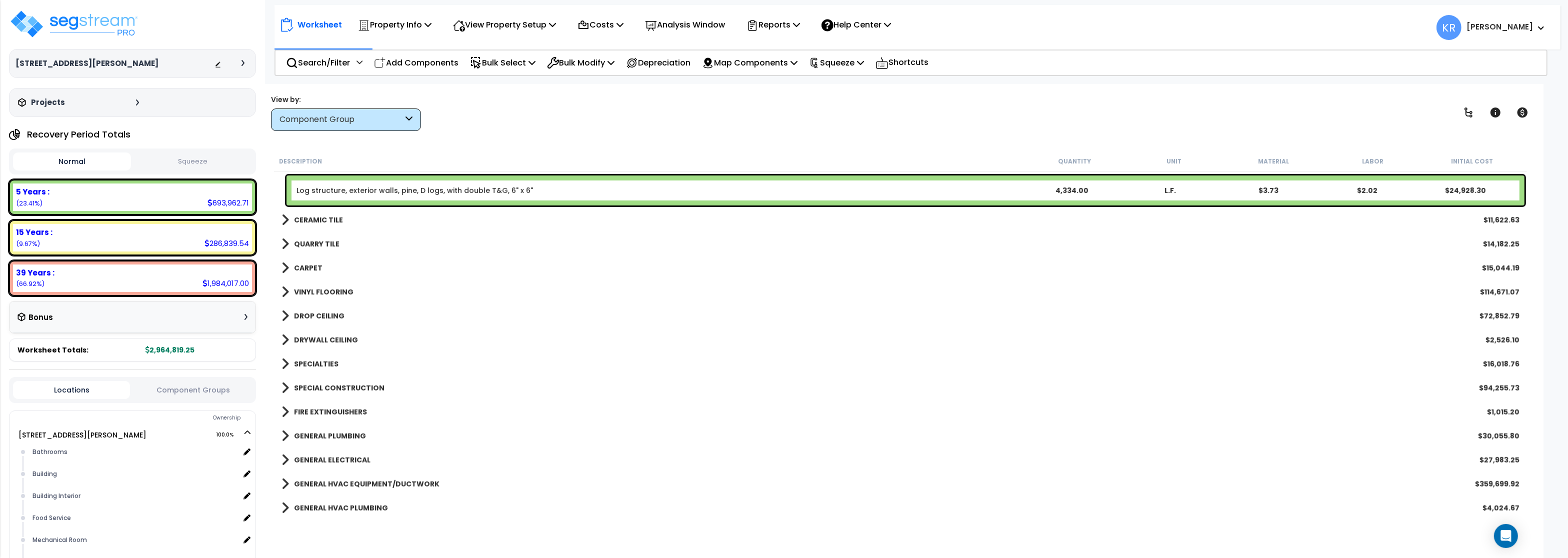
click at [306, 292] on b "VINYL FLOORING" at bounding box center [323, 292] width 59 height 10
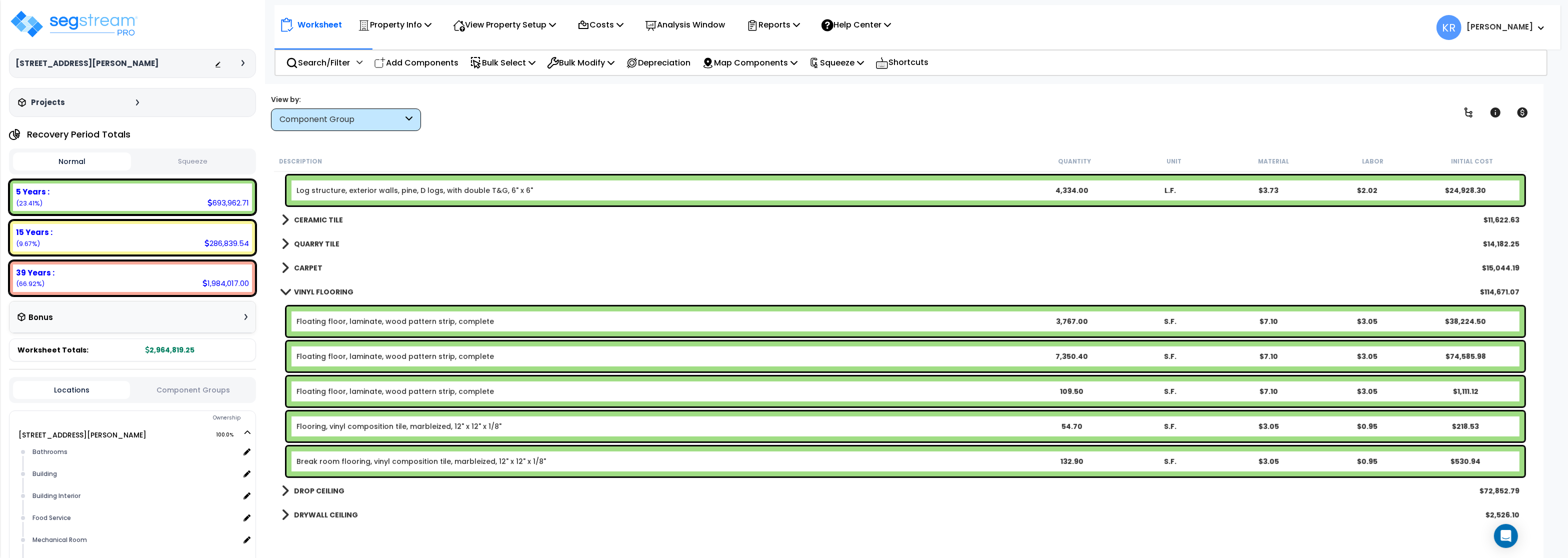
click at [306, 292] on b "VINYL FLOORING" at bounding box center [323, 292] width 59 height 10
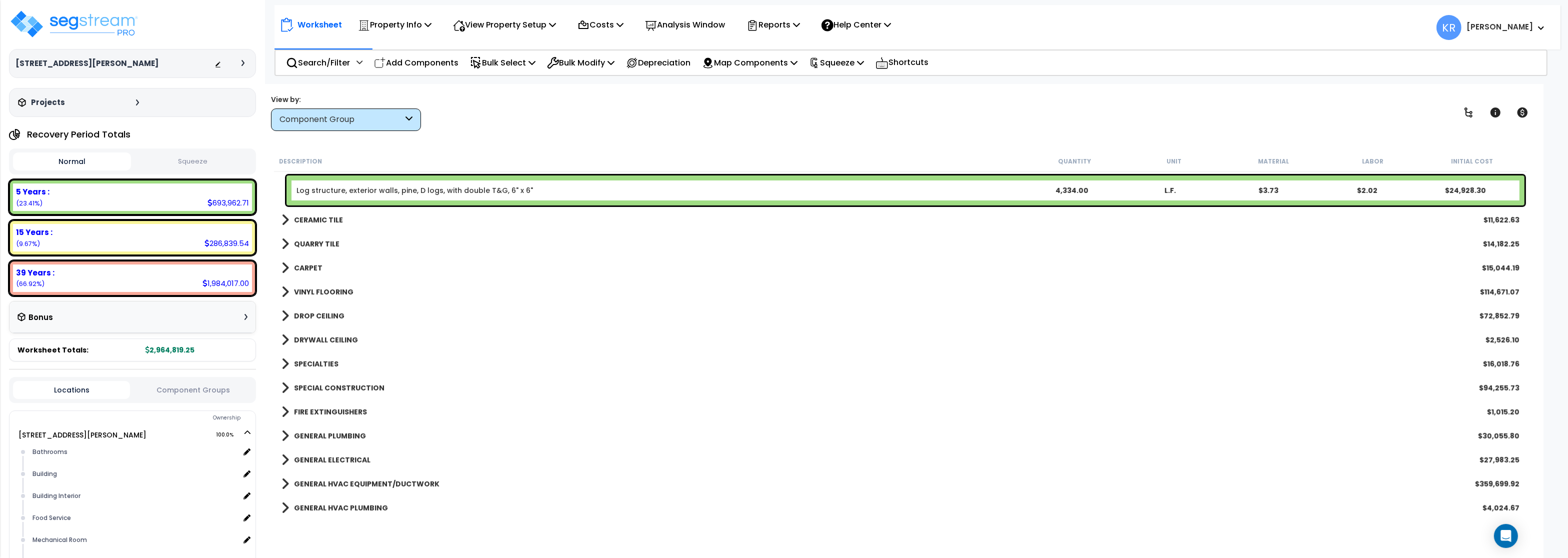
click at [302, 320] on b "DROP CEILING" at bounding box center [319, 316] width 50 height 10
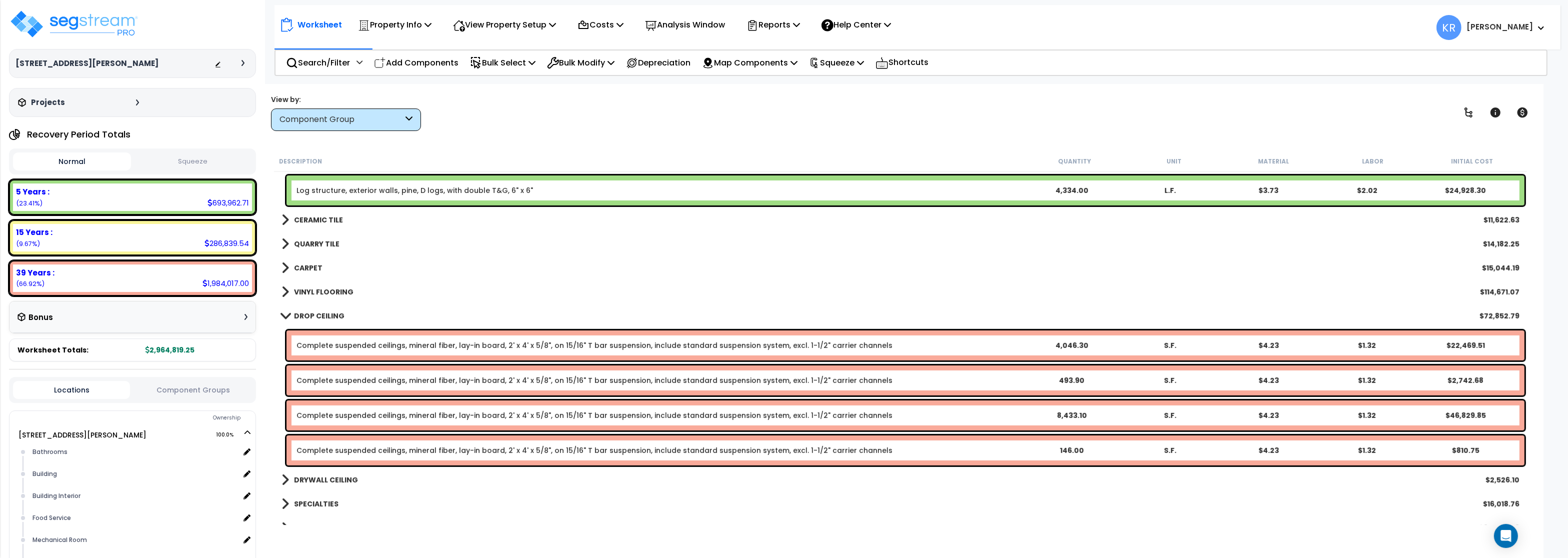
click at [315, 313] on b "DROP CEILING" at bounding box center [319, 316] width 50 height 10
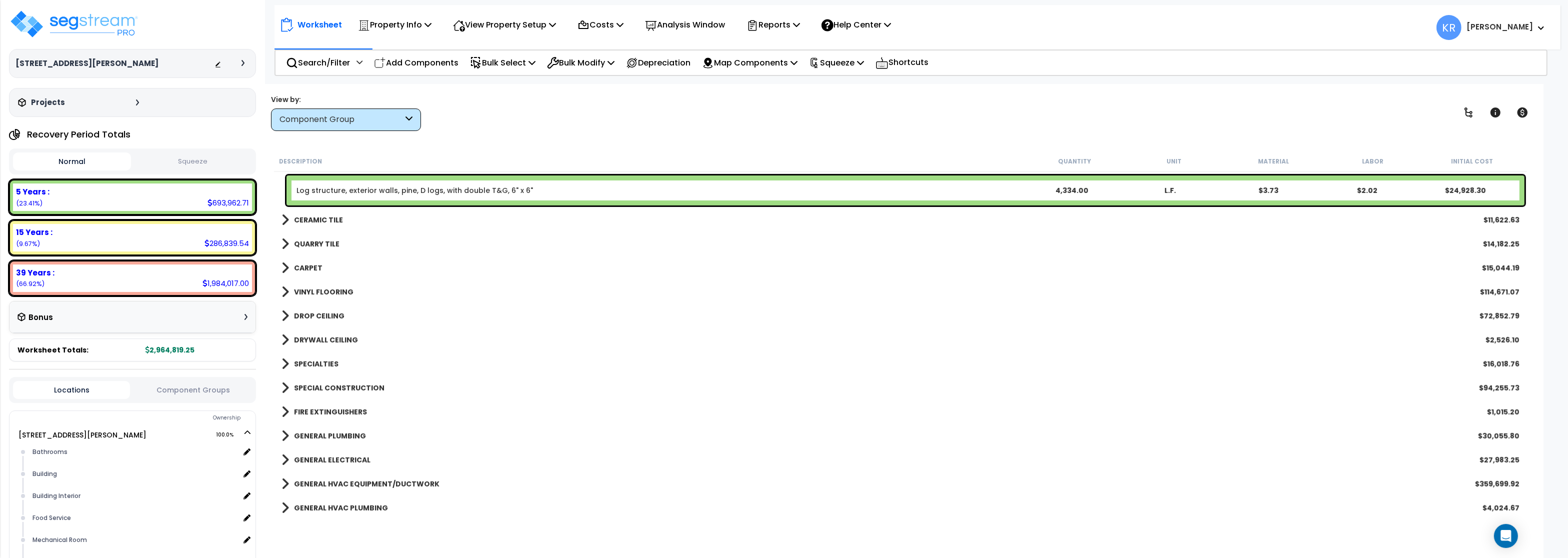
click at [320, 307] on div "DROP CEILING $72,852.79" at bounding box center [901, 316] width 1248 height 24
click at [318, 318] on b "DROP CEILING" at bounding box center [319, 316] width 50 height 10
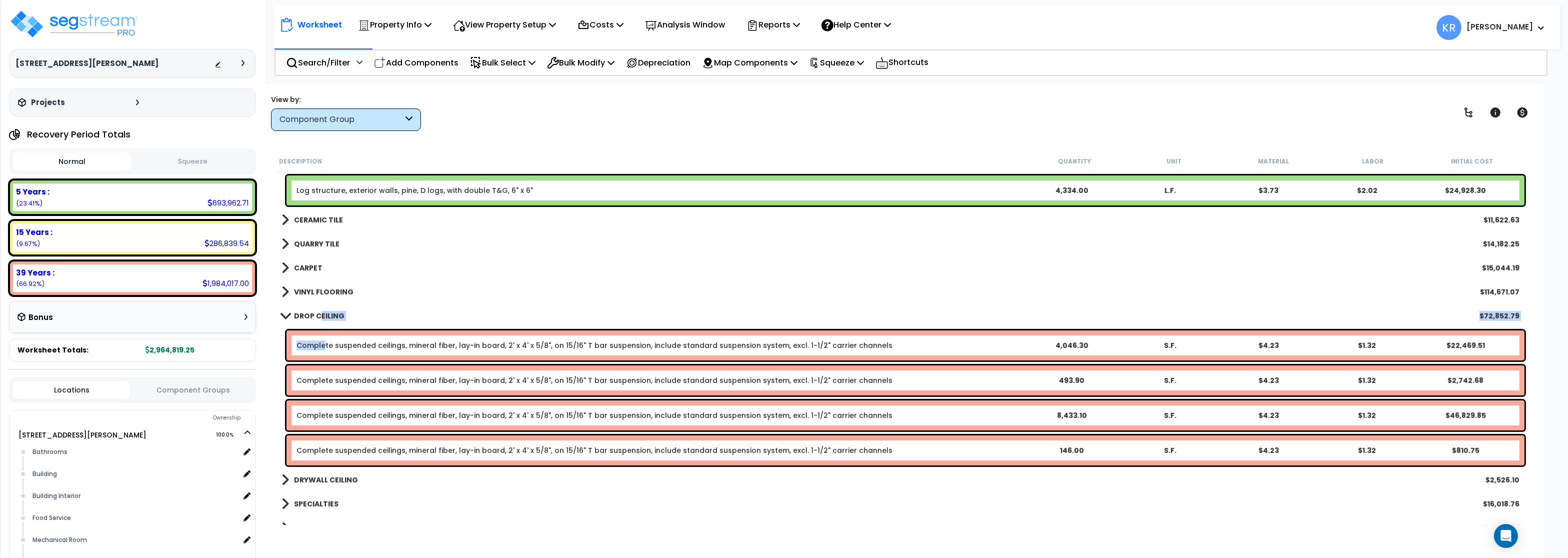
drag, startPoint x: 325, startPoint y: 347, endPoint x: 325, endPoint y: 360, distance: 13.0
click at [325, 347] on link "Complete suspended ceilings, mineral fiber, lay-in board, 2' x 4' x 5/8", on 15…" at bounding box center [595, 346] width 596 height 10
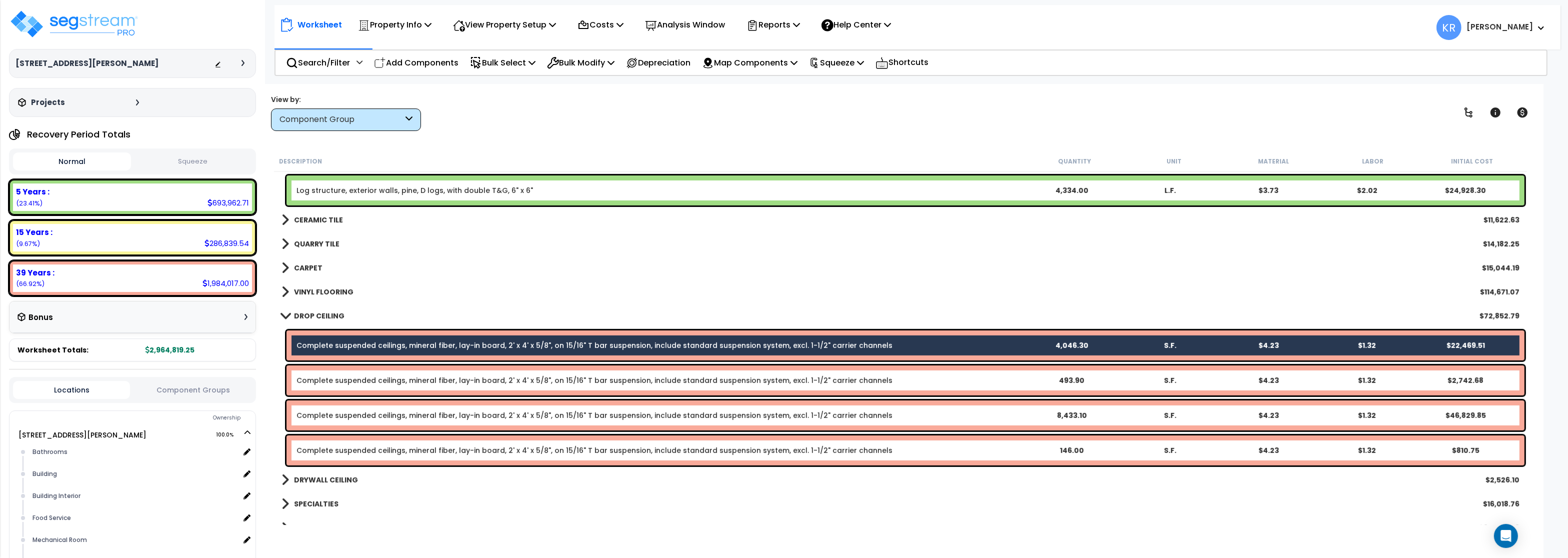
click at [324, 379] on link "Complete suspended ceilings, mineral fiber, lay-in board, 2' x 4' x 5/8", on 15…" at bounding box center [595, 381] width 596 height 10
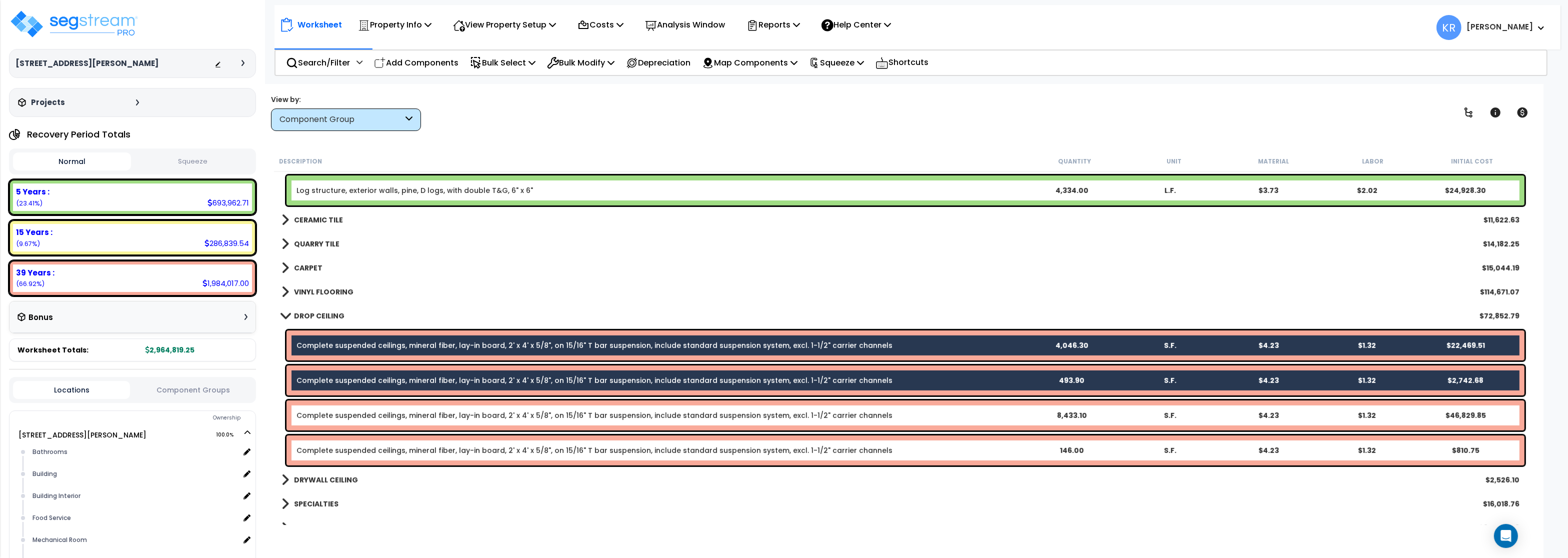
click at [325, 420] on div "Complete suspended ceilings, mineral fiber, lay-in board, 2' x 4' x 5/8", on 15…" at bounding box center [905, 416] width 1238 height 30
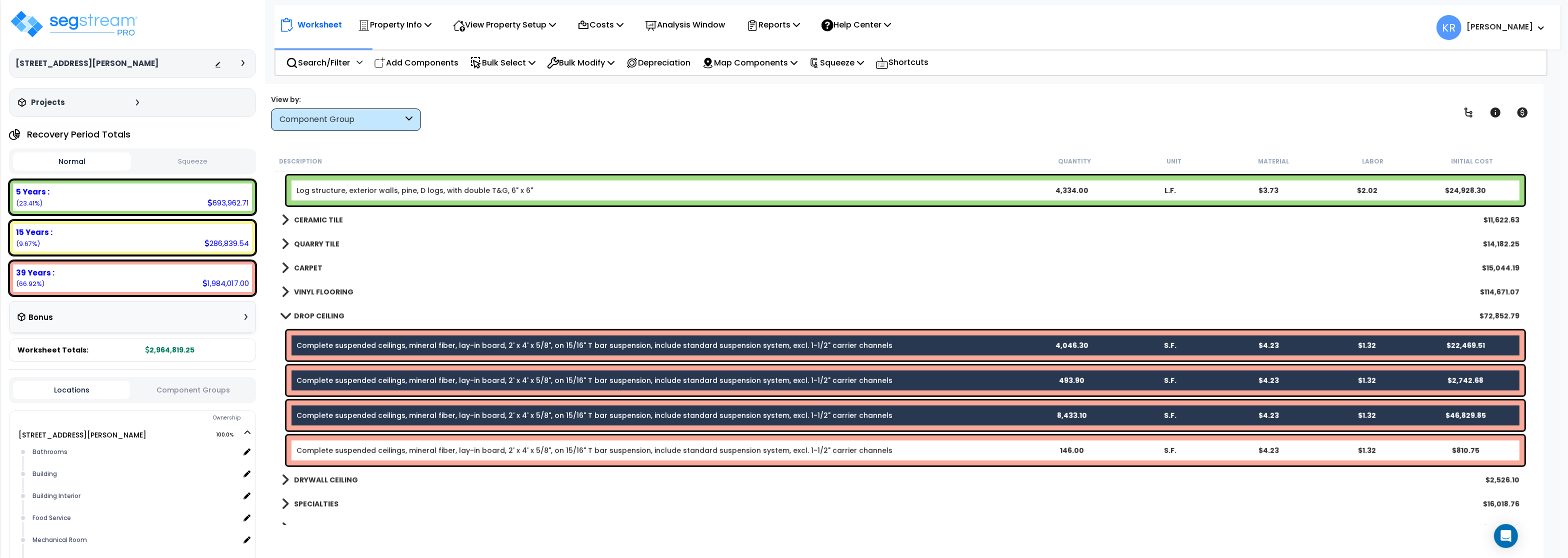
click at [327, 456] on div "Complete suspended ceilings, mineral fiber, lay-in board, 2' x 4' x 5/8", on 15…" at bounding box center [905, 450] width 1238 height 30
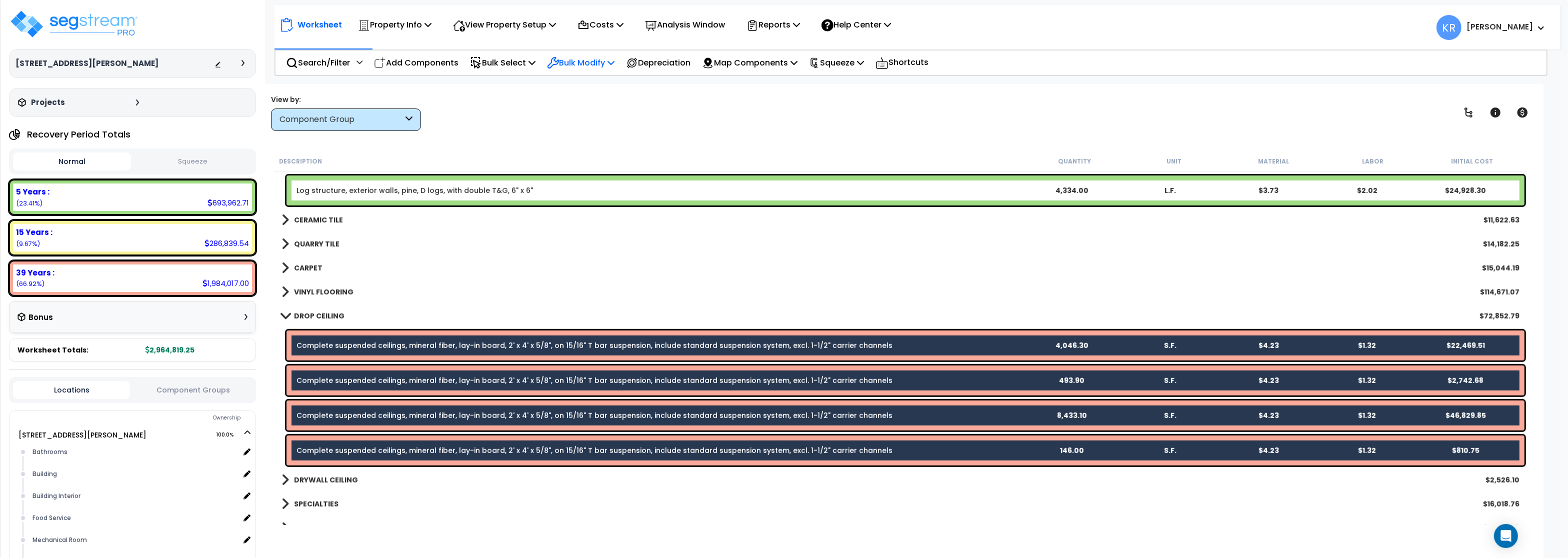
click at [593, 69] on p "Bulk Modify" at bounding box center [581, 62] width 68 height 13
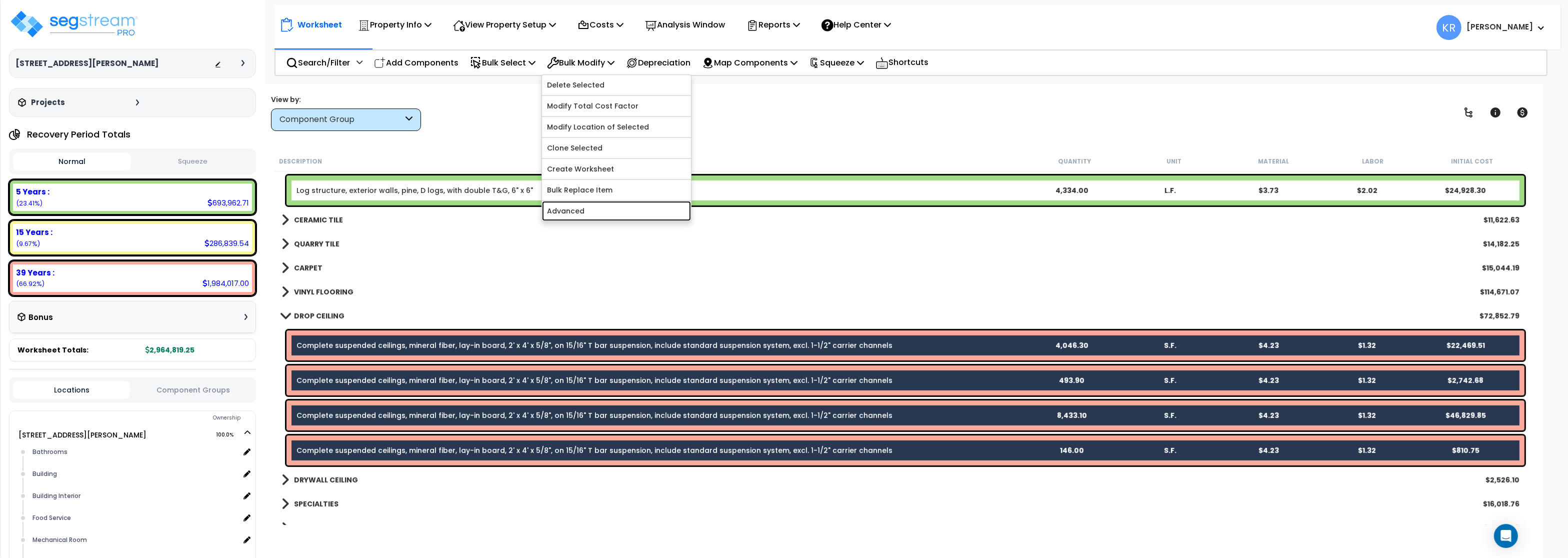
drag, startPoint x: 582, startPoint y: 207, endPoint x: 594, endPoint y: 210, distance: 12.4
click at [582, 210] on link "Advanced" at bounding box center [616, 211] width 149 height 20
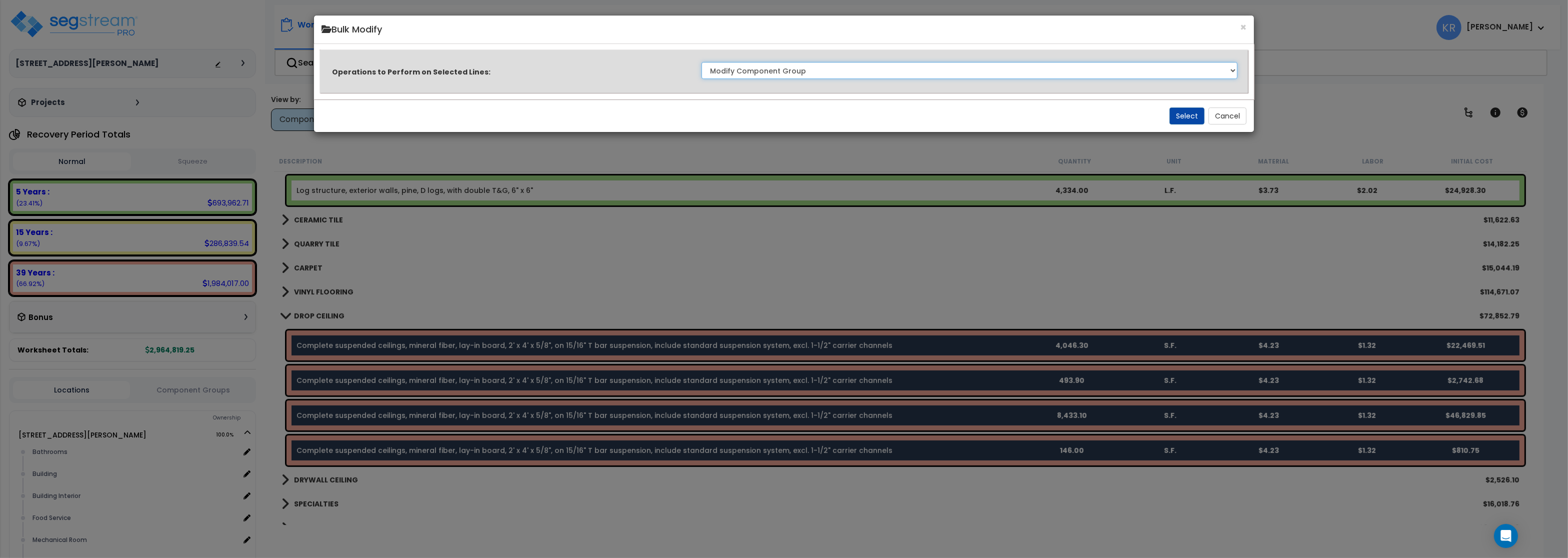
click at [702, 62] on select "Clone Delete Delete Zero Quantities Modify Component Group Modify Recovery Peri…" at bounding box center [970, 71] width 536 height 17
click option "Modify Component Group" at bounding box center [0, 0] width 0 height 0
click at [1192, 118] on button "Select" at bounding box center [1188, 116] width 35 height 17
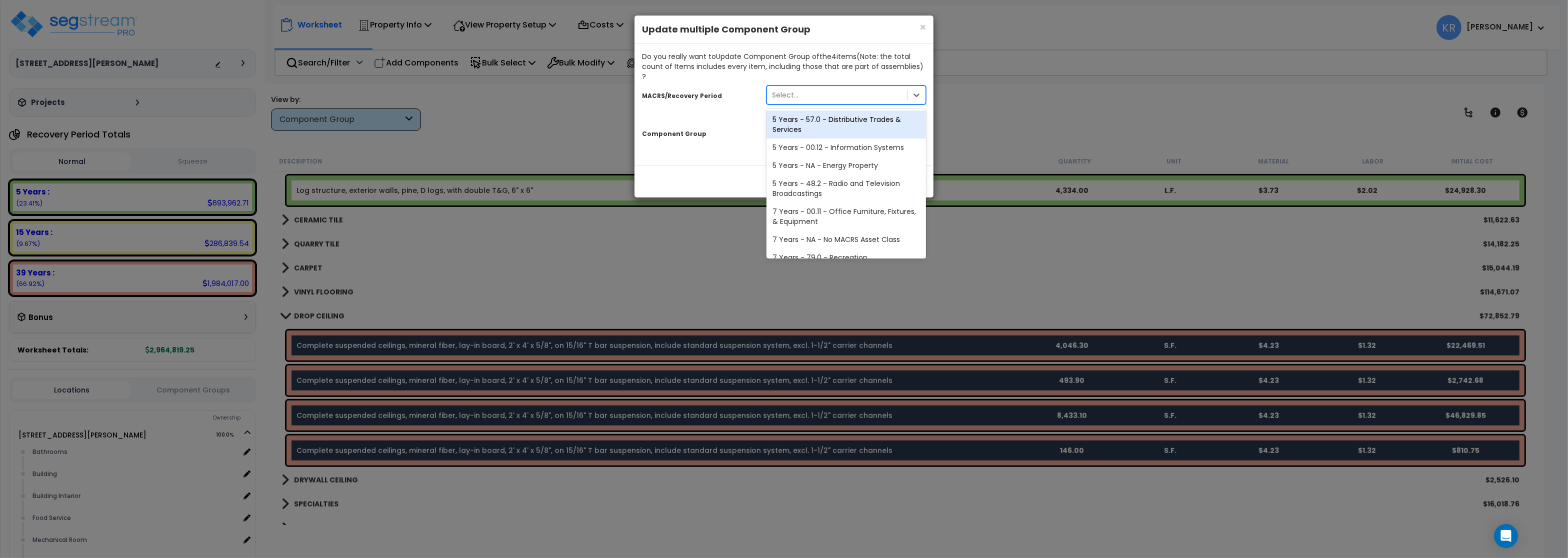
click at [792, 93] on div "Select..." at bounding box center [837, 95] width 140 height 16
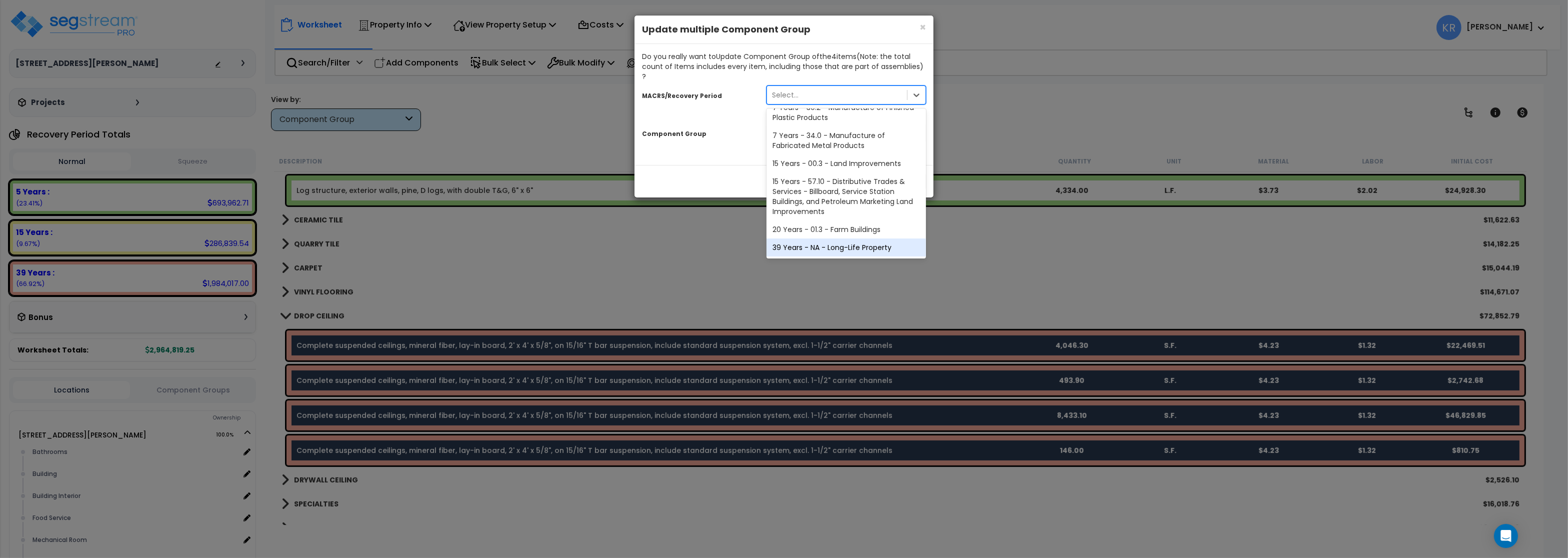
click at [812, 239] on div "39 Years - NA - Long-Life Property" at bounding box center [846, 248] width 160 height 18
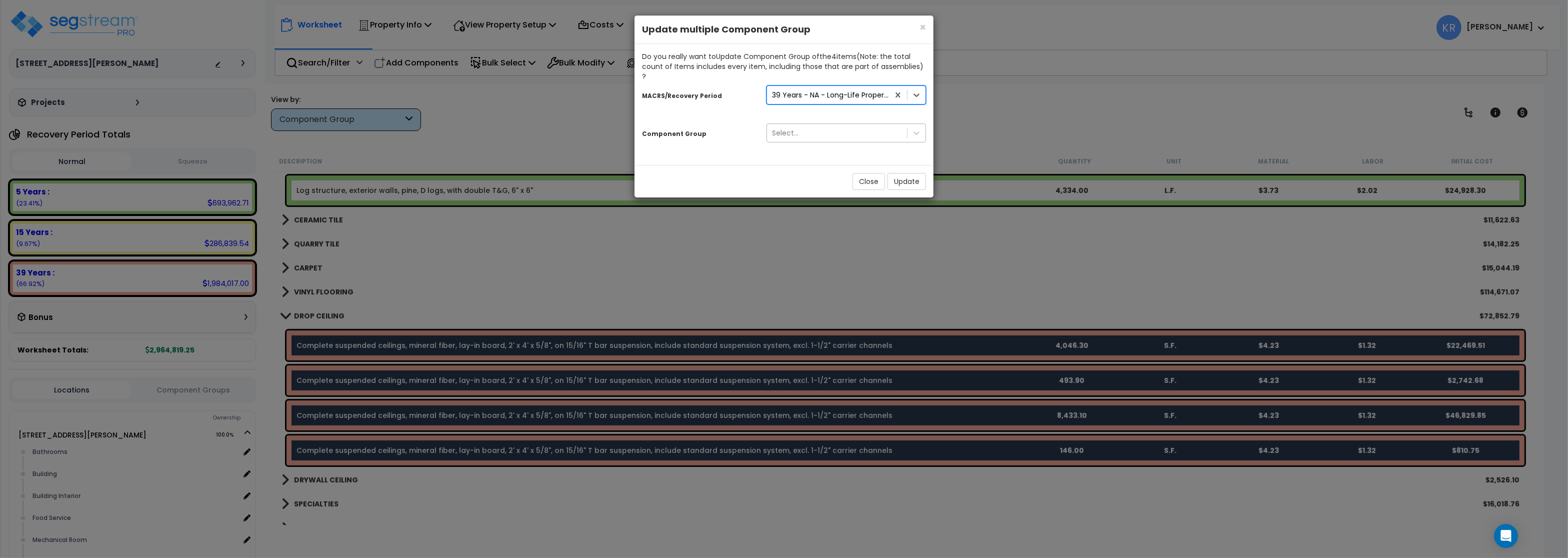
click at [788, 128] on div "Select..." at bounding box center [785, 133] width 27 height 10
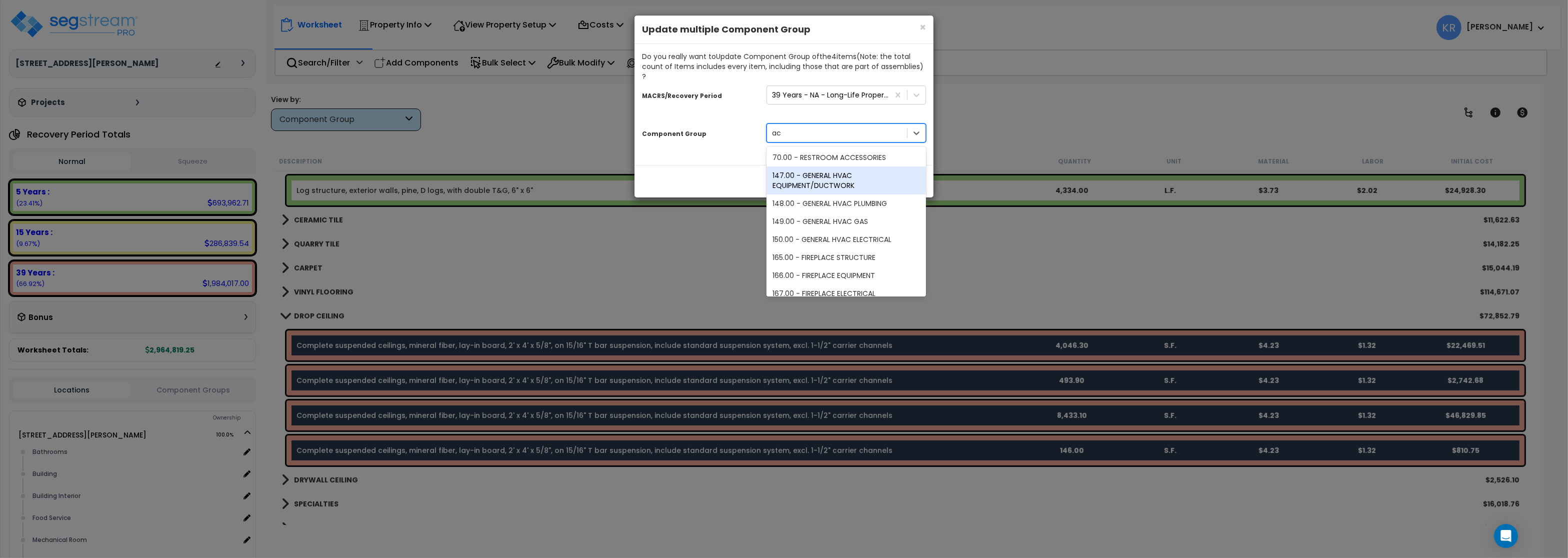
scroll to position [44, 0]
type input "ac"
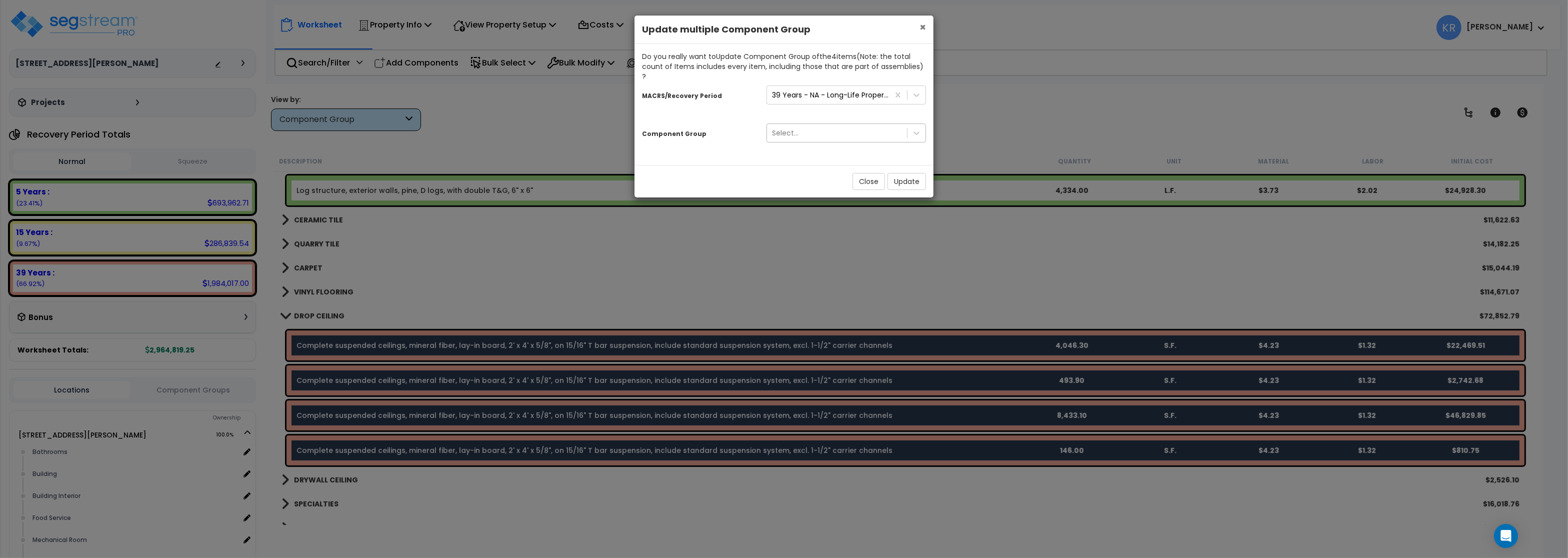
click at [923, 31] on span "×" at bounding box center [922, 27] width 6 height 15
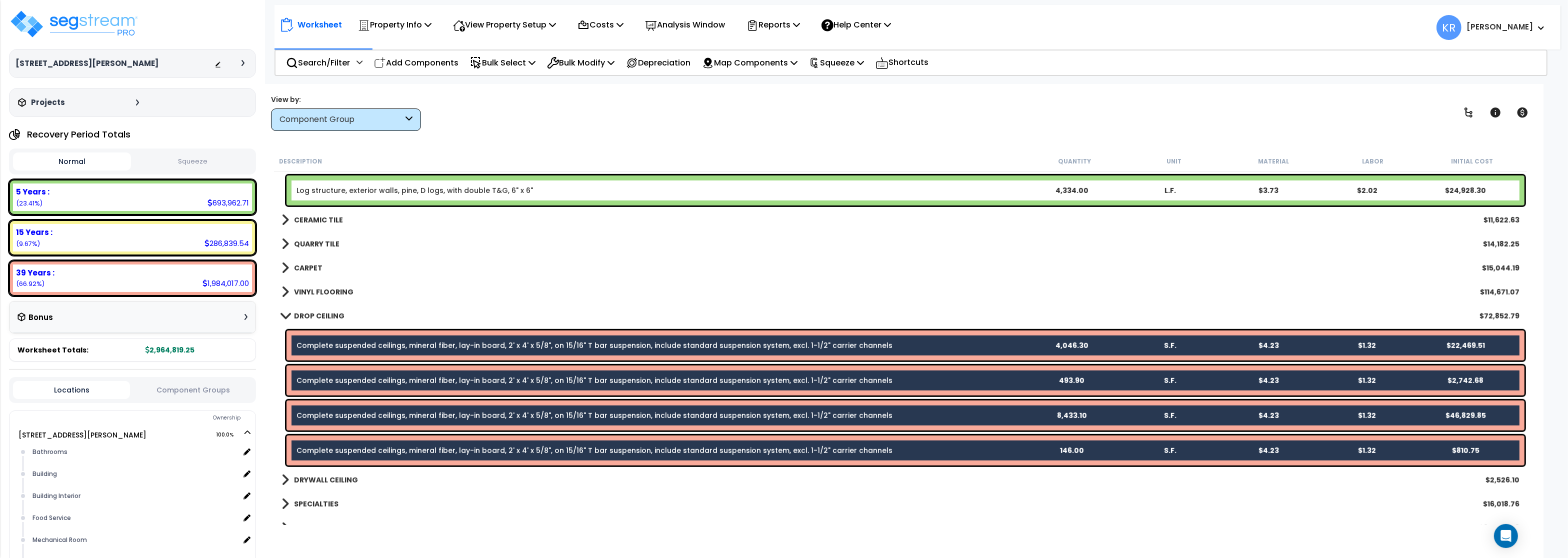
click at [288, 312] on link "DROP CEILING" at bounding box center [313, 316] width 63 height 14
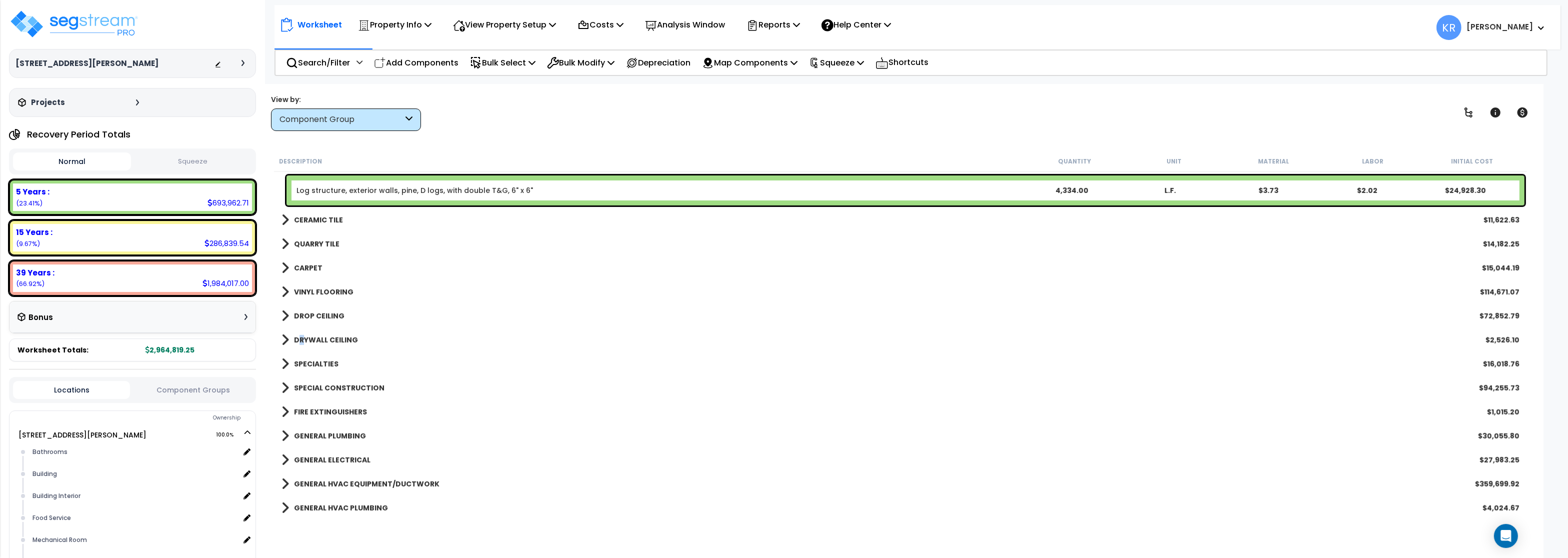
click at [302, 338] on b "DRYWALL CEILING" at bounding box center [326, 340] width 64 height 10
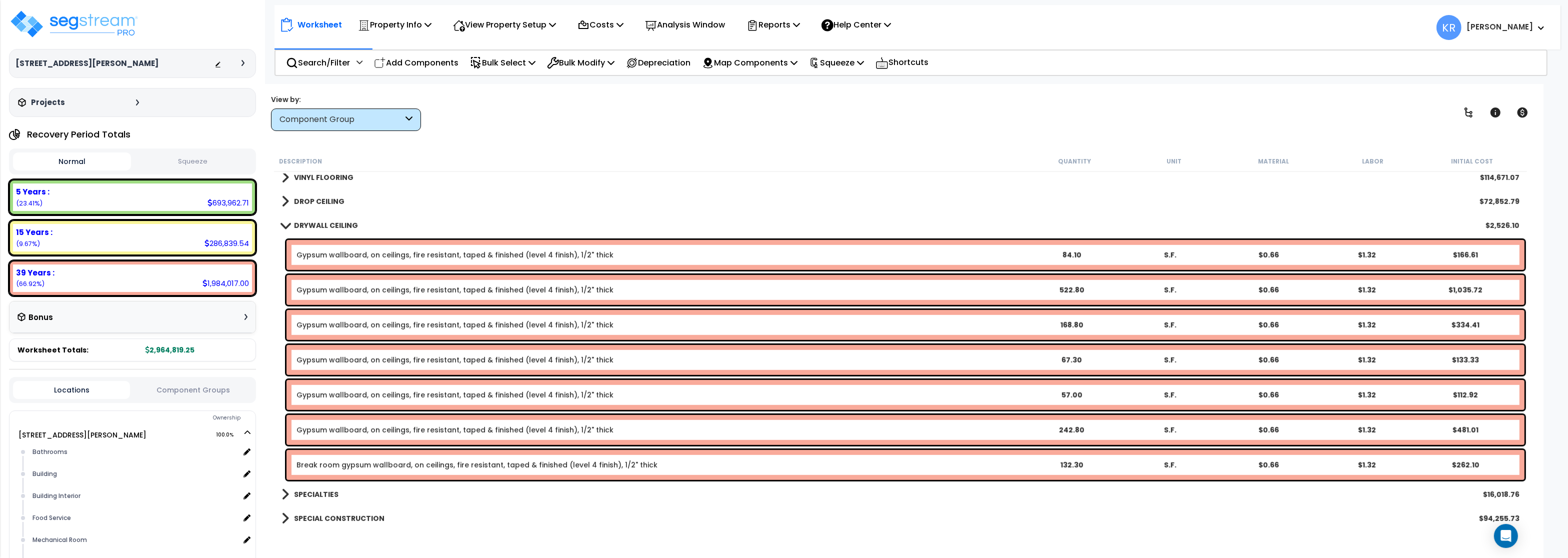
scroll to position [1114, 0]
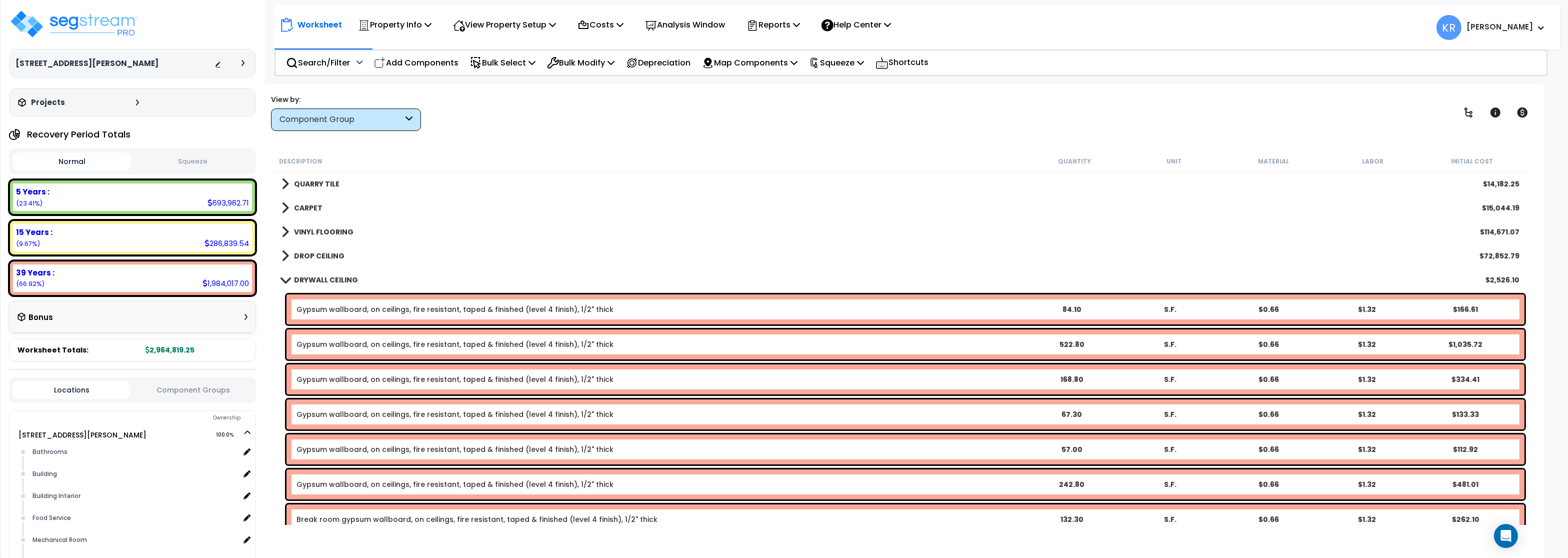
click at [303, 283] on b "DRYWALL CEILING" at bounding box center [326, 280] width 64 height 10
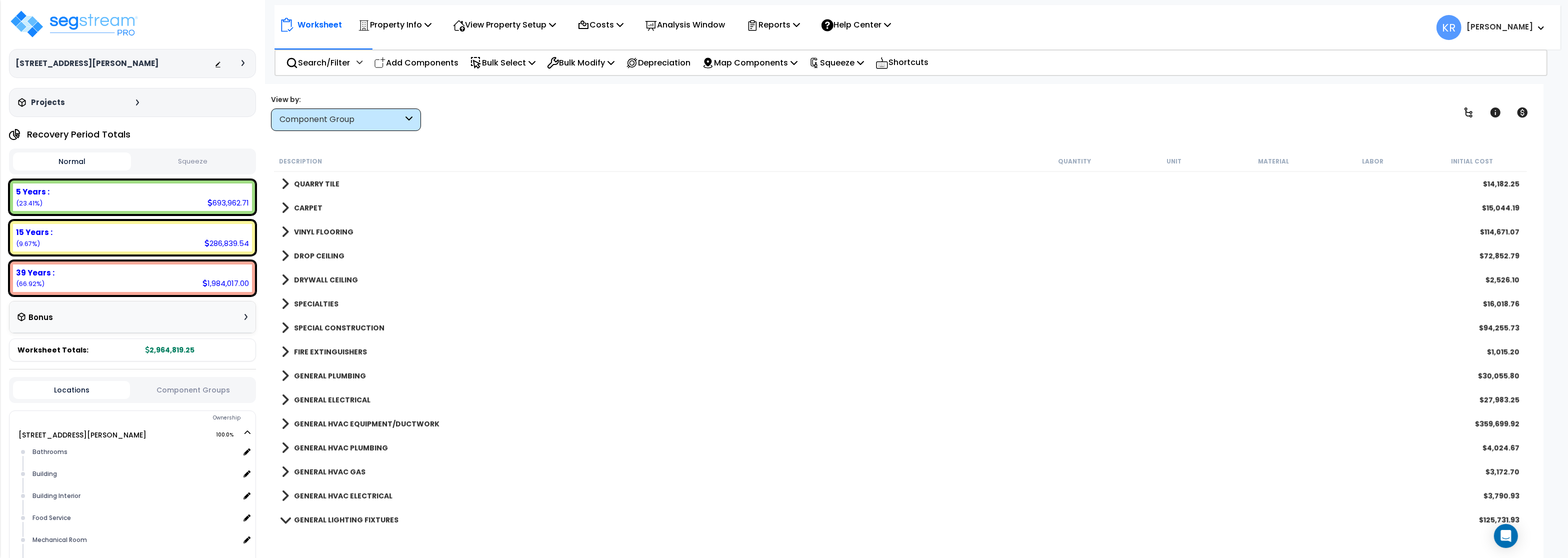
click at [309, 302] on b "SPECIALTIES" at bounding box center [316, 304] width 45 height 10
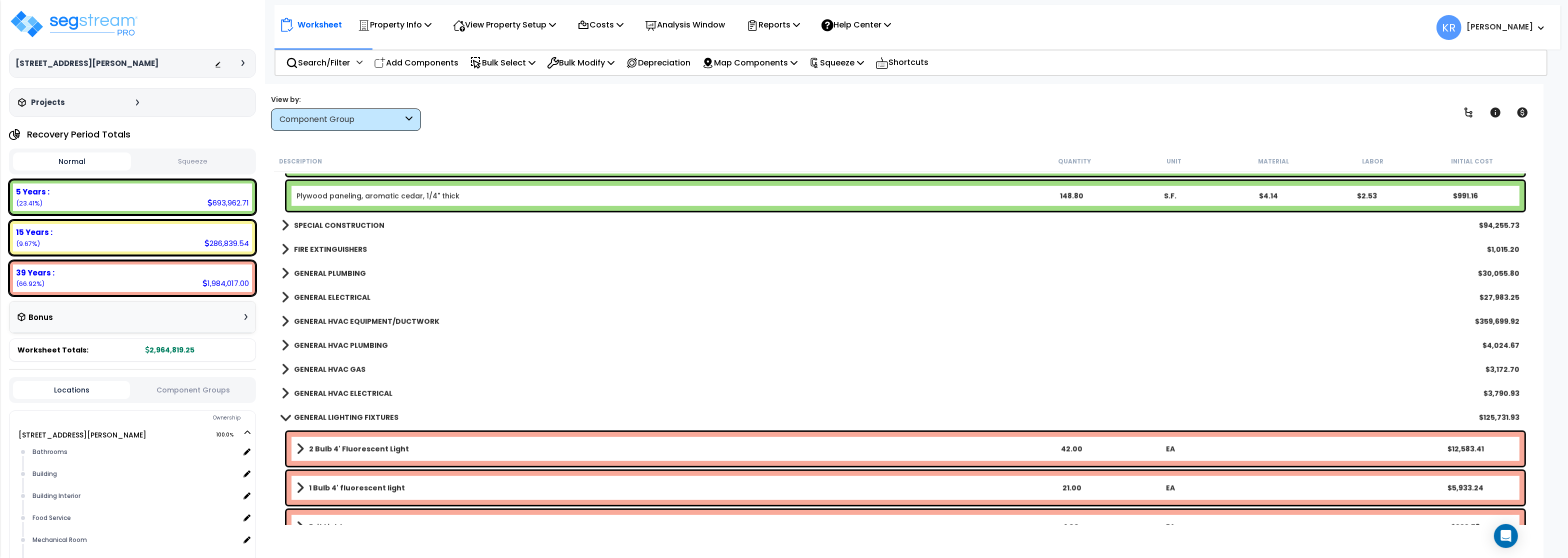
scroll to position [1534, 0]
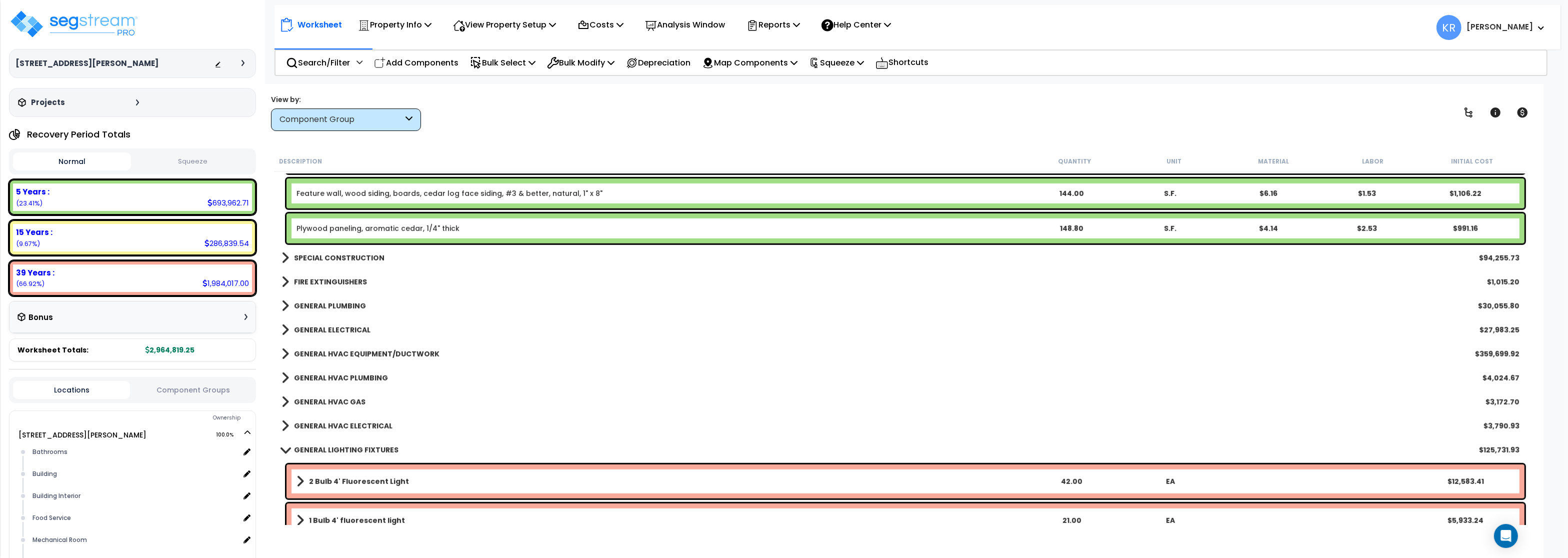
click at [327, 254] on b "SPECIAL CONSTRUCTION" at bounding box center [339, 258] width 91 height 10
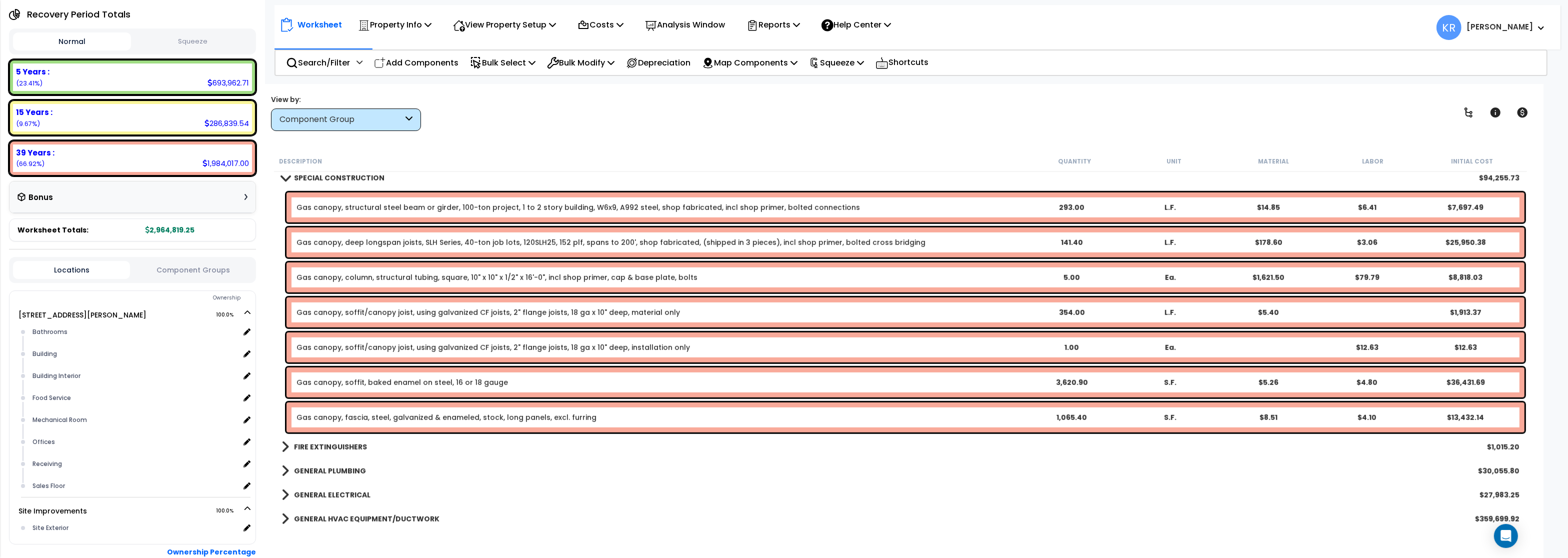
scroll to position [1594, 0]
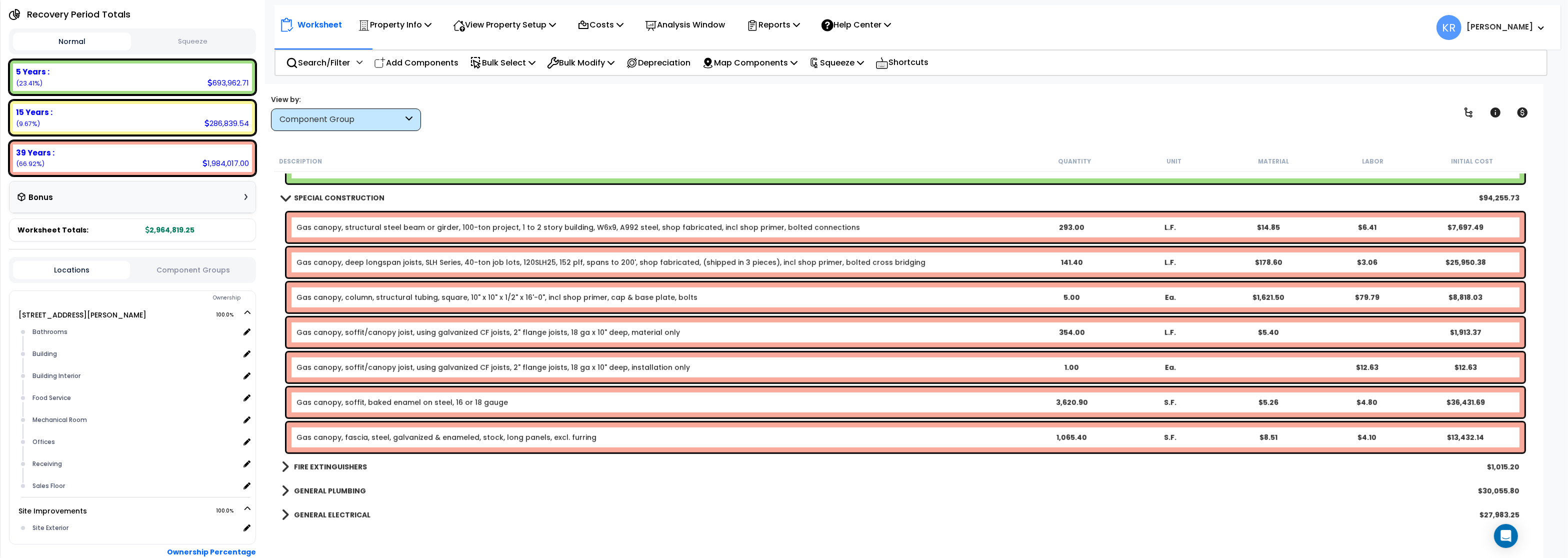
click at [399, 227] on link "Gas canopy, structural steel beam or girder, 100-ton project, 1 to 2 story buil…" at bounding box center [578, 228] width 563 height 10
click at [343, 224] on link "Gas canopy, structural steel beam or girder, 100-ton project, 1 to 2 story buil…" at bounding box center [578, 228] width 563 height 10
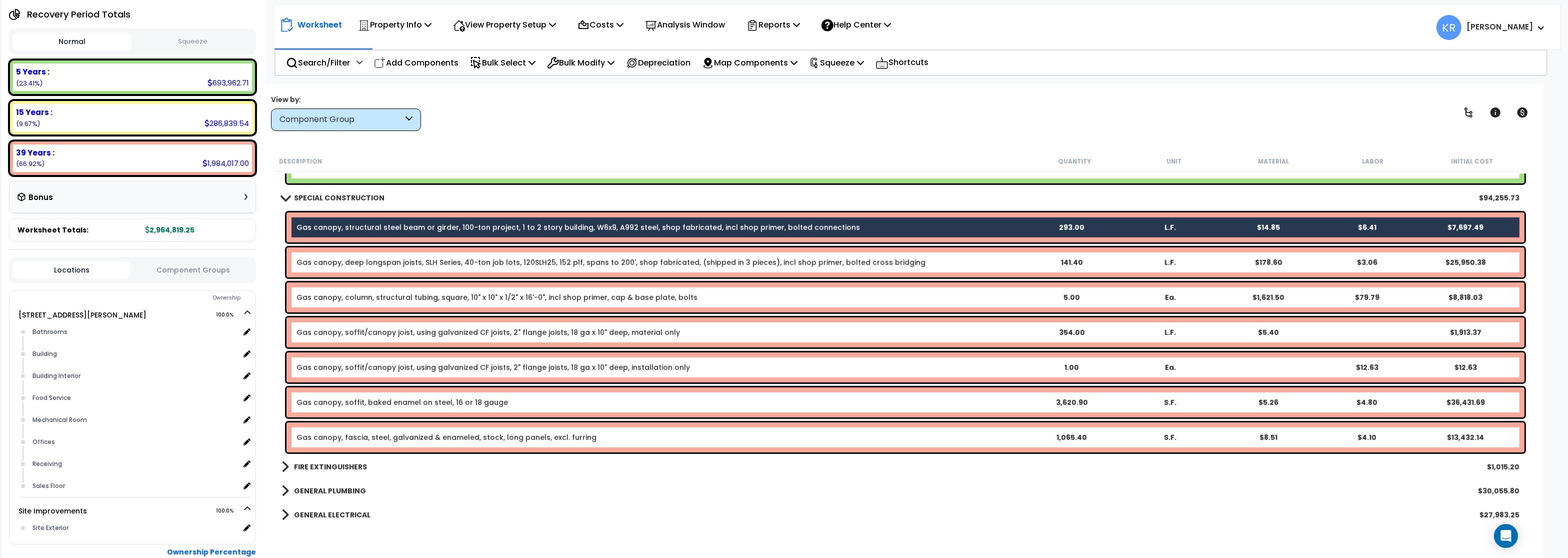
click at [345, 265] on link "Gas canopy, deep longspan joists, SLH Series, 40-ton job lots, 120SLH25, 152 pl…" at bounding box center [611, 263] width 629 height 10
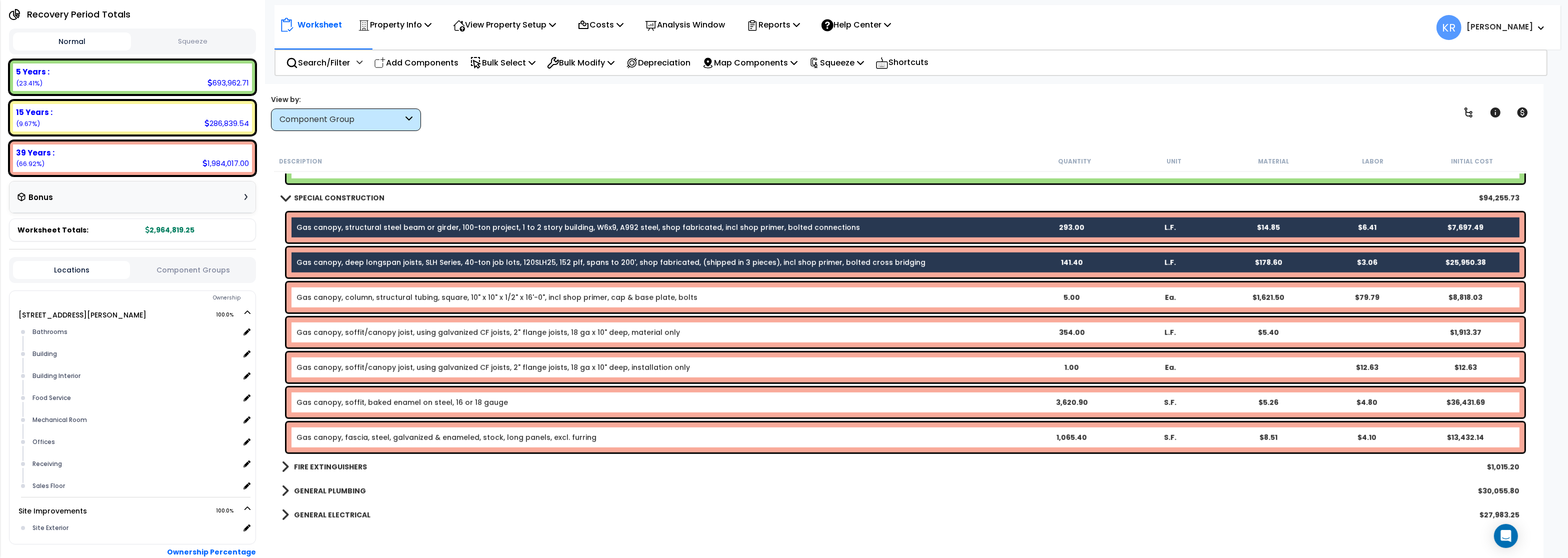
click at [345, 297] on link "Gas canopy, column, structural tubing, square, 10" x 10" x 1/2" x 16'-0", incl …" at bounding box center [497, 298] width 401 height 10
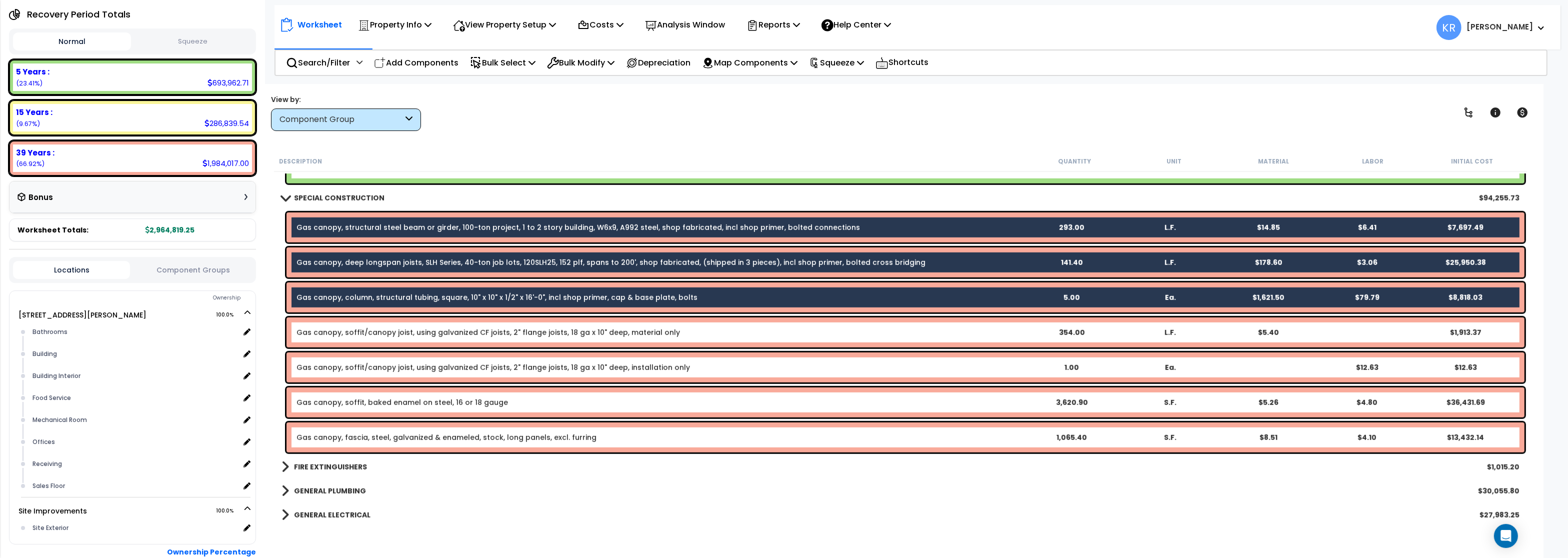
click at [347, 331] on link "Gas canopy, soffit/canopy joist, using galvanized CF joists, 2" flange joists, …" at bounding box center [488, 332] width 383 height 10
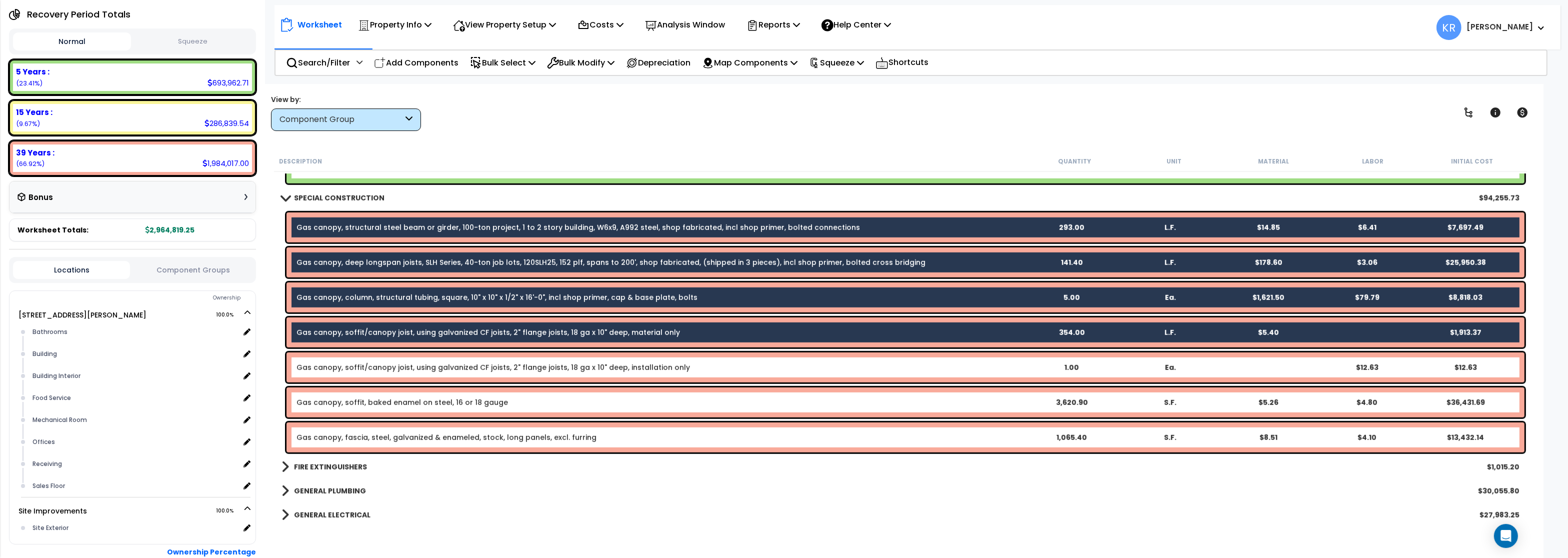
click at [350, 369] on link "Gas canopy, soffit/canopy joist, using galvanized CF joists, 2" flange joists, …" at bounding box center [494, 367] width 394 height 10
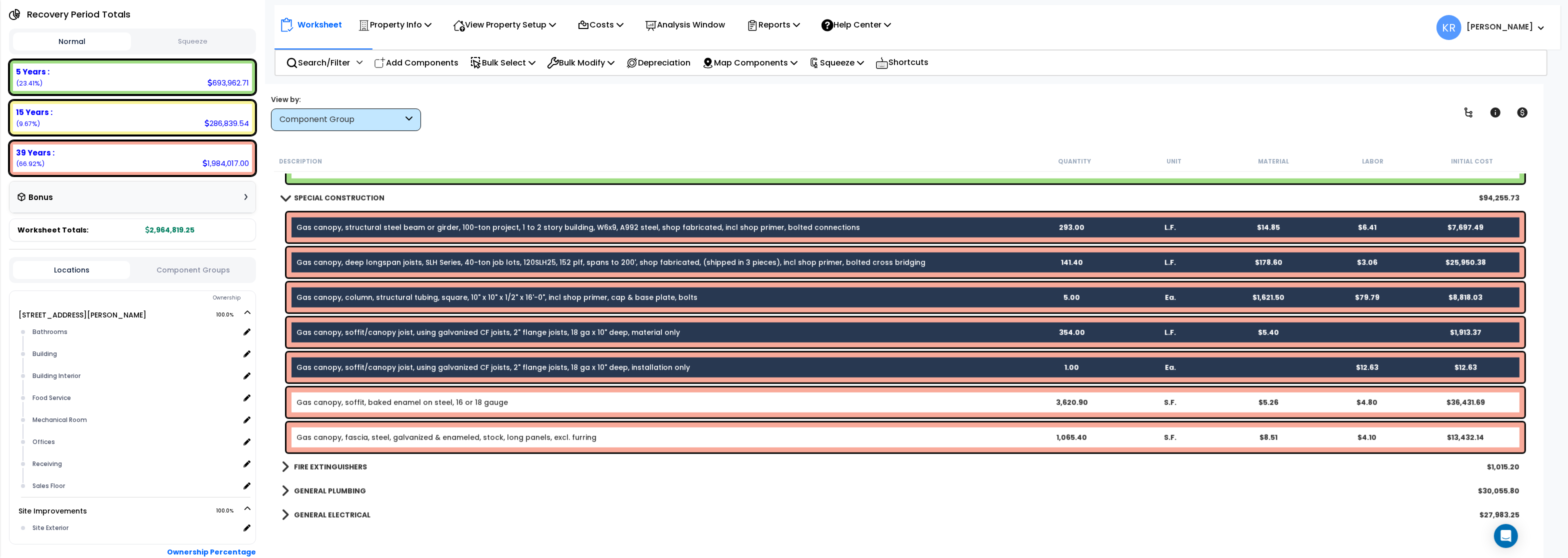
click at [350, 402] on link "Gas canopy, soffit, baked enamel on steel, 16 or 18 gauge" at bounding box center [402, 402] width 212 height 10
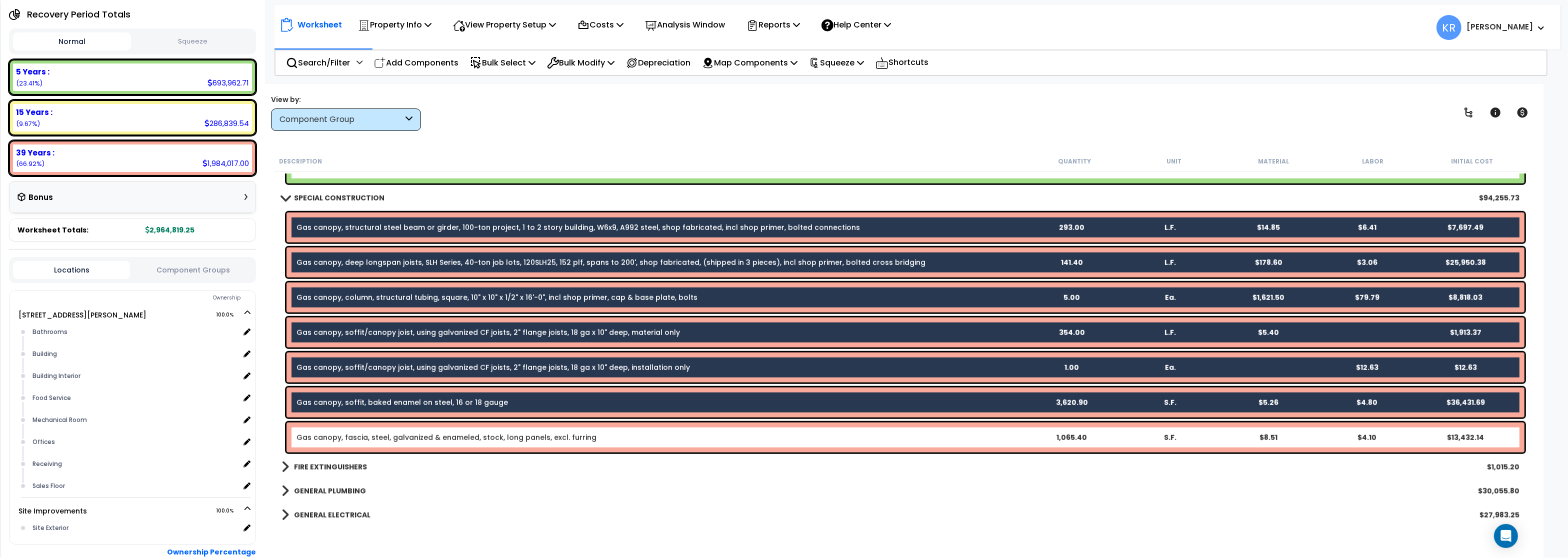
click at [357, 442] on link "Gas canopy, fascia, steel, galvanized & enameled, stock, long panels, excl. fur…" at bounding box center [447, 438] width 300 height 10
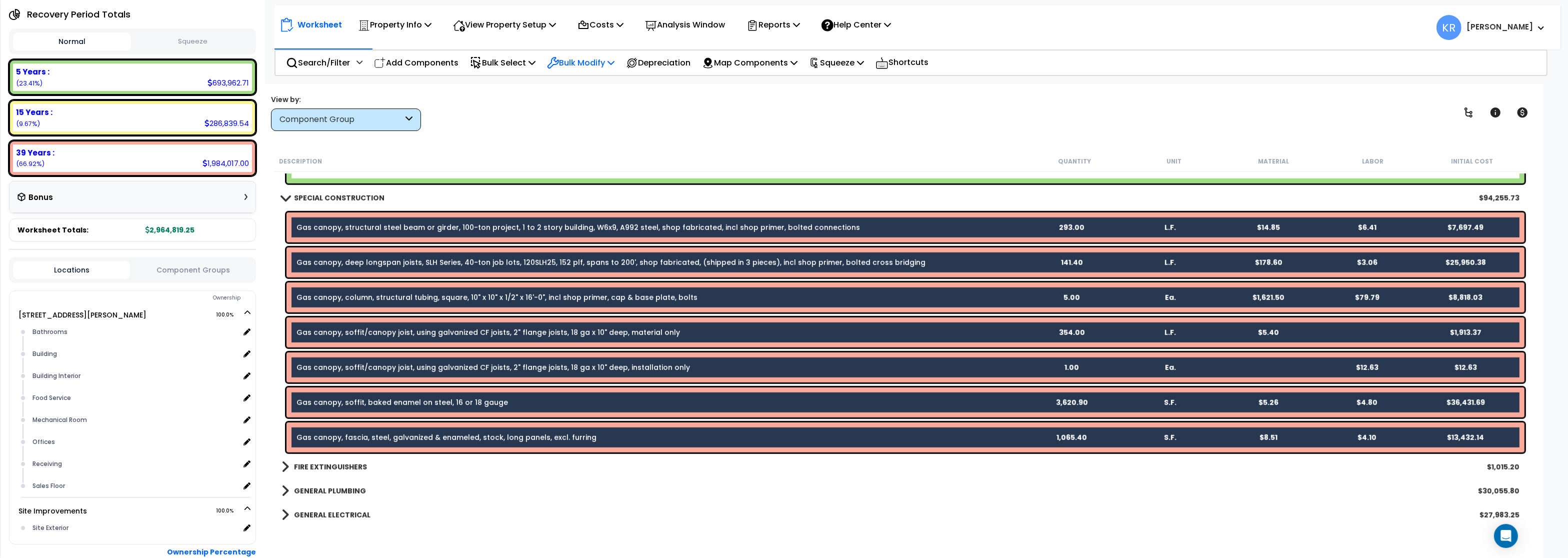
click at [598, 62] on p "Bulk Modify" at bounding box center [581, 62] width 68 height 13
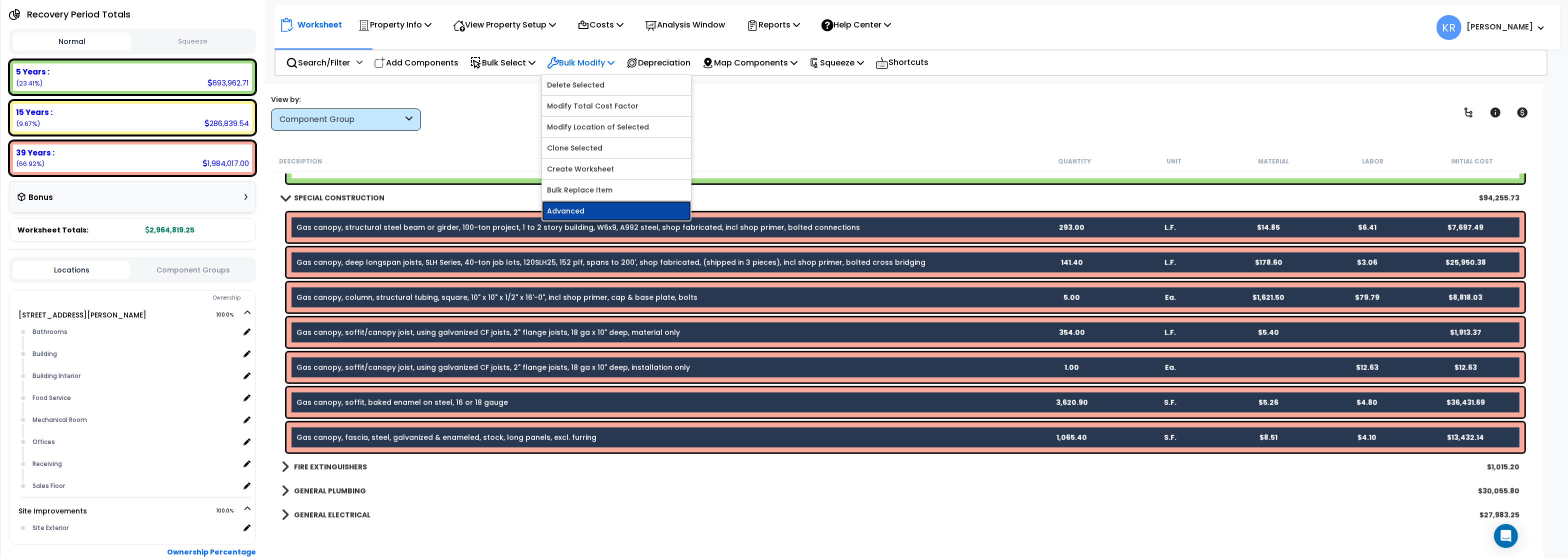
click at [586, 217] on link "Advanced" at bounding box center [616, 211] width 149 height 20
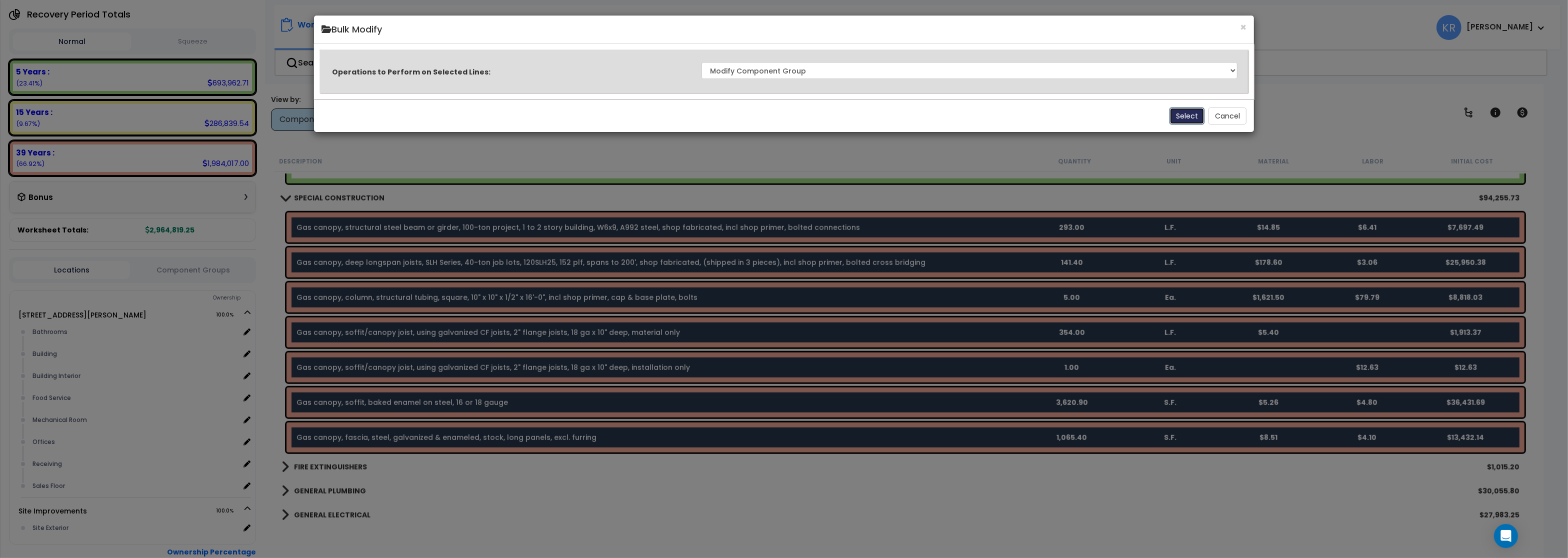
click at [1176, 115] on button "Select" at bounding box center [1188, 116] width 35 height 17
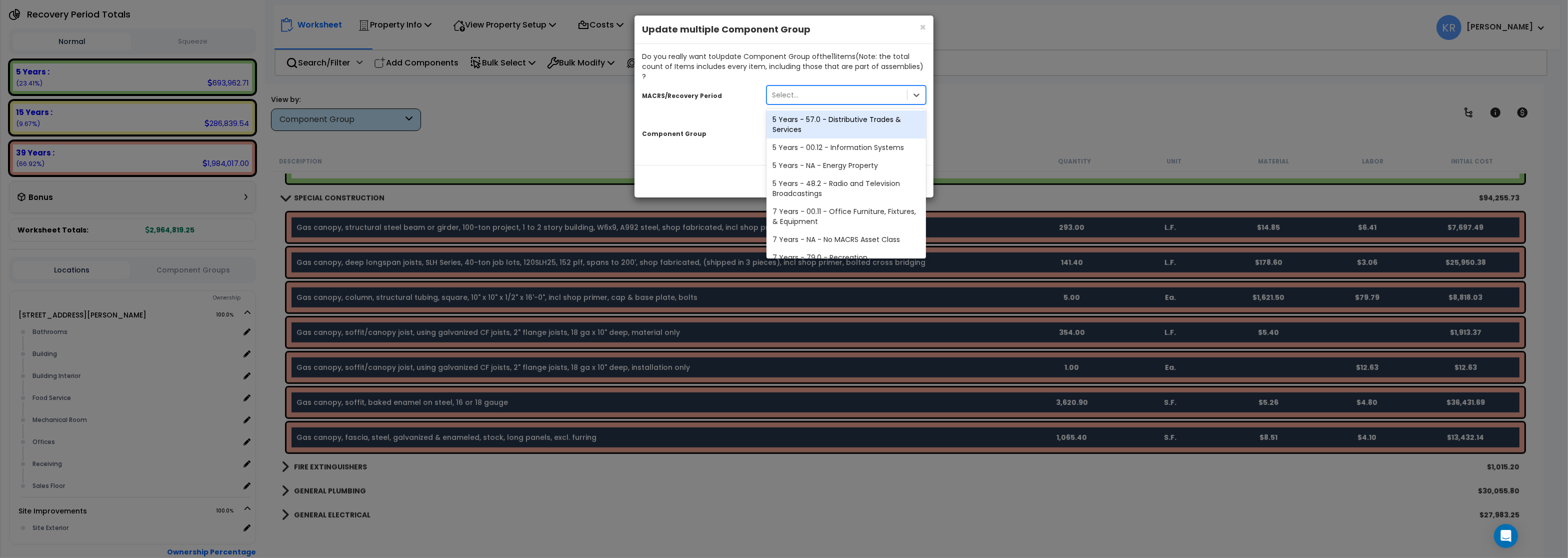
click at [797, 90] on div "Select..." at bounding box center [785, 95] width 27 height 10
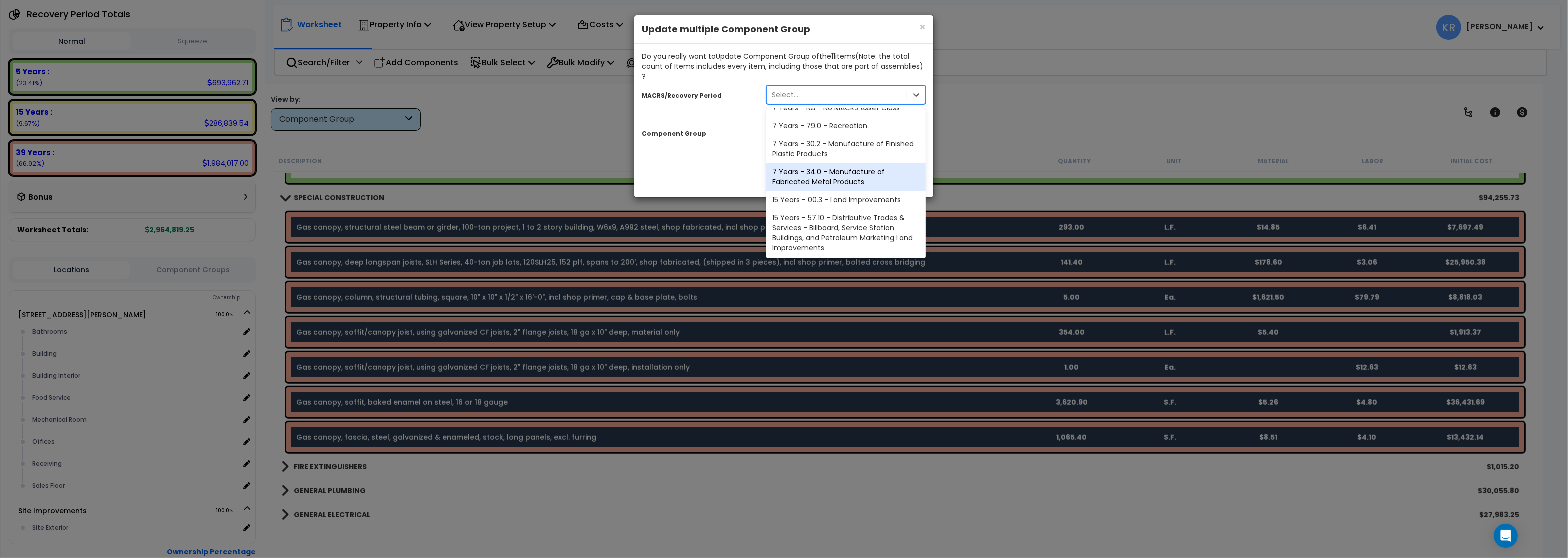
scroll to position [168, 0]
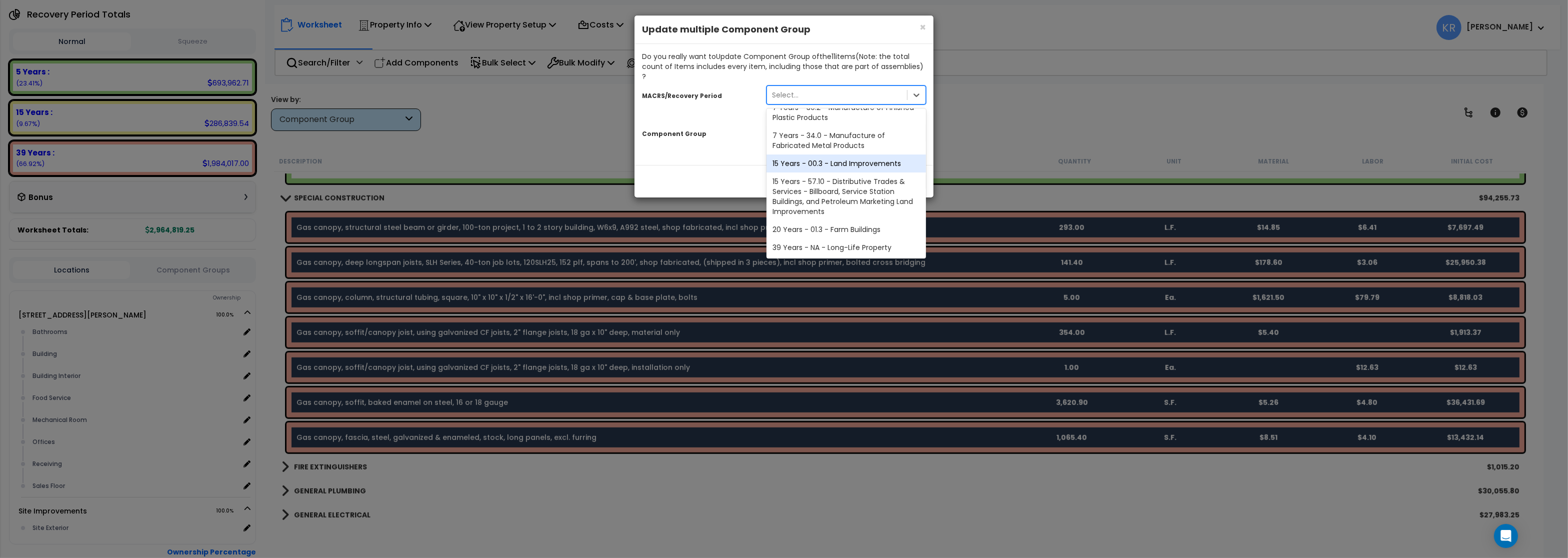
click at [809, 155] on div "15 Years - 00.3 - Land Improvements" at bounding box center [846, 163] width 160 height 18
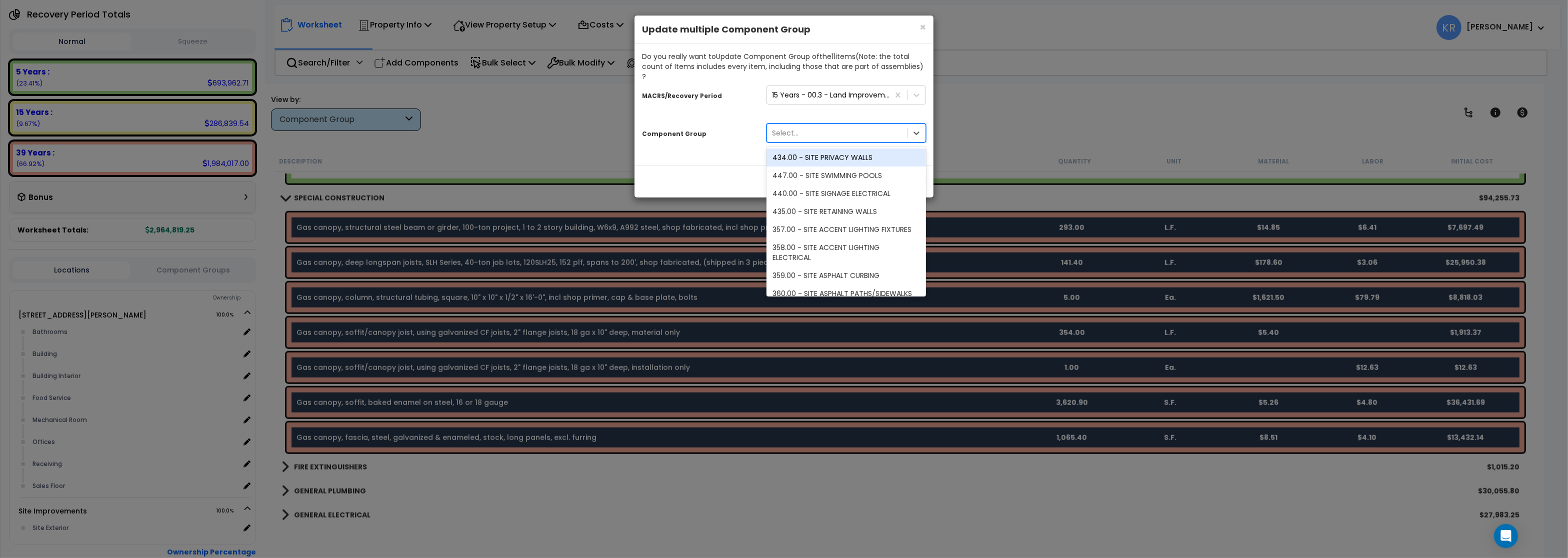
click at [781, 125] on div "Select..." at bounding box center [837, 133] width 140 height 16
type input "g"
type input "fue"
click at [821, 149] on div "388.00 - SITE FUEL SERVICE EQUIPMENT" at bounding box center [846, 158] width 160 height 18
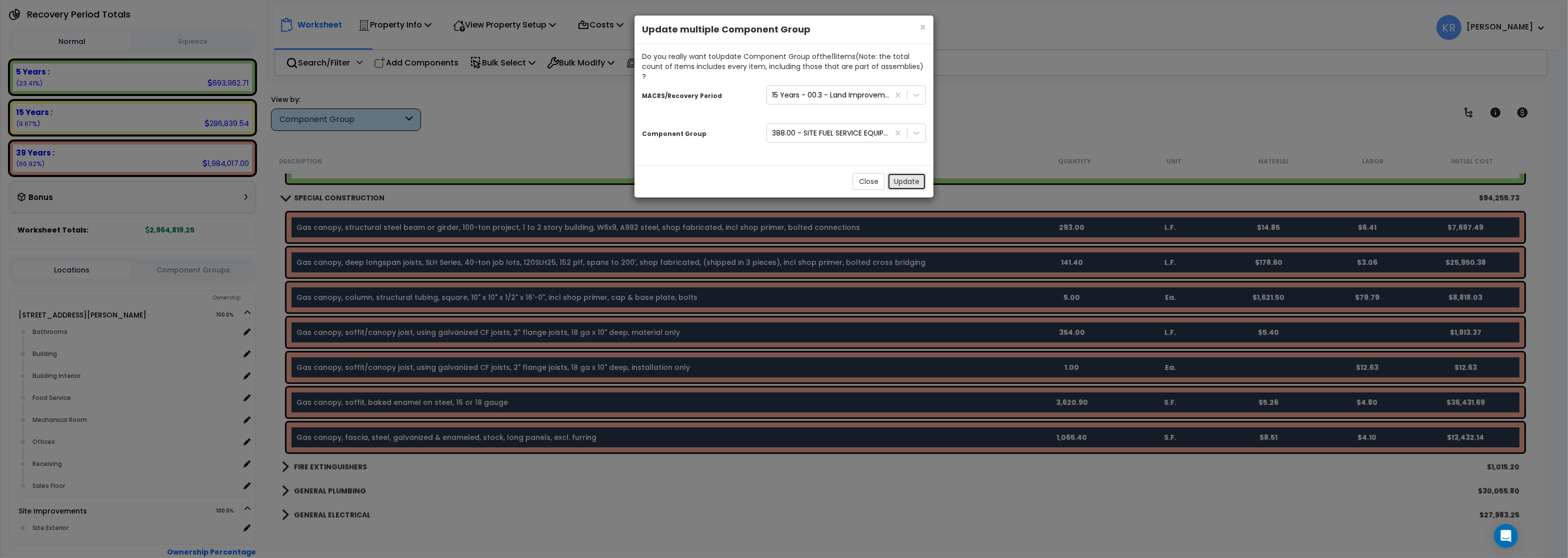
click at [898, 173] on button "Update" at bounding box center [907, 182] width 38 height 17
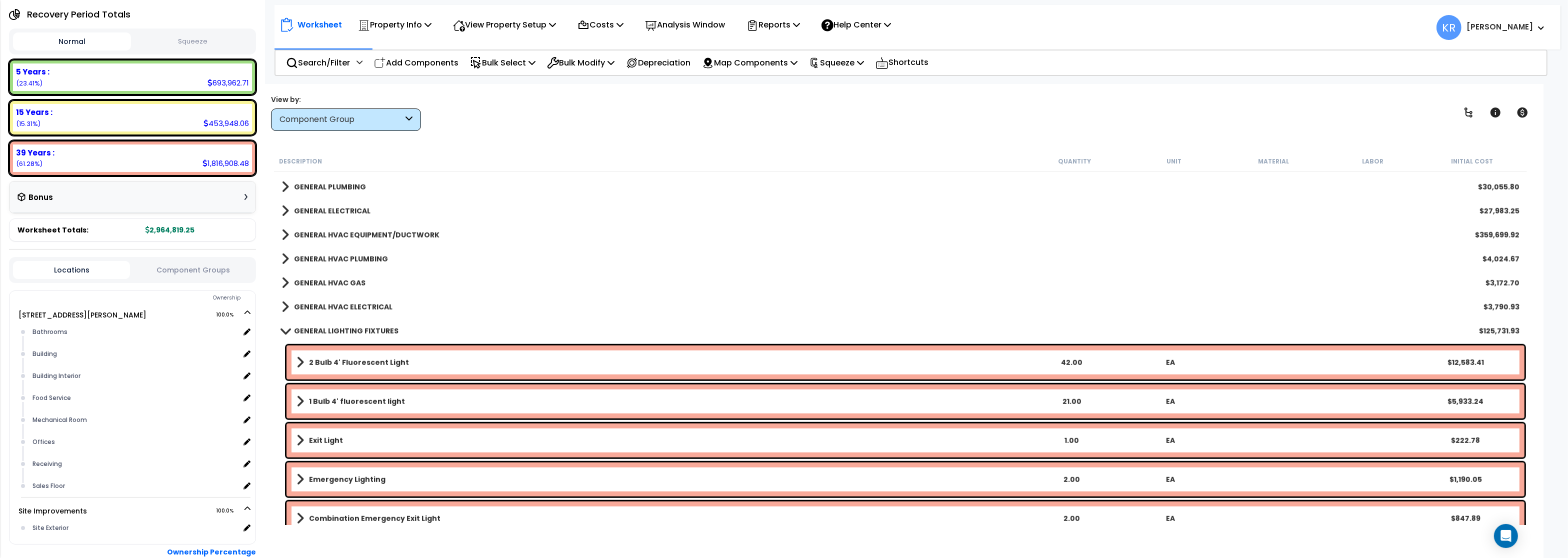
click at [292, 334] on span at bounding box center [286, 330] width 14 height 8
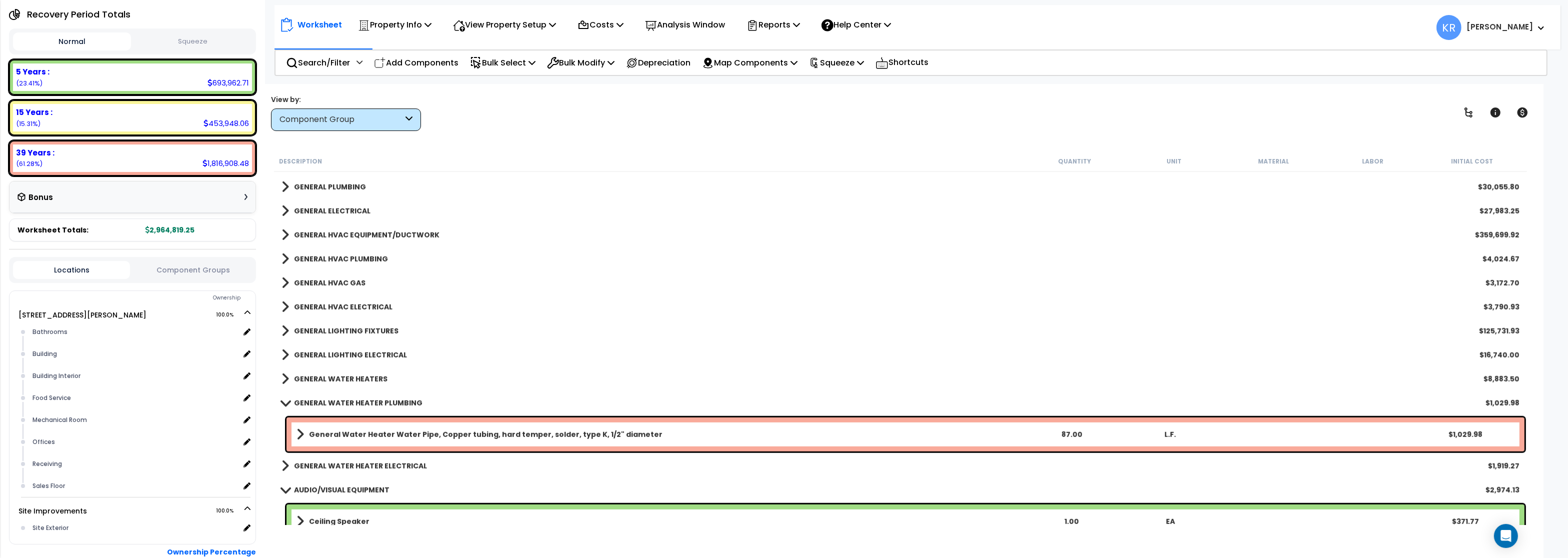
click at [292, 332] on link "GENERAL LIGHTING FIXTURES" at bounding box center [340, 331] width 117 height 14
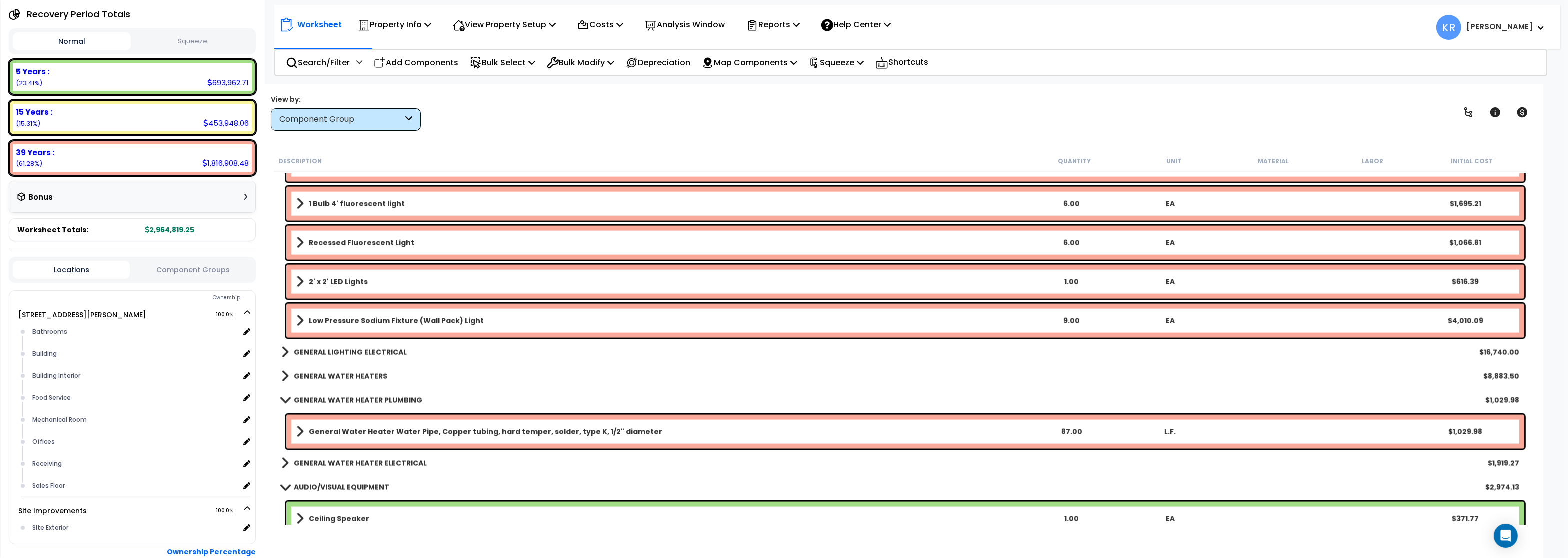
scroll to position [2555, 0]
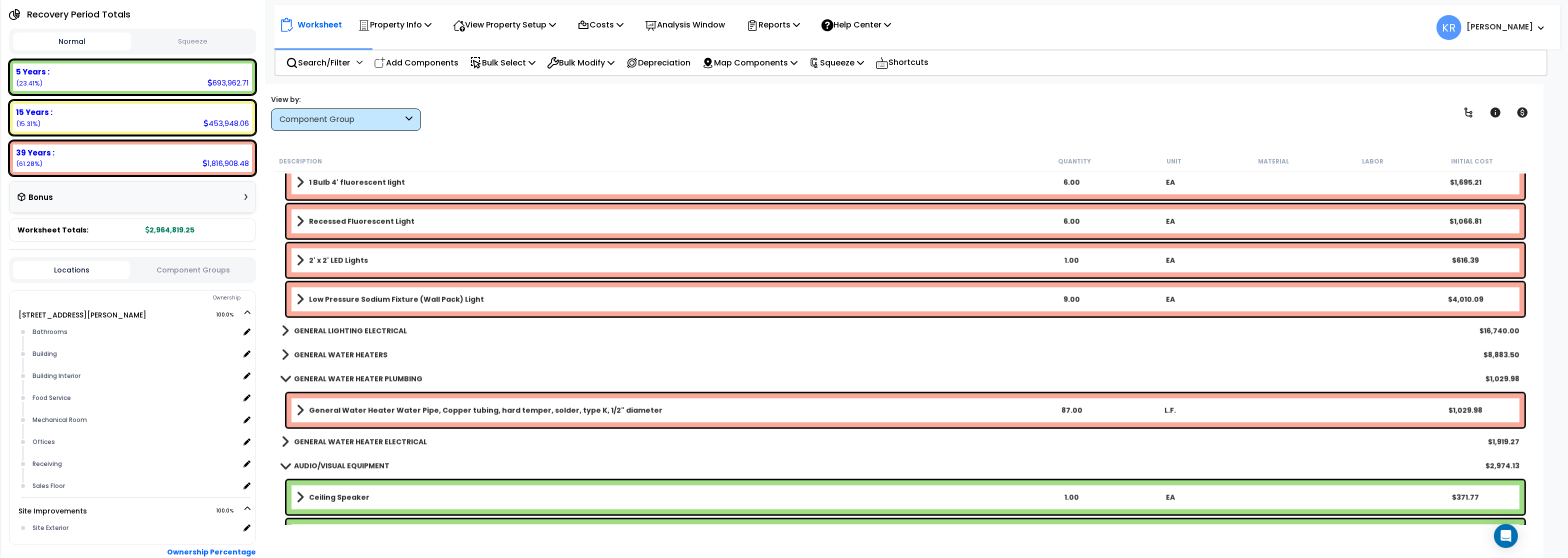
click at [338, 326] on link "GENERAL LIGHTING ELECTRICAL" at bounding box center [344, 331] width 126 height 14
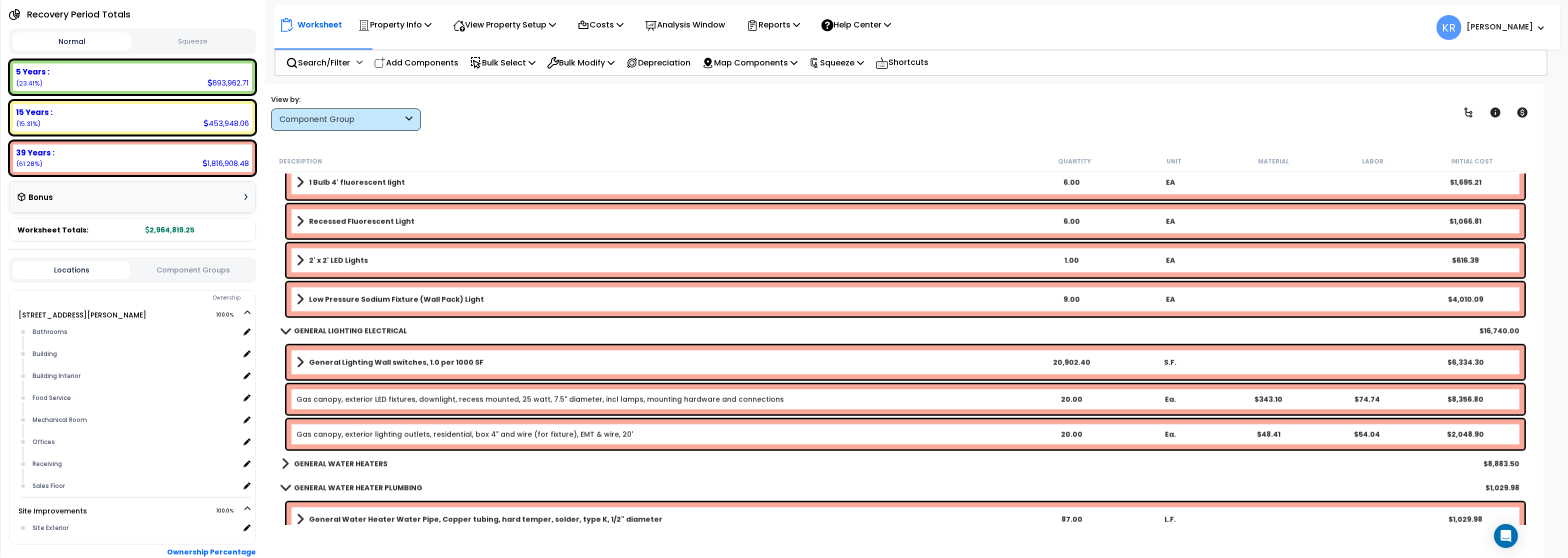
click at [357, 399] on link "Gas canopy, exterior LED fixtures, downlight, recess mounted, 25 watt, 7.5" dia…" at bounding box center [540, 399] width 487 height 10
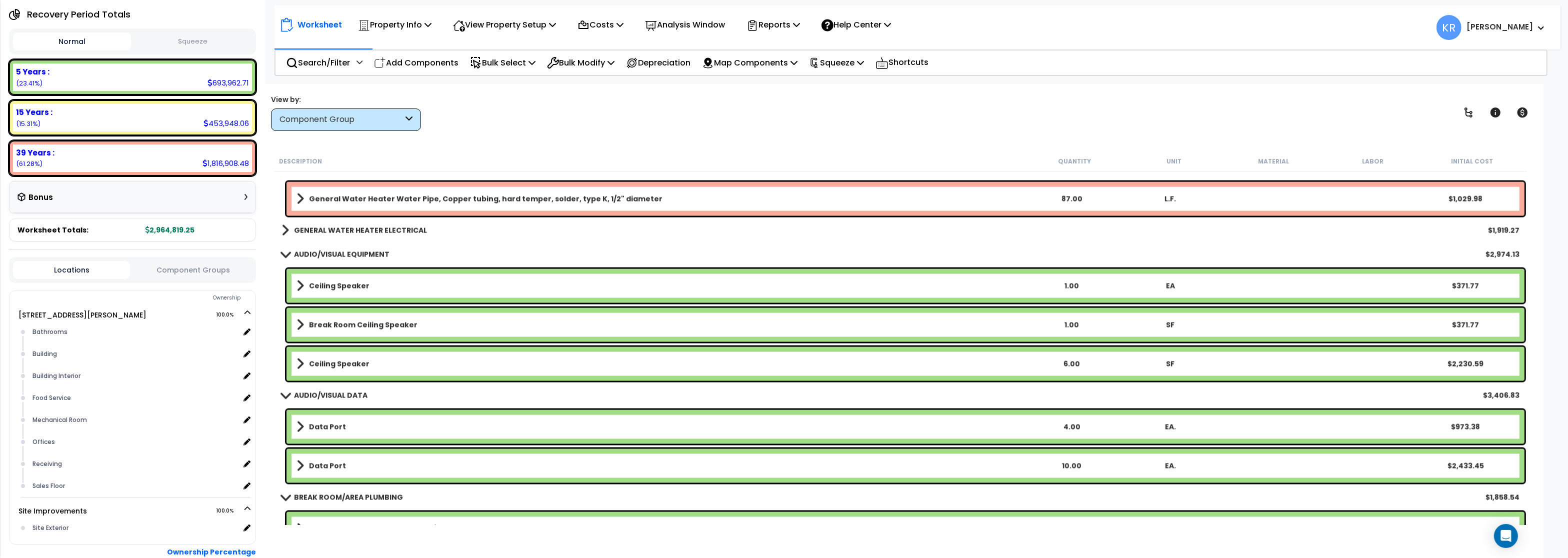
scroll to position [2735, 0]
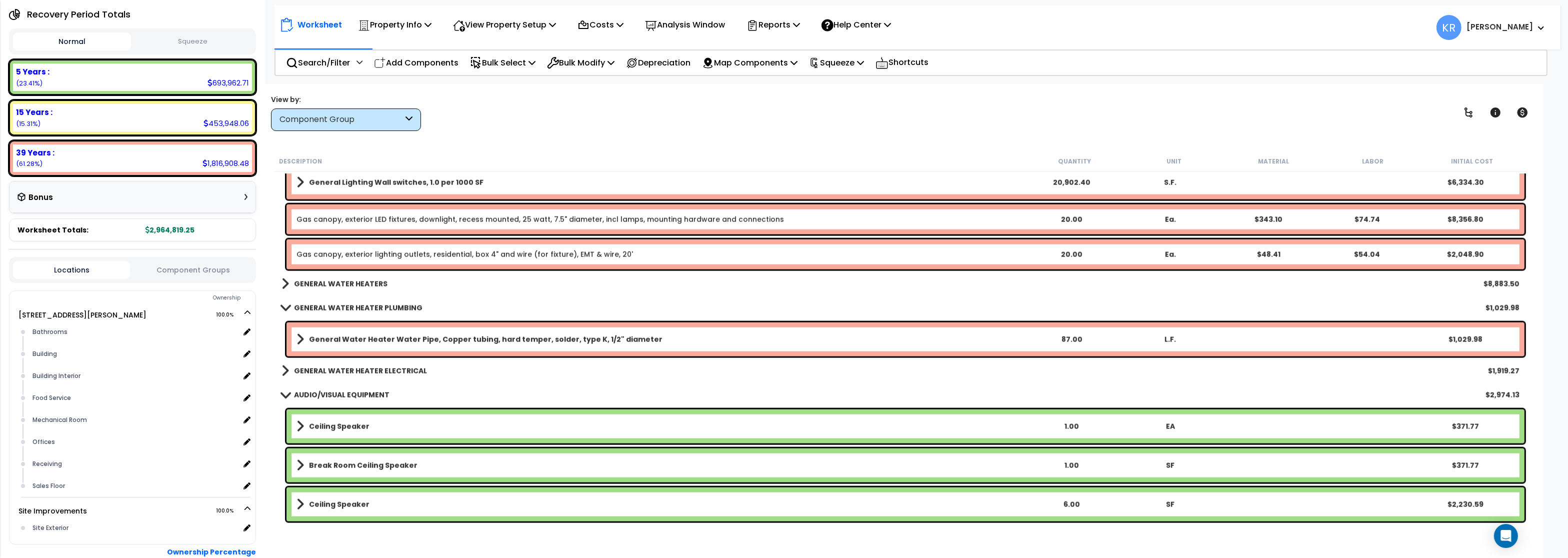
click at [384, 214] on div "Gas canopy, exterior LED fixtures, downlight, recess mounted, 25 watt, 7.5" dia…" at bounding box center [905, 219] width 1238 height 30
click at [376, 222] on link "Gas canopy, exterior LED fixtures, downlight, recess mounted, 25 watt, 7.5" dia…" at bounding box center [540, 219] width 487 height 10
click at [376, 224] on link "Gas canopy, exterior LED fixtures, downlight, recess mounted, 25 watt, 7.5" dia…" at bounding box center [540, 219] width 487 height 10
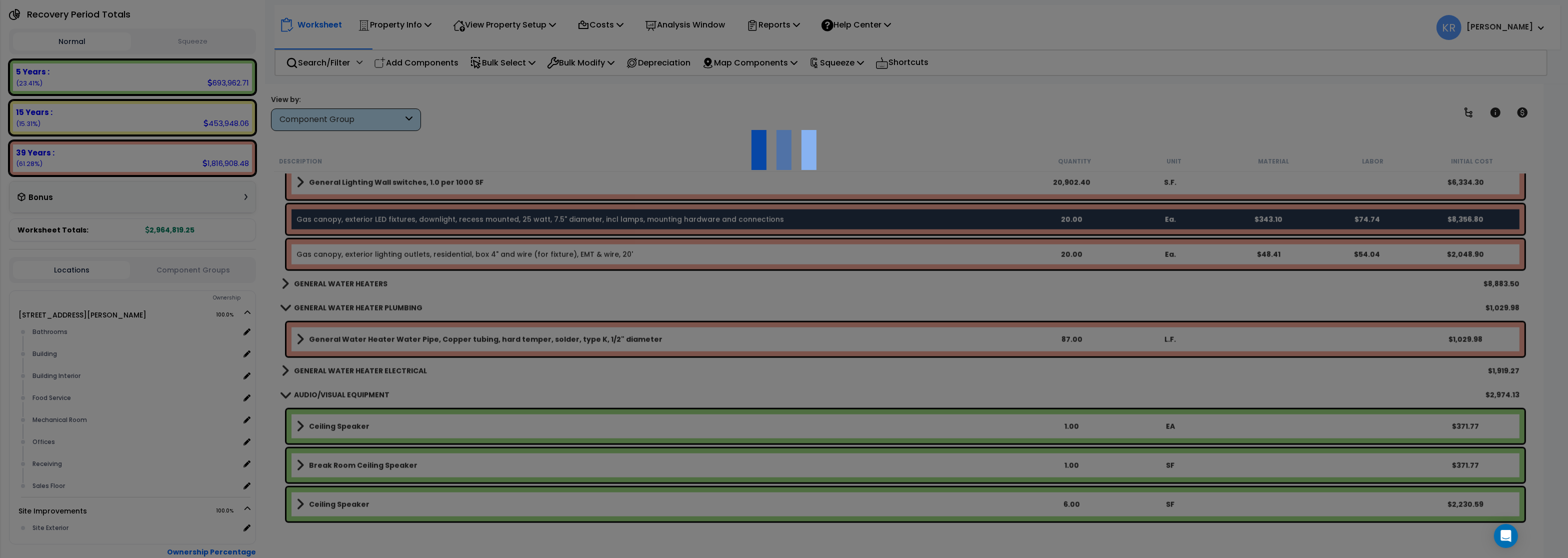
click at [371, 259] on div at bounding box center [784, 279] width 1568 height 558
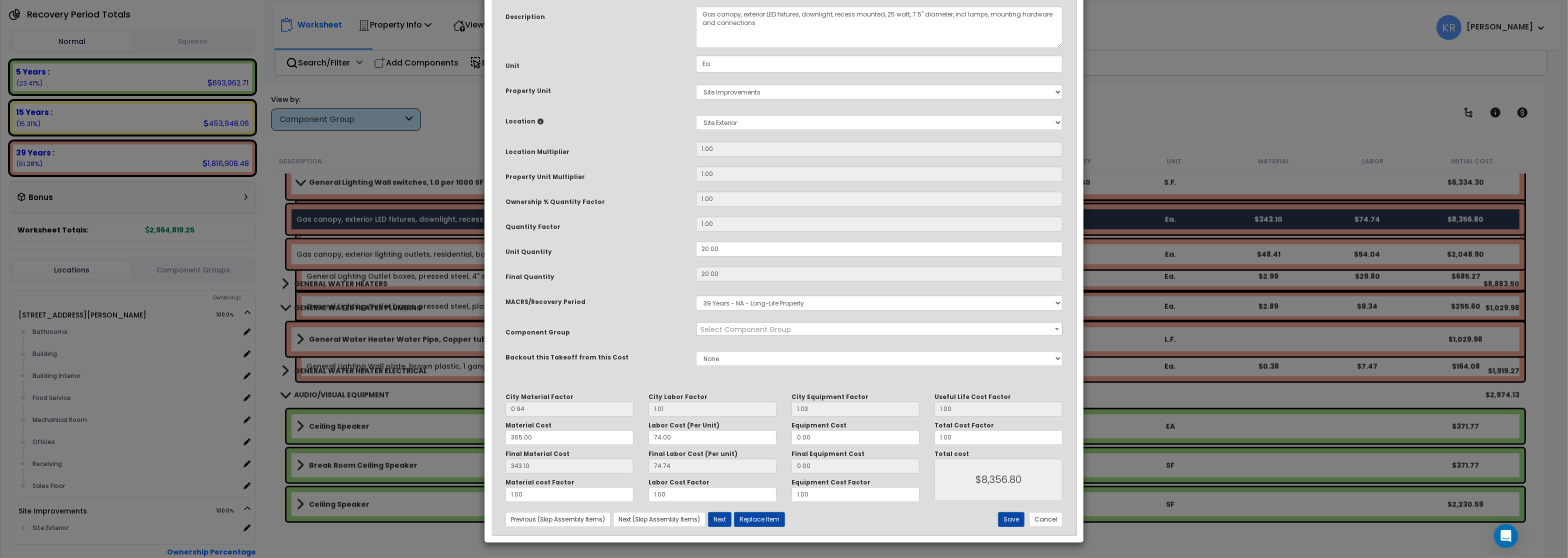
select select "56962"
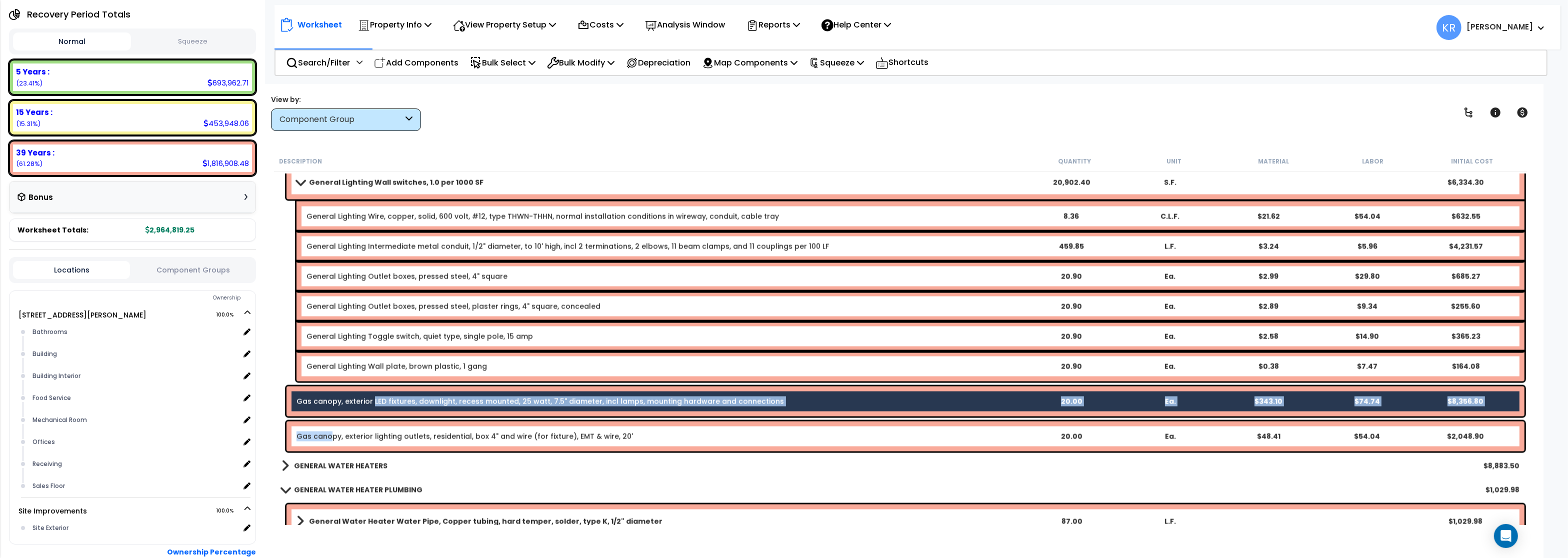
click at [332, 432] on link "Gas canopy, exterior lighting outlets, residential, box 4" and wire (for fixtur…" at bounding box center [465, 436] width 336 height 10
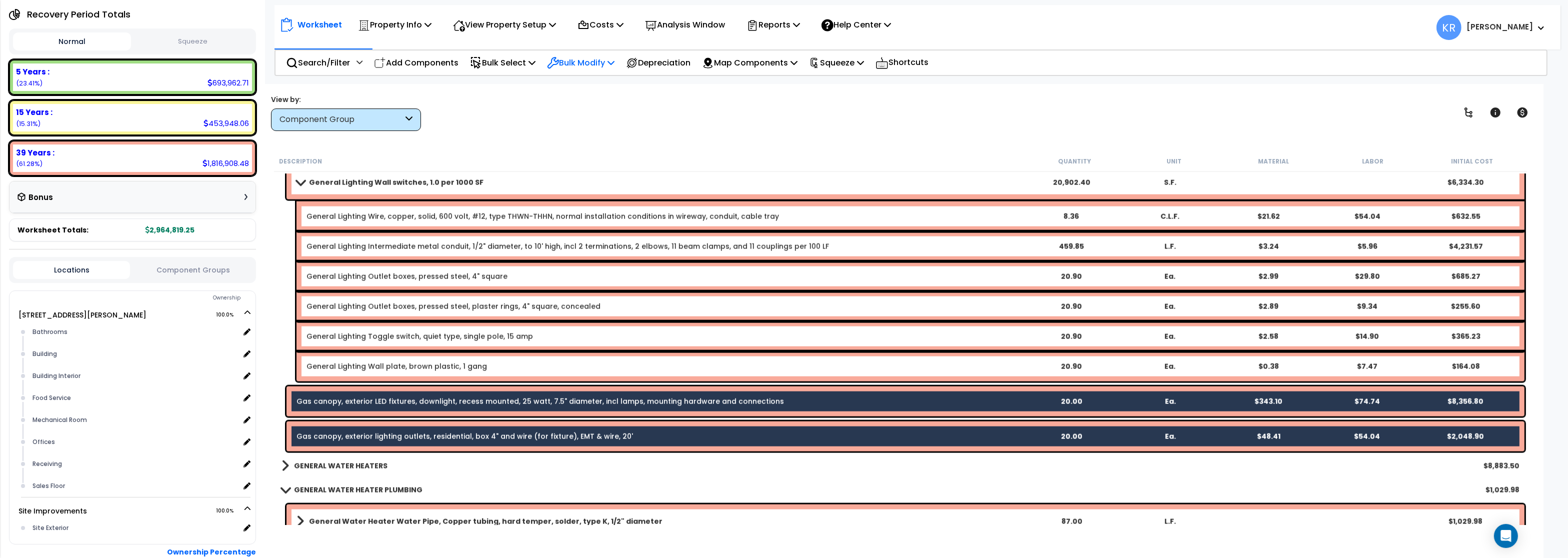
click at [593, 64] on p "Bulk Modify" at bounding box center [581, 62] width 68 height 13
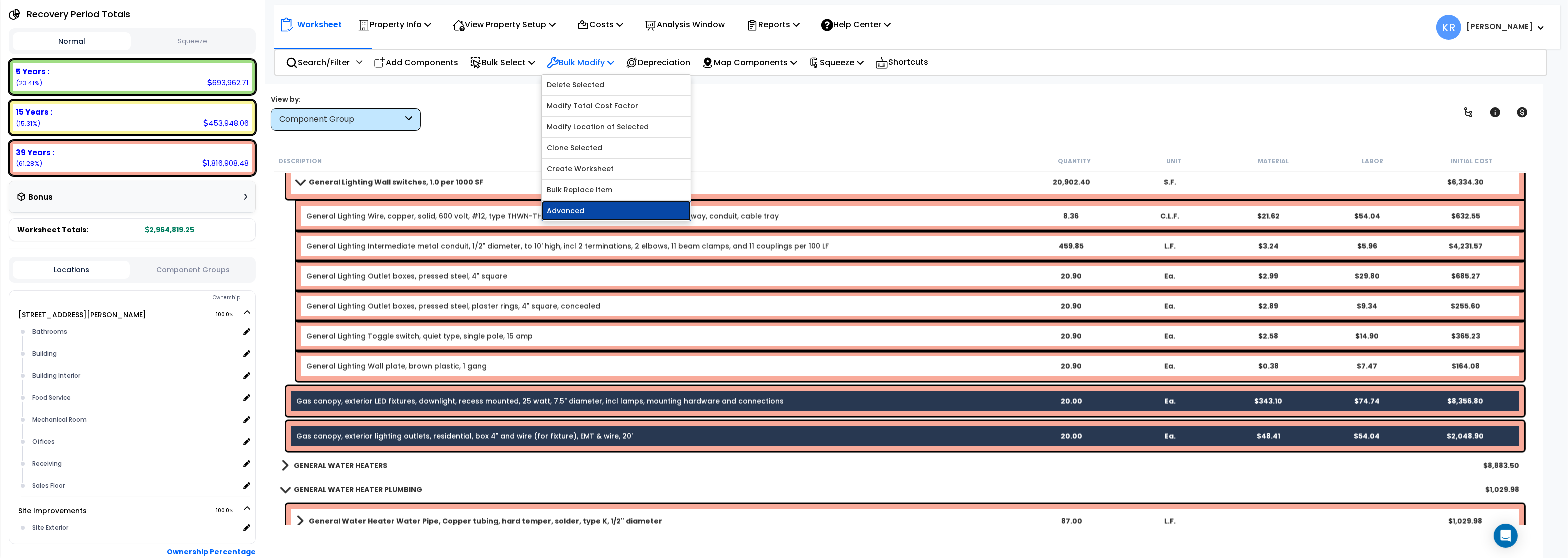
click at [588, 214] on link "Advanced" at bounding box center [616, 211] width 149 height 20
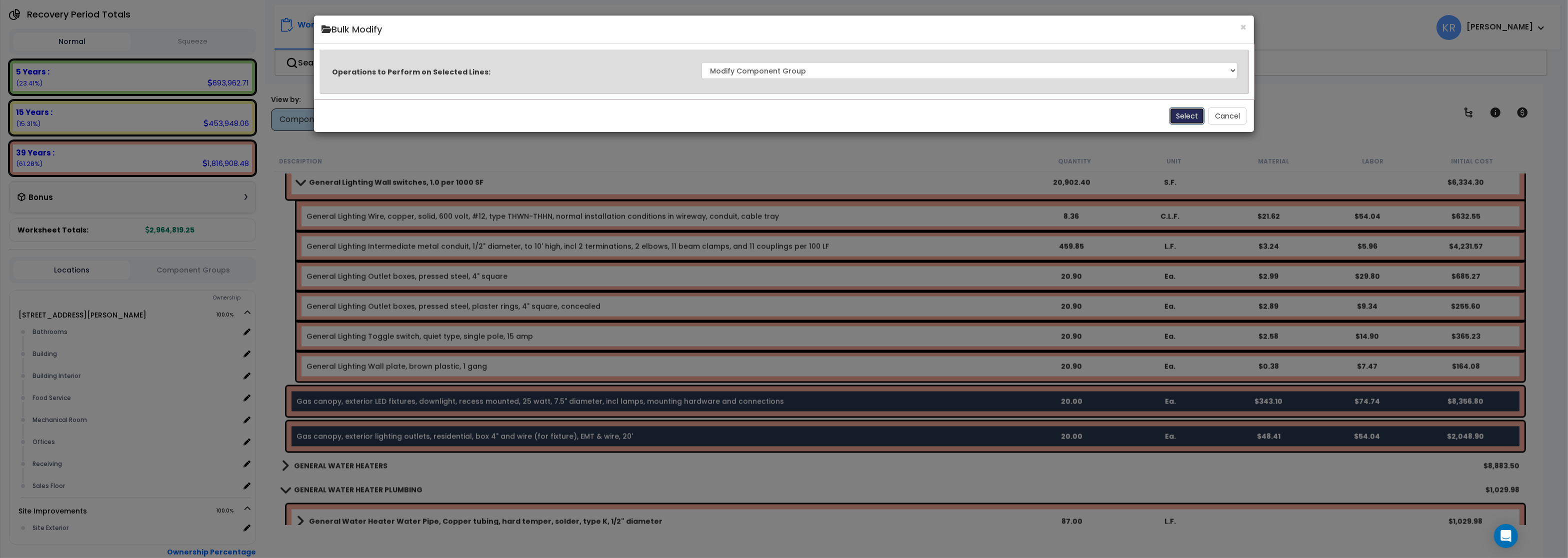
click at [1178, 118] on button "Select" at bounding box center [1188, 116] width 35 height 17
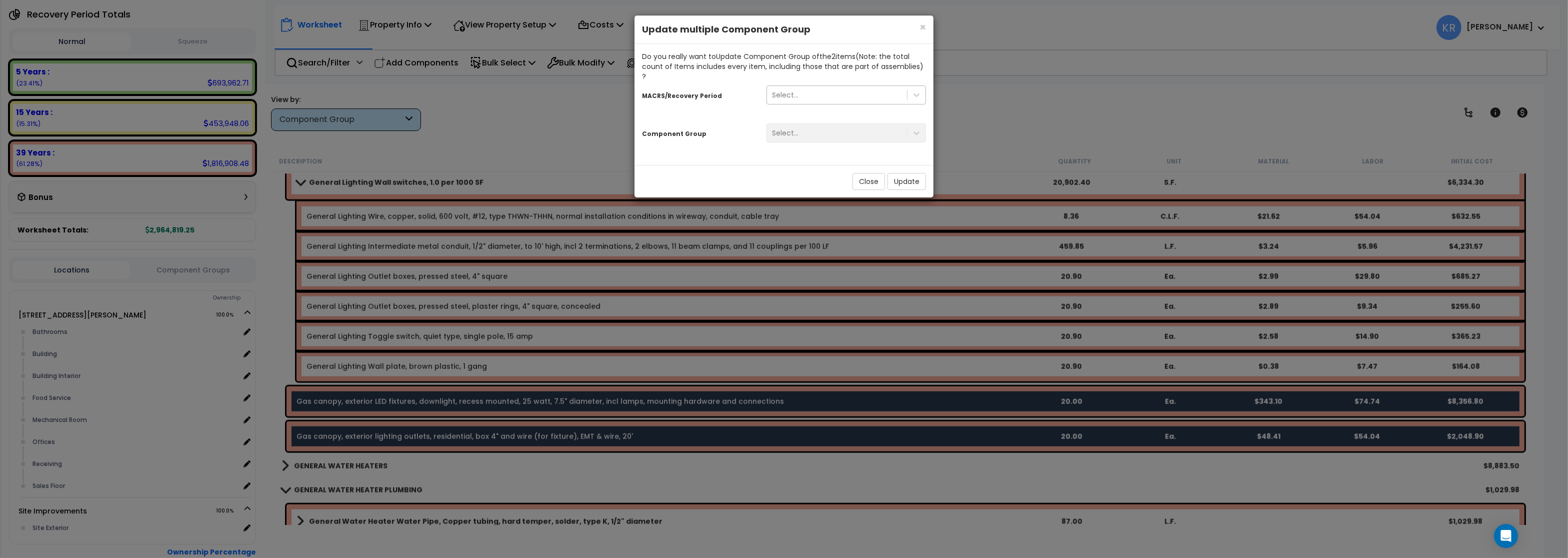
click at [787, 90] on div "Select..." at bounding box center [785, 95] width 27 height 10
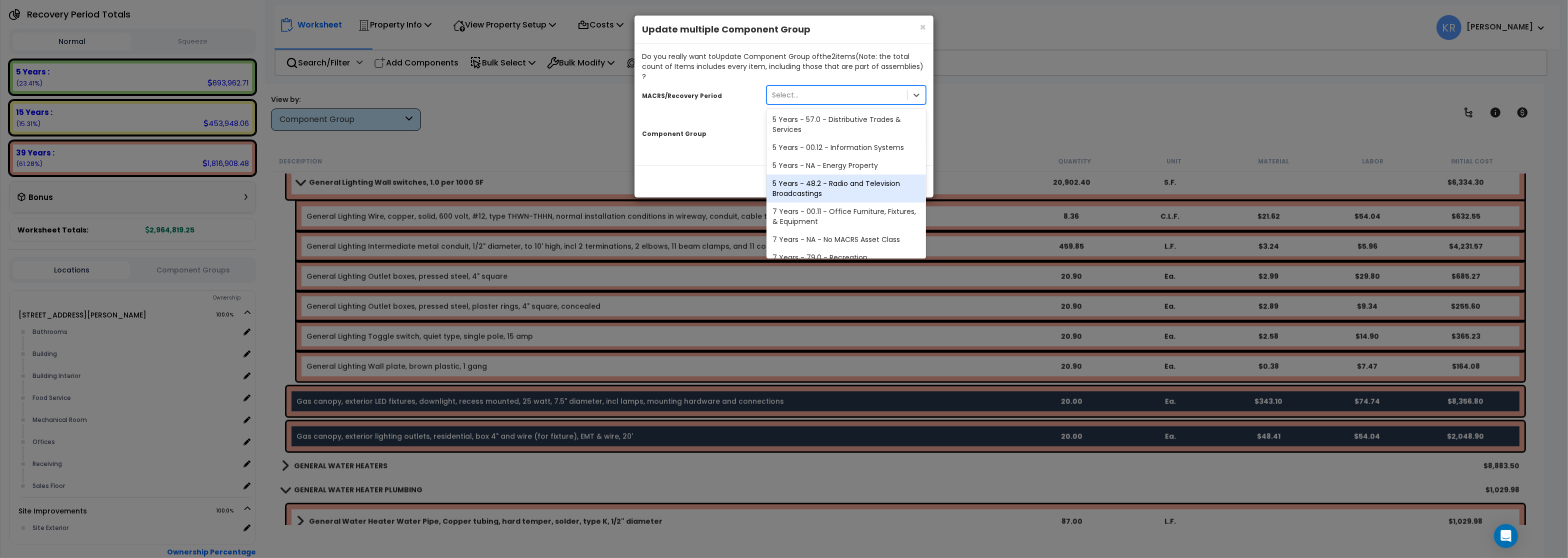
scroll to position [168, 0]
click at [800, 160] on div "15 Years - 00.3 - Land Improvements" at bounding box center [846, 163] width 160 height 18
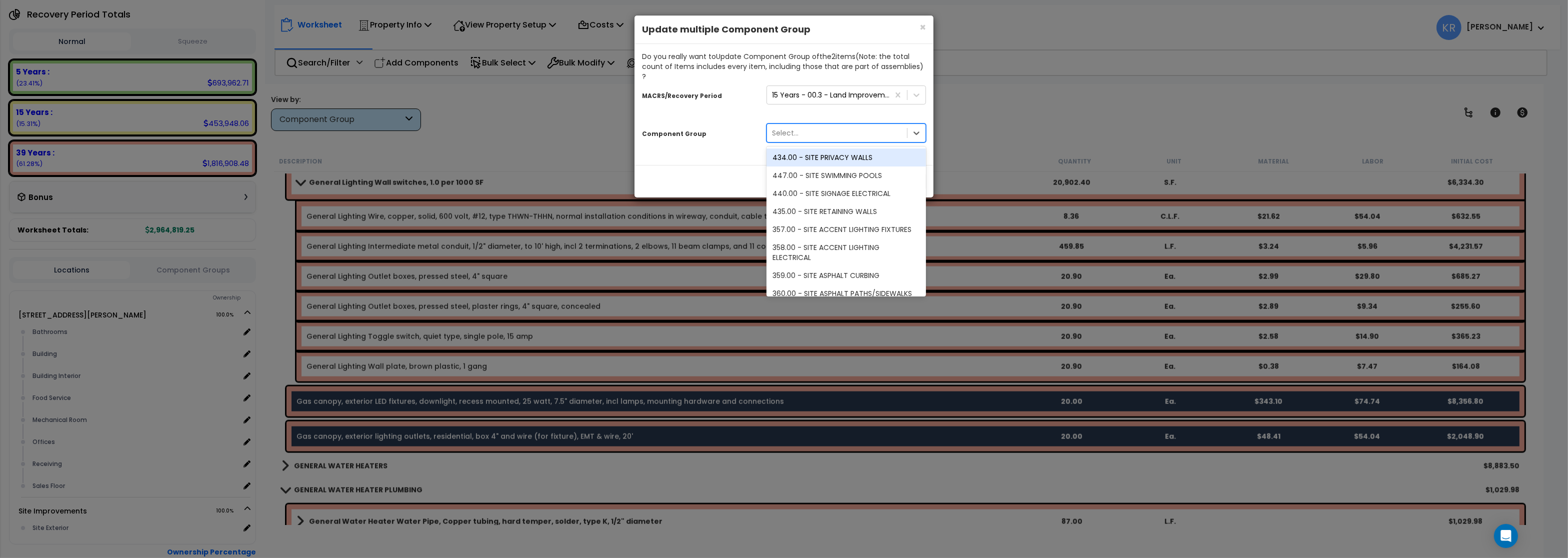
click at [792, 128] on div "Select..." at bounding box center [785, 133] width 27 height 10
type input "fuel"
click at [836, 150] on div "388.00 - SITE FUEL SERVICE EQUIPMENT" at bounding box center [846, 158] width 160 height 18
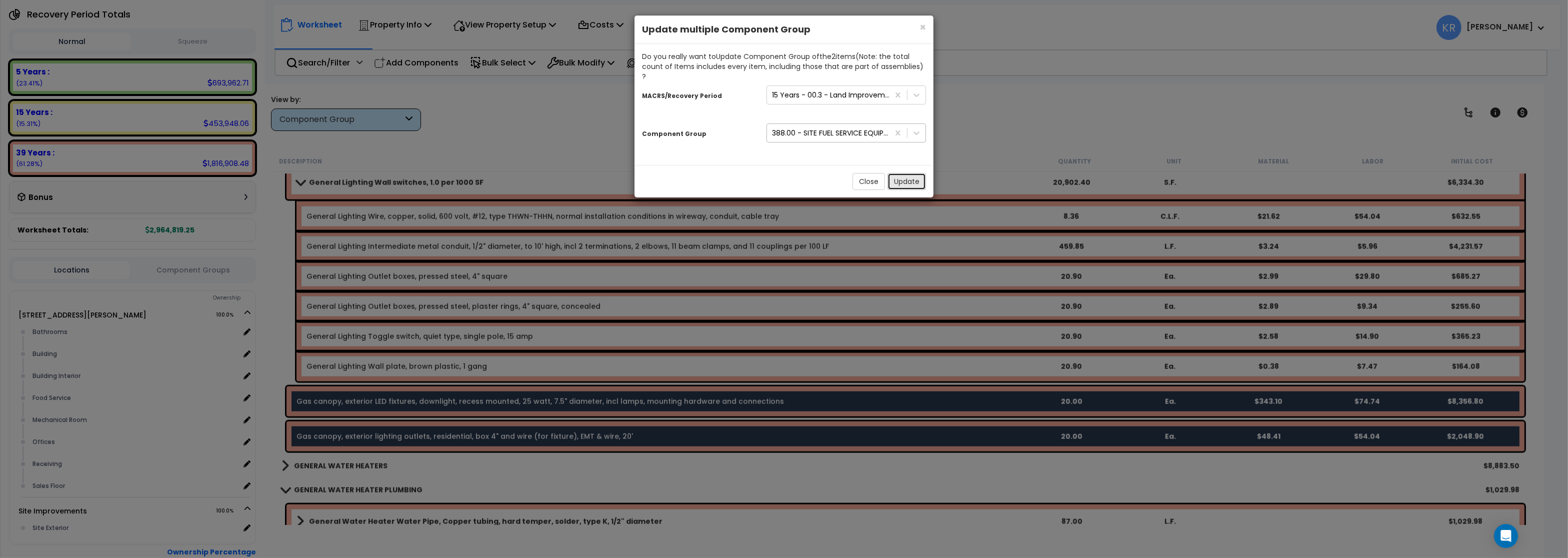
click at [900, 173] on button "Update" at bounding box center [907, 182] width 38 height 17
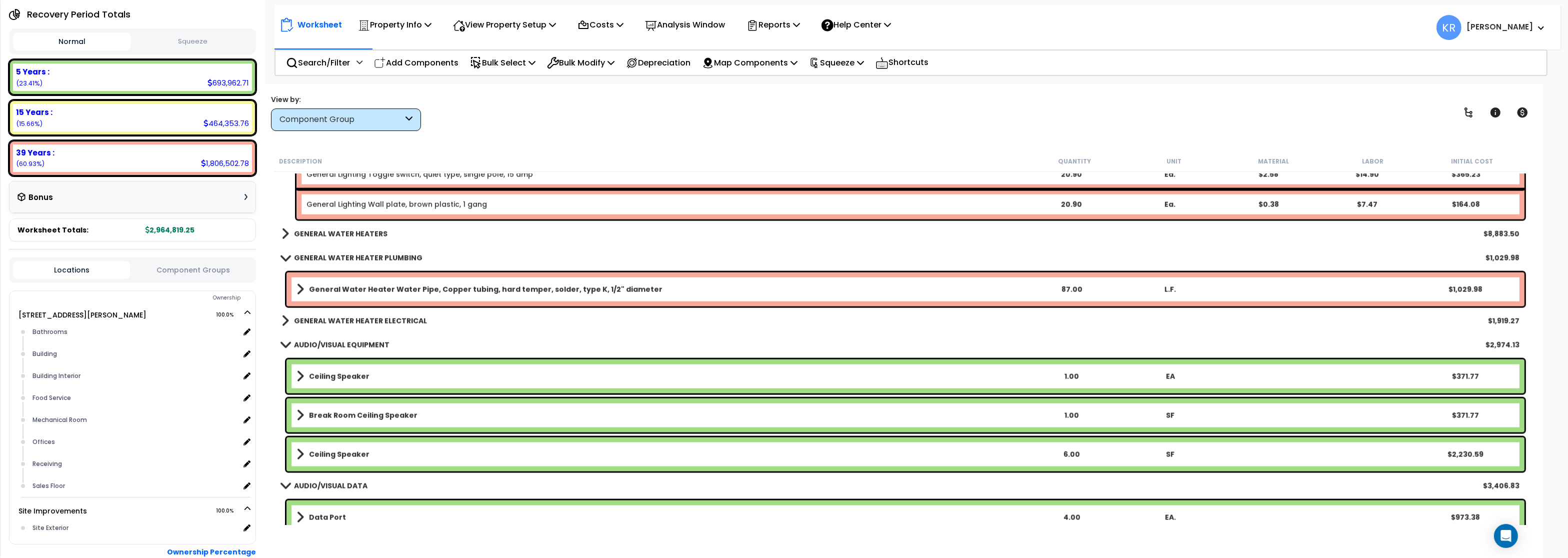
scroll to position [2914, 0]
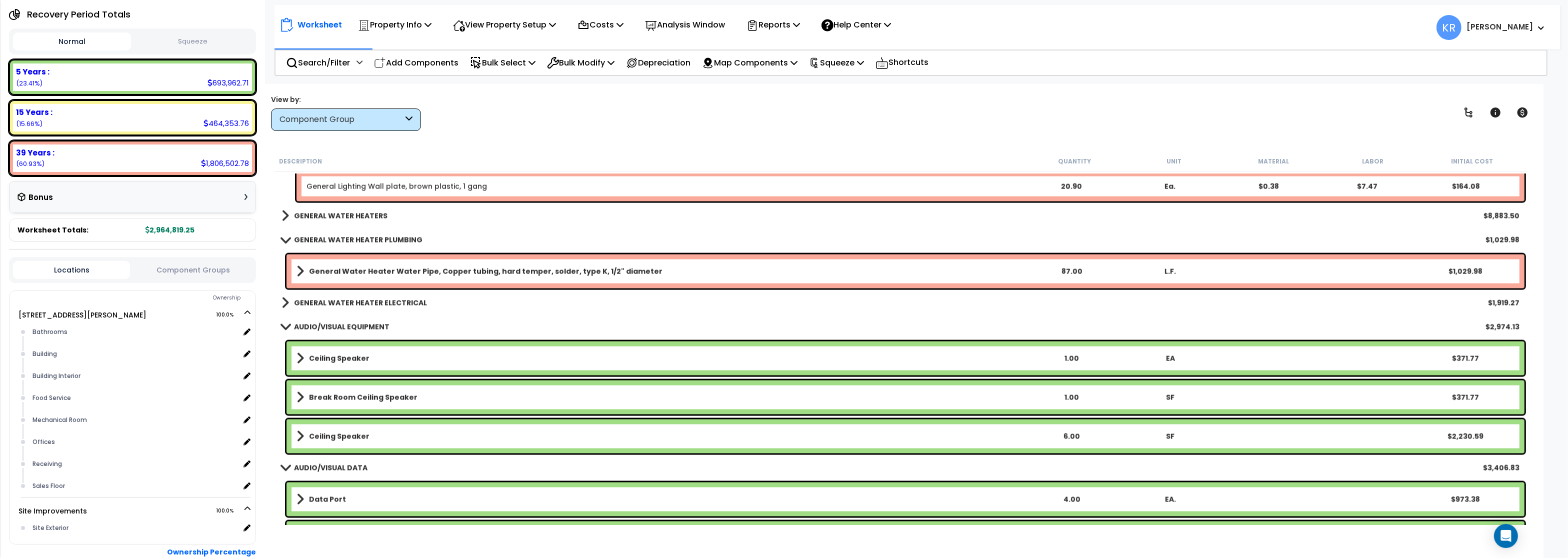
click at [336, 214] on b "GENERAL WATER HEATERS" at bounding box center [341, 216] width 94 height 10
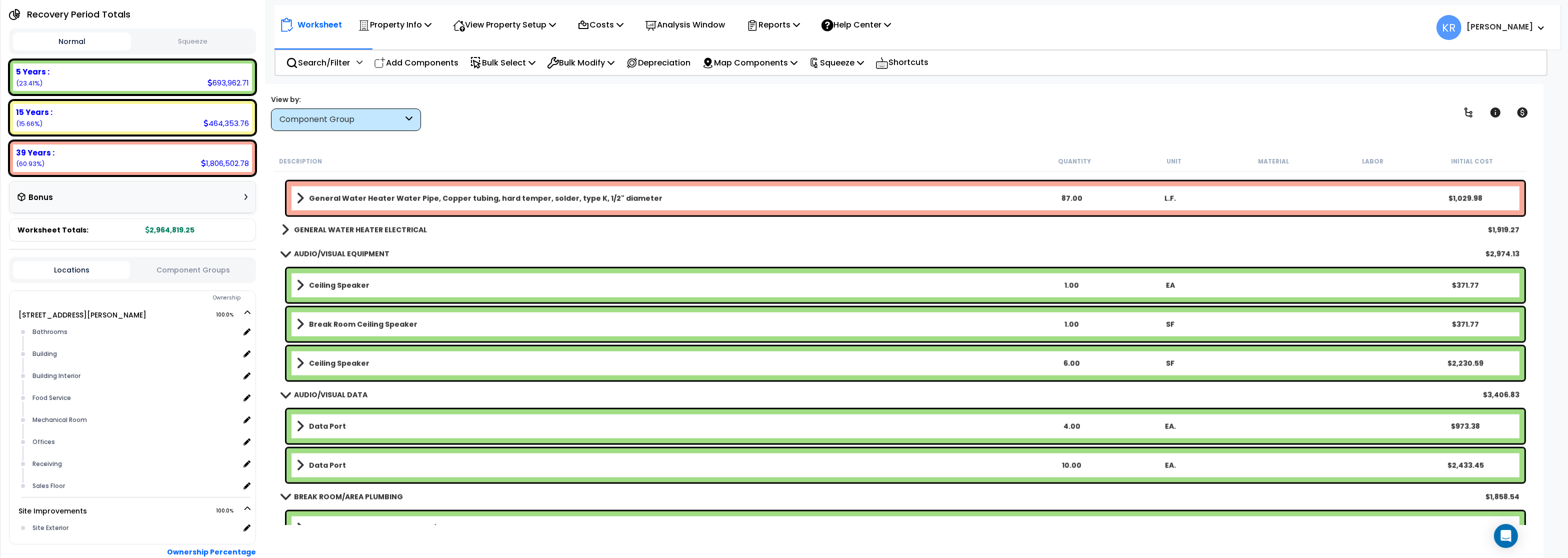
scroll to position [3034, 0]
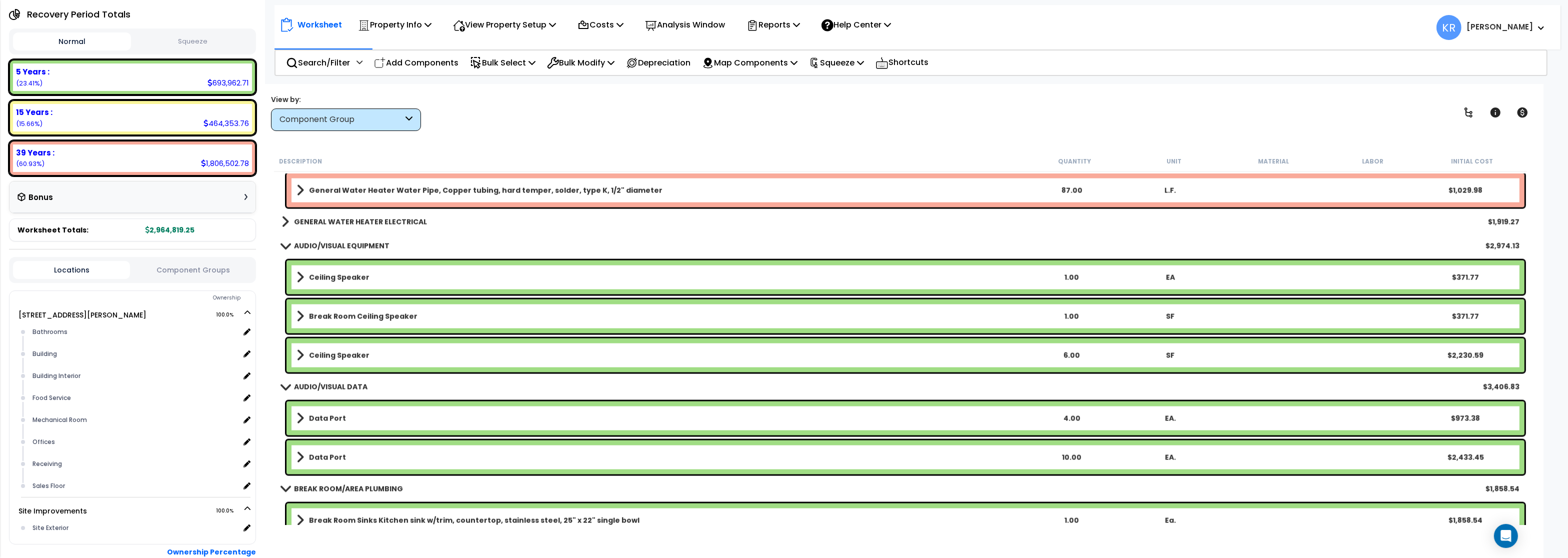
click at [365, 220] on b "GENERAL WATER HEATER ELECTRICAL" at bounding box center [360, 222] width 133 height 10
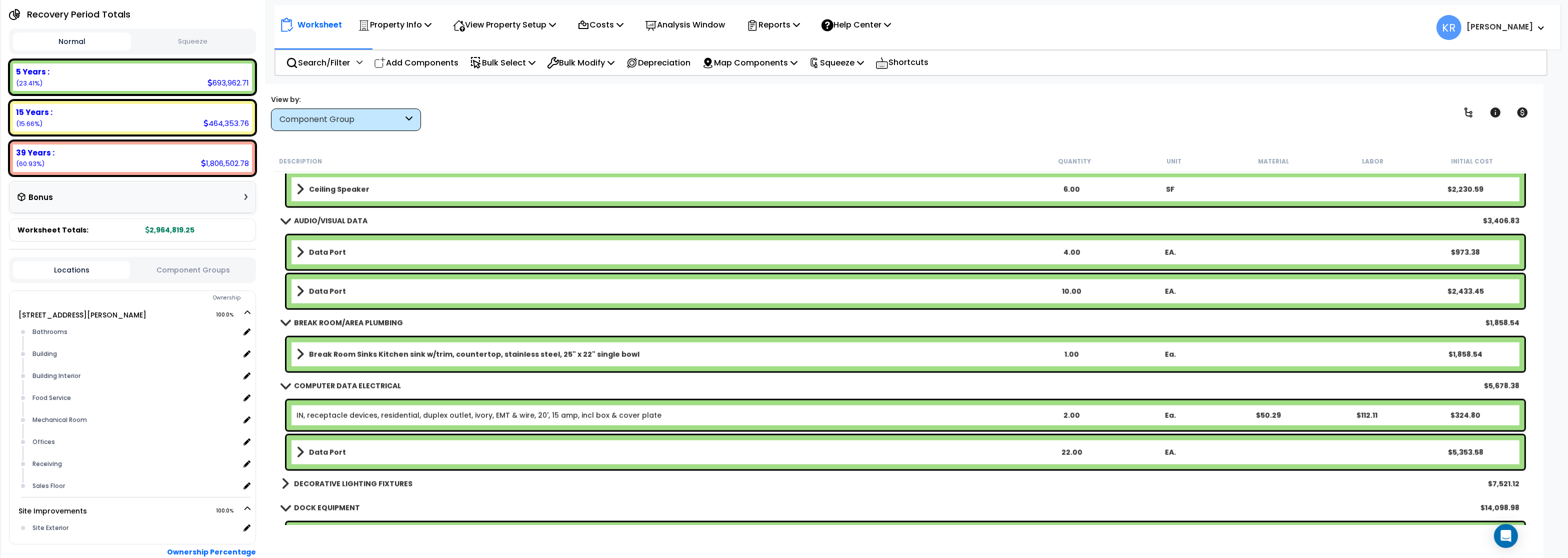
scroll to position [3335, 0]
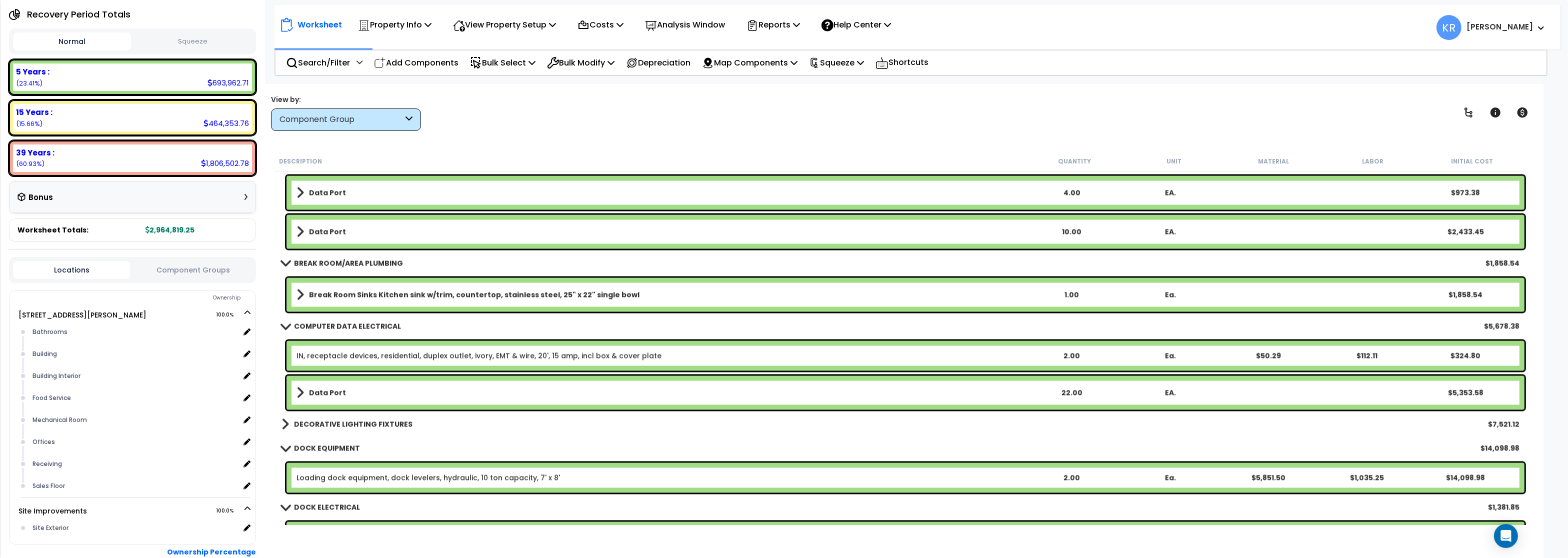
click at [357, 290] on b "Break Room Sinks Kitchen sink w/trim, countertop, stainless steel, 25" x 22" si…" at bounding box center [475, 295] width 331 height 10
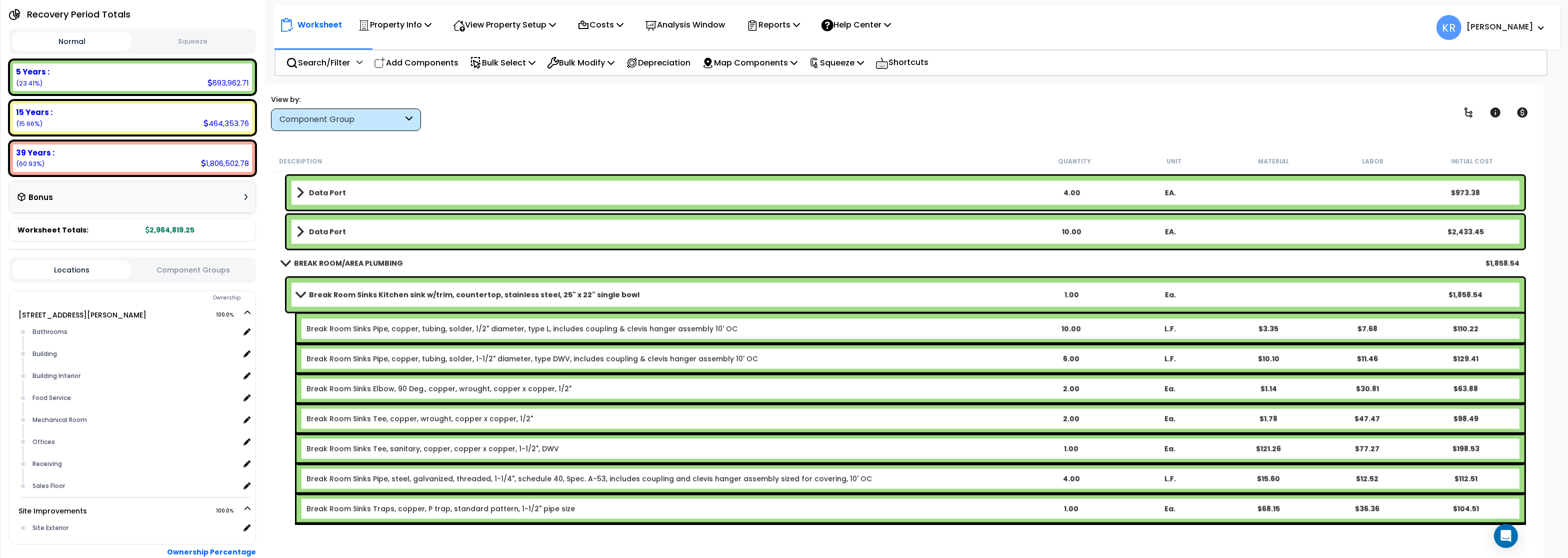
scroll to position [3455, 0]
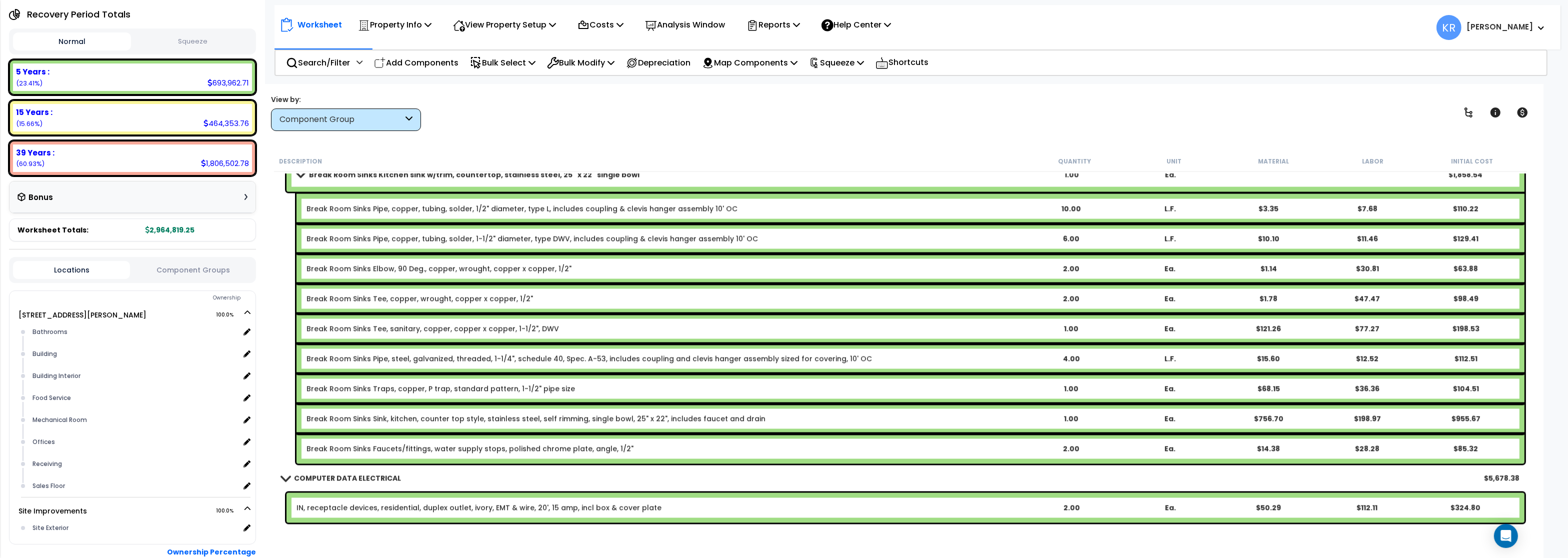
click at [320, 180] on link "Break Room Sinks Kitchen sink w/trim, countertop, stainless steel, 25" x 22" si…" at bounding box center [659, 175] width 725 height 14
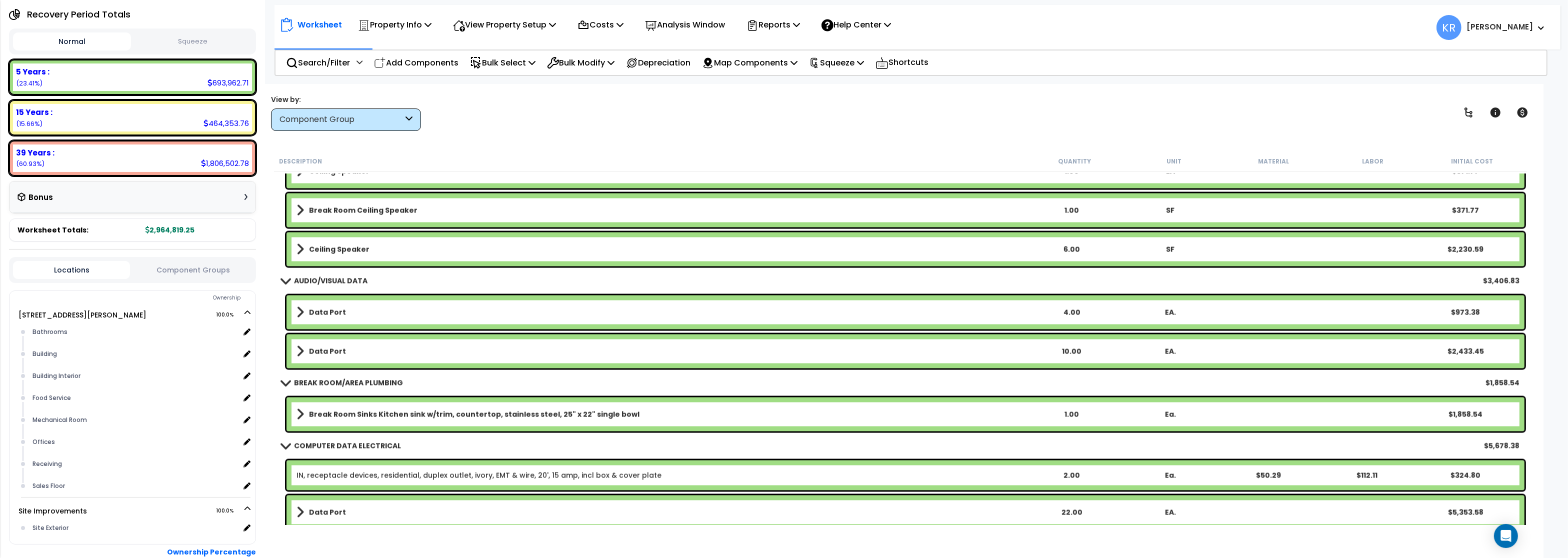
scroll to position [3275, 0]
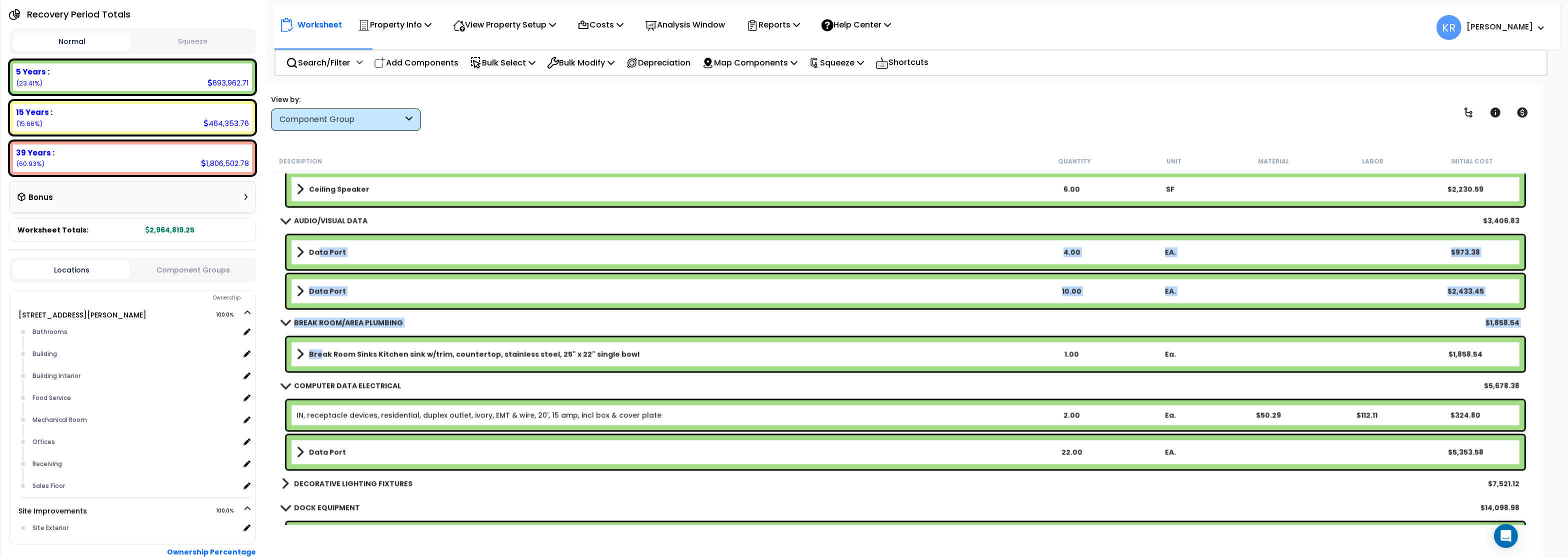
click at [319, 252] on b "Data Port" at bounding box center [327, 253] width 37 height 10
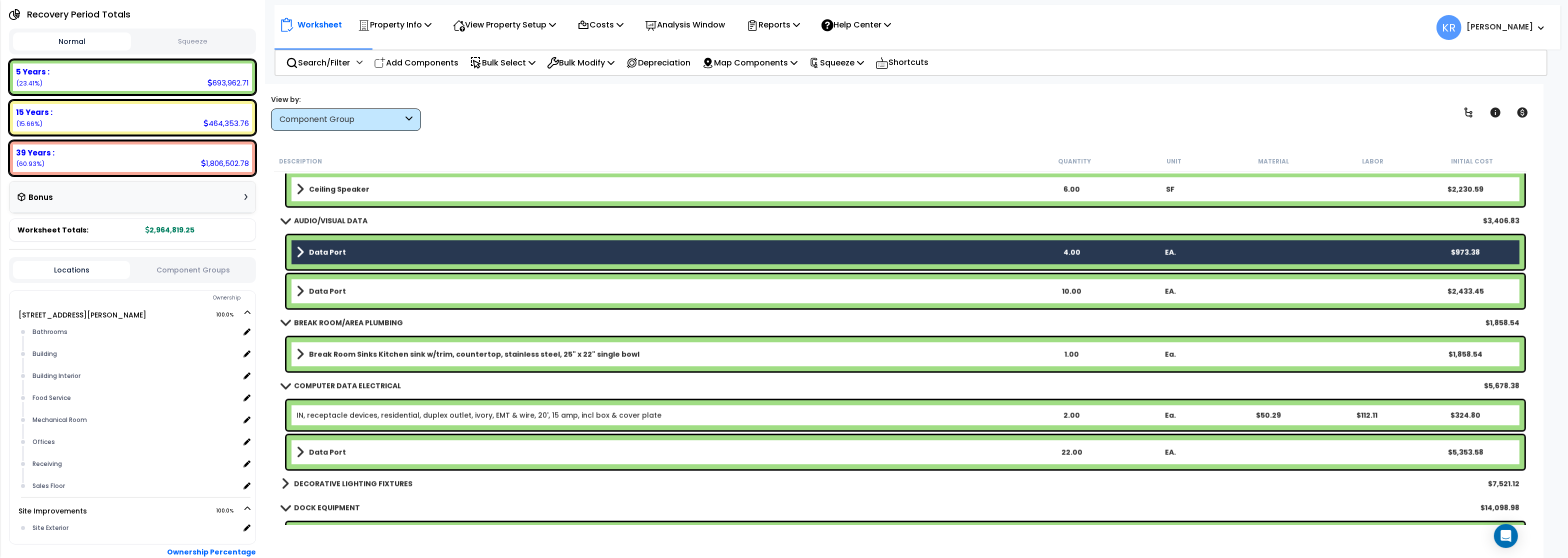
click at [302, 292] on span at bounding box center [300, 292] width 8 height 14
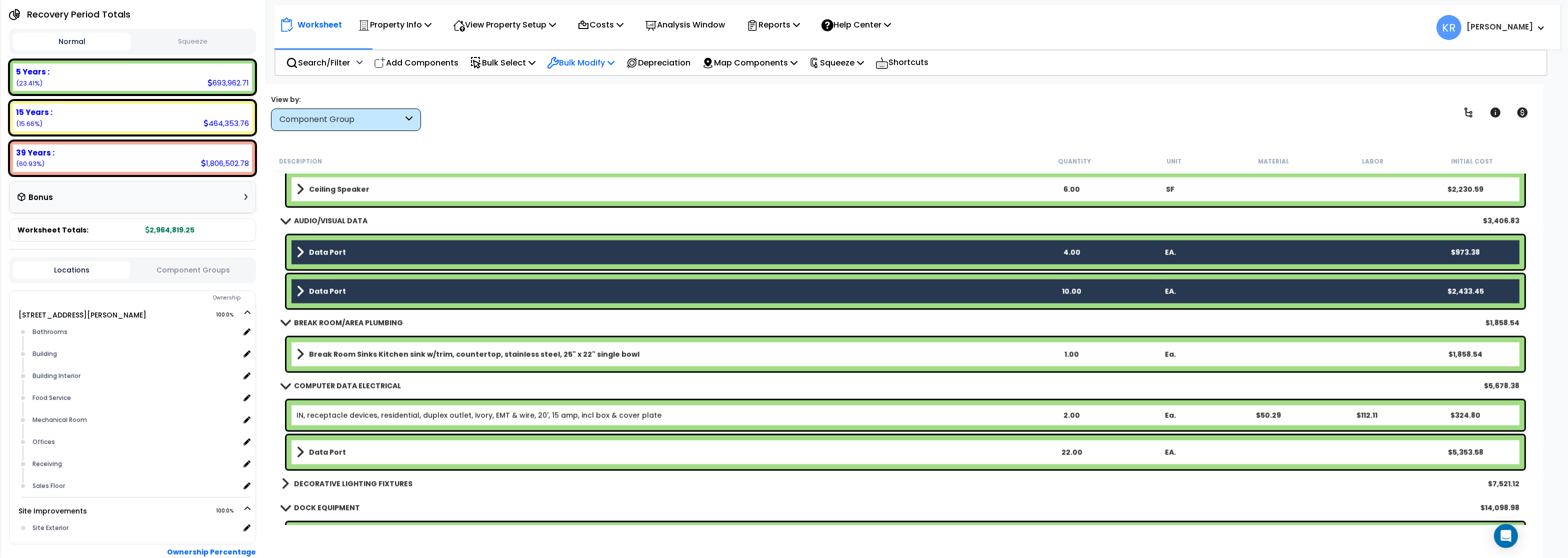
click at [579, 61] on p "Bulk Modify" at bounding box center [581, 62] width 68 height 13
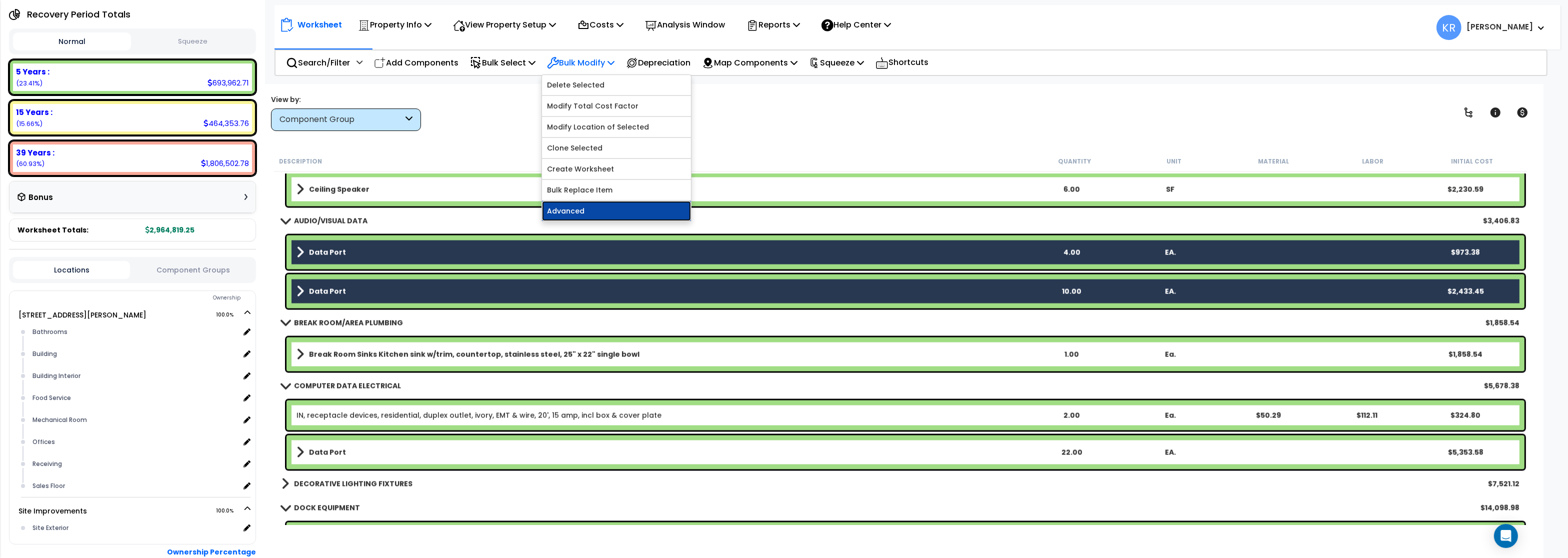
click at [588, 207] on link "Advanced" at bounding box center [616, 211] width 149 height 20
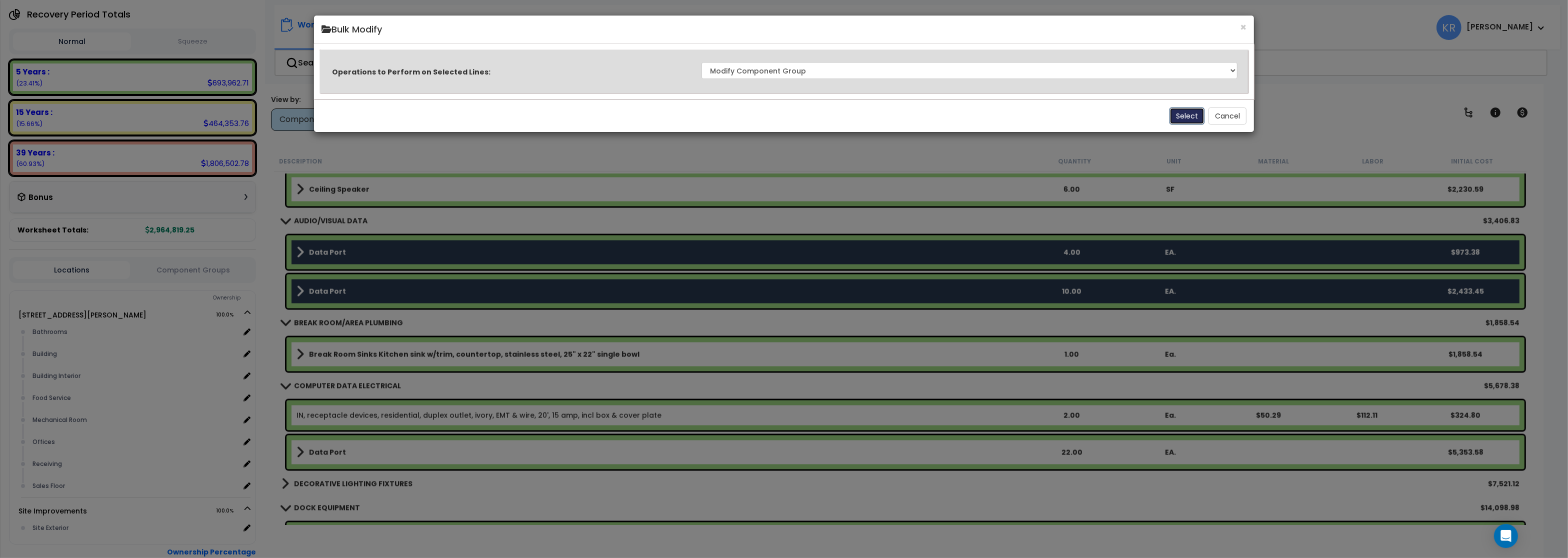
click at [1190, 117] on button "Select" at bounding box center [1188, 116] width 35 height 17
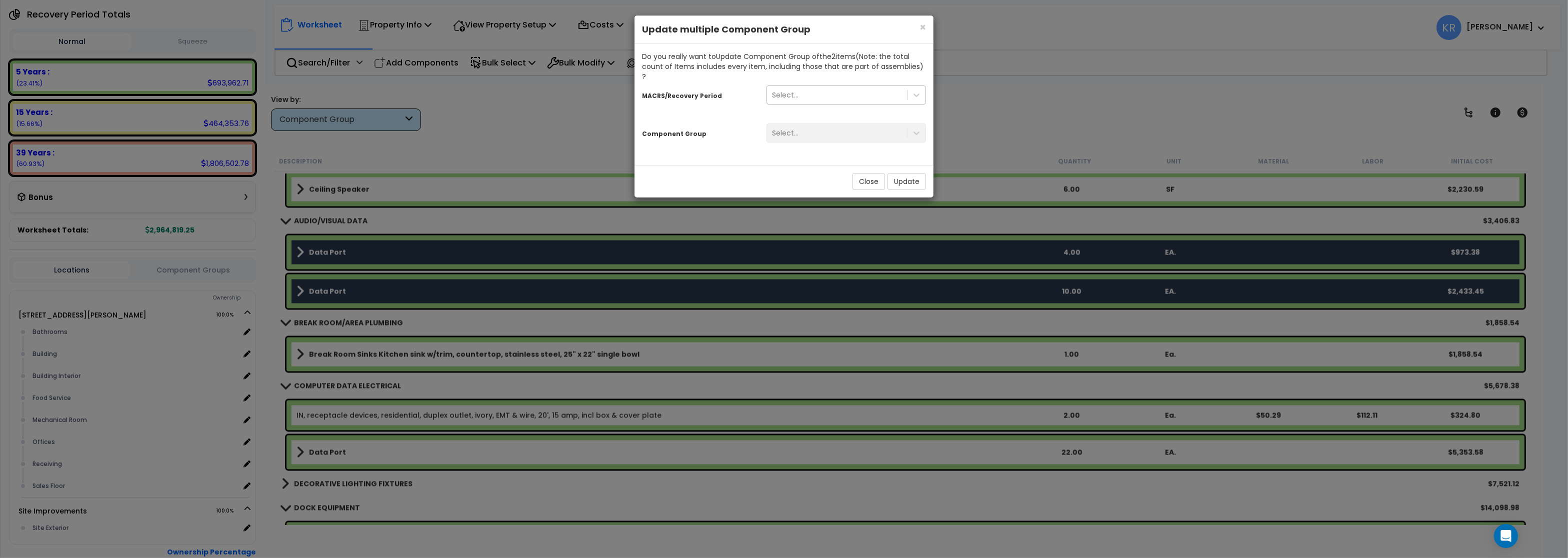
click at [810, 87] on div "Select..." at bounding box center [837, 95] width 140 height 16
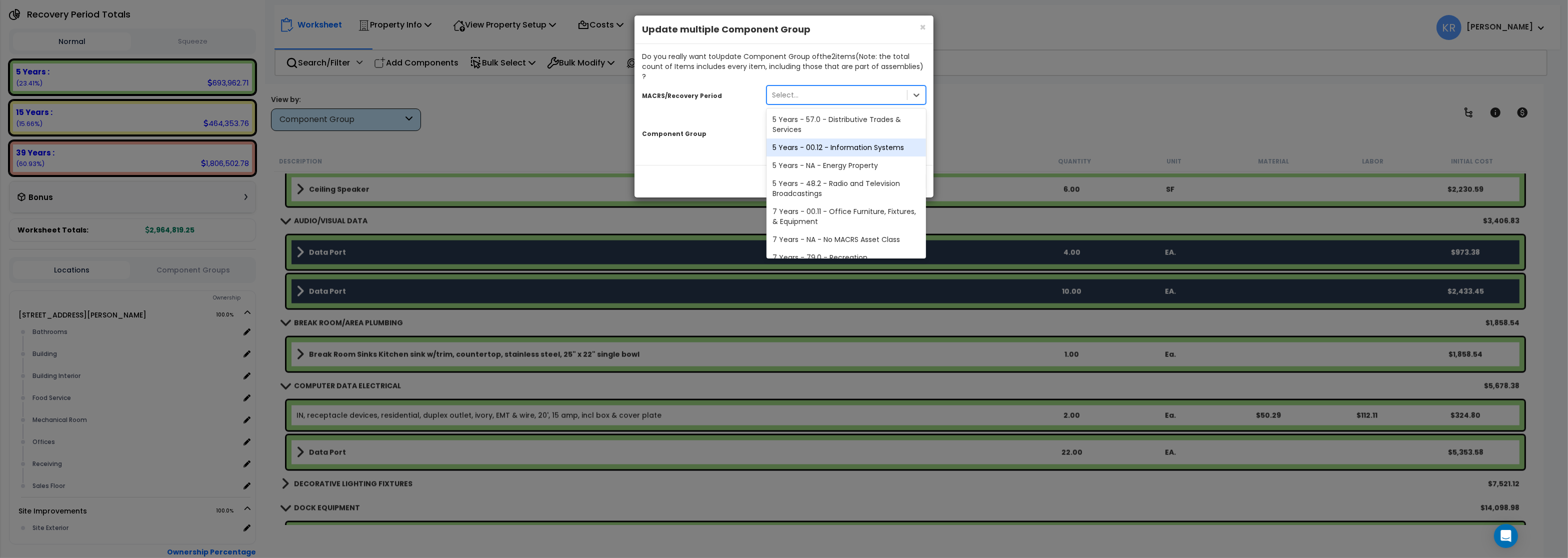
click at [802, 140] on div "5 Years - 00.12 - Information Systems" at bounding box center [846, 147] width 160 height 18
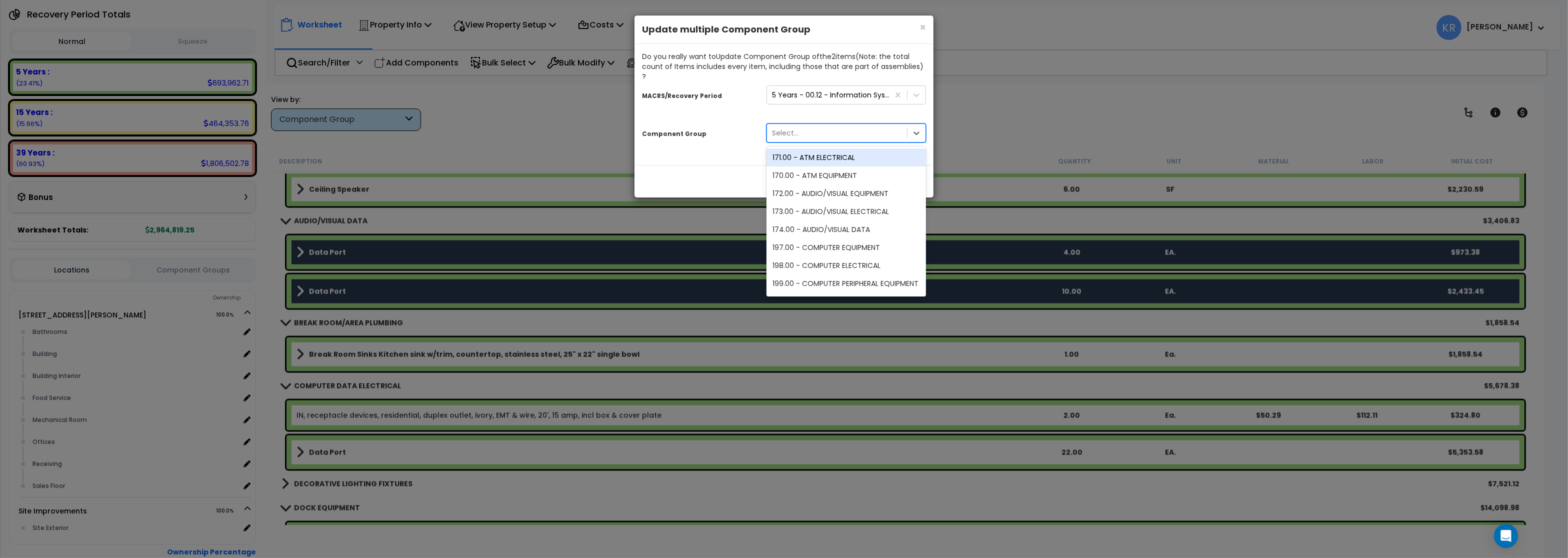
click at [805, 125] on div "Select..." at bounding box center [837, 133] width 140 height 16
click at [870, 237] on div "203.00 - COMPUTER DATA ELECTRICAL" at bounding box center [846, 246] width 160 height 18
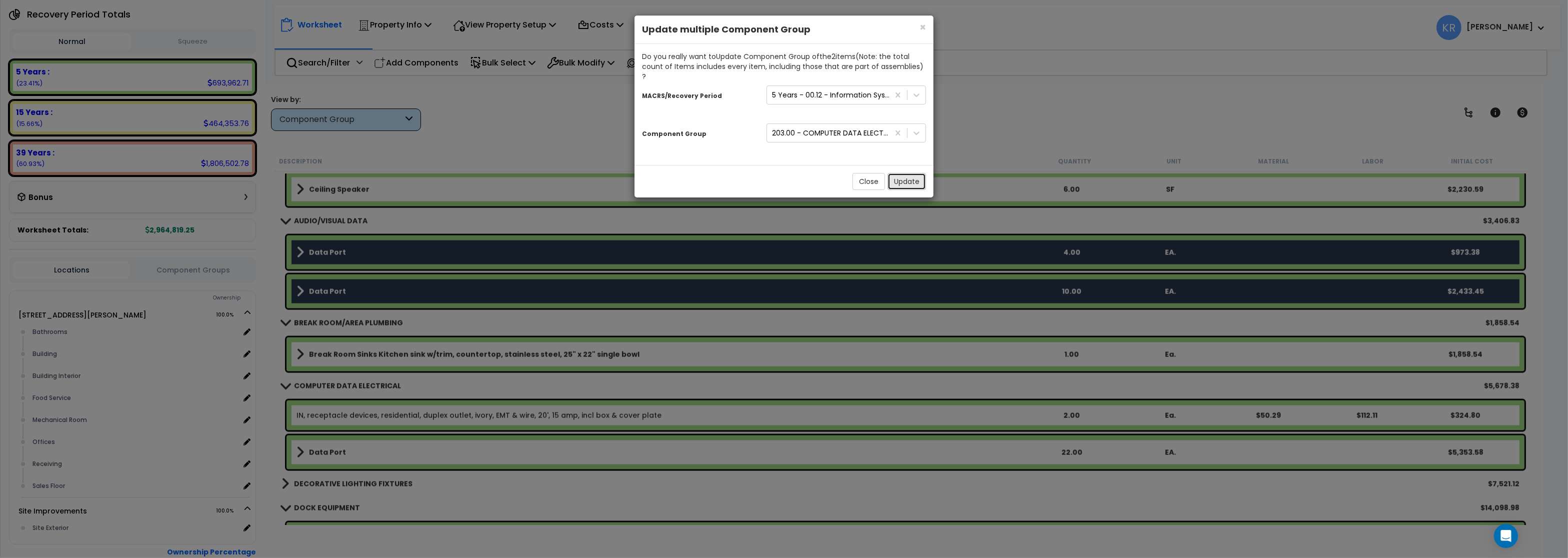
click at [897, 173] on button "Update" at bounding box center [907, 182] width 38 height 17
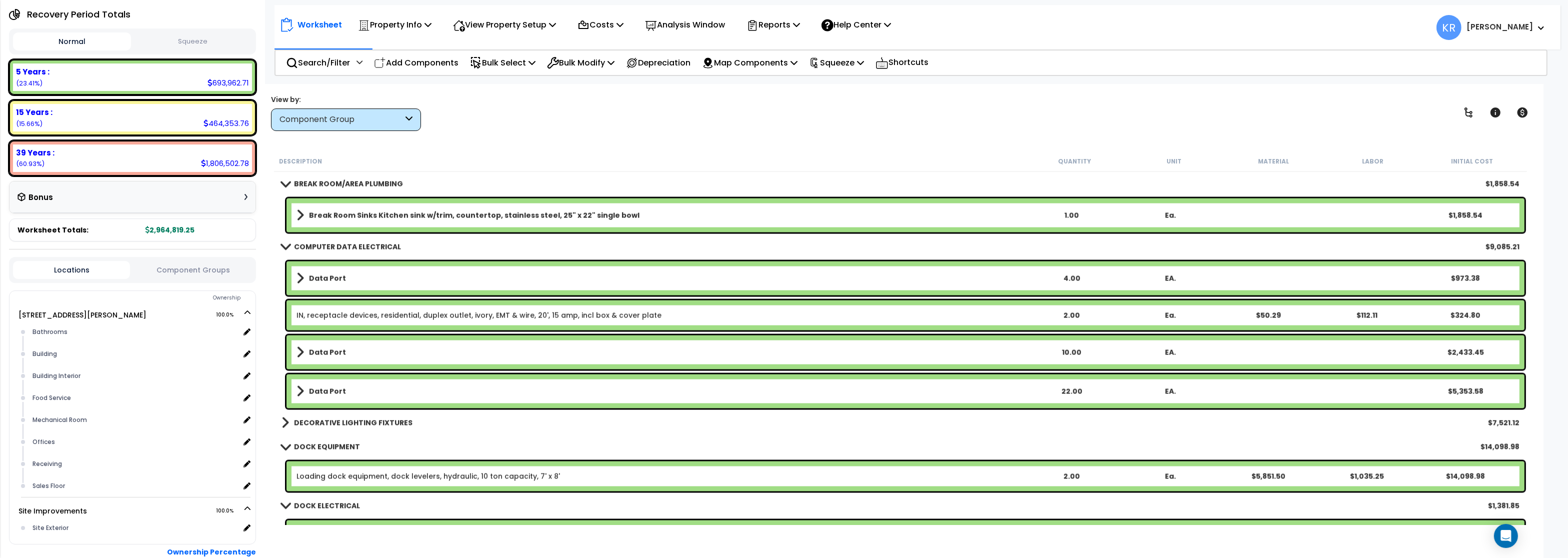
scroll to position [3335, 0]
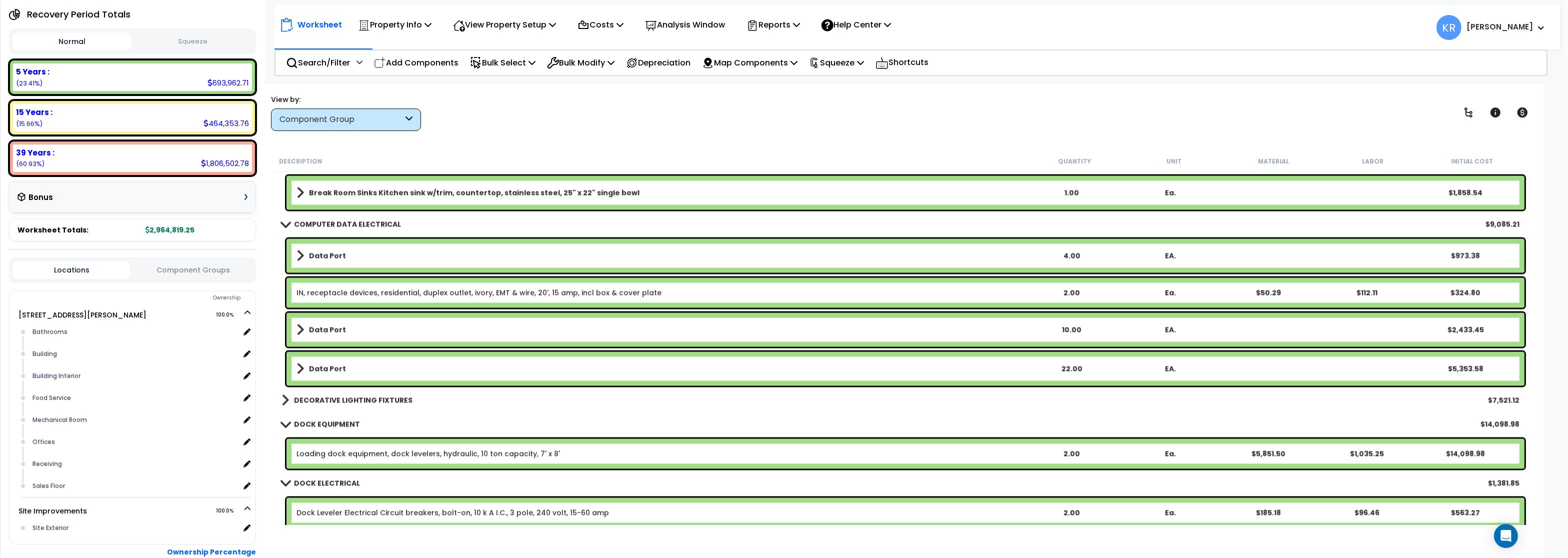
click at [390, 402] on b "DECORATIVE LIGHTING FIXTURES" at bounding box center [353, 400] width 119 height 10
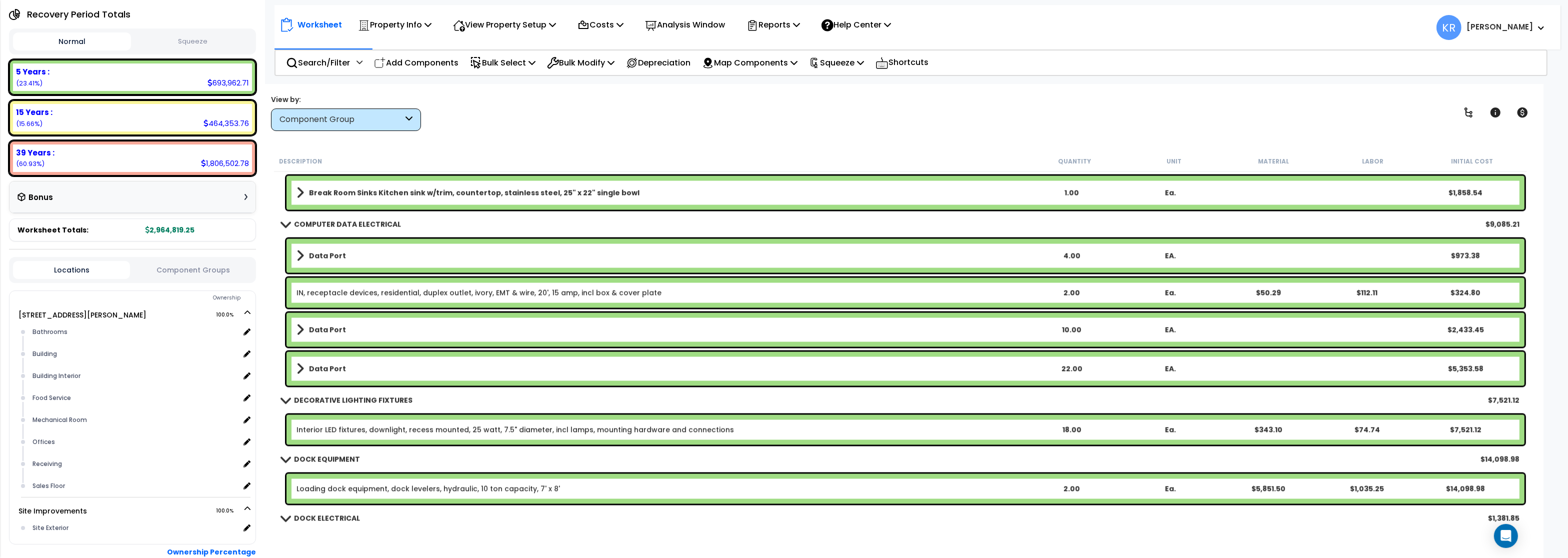
click at [390, 399] on b "DECORATIVE LIGHTING FIXTURES" at bounding box center [353, 400] width 119 height 10
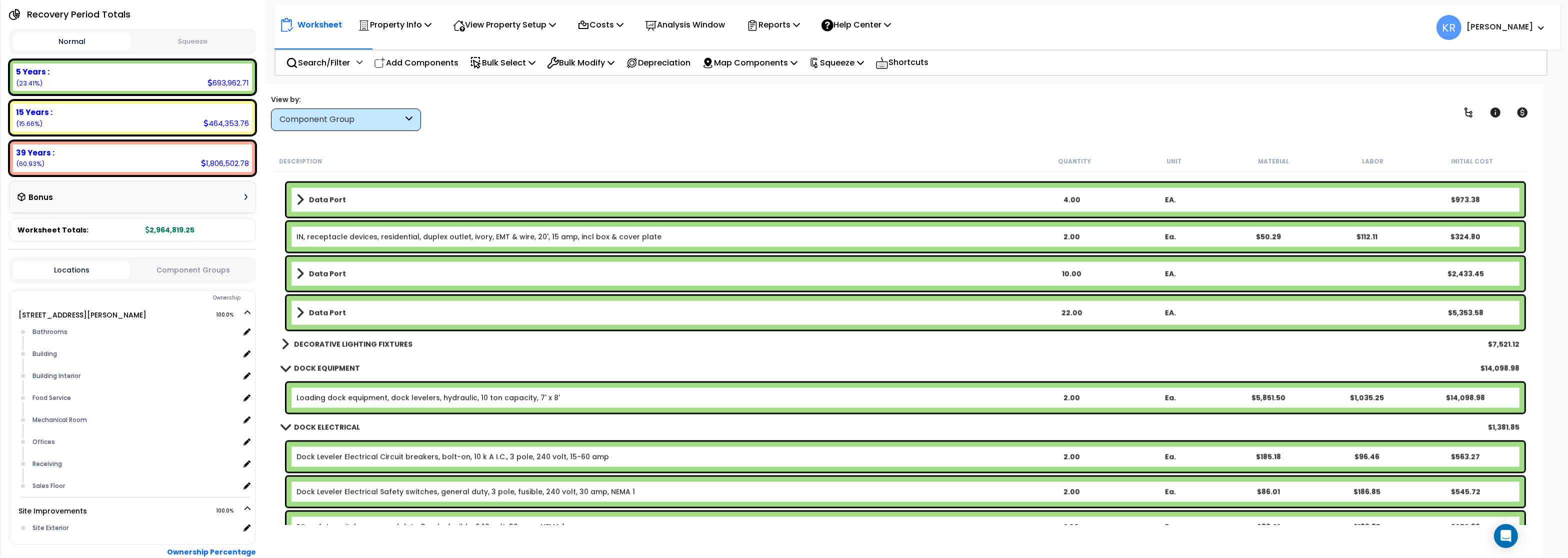
scroll to position [3455, 0]
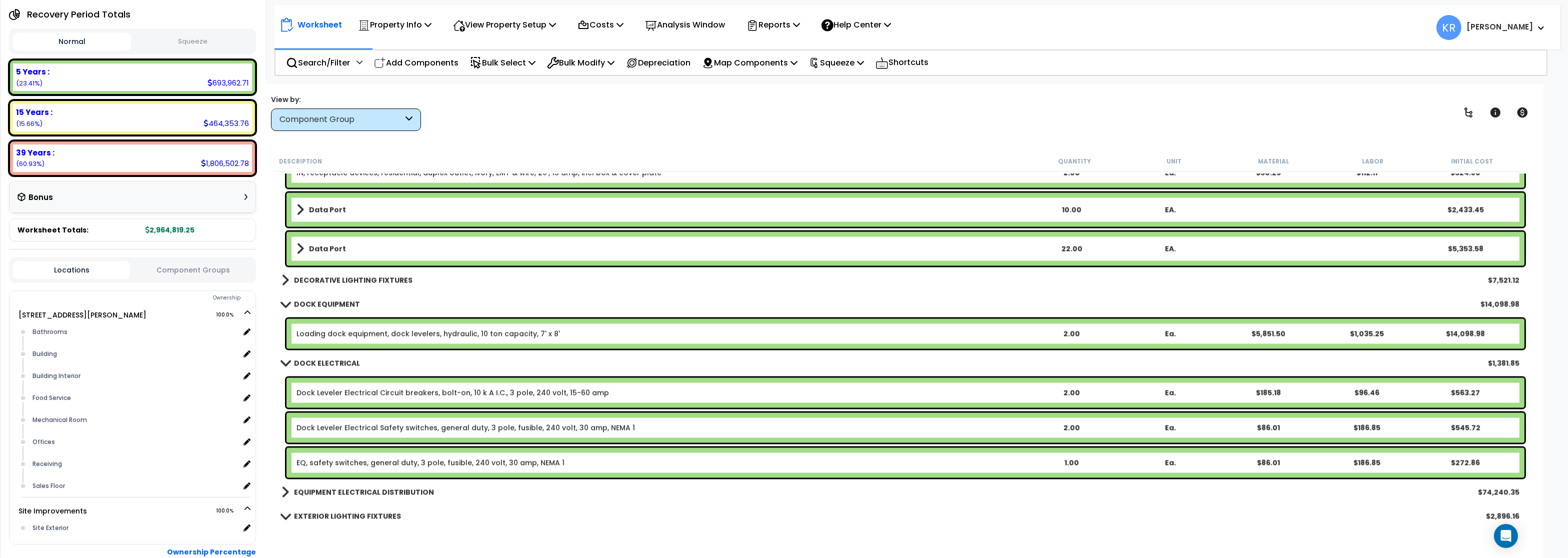
click at [334, 332] on link "Loading dock equipment, dock levelers, hydraulic, 10 ton capacity, 7' x 8'" at bounding box center [429, 334] width 264 height 10
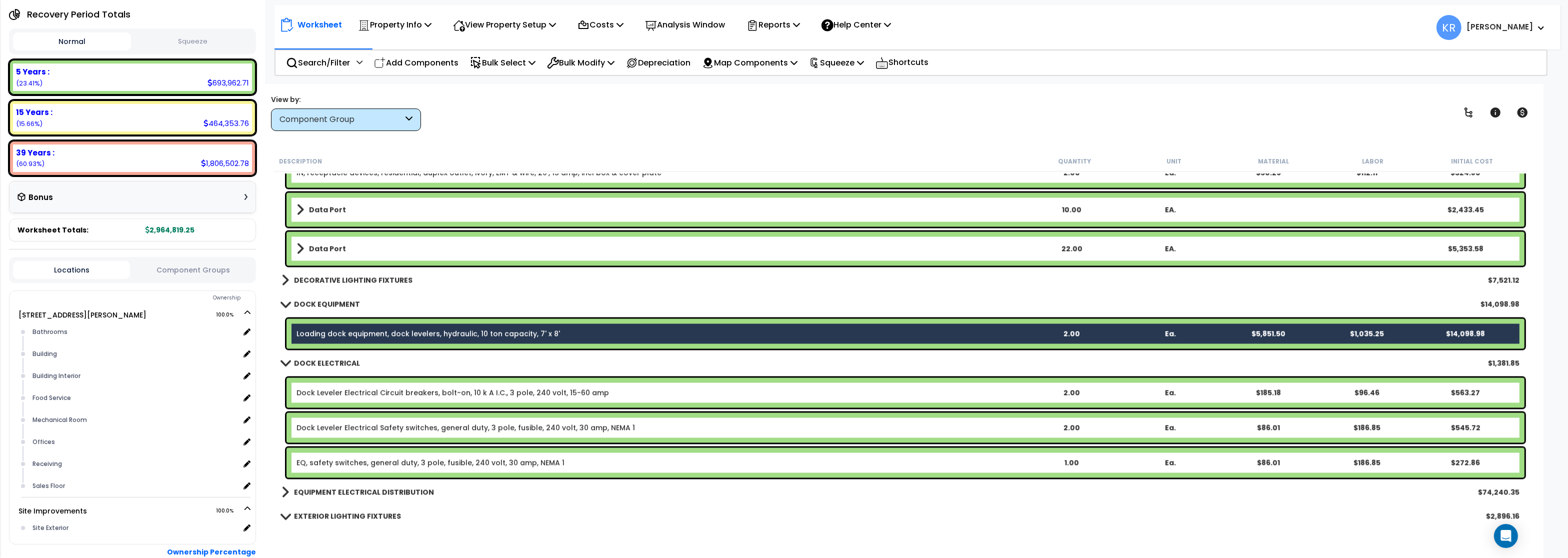
click at [325, 387] on div "Dock Leveler Electrical Circuit breakers, bolt-on, 10 k A I.C., 3 pole, 240 vol…" at bounding box center [905, 392] width 1238 height 30
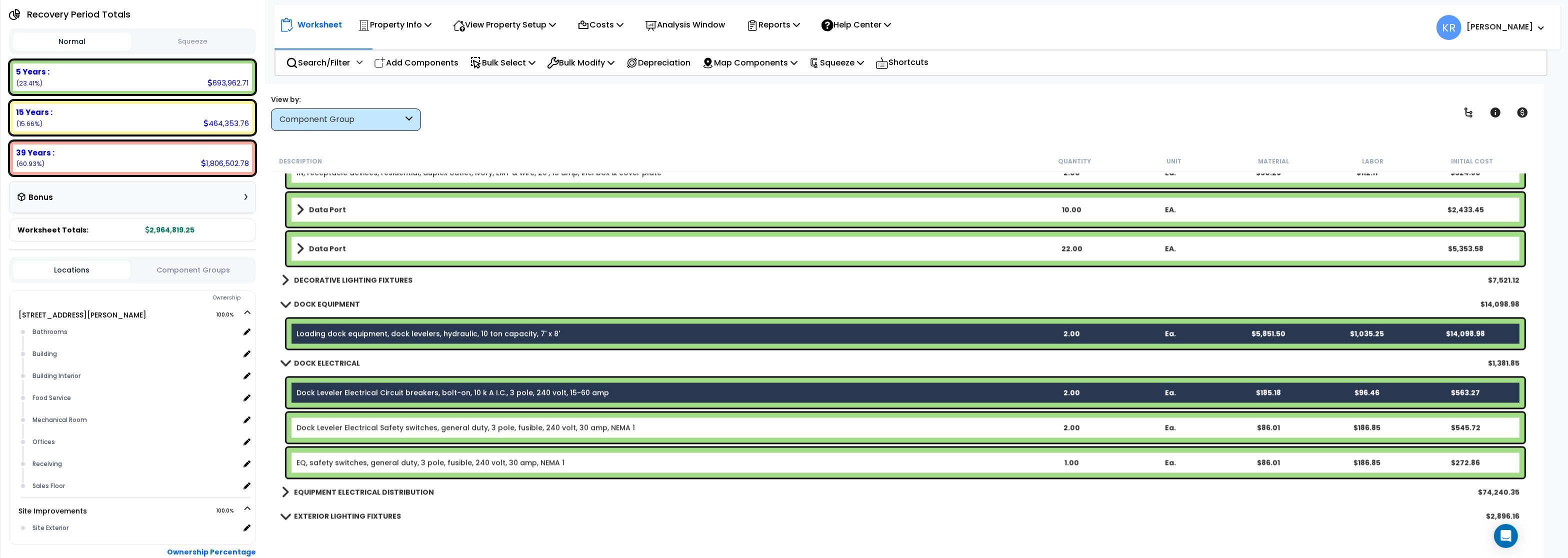
click at [322, 429] on link "Dock Leveler Electrical Safety switches, general duty, 3 pole, fusible, 240 vol…" at bounding box center [466, 427] width 339 height 10
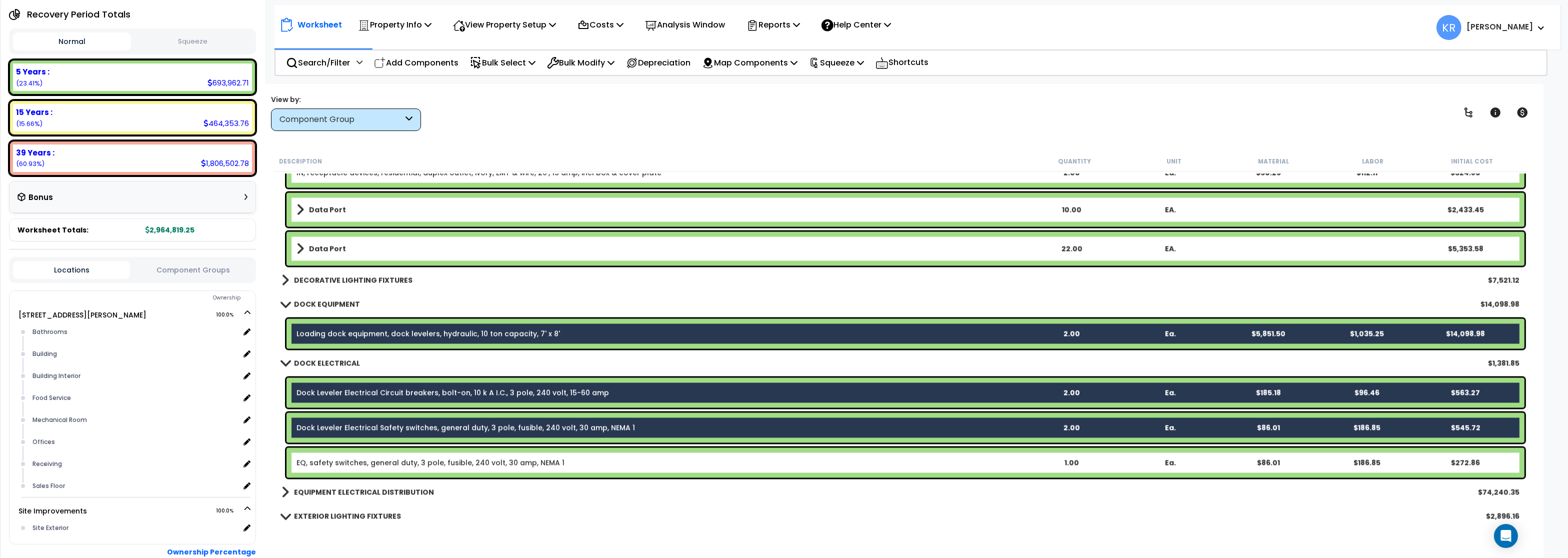
click at [323, 467] on link "EQ, safety switches, general duty, 3 pole, fusible, 240 volt, 30 amp, NEMA 1" at bounding box center [431, 462] width 268 height 10
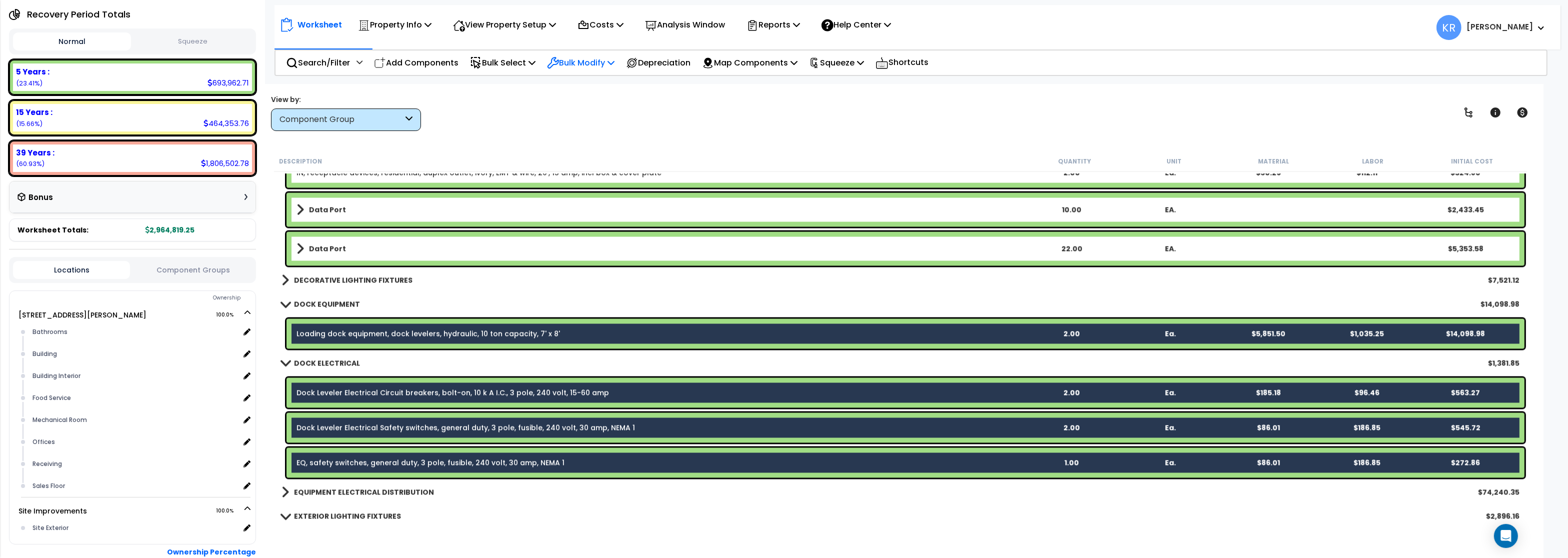
click at [575, 61] on p "Bulk Modify" at bounding box center [581, 62] width 68 height 13
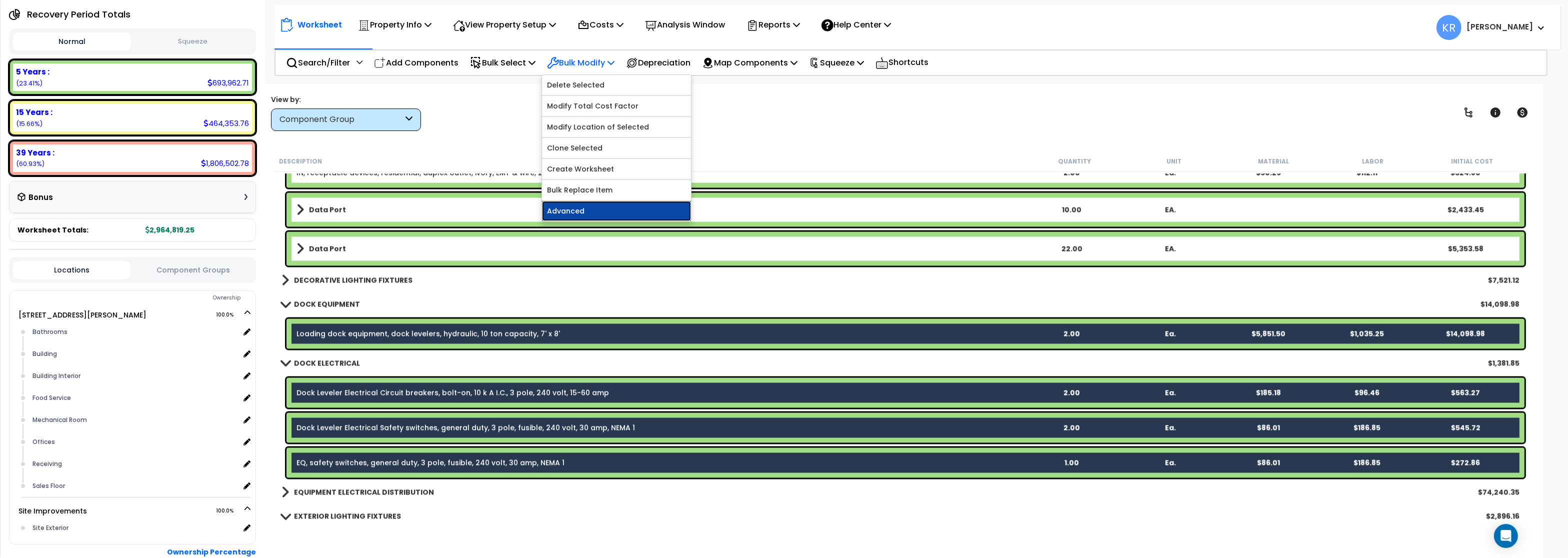
click at [597, 210] on link "Advanced" at bounding box center [616, 211] width 149 height 20
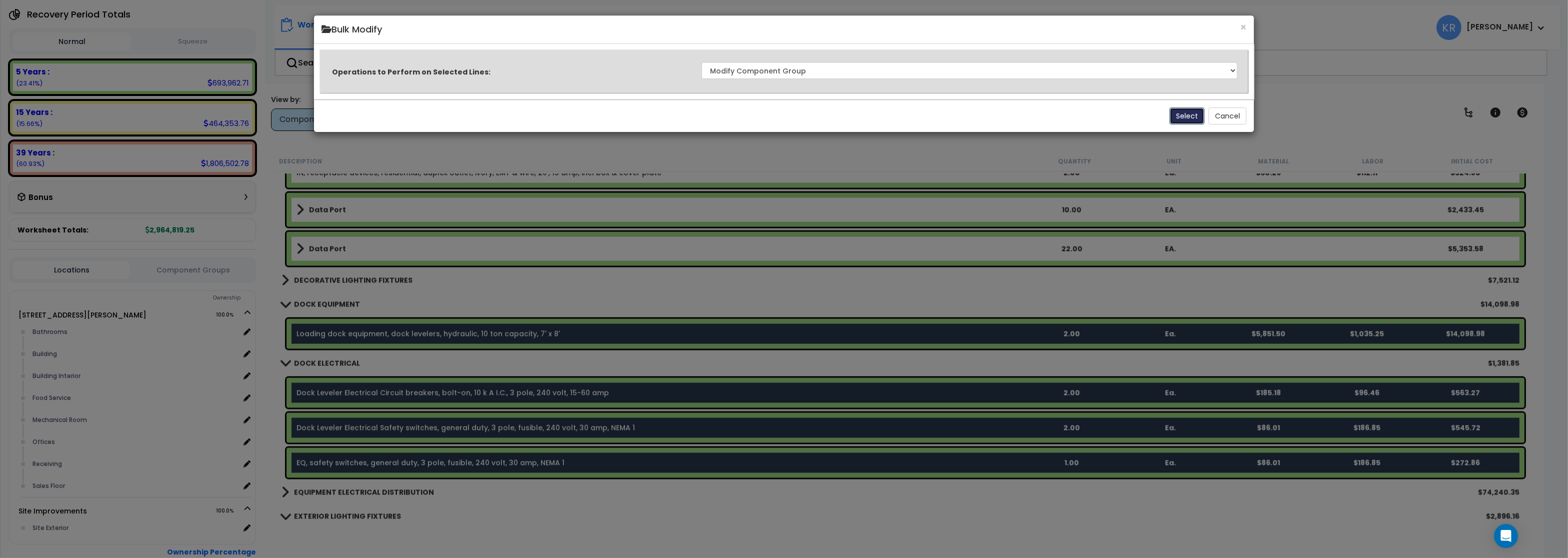
click at [1181, 112] on button "Select" at bounding box center [1188, 116] width 35 height 17
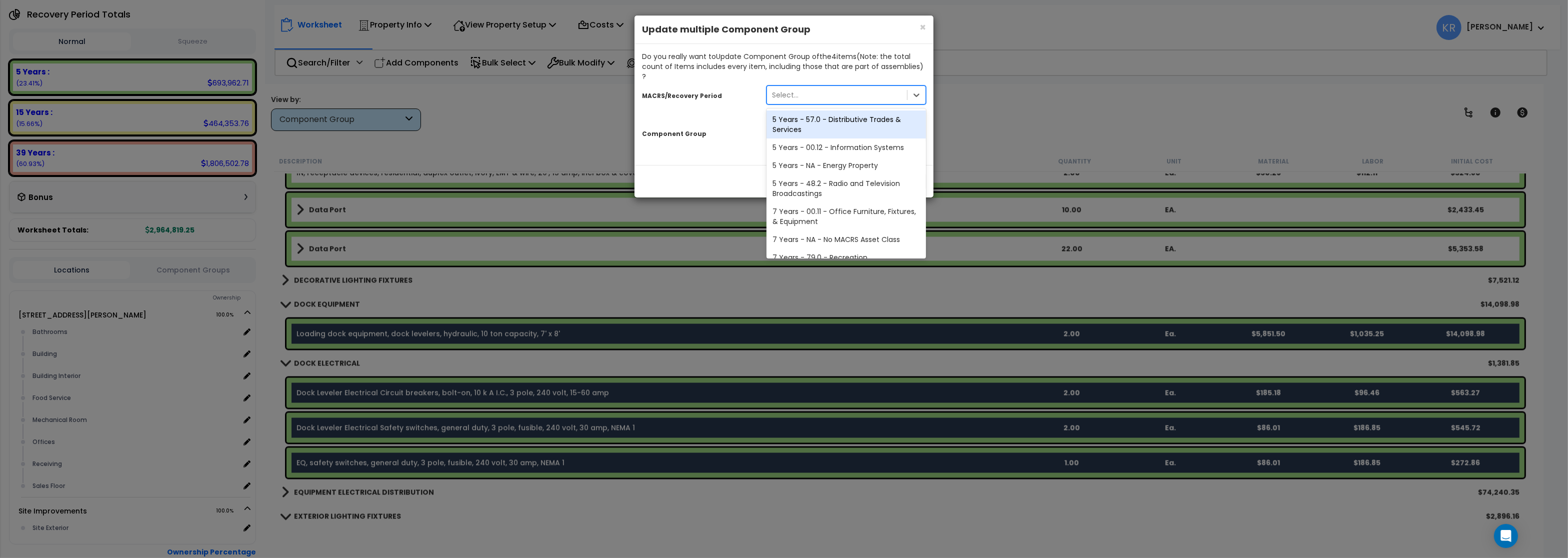
click at [794, 90] on div "Select..." at bounding box center [785, 95] width 27 height 10
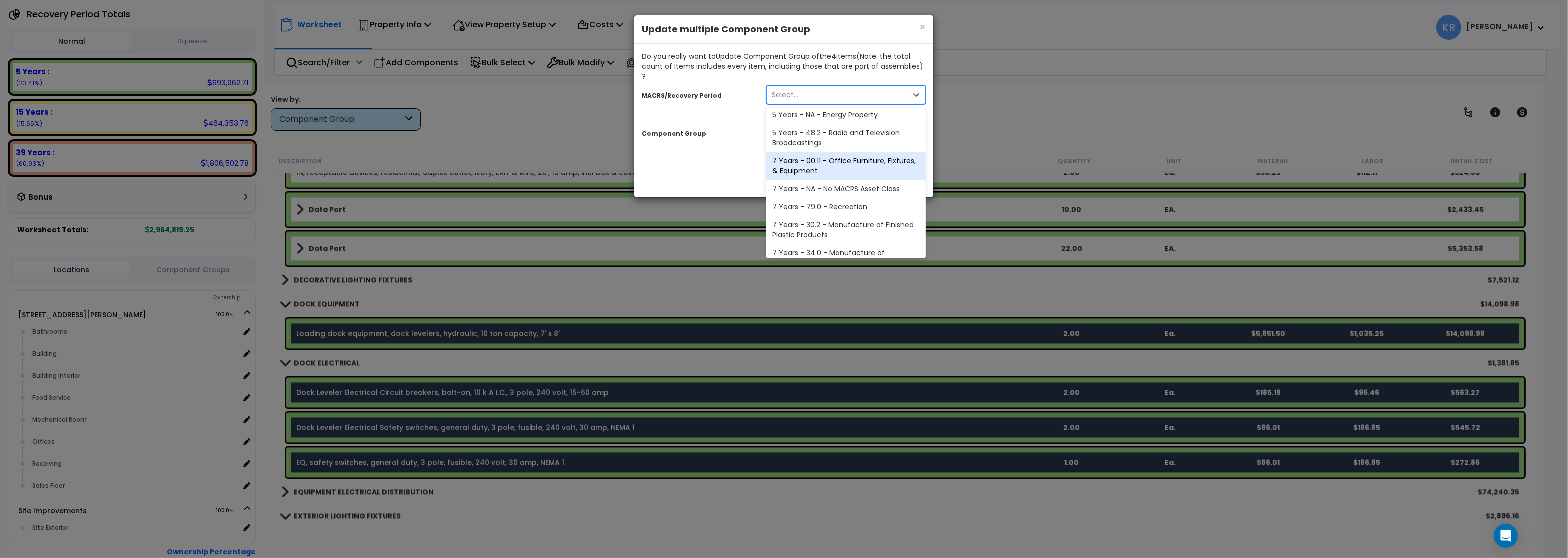
scroll to position [168, 0]
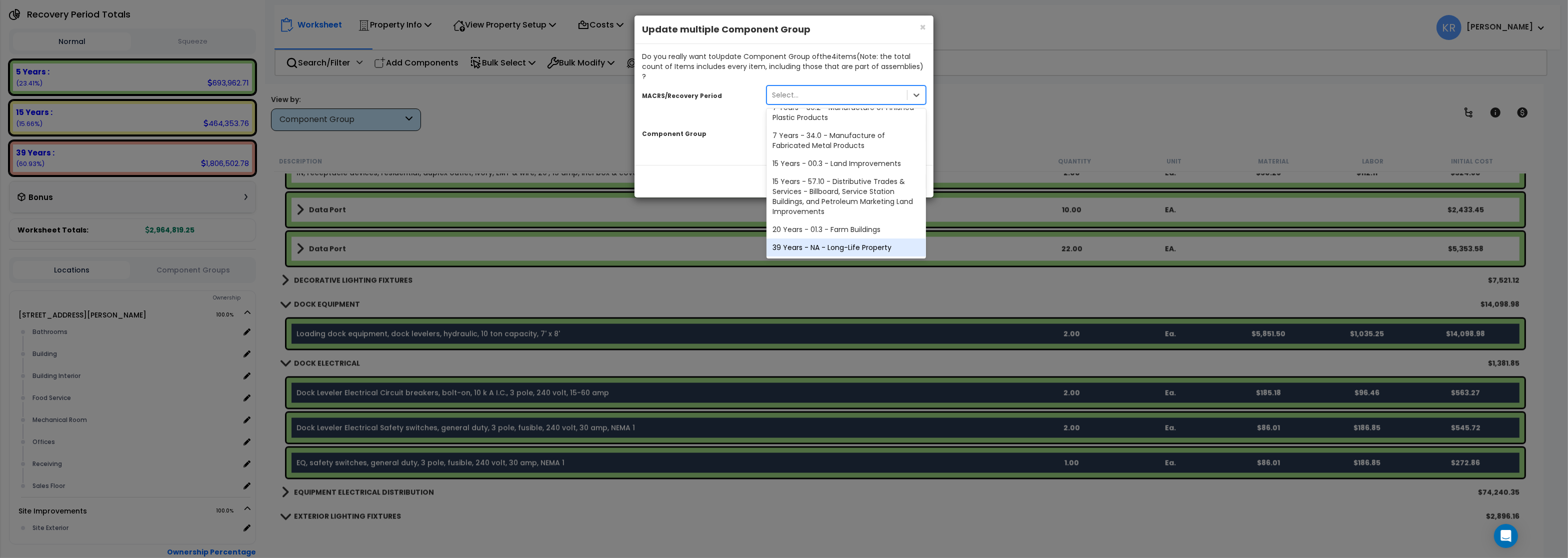
click at [821, 239] on div "39 Years - NA - Long-Life Property" at bounding box center [846, 248] width 160 height 18
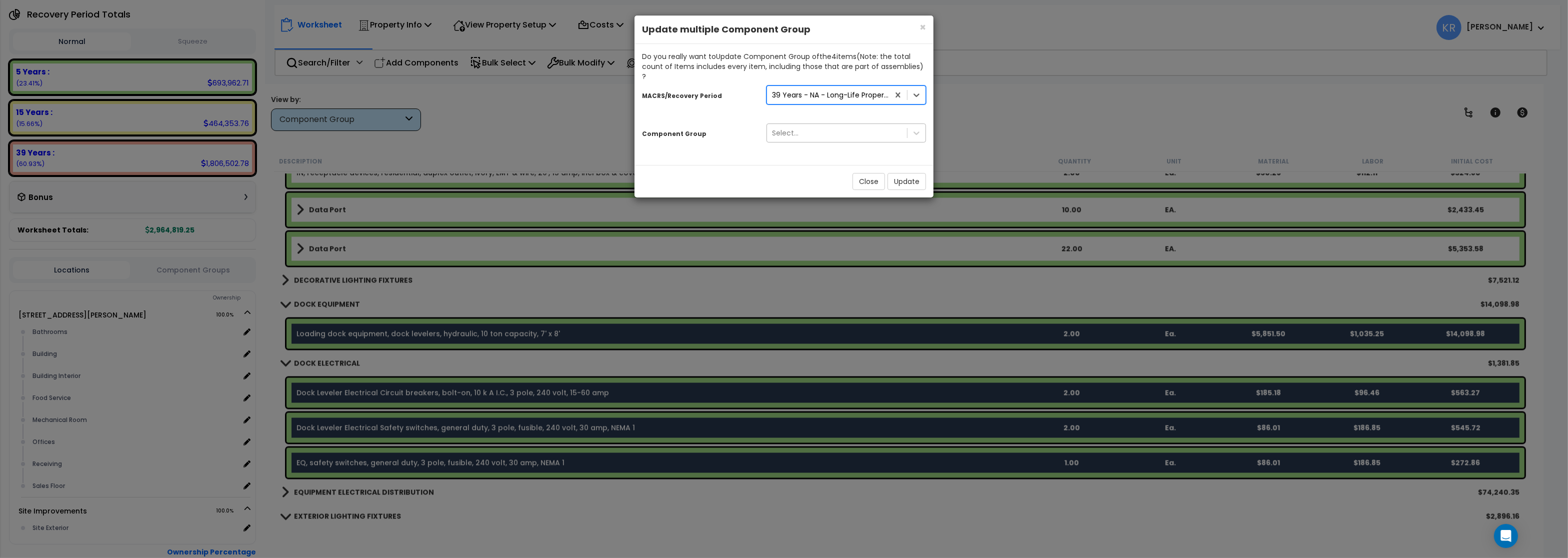
click at [793, 128] on div "Select..." at bounding box center [785, 133] width 27 height 10
type input "l"
type input "d"
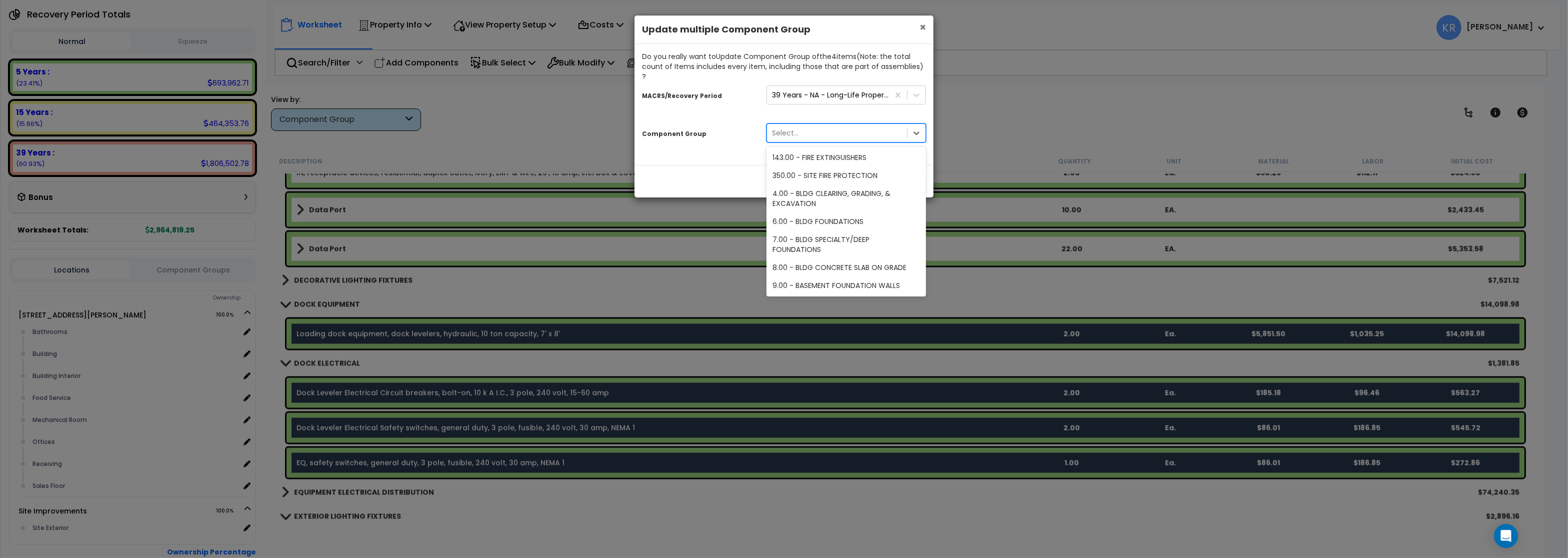
click at [920, 24] on span "×" at bounding box center [922, 27] width 6 height 15
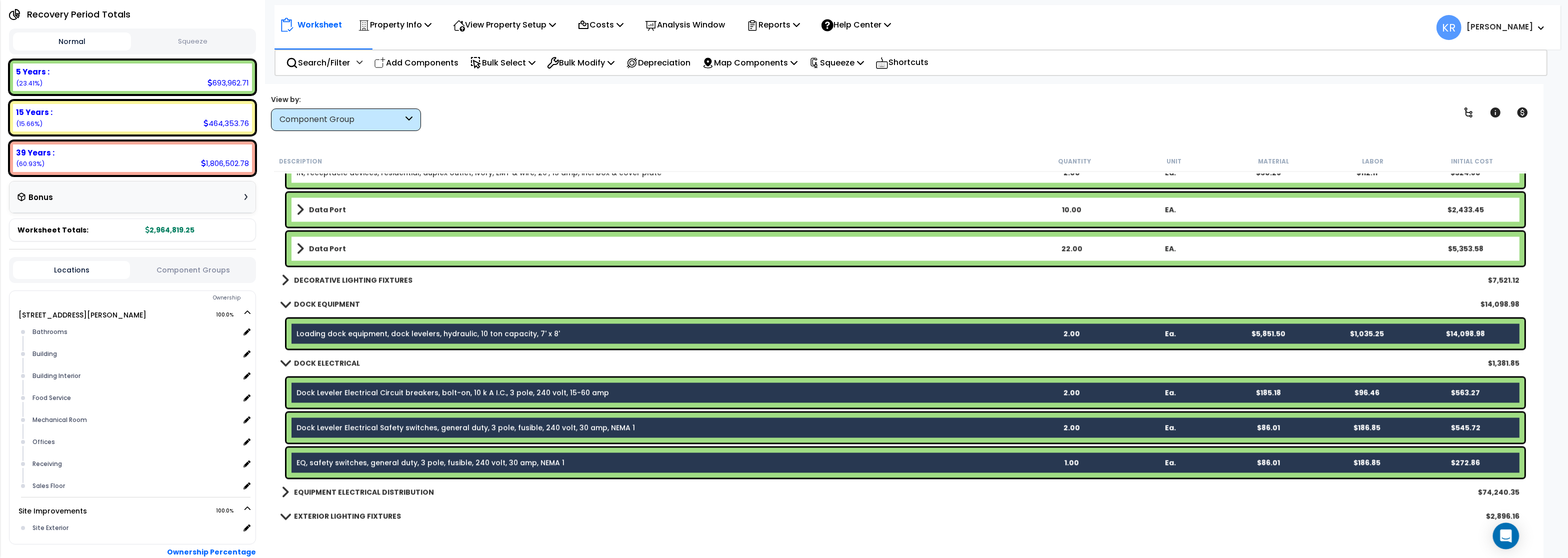
click at [1512, 535] on div "Open Intercom Messenger" at bounding box center [1507, 536] width 27 height 27
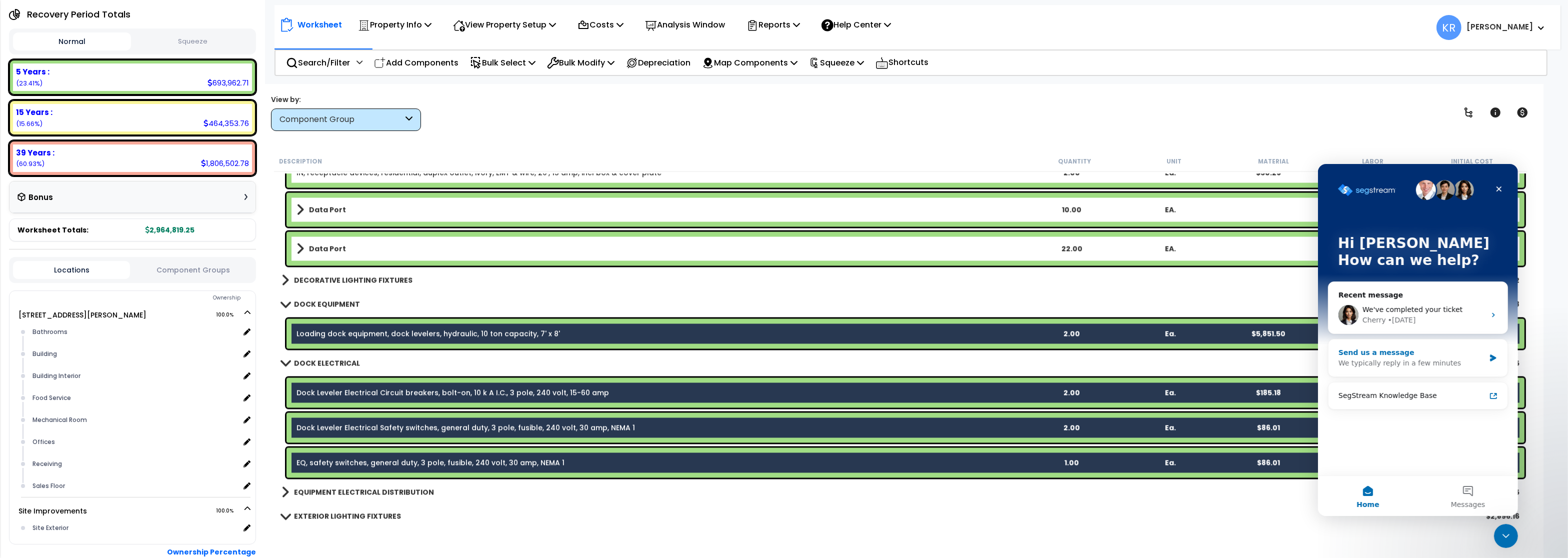
scroll to position [0, 0]
click at [1367, 362] on div "Send us a message" at bounding box center [1412, 362] width 147 height 10
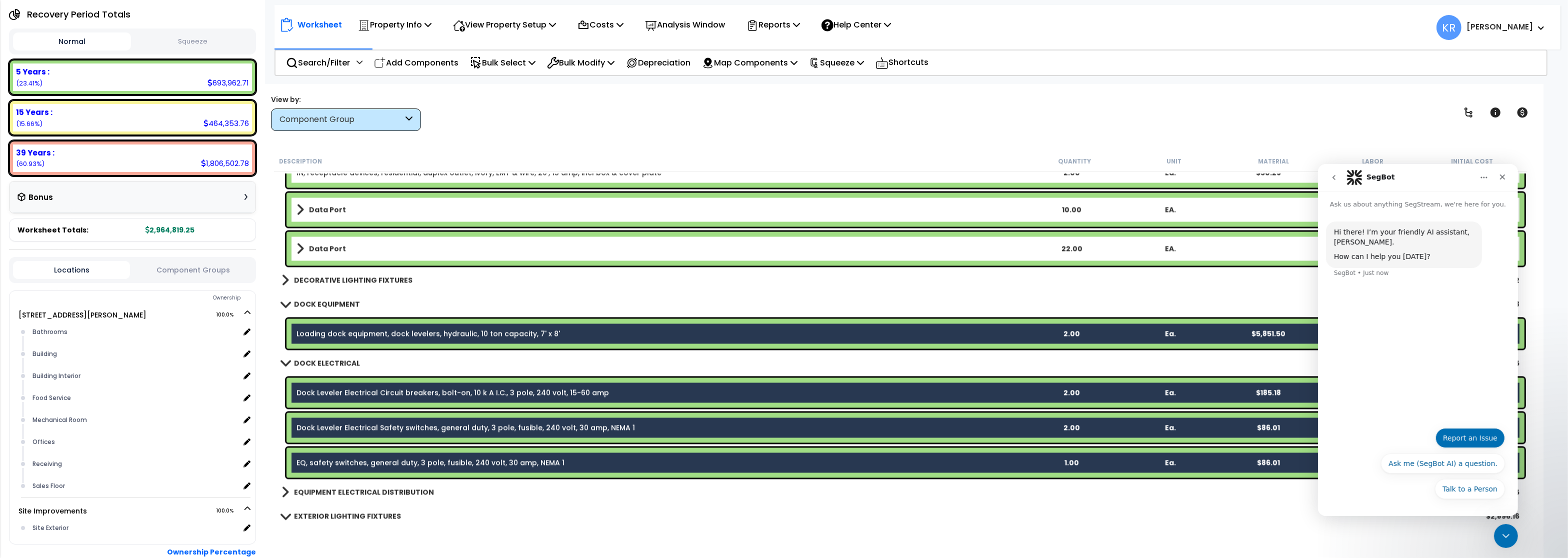
click at [1482, 439] on button "Report an Issue" at bounding box center [1470, 437] width 70 height 20
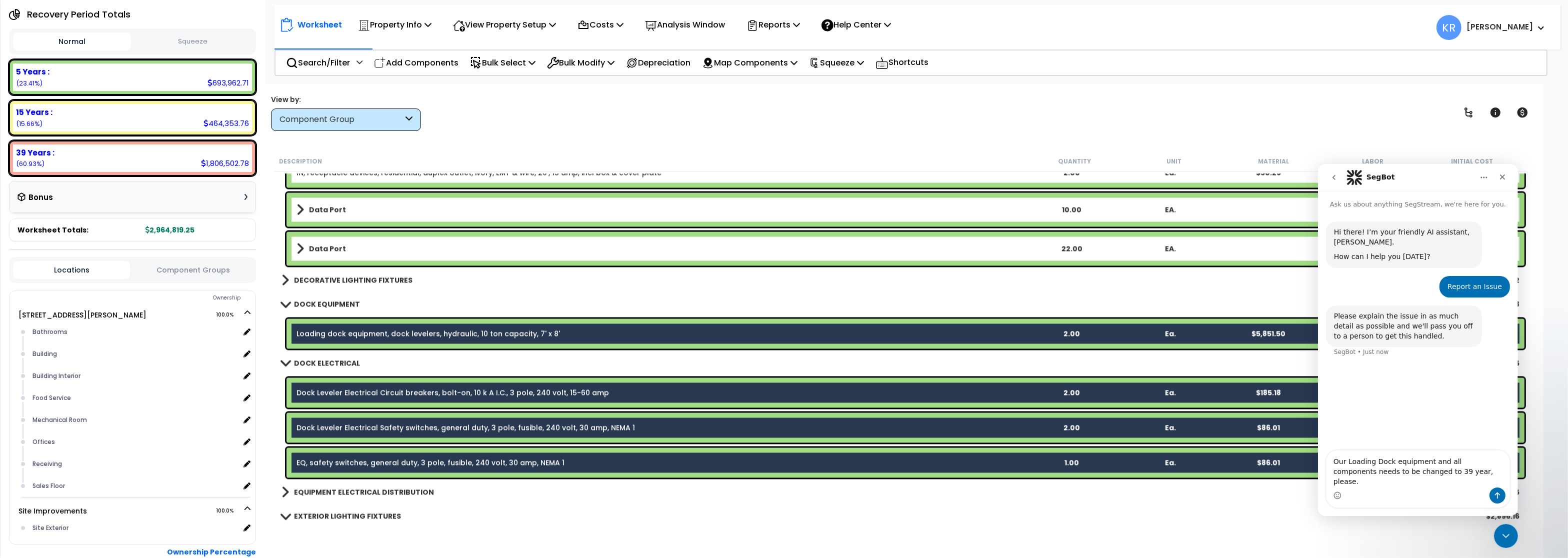
type textarea "Our Loading Dock equipment and all components needs to be changed to 39 year, p…"
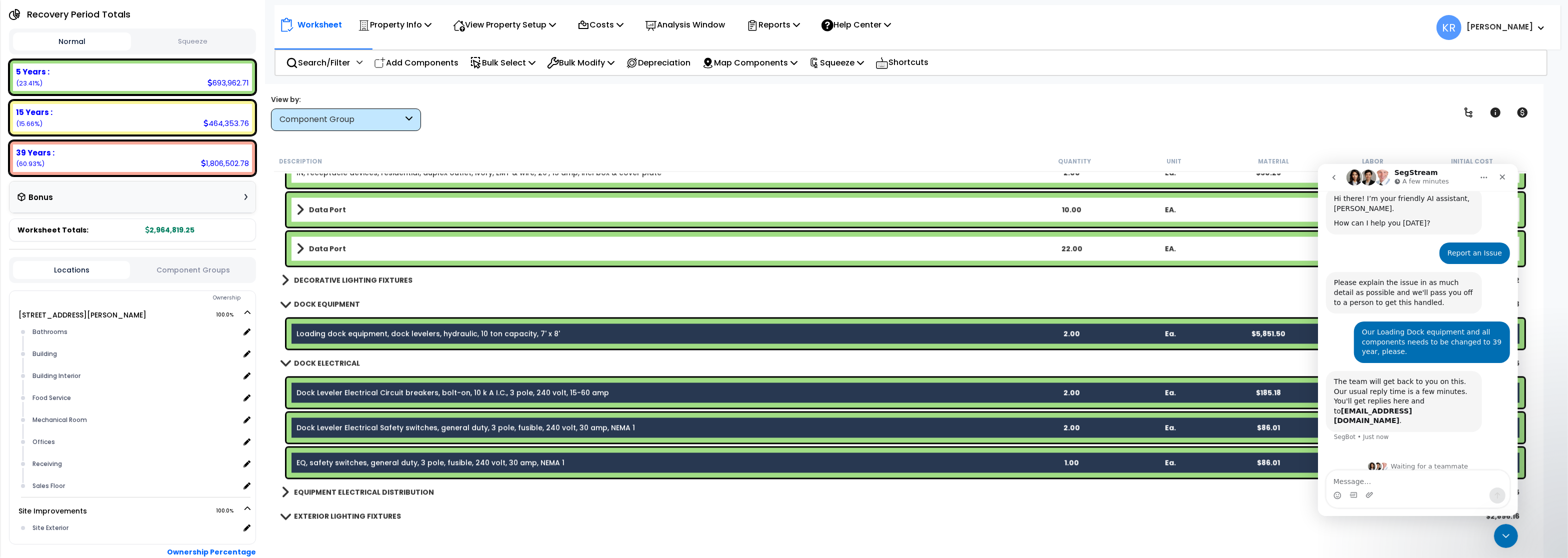
scroll to position [34, 0]
click at [1347, 479] on textarea "Message…" at bounding box center [1418, 478] width 183 height 17
paste textarea "[URL][DOMAIN_NAME]"
type textarea "[URL][DOMAIN_NAME]"
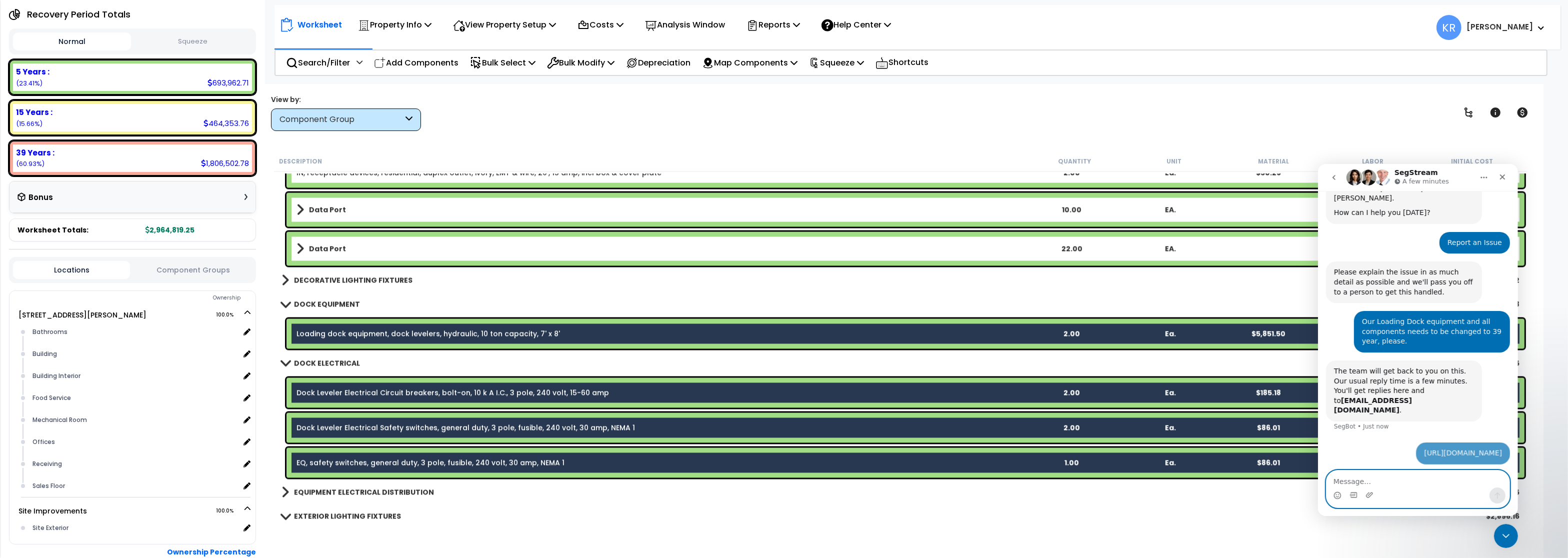
scroll to position [73, 0]
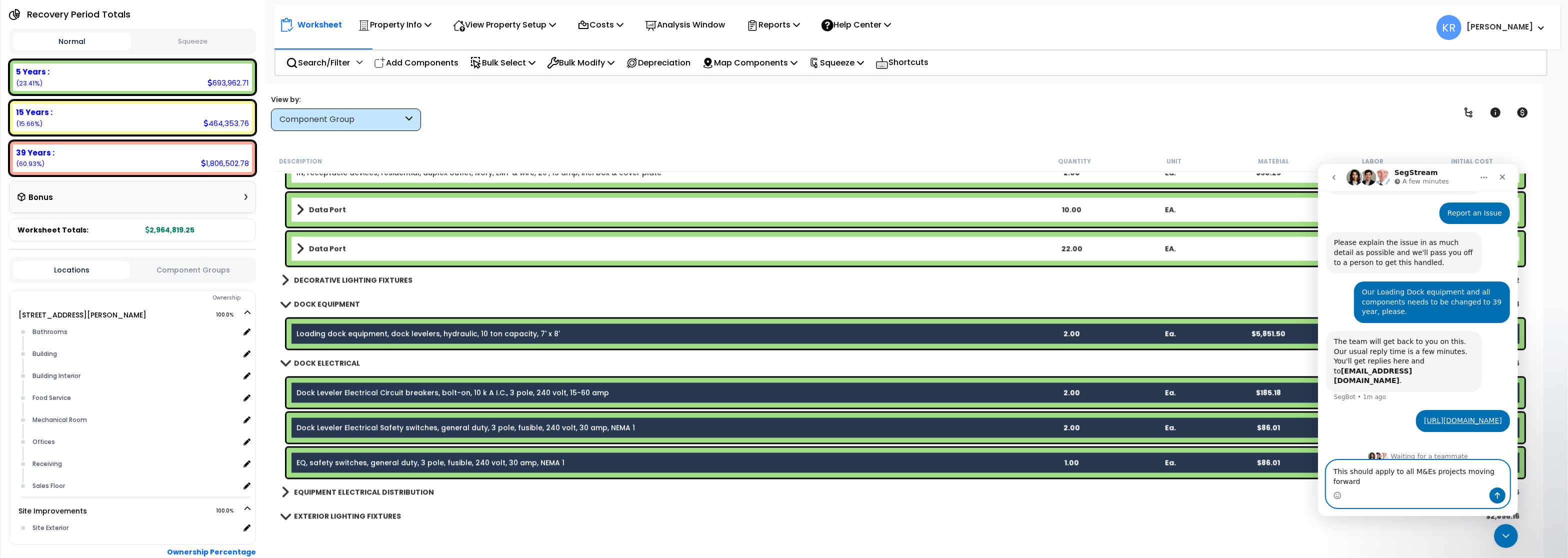
type textarea "This should apply to all M&Es projects moving forward."
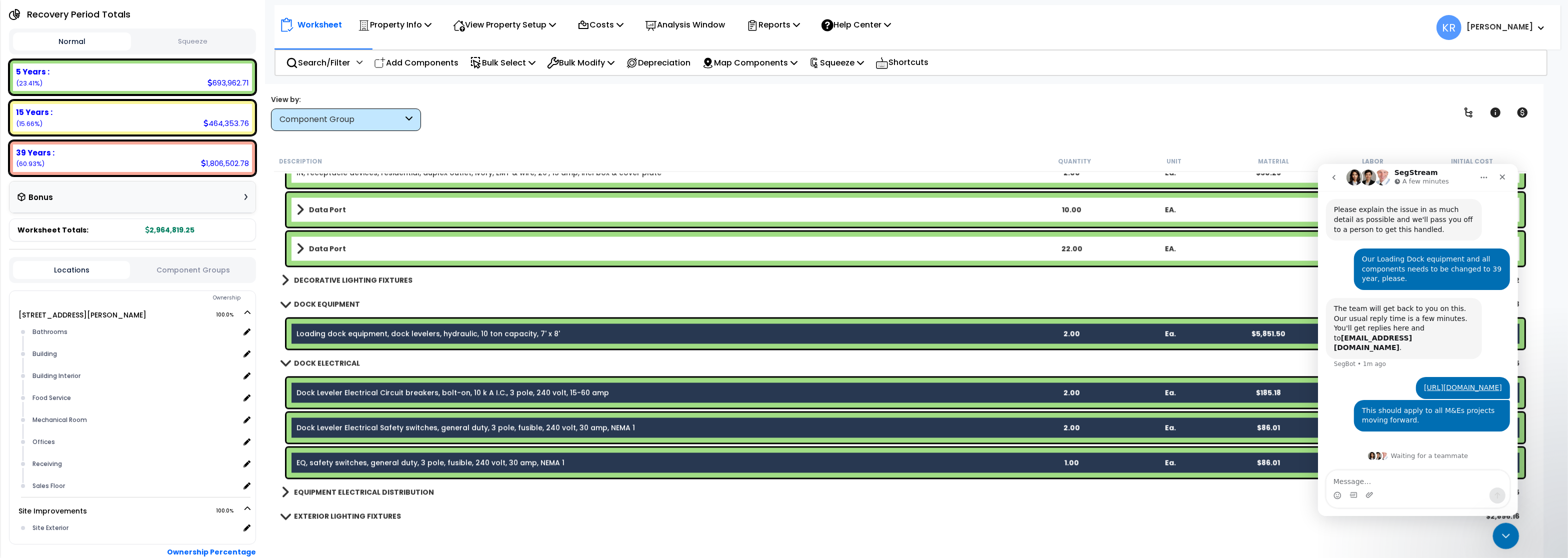
click at [1501, 538] on icon "Close Intercom Messenger" at bounding box center [1504, 534] width 12 height 12
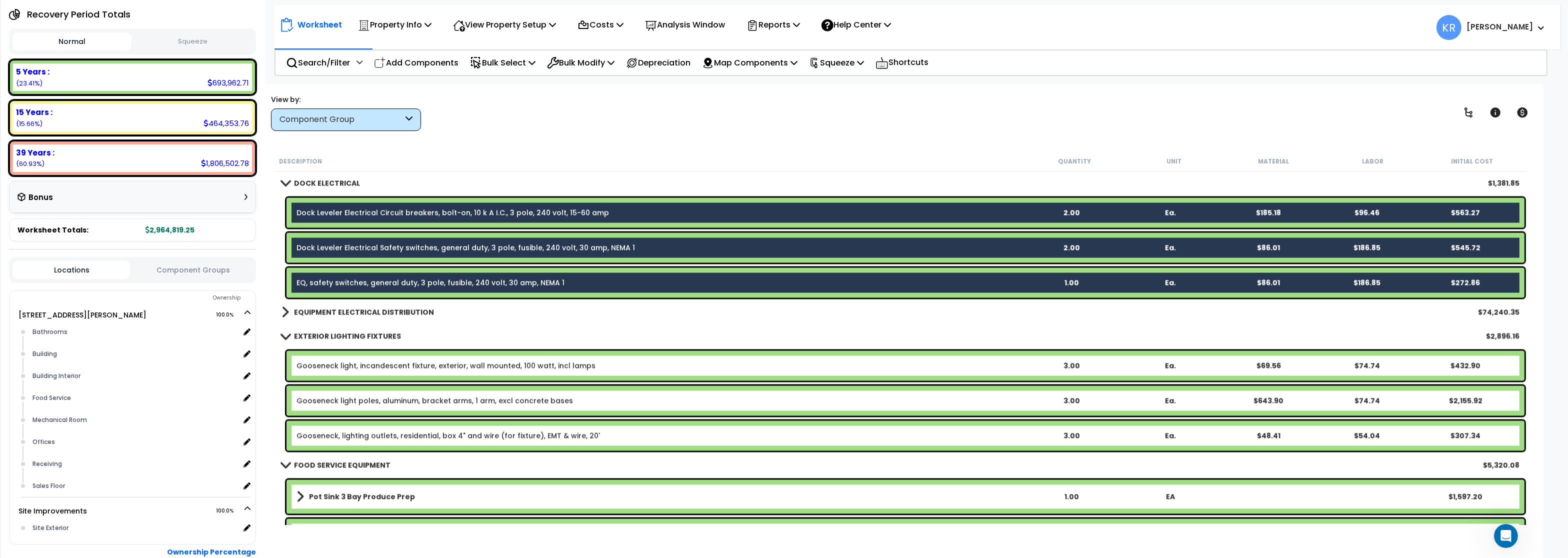
scroll to position [0, 0]
click at [344, 313] on b "EQUIPMENT ELECTRICAL DISTRIBUTION" at bounding box center [364, 312] width 140 height 10
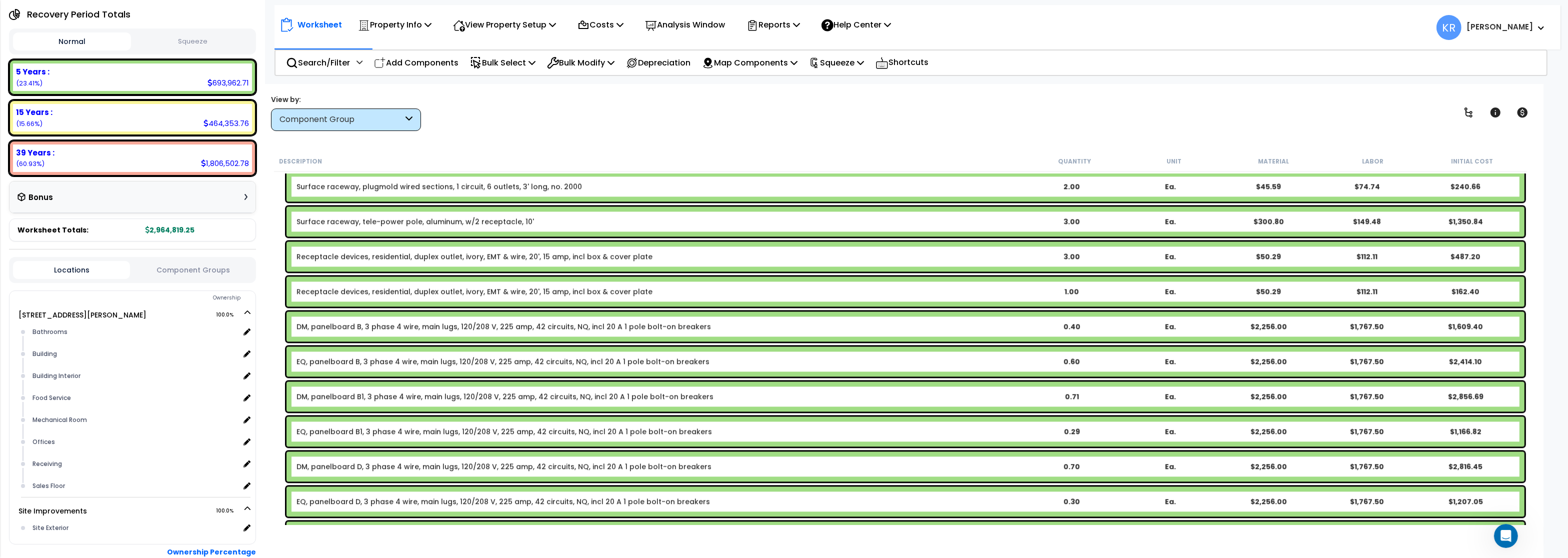
scroll to position [4055, 0]
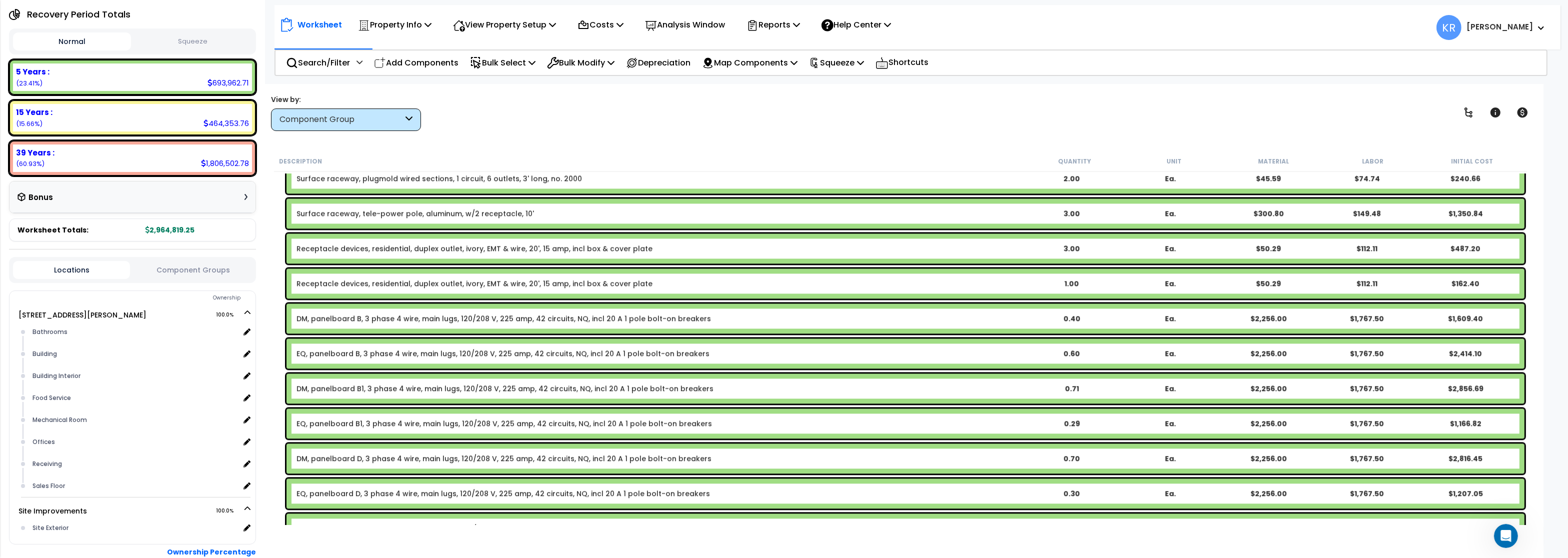
click at [348, 316] on link "DM, panelboard B, 3 phase 4 wire, main lugs, 120/208 V, 225 amp, 42 circuits, N…" at bounding box center [504, 318] width 415 height 10
click at [297, 316] on link "DM, panelboard B, 3 phase 4 wire, main lugs, 120/208 V, 225 amp, 42 circuits, N…" at bounding box center [504, 318] width 415 height 10
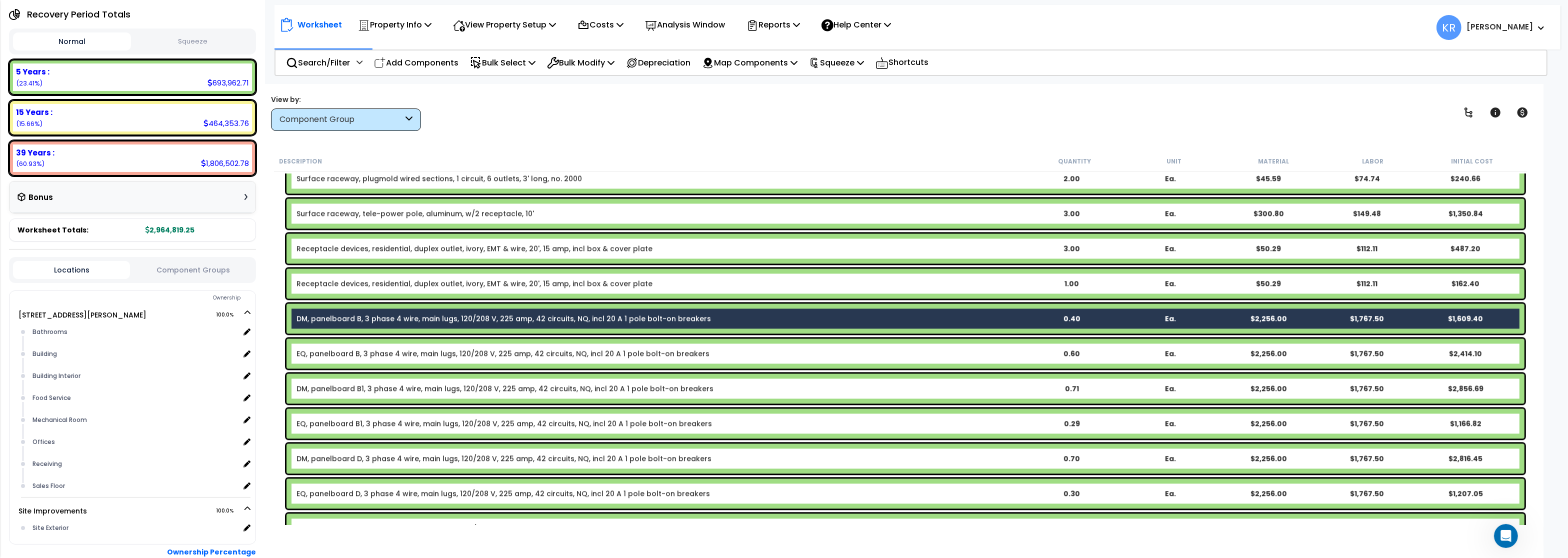
click at [316, 390] on link "DM, panelboard B1, 3 phase 4 wire, main lugs, 120/208 V, 225 amp, 42 circuits, …" at bounding box center [505, 388] width 417 height 10
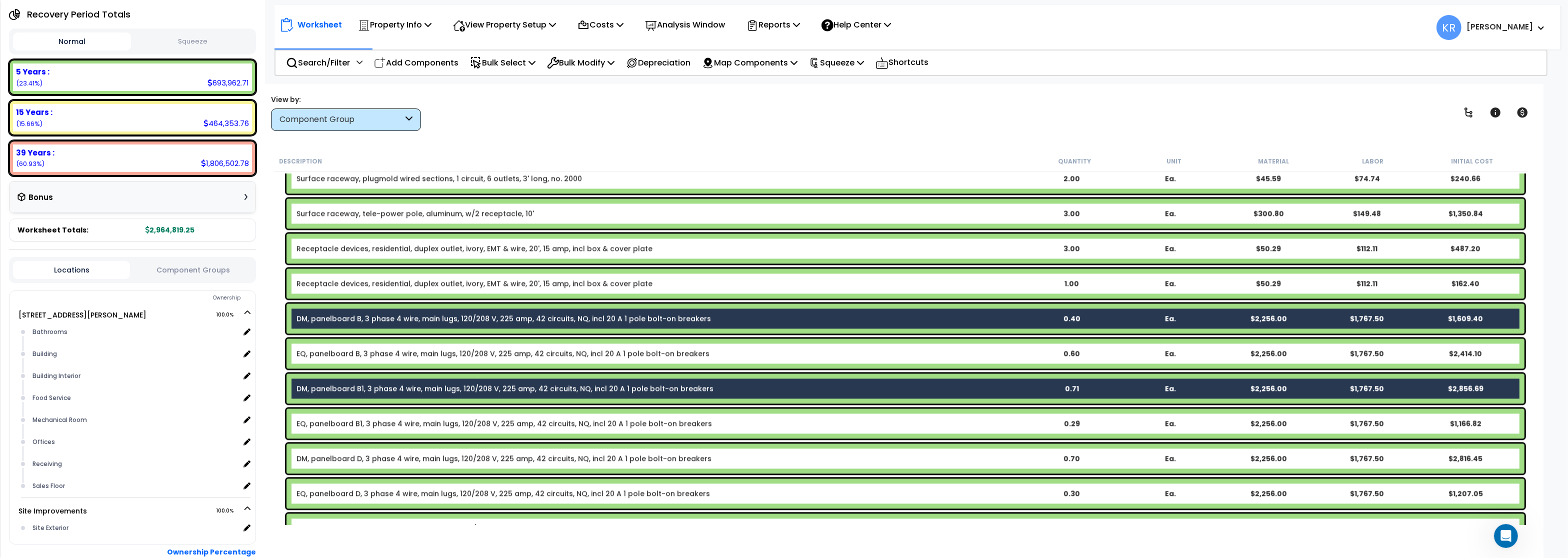
click at [325, 457] on link "DM, panelboard D, 3 phase 4 wire, main lugs, 120/208 V, 225 amp, 42 circuits, N…" at bounding box center [504, 459] width 415 height 10
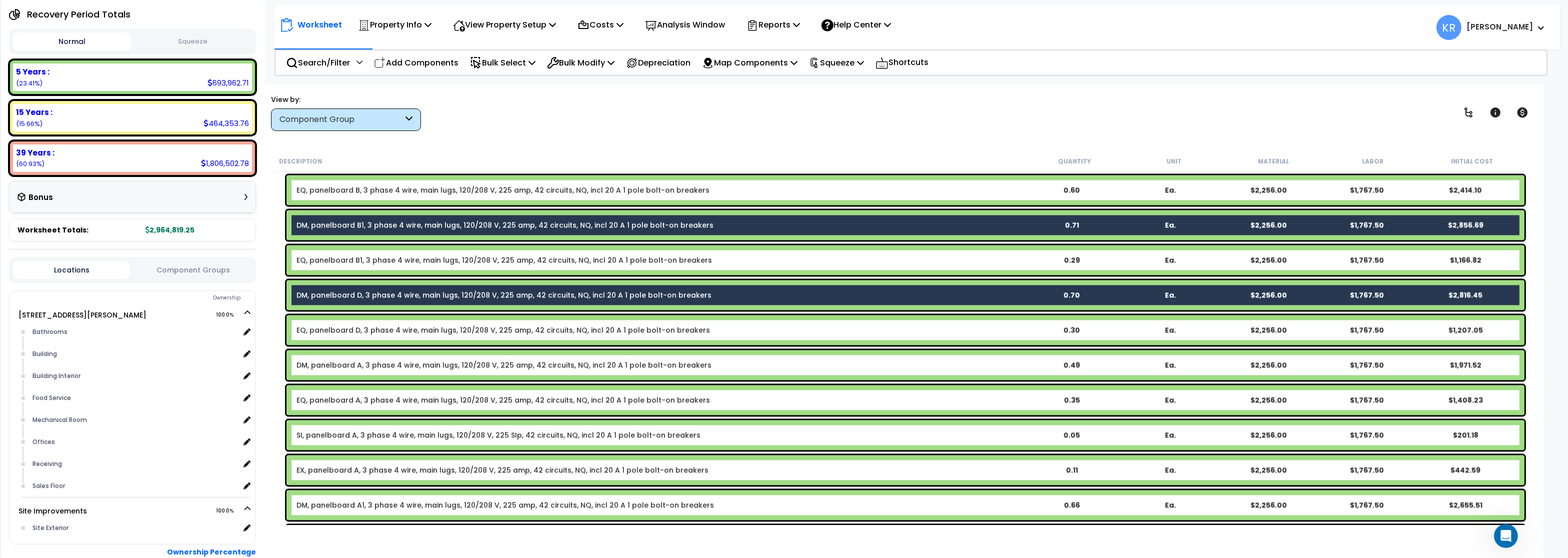
scroll to position [4236, 0]
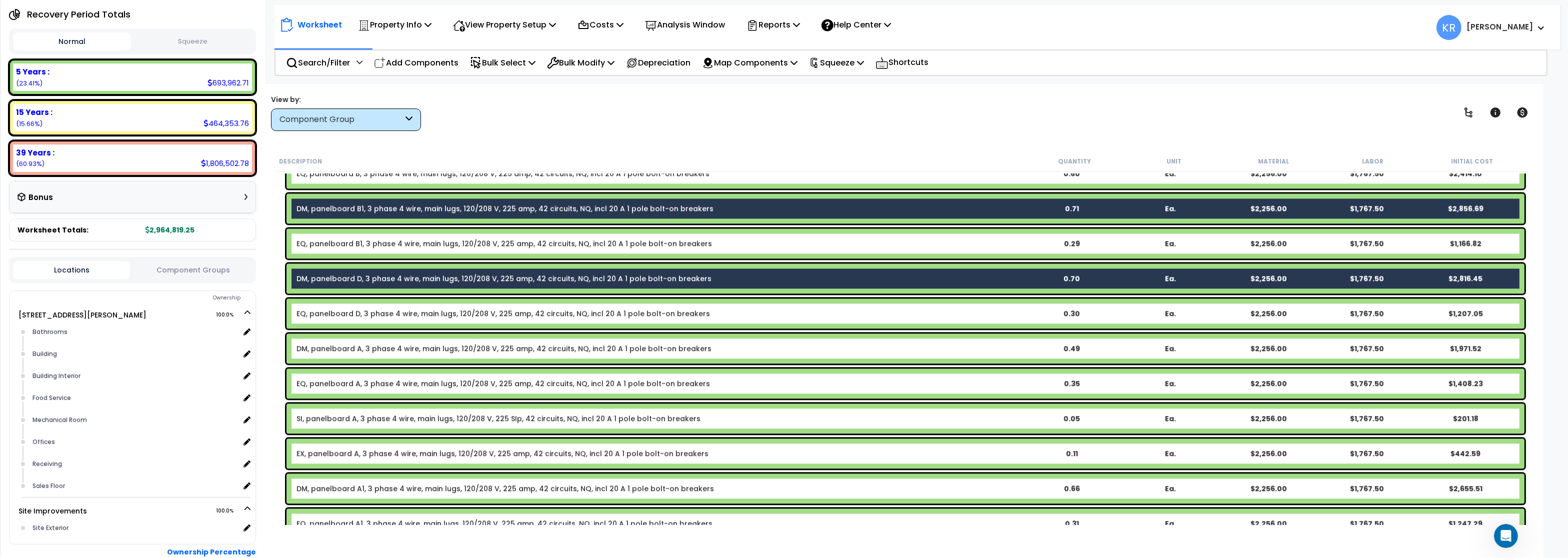
click at [341, 352] on link "DM, panelboard A, 3 phase 4 wire, main lugs, 120/208 V, 225 amp, 42 circuits, N…" at bounding box center [504, 348] width 415 height 10
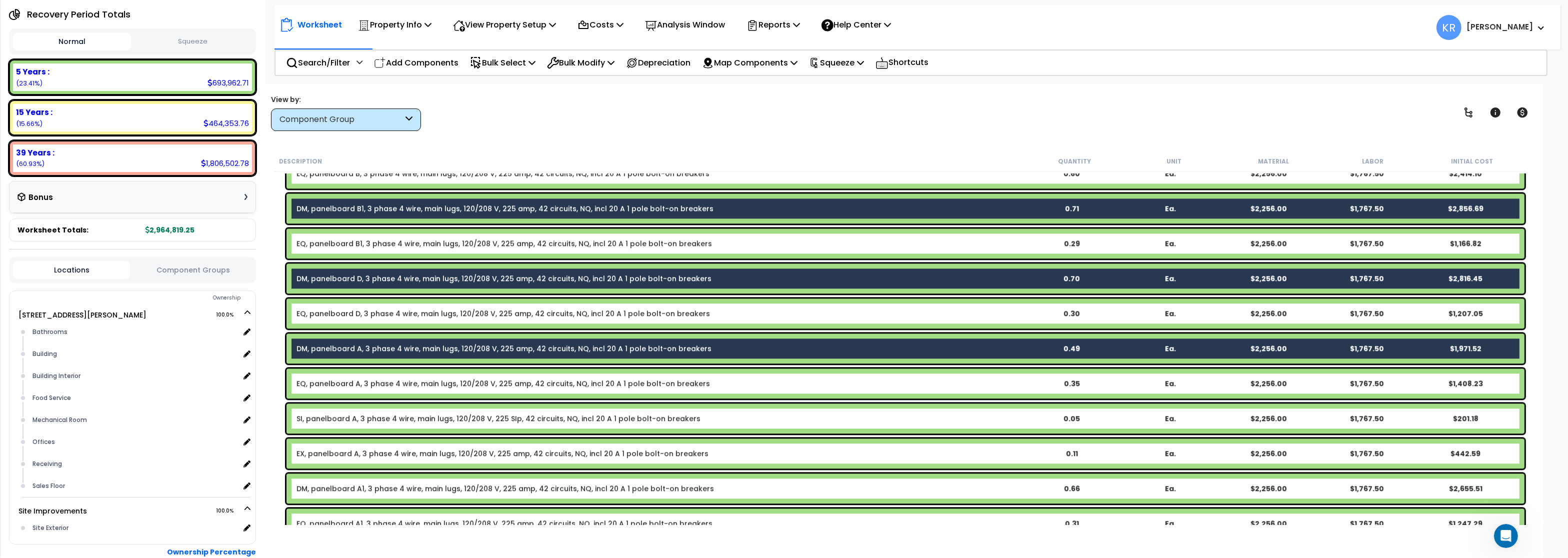
click at [323, 487] on link "DM, panelboard A1, 3 phase 4 wire, main lugs, 120/208 V, 225 amp, 42 circuits, …" at bounding box center [505, 489] width 417 height 10
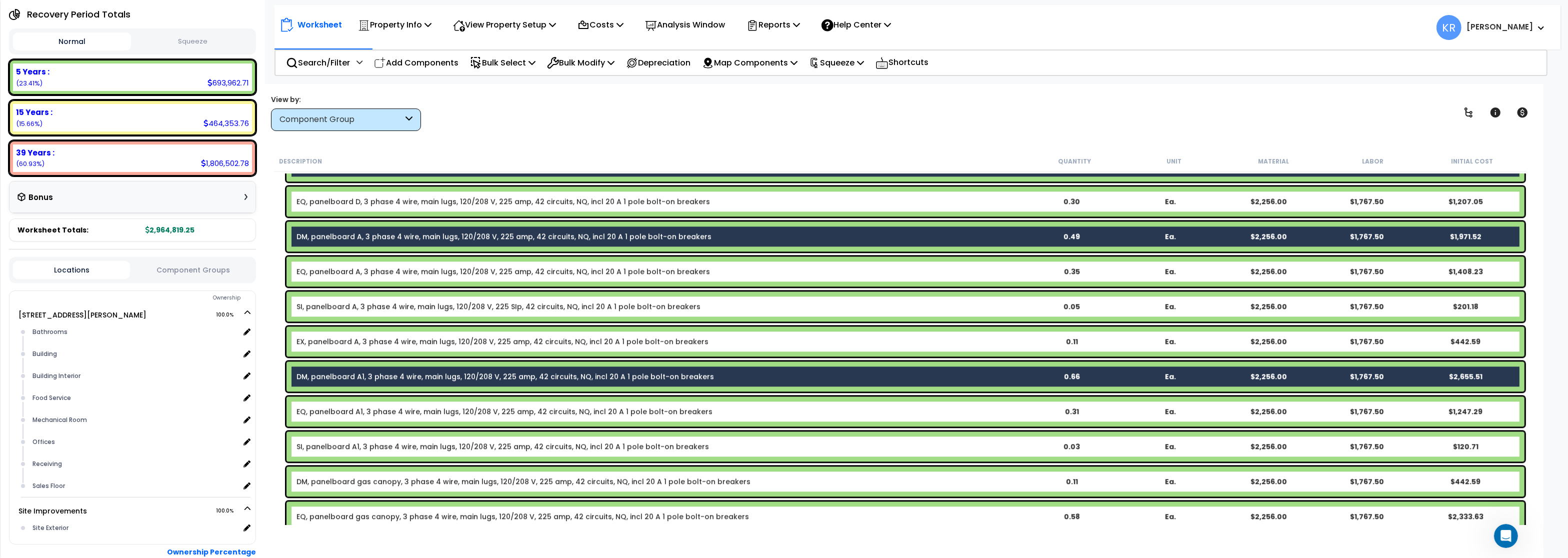
scroll to position [4416, 0]
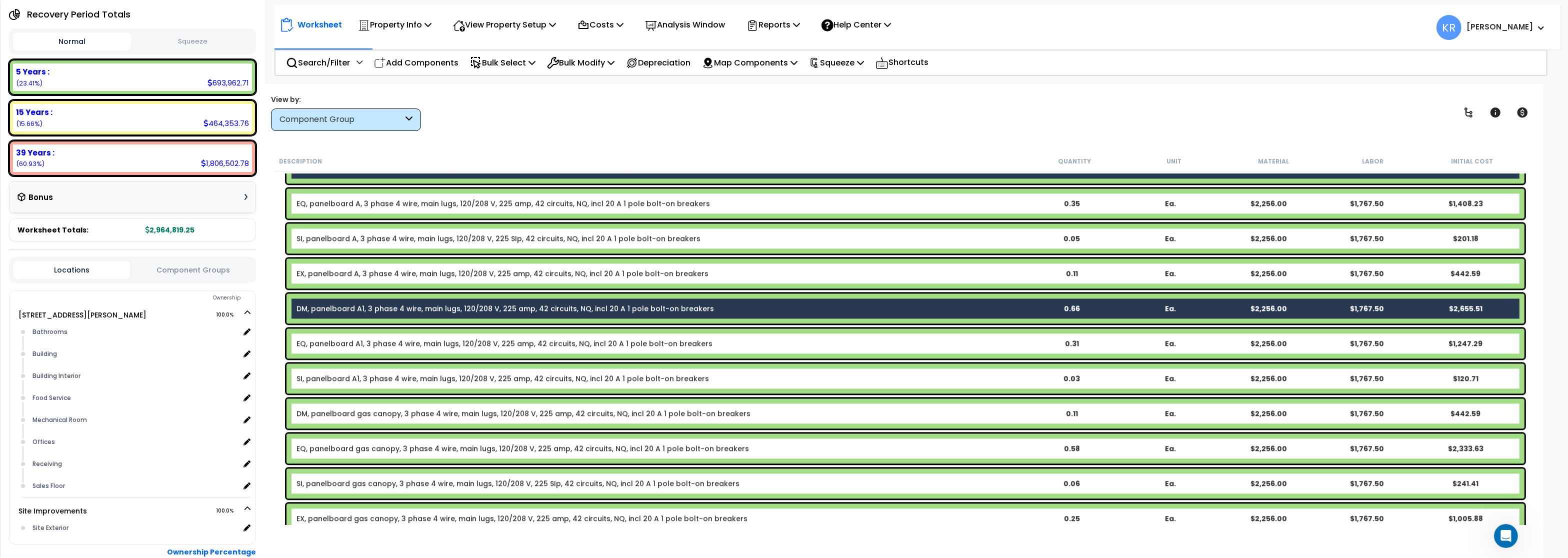
click at [379, 409] on link "DM, panelboard gas canopy, 3 phase 4 wire, main lugs, 120/208 V, 225 amp, 42 ci…" at bounding box center [524, 413] width 454 height 10
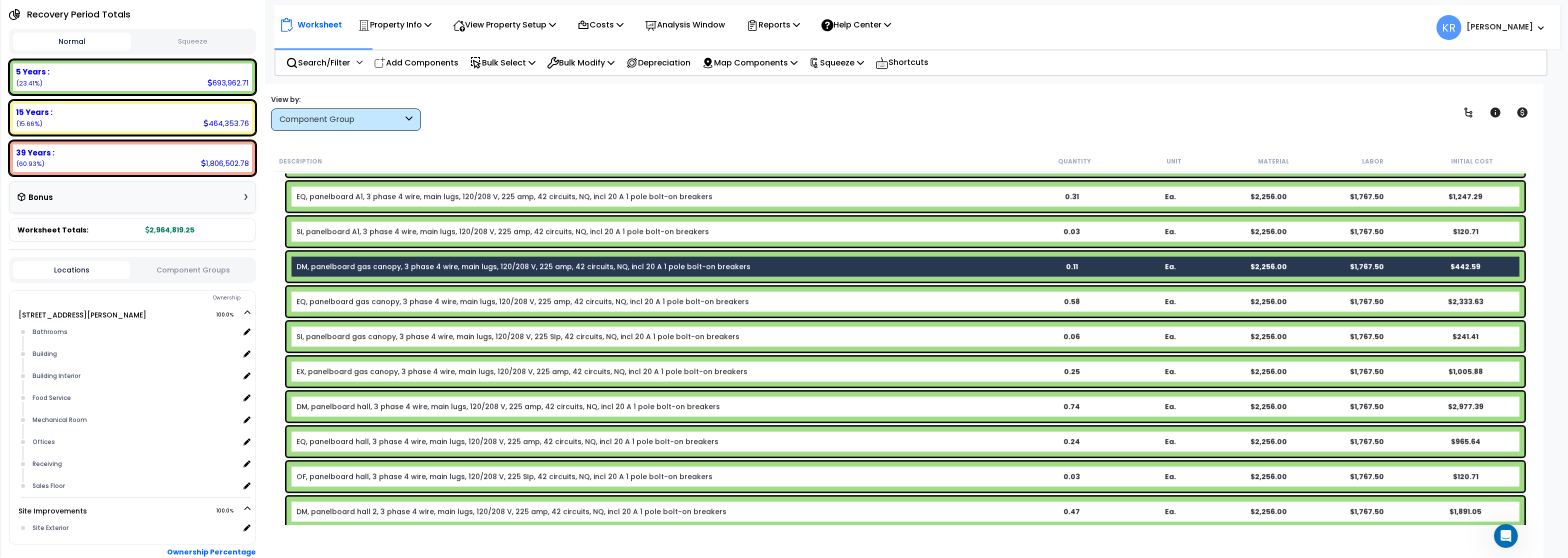
scroll to position [4595, 0]
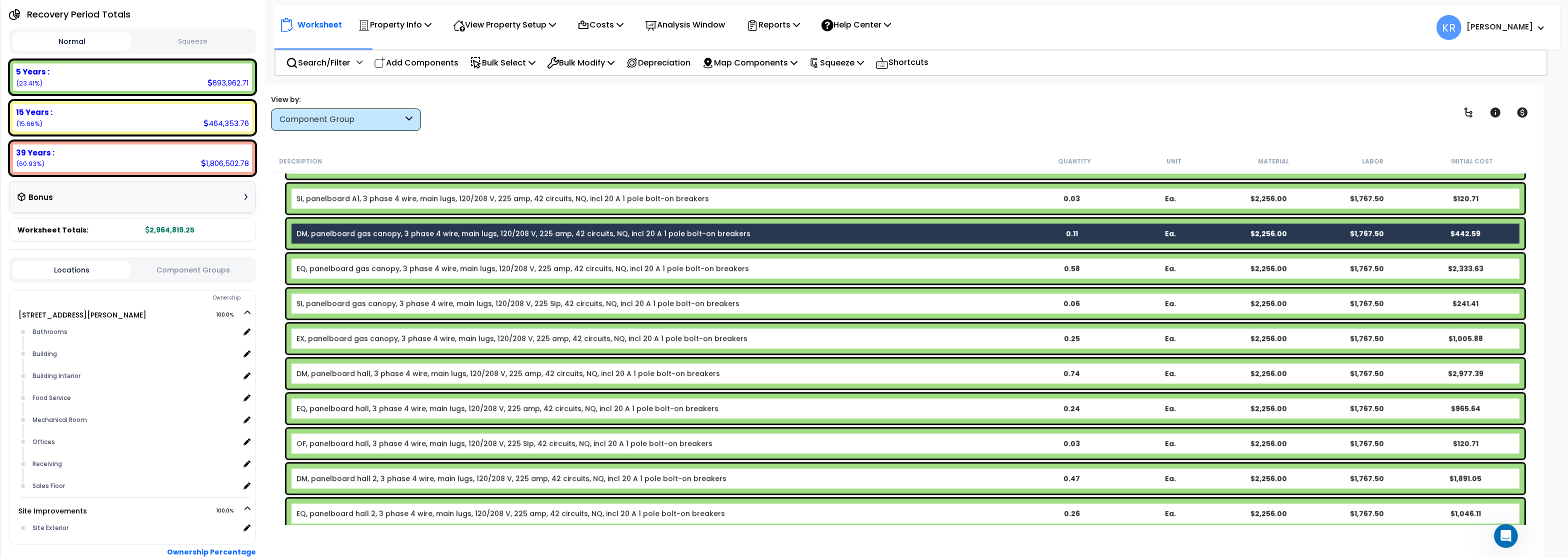
click at [329, 483] on link "DM, panelboard hall 2, 3 phase 4 wire, main lugs, 120/208 V, 225 amp, 42 circui…" at bounding box center [512, 478] width 430 height 10
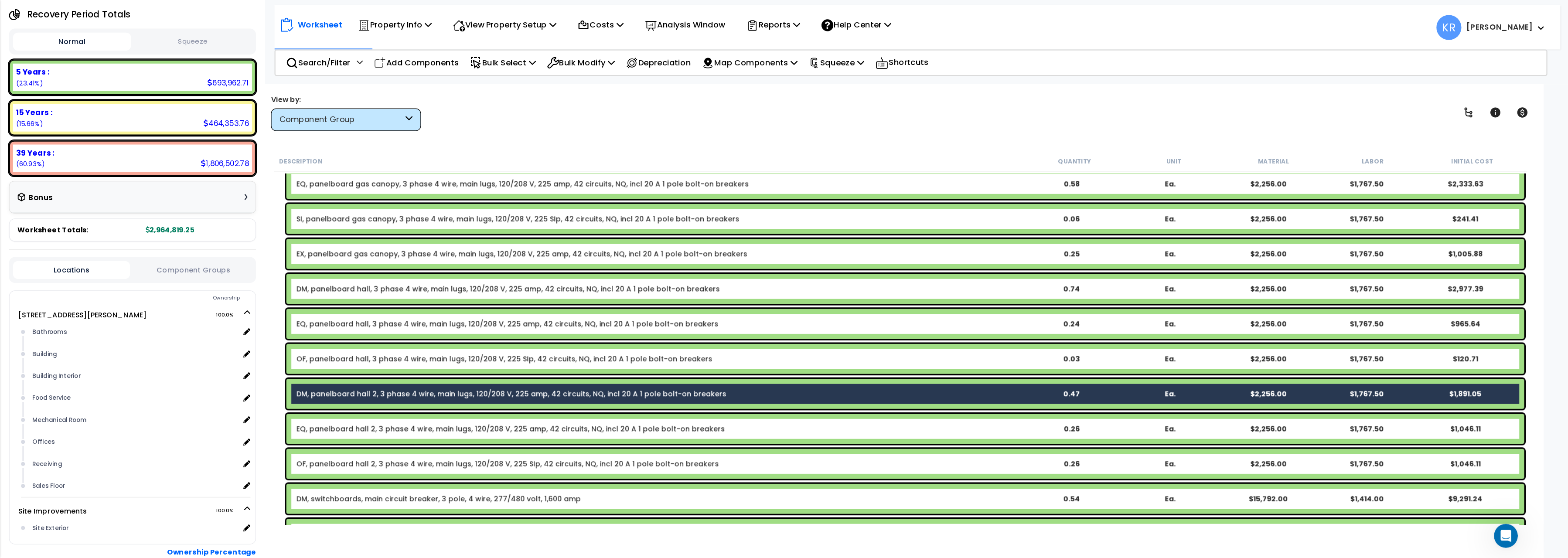
scroll to position [4161, 0]
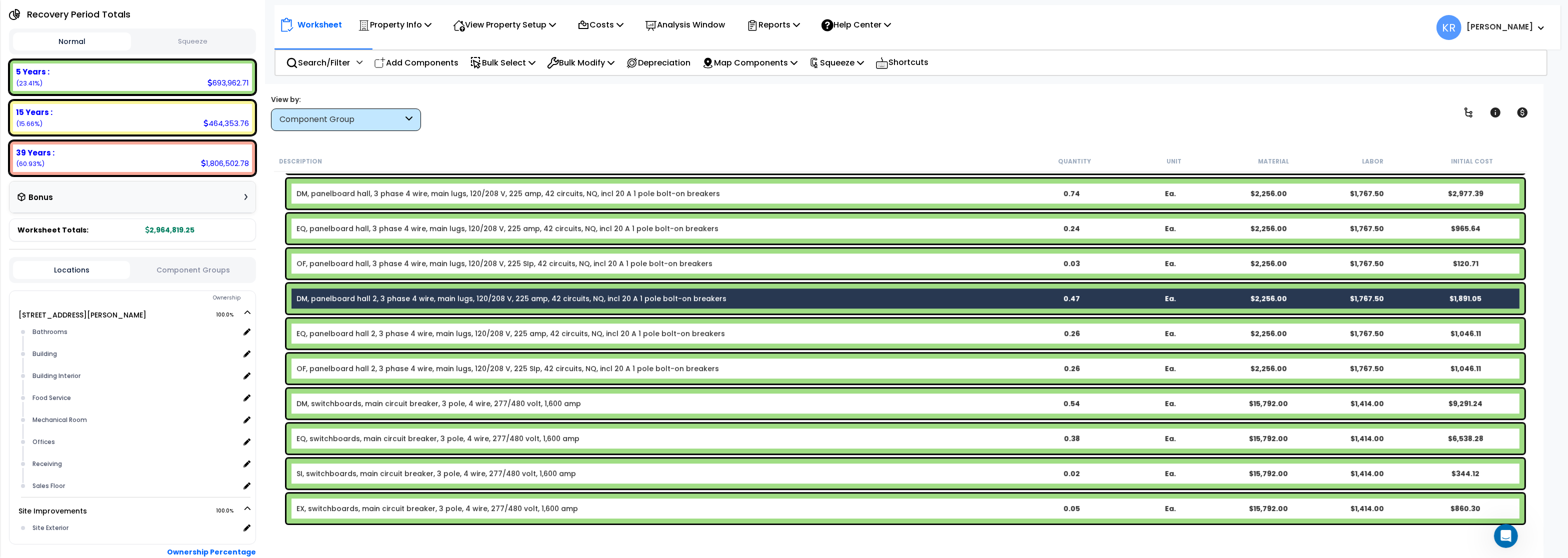
click at [353, 410] on div "DM, switchboards, main circuit breaker, 3 pole, 4 wire, 277/480 volt, 1,600 amp…" at bounding box center [905, 404] width 1238 height 30
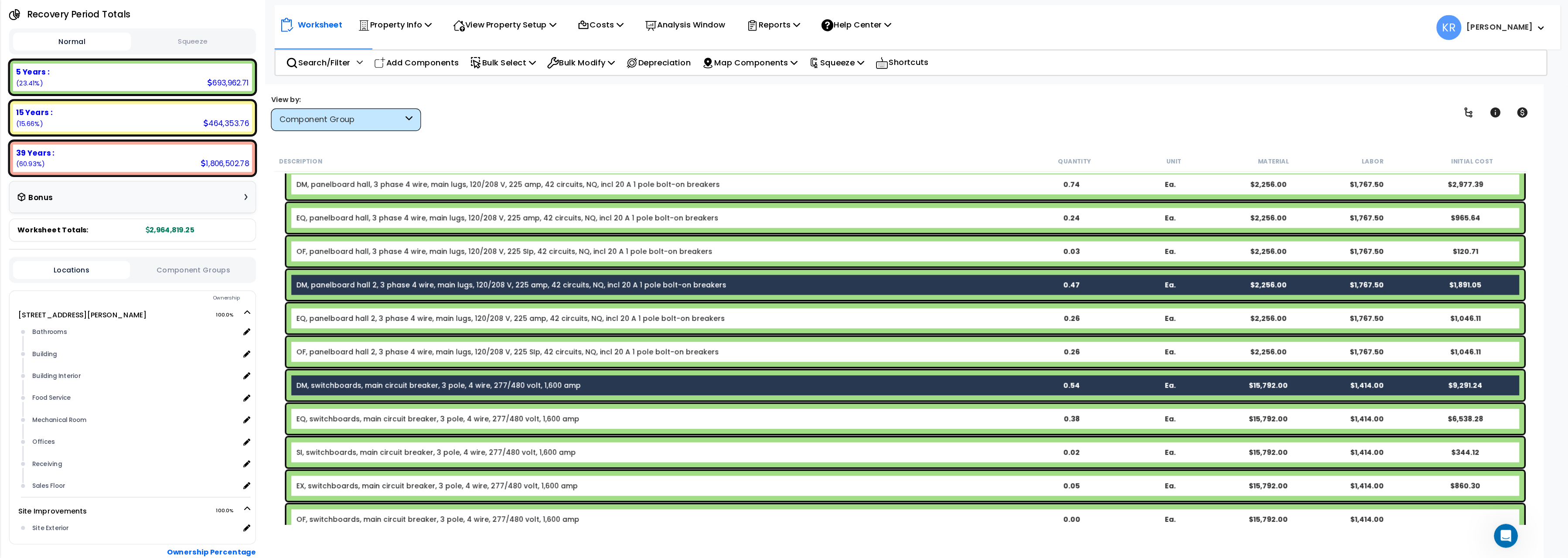
scroll to position [84, 0]
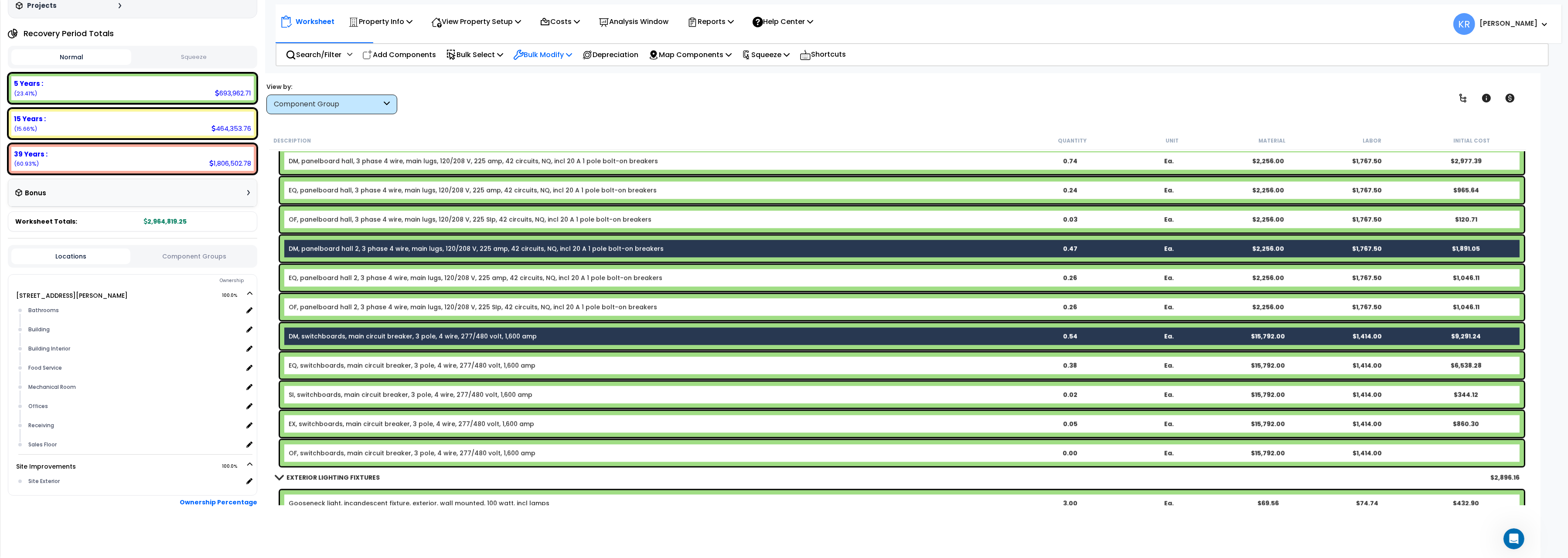
click at [536, 59] on p "Bulk Modify" at bounding box center [542, 54] width 59 height 12
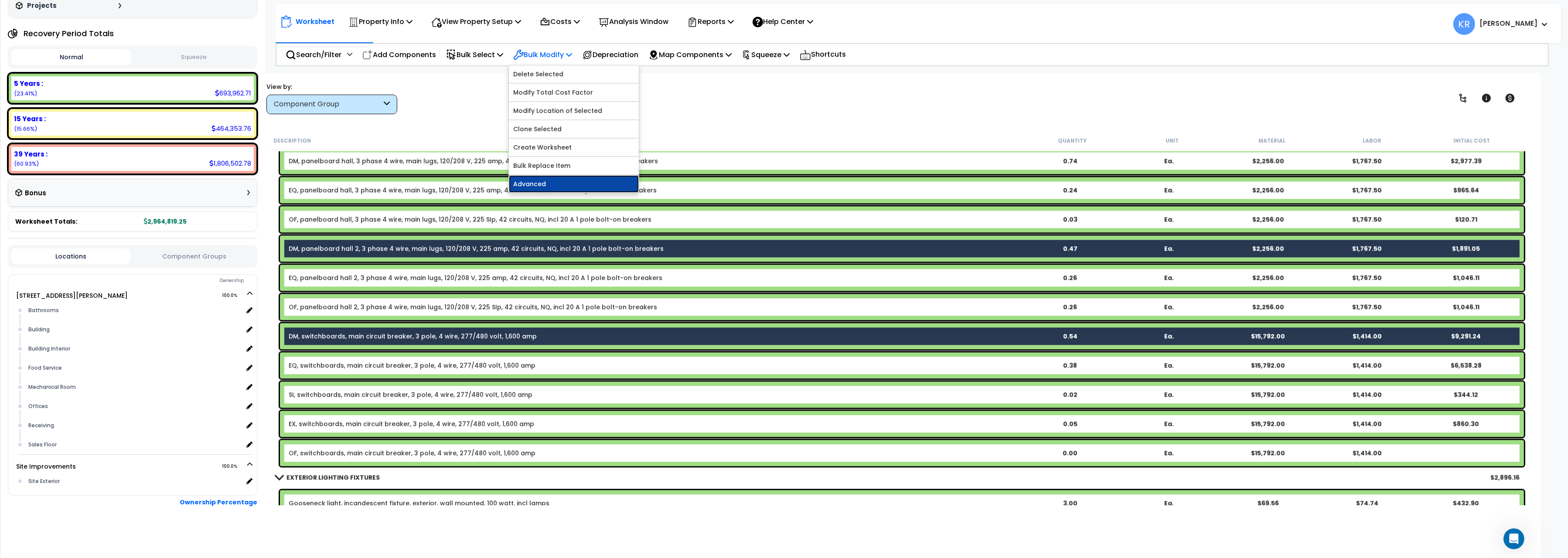
click at [551, 190] on link "Advanced" at bounding box center [573, 184] width 130 height 18
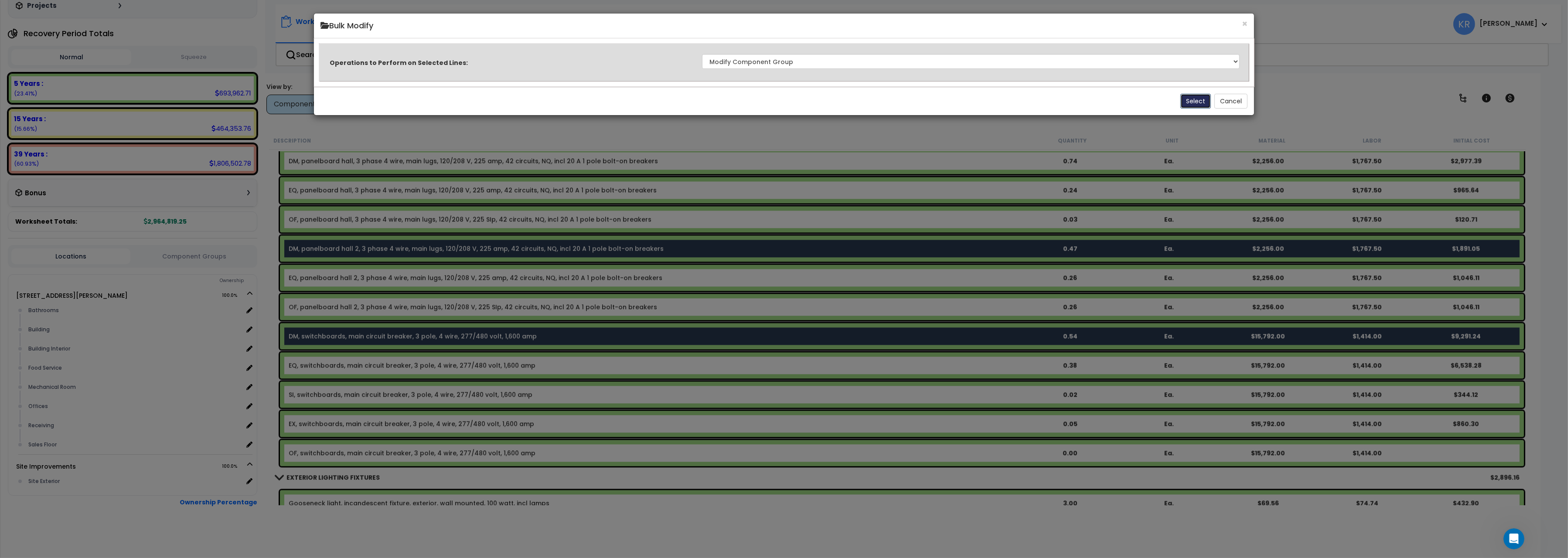
click at [1189, 103] on button "Select" at bounding box center [1195, 101] width 30 height 15
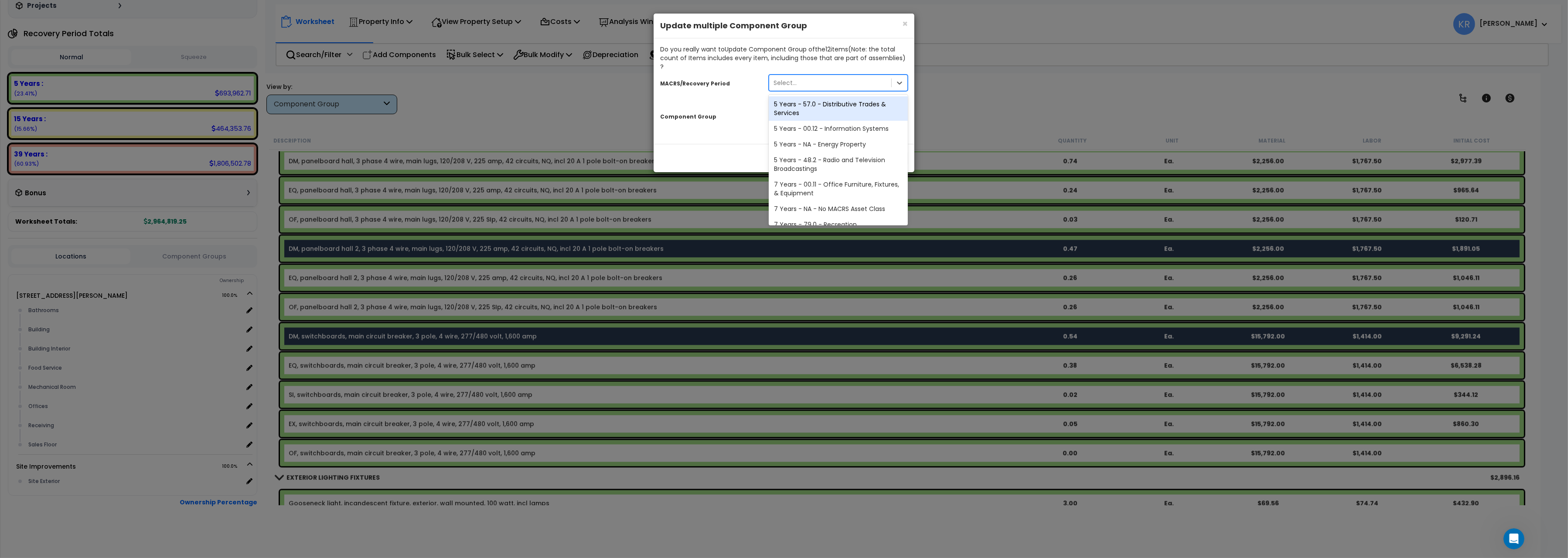
click at [796, 76] on div "Select..." at bounding box center [830, 83] width 122 height 14
click at [808, 208] on div "39 Years - NA - Long-Life Property" at bounding box center [838, 216] width 139 height 16
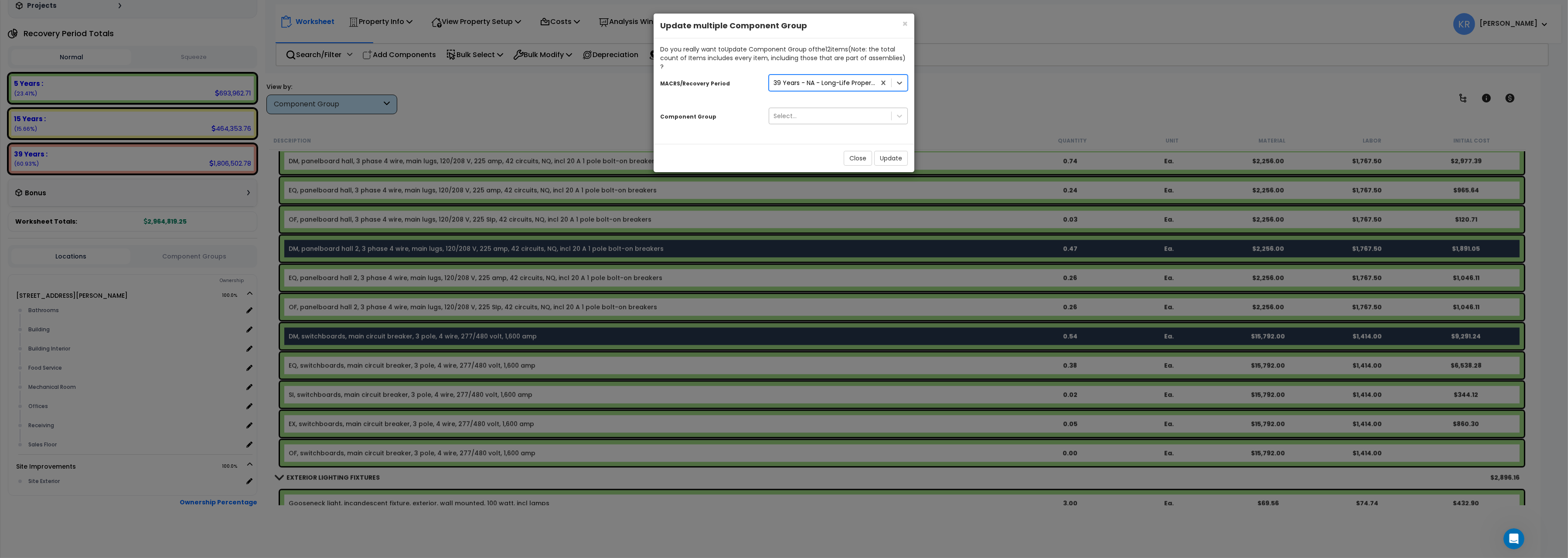
click at [794, 111] on div "Select..." at bounding box center [785, 116] width 23 height 9
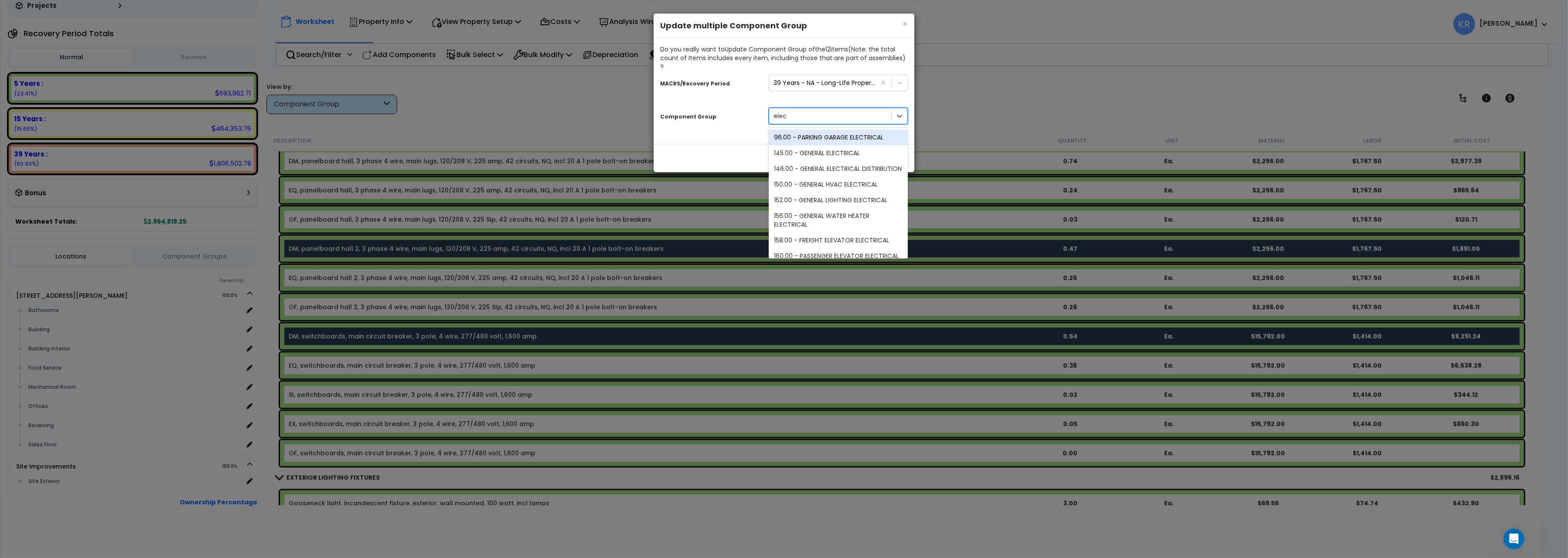
type input "electr"
click at [821, 162] on div "146.00 - GENERAL ELECTRICAL DISTRIBUTION" at bounding box center [838, 169] width 139 height 16
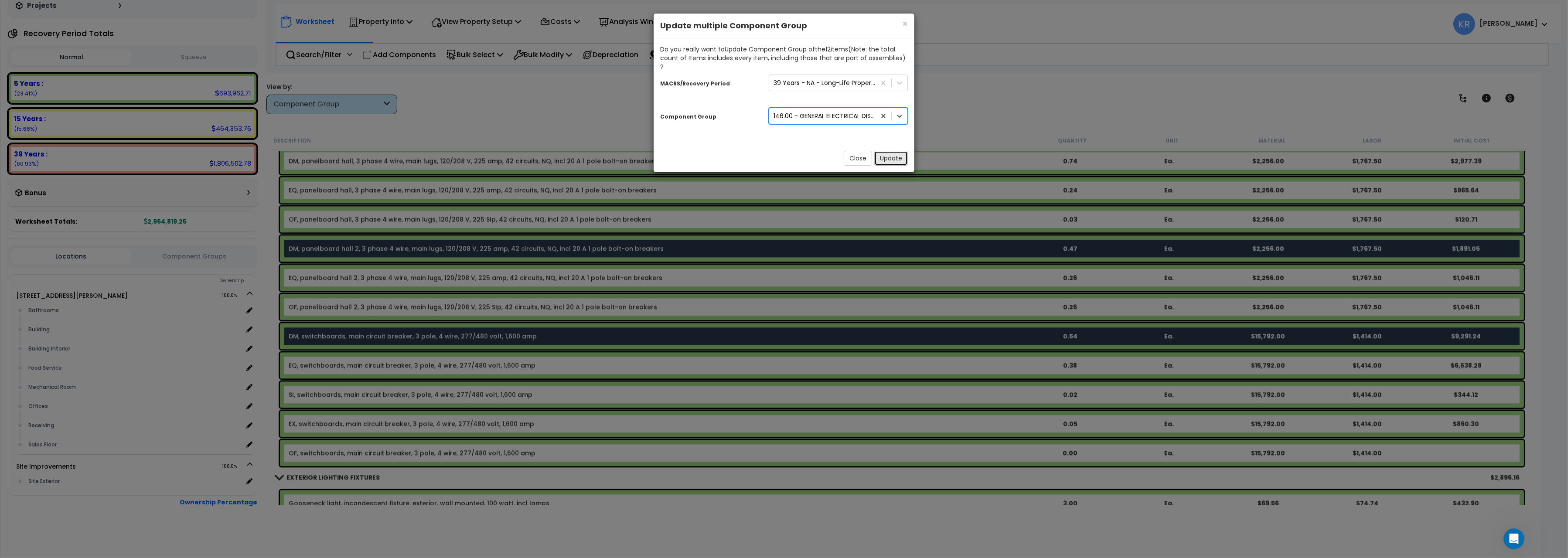
click at [886, 155] on button "Update" at bounding box center [891, 158] width 33 height 15
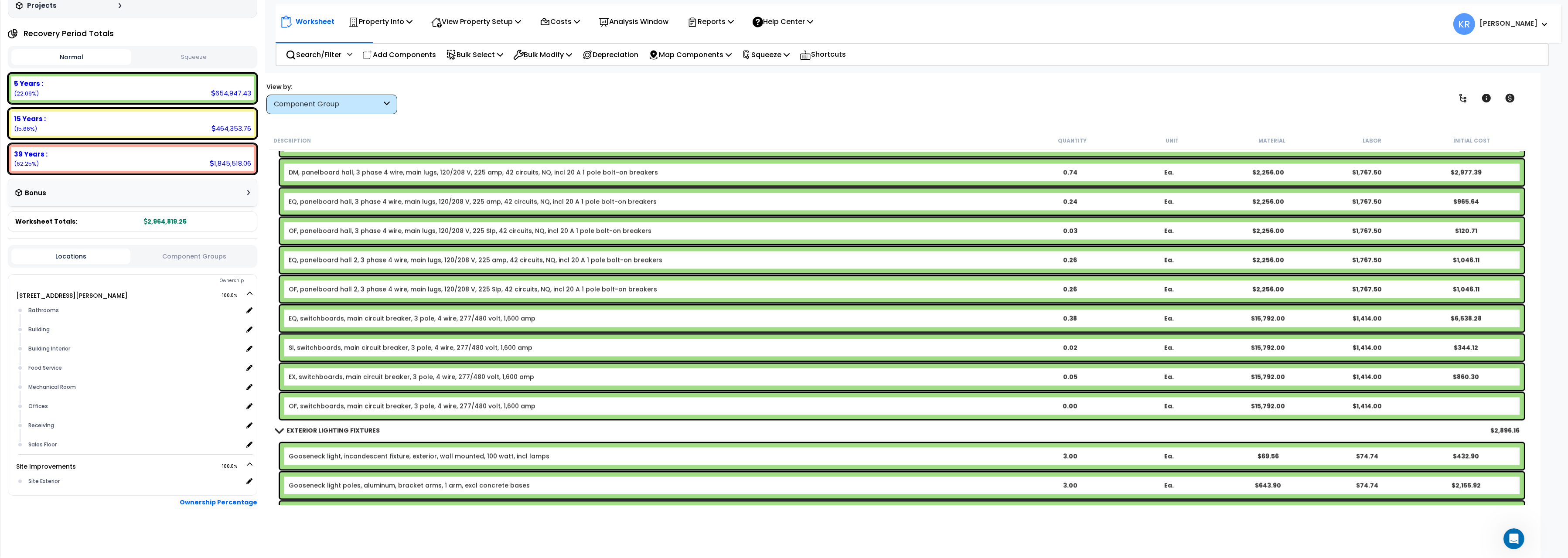
scroll to position [3820, 0]
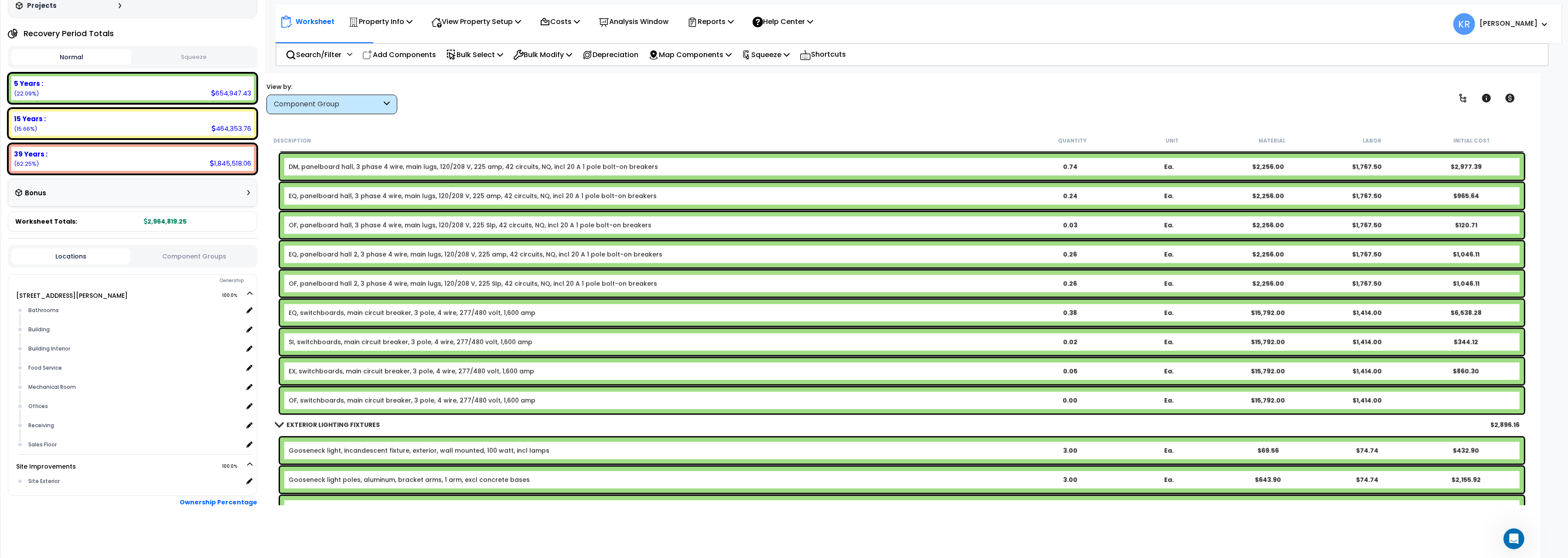
click at [310, 398] on link "OF, switchboards, main circuit breaker, 3 pole, 4 wire, 277/480 volt, 1,600 amp" at bounding box center [411, 400] width 247 height 9
click at [293, 400] on link "OF, switchboards, main circuit breaker, 3 pole, 4 wire, 277/480 volt, 1,600 amp" at bounding box center [411, 400] width 247 height 9
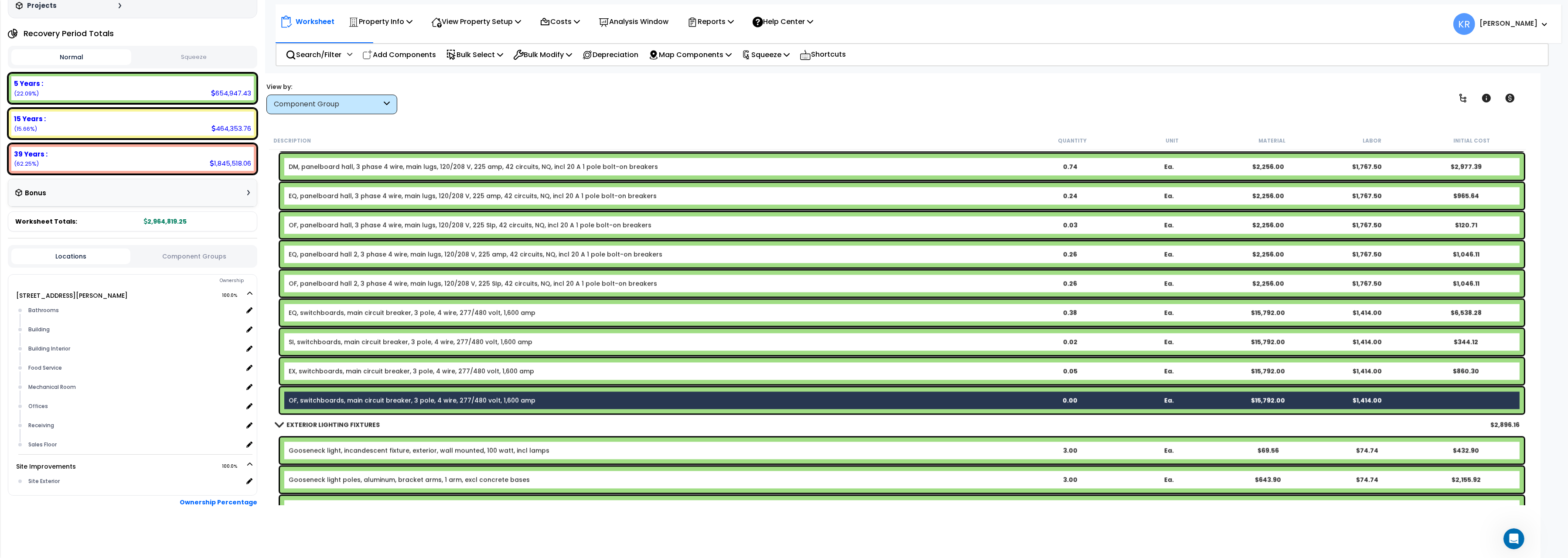
click at [308, 284] on link "OF, panelboard hall 2, 3 phase 4 wire, main lugs, 120/208 V, 225 SIp, 42 circui…" at bounding box center [472, 283] width 368 height 9
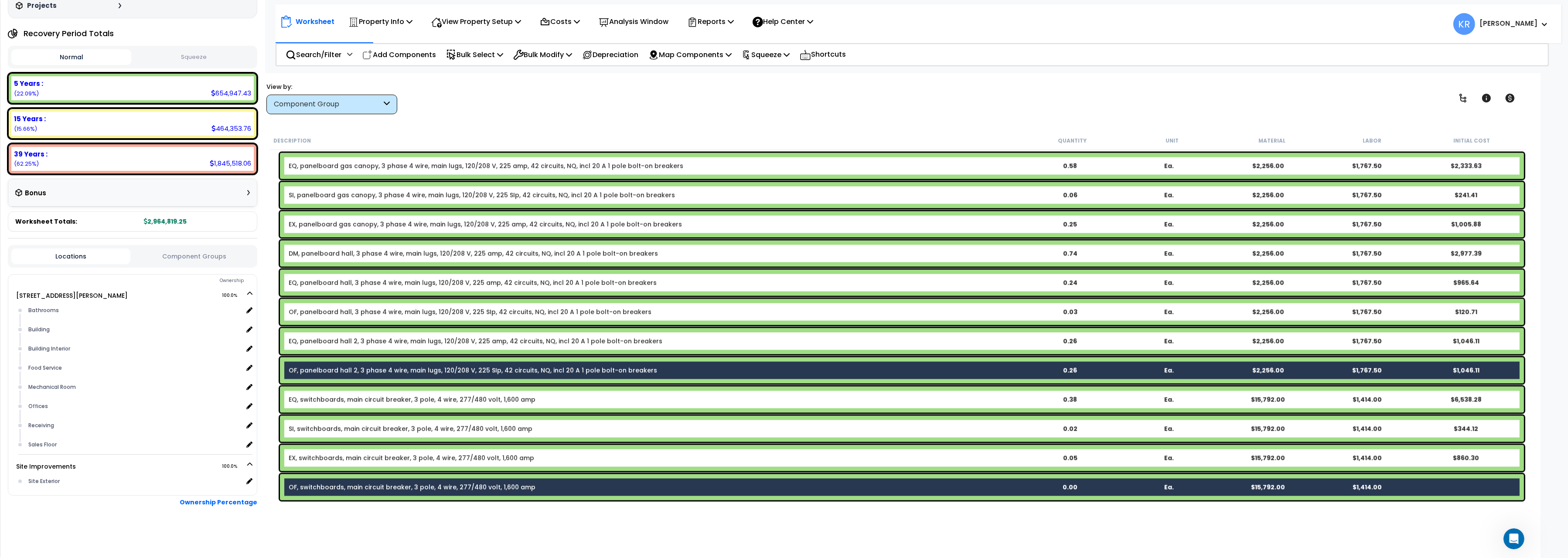
scroll to position [3723, 0]
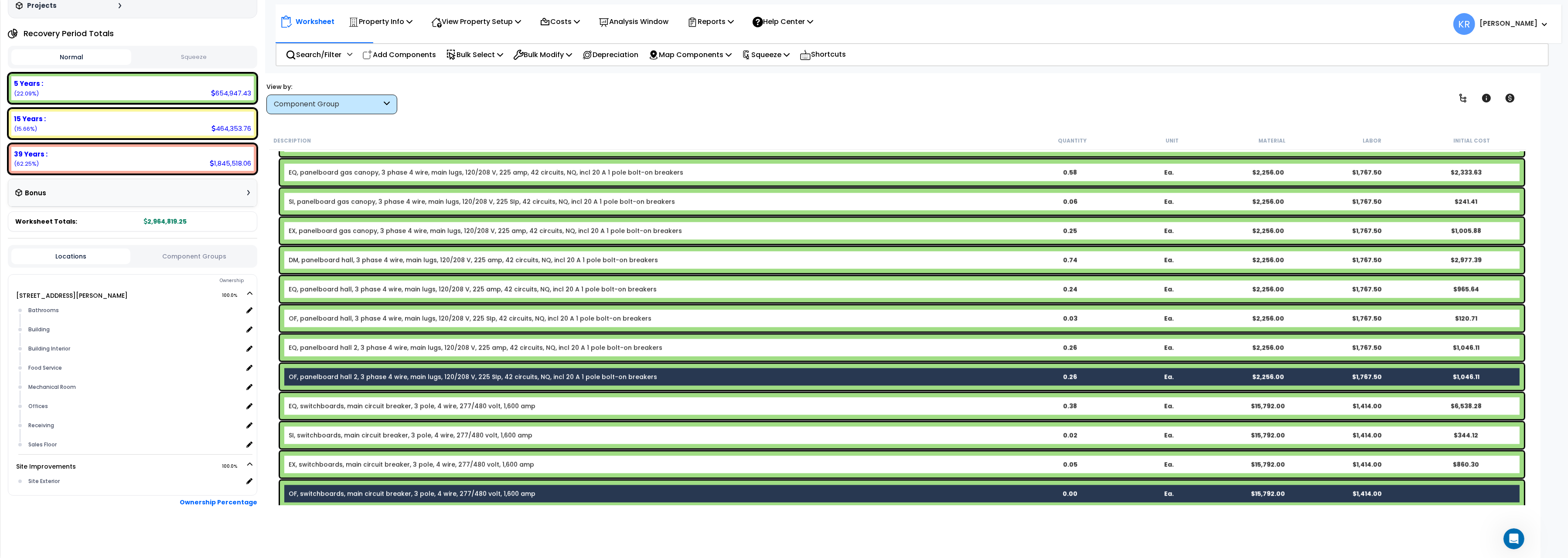
click at [298, 318] on link "OF, panelboard hall, 3 phase 4 wire, main lugs, 120/208 V, 225 SIp, 42 circuits…" at bounding box center [470, 318] width 363 height 9
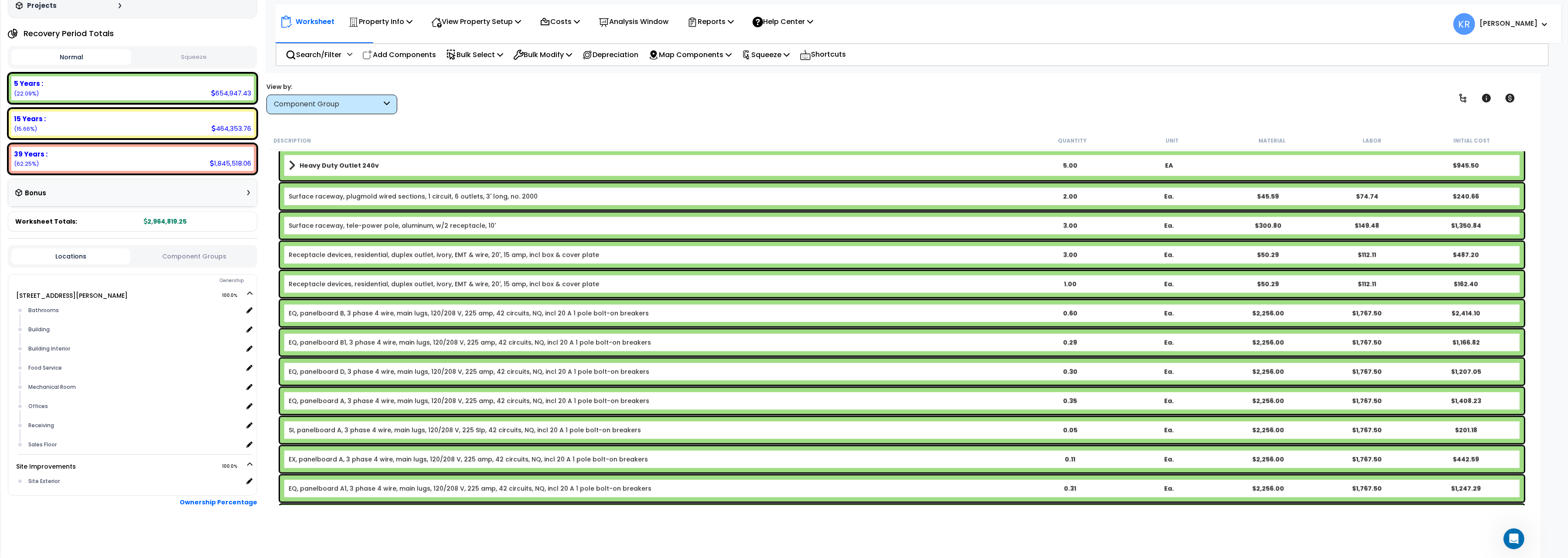
scroll to position [3333, 0]
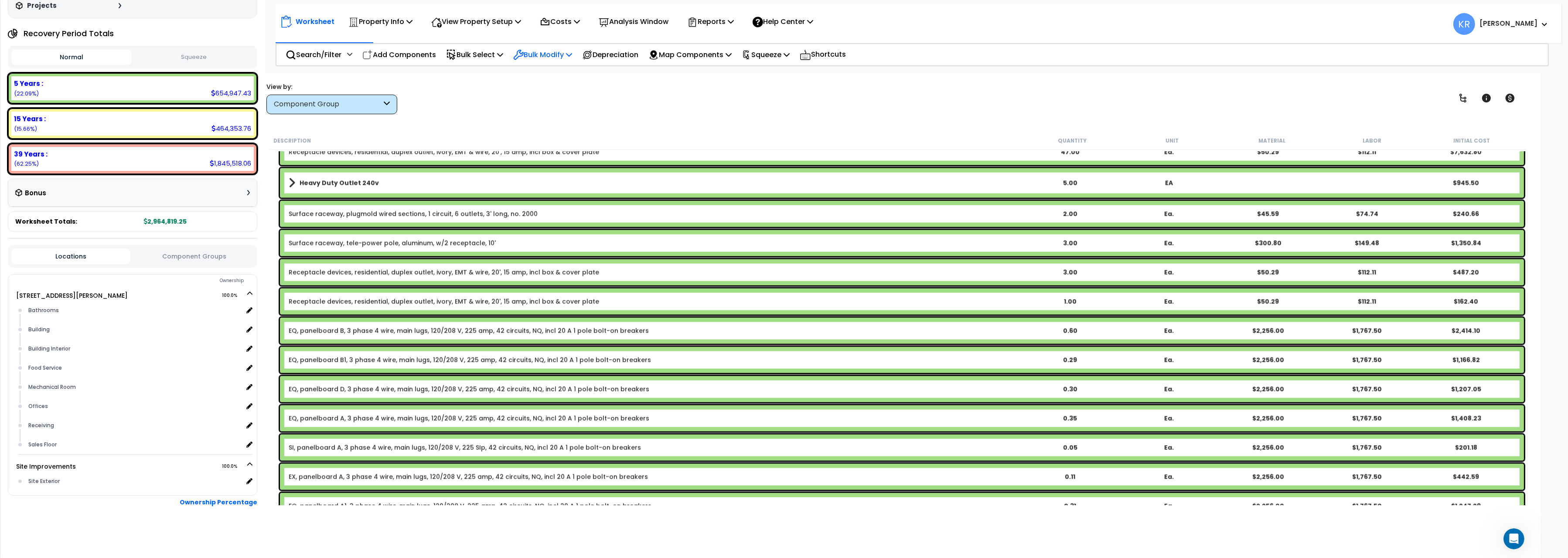
click at [553, 51] on p "Bulk Modify" at bounding box center [542, 54] width 59 height 12
click at [547, 175] on div at bounding box center [573, 175] width 130 height 1
click at [557, 53] on p "Bulk Modify" at bounding box center [542, 54] width 59 height 12
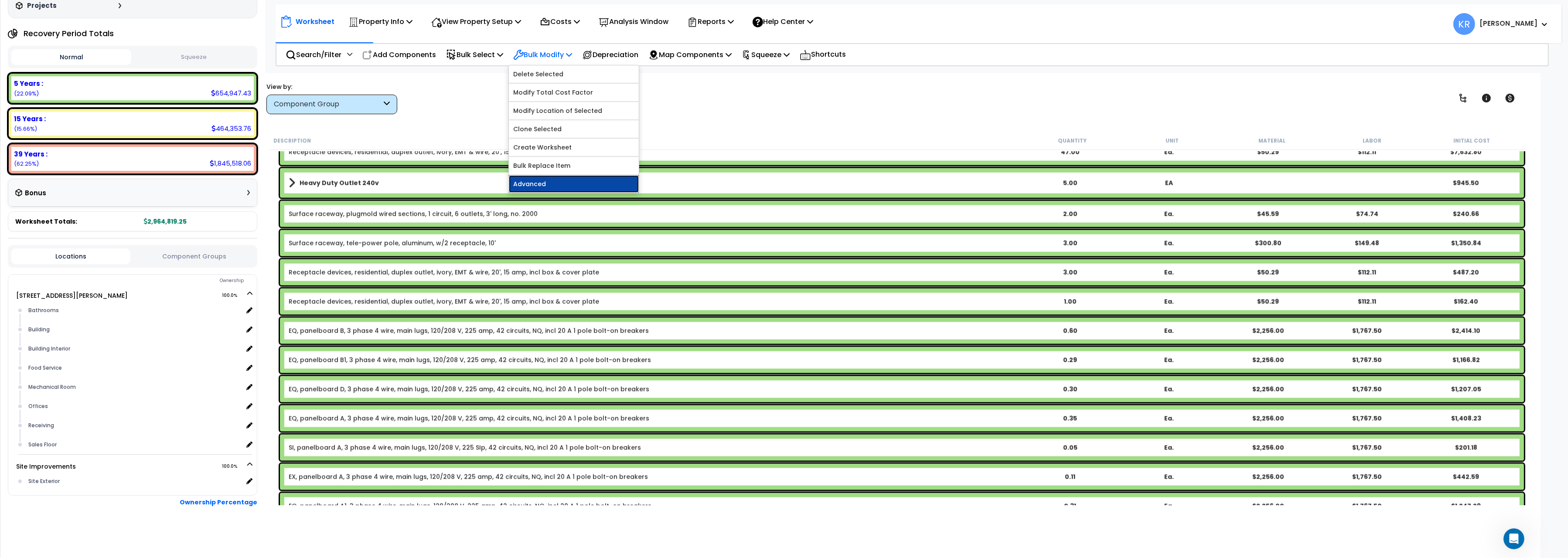
click at [538, 182] on link "Advanced" at bounding box center [573, 184] width 130 height 18
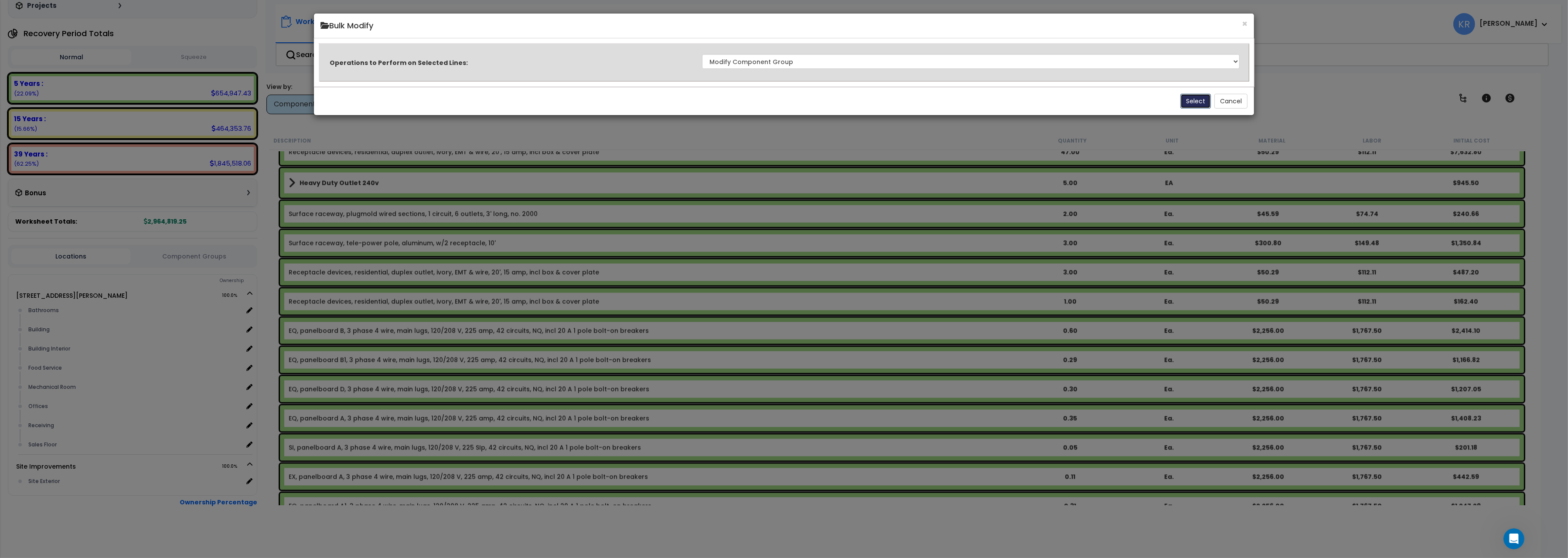
click at [1200, 101] on button "Select" at bounding box center [1195, 101] width 30 height 15
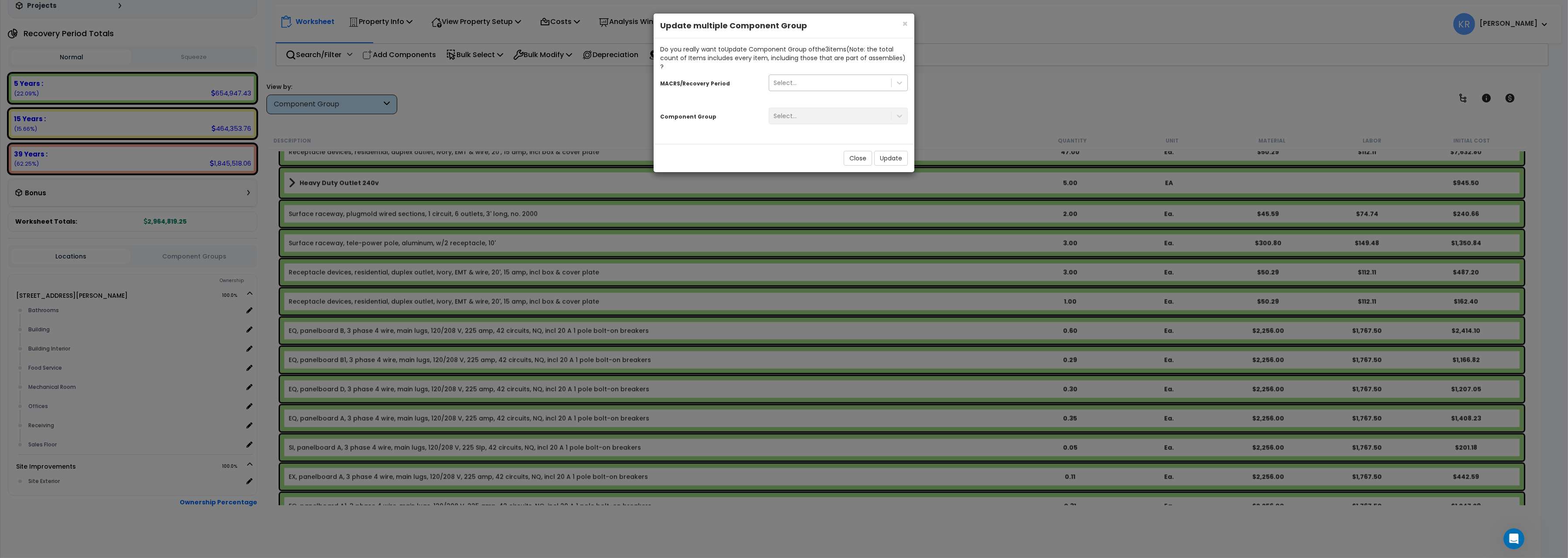
click at [825, 76] on div "Select..." at bounding box center [830, 83] width 122 height 14
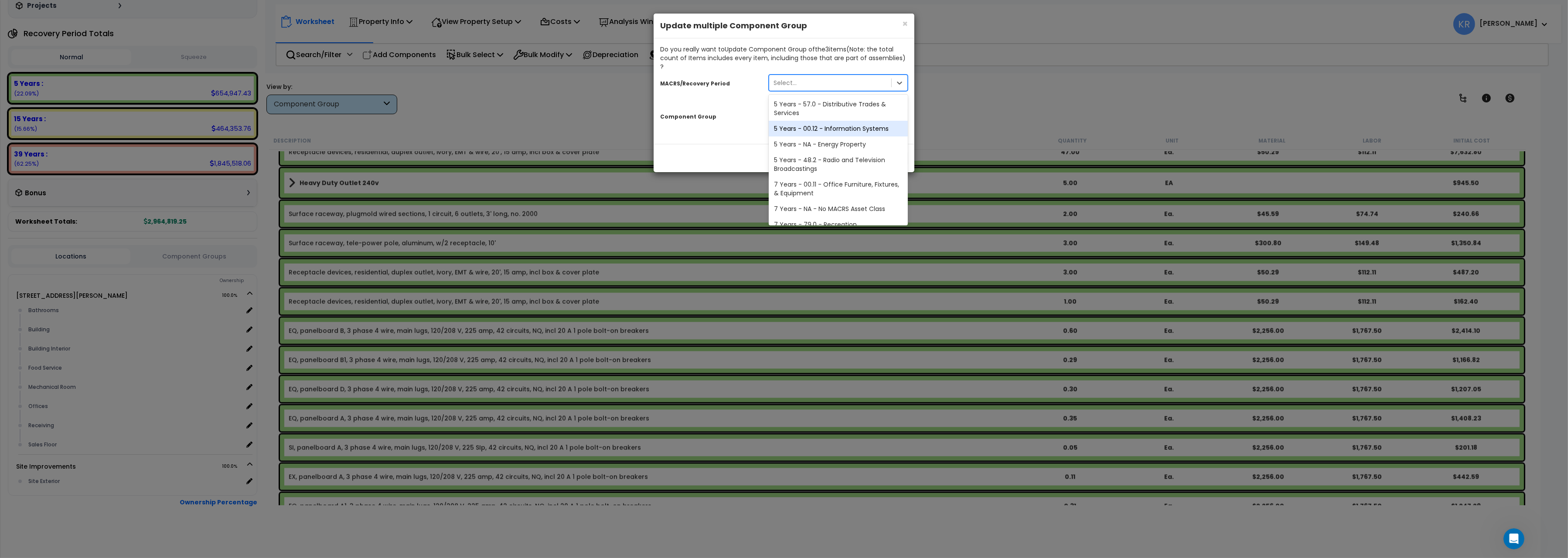
click at [817, 120] on div "5 Years - 00.12 - Information Systems" at bounding box center [838, 128] width 139 height 16
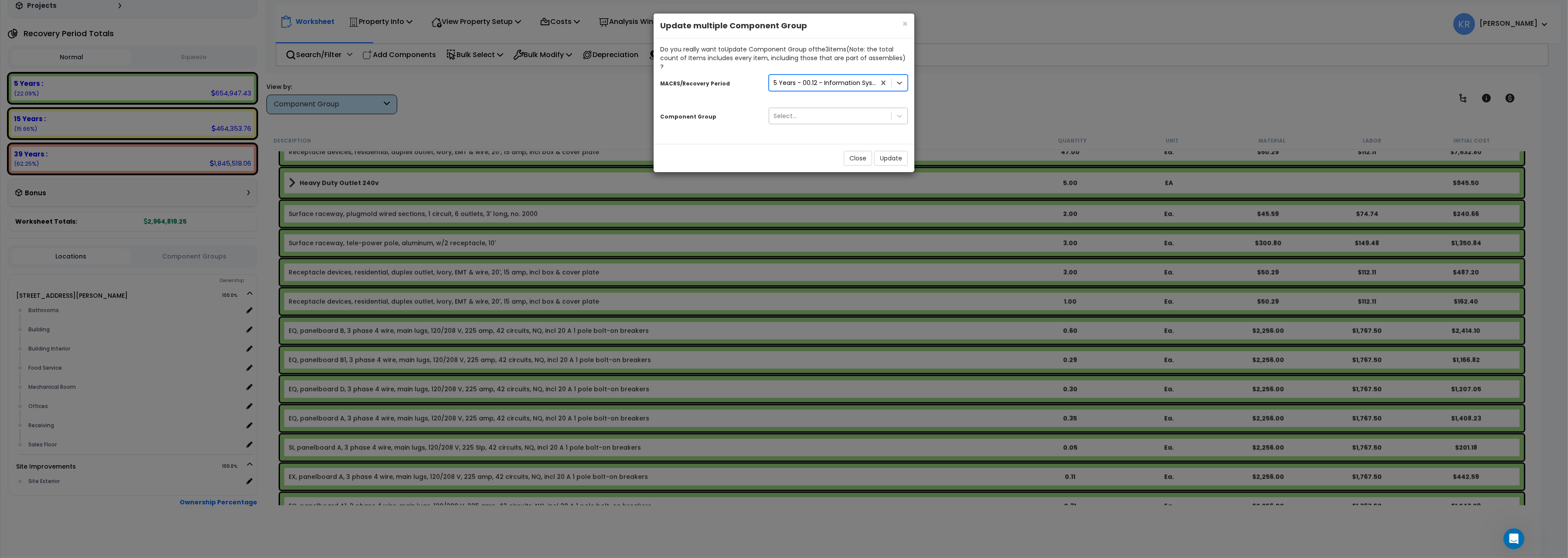
click at [799, 109] on div "Select..." at bounding box center [830, 116] width 122 height 14
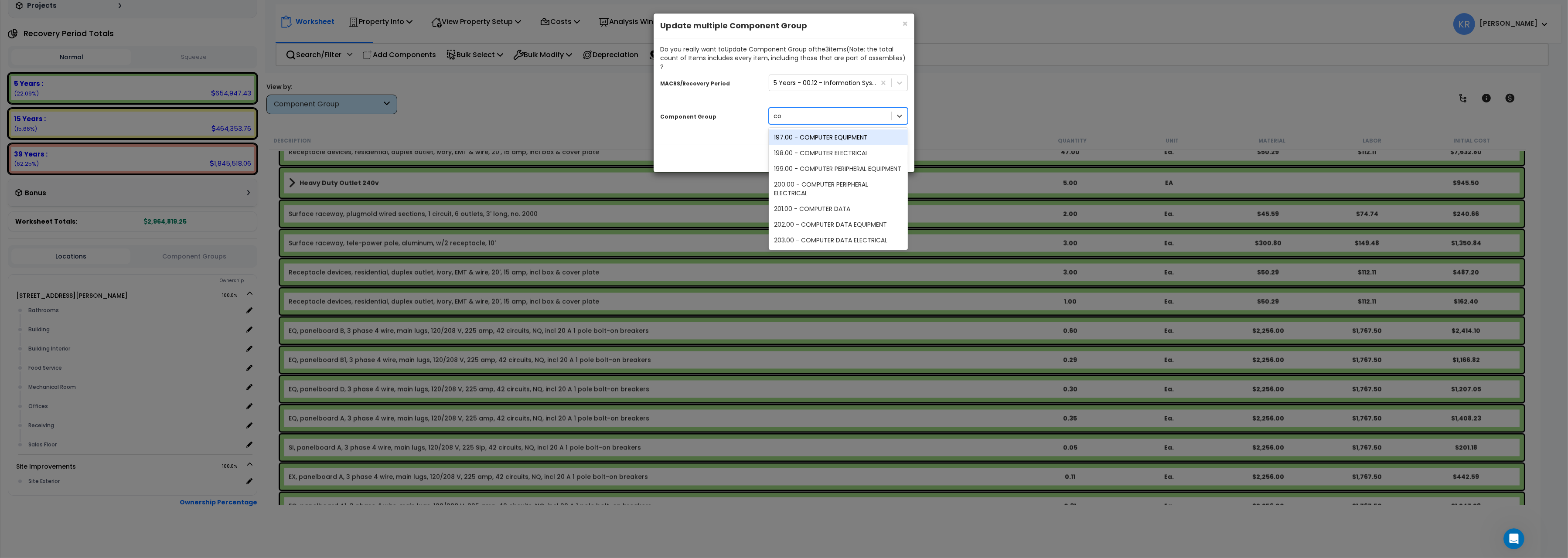
type input "com"
click at [850, 232] on div "203.00 - COMPUTER DATA ELECTRICAL" at bounding box center [838, 240] width 139 height 16
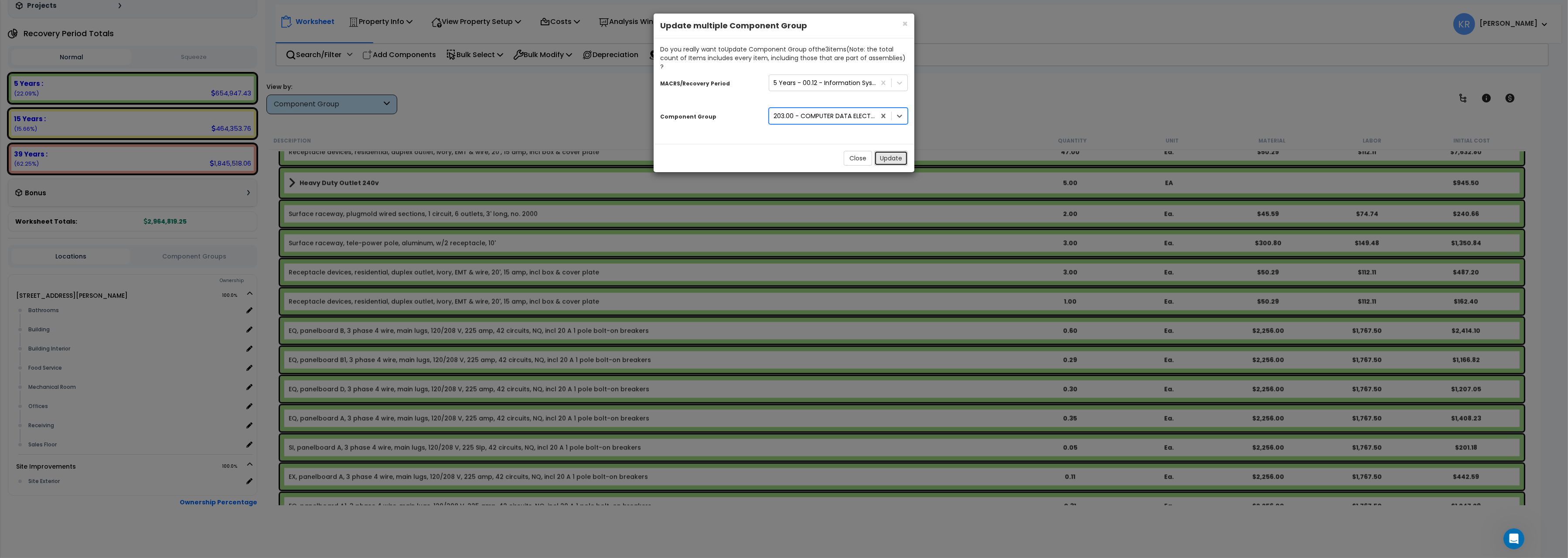
click at [883, 156] on button "Update" at bounding box center [891, 158] width 33 height 15
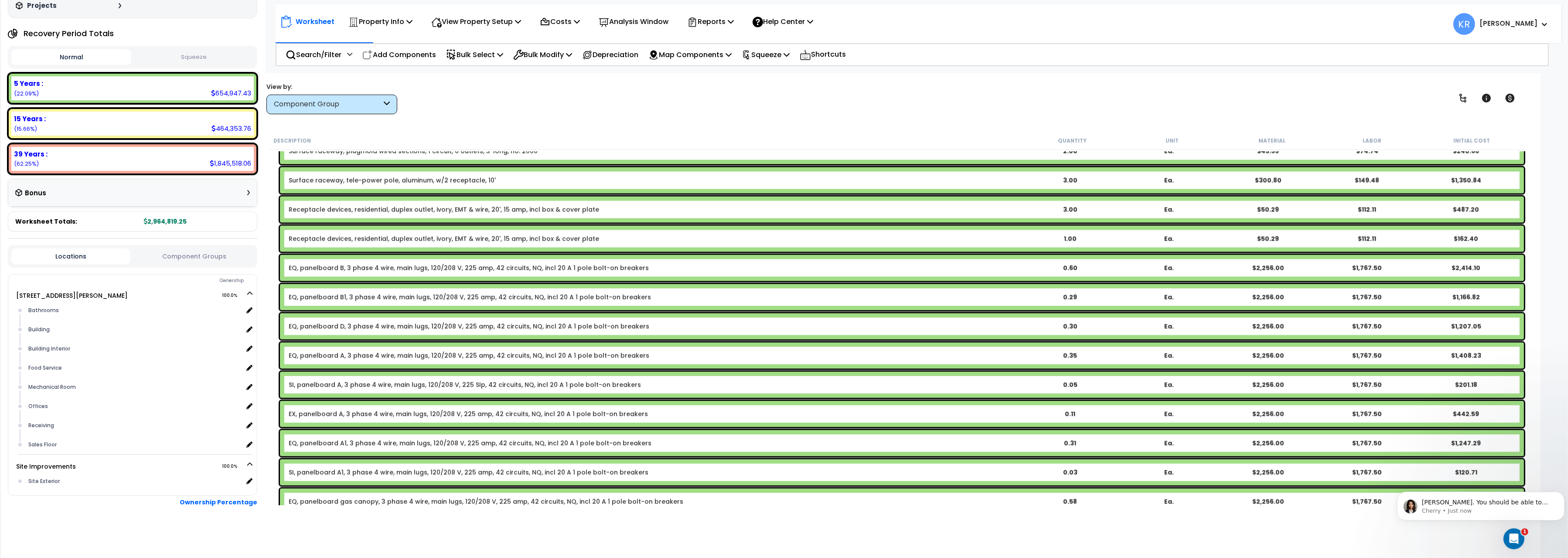
scroll to position [0, 0]
click at [368, 383] on link "SI, panelboard A, 3 phase 4 wire, main lugs, 120/208 V, 225 SIp, 42 circuits, N…" at bounding box center [464, 385] width 352 height 9
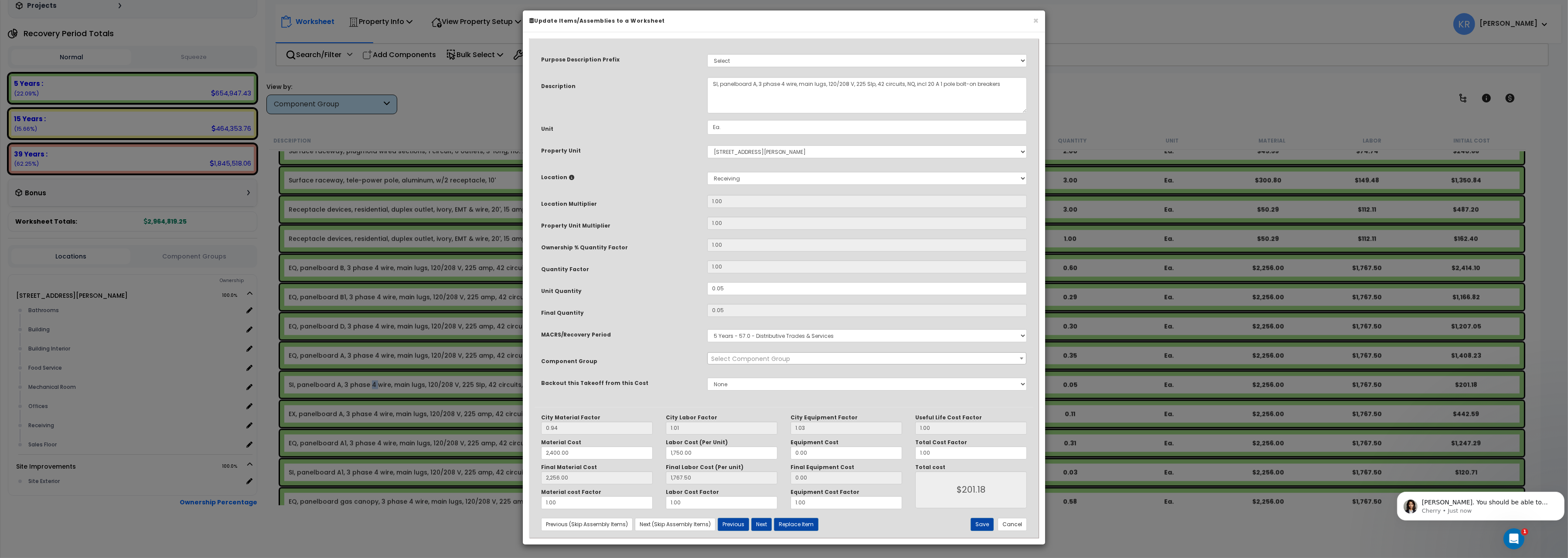
select select "57033"
click at [1367, 486] on div "Copy, Kristina. You should be able to edit the recovery period for this workshe…" at bounding box center [1480, 506] width 155 height 18
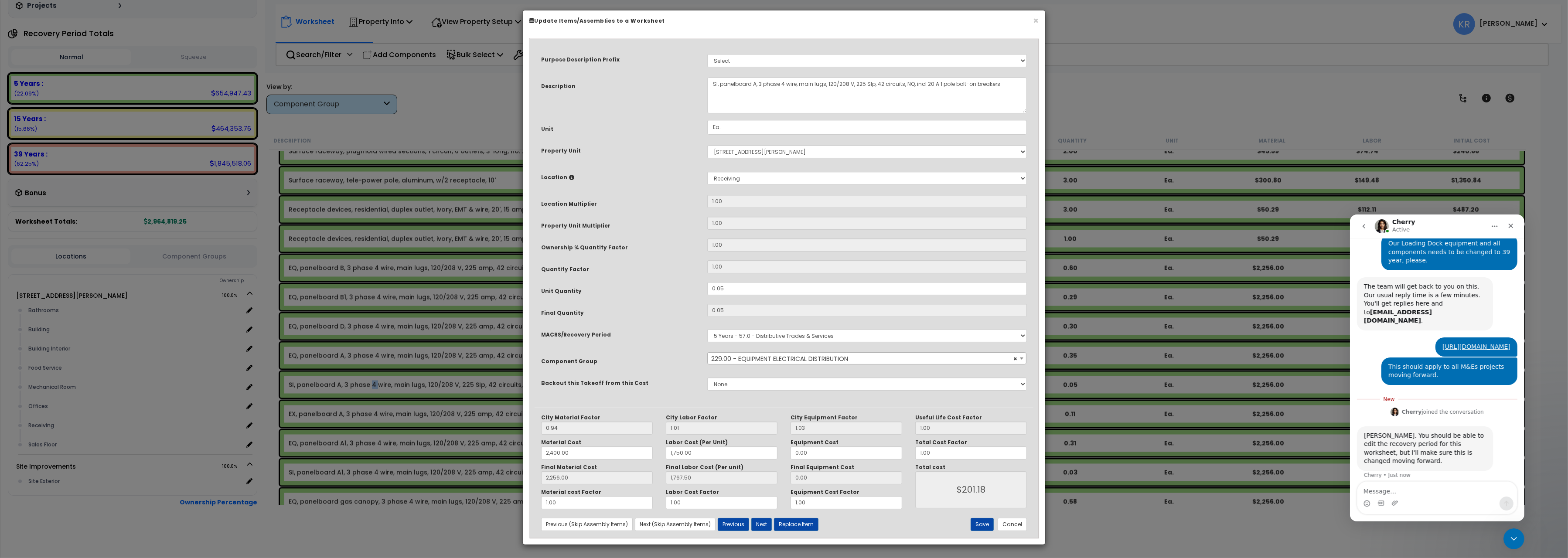
scroll to position [147, 0]
type textarea "thank you"
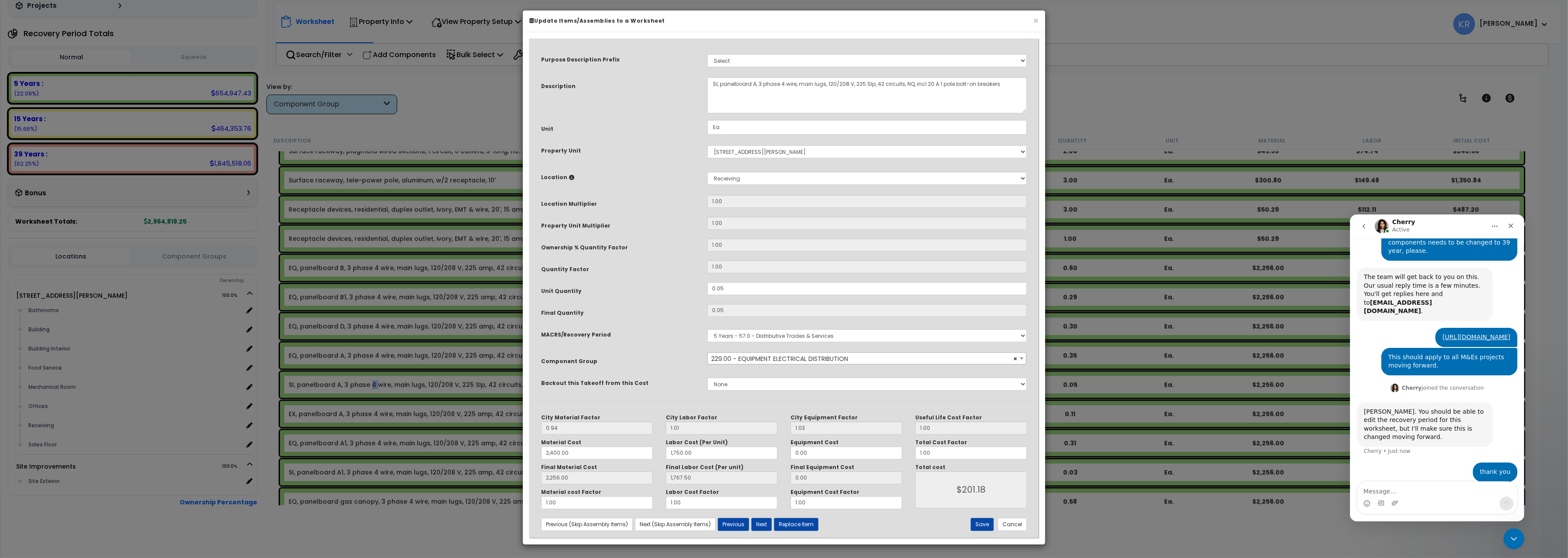
scroll to position [158, 0]
click at [747, 365] on span "× 229.00 - EQUIPMENT ELECTRICAL DISTRIBUTION" at bounding box center [867, 359] width 318 height 12
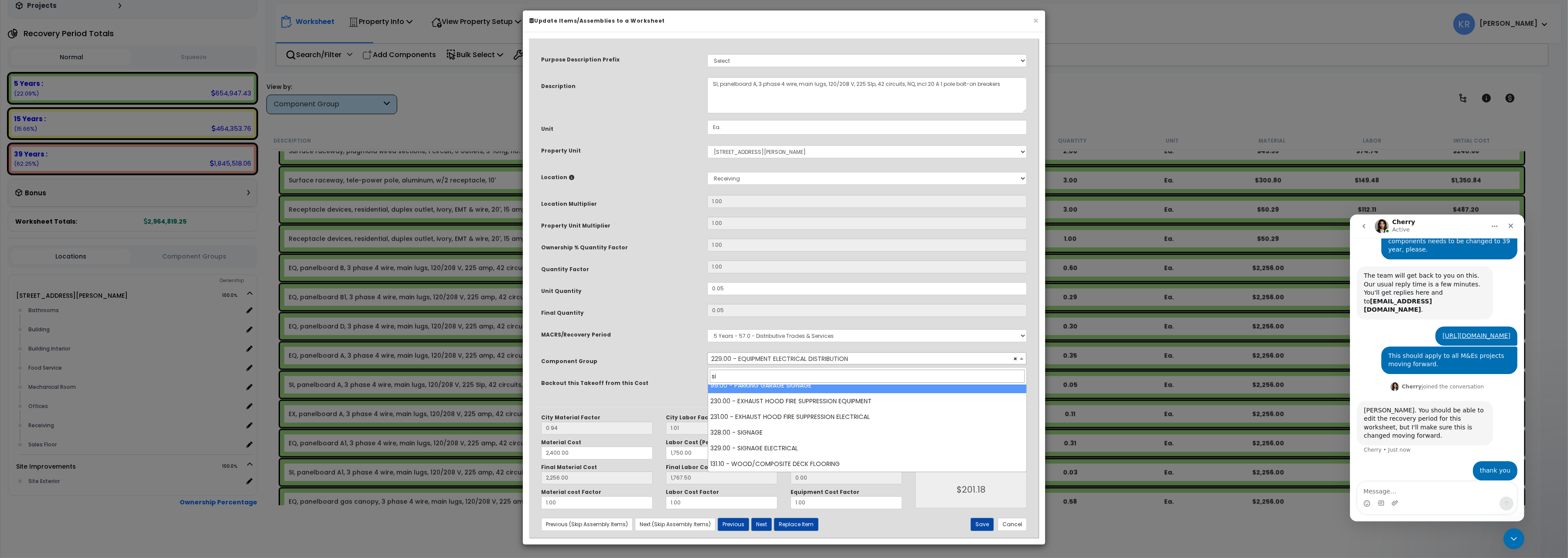
scroll to position [0, 0]
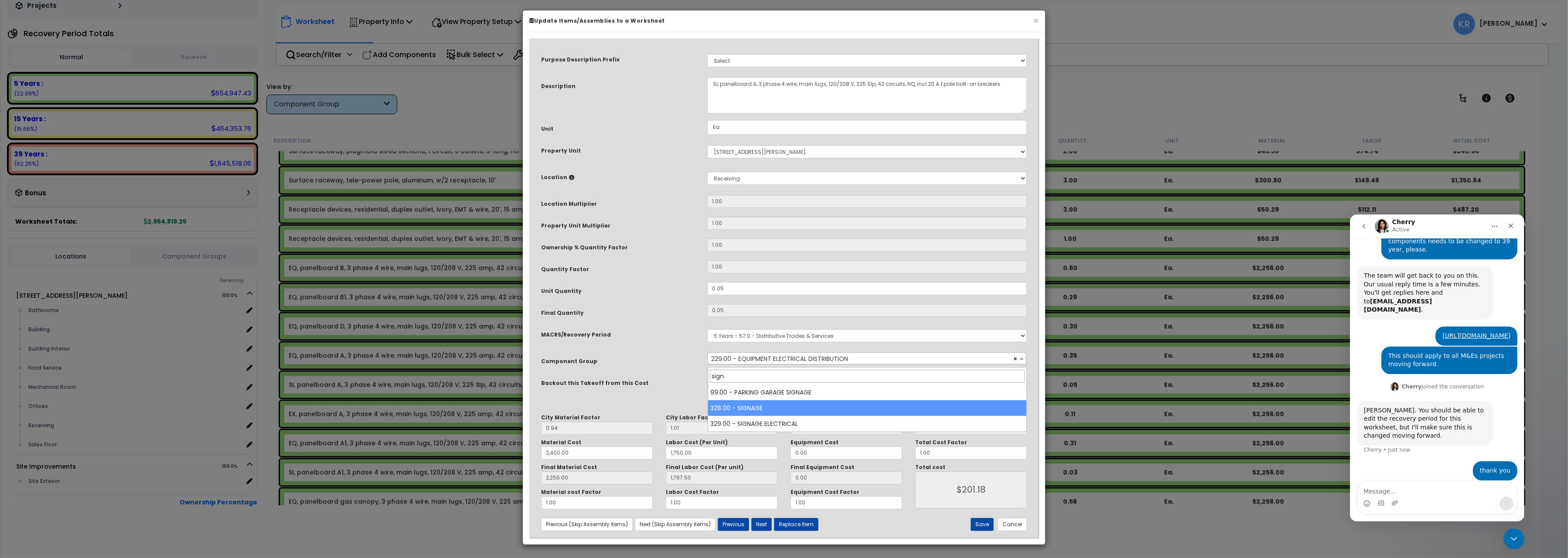
type input "sign"
select select "57119"
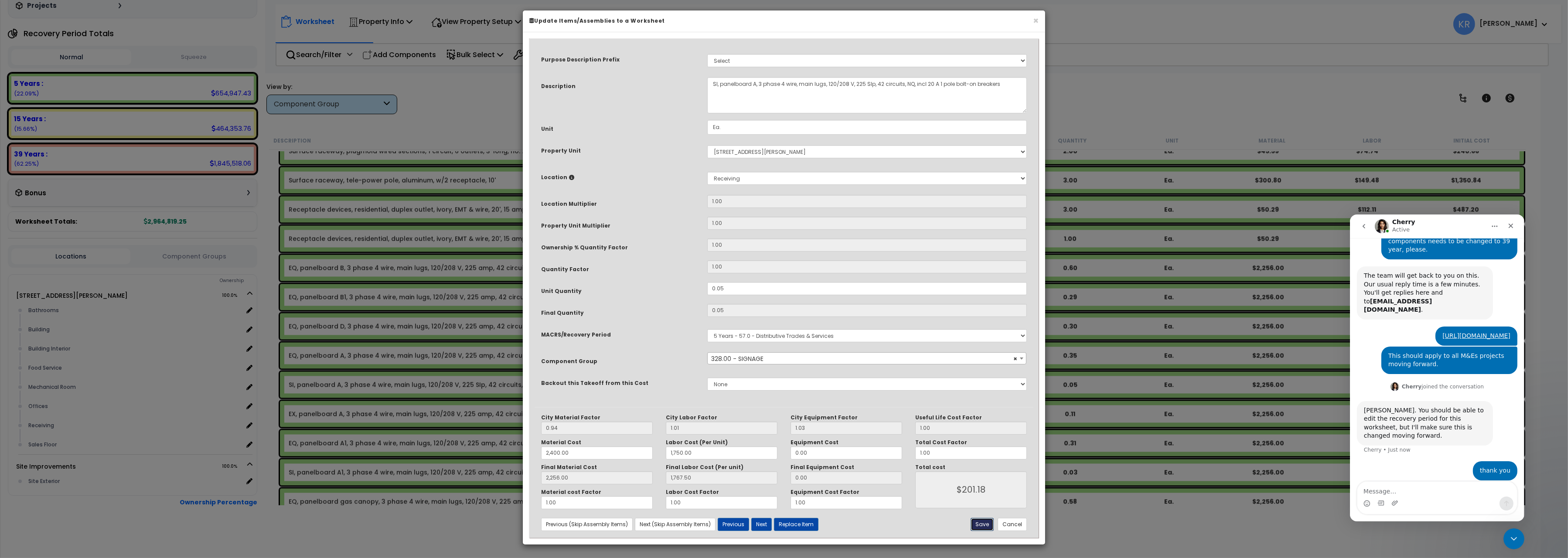
click at [983, 486] on button "Save" at bounding box center [982, 524] width 23 height 13
type input "2400.00"
type input "1750.00"
type input "2256.00"
type input "1767.50"
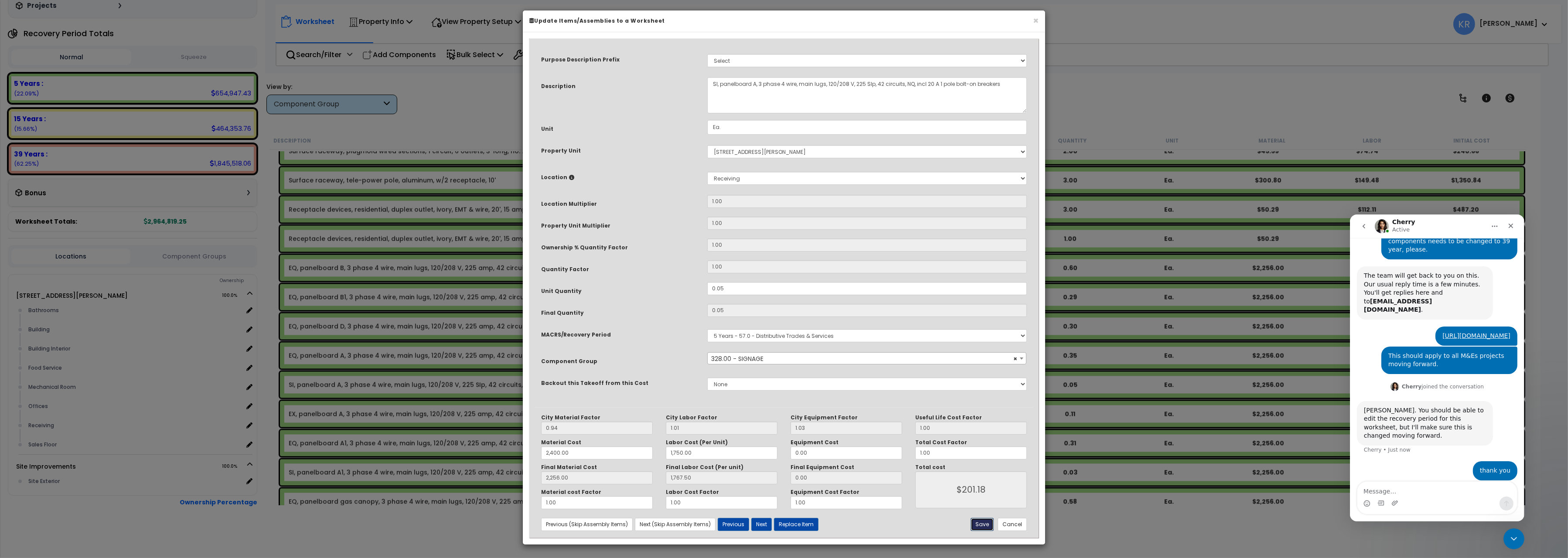
type input "201.18"
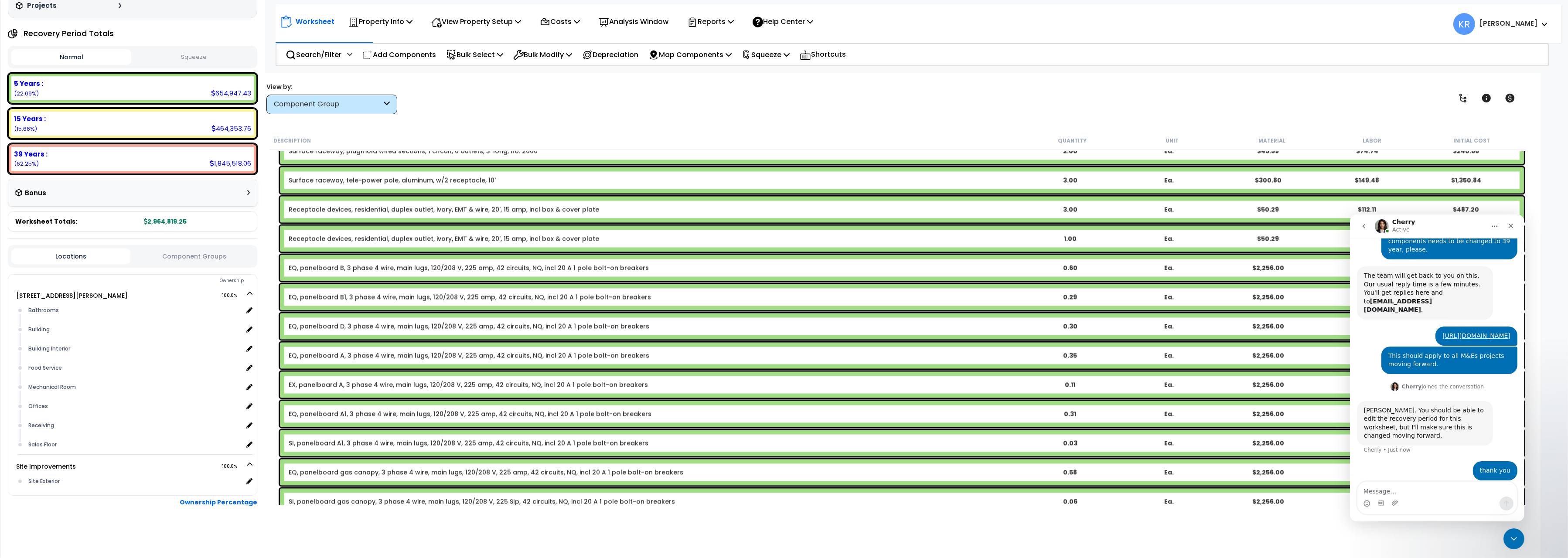
click at [339, 383] on link "EX, panelboard A, 3 phase 4 wire, main lugs, 120/208 V, 225 amp, 42 circuits, N…" at bounding box center [468, 385] width 359 height 9
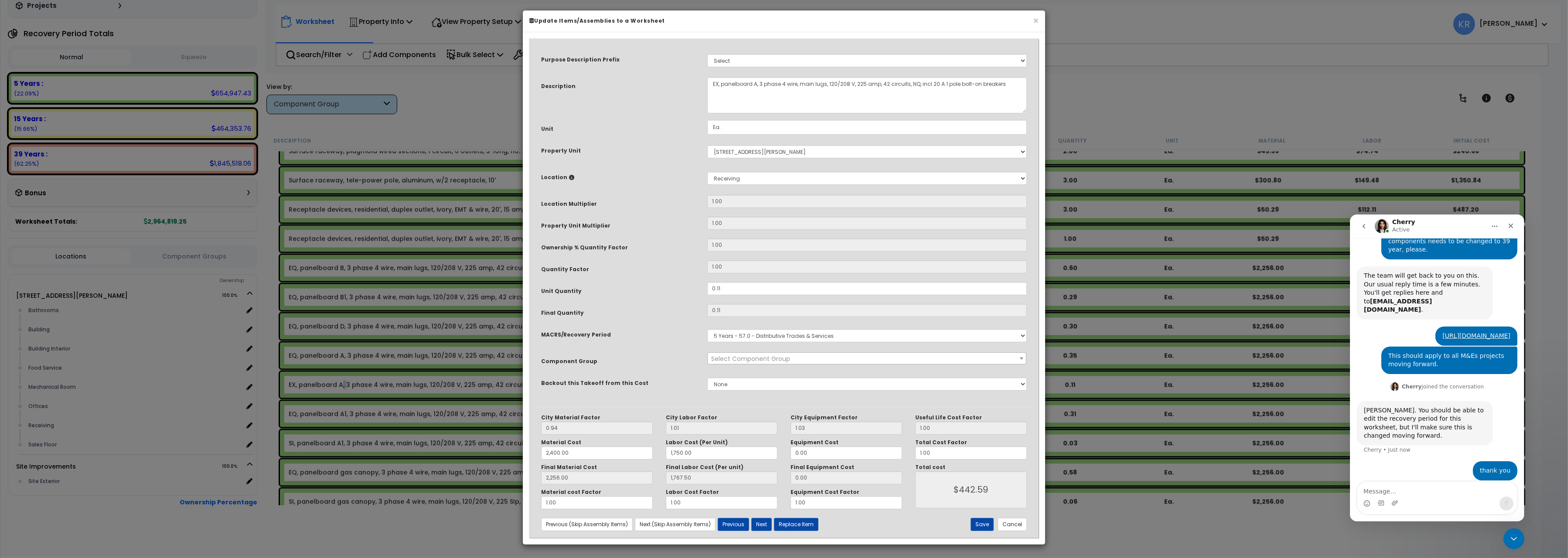
select select "57033"
click at [707, 329] on select "Select MACRS/Recovery Period 5 Years - 57.0 - Distributive Trades & Services 5 …" at bounding box center [867, 335] width 320 height 13
select select "3666"
click option "15 Years - 00.3 - Land Improvements" at bounding box center [0, 0] width 0 height 0
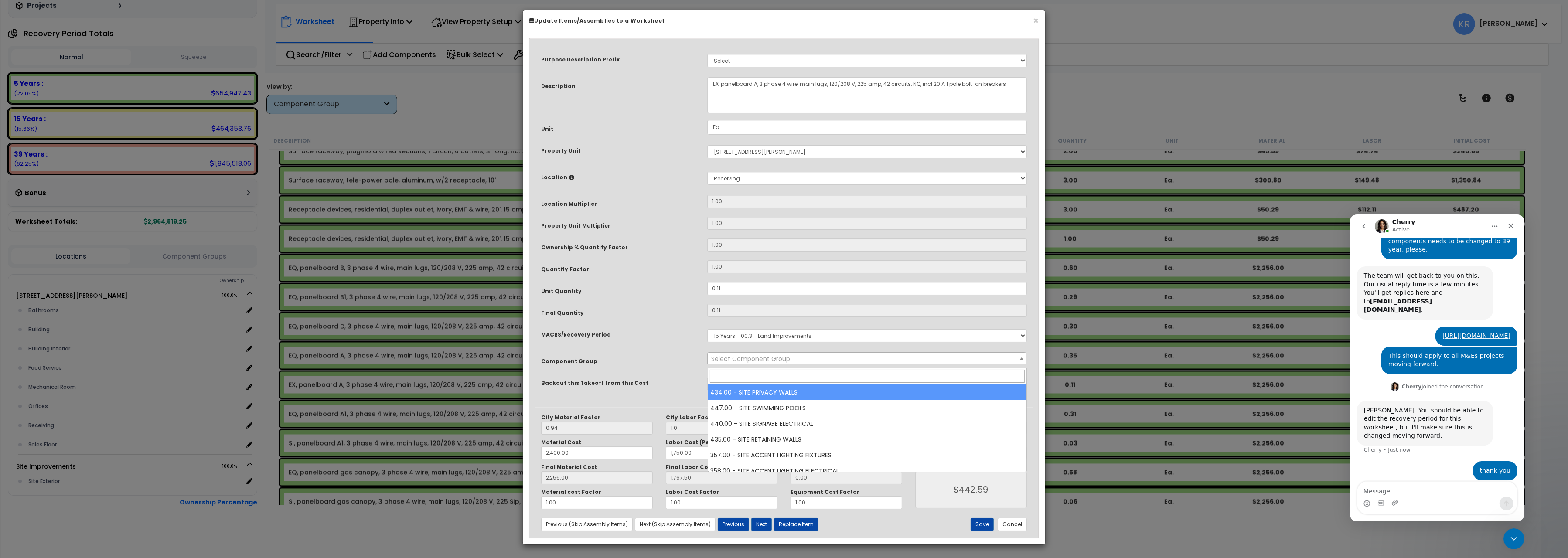
click at [724, 360] on span "Select Component Group" at bounding box center [751, 358] width 79 height 9
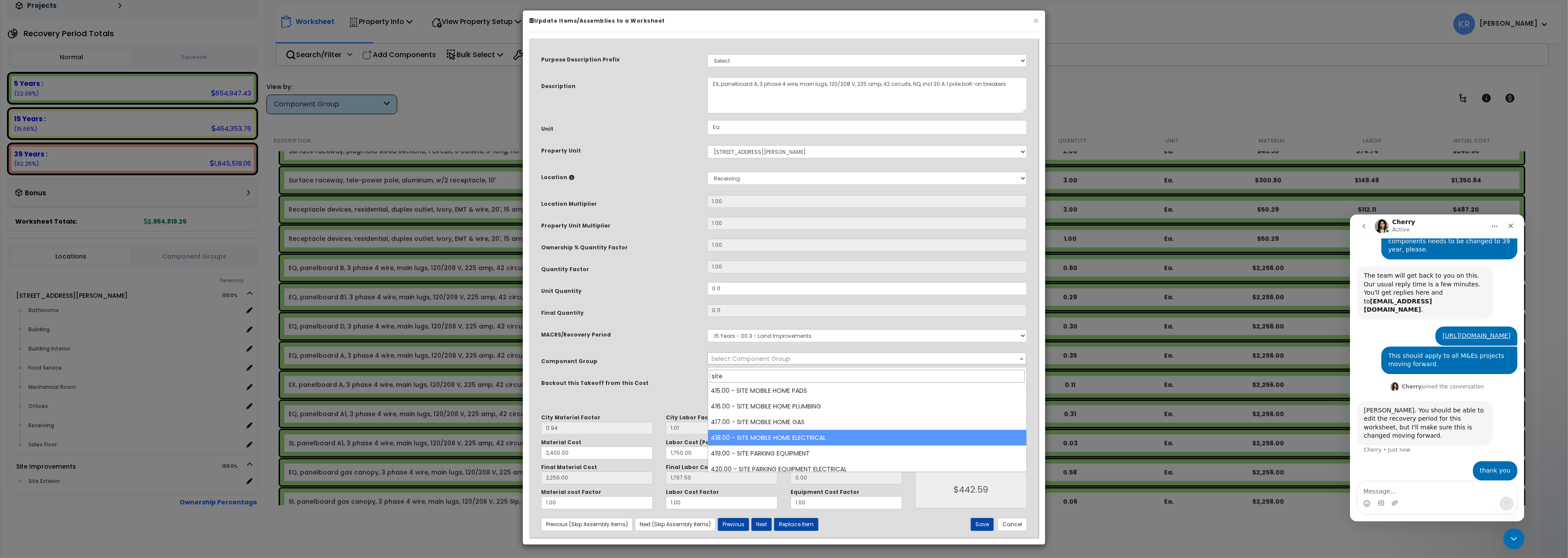
scroll to position [1023, 0]
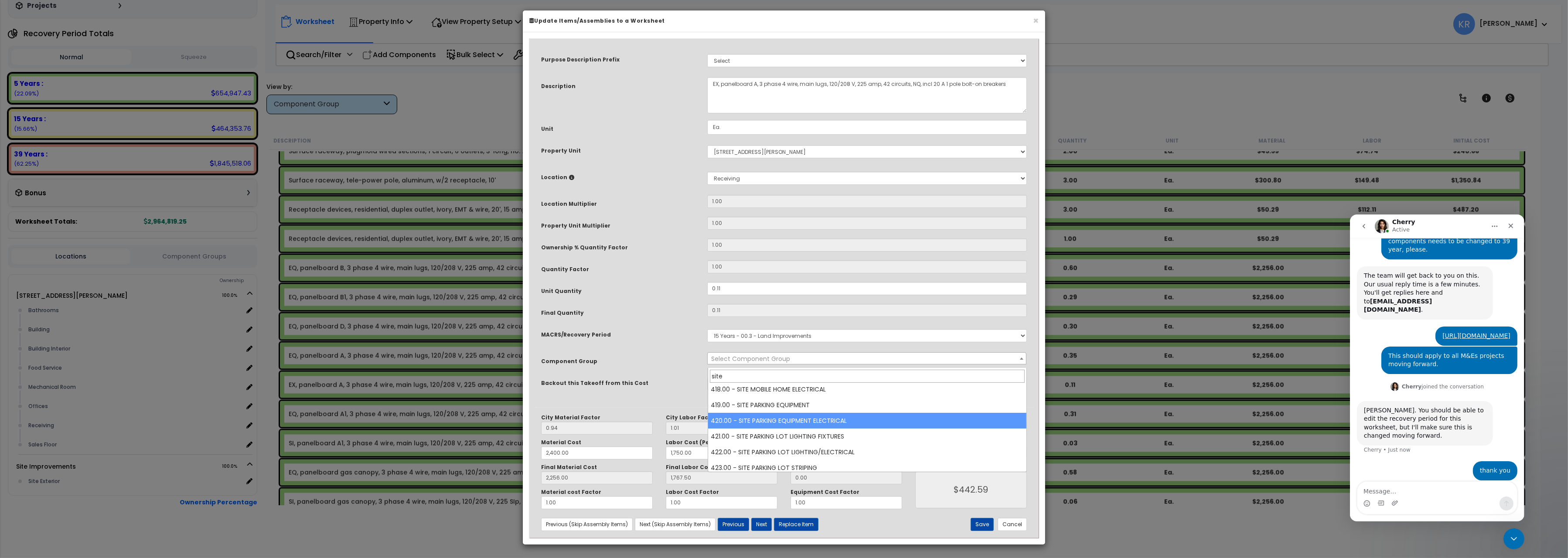
type input "site"
select select "57207"
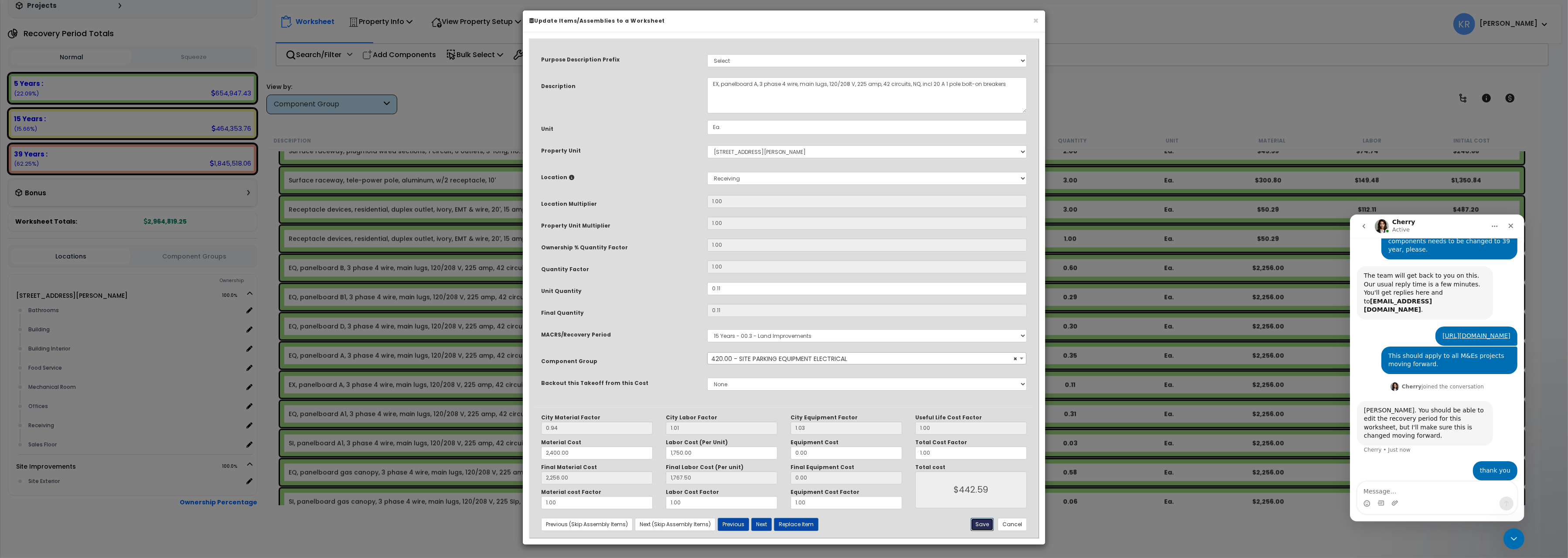
click at [980, 486] on button "Save" at bounding box center [982, 524] width 23 height 13
type input "2400.00"
type input "1750.00"
type input "2256.00"
type input "1767.50"
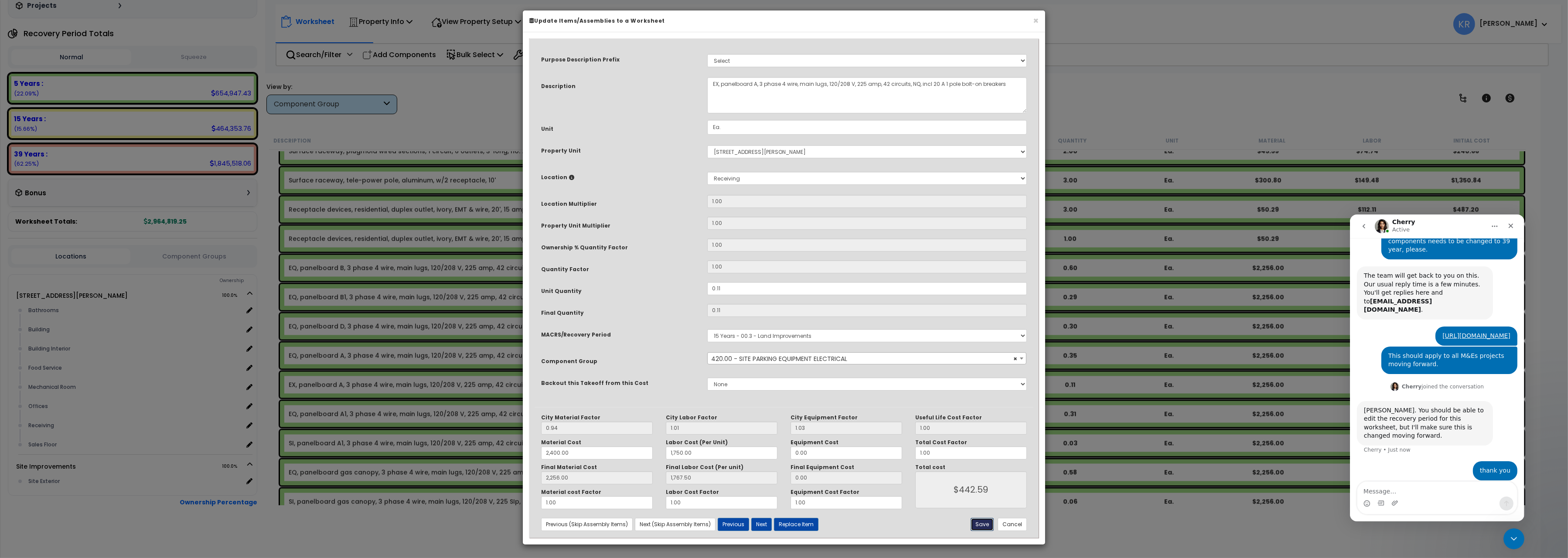
type input "442.59"
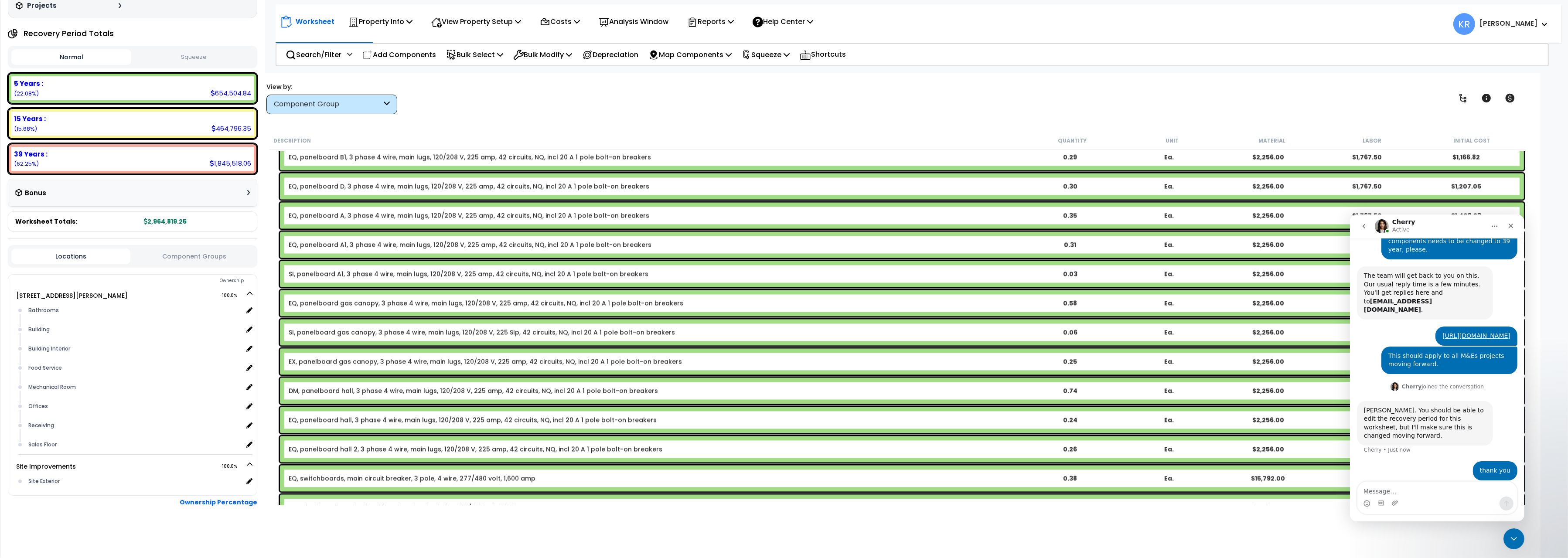
scroll to position [3625, 0]
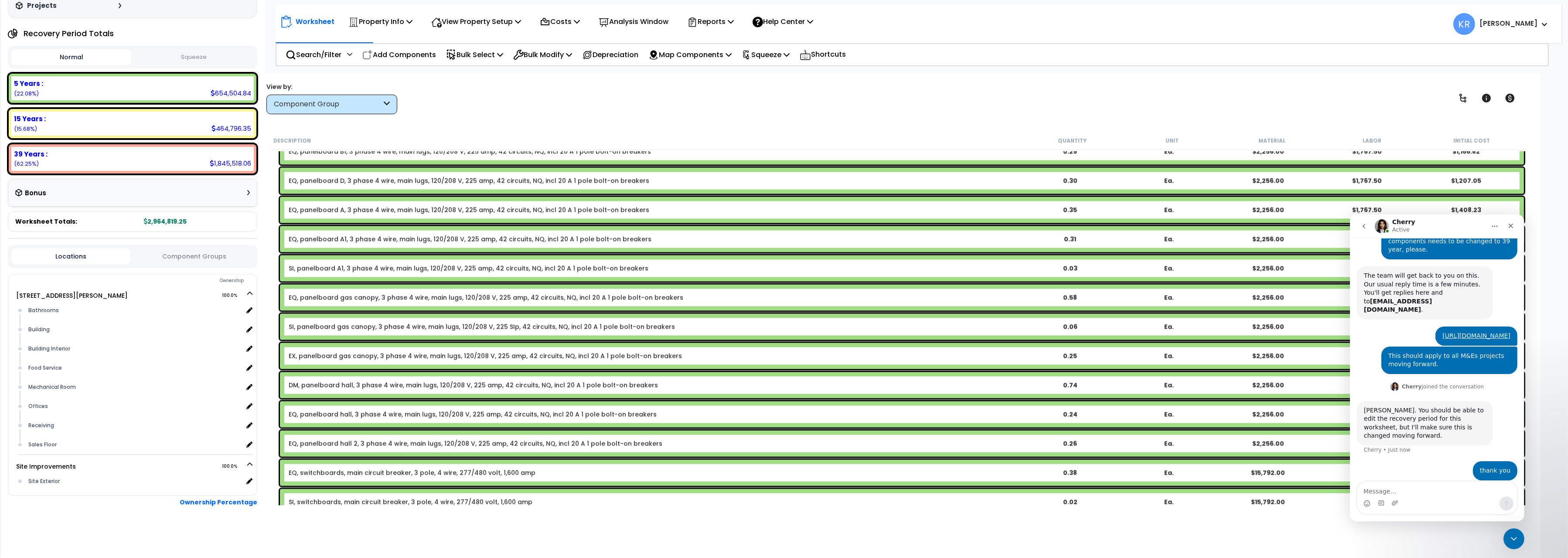
click at [309, 270] on link "SI, panelboard A1, 3 phase 4 wire, main lugs, 120/208 V, 225 amp, 42 circuits, …" at bounding box center [468, 268] width 360 height 9
click at [304, 270] on link "SI, panelboard A1, 3 phase 4 wire, main lugs, 120/208 V, 225 amp, 42 circuits, …" at bounding box center [468, 268] width 360 height 9
click at [304, 268] on link "SI, panelboard A1, 3 phase 4 wire, main lugs, 120/208 V, 225 amp, 42 circuits, …" at bounding box center [468, 268] width 360 height 9
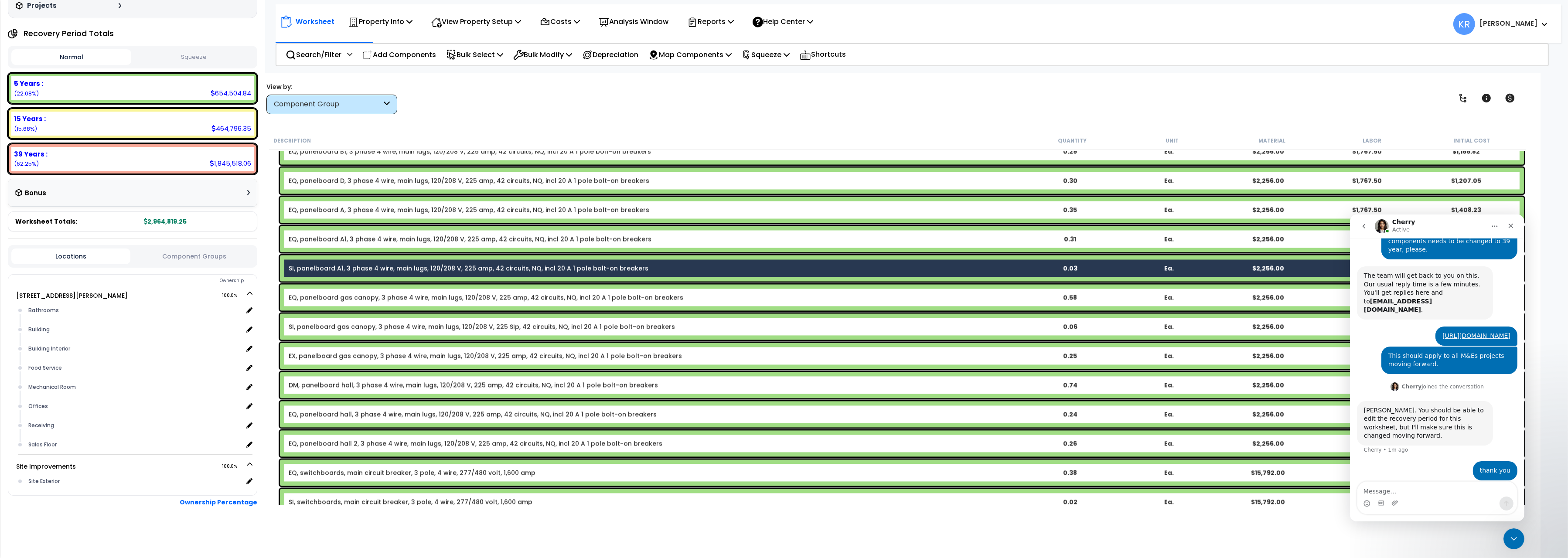
click at [310, 327] on link "SI, panelboard gas canopy, 3 phase 4 wire, main lugs, 120/208 V, 225 SIp, 42 ci…" at bounding box center [481, 326] width 387 height 9
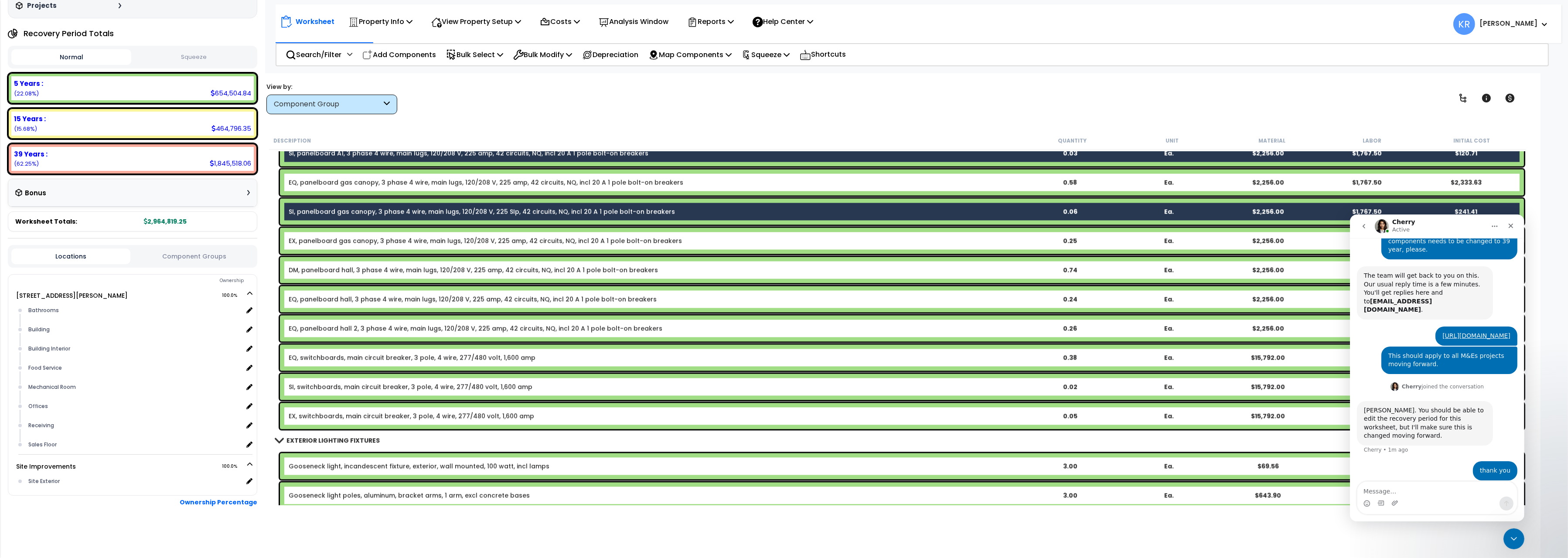
scroll to position [3771, 0]
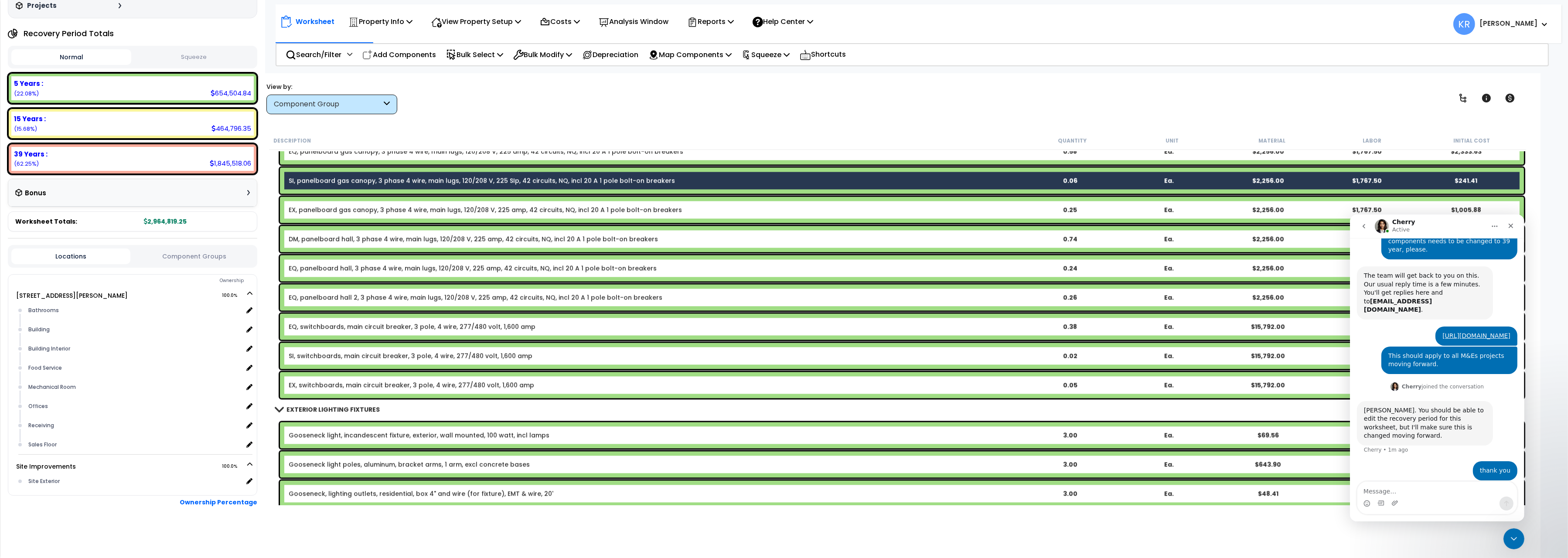
click at [328, 354] on link "SI, switchboards, main circuit breaker, 3 pole, 4 wire, 277/480 volt, 1,600 amp" at bounding box center [410, 355] width 243 height 9
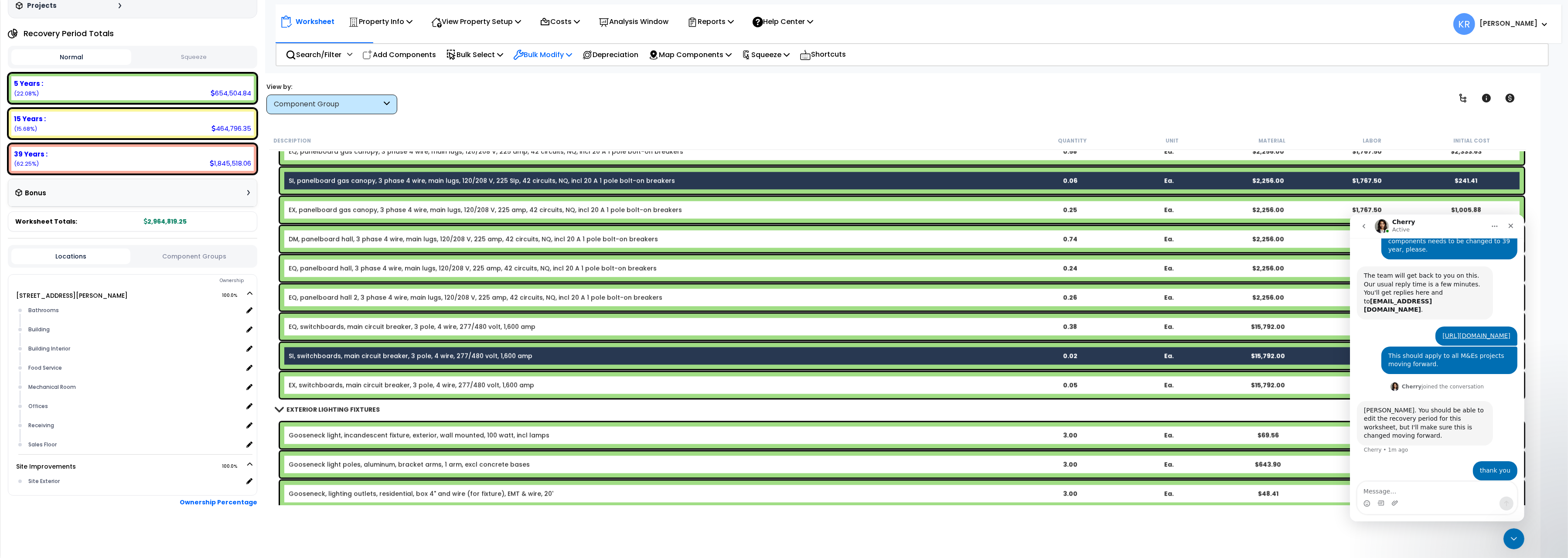
click at [564, 58] on p "Bulk Modify" at bounding box center [542, 54] width 59 height 12
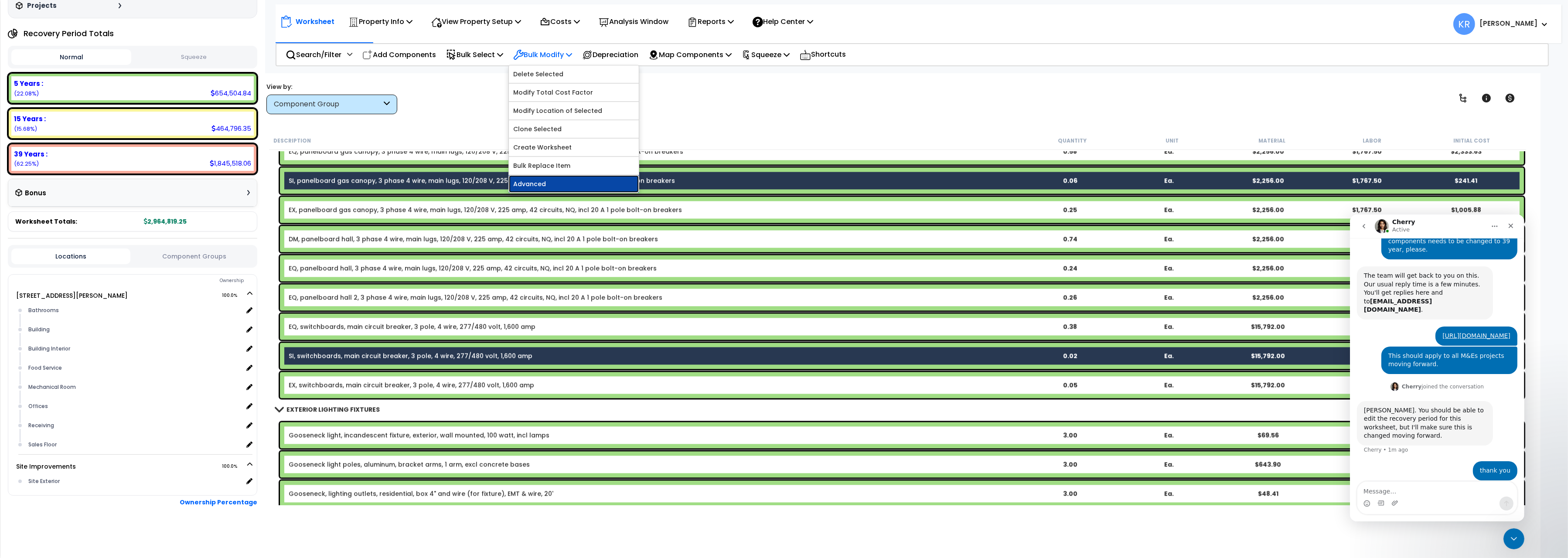
click at [548, 181] on link "Advanced" at bounding box center [573, 184] width 130 height 18
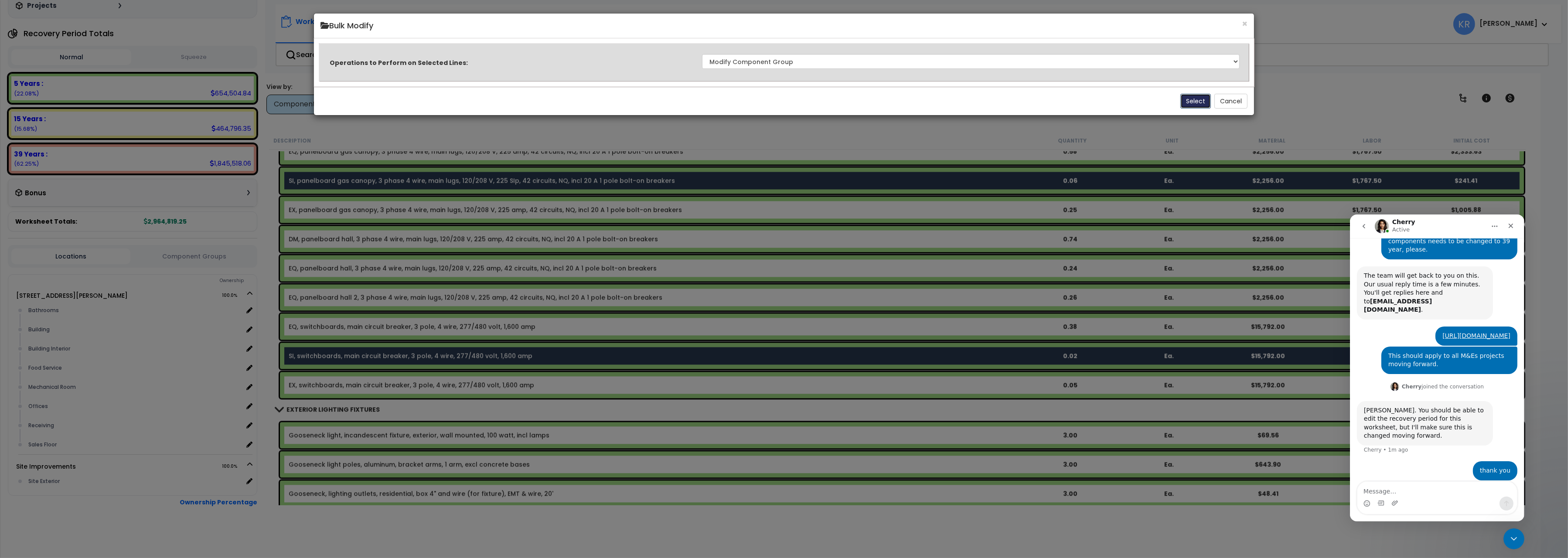
click at [1197, 107] on button "Select" at bounding box center [1195, 101] width 30 height 15
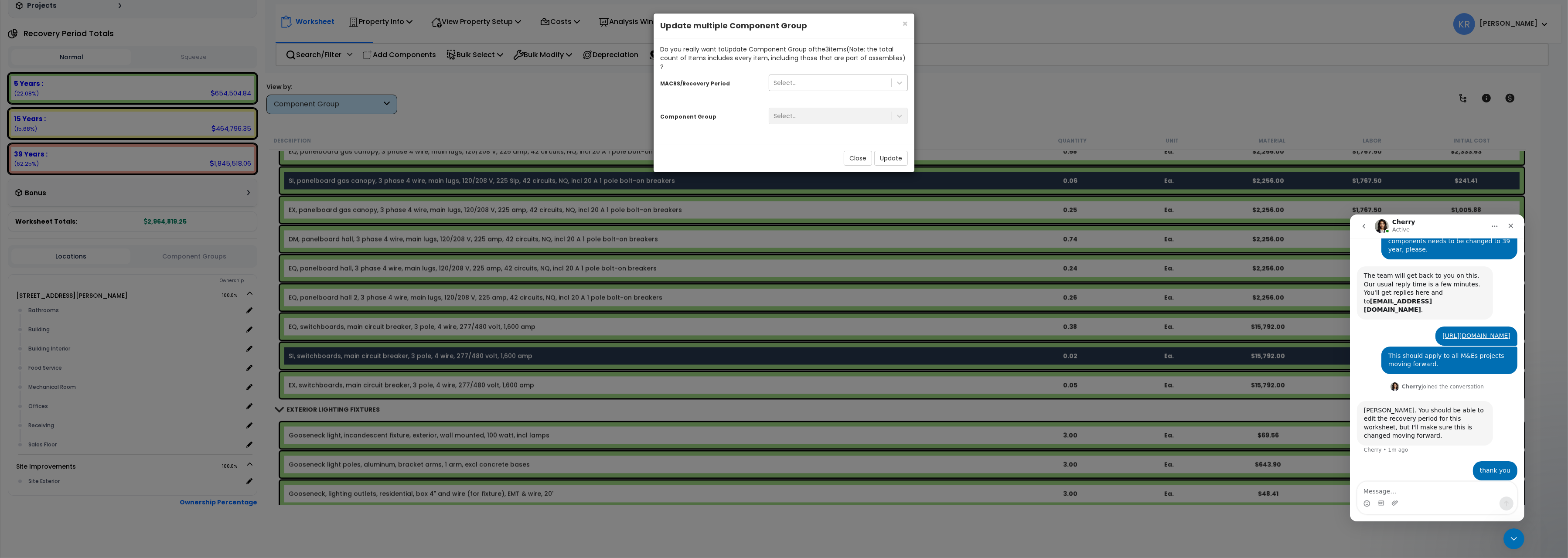
click at [807, 76] on div "Select..." at bounding box center [830, 83] width 122 height 14
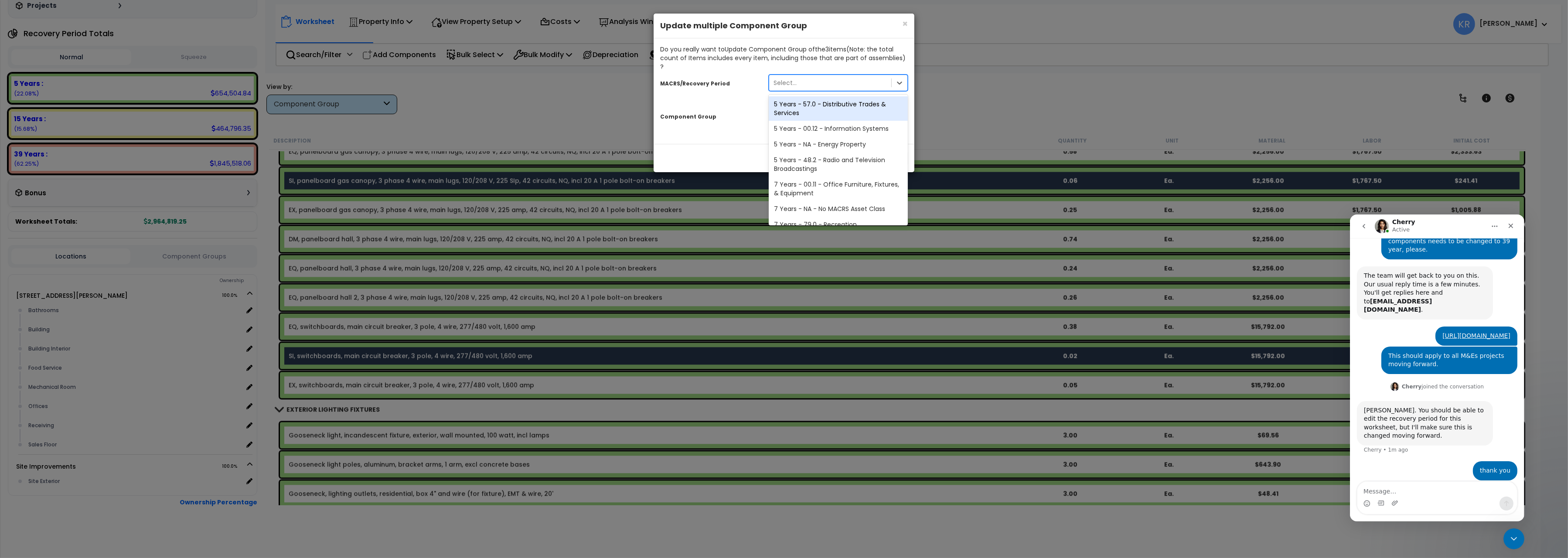
click at [799, 108] on div "5 Years - 57.0 - Distributive Trades & Services" at bounding box center [838, 108] width 139 height 24
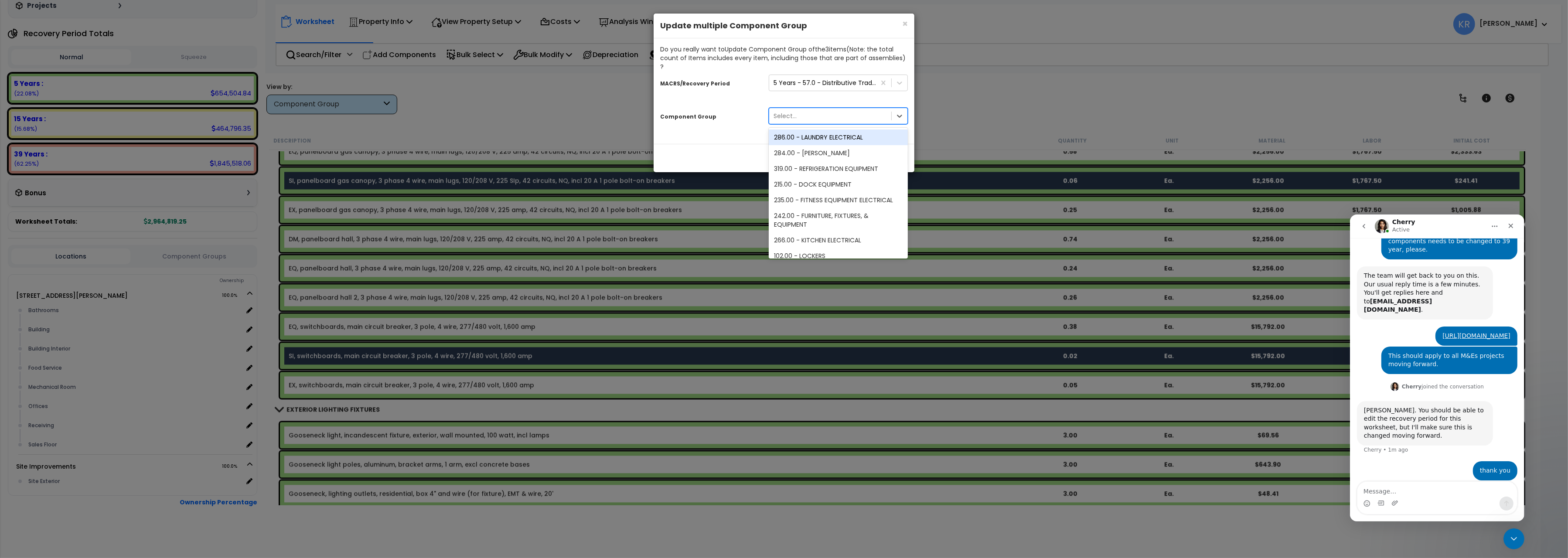
click at [791, 111] on div "Select..." at bounding box center [785, 116] width 23 height 9
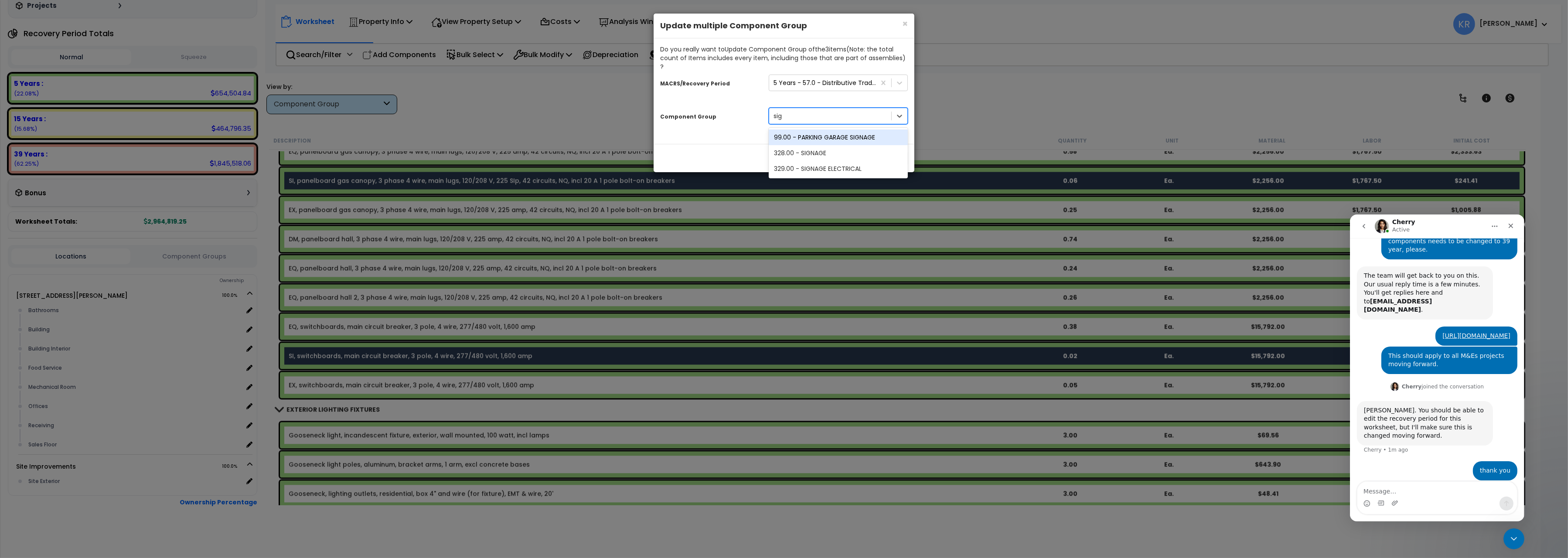
type input "sign"
click at [819, 147] on div "328.00 - SIGNAGE" at bounding box center [838, 153] width 139 height 16
click at [889, 153] on button "Update" at bounding box center [891, 158] width 33 height 15
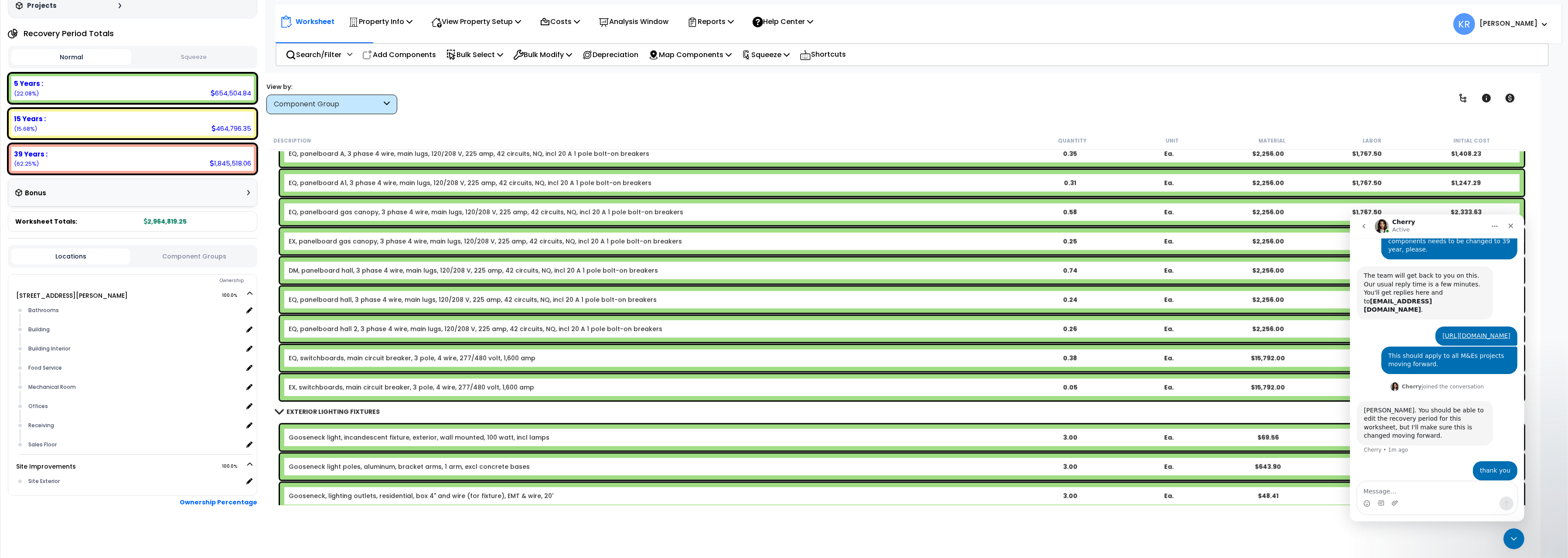
scroll to position [3674, 0]
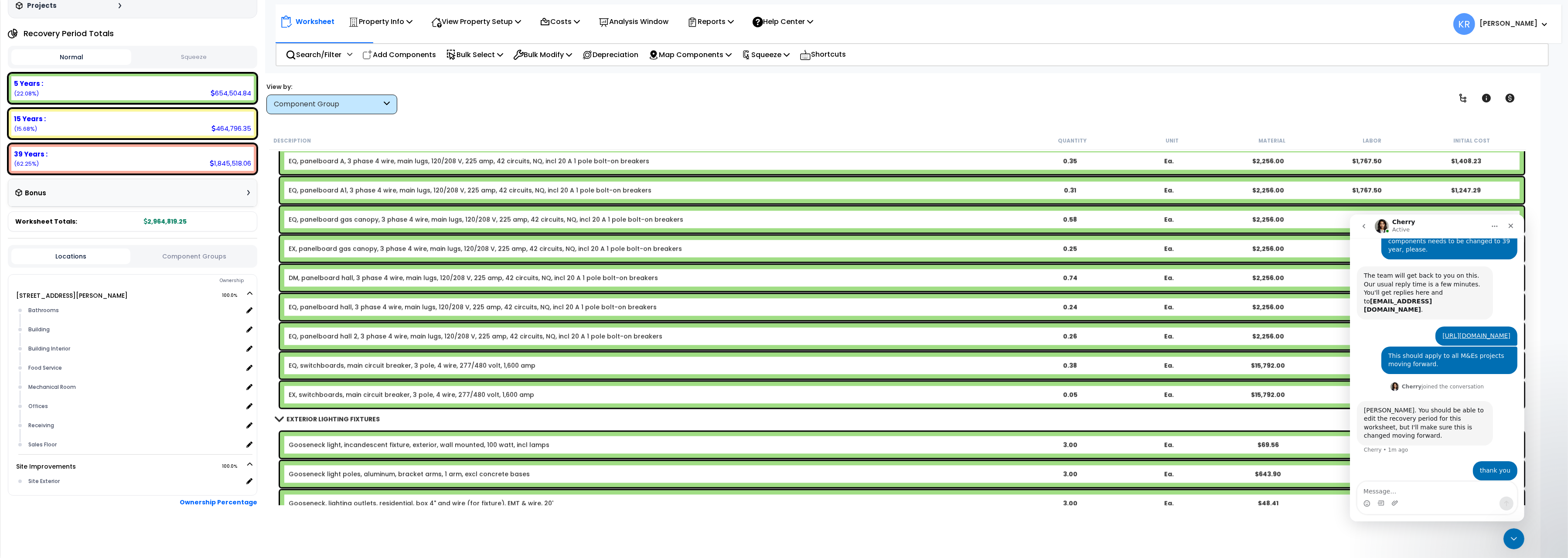
click at [307, 394] on link "EX, switchboards, main circuit breaker, 3 pole, 4 wire, 277/480 volt, 1,600 amp" at bounding box center [411, 394] width 245 height 9
click at [307, 394] on link "EX, switchboards, main circuit breaker, 3 pole, 4 wire, 277/480 volt, 1,600 amp" at bounding box center [411, 394] width 245 height 9
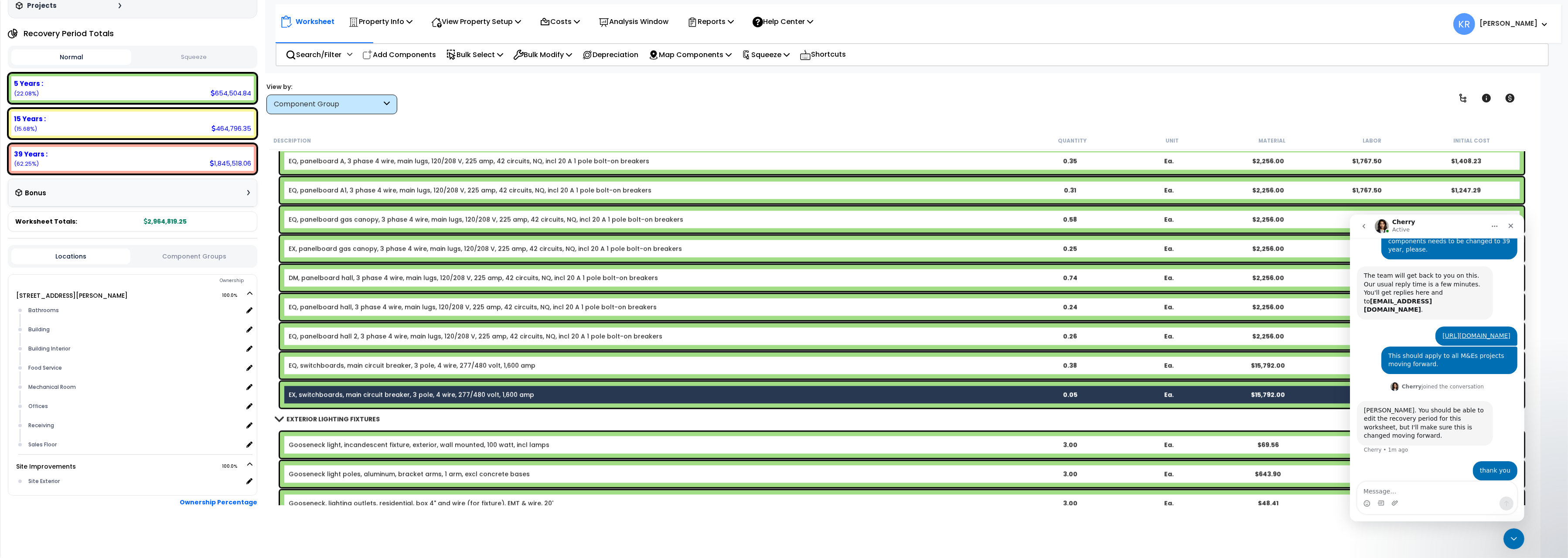
click at [315, 248] on link "EX, panelboard gas canopy, 3 phase 4 wire, main lugs, 120/208 V, 225 amp, 42 ci…" at bounding box center [485, 248] width 393 height 9
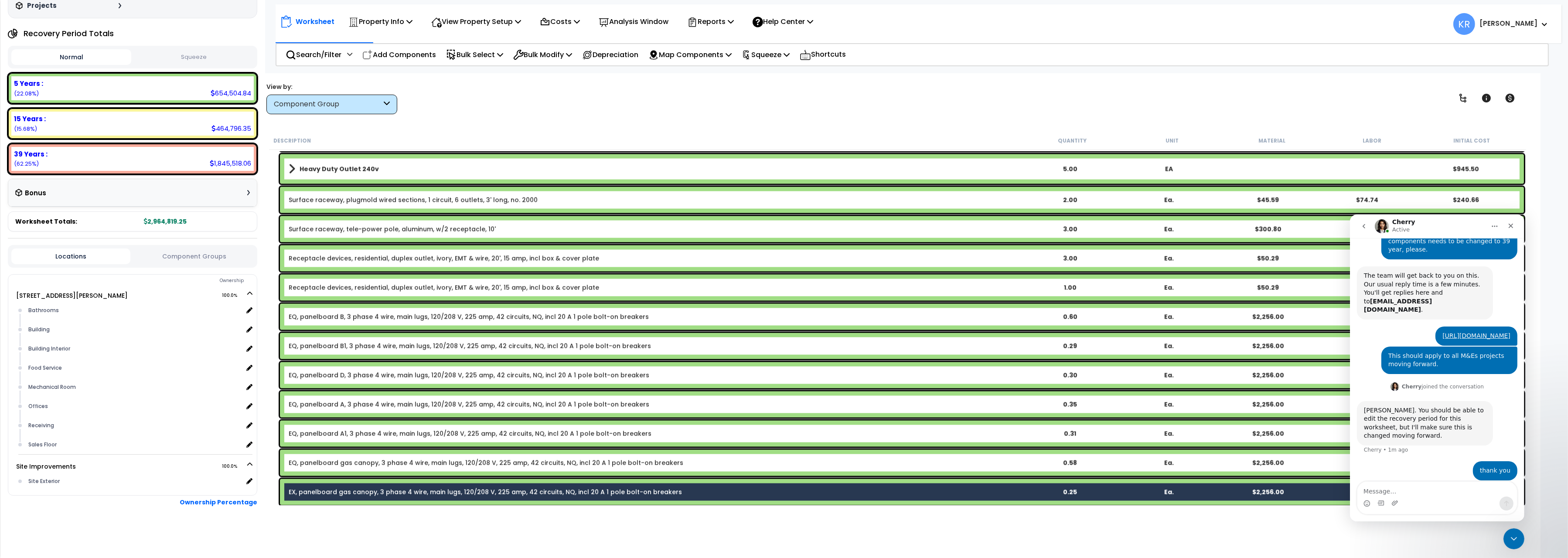
scroll to position [3381, 0]
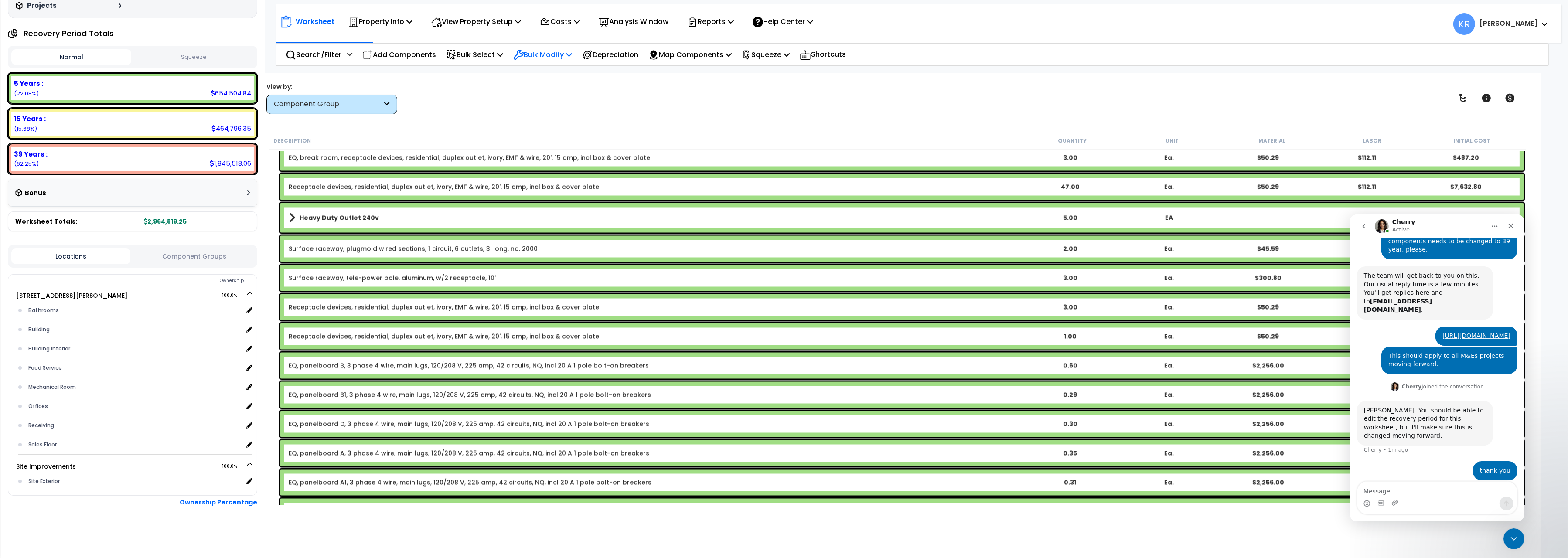
click at [532, 48] on div "Bulk Modify" at bounding box center [542, 55] width 59 height 21
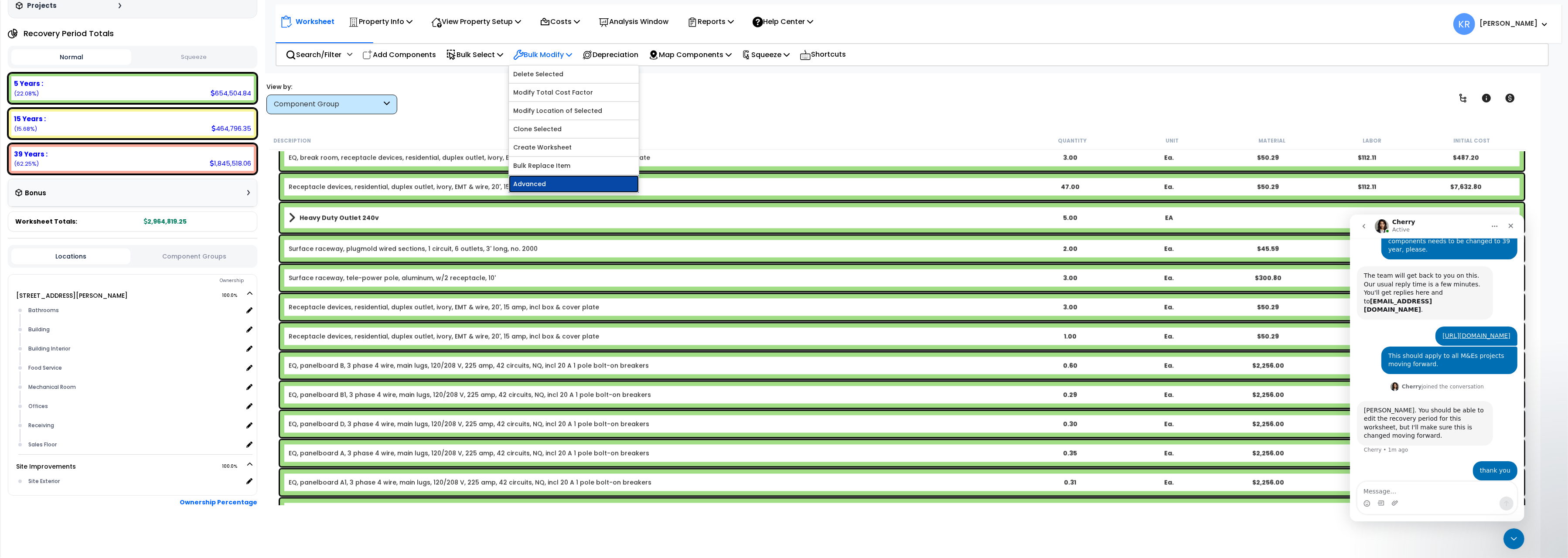
click at [533, 184] on link "Advanced" at bounding box center [573, 184] width 130 height 18
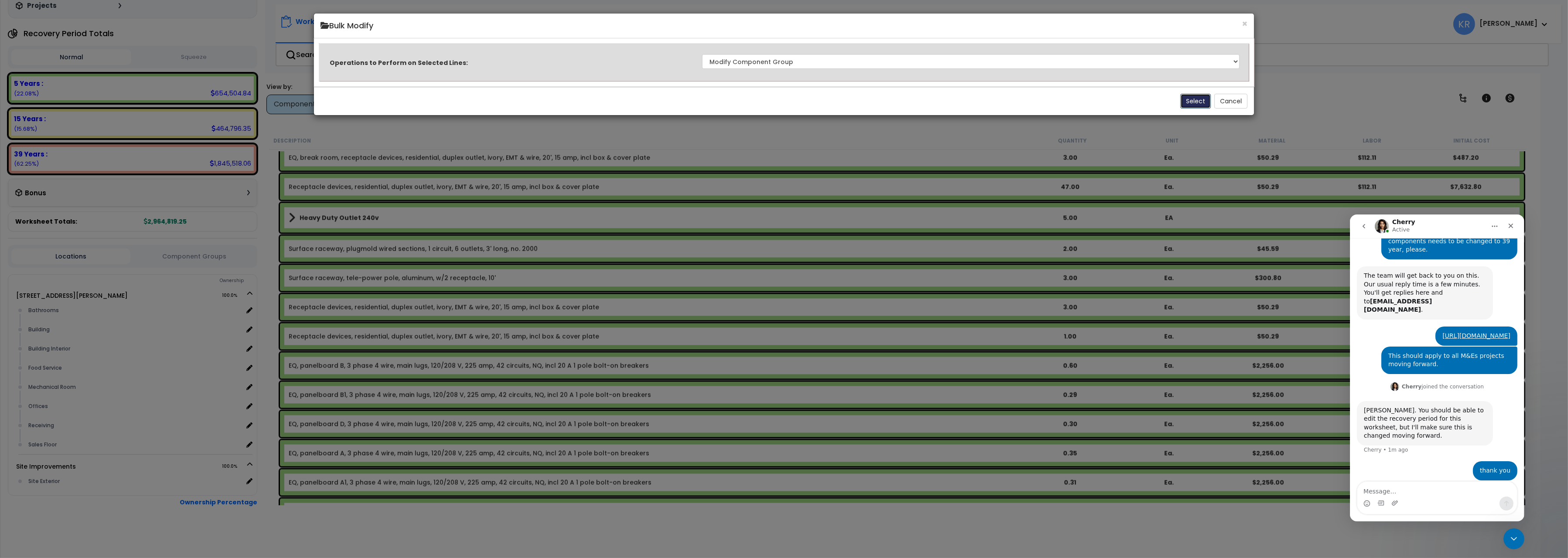
click at [1192, 103] on button "Select" at bounding box center [1195, 101] width 30 height 15
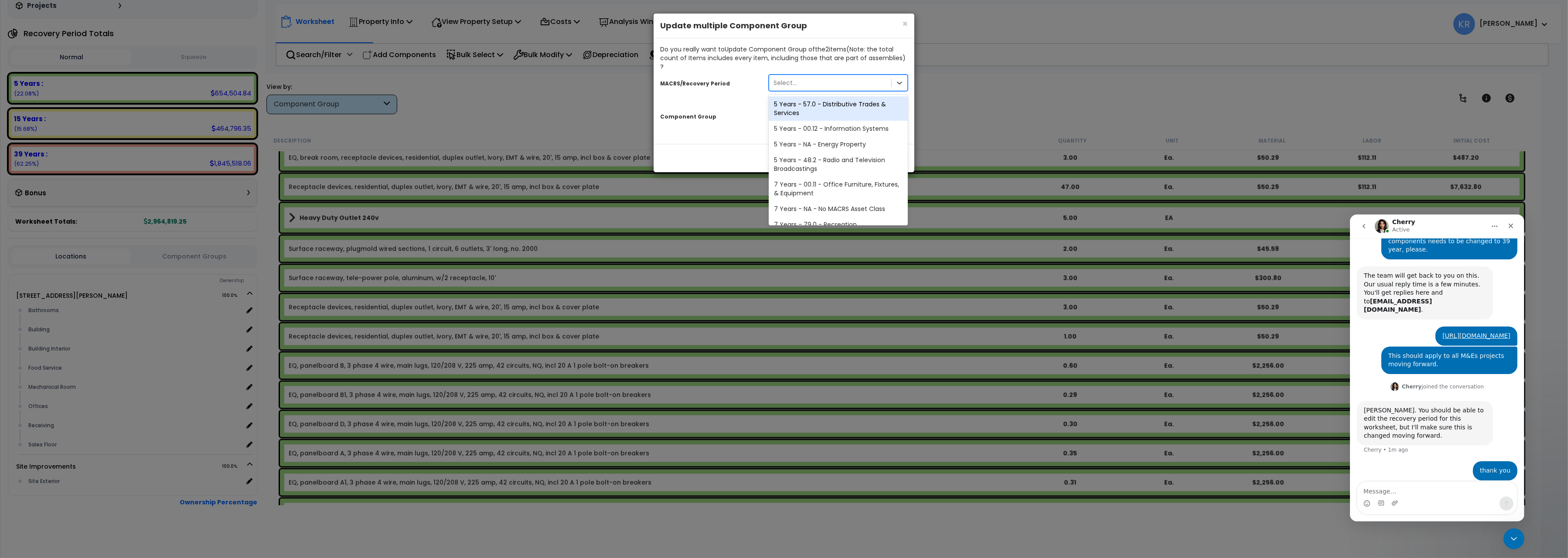
click at [810, 76] on div "Select..." at bounding box center [830, 83] width 122 height 14
click at [814, 136] on div "15 Years - 00.3 - Land Improvements" at bounding box center [838, 143] width 139 height 16
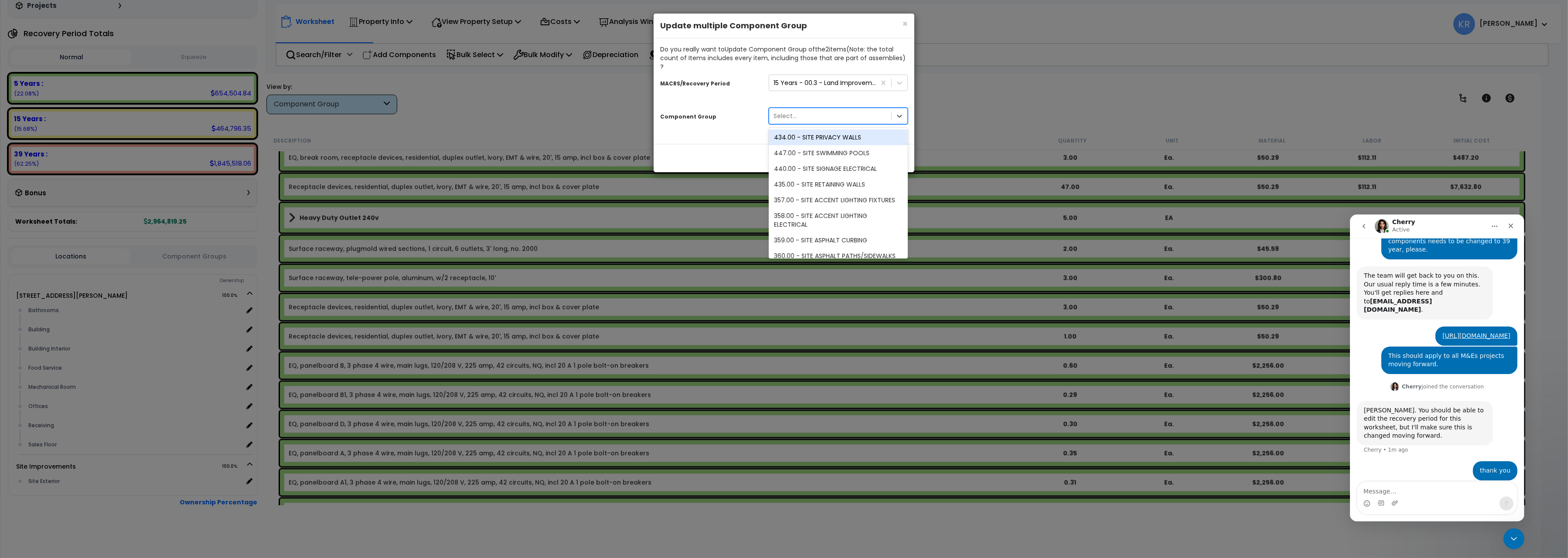
click at [807, 113] on div "Select..." at bounding box center [830, 116] width 122 height 14
click at [839, 196] on div "422.00 - SITE PARKING LOT LIGHTING/ELECTRICAL" at bounding box center [838, 208] width 139 height 24
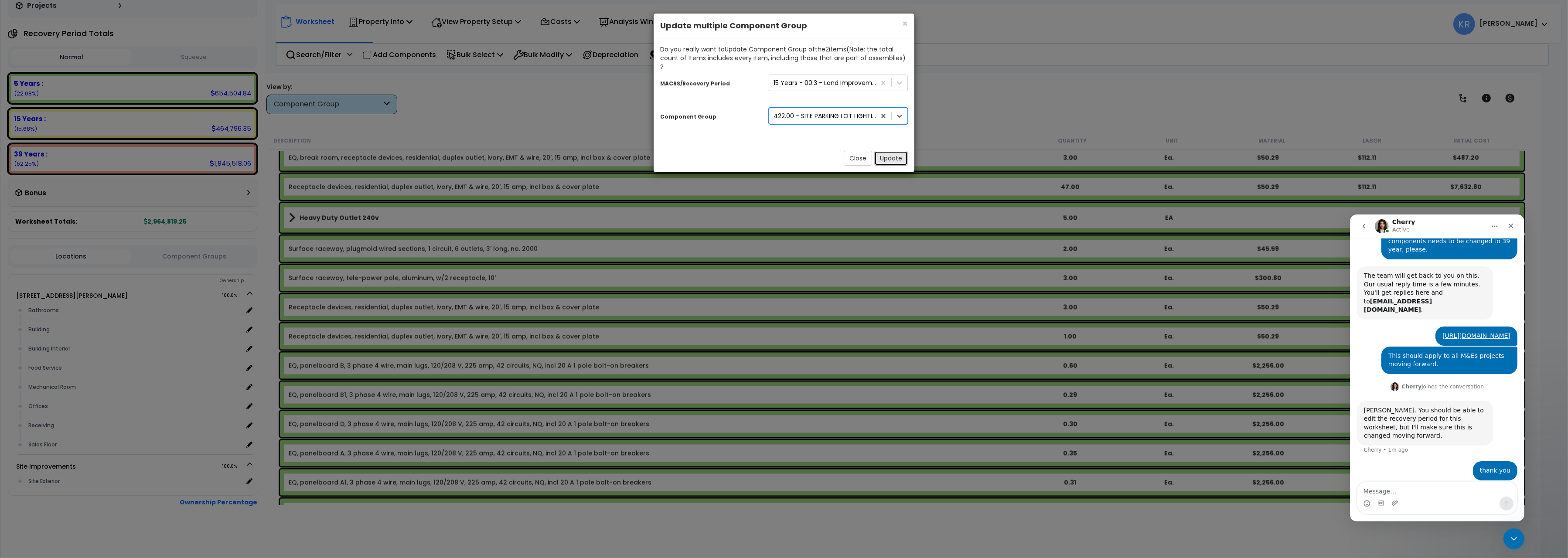
click at [887, 151] on button "Update" at bounding box center [891, 158] width 33 height 15
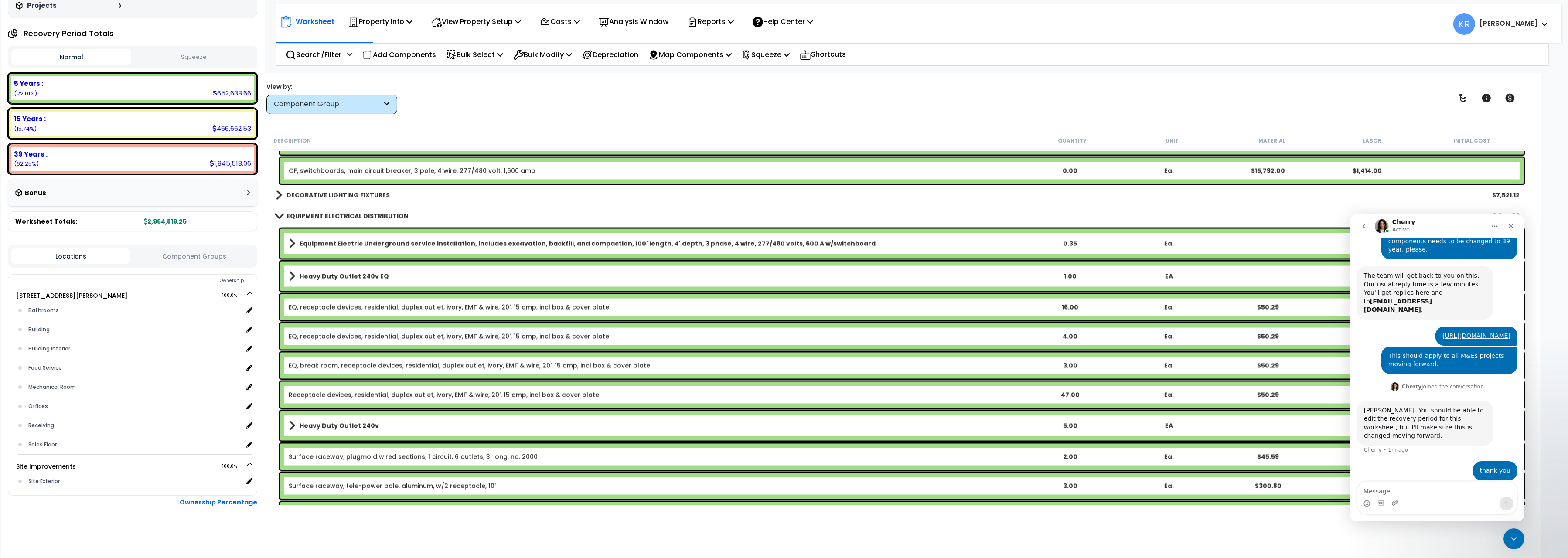
scroll to position [3137, 0]
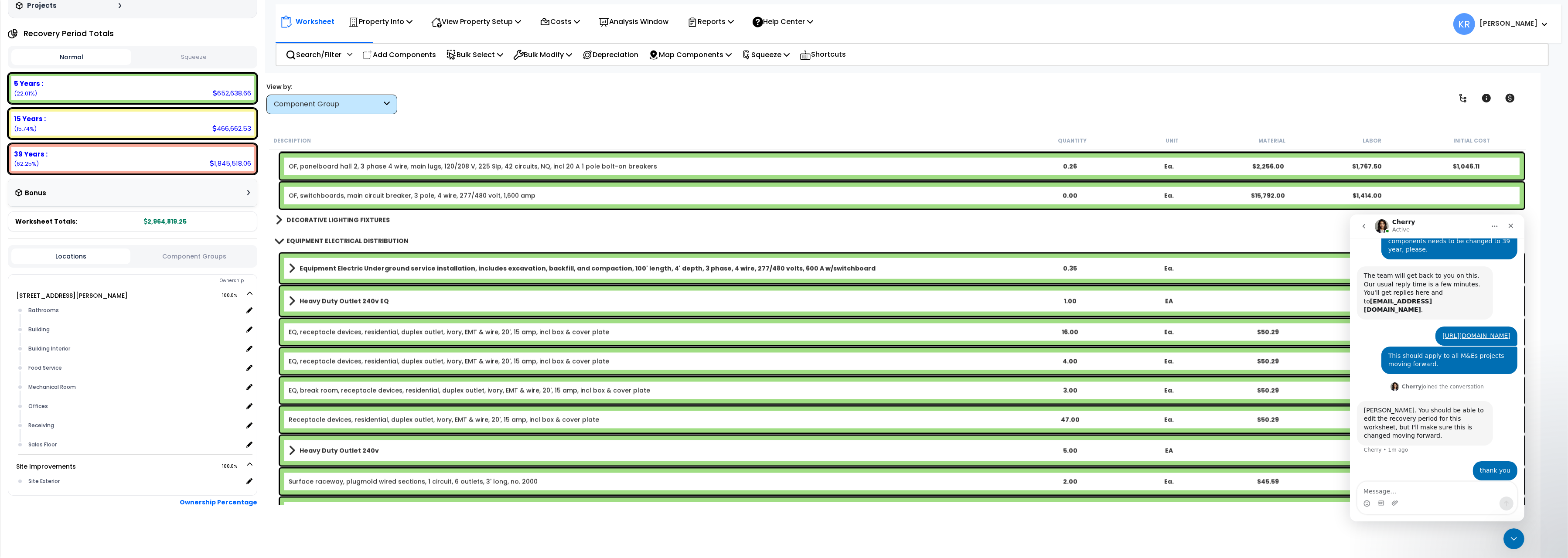
click at [337, 242] on b "EQUIPMENT ELECTRICAL DISTRIBUTION" at bounding box center [348, 241] width 122 height 9
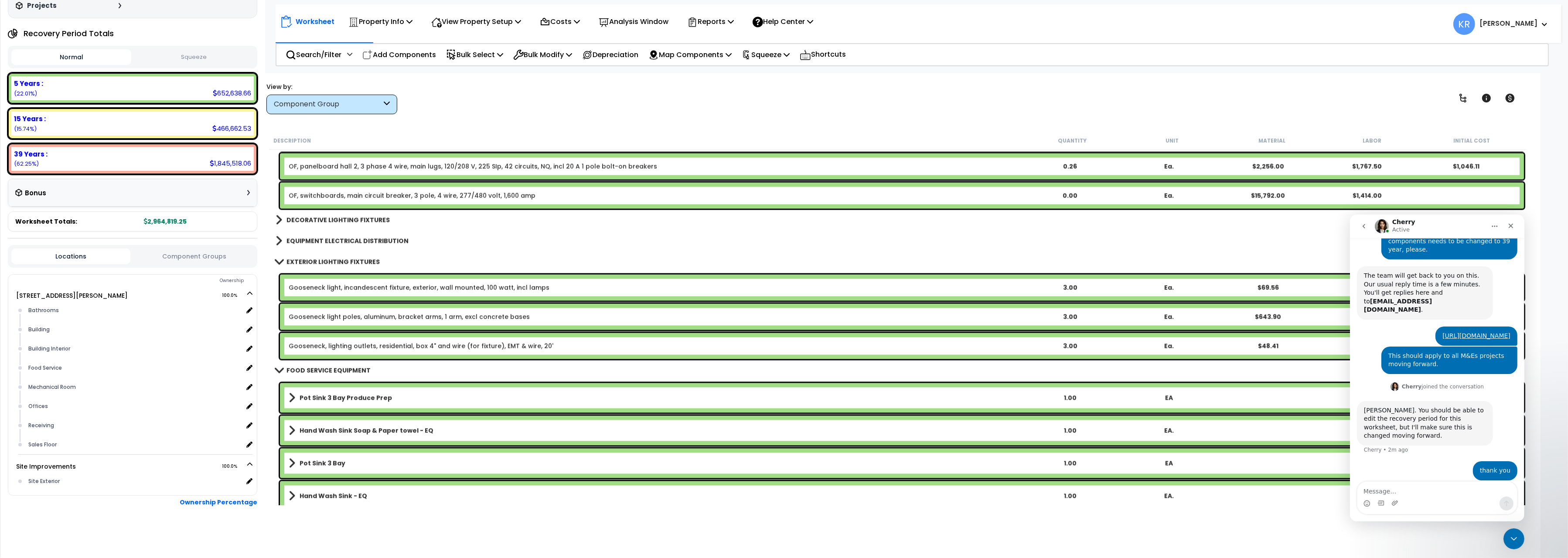
click at [334, 260] on b "EXTERIOR LIGHTING FIXTURES" at bounding box center [333, 262] width 93 height 9
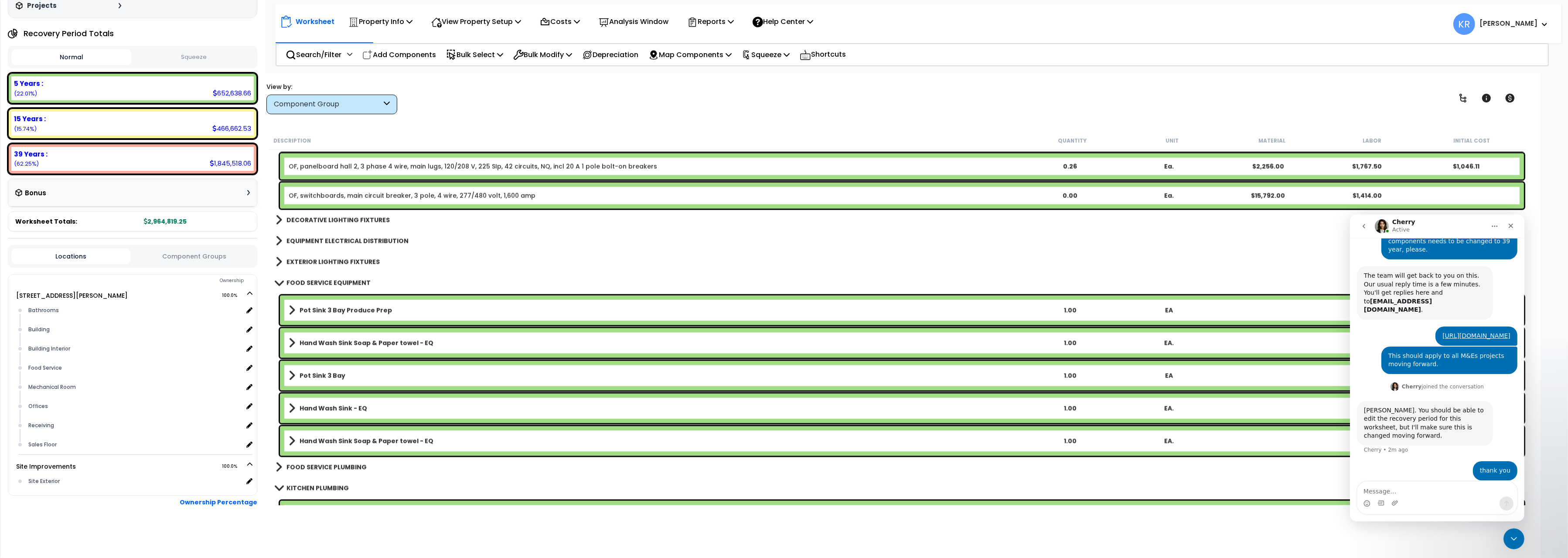
click at [332, 317] on div "Pot Sink 3 Bay Produce Prep 1.00 EA $1,597.20" at bounding box center [902, 310] width 1244 height 30
click at [314, 310] on b "Pot Sink 3 Bay Produce Prep" at bounding box center [346, 310] width 93 height 9
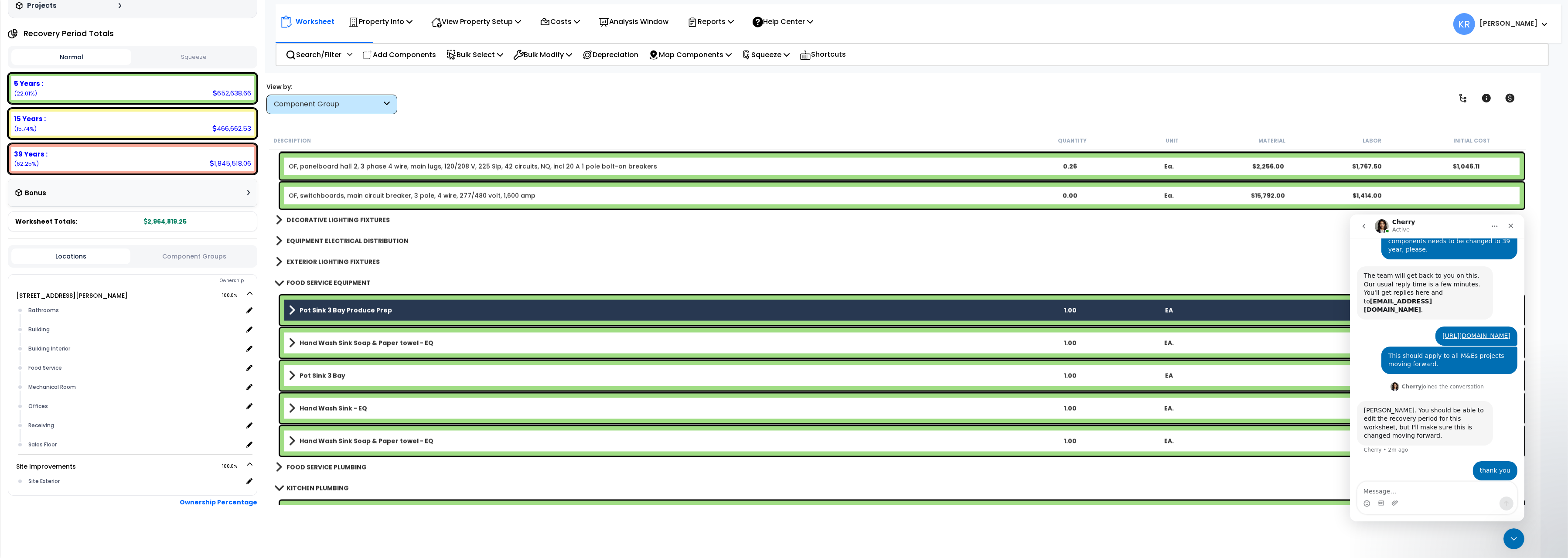
click at [301, 345] on b "Hand Wash Sink Soap & Paper towel - EQ" at bounding box center [366, 343] width 134 height 9
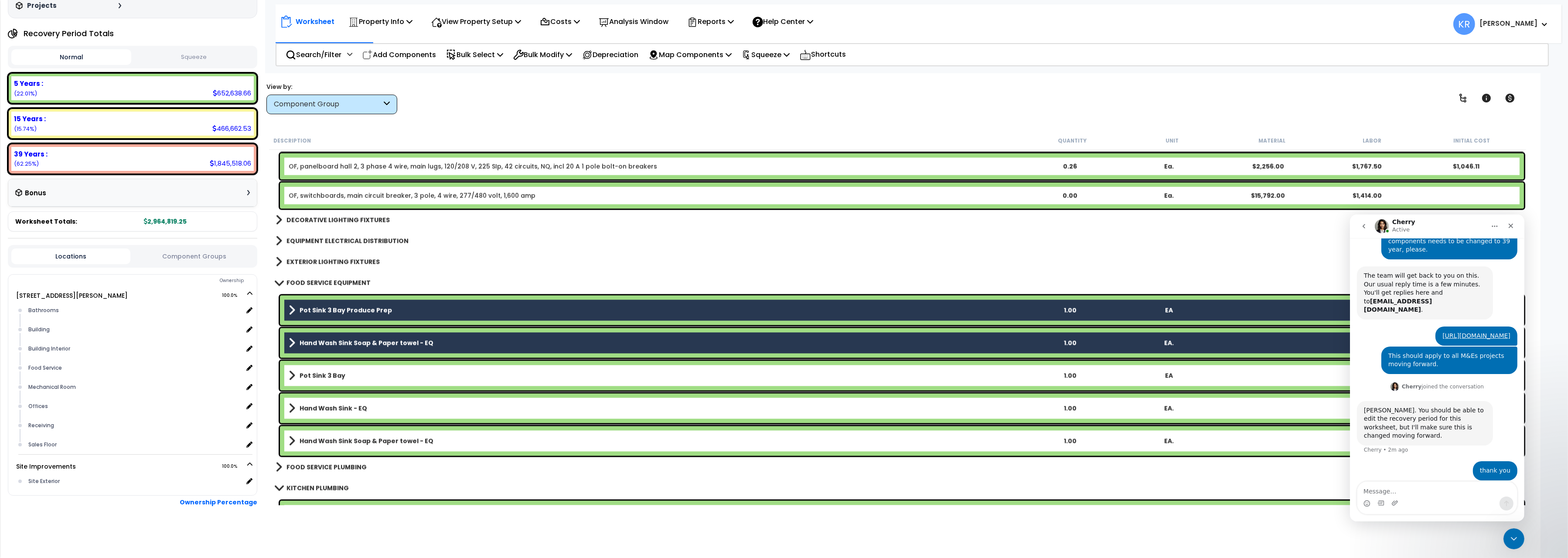
click at [304, 372] on b "Pot Sink 3 Bay" at bounding box center [322, 375] width 46 height 9
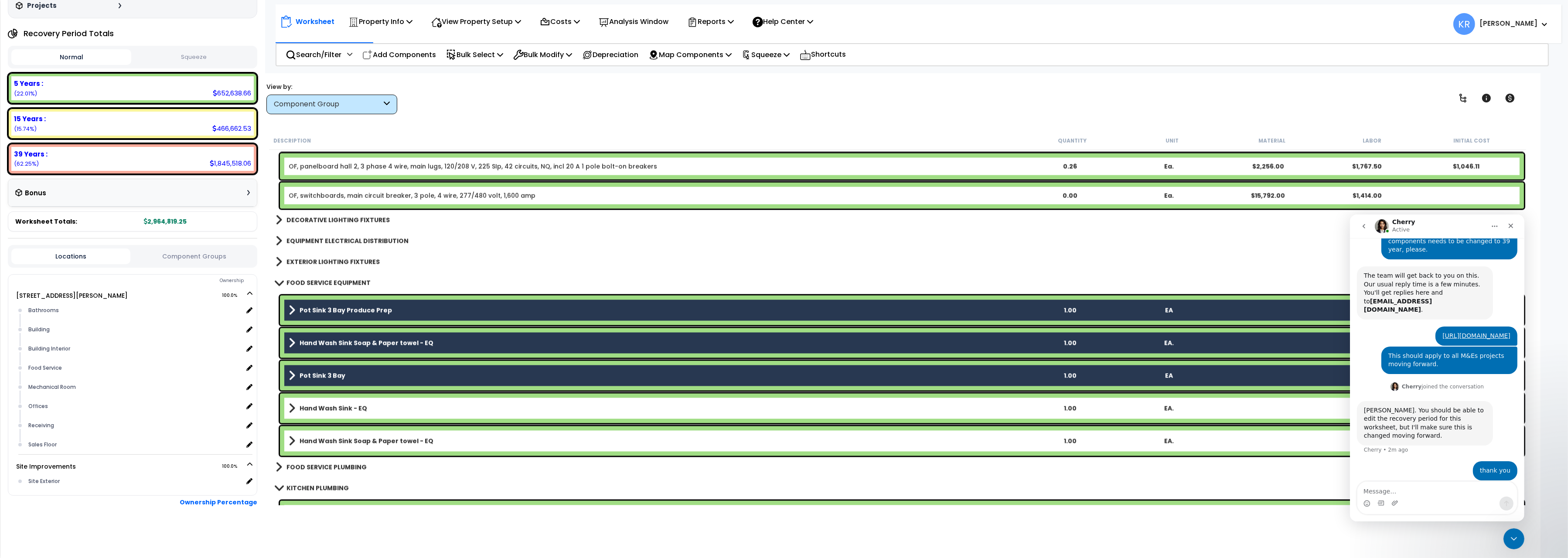
click at [303, 408] on b "Hand Wash Sink - EQ" at bounding box center [333, 408] width 68 height 9
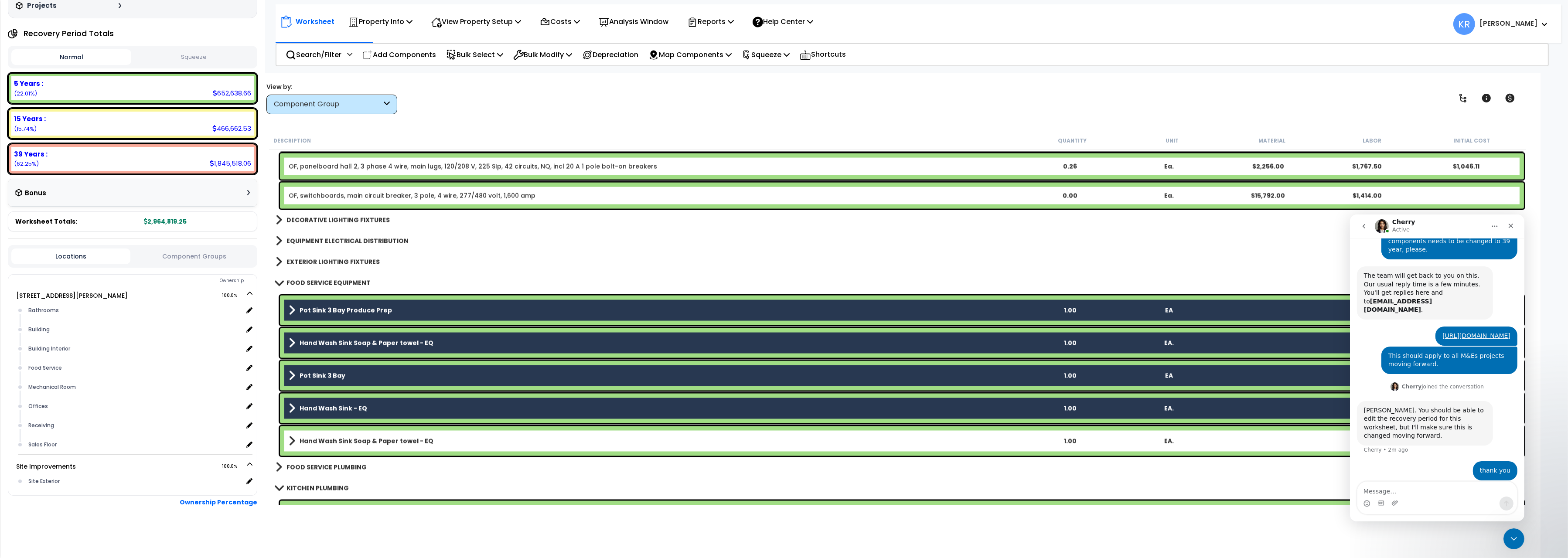
click at [311, 447] on div "Hand Wash Sink Soap & Paper towel - EQ 1.00 EA. $174.53" at bounding box center [902, 441] width 1244 height 30
click at [315, 440] on b "Hand Wash Sink Soap & Paper towel - EQ" at bounding box center [366, 441] width 134 height 9
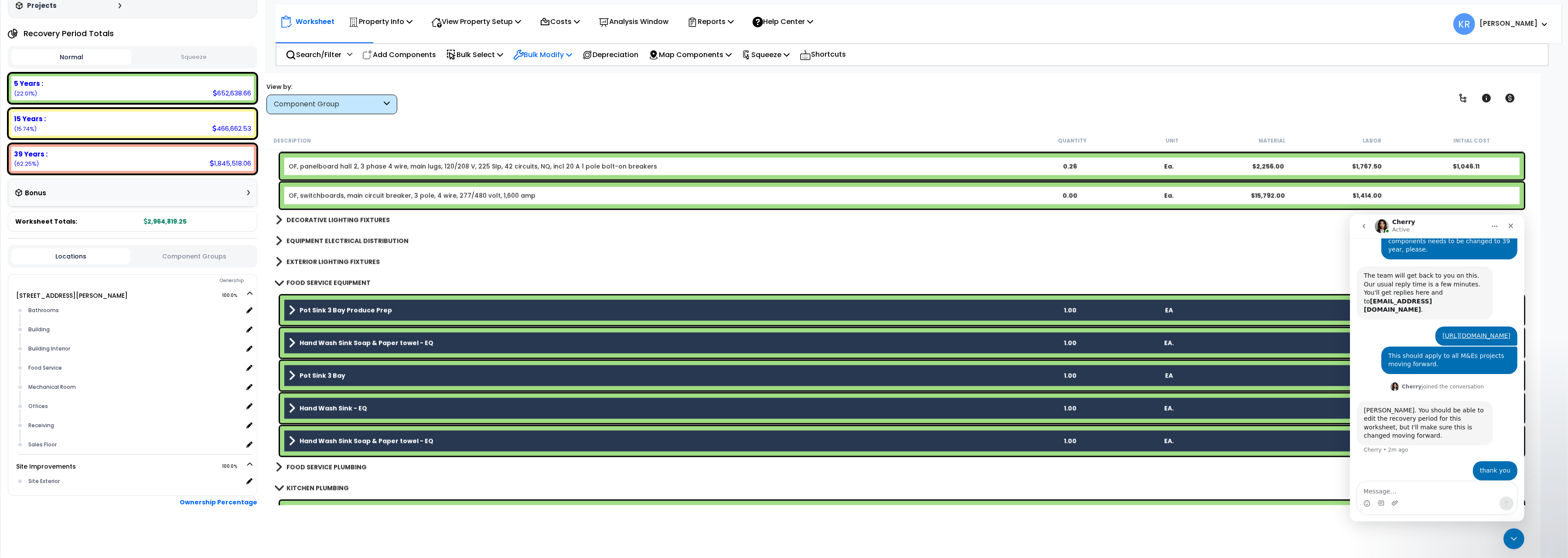
click at [547, 56] on p "Bulk Modify" at bounding box center [542, 54] width 59 height 12
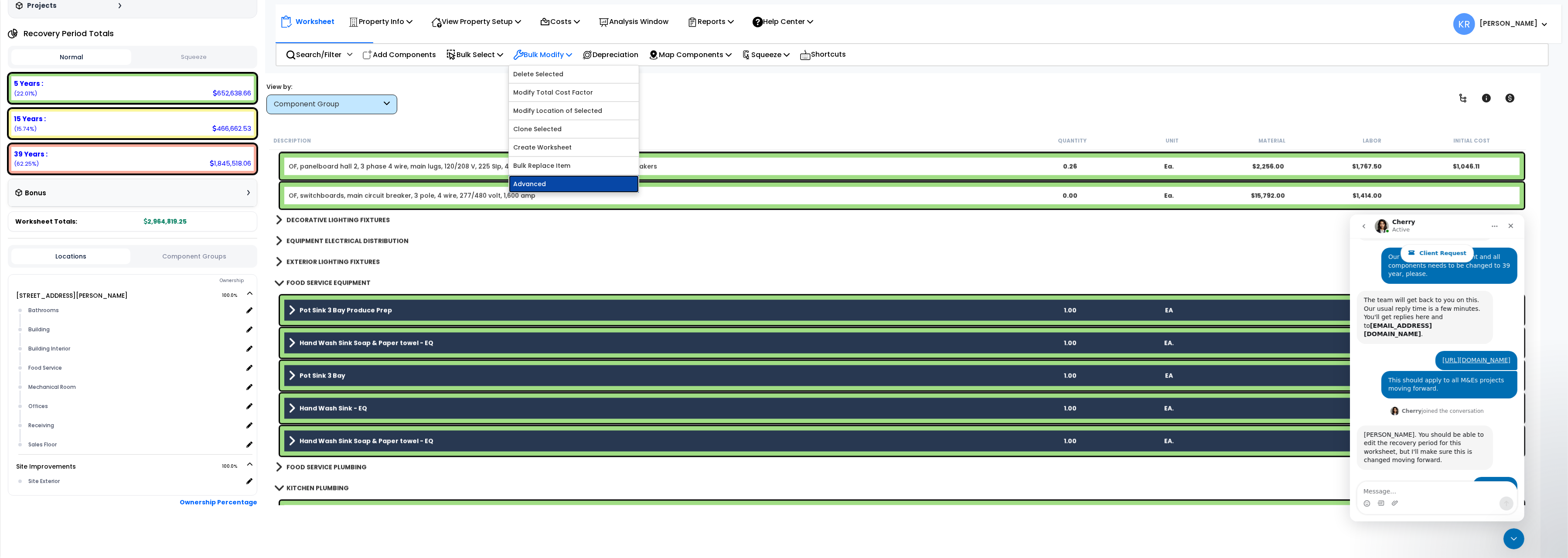
click at [563, 189] on link "Advanced" at bounding box center [573, 184] width 130 height 18
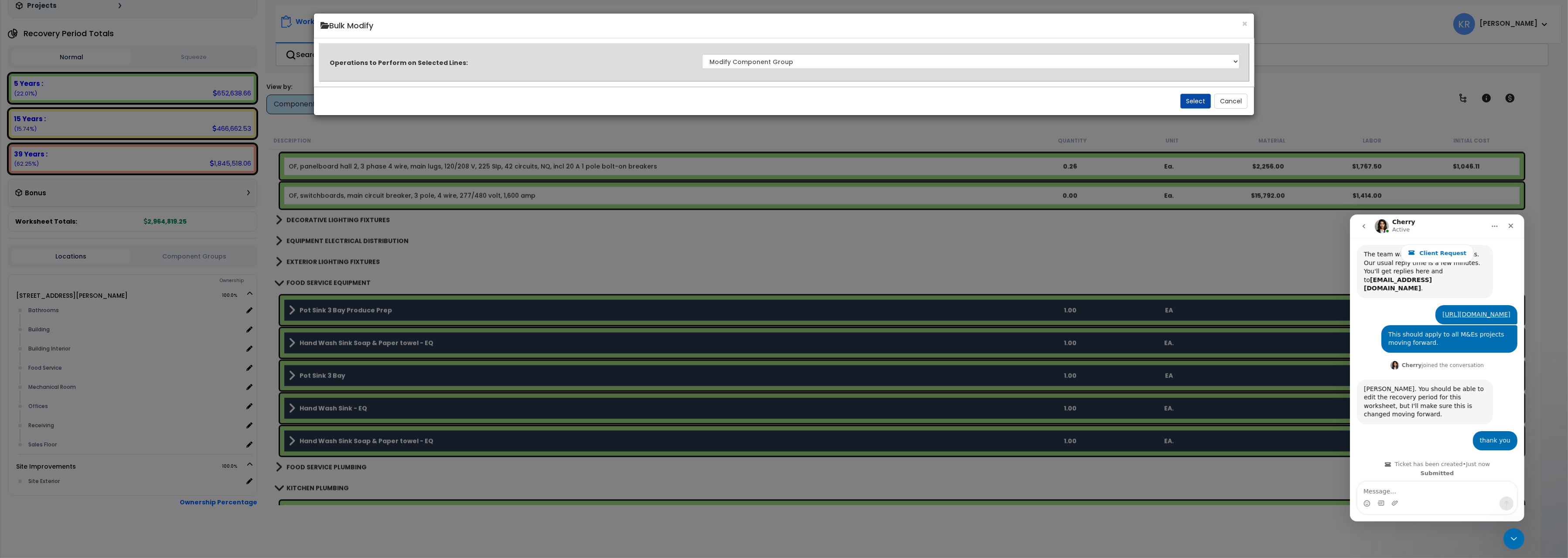
scroll to position [204, 0]
click at [1191, 101] on button "Select" at bounding box center [1195, 101] width 30 height 15
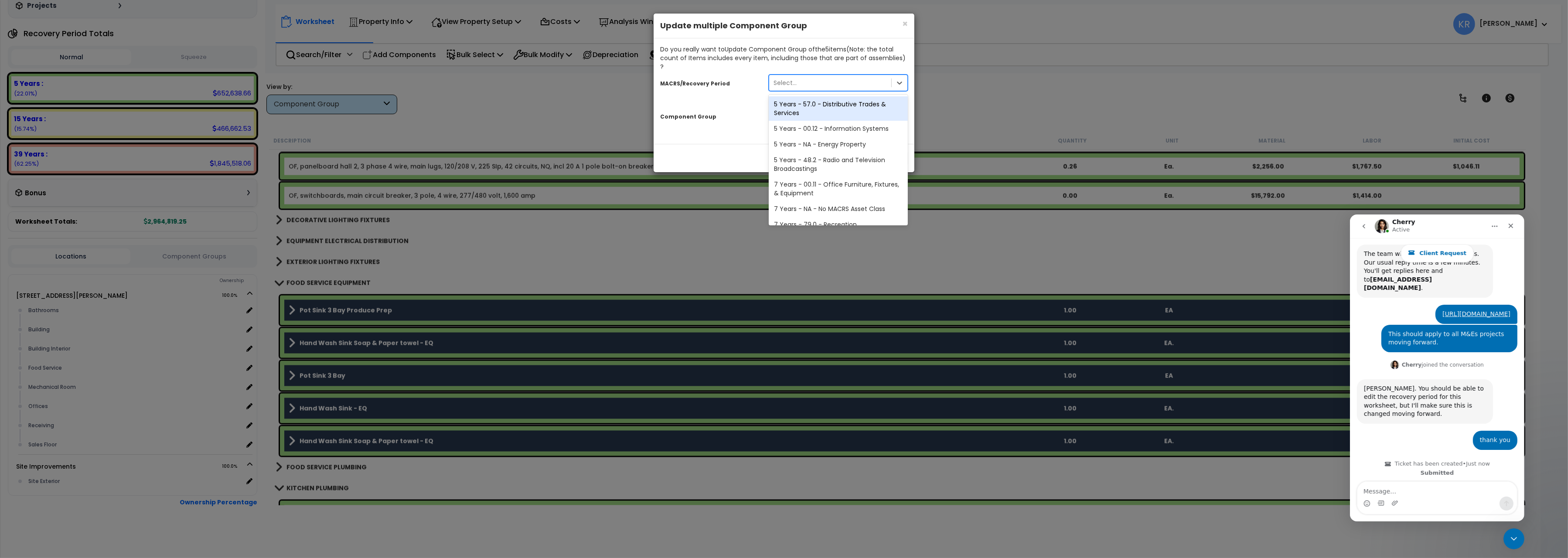
click at [791, 78] on div "Select..." at bounding box center [785, 83] width 23 height 9
click at [794, 99] on div "5 Years - 57.0 - Distributive Trades & Services" at bounding box center [838, 108] width 139 height 24
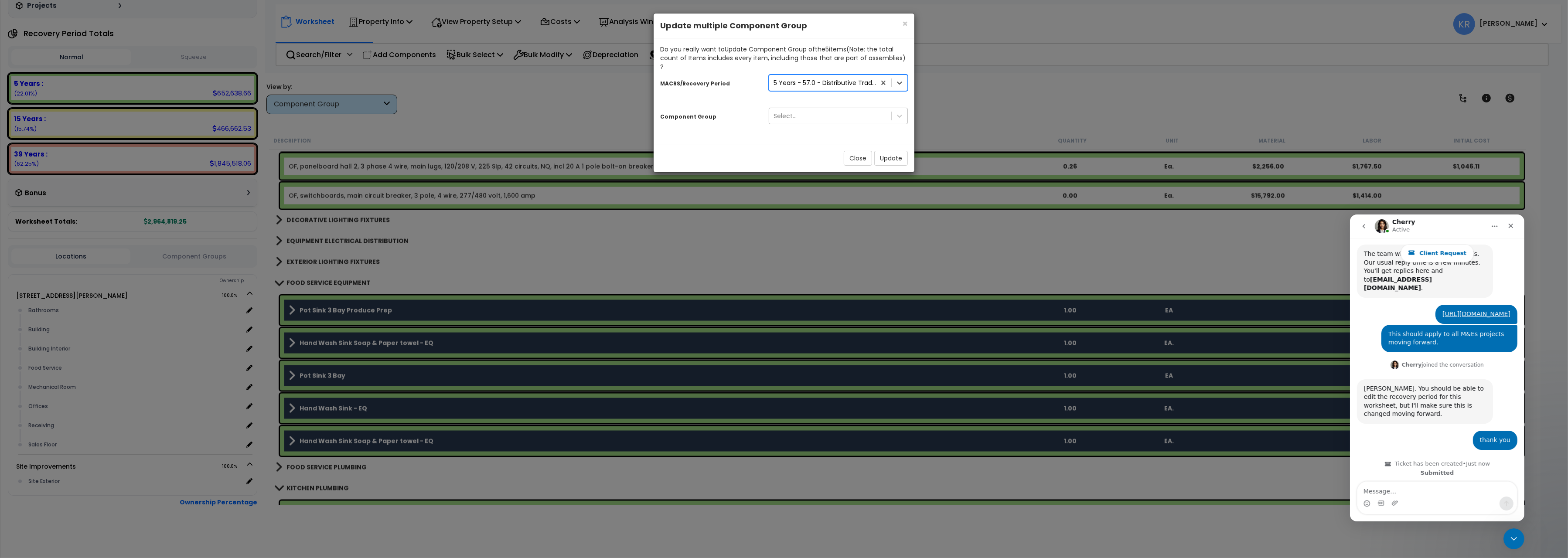
click at [789, 111] on div "Select..." at bounding box center [785, 116] width 23 height 9
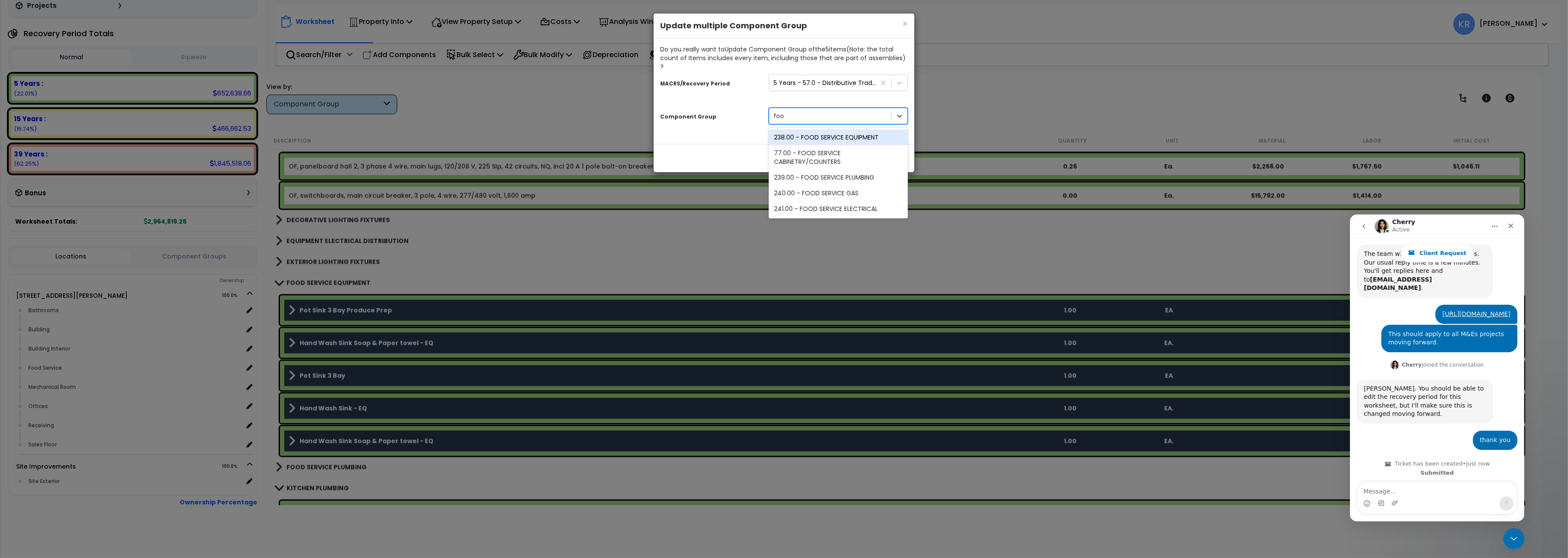
type input "food"
click at [837, 170] on div "239.00 - FOOD SERVICE PLUMBING" at bounding box center [838, 178] width 139 height 16
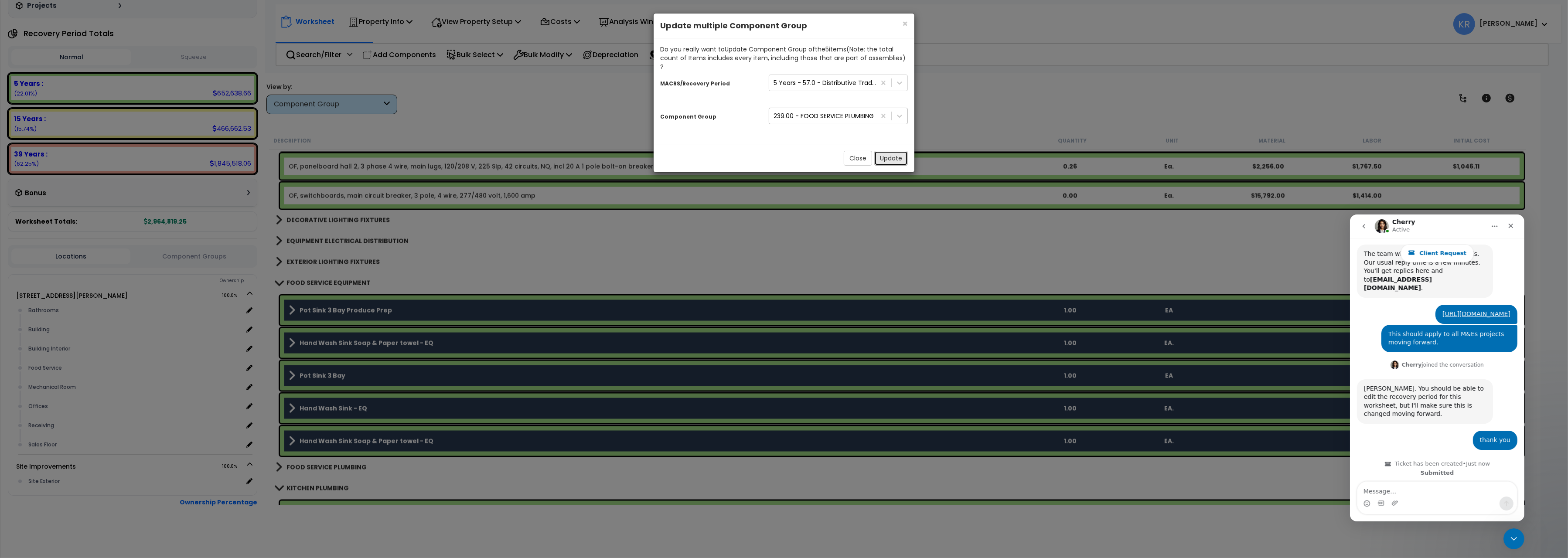
click at [883, 152] on button "Update" at bounding box center [891, 158] width 33 height 15
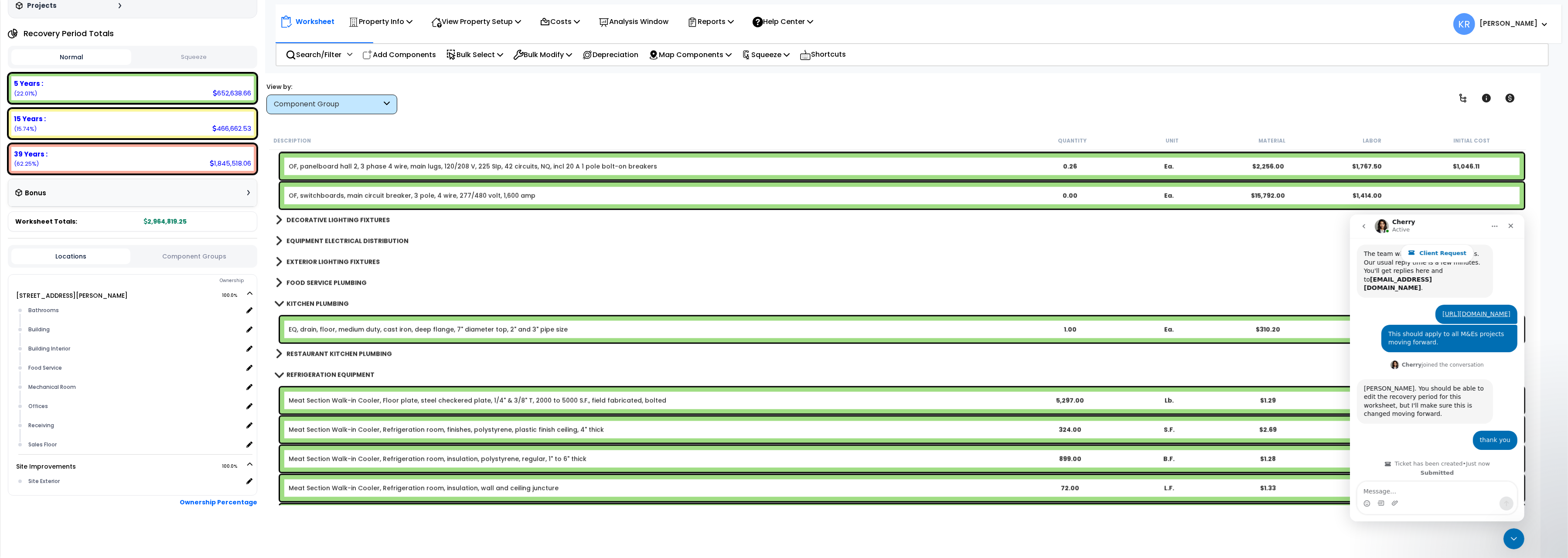
click at [296, 328] on link "EQ, drain, floor, medium duty, cast iron, deep flange, 7" diameter top, 2" and …" at bounding box center [428, 329] width 279 height 9
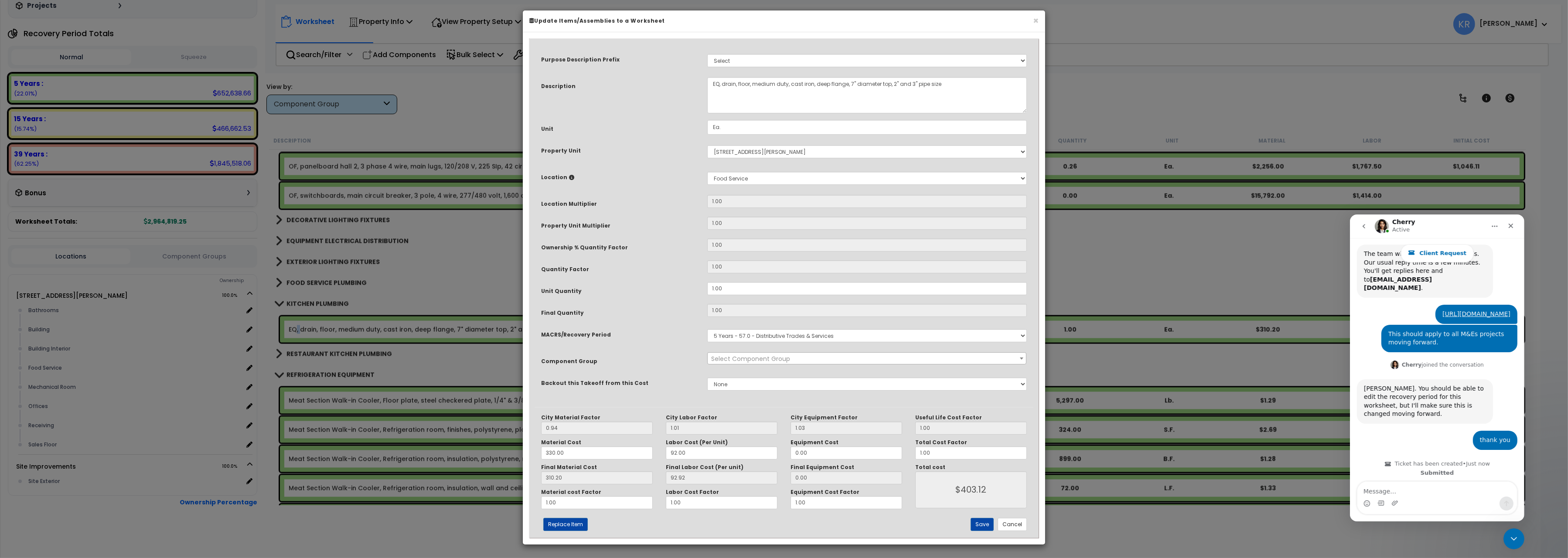
select select "57266"
click at [750, 363] on span "× 264.00 - KITCHEN PLUMBING" at bounding box center [867, 359] width 318 height 12
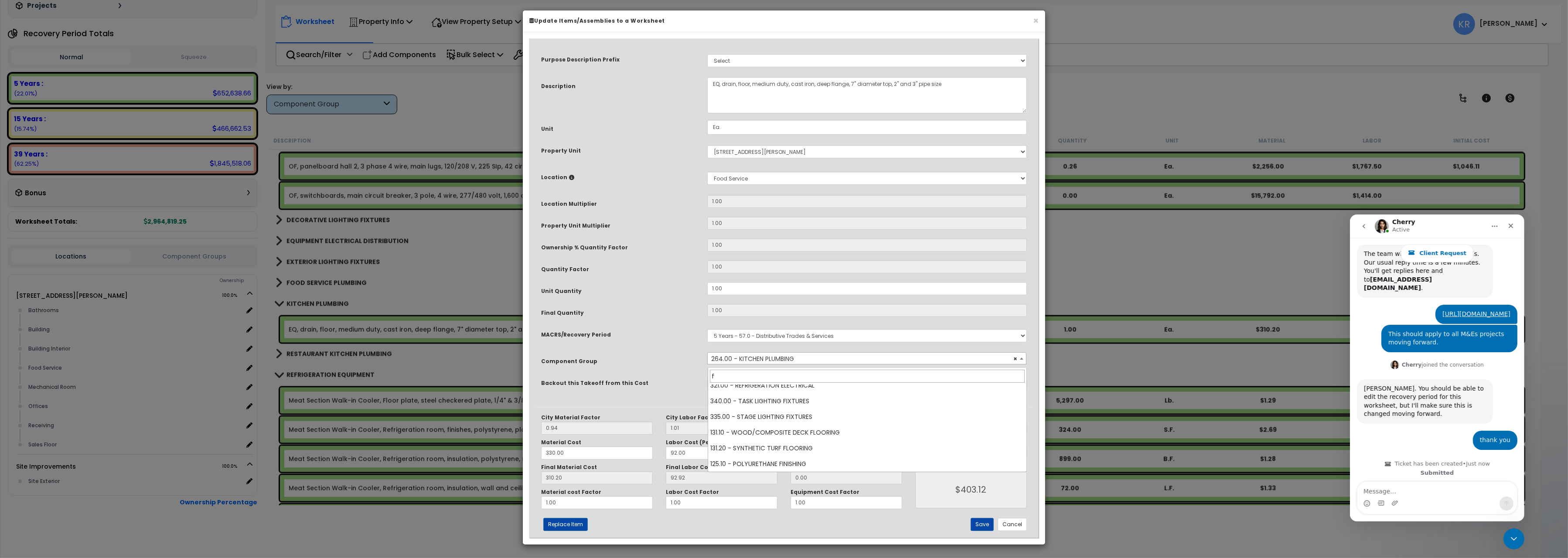
scroll to position [0, 0]
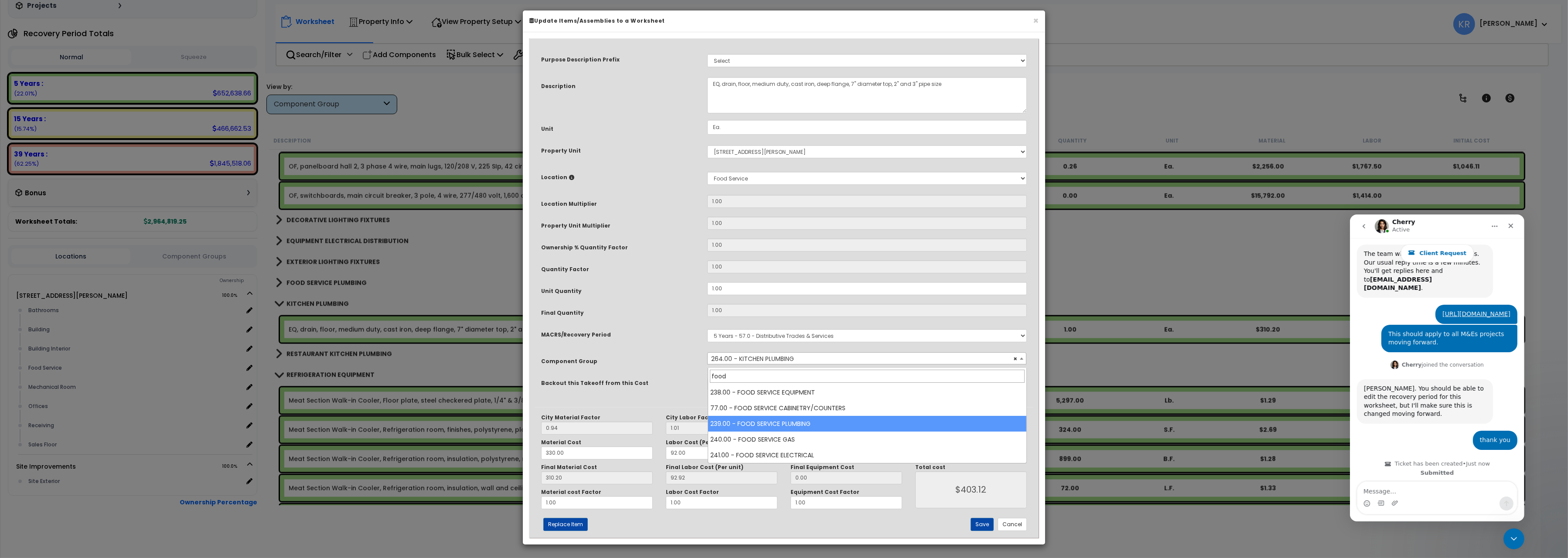
type input "food"
select select "57041"
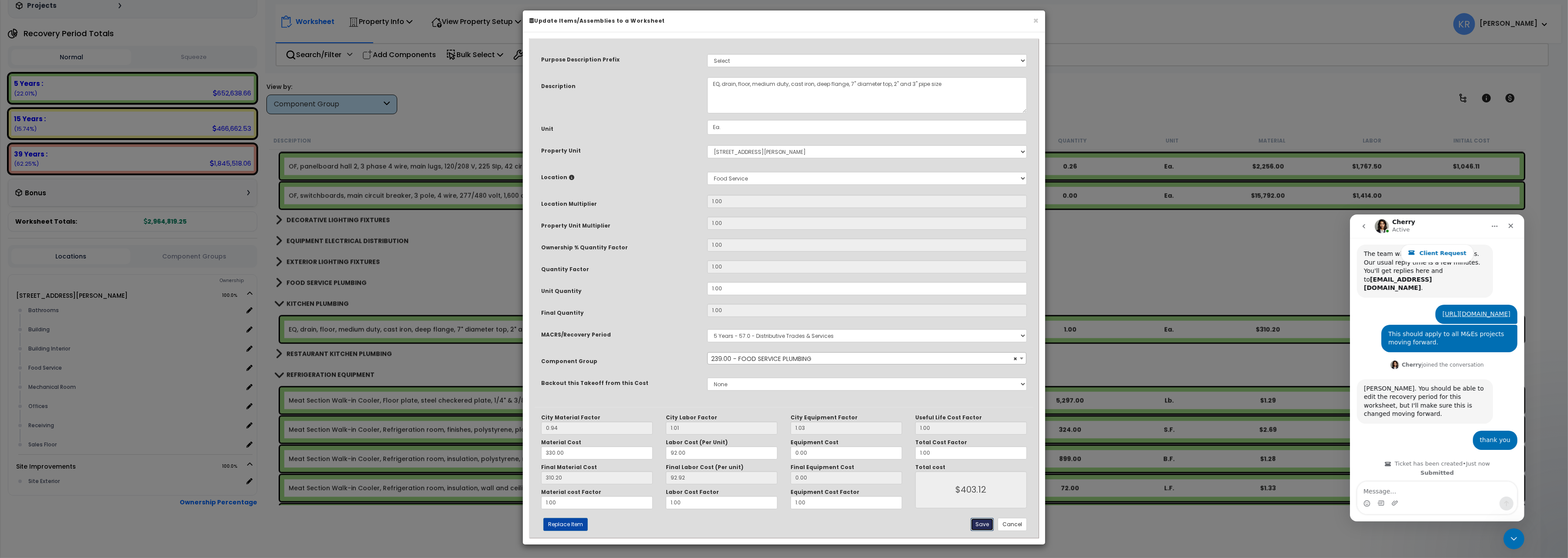
click at [980, 486] on button "Save" at bounding box center [982, 524] width 23 height 13
type input "403.12"
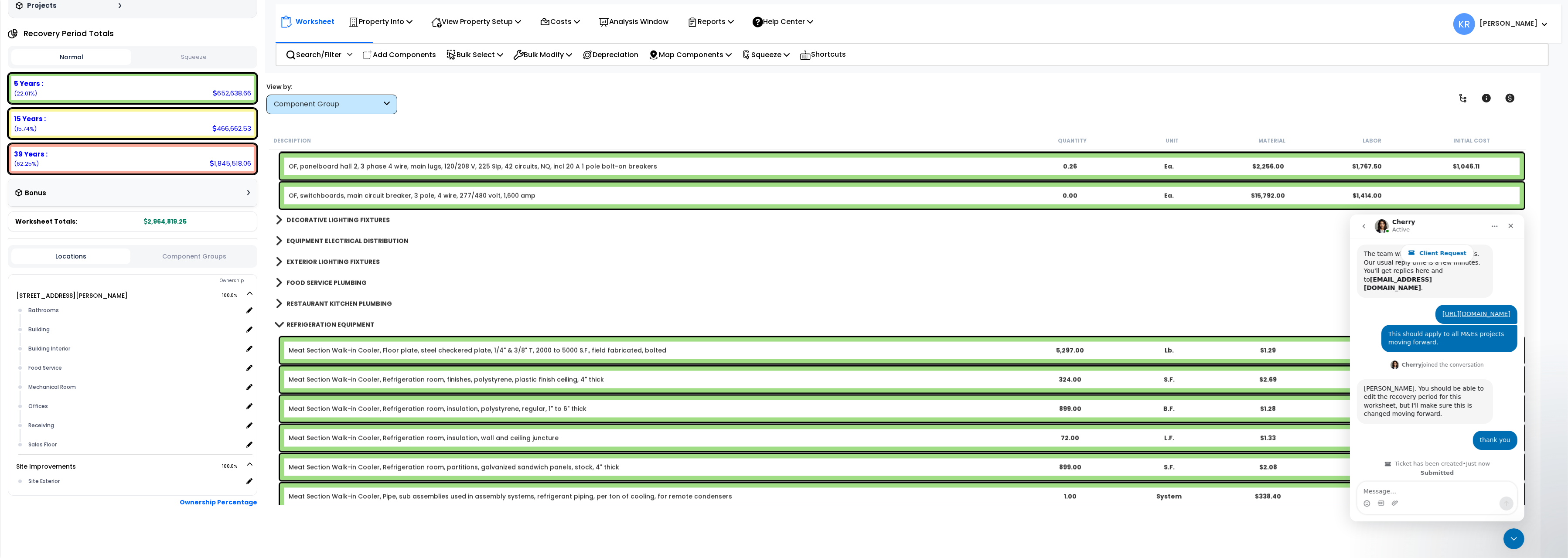
scroll to position [3235, 0]
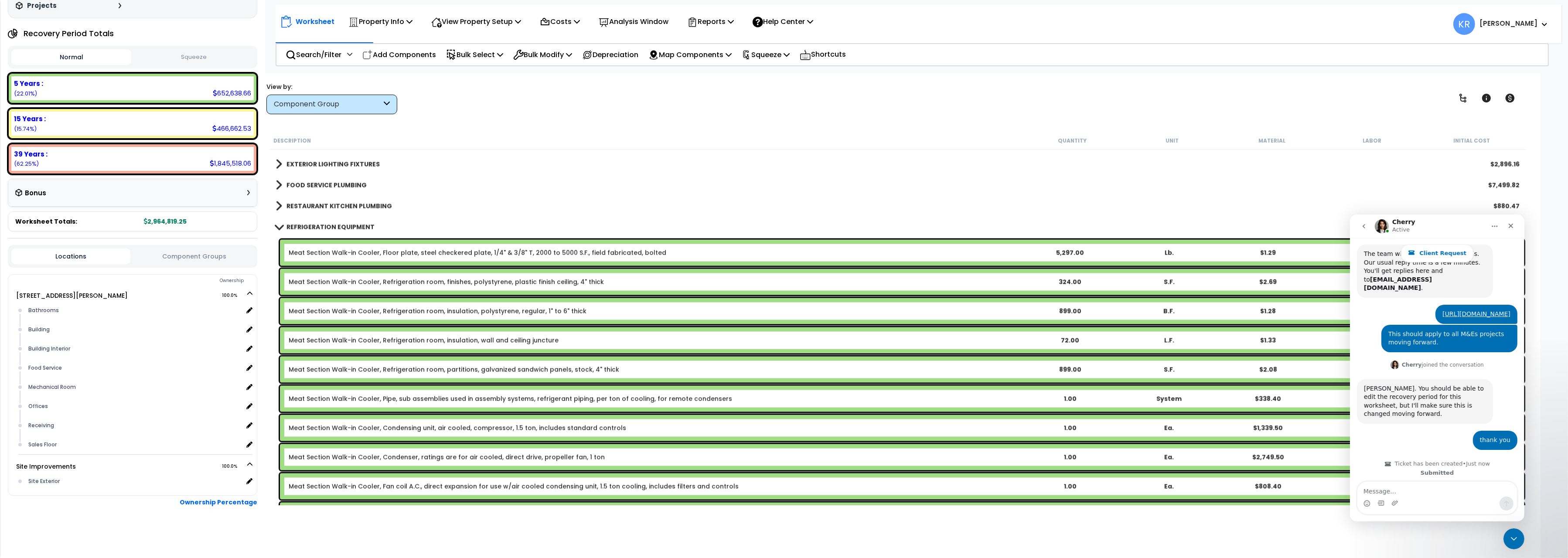
click at [296, 202] on link "RESTAURANT KITCHEN PLUMBING" at bounding box center [334, 206] width 116 height 12
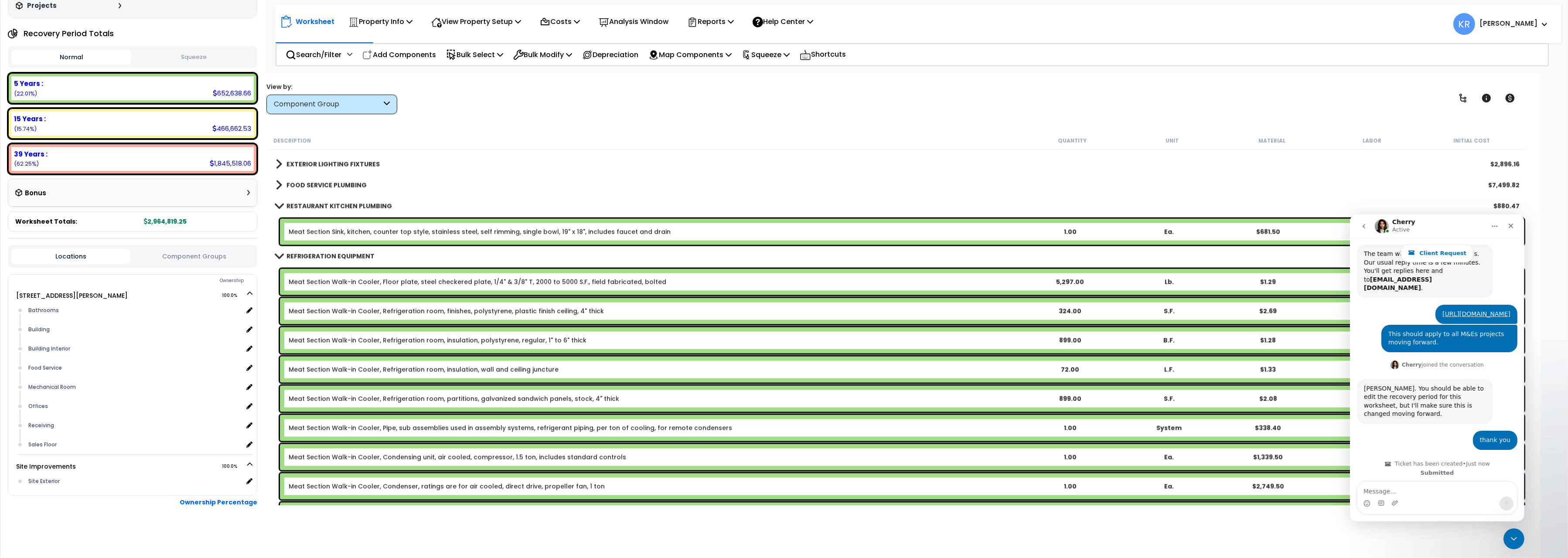
click at [312, 232] on link "Meat Section Sink, kitchen, counter top style, stainless steel, self rimming, s…" at bounding box center [480, 232] width 382 height 9
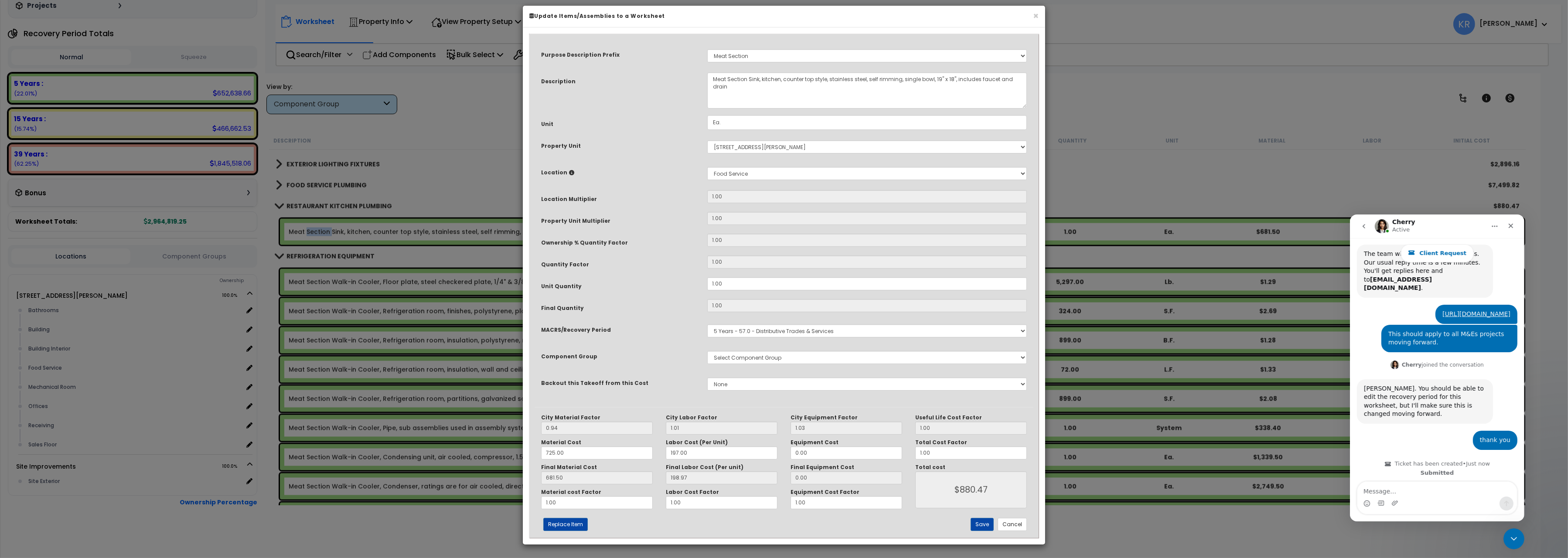
select select "57265"
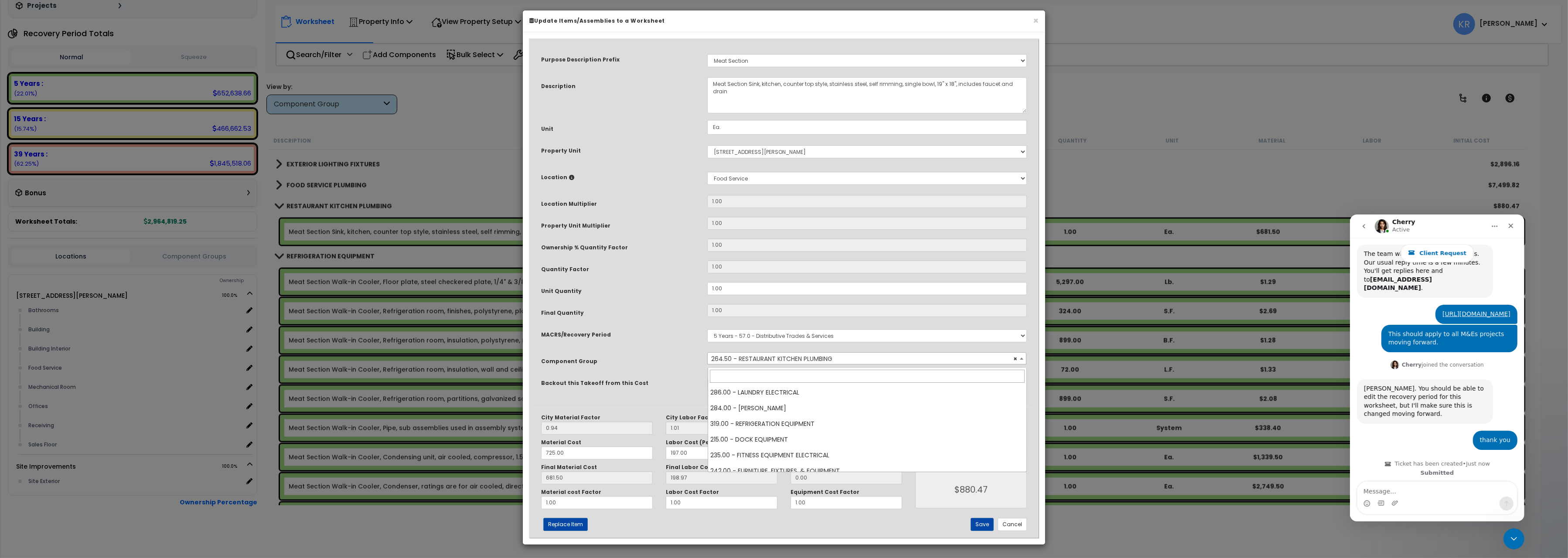
click at [756, 364] on span "× 264.50 - RESTAURANT KITCHEN PLUMBING" at bounding box center [867, 359] width 318 height 12
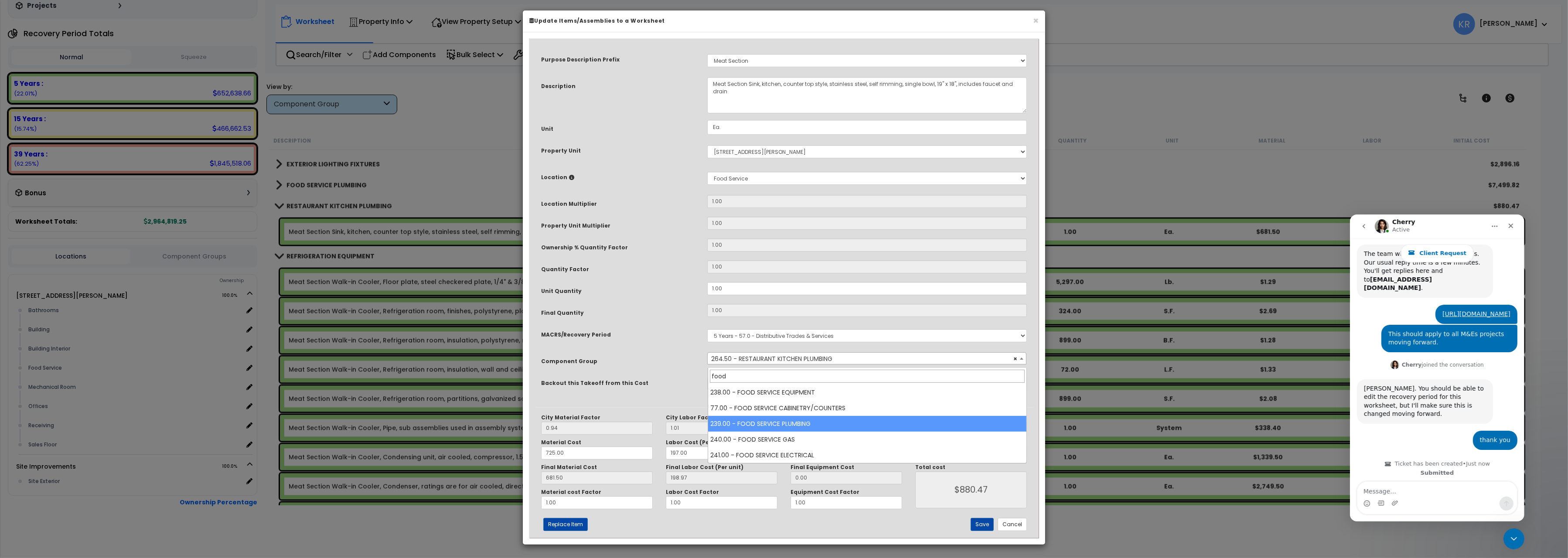
type input "food"
drag, startPoint x: 777, startPoint y: 424, endPoint x: 794, endPoint y: 425, distance: 17.0
select select "57041"
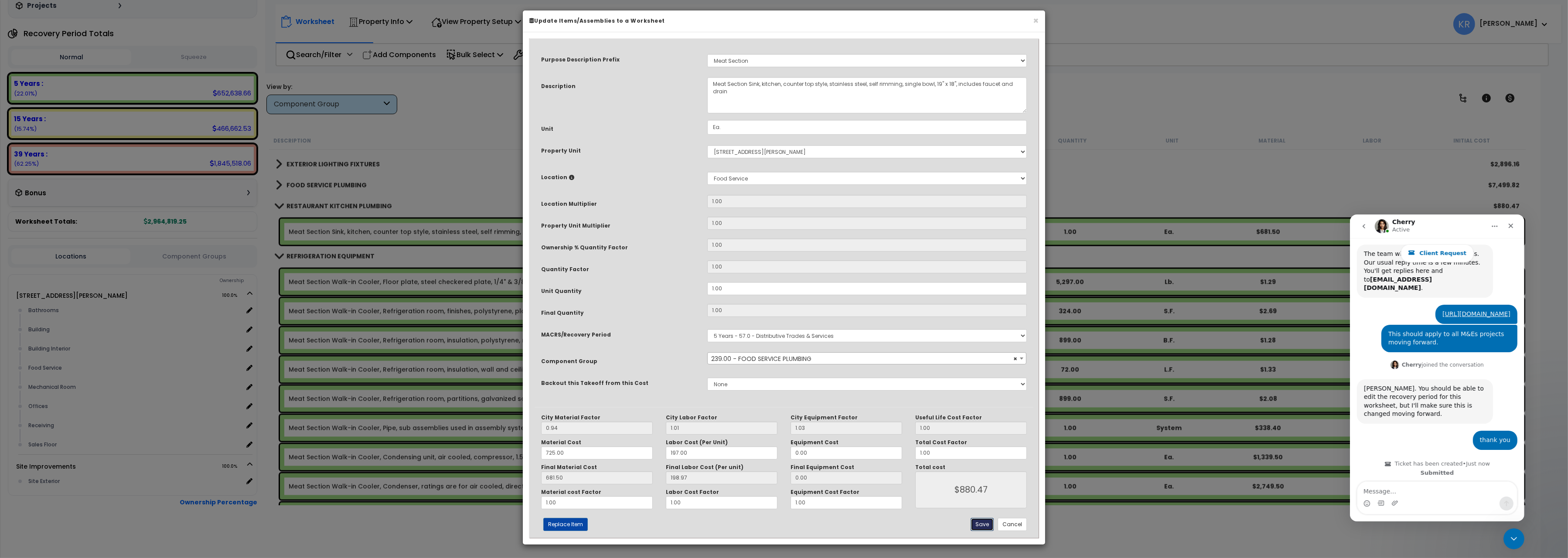
click at [978, 486] on button "Save" at bounding box center [982, 524] width 23 height 13
type input "880.47"
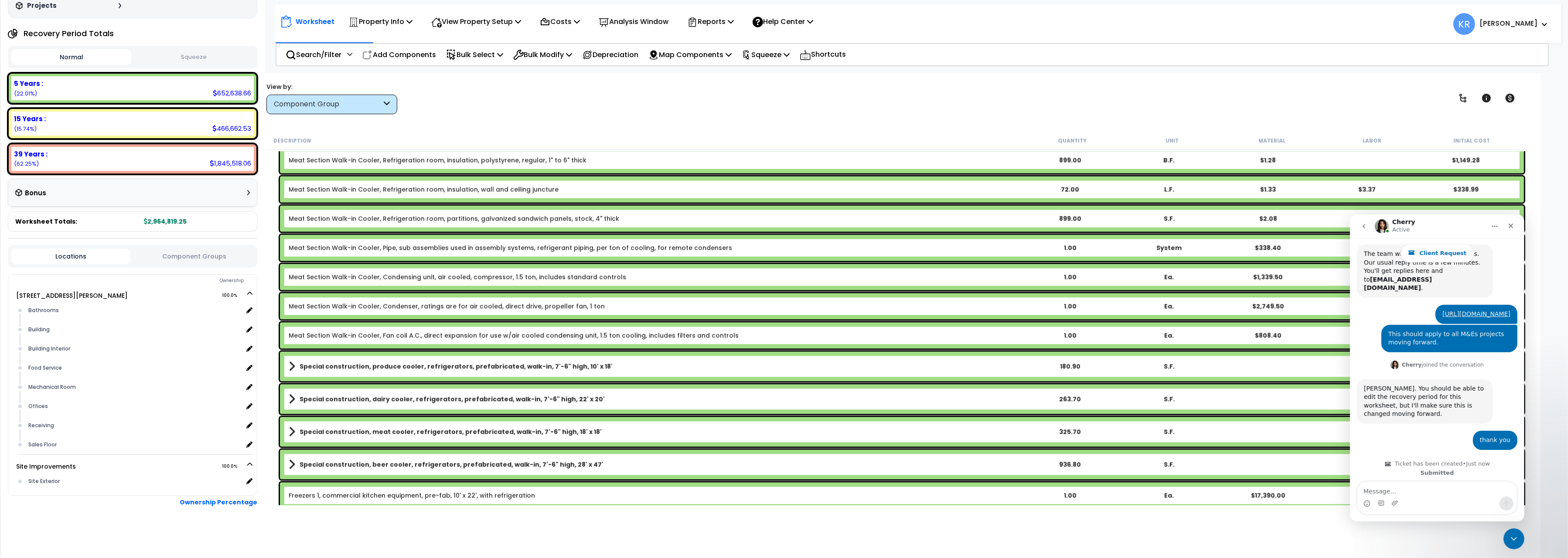
scroll to position [3381, 0]
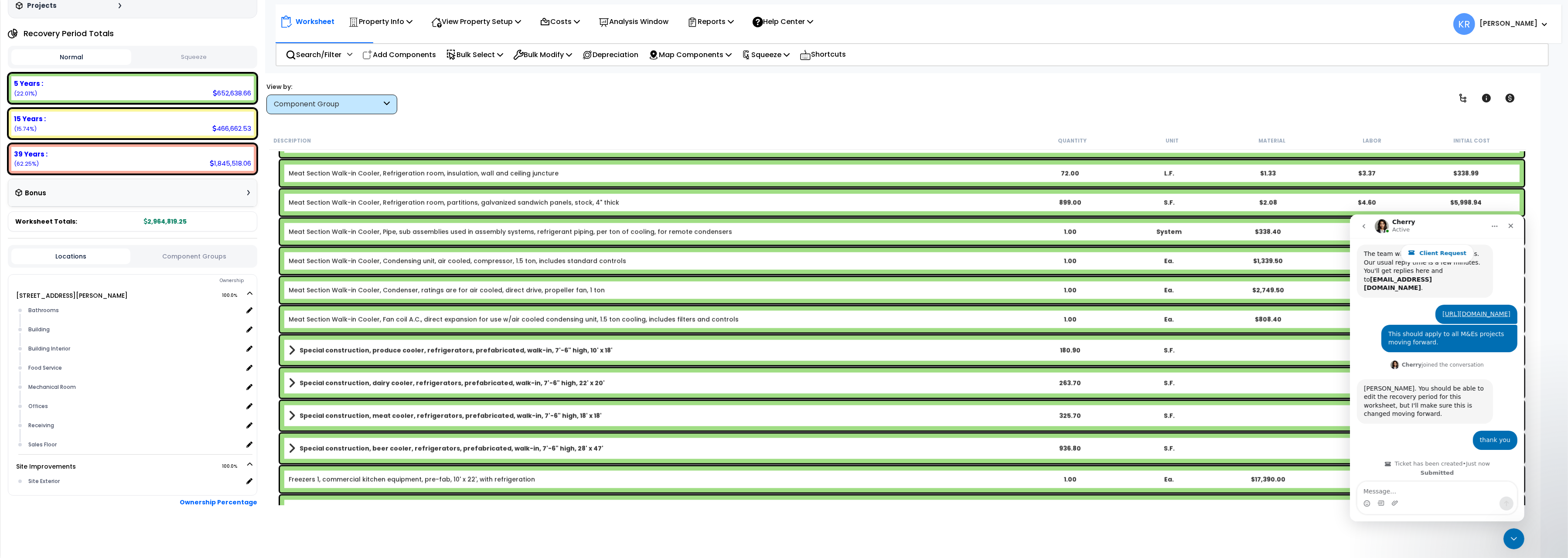
scroll to position [3430, 0]
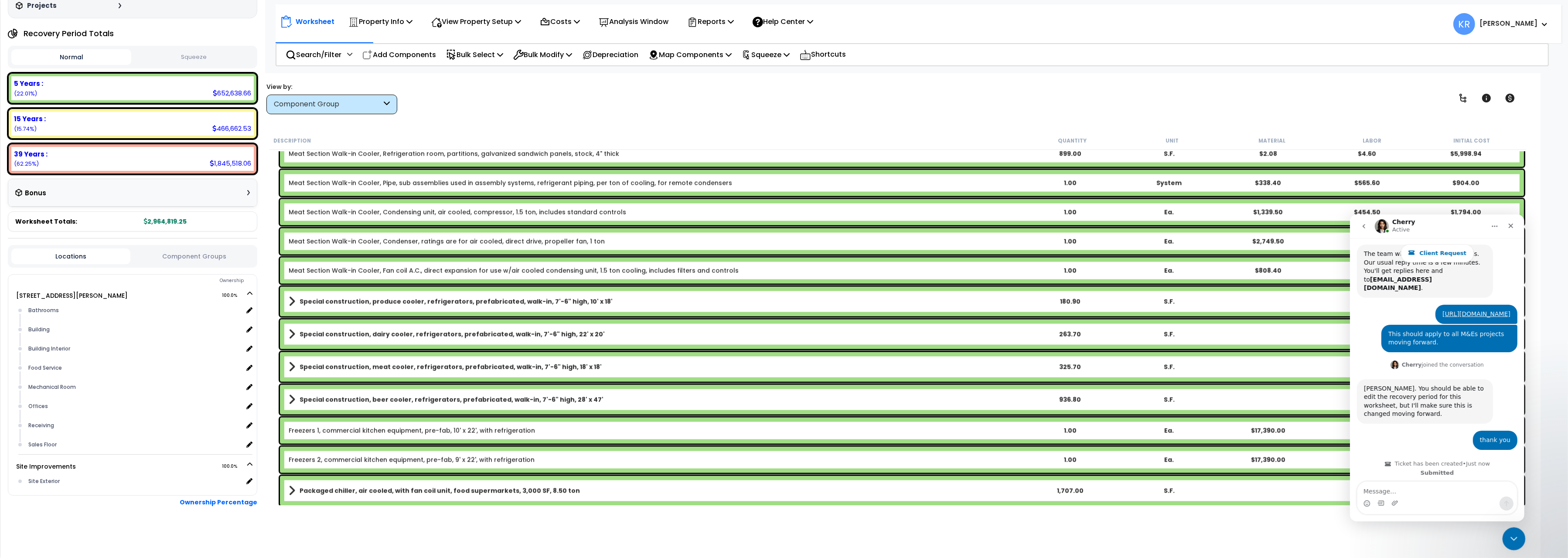
click at [1517, 543] on div "Close Intercom Messenger" at bounding box center [1513, 537] width 21 height 21
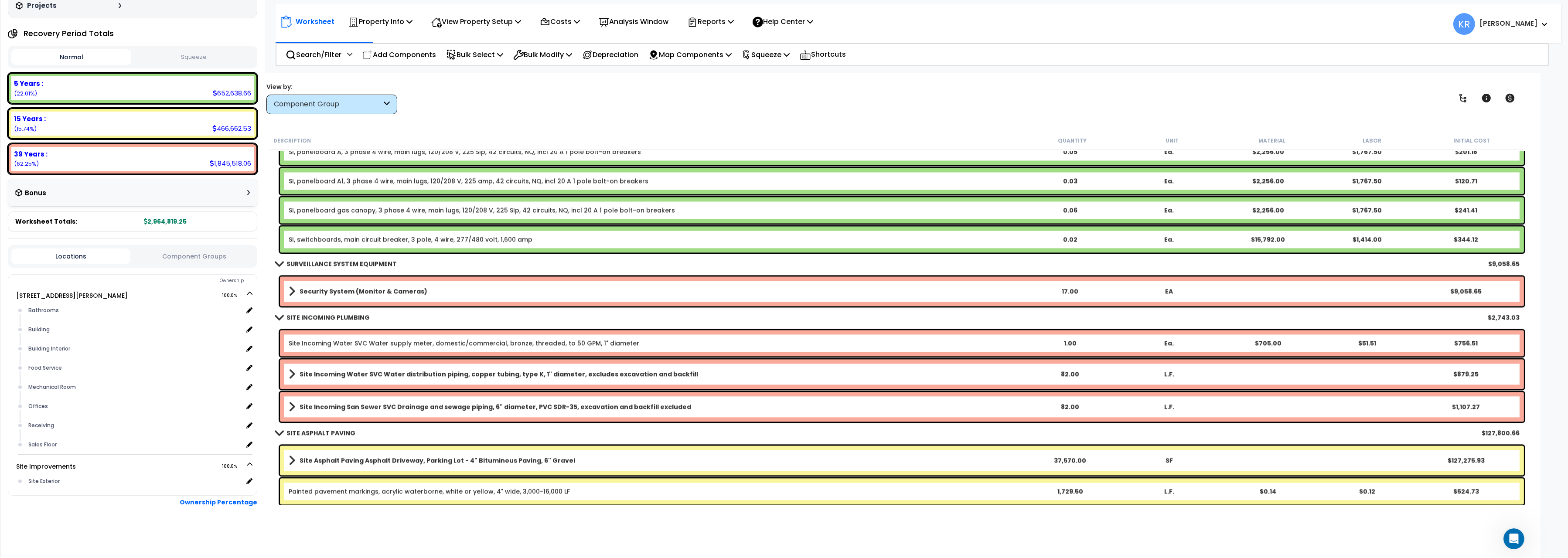
scroll to position [4015, 0]
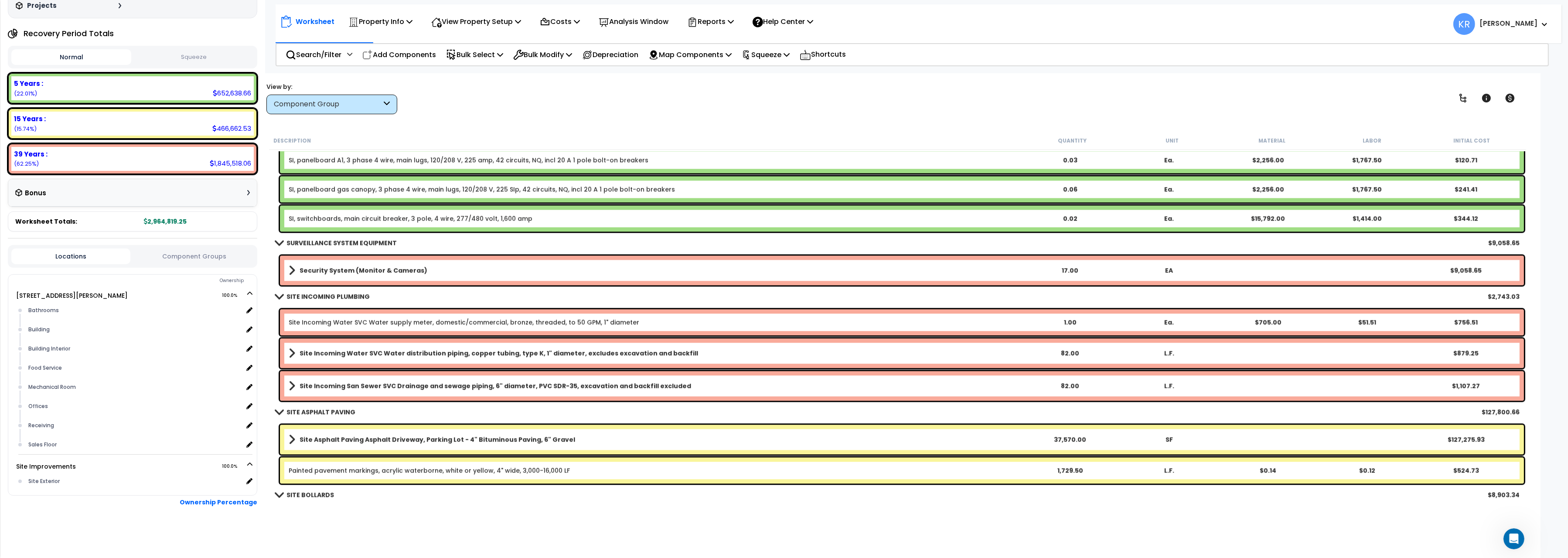
click at [337, 273] on b "Security System (Monitor & Cameras)" at bounding box center [363, 270] width 128 height 9
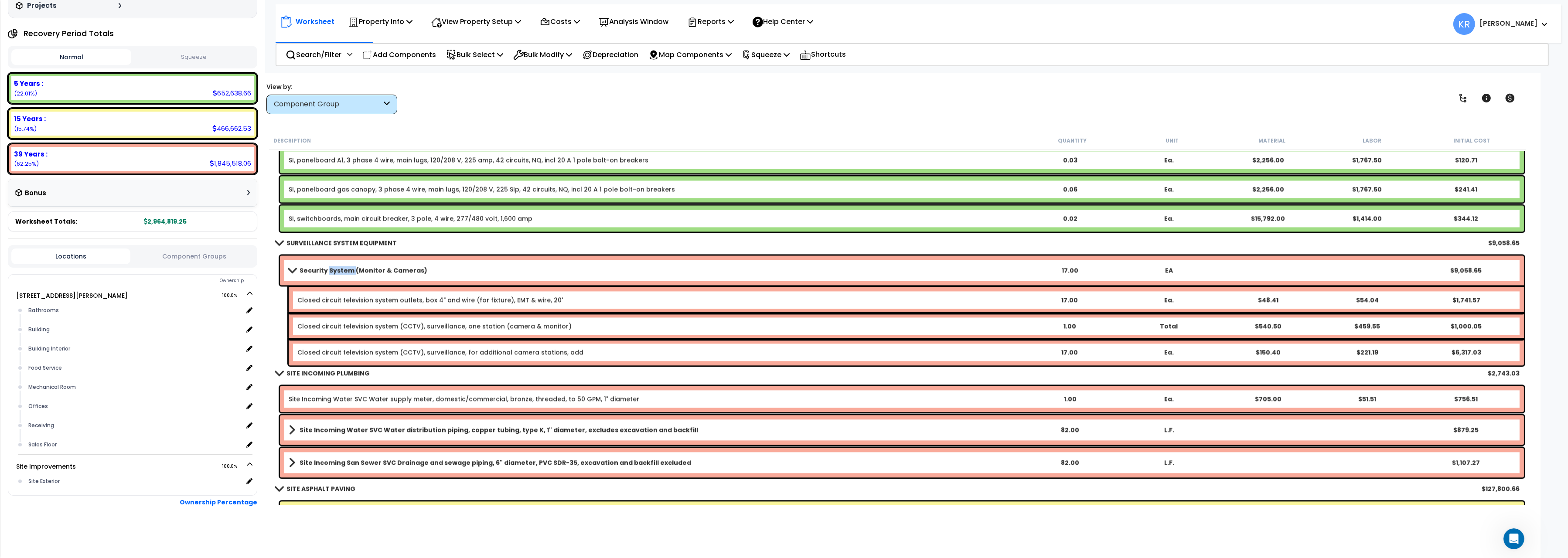
click at [337, 273] on b "Security System (Monitor & Cameras)" at bounding box center [363, 270] width 128 height 9
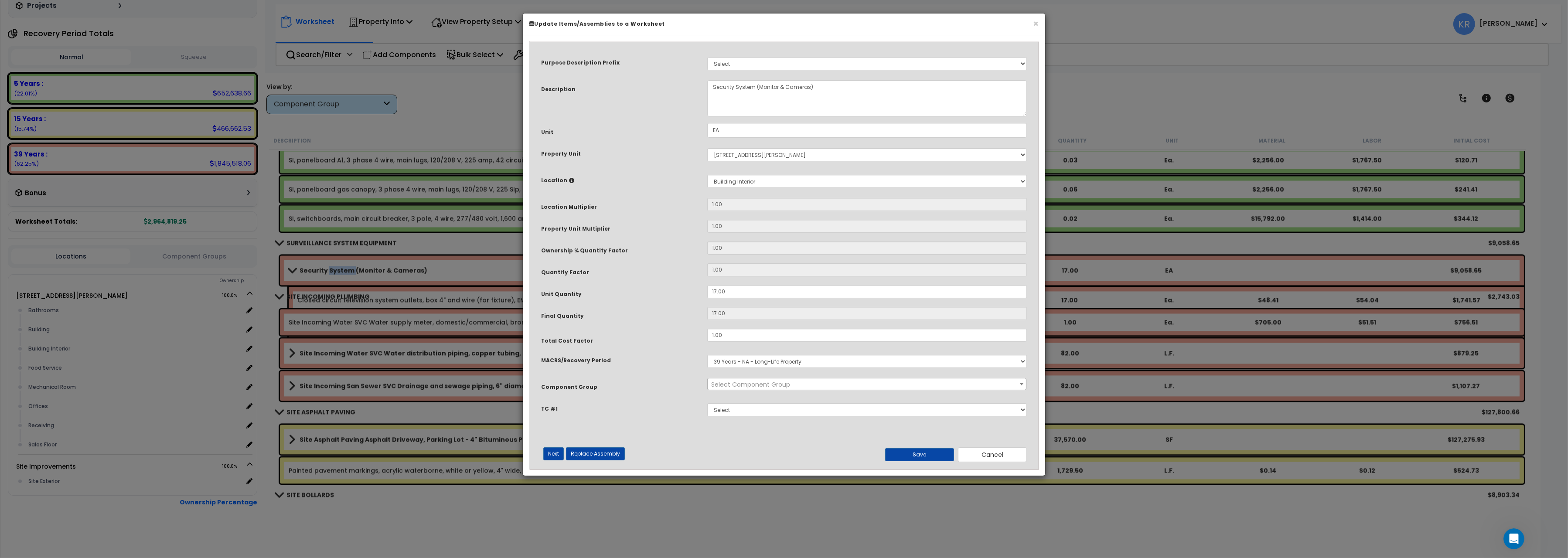
select select "57126"
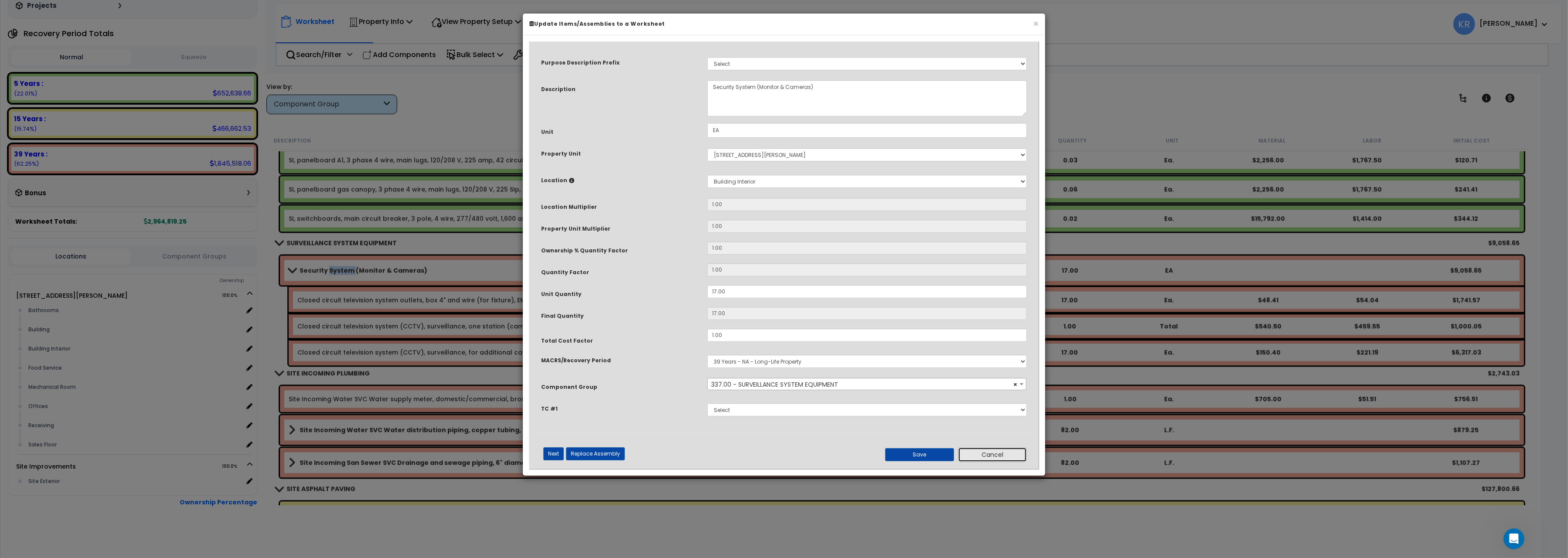
click at [974, 450] on button "Cancel" at bounding box center [992, 455] width 69 height 15
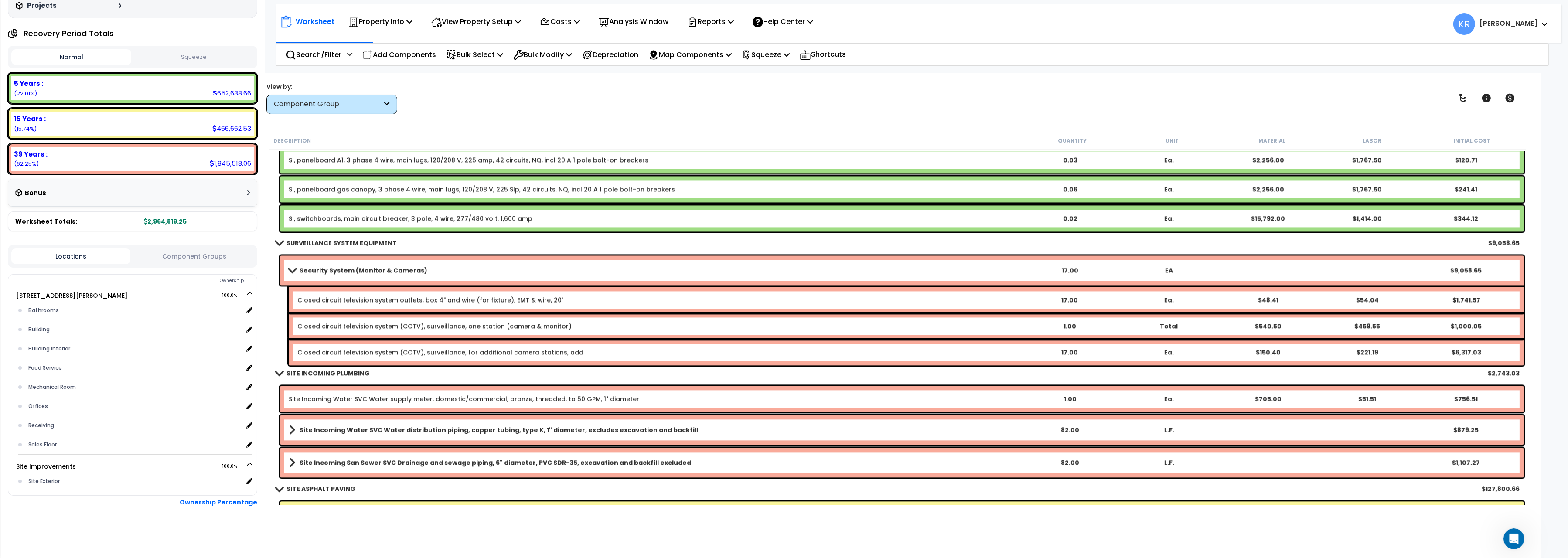
click at [370, 266] on b "Security System (Monitor & Cameras)" at bounding box center [363, 270] width 128 height 9
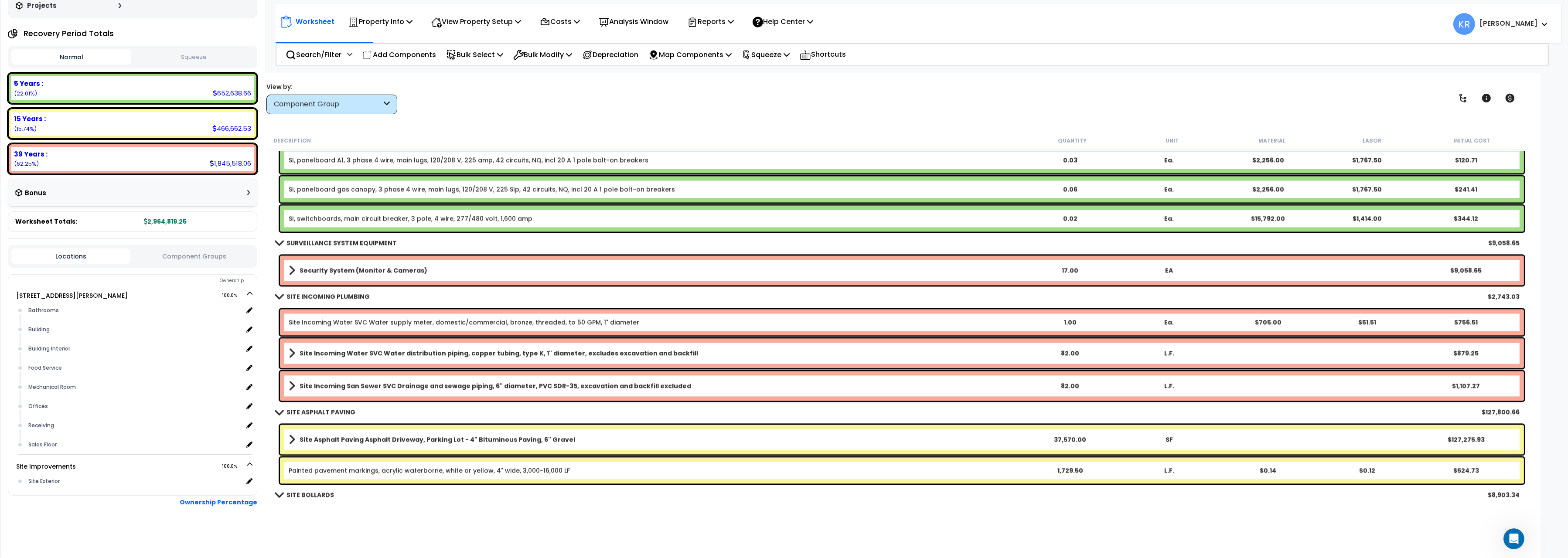
click at [345, 266] on b "Security System (Monitor & Cameras)" at bounding box center [363, 270] width 128 height 9
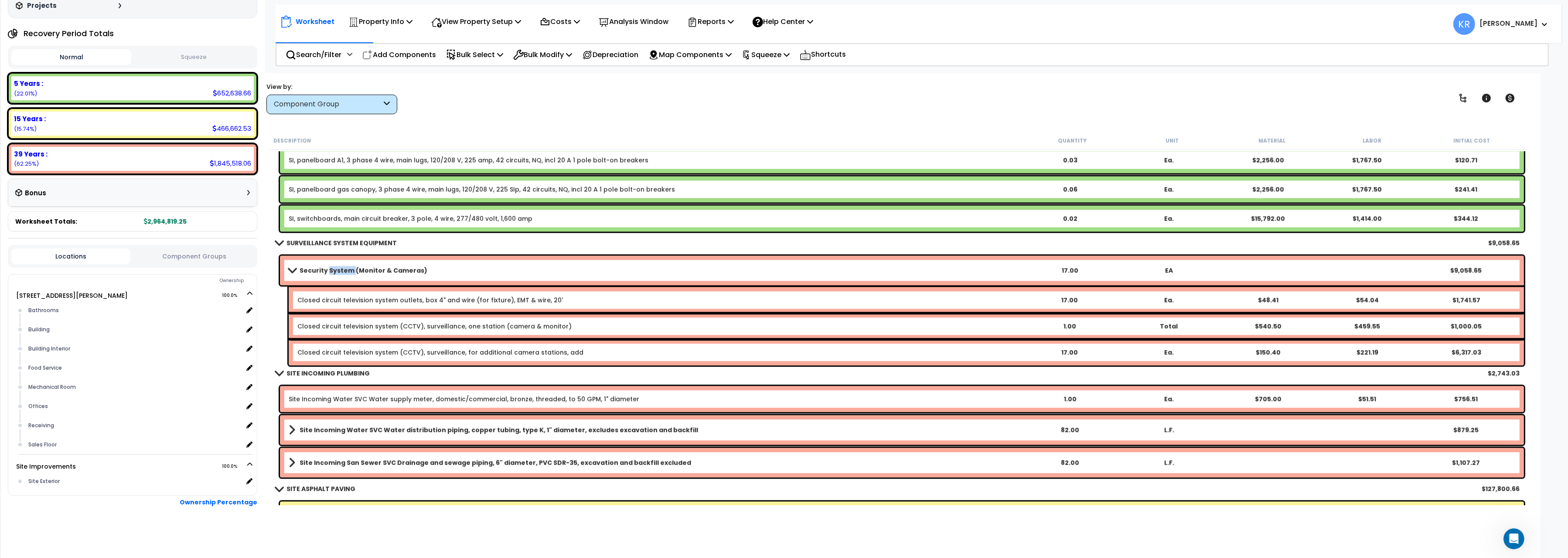
click at [345, 266] on b "Security System (Monitor & Cameras)" at bounding box center [363, 270] width 128 height 9
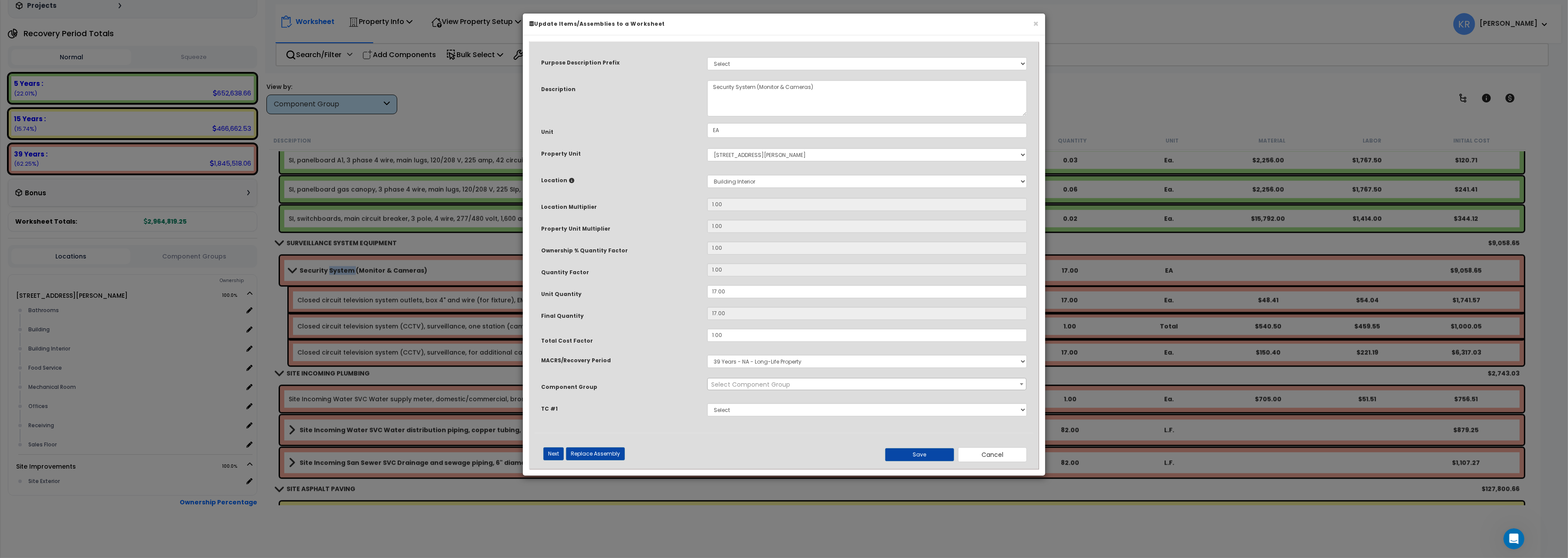
select select "57126"
click at [707, 355] on select "Select MACRS/Recovery Period 5 Years - 57.0 - Distributive Trades & Services 5 …" at bounding box center [867, 361] width 320 height 13
select select "3667"
click option "5 Years - 57.0 - Distributive Trades & Services" at bounding box center [0, 0] width 0 height 0
click at [732, 385] on span "Select Component Group" at bounding box center [751, 385] width 79 height 9
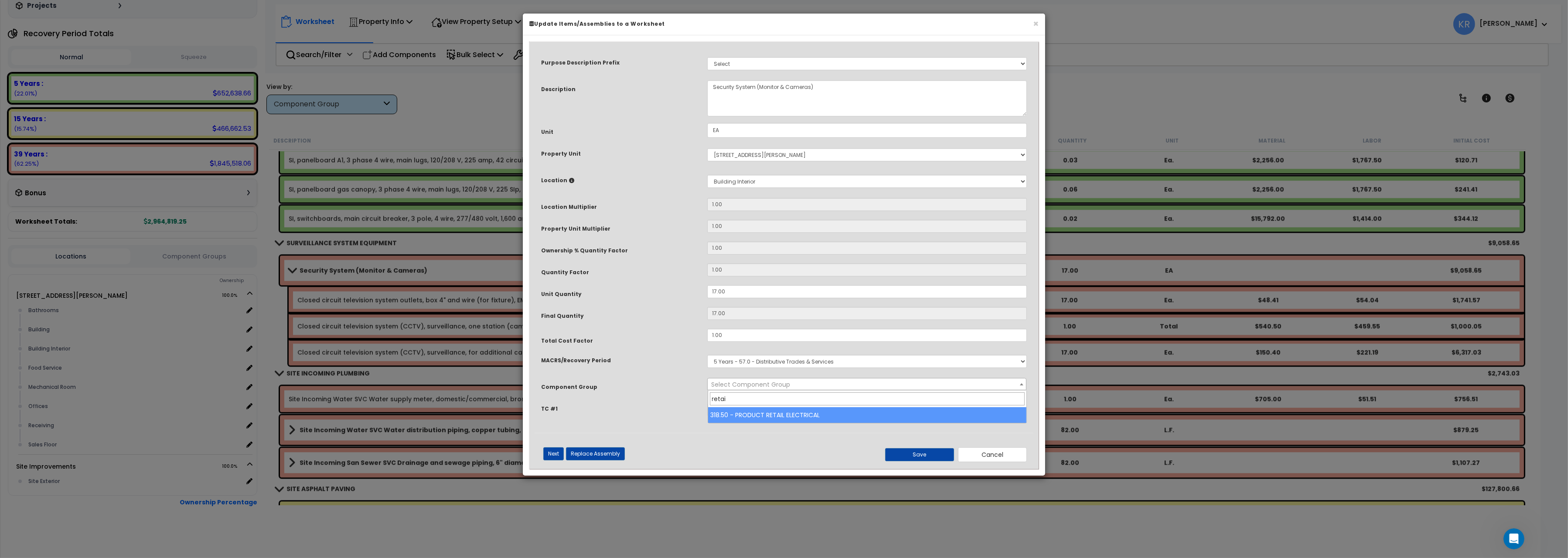
type input "retail"
drag, startPoint x: 755, startPoint y: 397, endPoint x: 571, endPoint y: 400, distance: 184.0
click at [710, 400] on input "retail" at bounding box center [867, 399] width 315 height 13
click at [979, 453] on button "Cancel" at bounding box center [992, 455] width 69 height 15
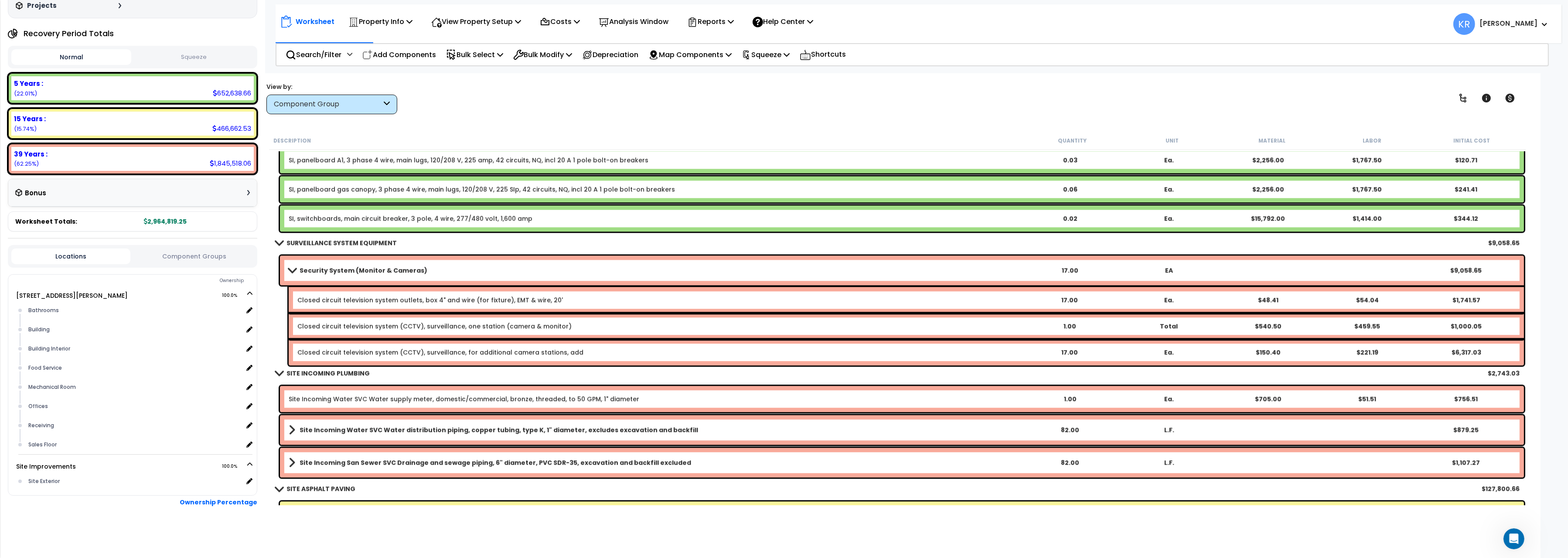
click at [327, 273] on b "Security System (Monitor & Cameras)" at bounding box center [363, 270] width 128 height 9
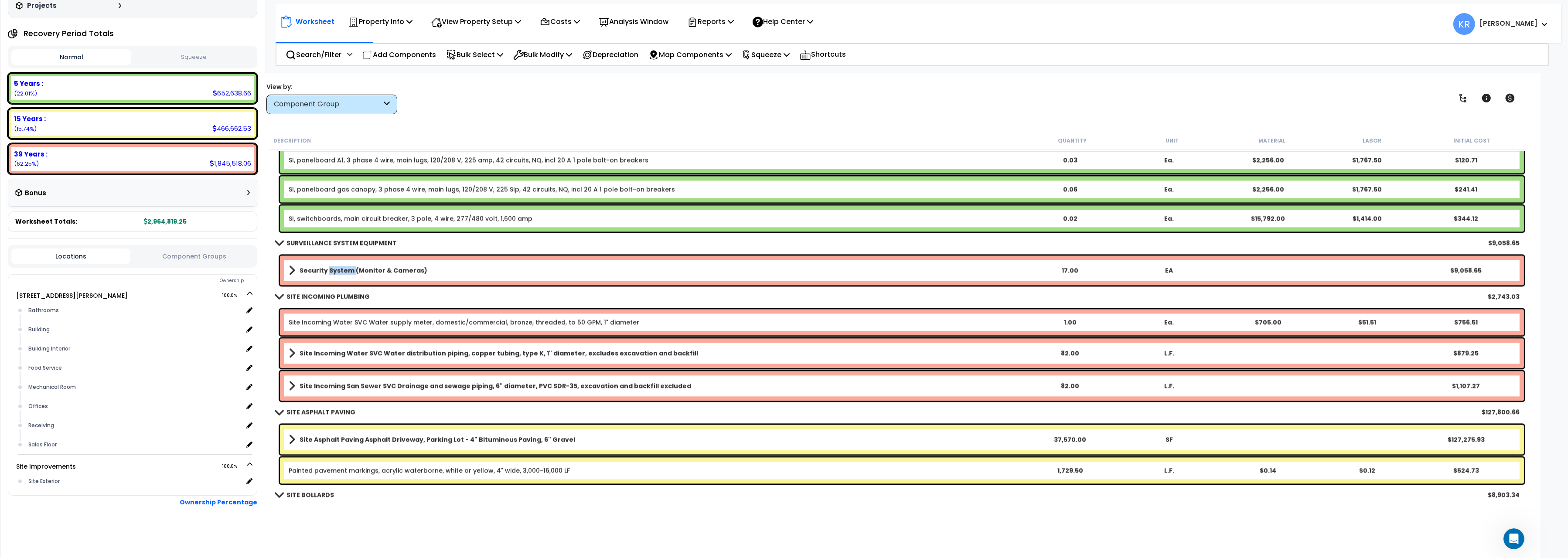
click at [327, 273] on b "Security System (Monitor & Cameras)" at bounding box center [363, 270] width 128 height 9
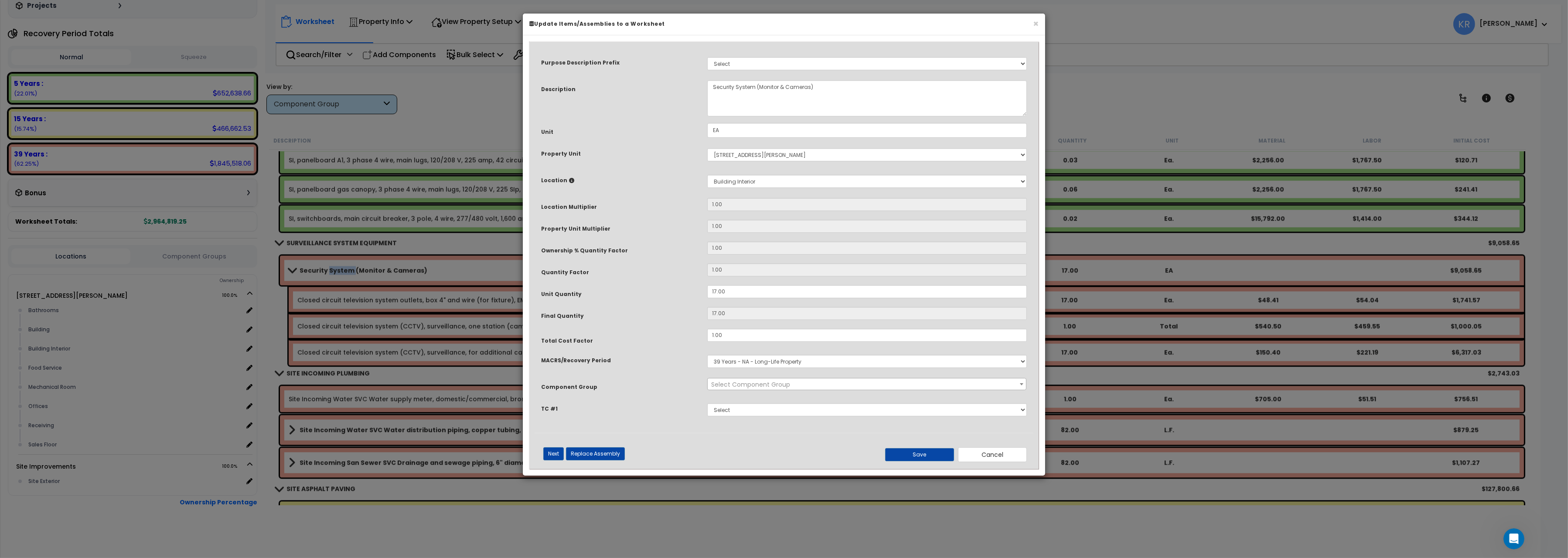
select select "57126"
click at [707, 355] on select "Select MACRS/Recovery Period 5 Years - 57.0 - Distributive Trades & Services 5 …" at bounding box center [867, 361] width 320 height 13
select select "3668"
click option "5 Years - 00.12 - Information Systems" at bounding box center [0, 0] width 0 height 0
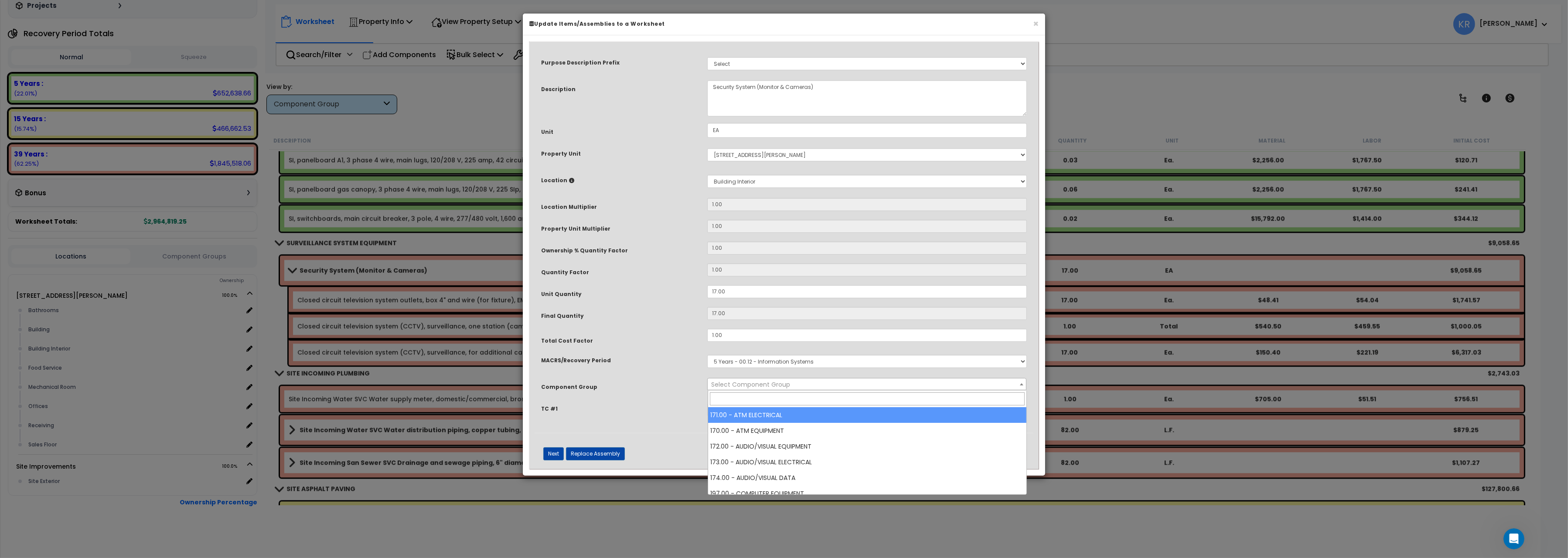
click at [749, 388] on span "Select Component Group" at bounding box center [751, 385] width 79 height 9
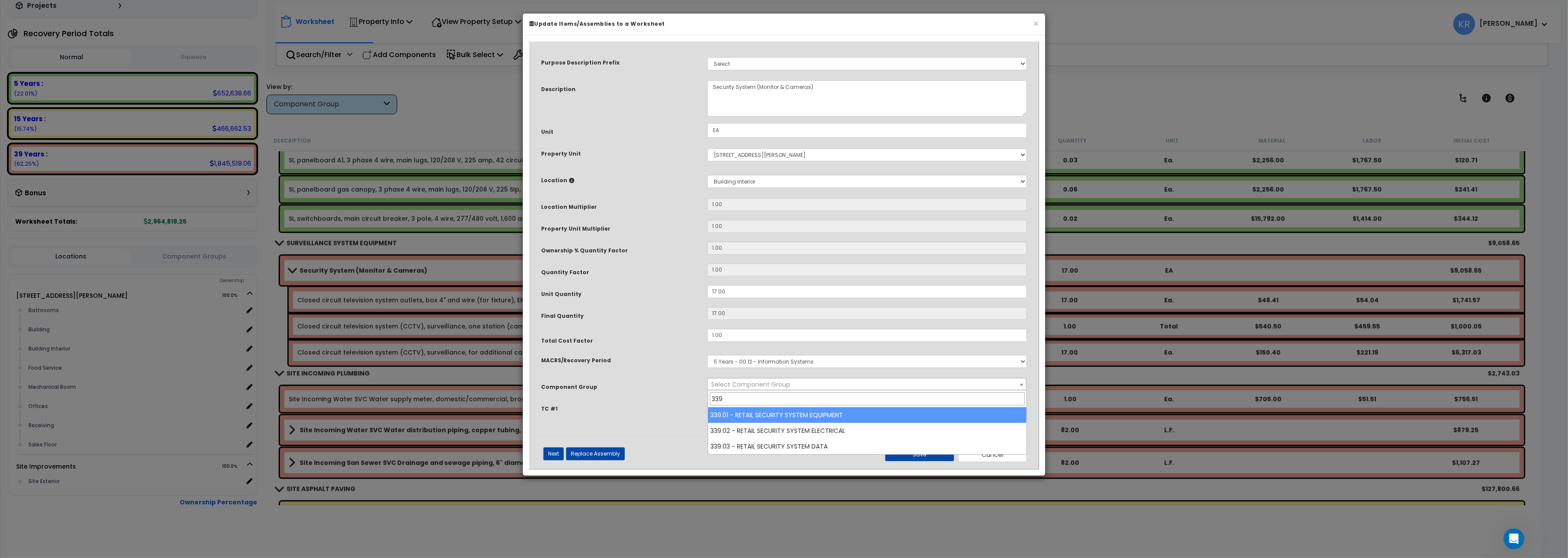
type input "339"
select select "69417"
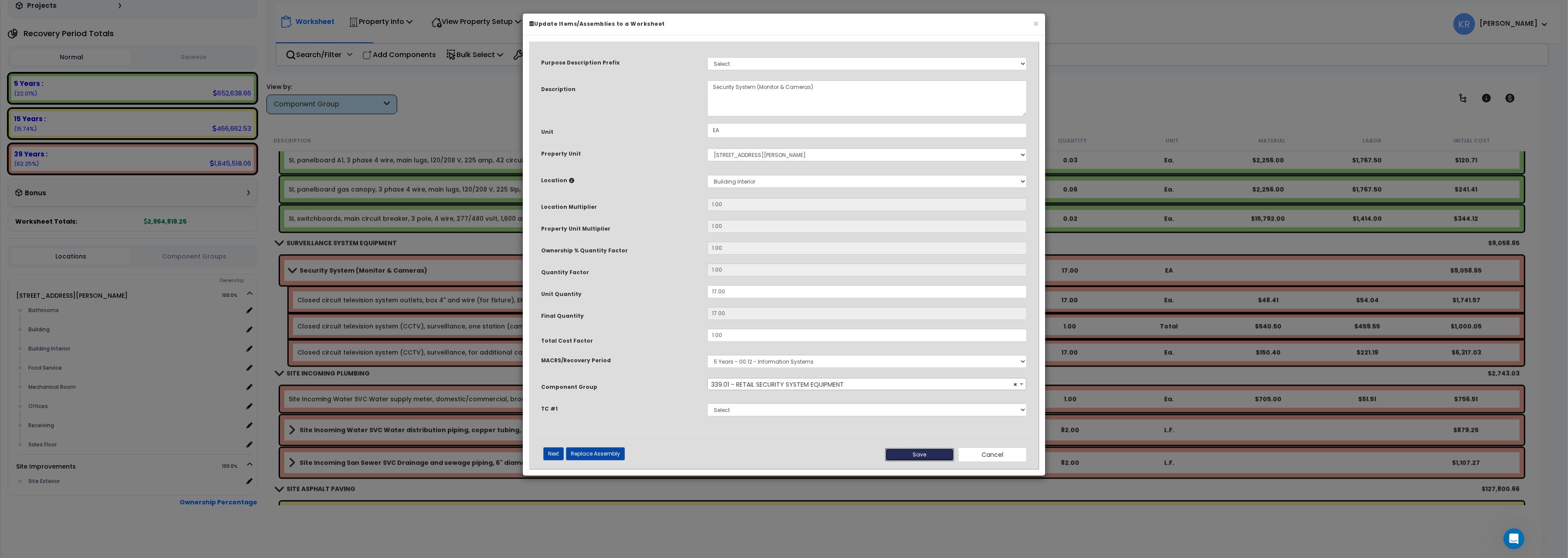
click at [928, 457] on button "Save" at bounding box center [919, 454] width 69 height 13
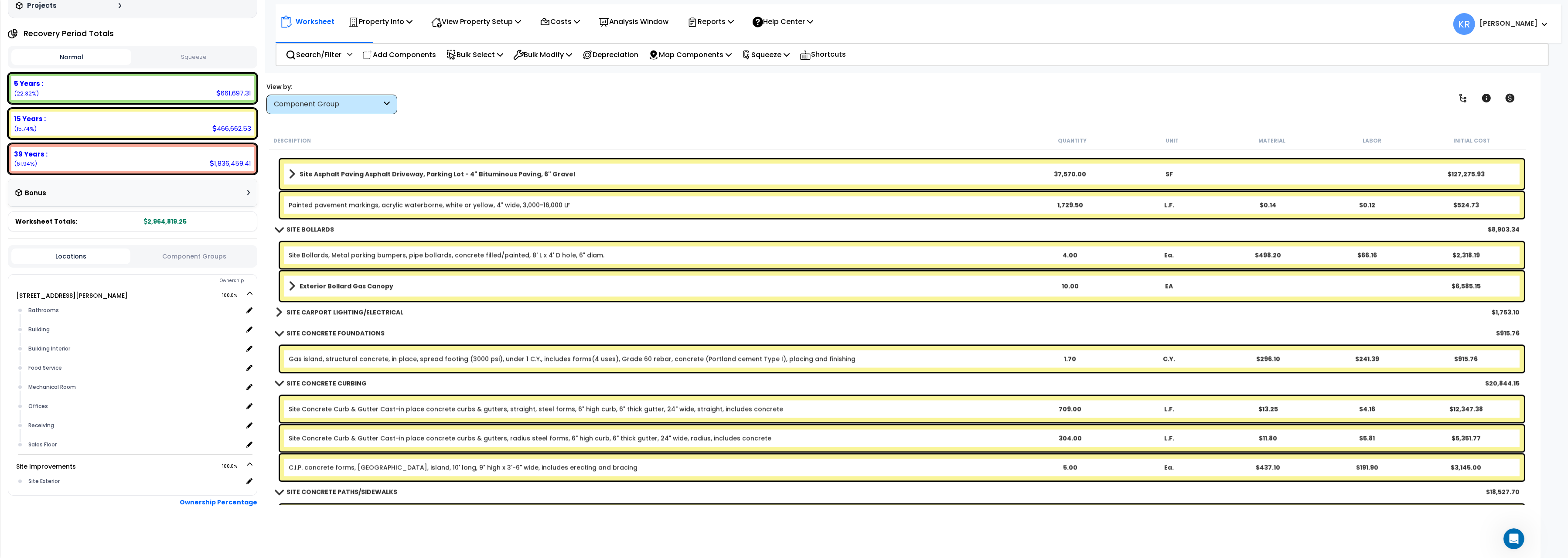
scroll to position [4258, 0]
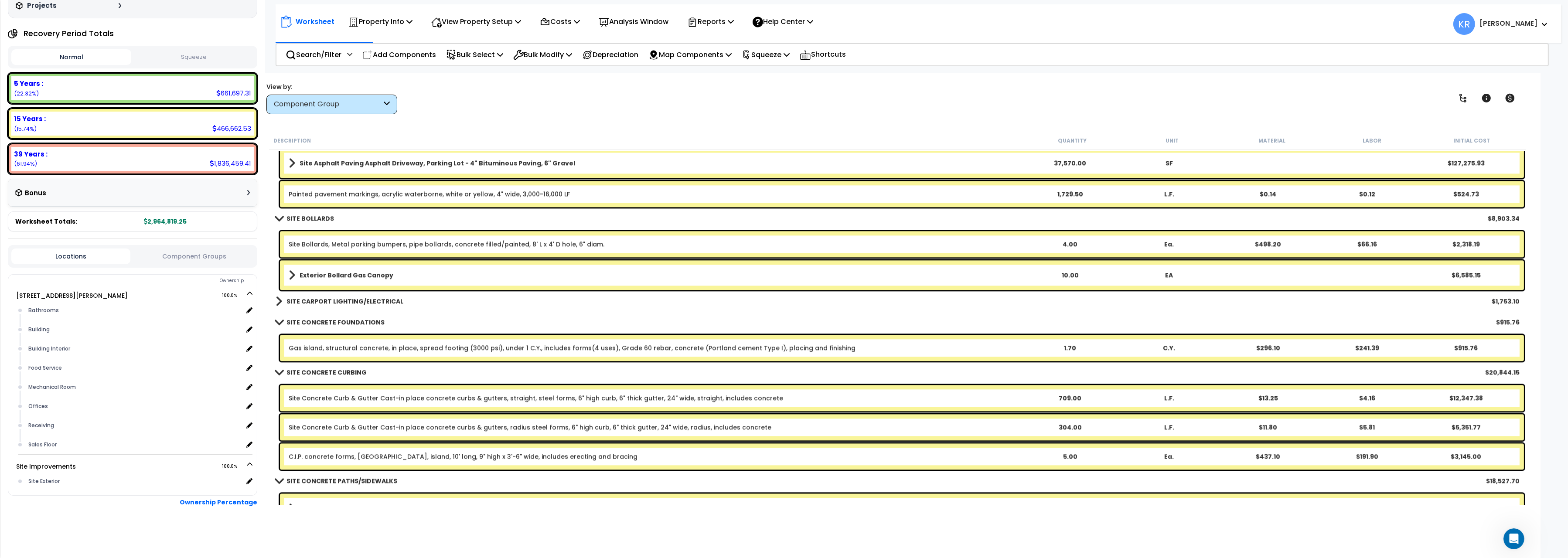
click at [296, 302] on b "SITE CARPORT LIGHTING/ELECTRICAL" at bounding box center [345, 301] width 117 height 9
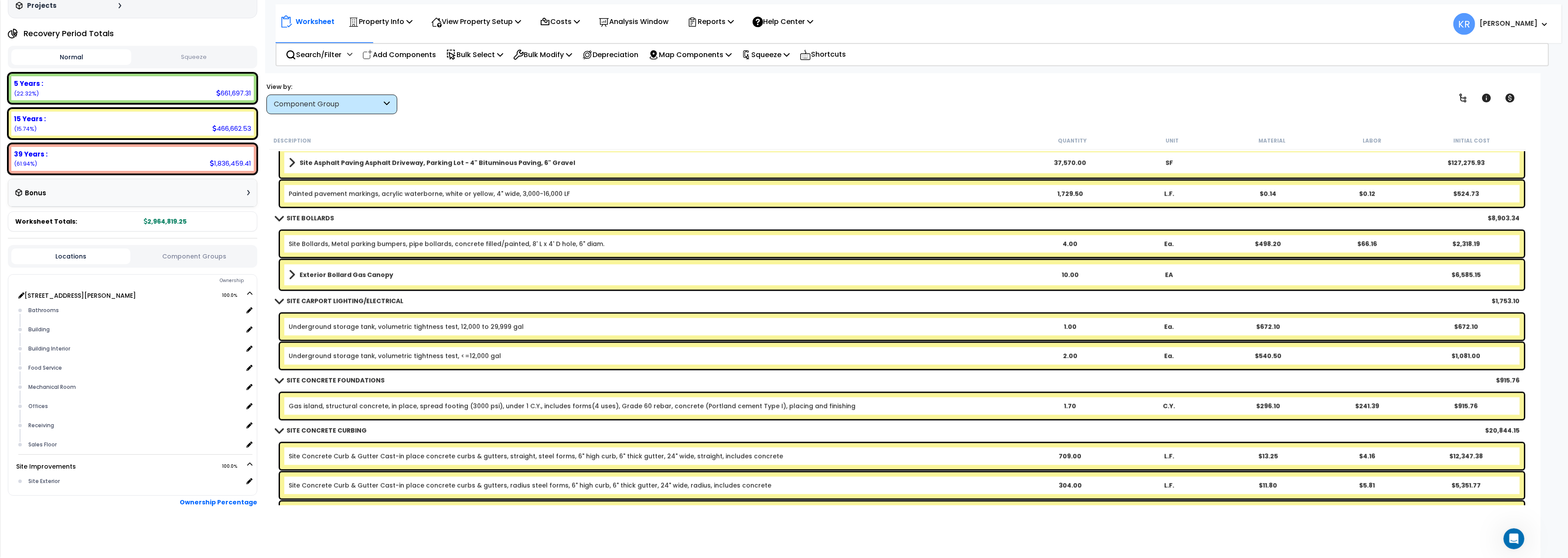
scroll to position [38, 0]
click at [381, 326] on link "Underground storage tank, volumetric tightness test, 12,000 to 29,999 gal" at bounding box center [406, 327] width 235 height 9
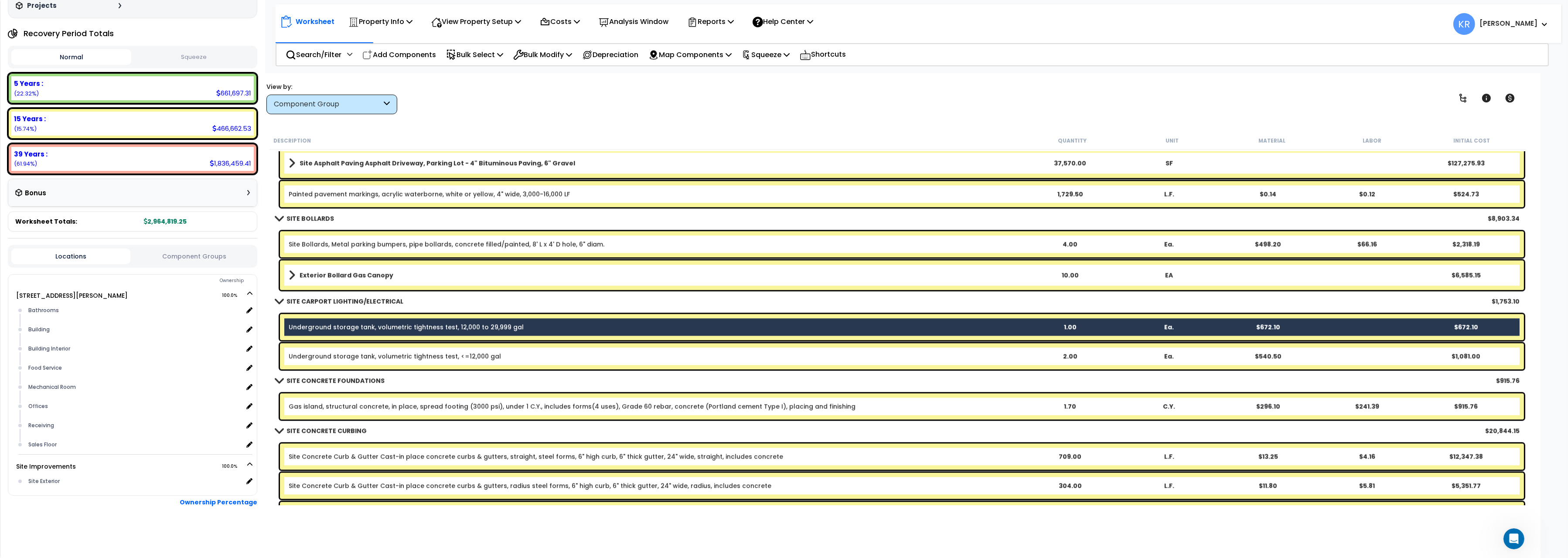
click at [378, 346] on div "Underground storage tank, volumetric tightness test, <=12,000 gal 2.00 Ea. $540…" at bounding box center [902, 356] width 1244 height 26
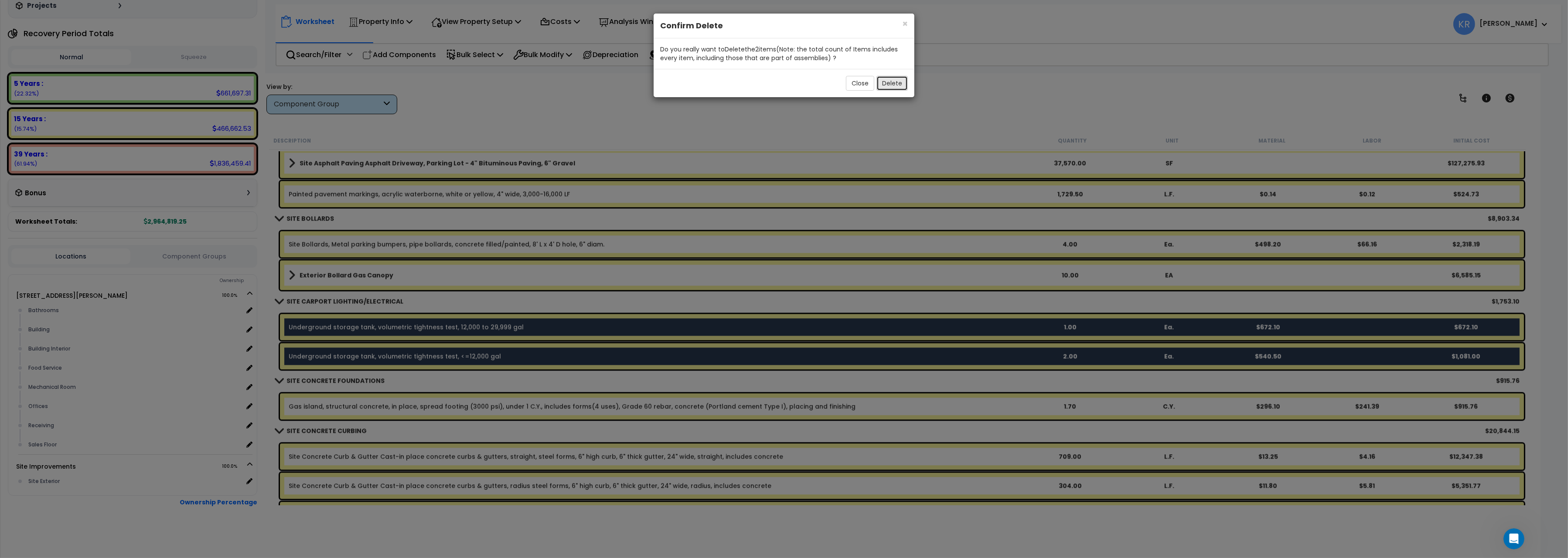
click at [887, 82] on button "Delete" at bounding box center [892, 83] width 32 height 15
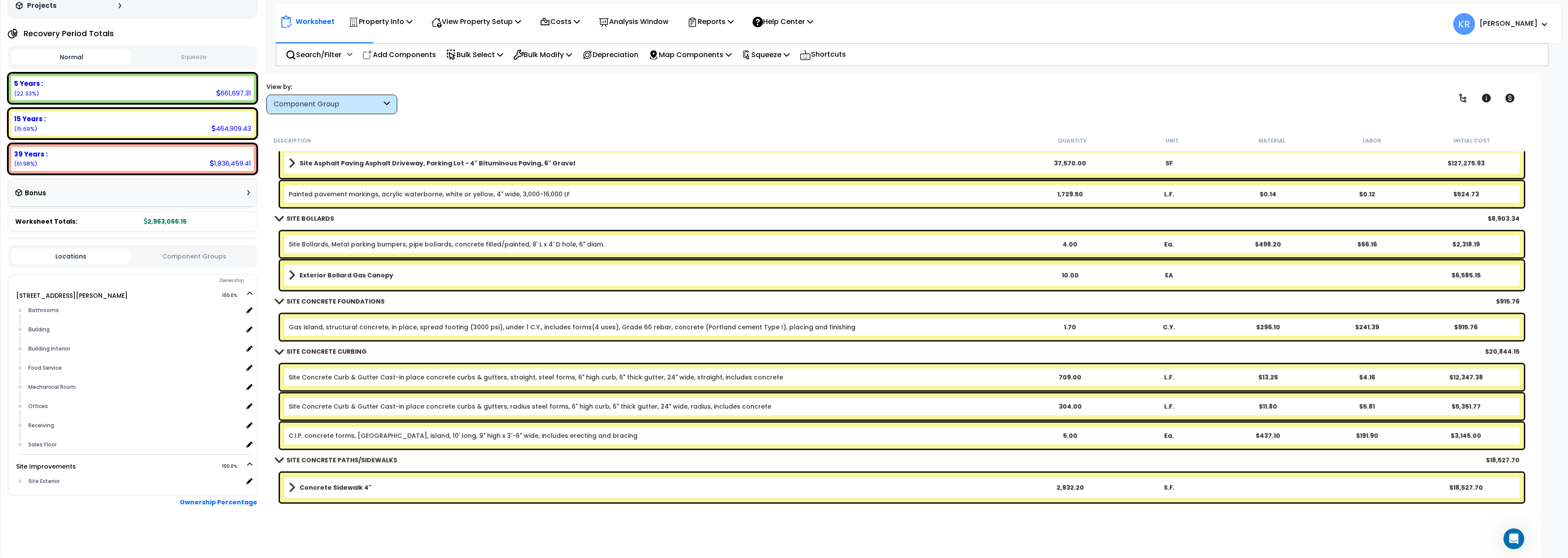
click at [356, 325] on link "Gas island, structural concrete, in place, spread footing (3000 psi), under 1 C…" at bounding box center [572, 327] width 567 height 9
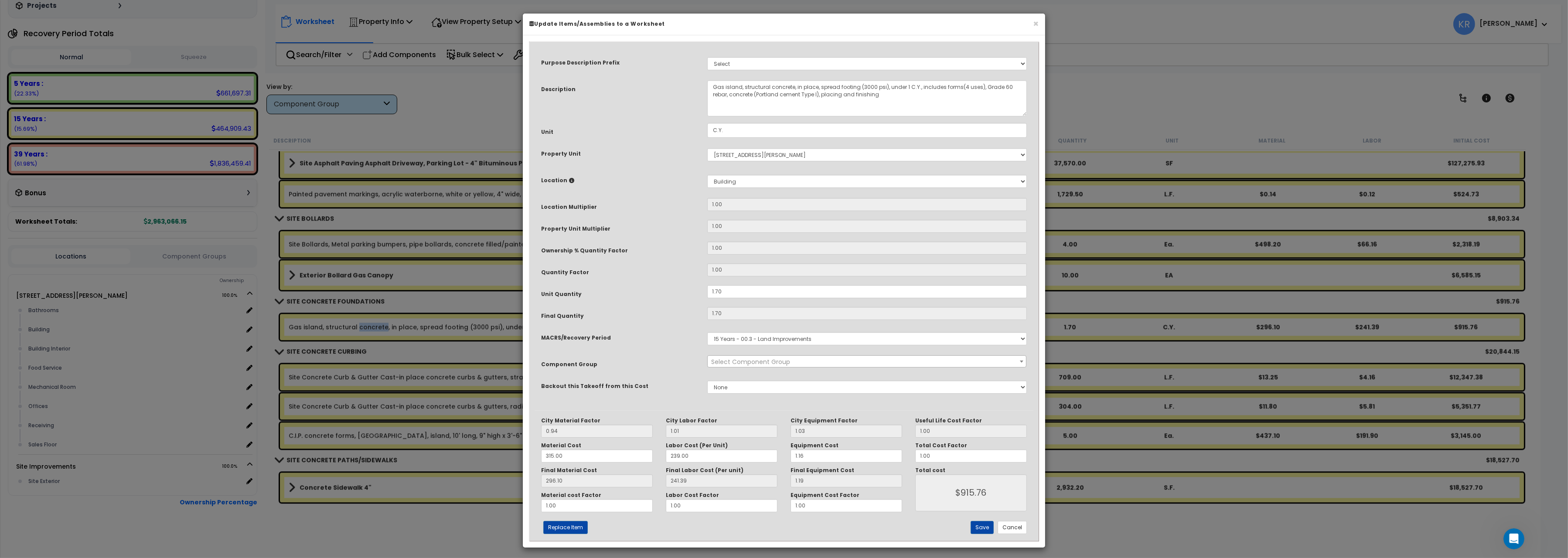
select select "57159"
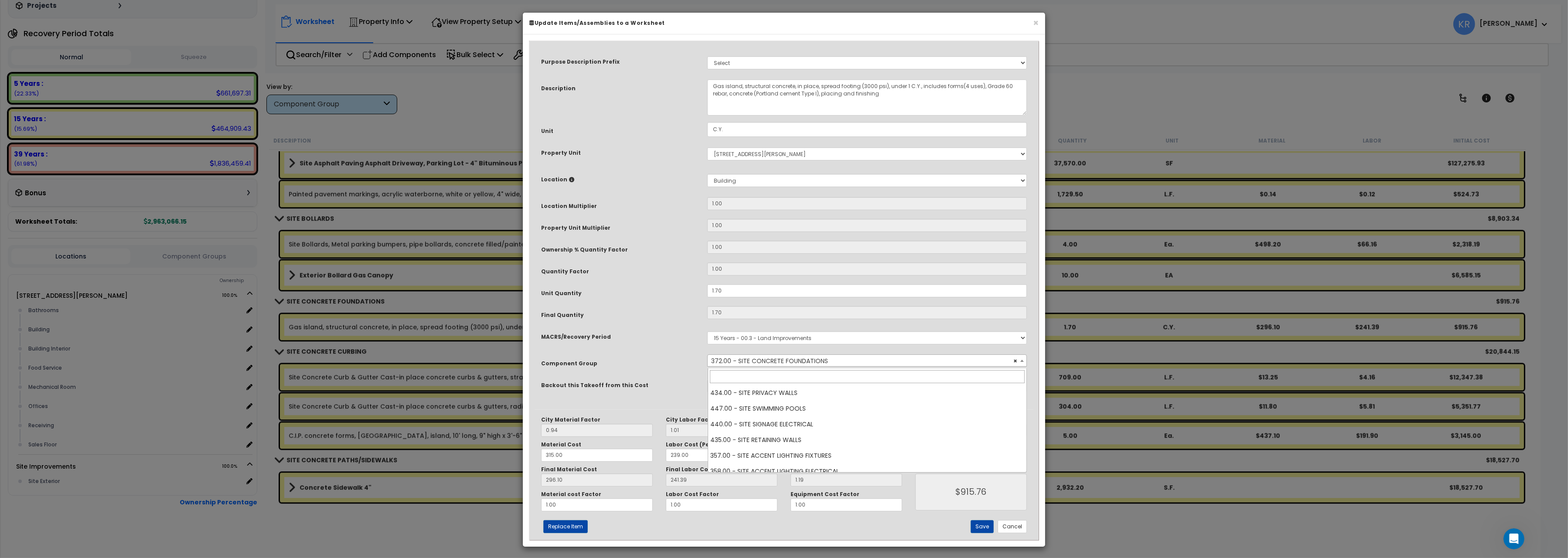
click at [752, 361] on span "× 372.00 - SITE CONCRETE FOUNDATIONS" at bounding box center [867, 361] width 318 height 12
type input "fuel"
select select "57175"
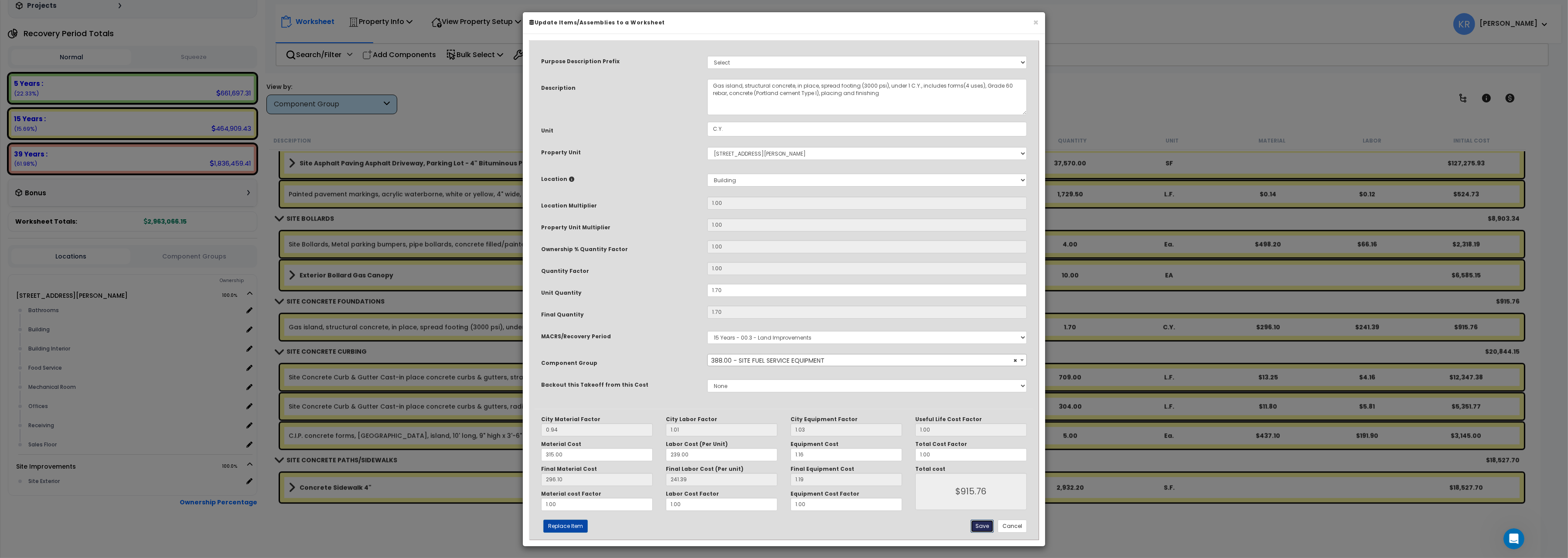
click at [987, 526] on button "Save" at bounding box center [982, 526] width 23 height 13
type input "915.76"
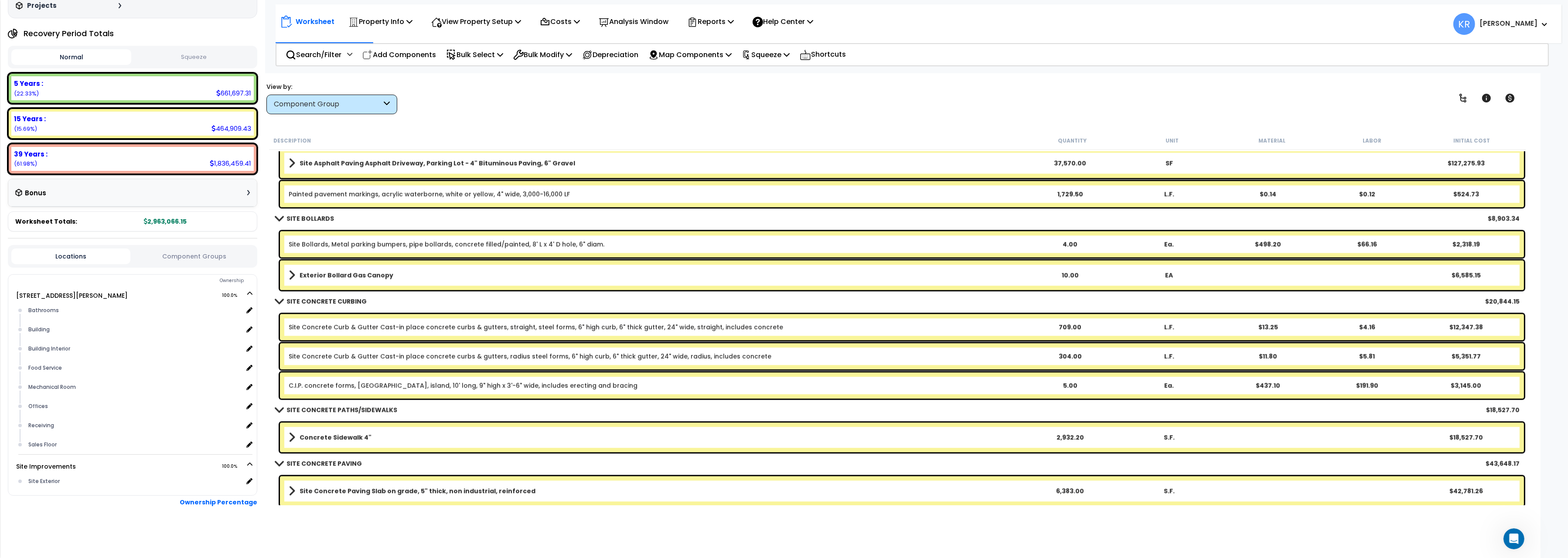
click at [337, 377] on div "C.I.P. concrete forms, gas station, island, 10' long, 9" high x 3'-6" wide, inc…" at bounding box center [902, 385] width 1244 height 26
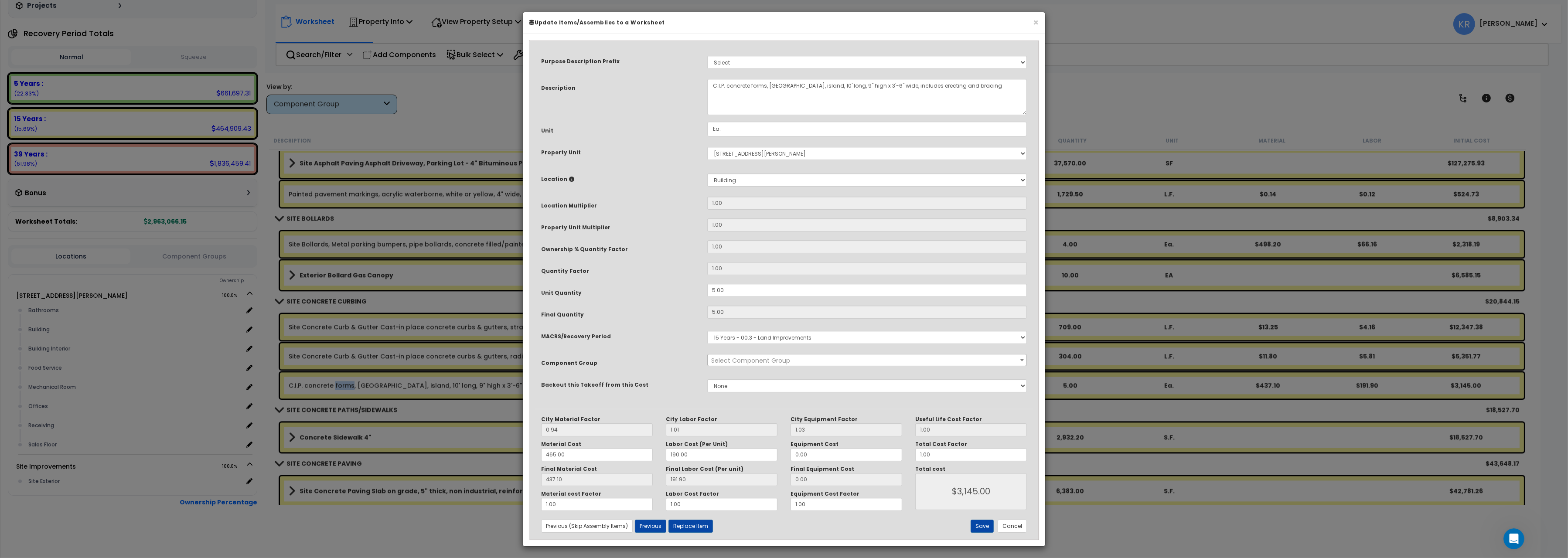
select select "57160"
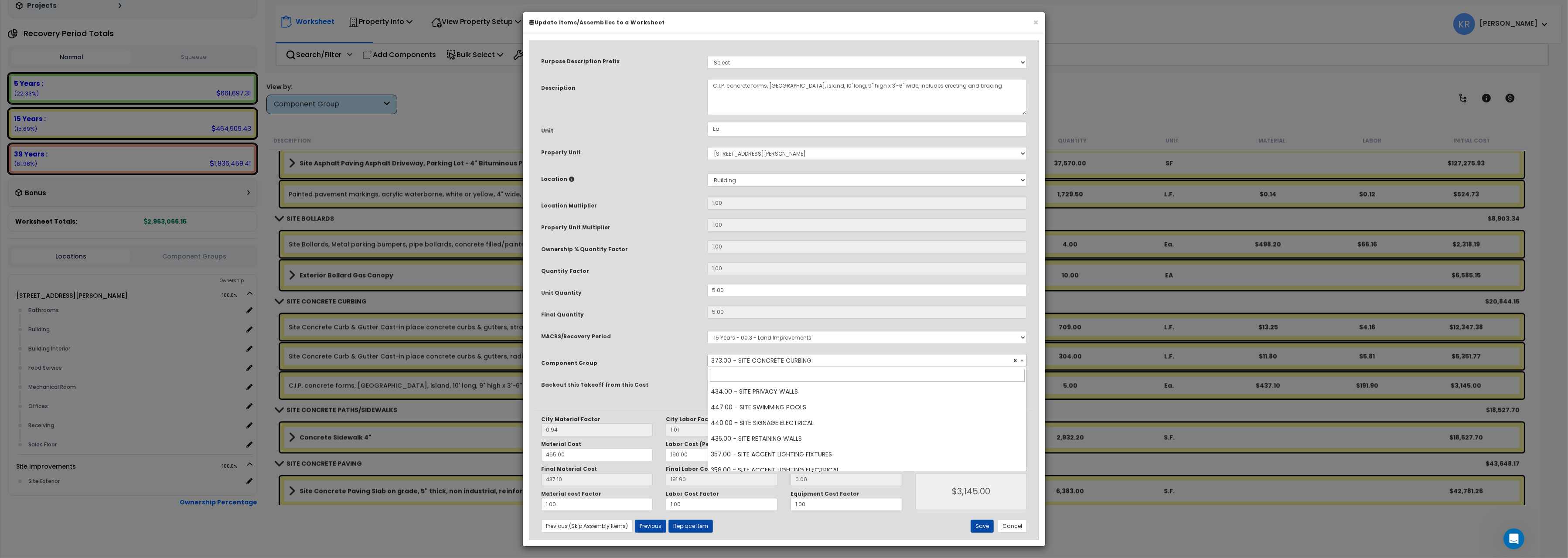
click at [776, 357] on span "× 373.00 - SITE CONCRETE CURBING" at bounding box center [867, 360] width 318 height 12
type input "fuel"
select select "57175"
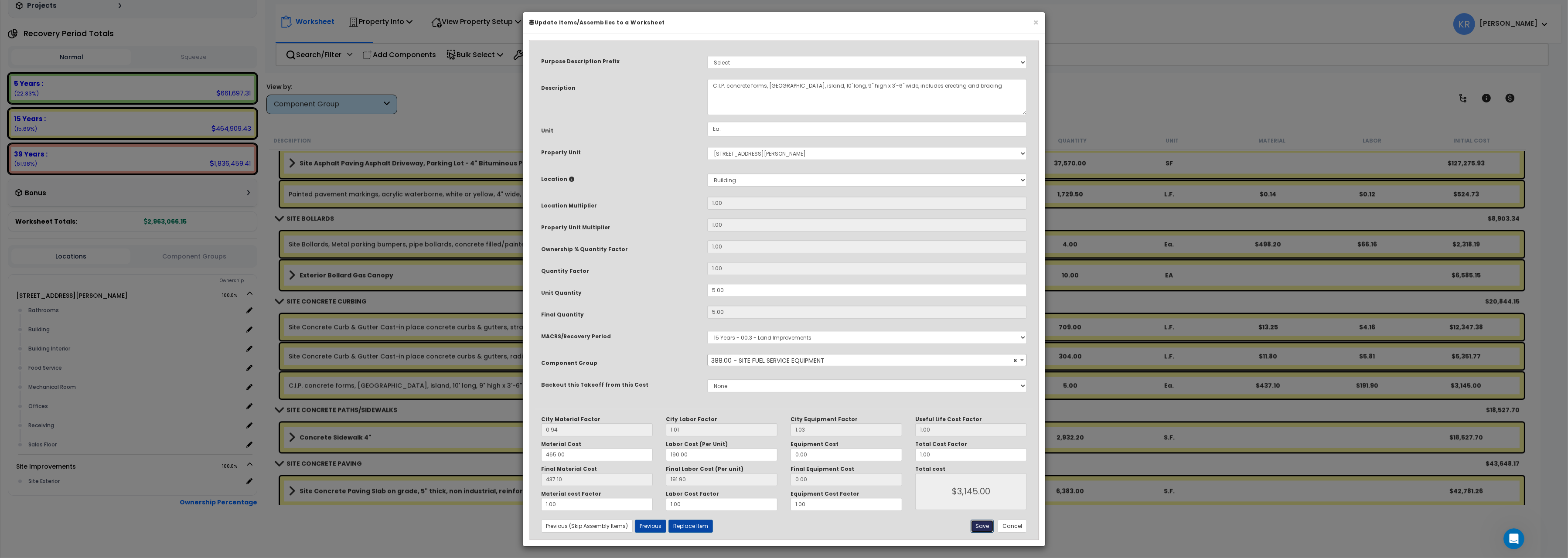
click at [978, 529] on button "Save" at bounding box center [982, 526] width 23 height 13
type input "3145.00"
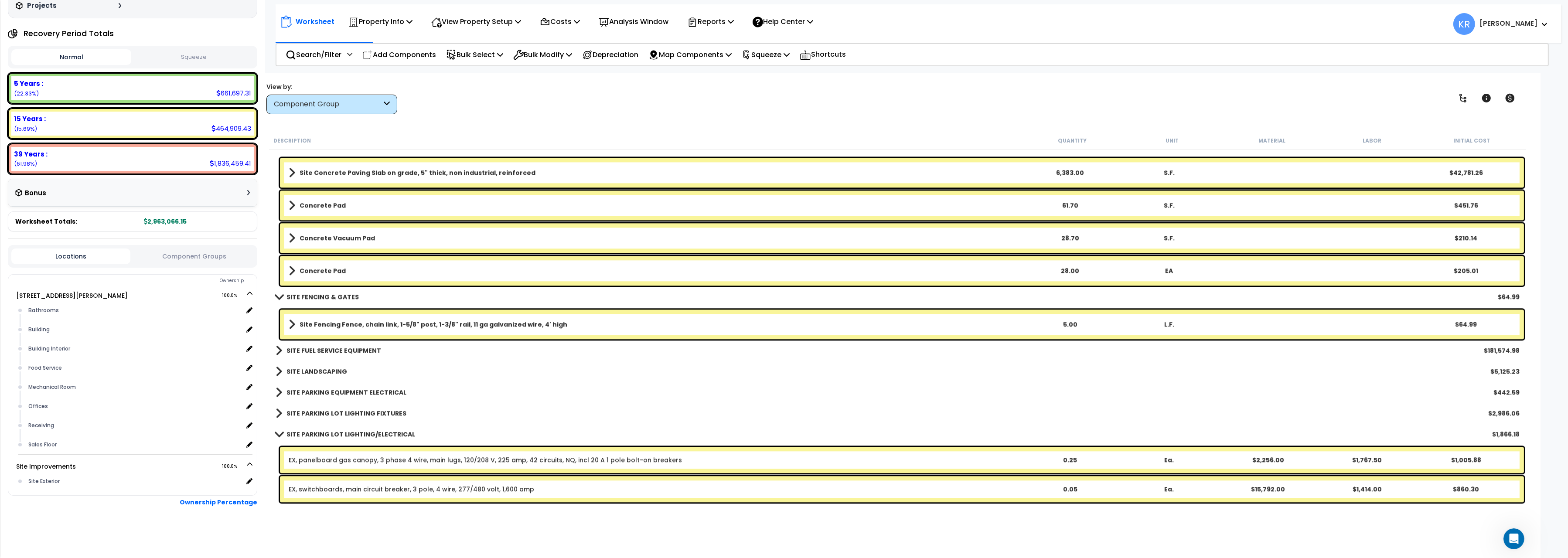
scroll to position [4551, 0]
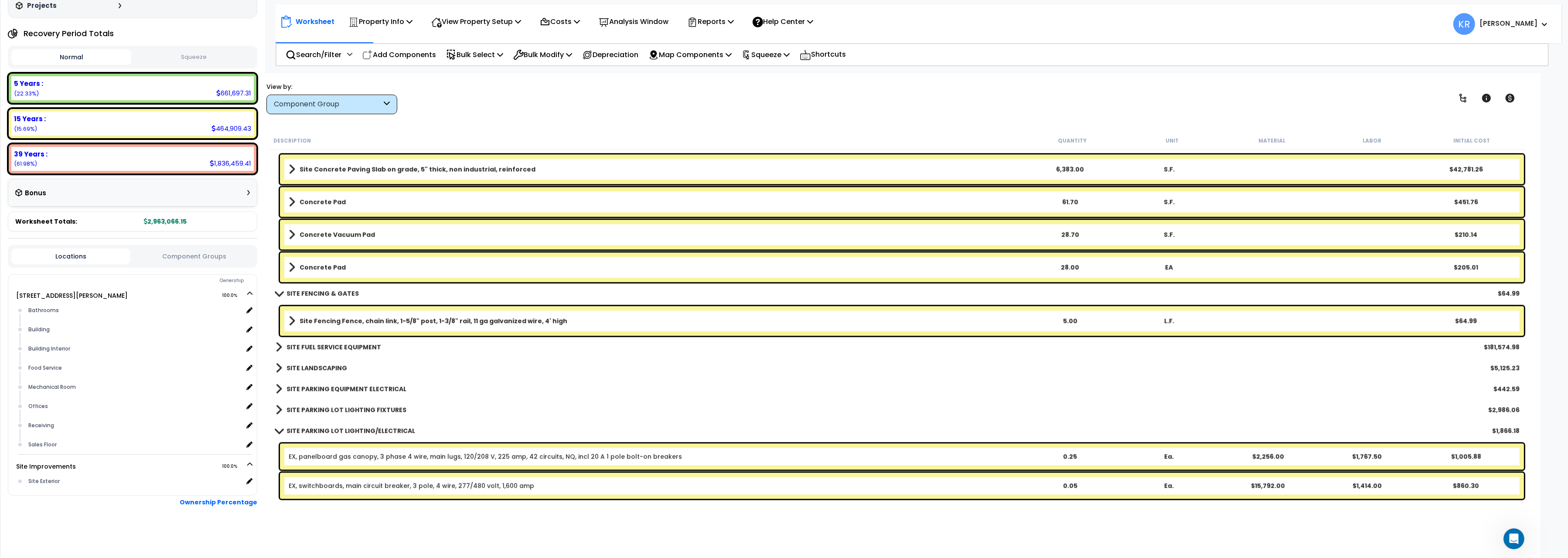
click at [343, 347] on b "SITE FUEL SERVICE EQUIPMENT" at bounding box center [334, 347] width 94 height 9
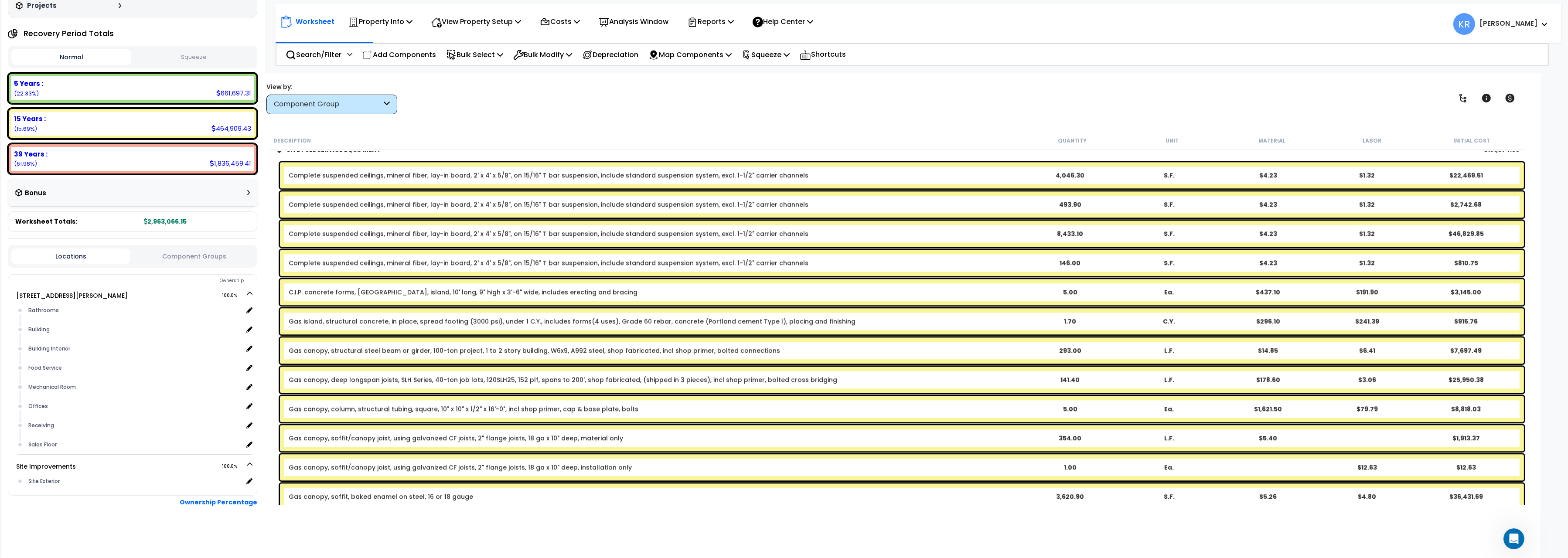
scroll to position [4697, 0]
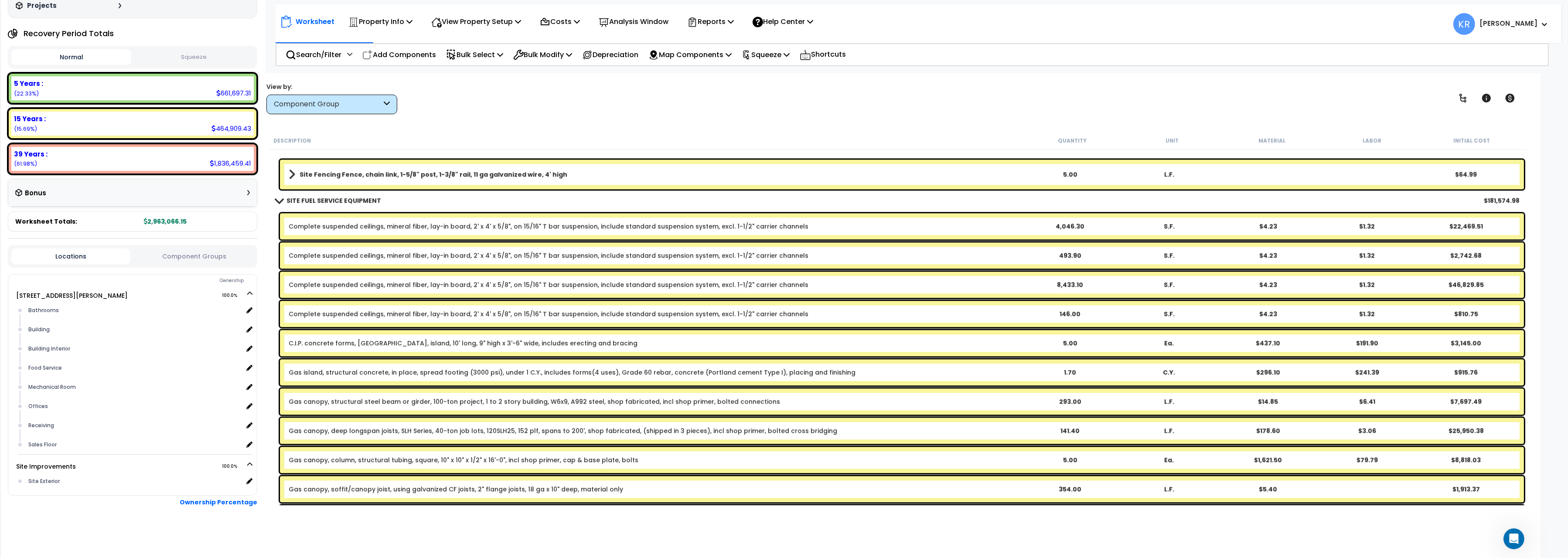
click at [342, 226] on link "Complete suspended ceilings, mineral fiber, lay-in board, 2' x 4' x 5/8", on 15…" at bounding box center [548, 226] width 520 height 9
click at [340, 226] on link "Complete suspended ceilings, mineral fiber, lay-in board, 2' x 4' x 5/8", on 15…" at bounding box center [548, 226] width 520 height 9
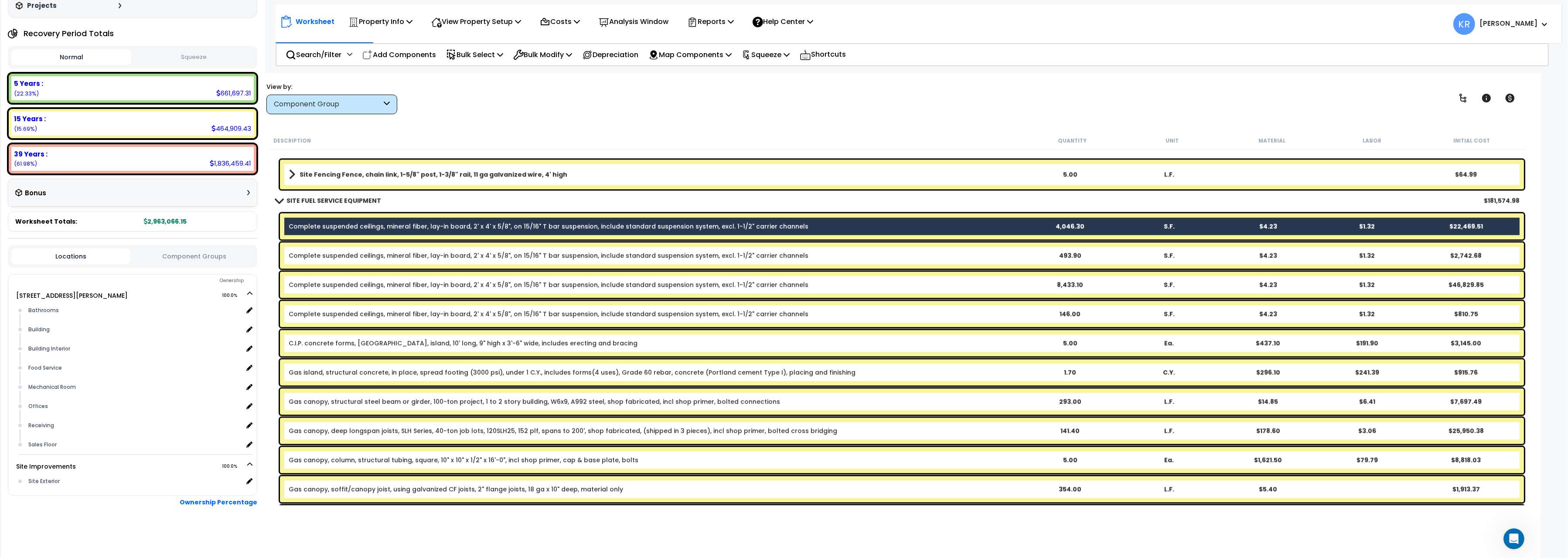
click at [334, 256] on link "Complete suspended ceilings, mineral fiber, lay-in board, 2' x 4' x 5/8", on 15…" at bounding box center [548, 256] width 520 height 9
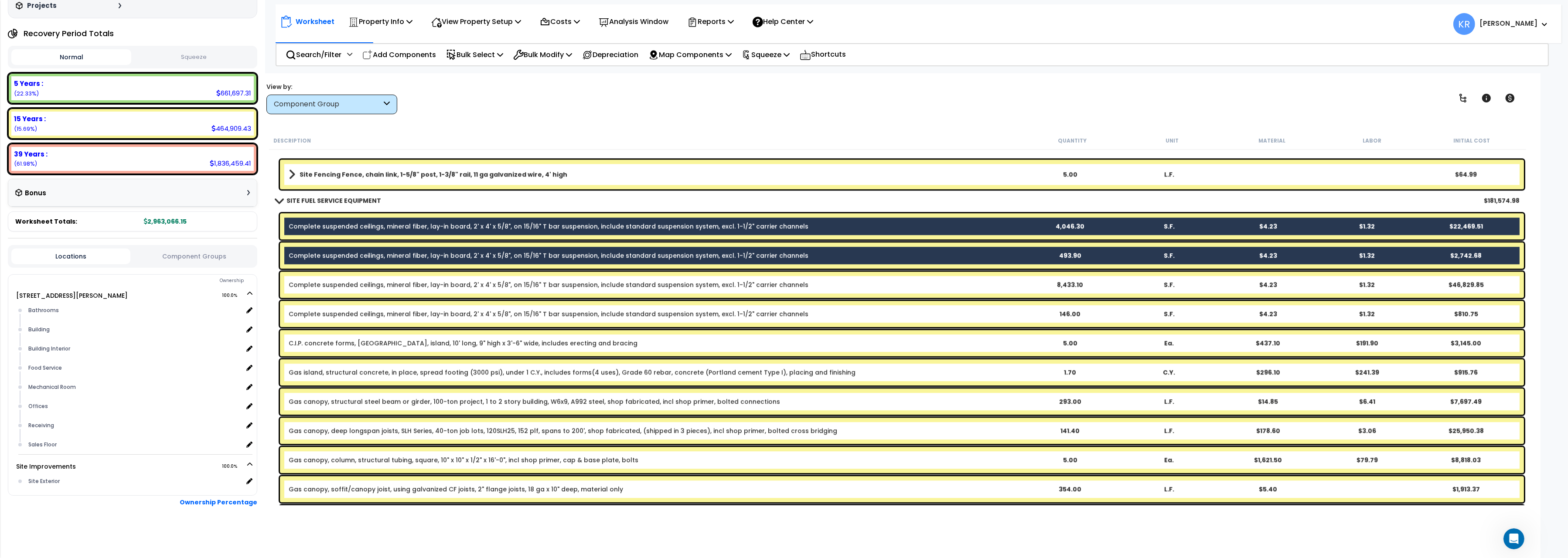
click at [327, 287] on link "Complete suspended ceilings, mineral fiber, lay-in board, 2' x 4' x 5/8", on 15…" at bounding box center [548, 285] width 520 height 9
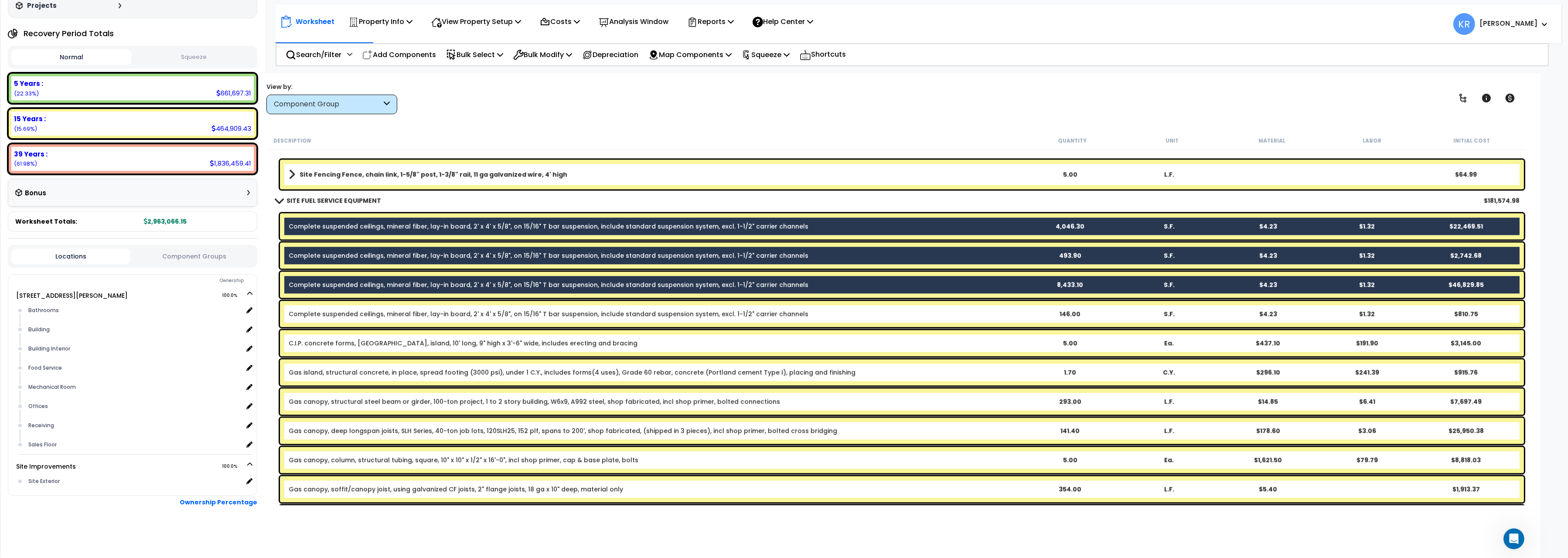
click at [326, 313] on link "Complete suspended ceilings, mineral fiber, lay-in board, 2' x 4' x 5/8", on 15…" at bounding box center [548, 314] width 520 height 9
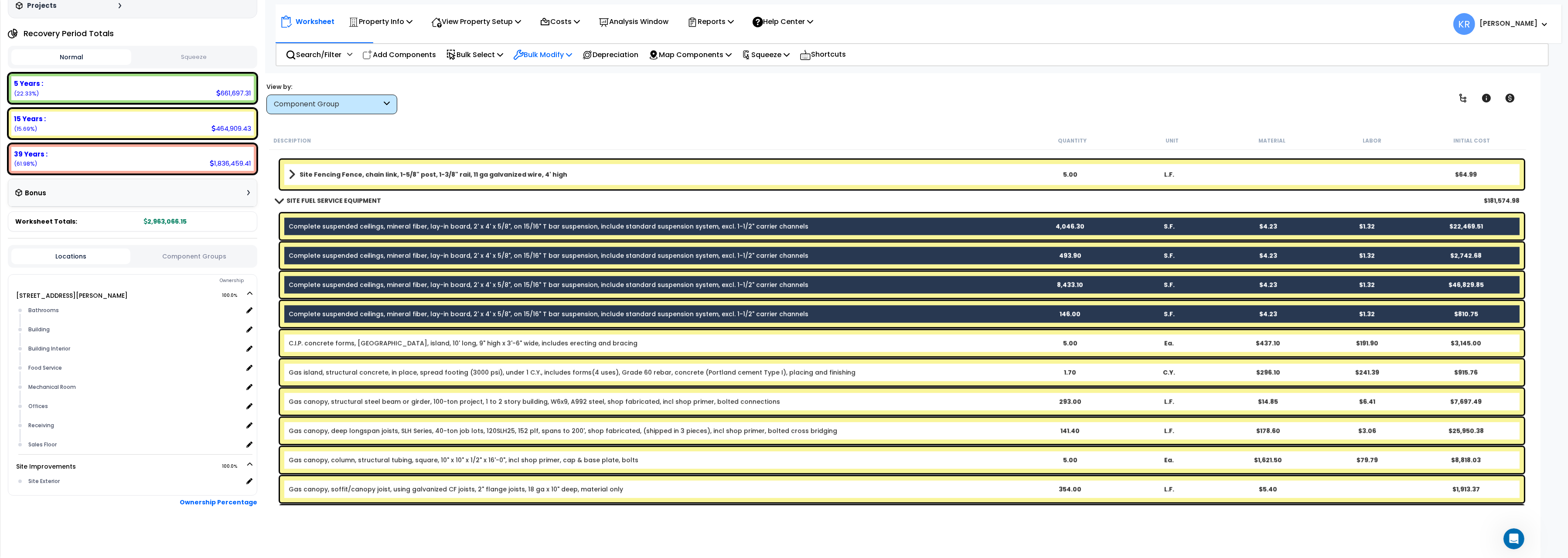
click at [554, 56] on p "Bulk Modify" at bounding box center [542, 54] width 59 height 12
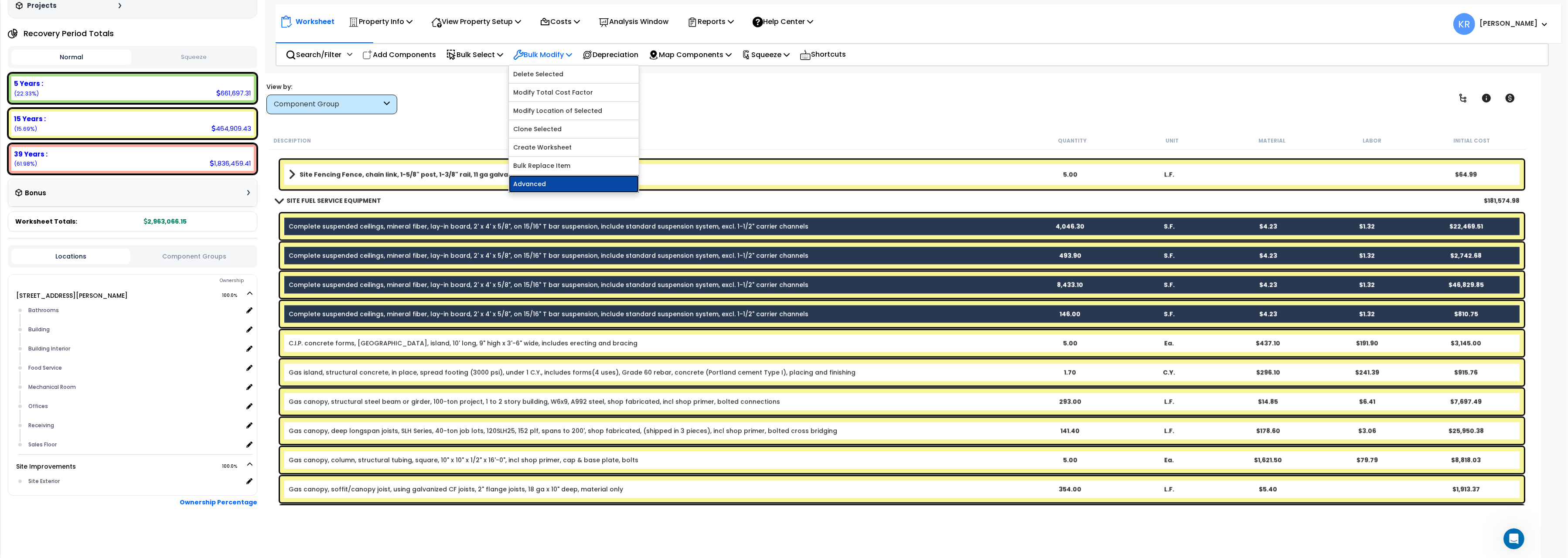
click at [564, 190] on link "Advanced" at bounding box center [573, 184] width 130 height 18
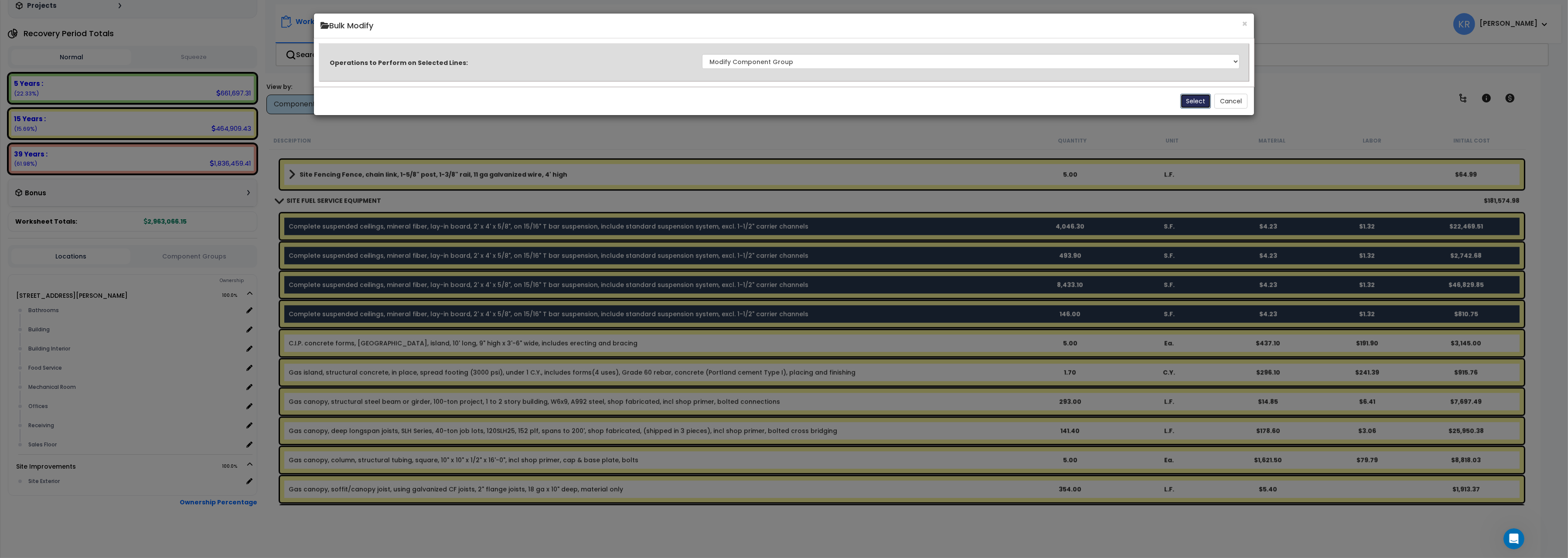
click at [1191, 102] on button "Select" at bounding box center [1195, 101] width 30 height 15
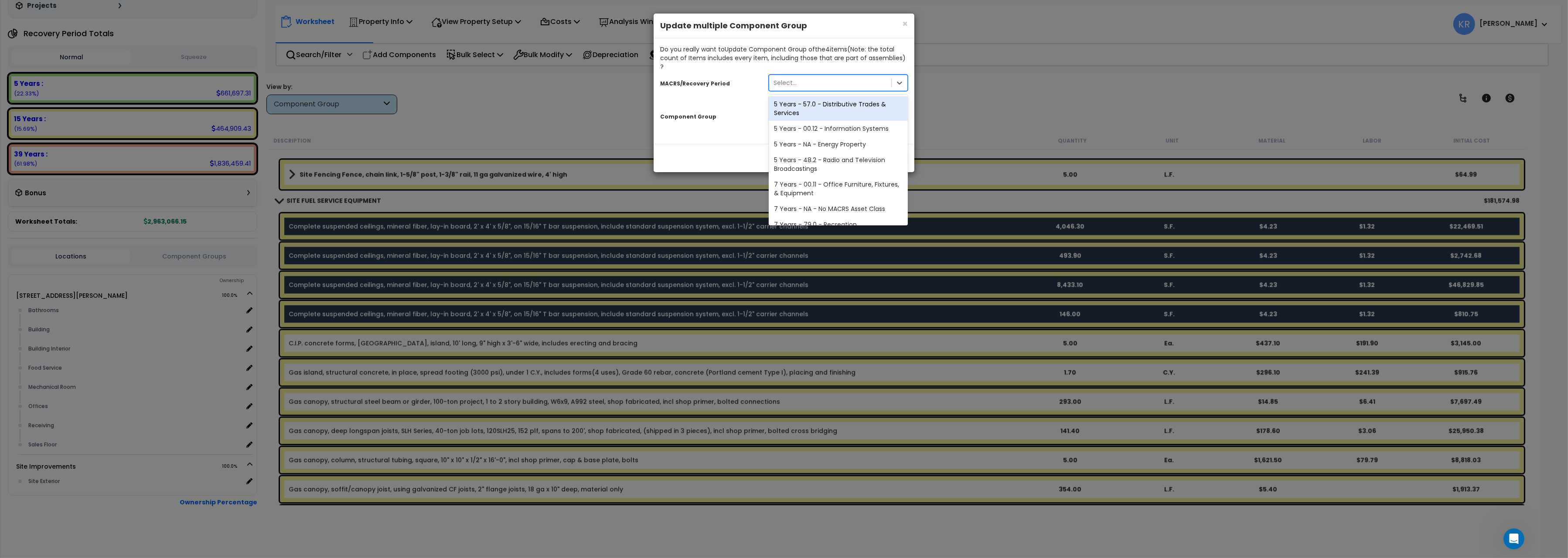
click at [772, 76] on div "Select..." at bounding box center [830, 83] width 122 height 14
click at [799, 208] on div "39 Years - NA - Long-Life Property" at bounding box center [838, 216] width 139 height 16
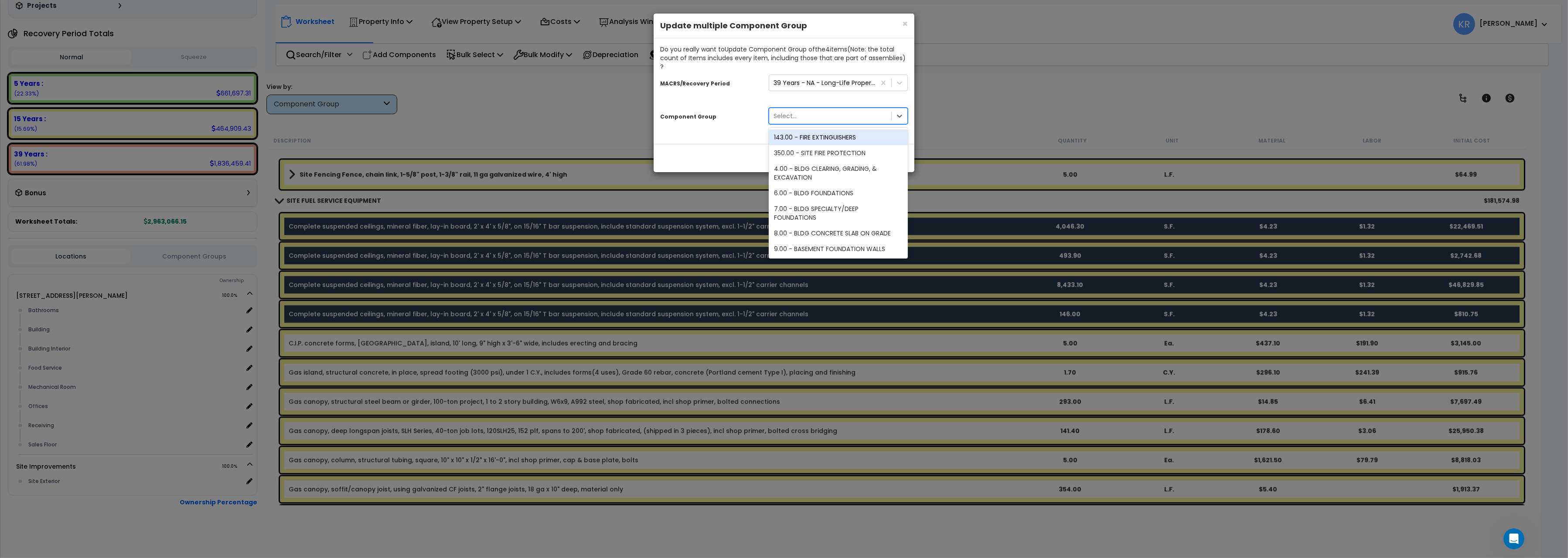
click at [789, 108] on div "Select..." at bounding box center [838, 116] width 139 height 16
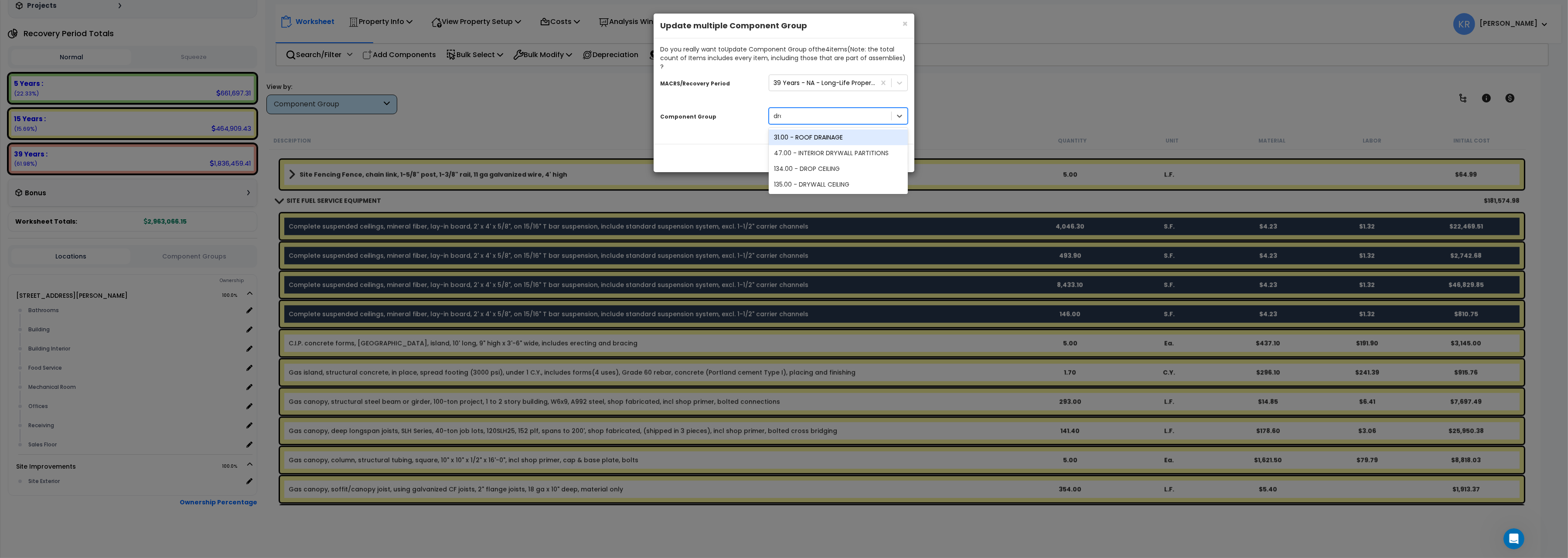
type input "drop"
click at [809, 131] on div "134.00 - DROP CEILING" at bounding box center [838, 138] width 139 height 16
click at [888, 152] on button "Update" at bounding box center [891, 158] width 33 height 15
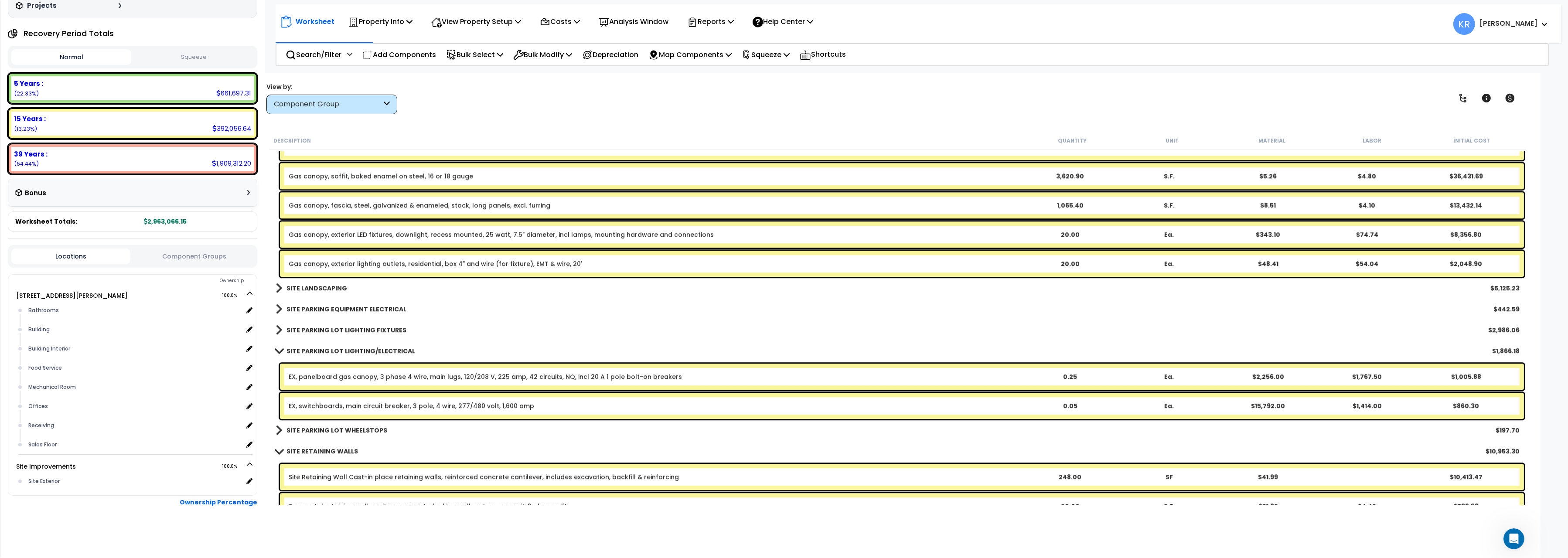
scroll to position [4989, 0]
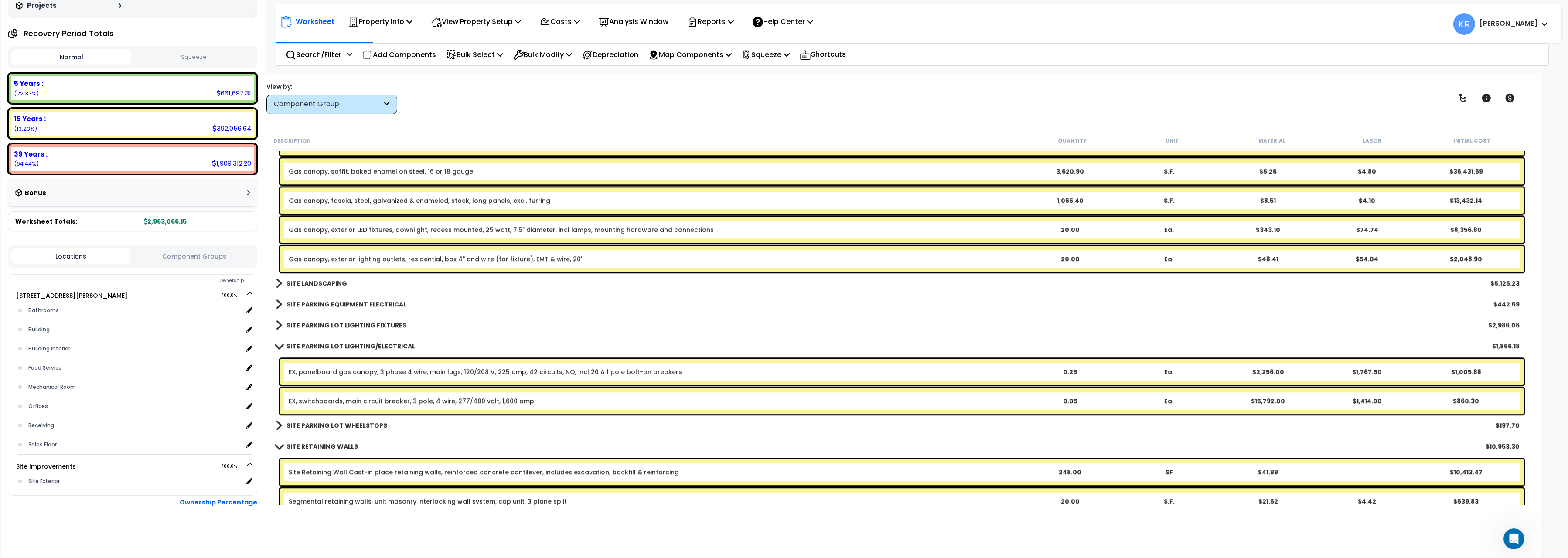
click at [310, 282] on b "SITE LANDSCAPING" at bounding box center [317, 283] width 61 height 9
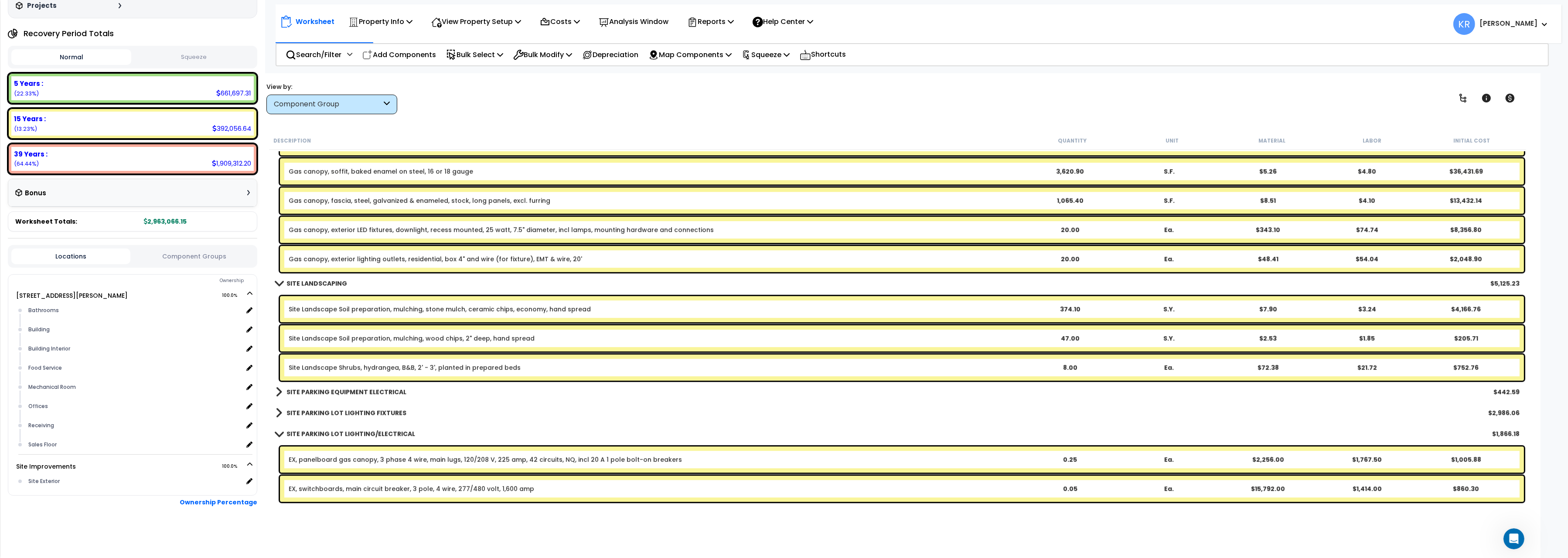
click at [329, 392] on b "SITE PARKING EQUIPMENT ELECTRICAL" at bounding box center [346, 392] width 120 height 9
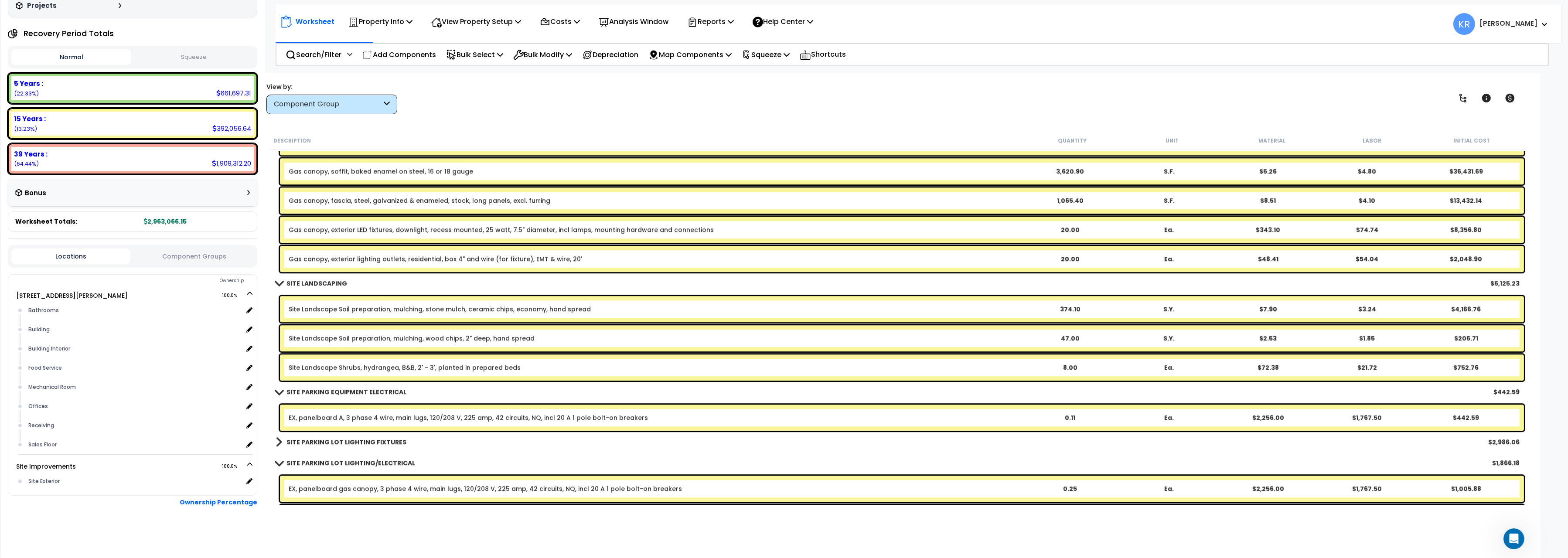
scroll to position [5136, 0]
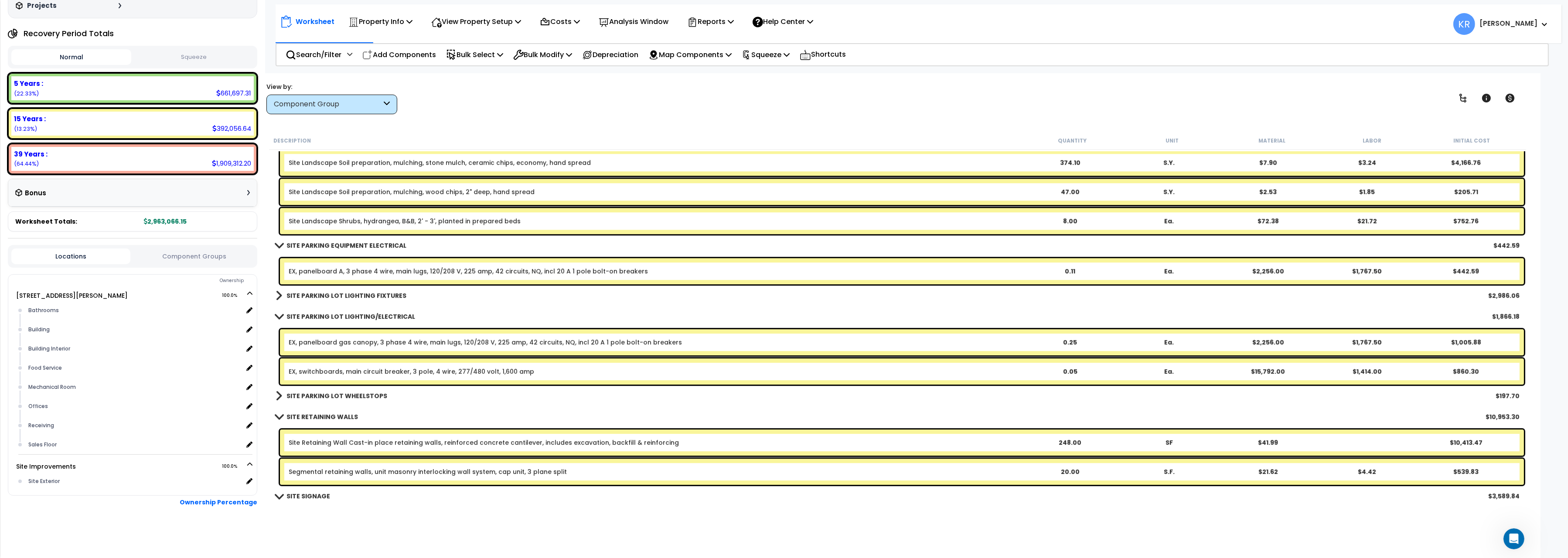
click at [365, 291] on link "SITE PARKING LOT LIGHTING FIXTURES" at bounding box center [341, 296] width 131 height 12
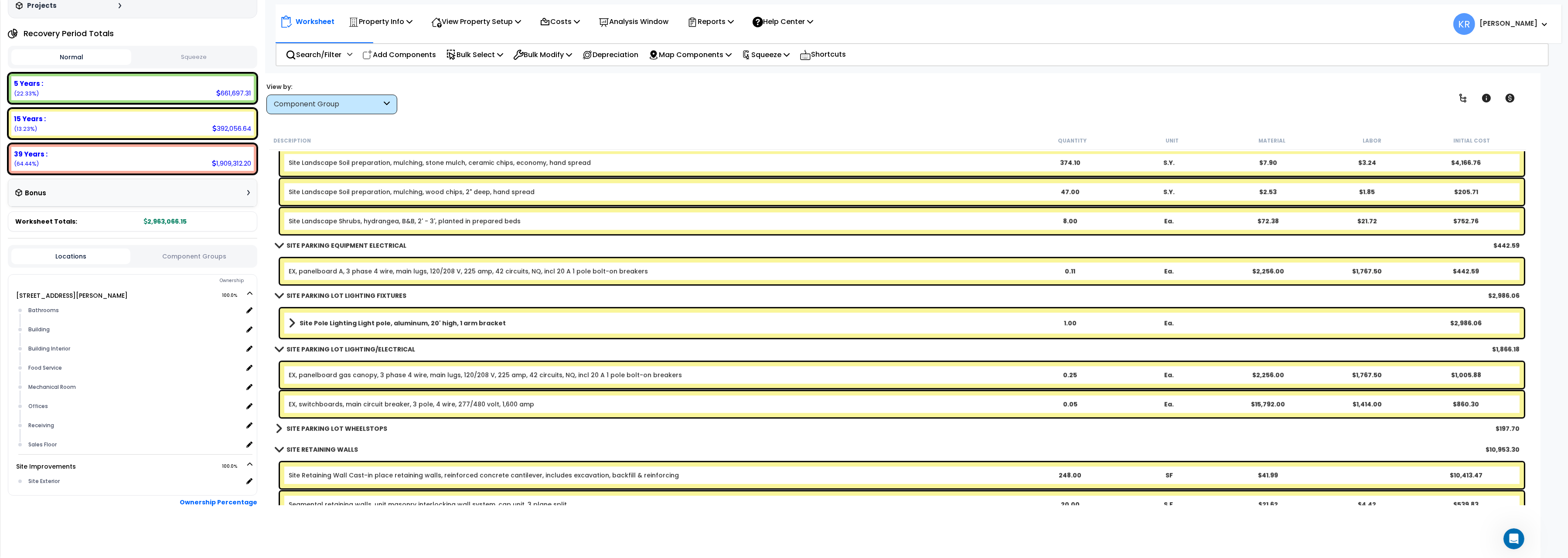
click at [312, 268] on link "EX, panelboard A, 3 phase 4 wire, main lugs, 120/208 V, 225 amp, 42 circuits, N…" at bounding box center [468, 271] width 359 height 9
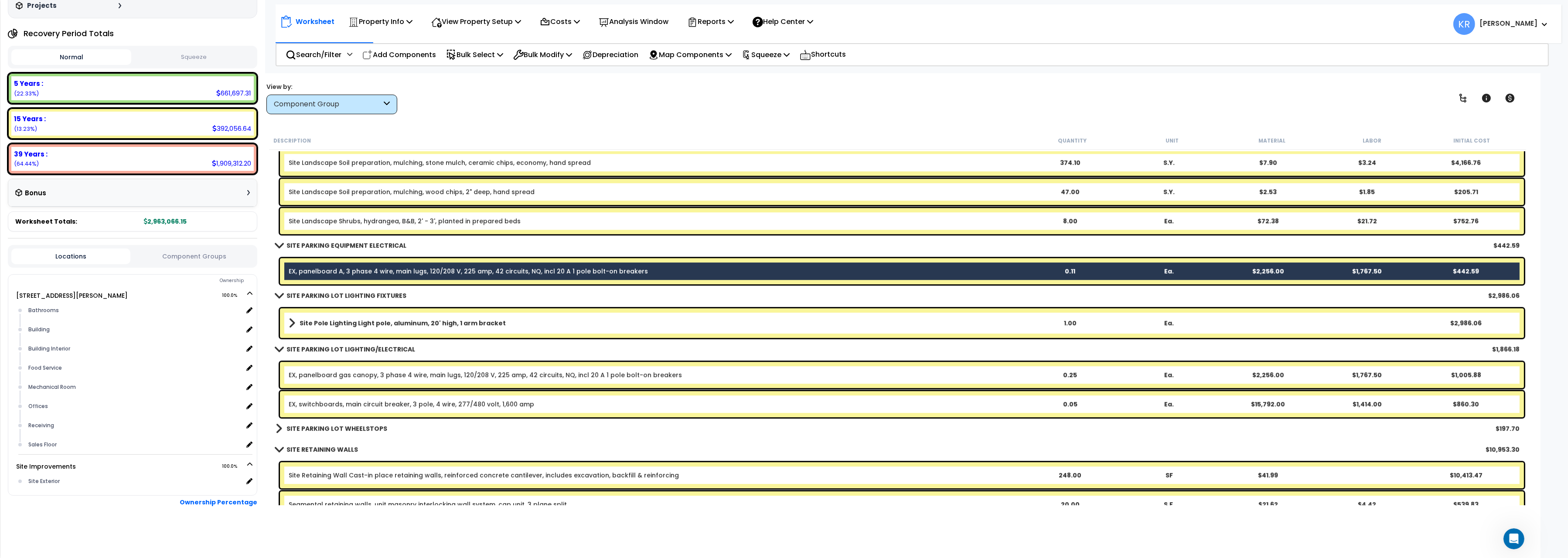
click at [308, 323] on b "Site Pole Lighting Light pole, aluminum, 20' high, 1 arm bracket" at bounding box center [402, 323] width 206 height 9
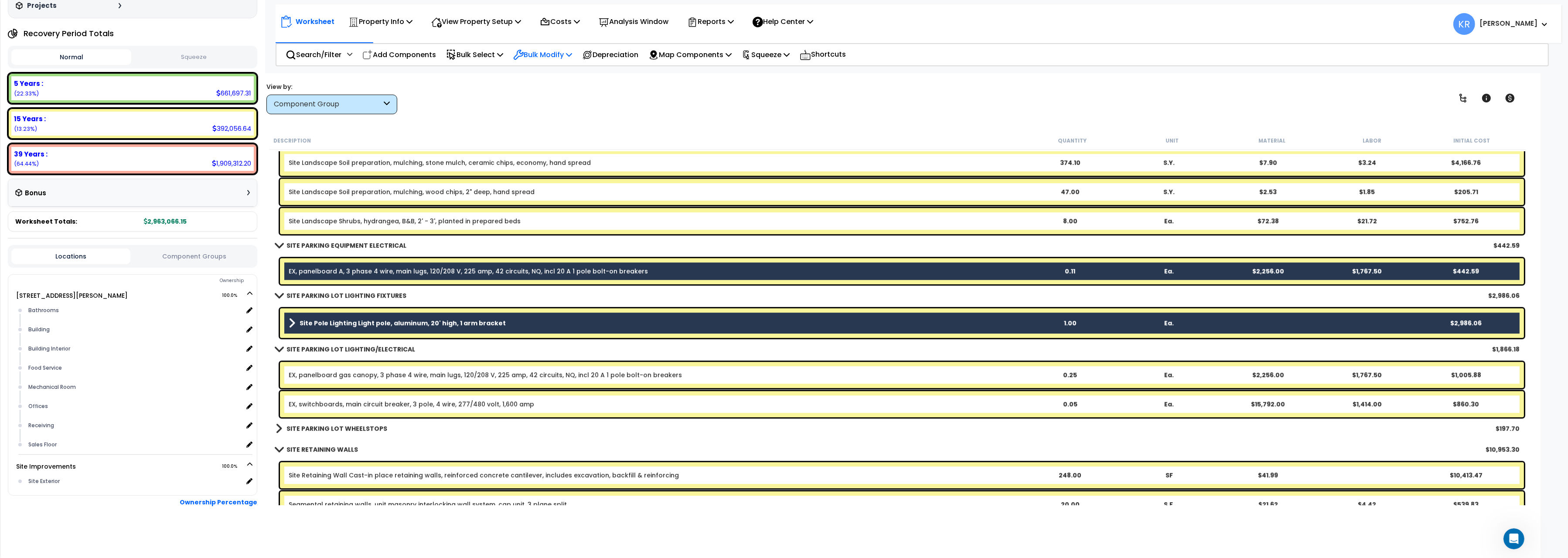
click at [540, 52] on p "Bulk Modify" at bounding box center [542, 54] width 59 height 12
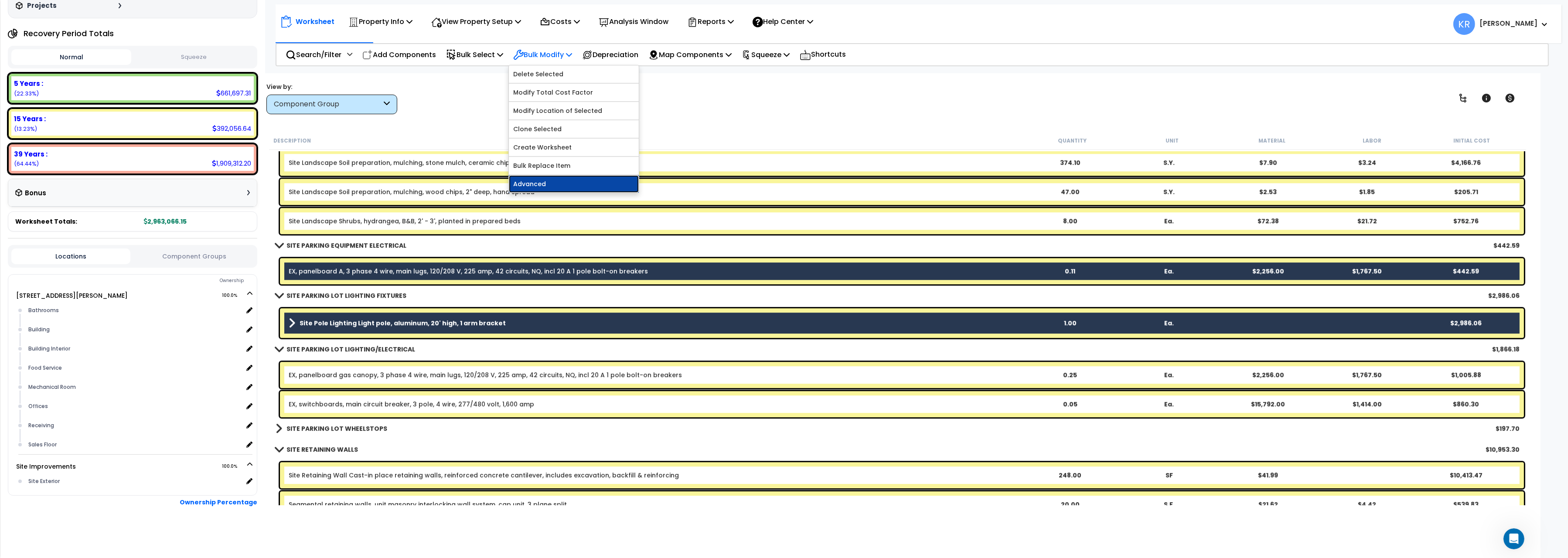
click at [579, 192] on link "Advanced" at bounding box center [573, 184] width 130 height 18
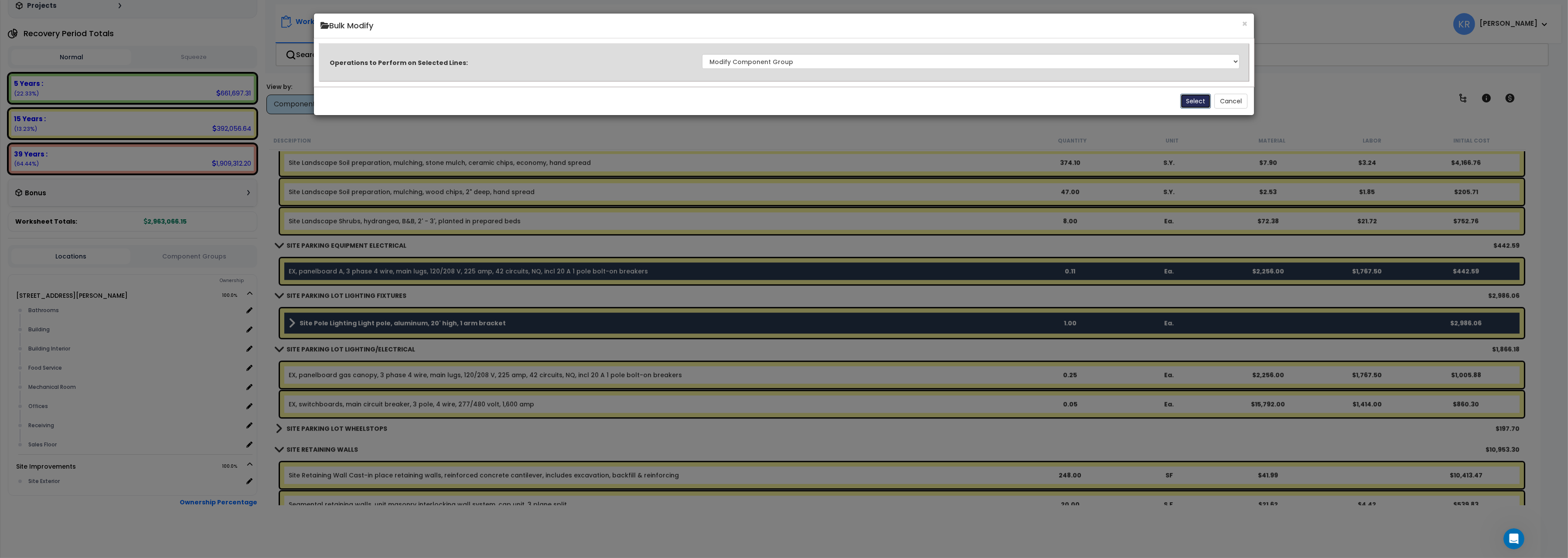
click at [1181, 99] on button "Select" at bounding box center [1195, 101] width 30 height 15
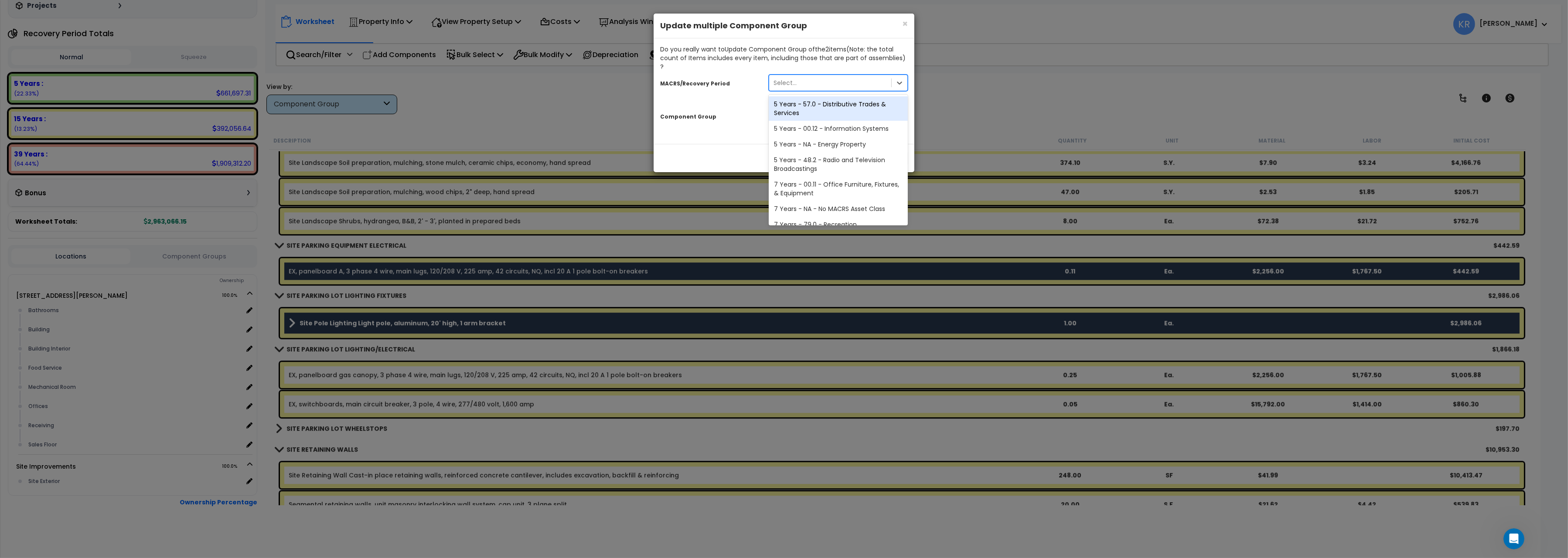
click at [803, 74] on div "Select..." at bounding box center [838, 82] width 139 height 16
click at [803, 184] on div "15 Years - 00.3 - Land Improvements" at bounding box center [838, 192] width 139 height 16
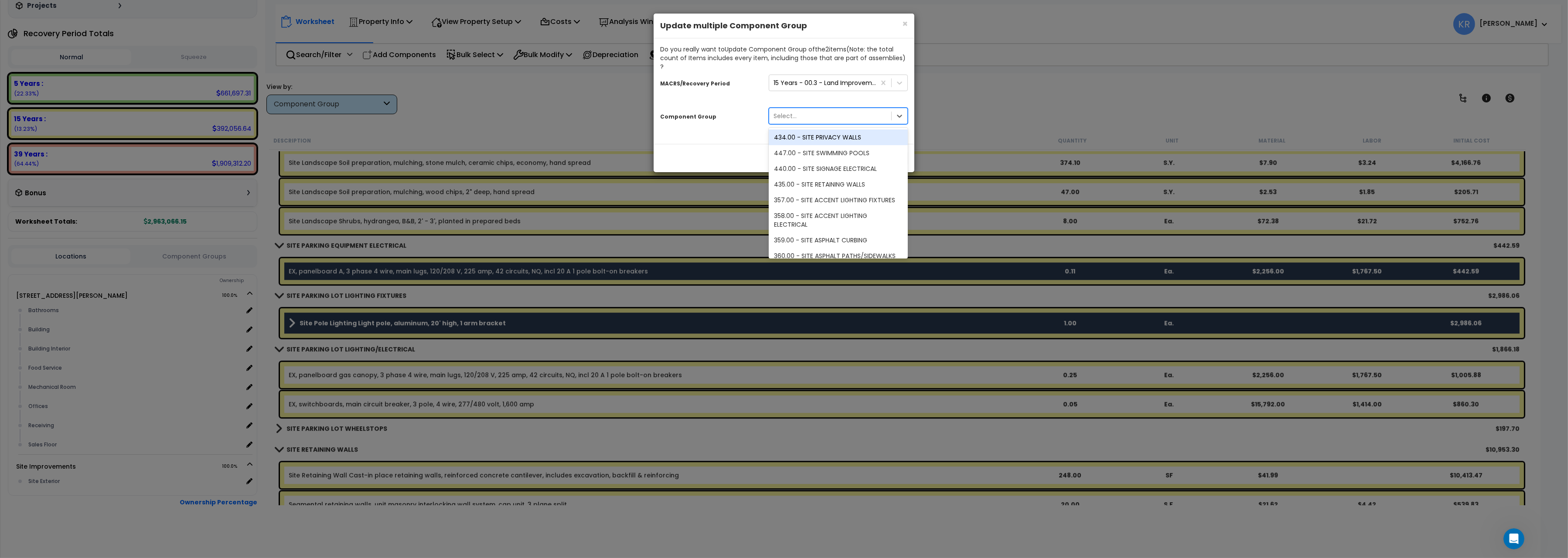
click at [805, 111] on div "Select..." at bounding box center [830, 116] width 122 height 14
click at [819, 196] on div "422.00 - SITE PARKING LOT LIGHTING/ELECTRICAL" at bounding box center [838, 208] width 139 height 24
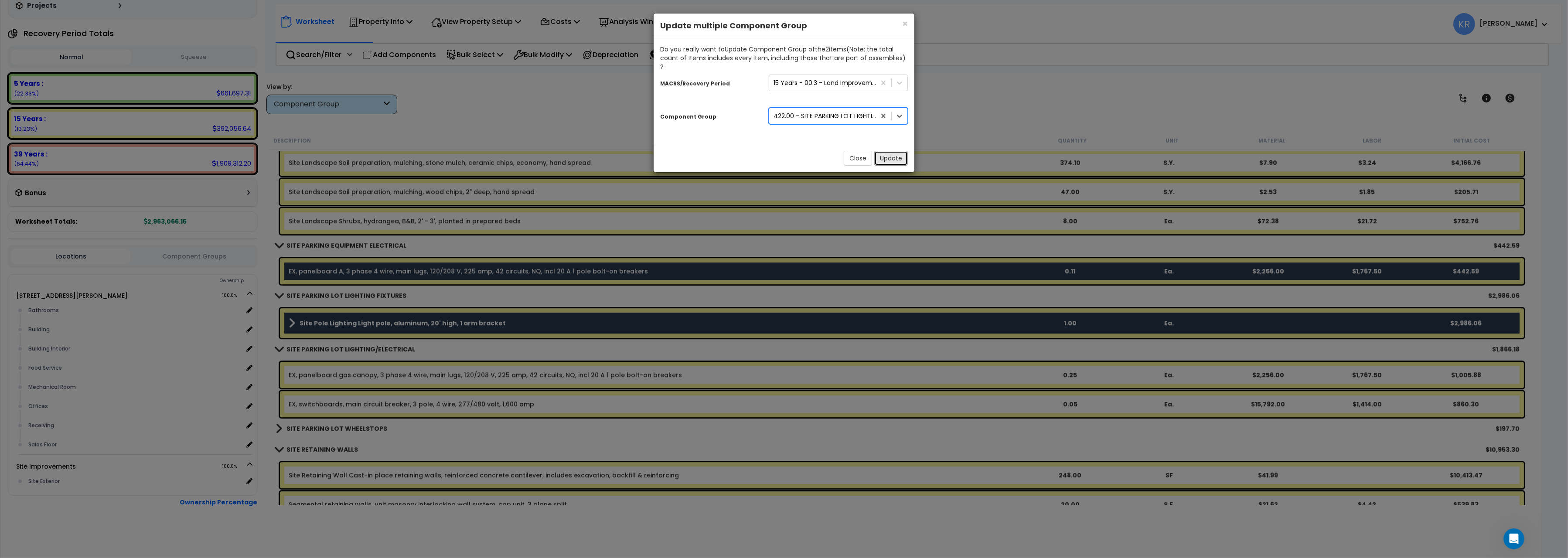
click at [886, 153] on button "Update" at bounding box center [891, 158] width 33 height 15
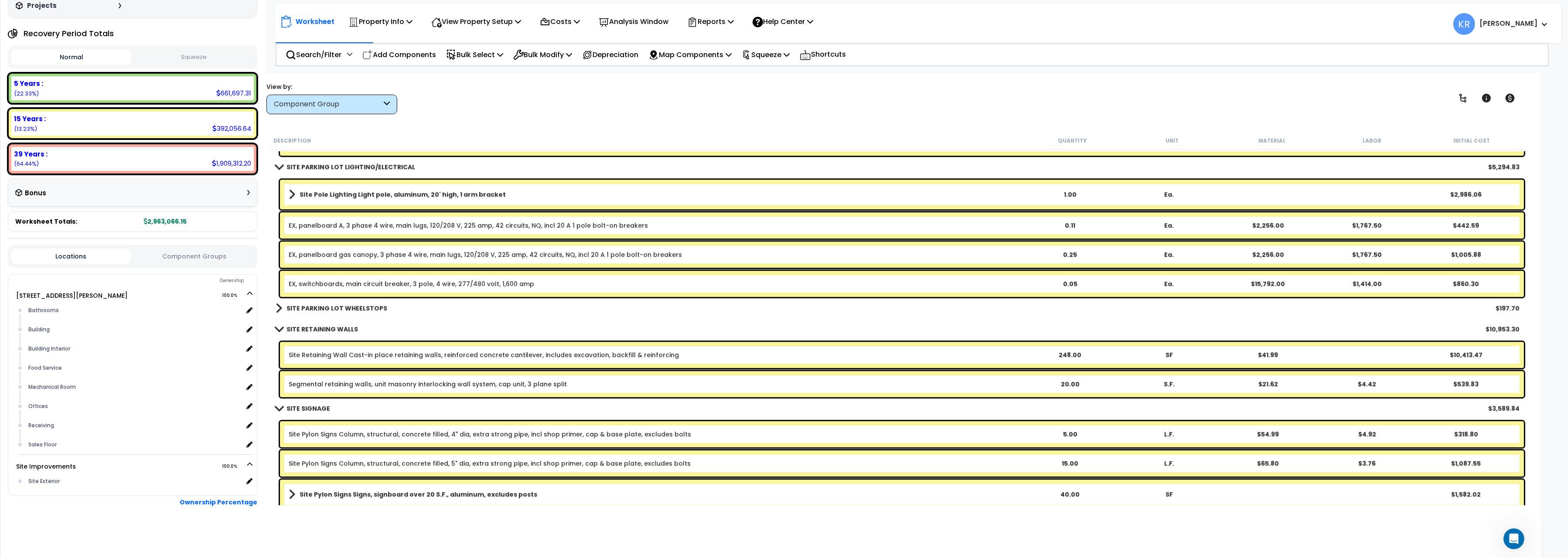
scroll to position [5233, 0]
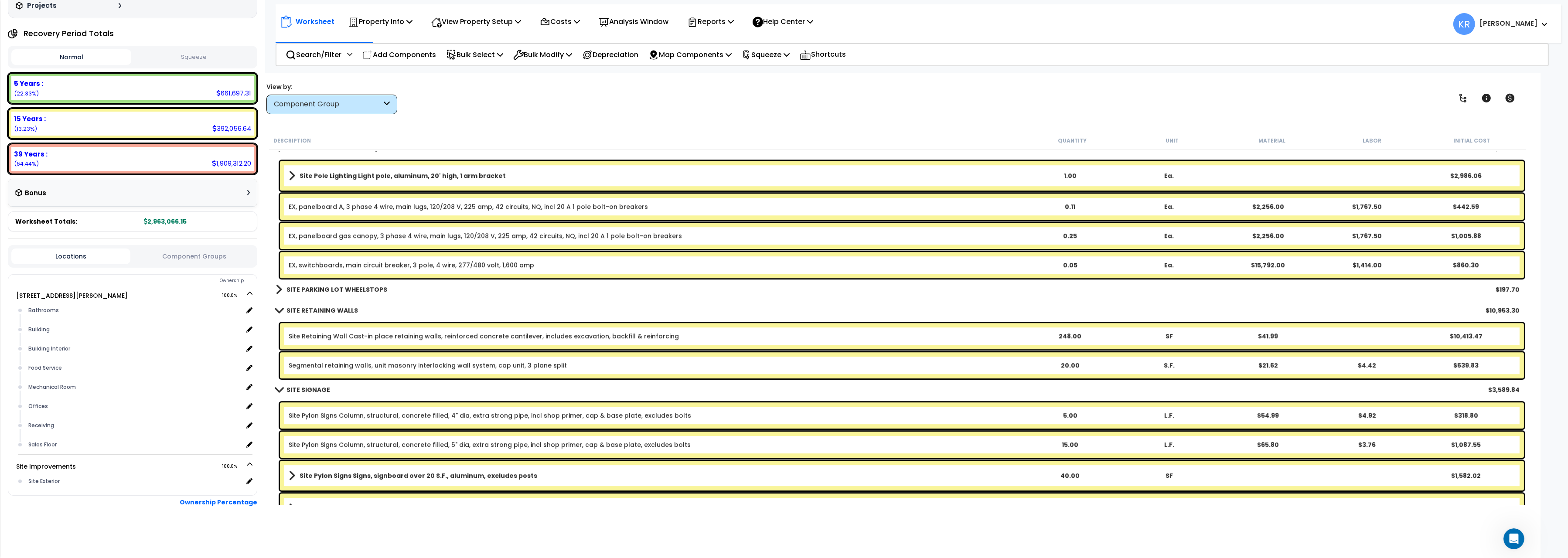
click at [360, 284] on link "SITE PARKING LOT WHEELSTOPS" at bounding box center [331, 290] width 111 height 12
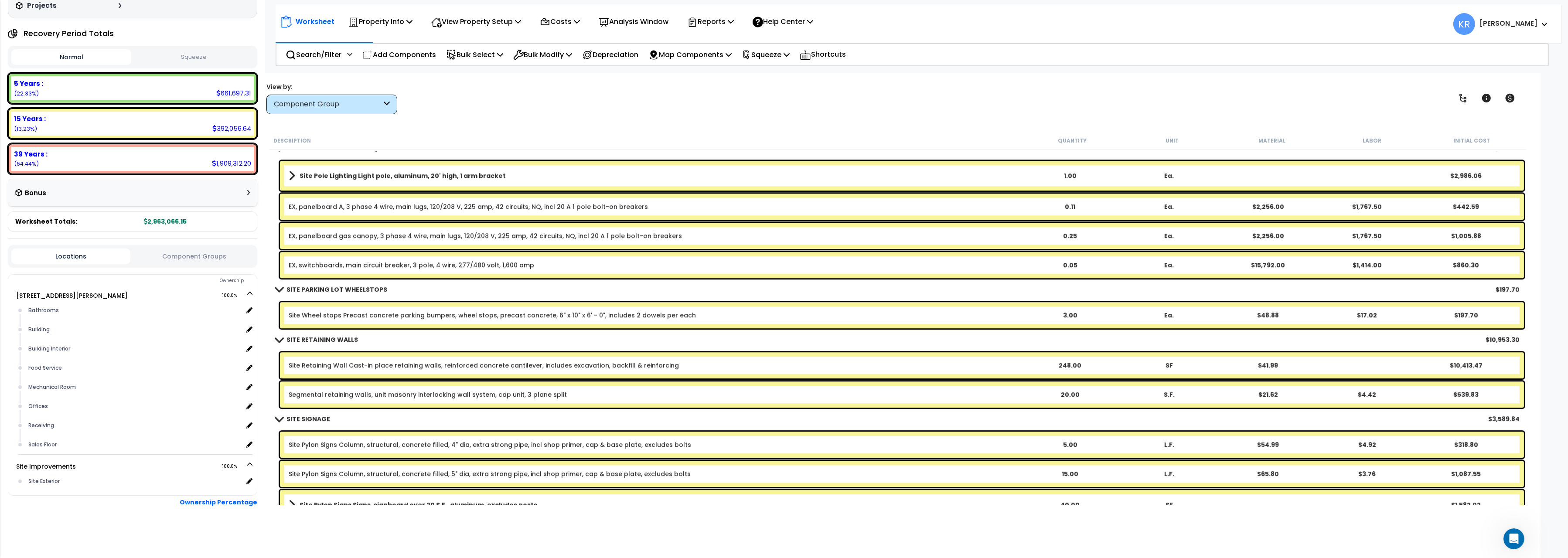
click at [360, 285] on link "SITE PARKING LOT WHEELSTOPS" at bounding box center [331, 290] width 111 height 12
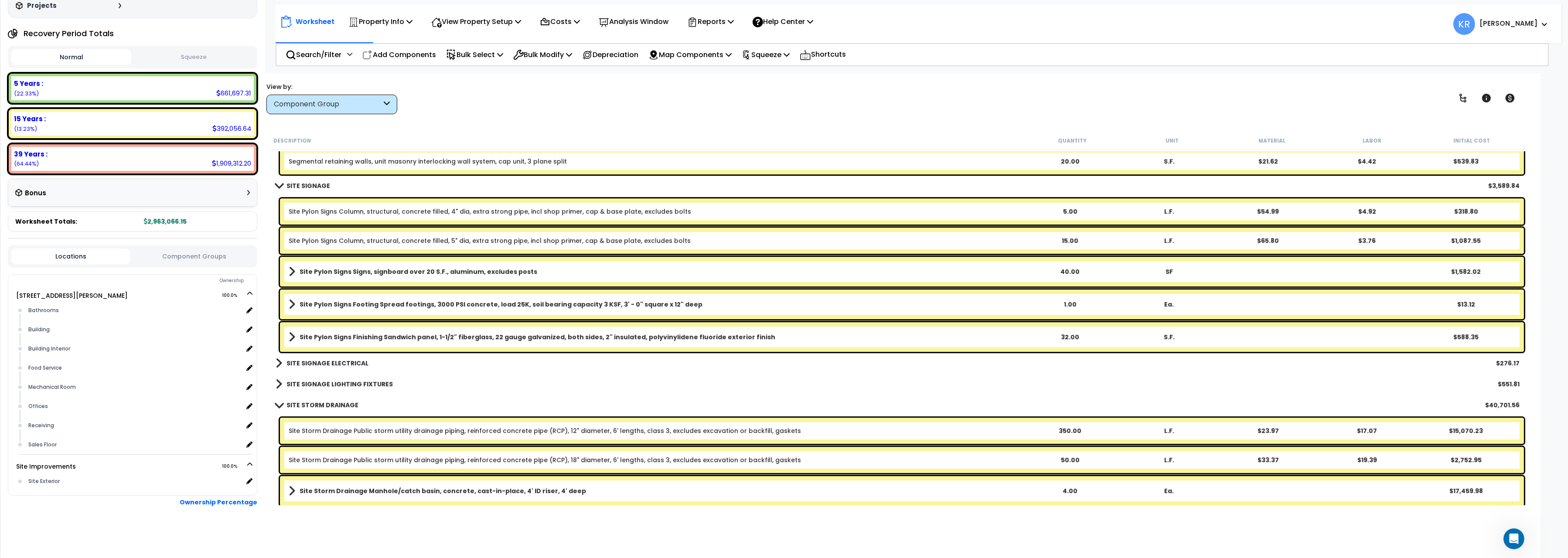
scroll to position [5470, 0]
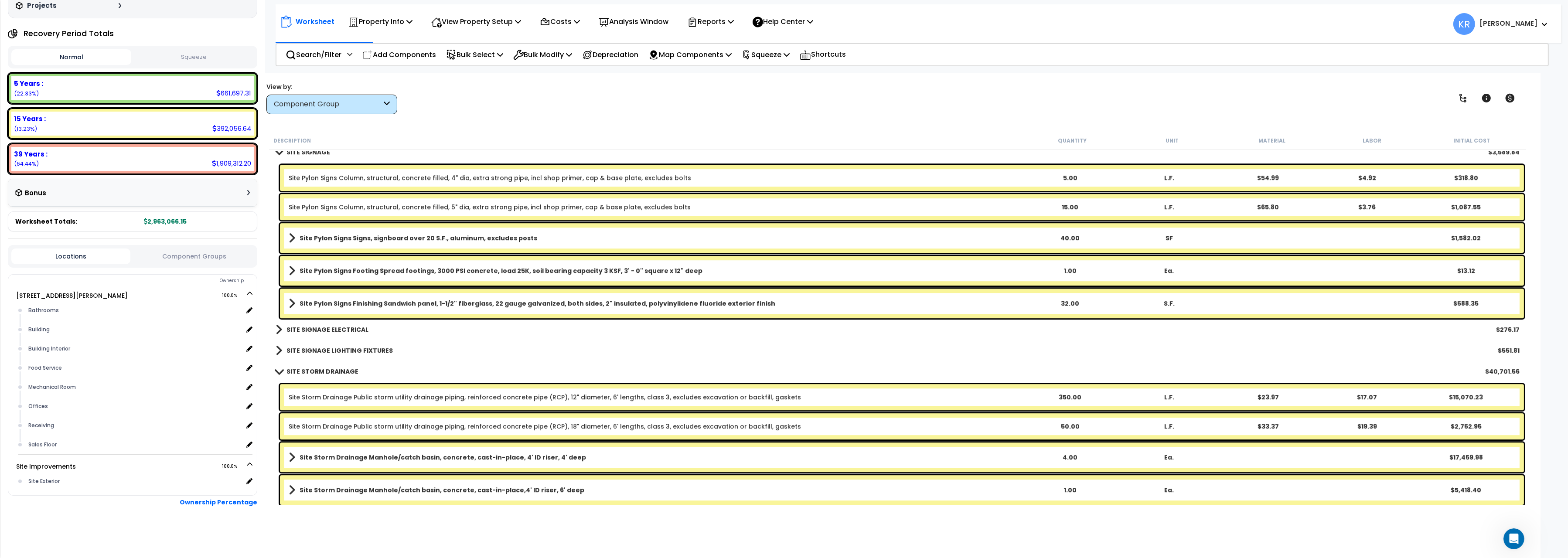
click at [346, 332] on b "SITE SIGNAGE ELECTRICAL" at bounding box center [327, 329] width 82 height 9
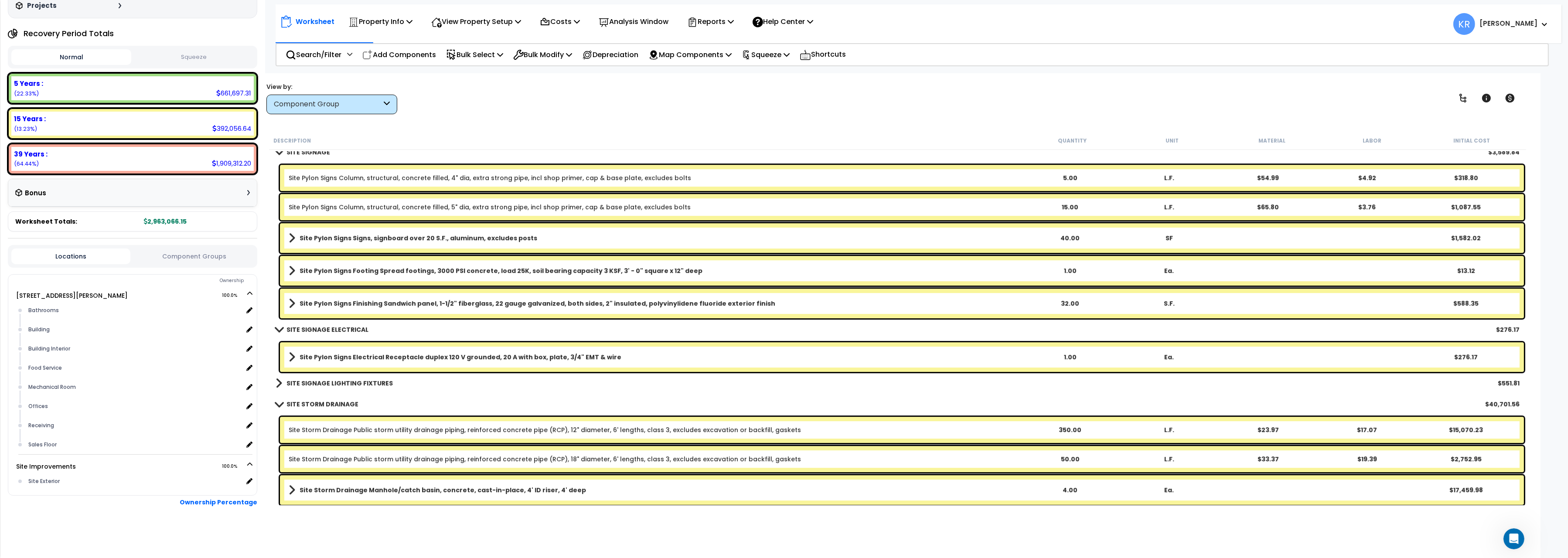
click at [343, 382] on b "SITE SIGNAGE LIGHTING FIXTURES" at bounding box center [340, 383] width 107 height 9
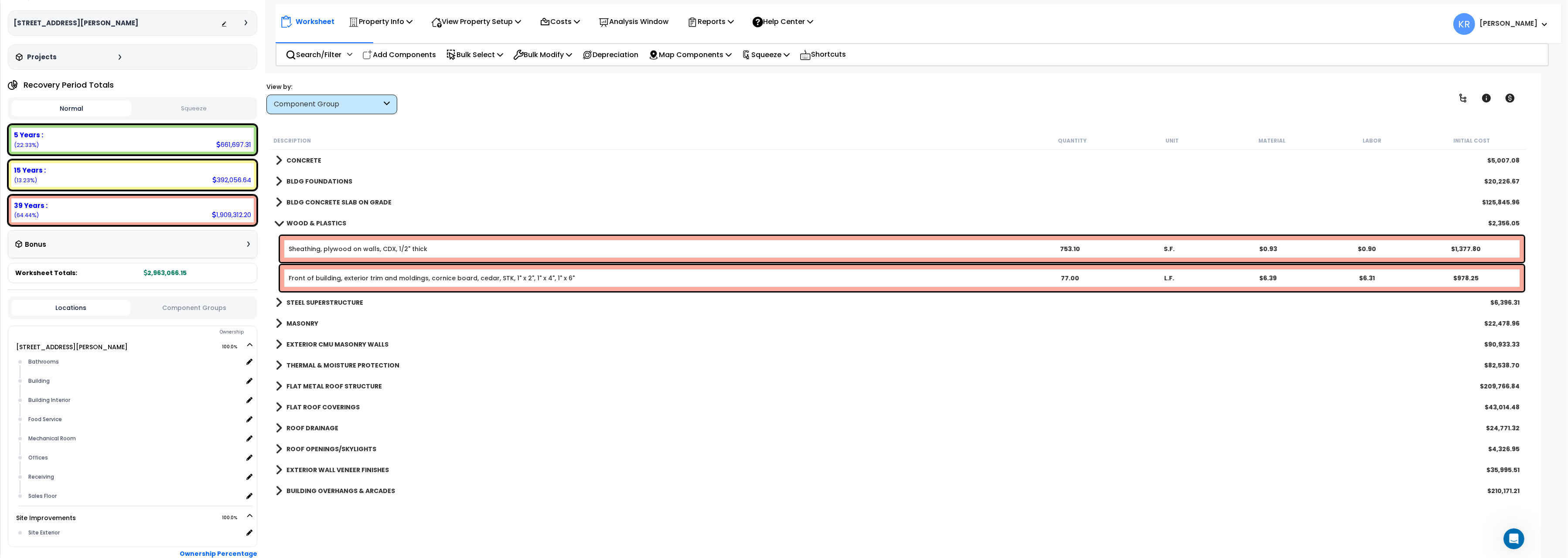
scroll to position [0, 0]
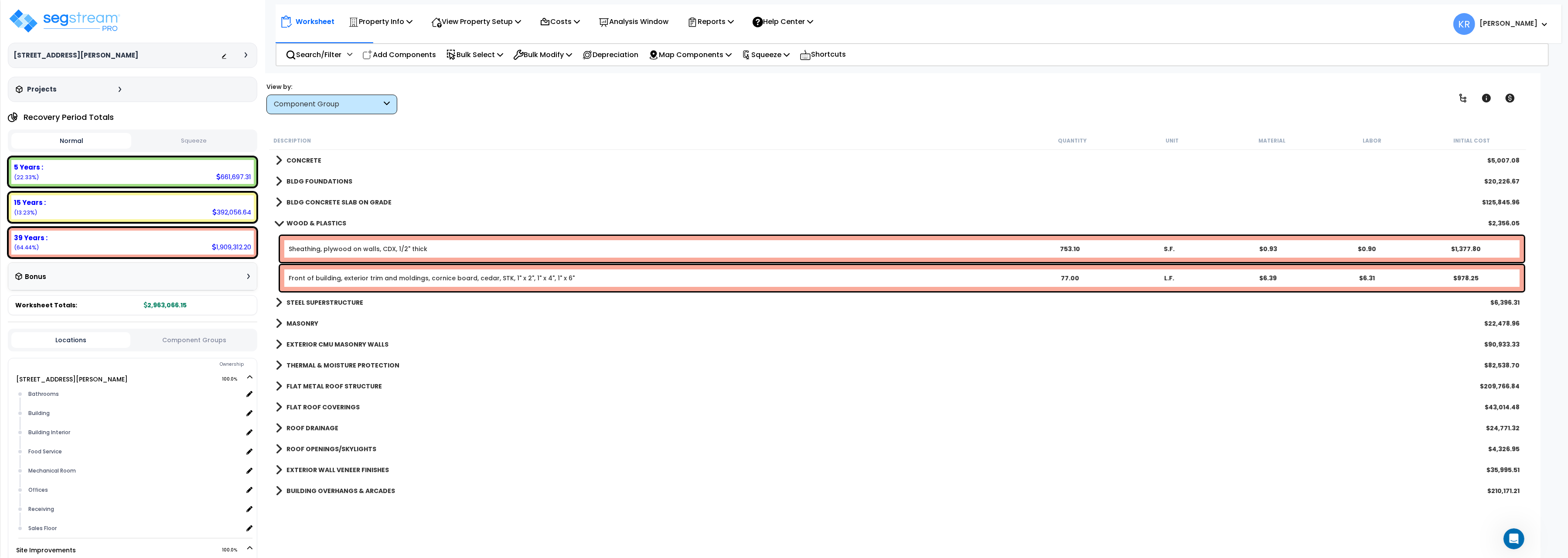
click at [293, 218] on link "WOOD & PLASTICS" at bounding box center [311, 223] width 71 height 12
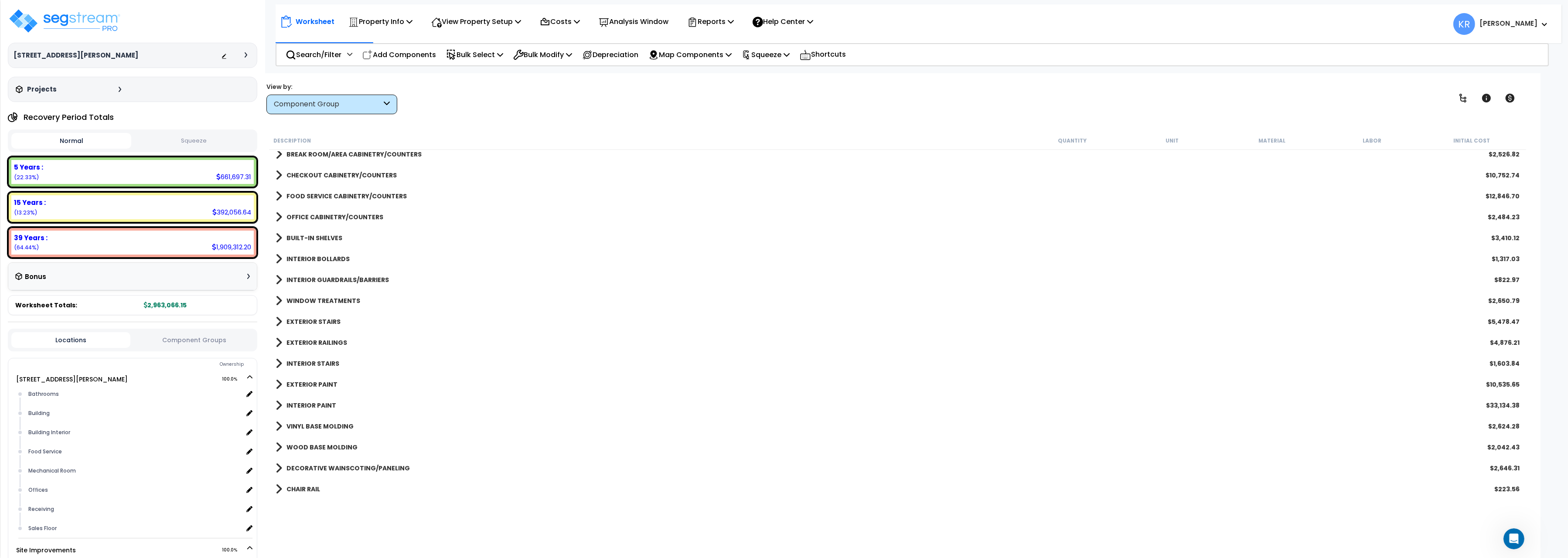
scroll to position [535, 0]
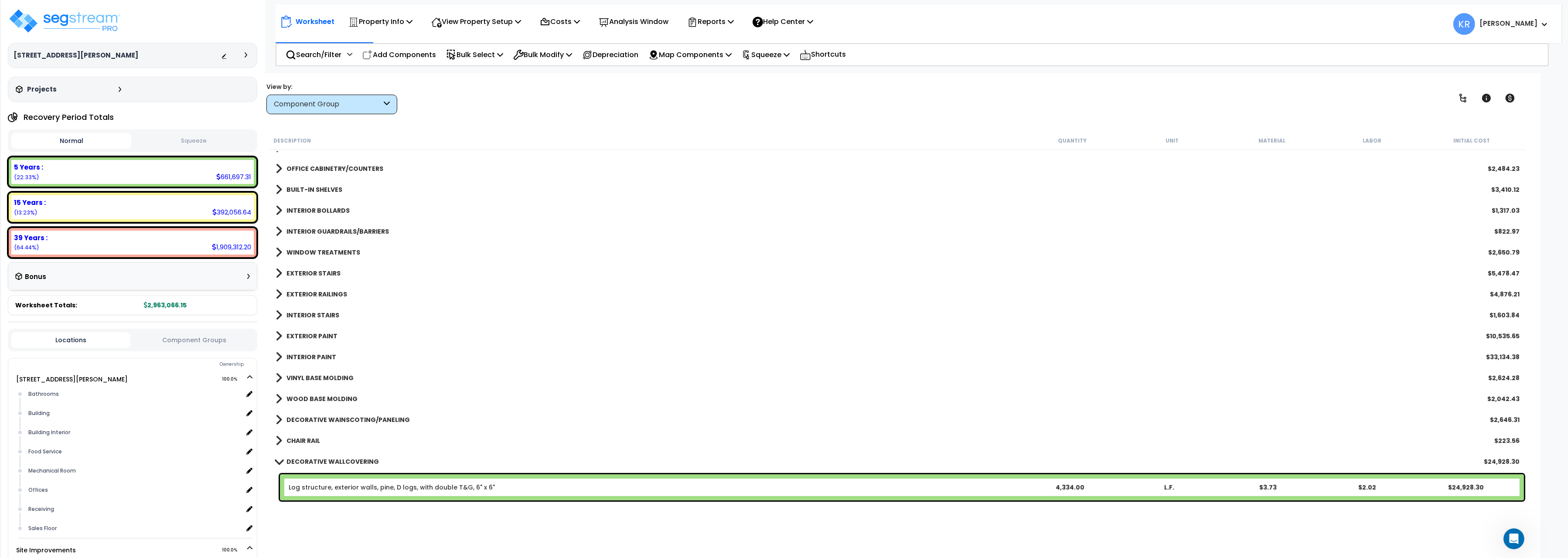
click at [319, 459] on b "DECORATIVE WALLCOVERING" at bounding box center [333, 461] width 93 height 9
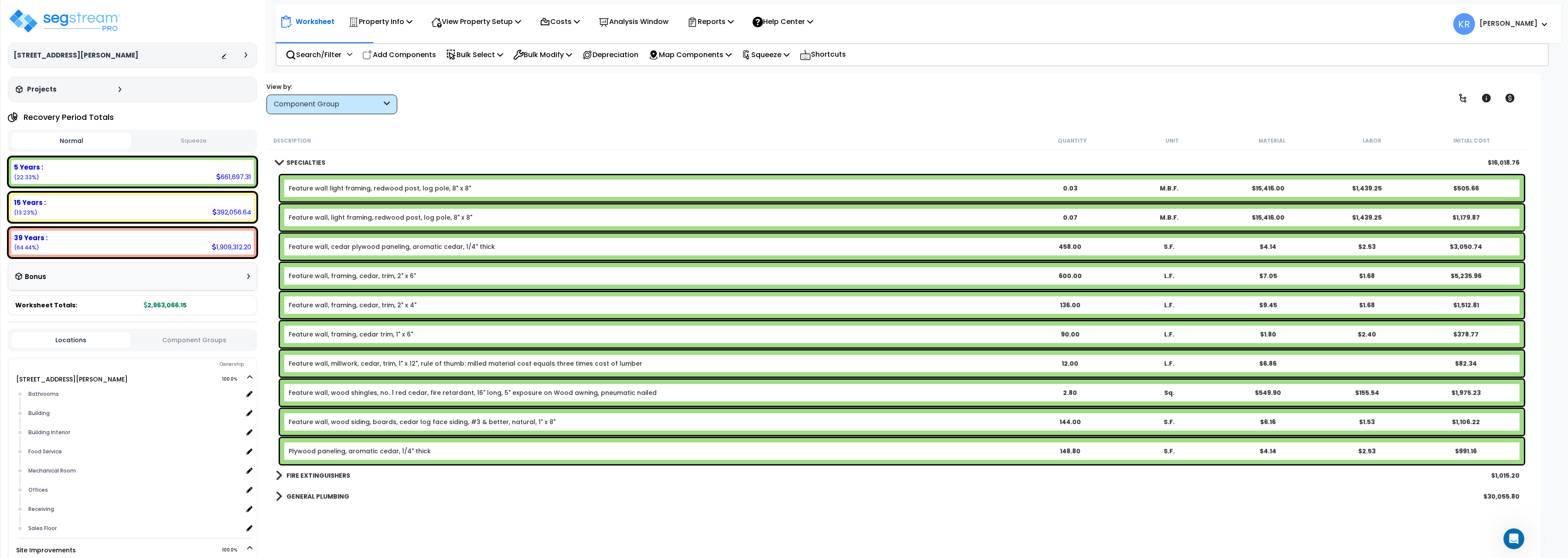
scroll to position [971, 0]
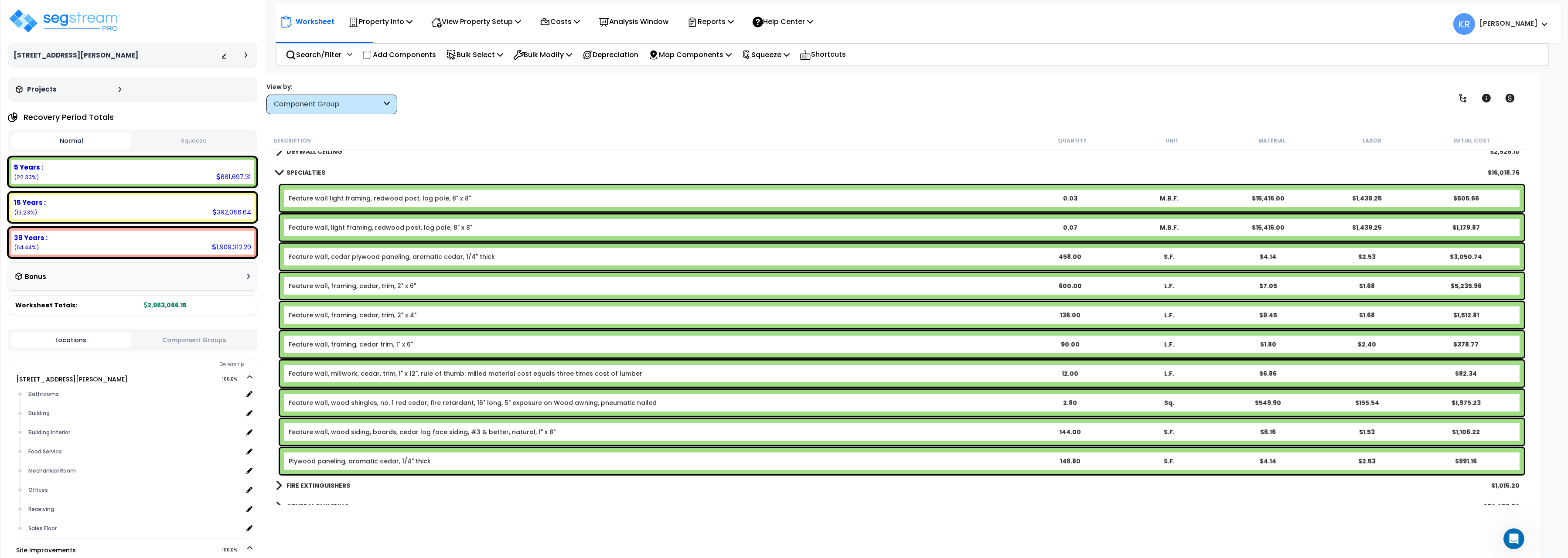
click at [305, 169] on b "SPECIALTIES" at bounding box center [306, 173] width 39 height 9
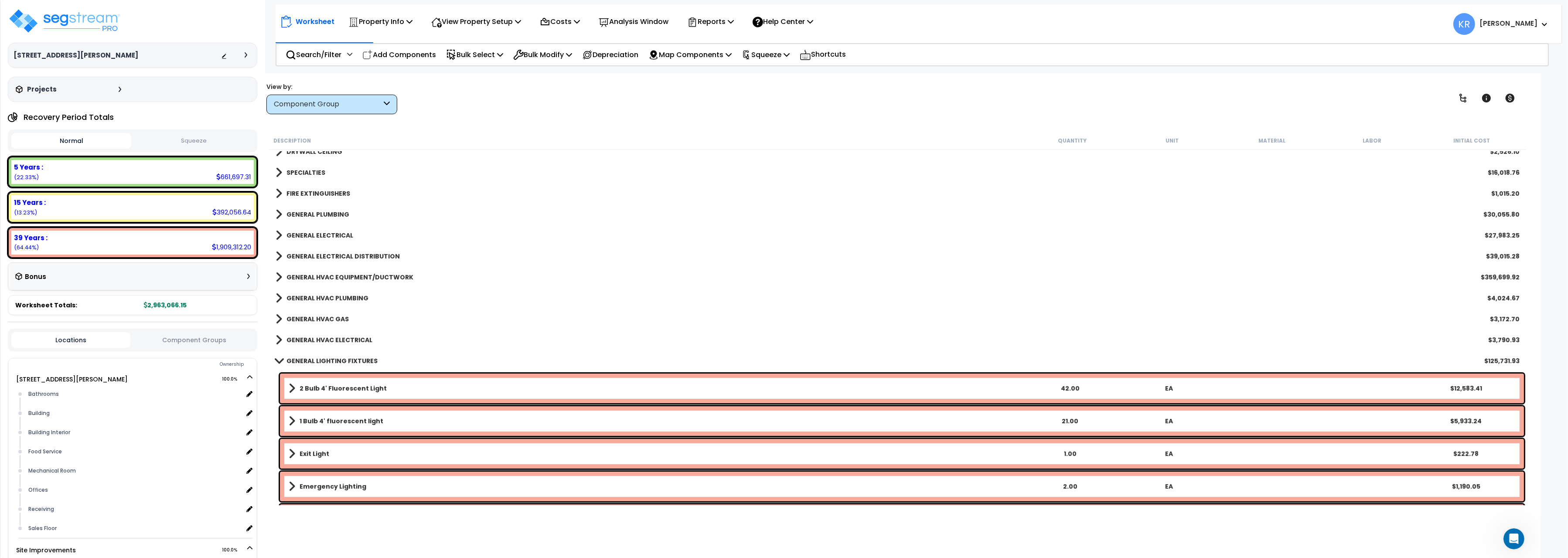
click at [316, 355] on link "GENERAL LIGHTING FIXTURES" at bounding box center [327, 361] width 102 height 12
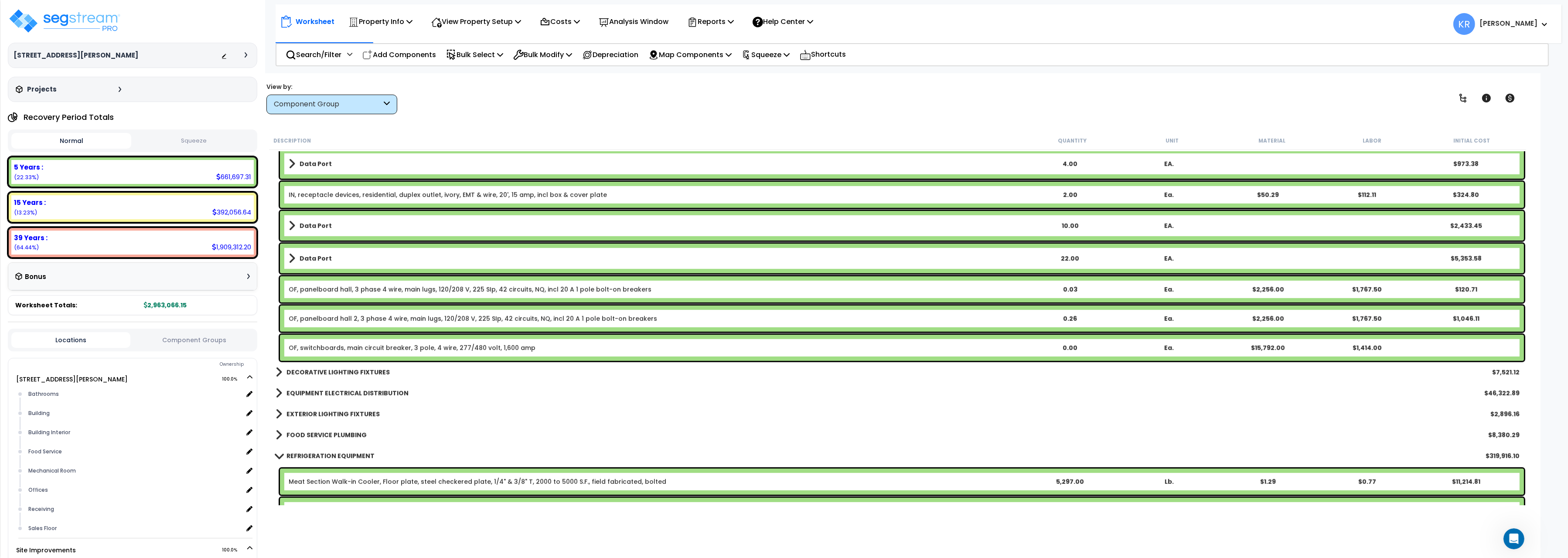
scroll to position [1702, 0]
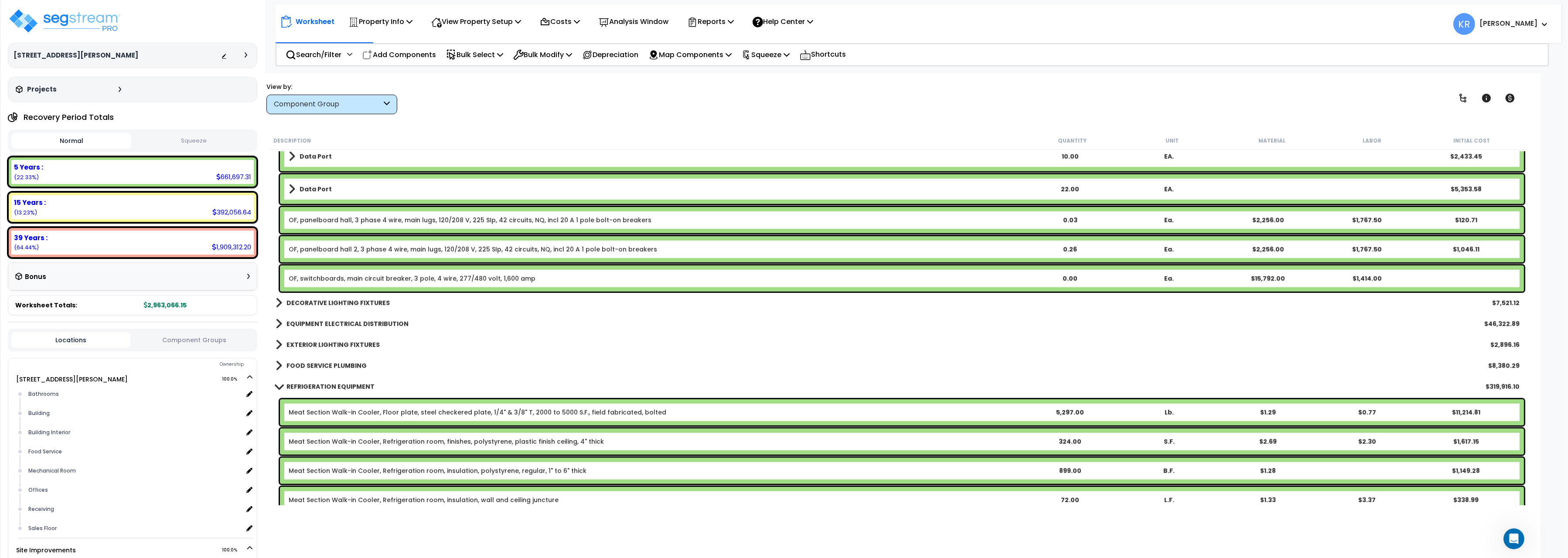
click at [304, 386] on b "REFRIGERATION EQUIPMENT" at bounding box center [331, 386] width 88 height 9
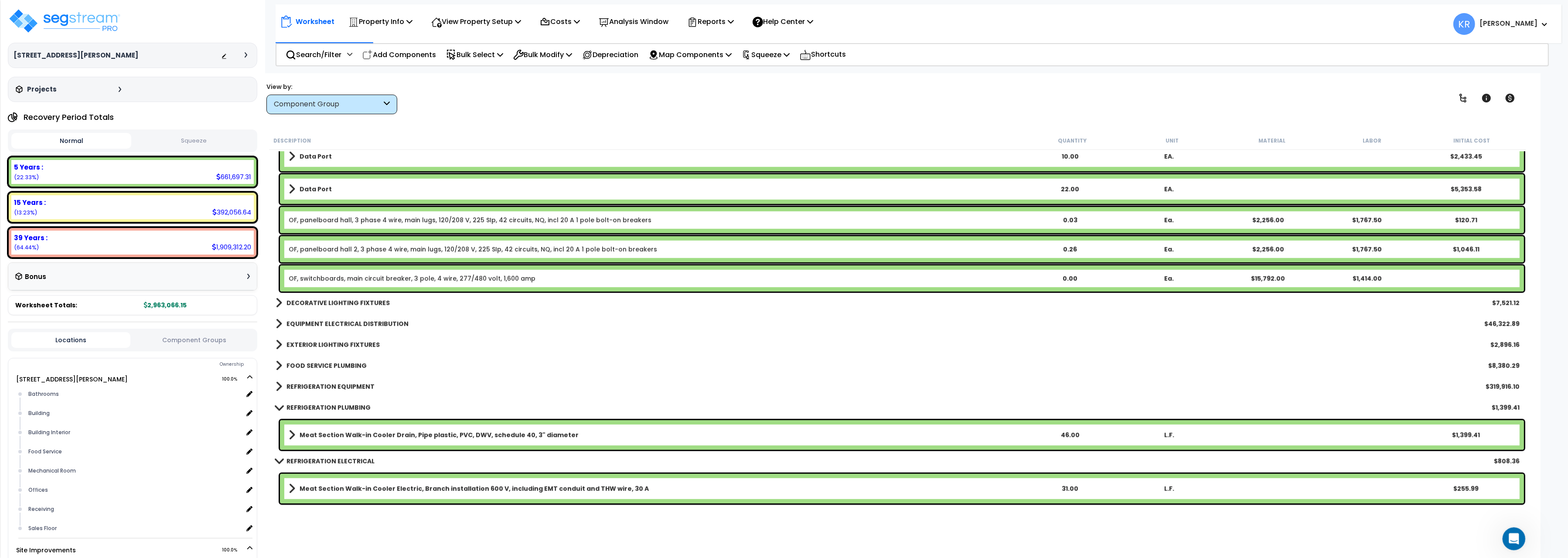
click at [1507, 535] on div "Open Intercom Messenger" at bounding box center [1512, 537] width 29 height 29
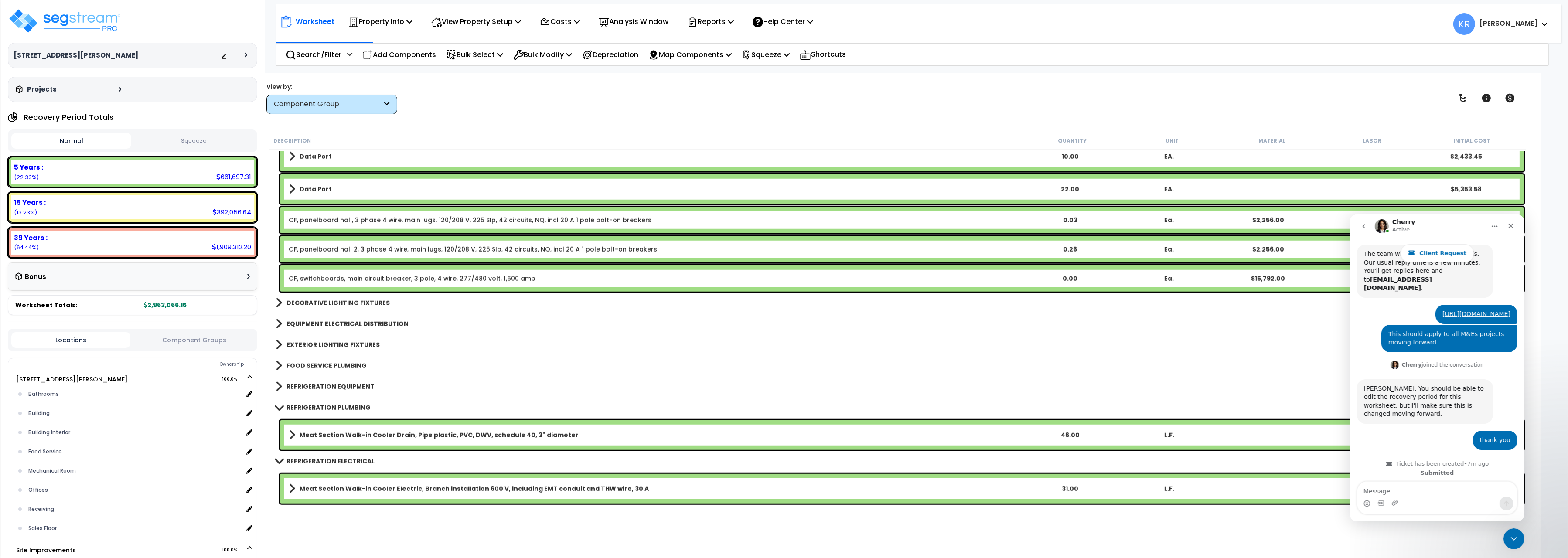
scroll to position [1849, 0]
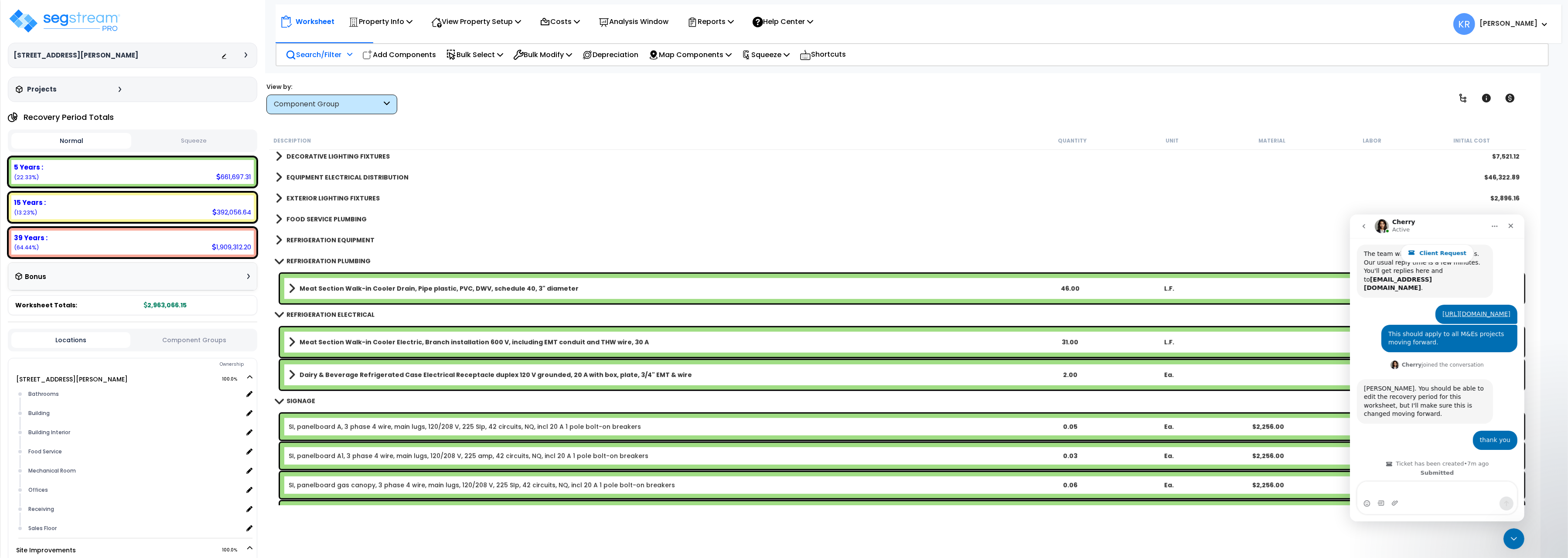
click at [307, 55] on p "Search/Filter" at bounding box center [313, 54] width 56 height 12
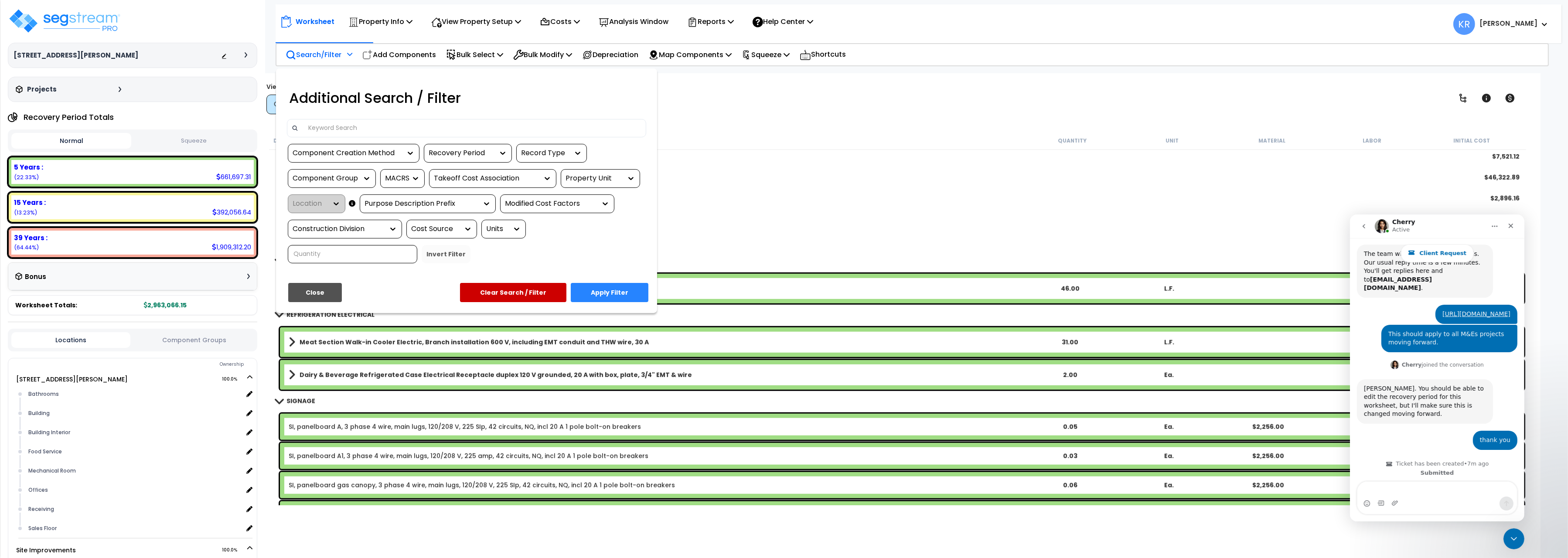
click at [323, 120] on div at bounding box center [466, 128] width 359 height 18
click at [326, 131] on input at bounding box center [472, 128] width 339 height 13
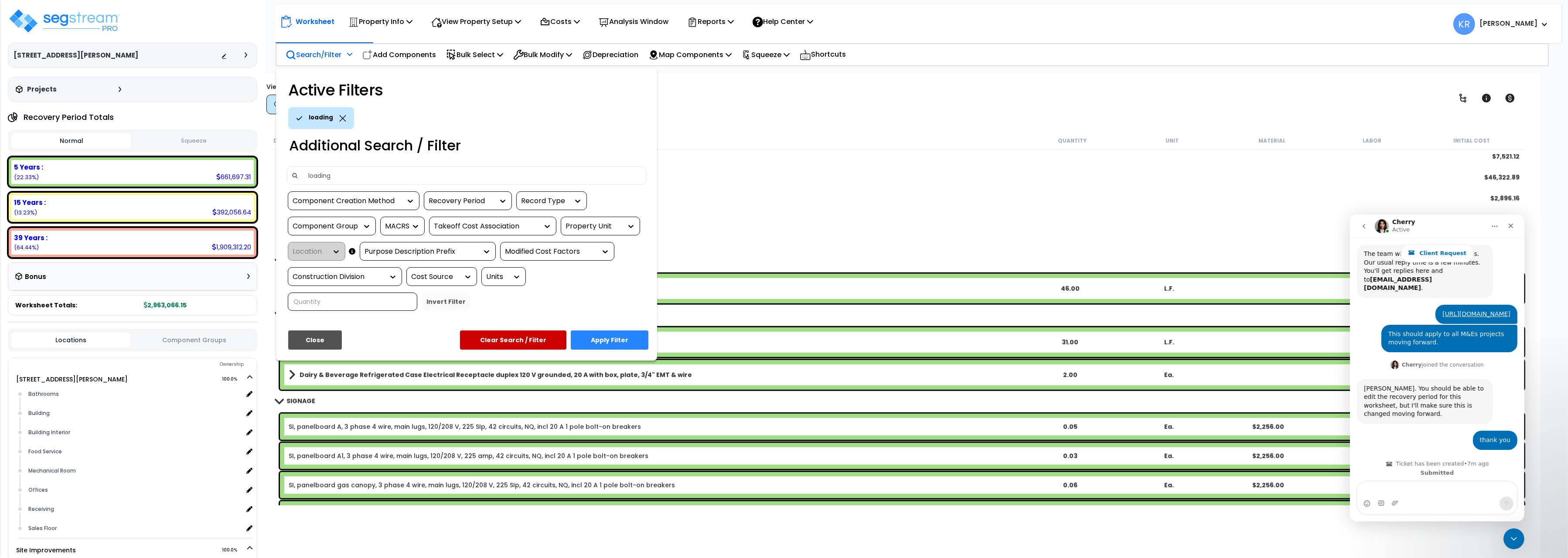
type input "loading"
click at [600, 333] on button "Apply Filter" at bounding box center [610, 340] width 78 height 19
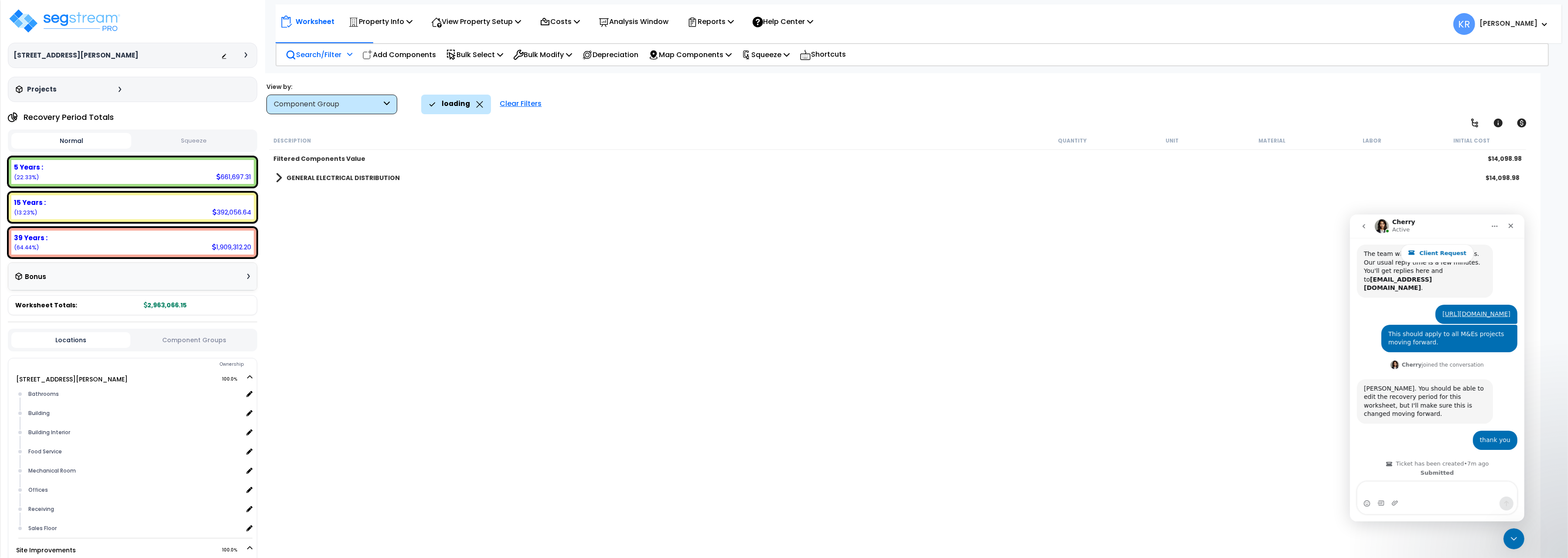
scroll to position [0, 0]
click at [319, 186] on div "GENERAL ELECTRICAL DISTRIBUTION $14,098.98" at bounding box center [898, 178] width 1253 height 21
click at [320, 177] on b "GENERAL ELECTRICAL DISTRIBUTION" at bounding box center [343, 178] width 113 height 9
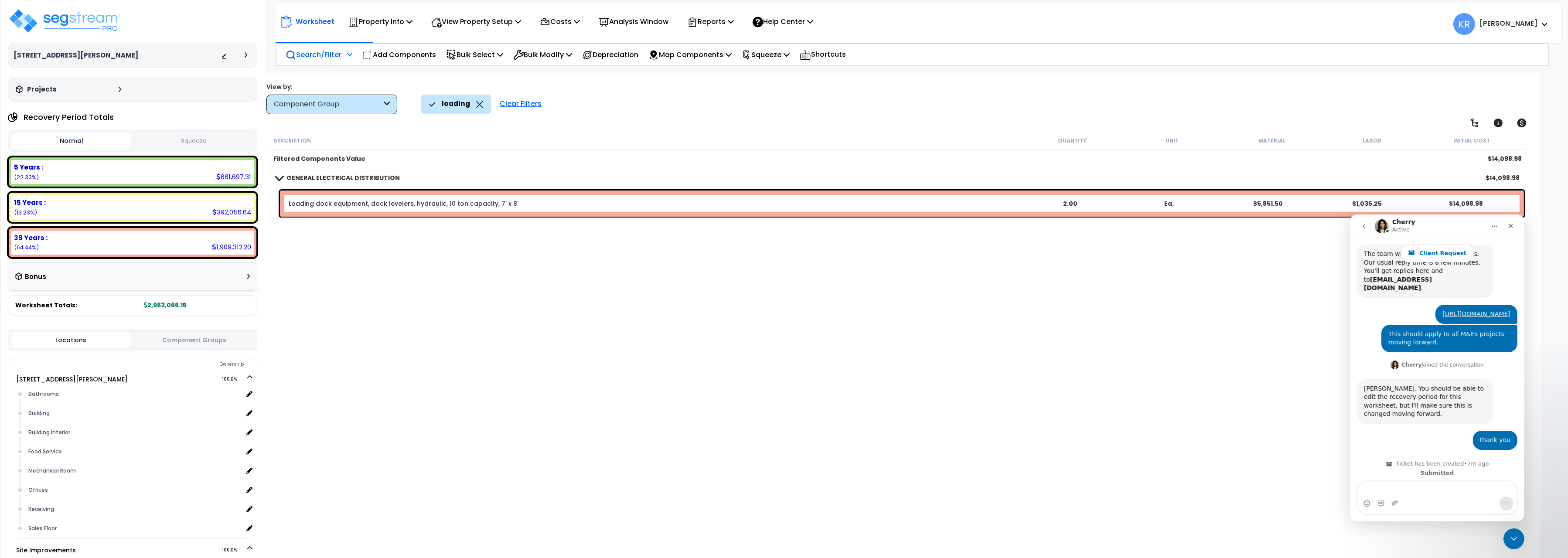
click at [437, 194] on div "Loading dock equipment, dock levelers, hydraulic, 10 ton capacity, 7' x 8' 2.00…" at bounding box center [902, 203] width 1244 height 26
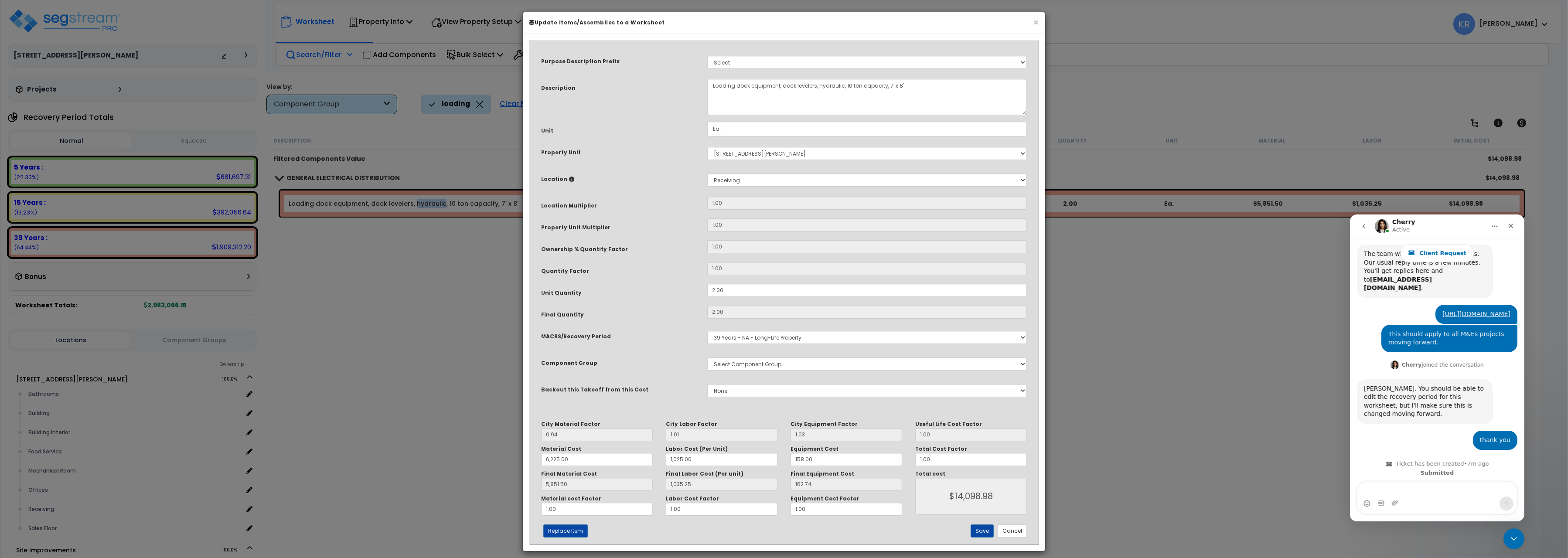
select select "56956"
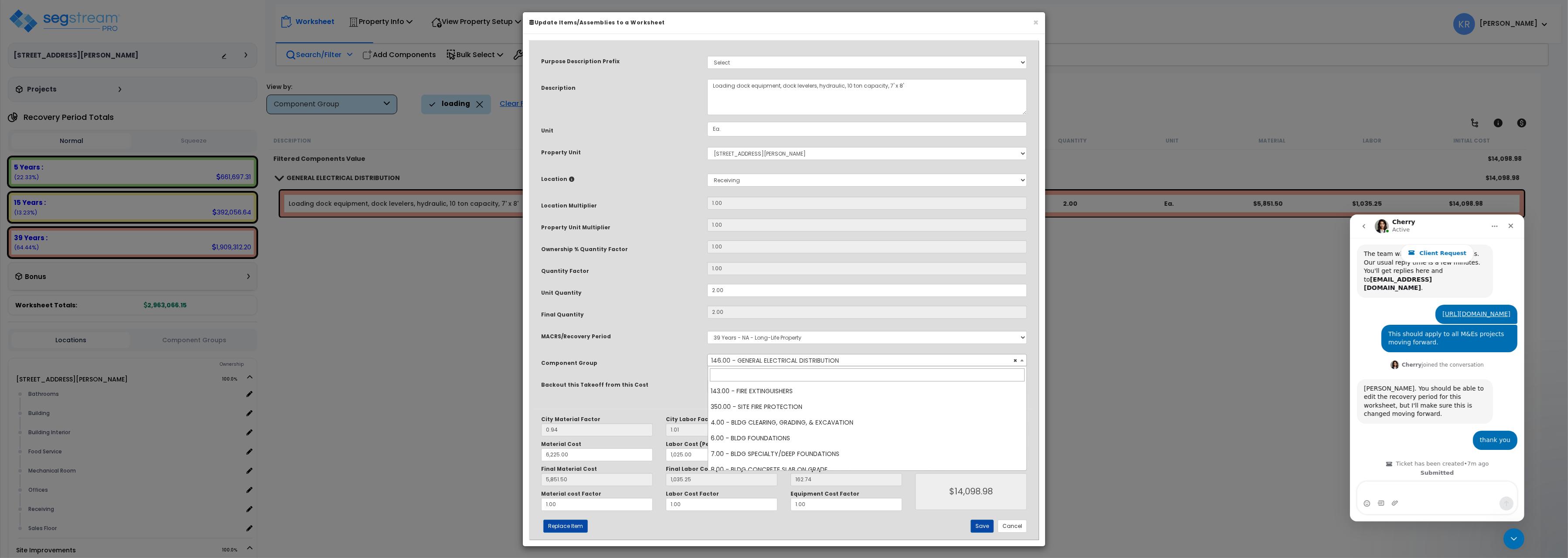
click at [767, 362] on span "× 146.00 - GENERAL ELECTRICAL DISTRIBUTION" at bounding box center [867, 360] width 318 height 12
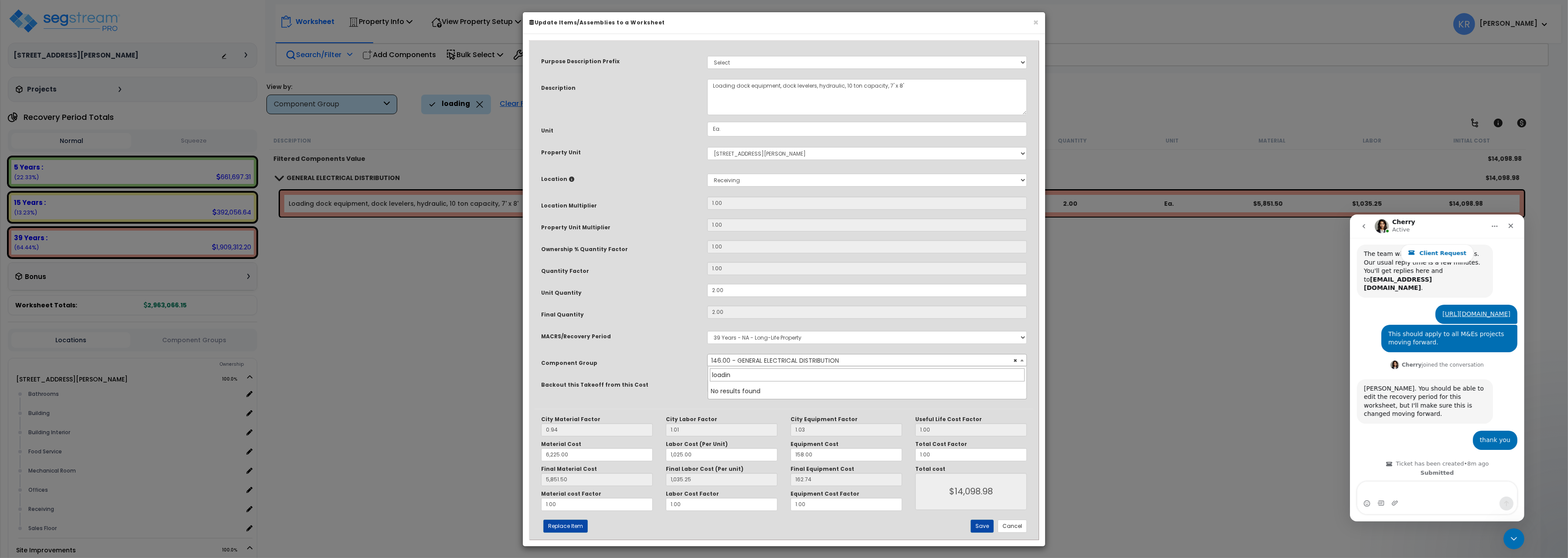
type input "loading"
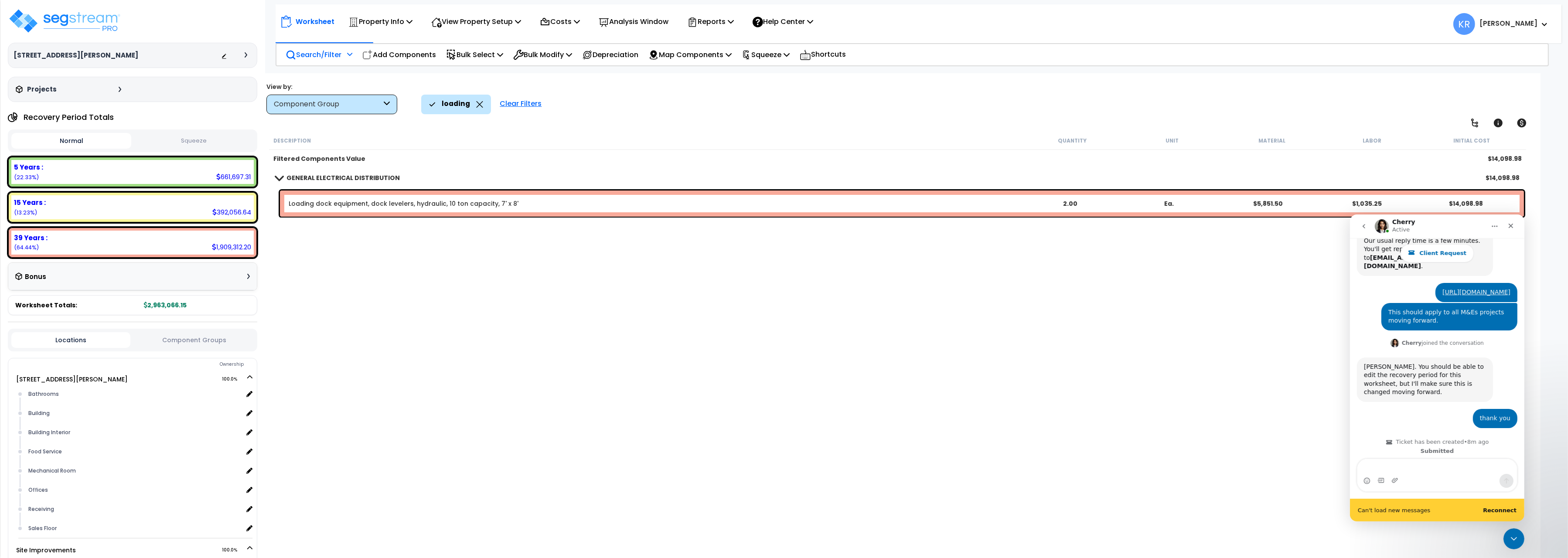
scroll to position [227, 0]
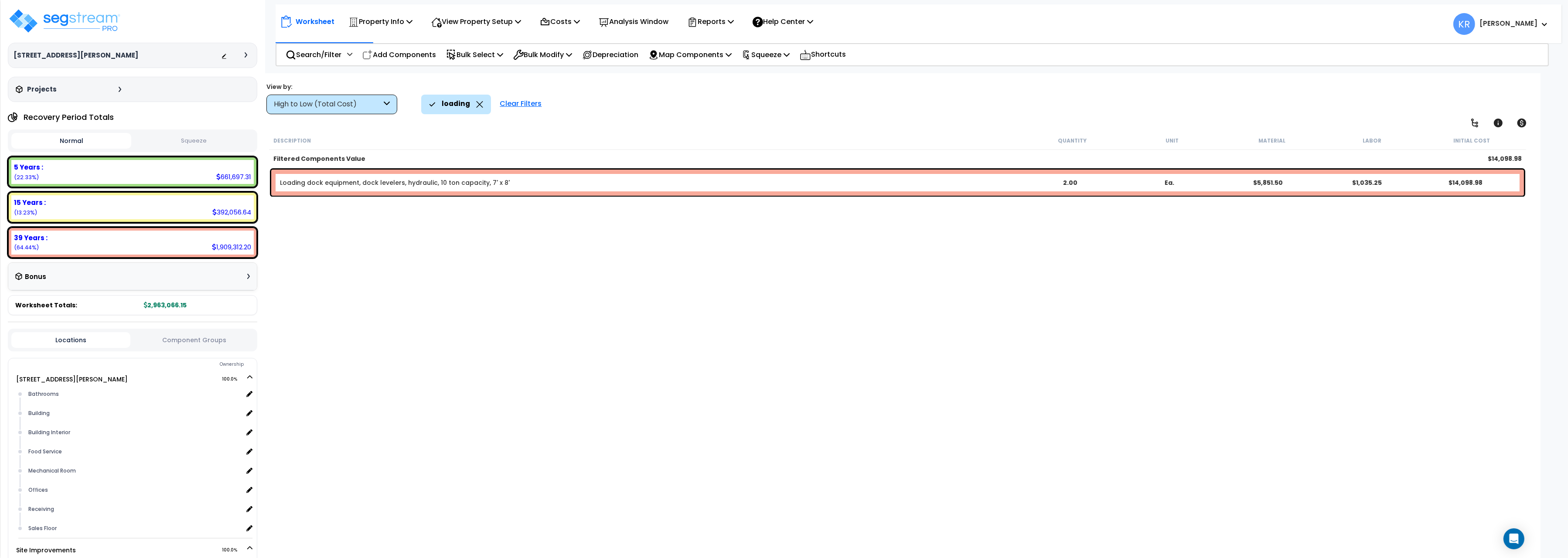
click at [324, 105] on div "High to Low (Total Cost)" at bounding box center [327, 104] width 108 height 10
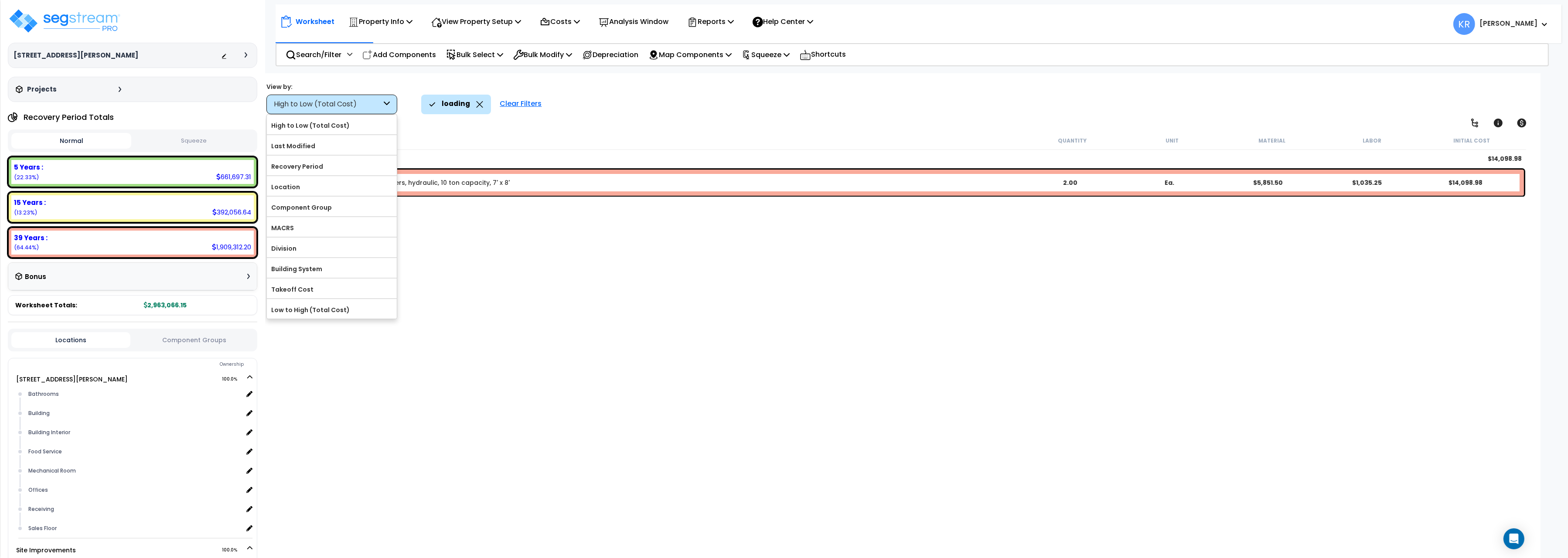
click at [477, 104] on icon at bounding box center [479, 104] width 7 height 7
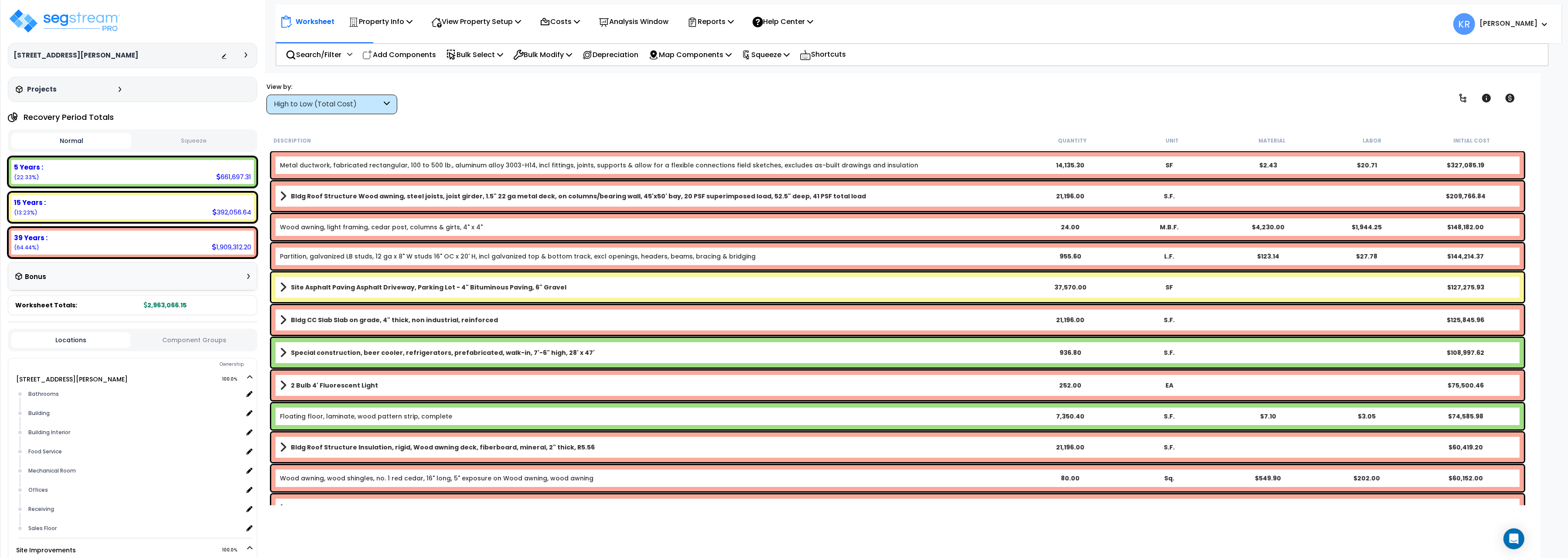
click at [329, 91] on div "View by: High to Low (Total Cost) High to Low (Total Cost)" at bounding box center [332, 98] width 131 height 32
click at [327, 108] on div "High to Low (Total Cost)" at bounding box center [327, 104] width 108 height 10
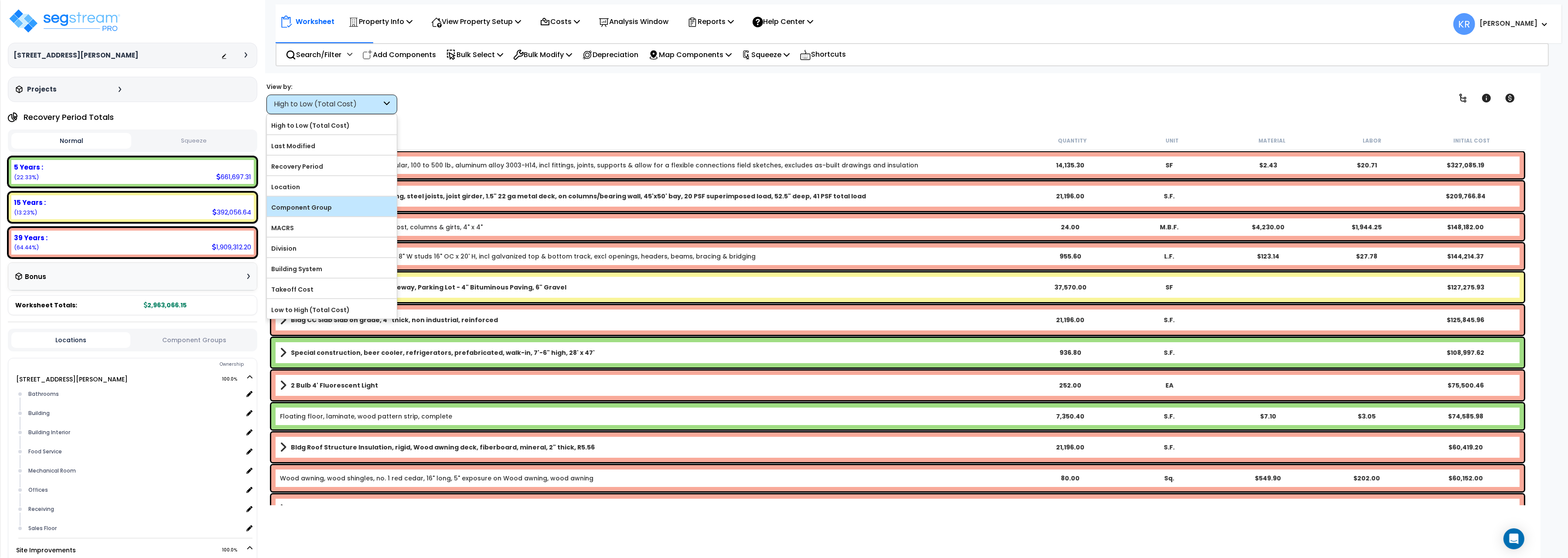
click at [307, 207] on label "Component Group" at bounding box center [331, 207] width 130 height 13
click at [0, 0] on input "Component Group" at bounding box center [0, 0] width 0 height 0
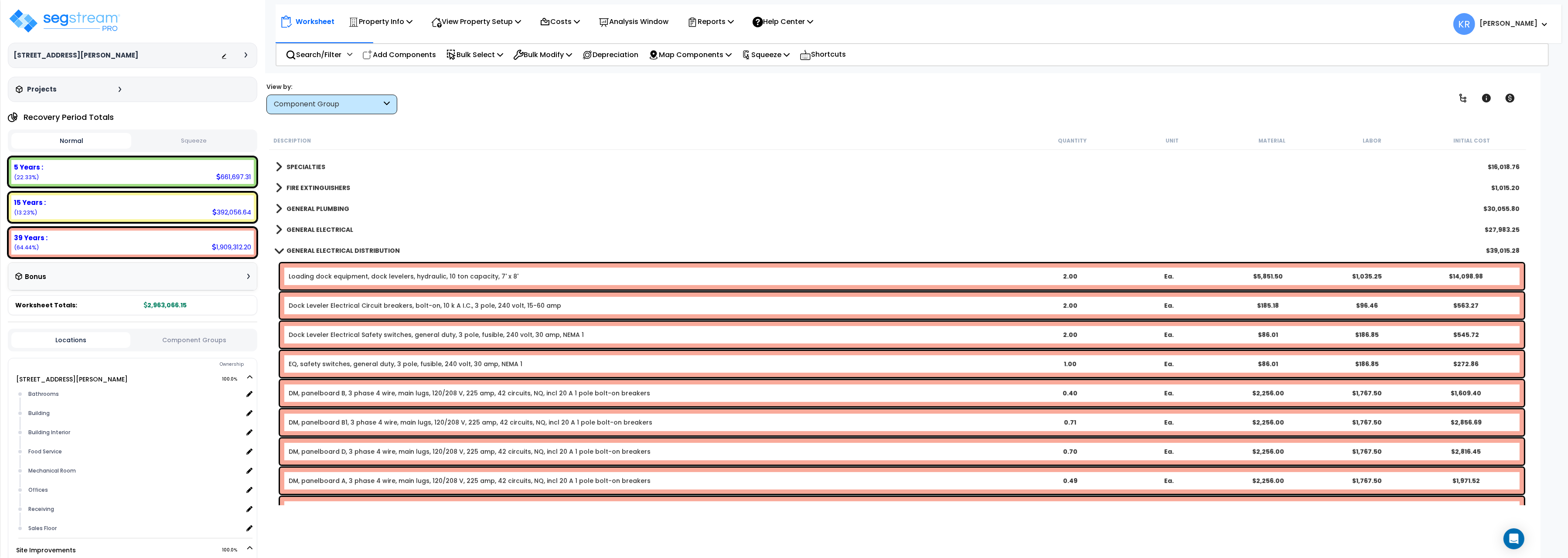
scroll to position [1023, 0]
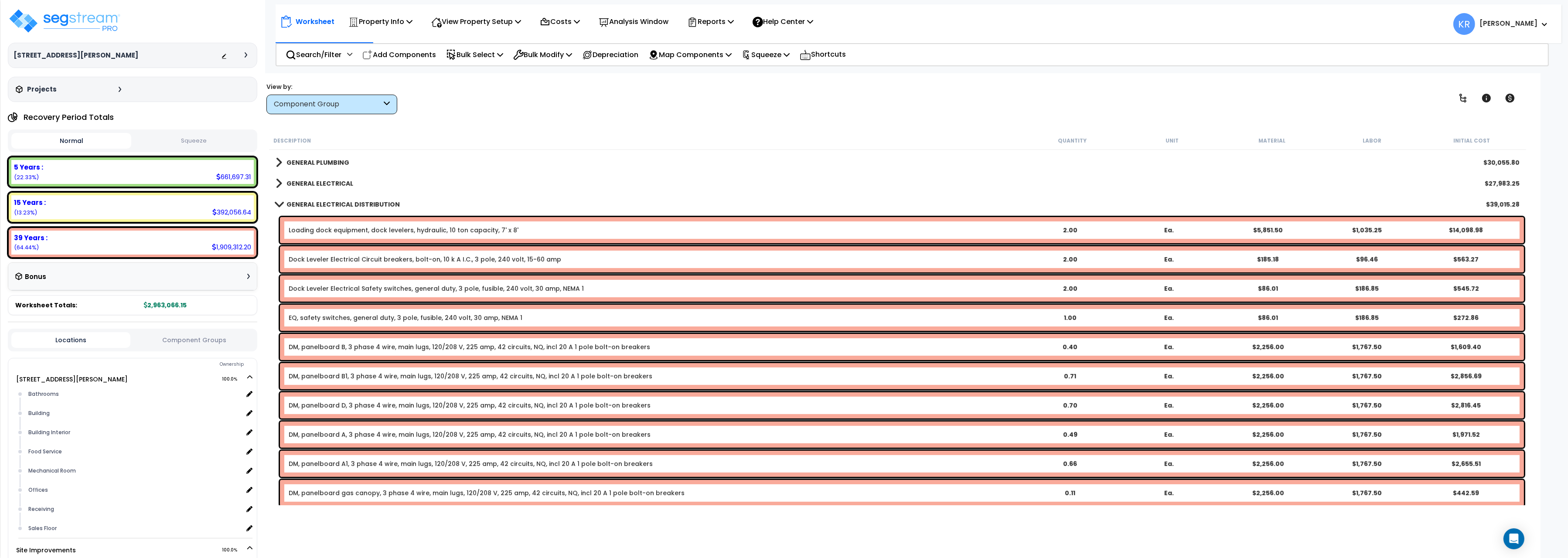
click at [358, 312] on div "EQ, safety switches, general duty, 3 pole, fusible, 240 volt, 30 amp, NEMA 1 1.…" at bounding box center [902, 318] width 1244 height 26
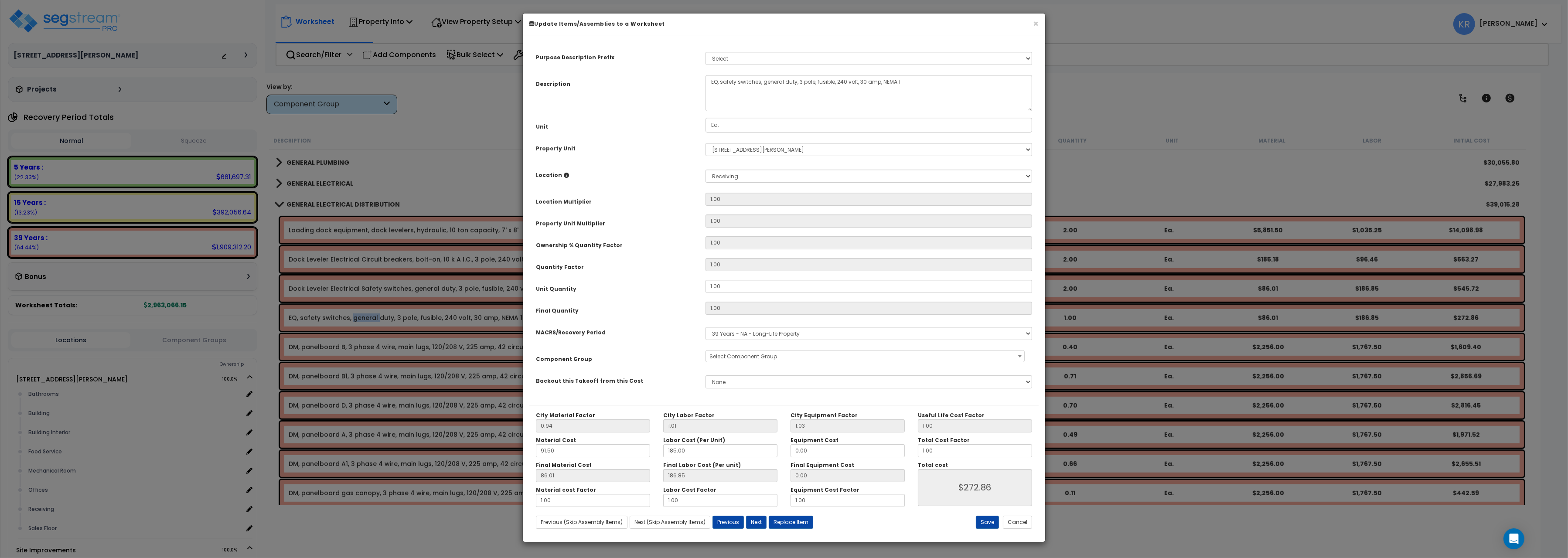
select select "56956"
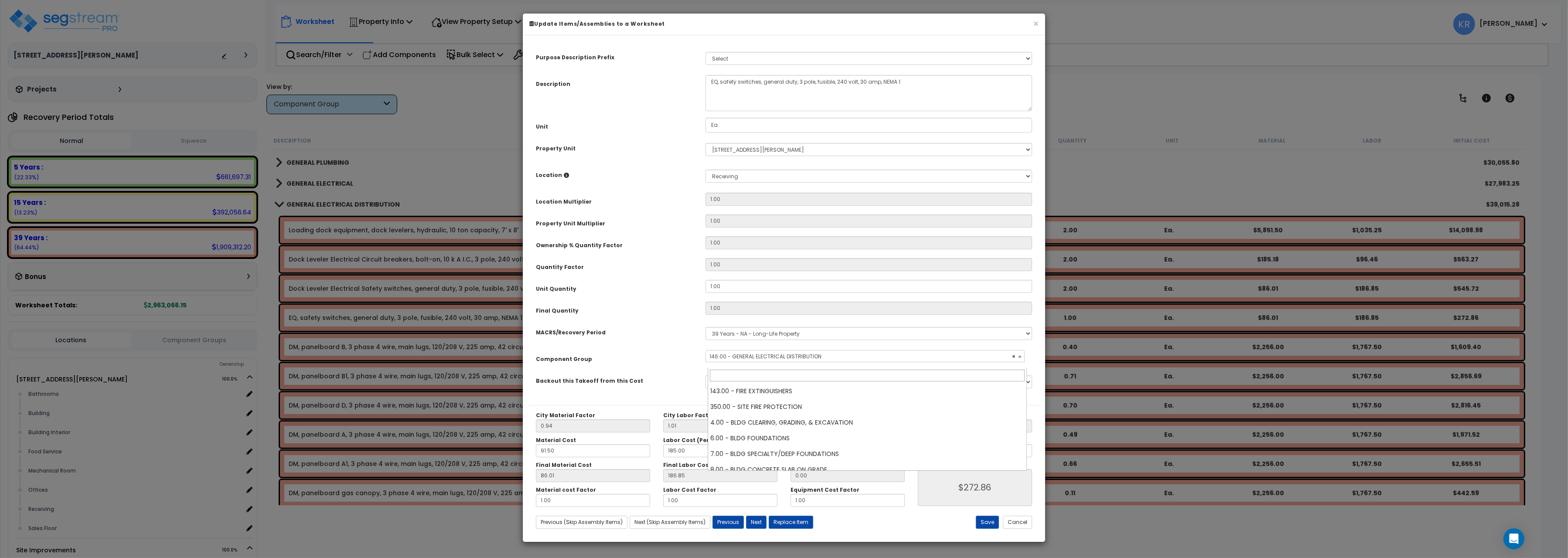
click at [785, 363] on span "× 146.00 - GENERAL ELECTRICAL DISTRIBUTION" at bounding box center [865, 357] width 318 height 12
click at [782, 340] on select "Select MACRS/Recovery Period 5 Years - 57.0 - Distributive Trades & Services 5 …" at bounding box center [869, 333] width 327 height 13
click at [705, 327] on select "Select MACRS/Recovery Period 5 Years - 57.0 - Distributive Trades & Services 5 …" at bounding box center [869, 333] width 327 height 13
select select "3667"
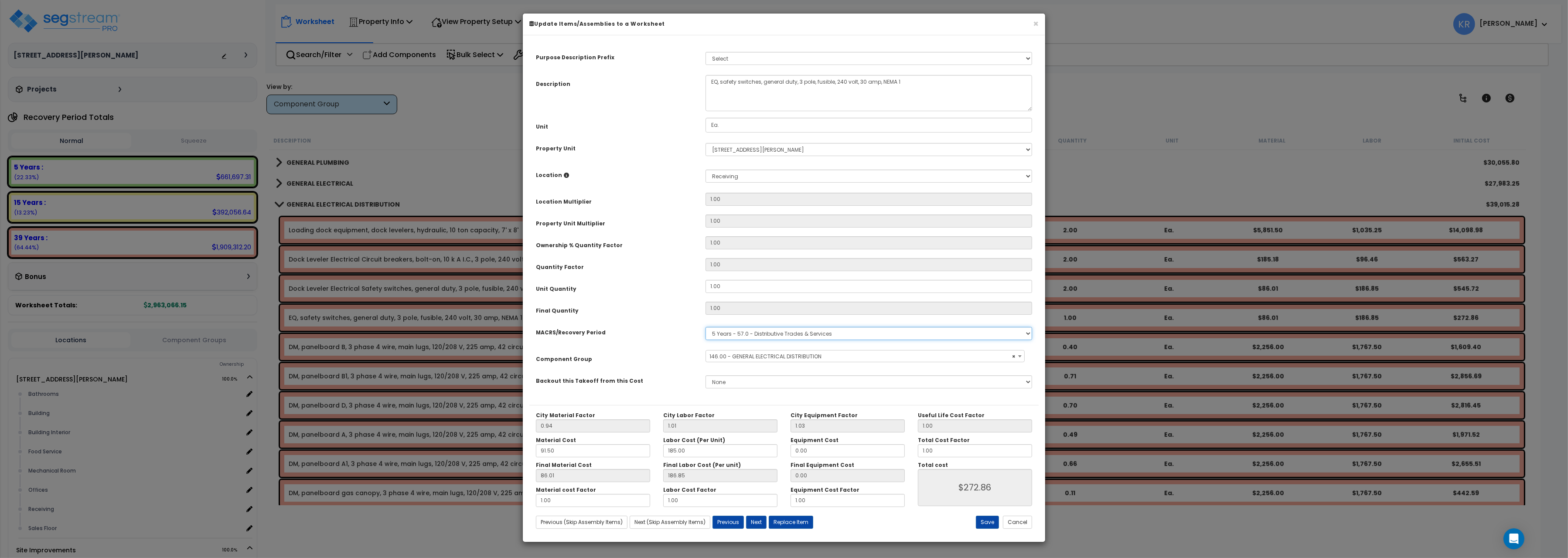
click option "5 Years - 57.0 - Distributive Trades & Services" at bounding box center [0, 0] width 0 height 0
click at [746, 360] on span "Select Component Group" at bounding box center [743, 357] width 68 height 7
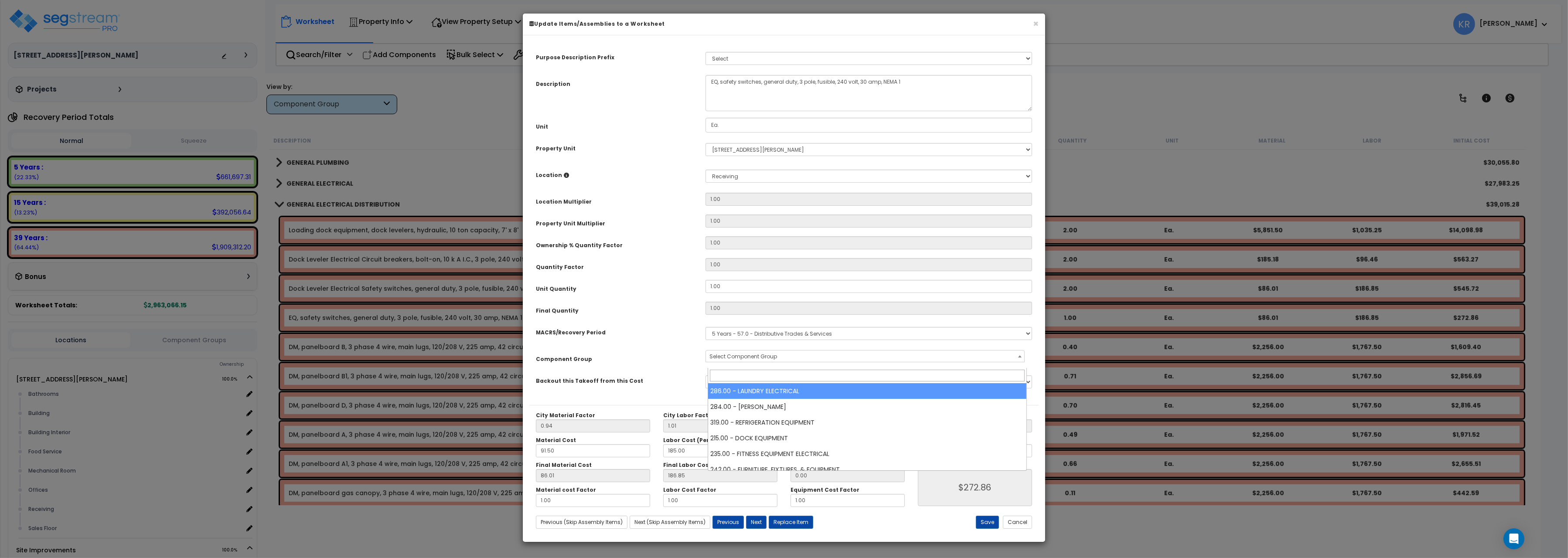
type input "t"
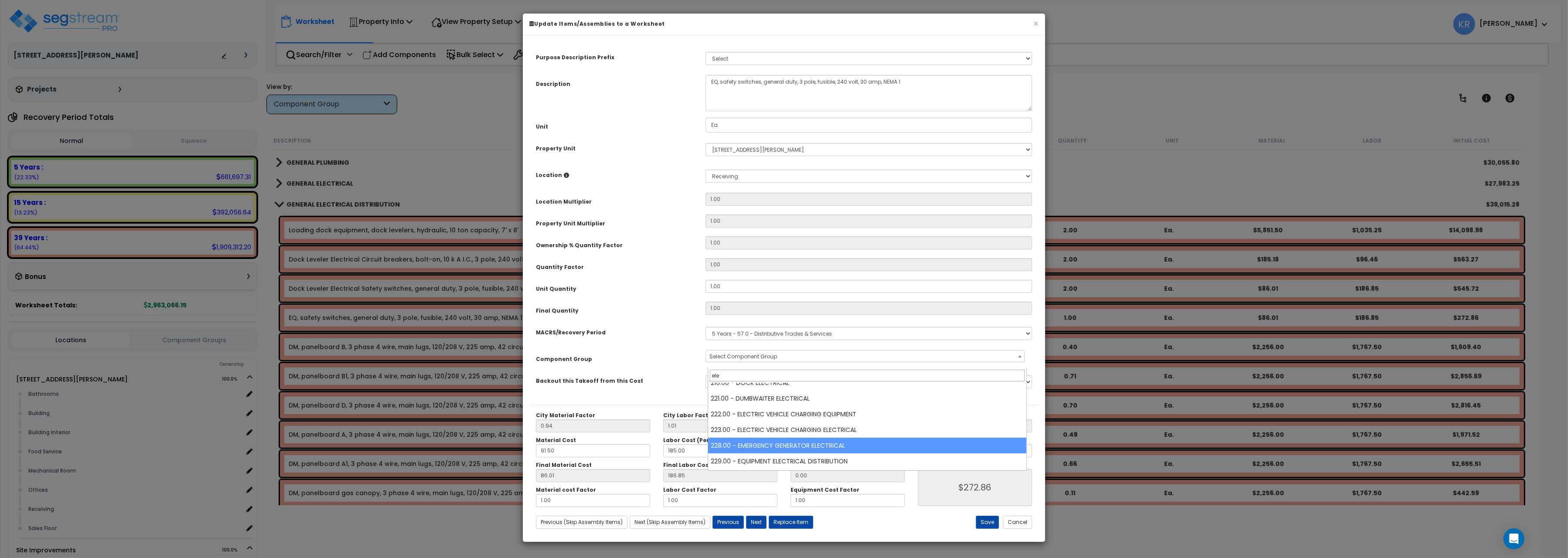
type input "ele"
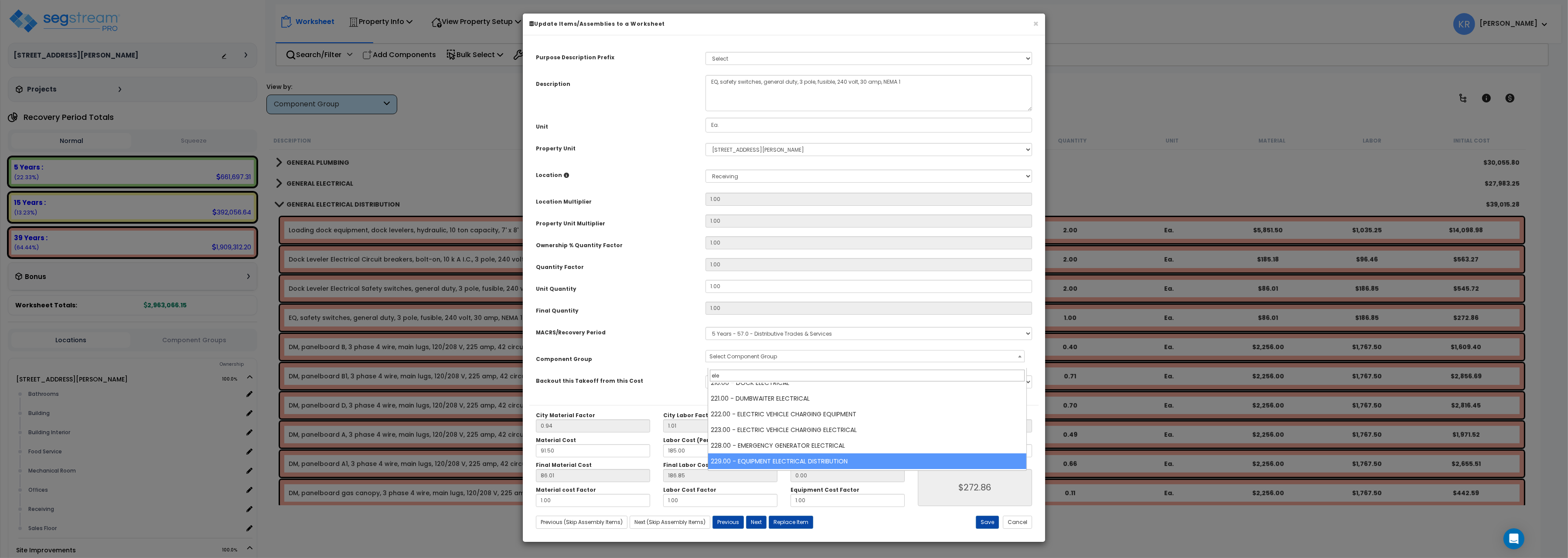
select select "57033"
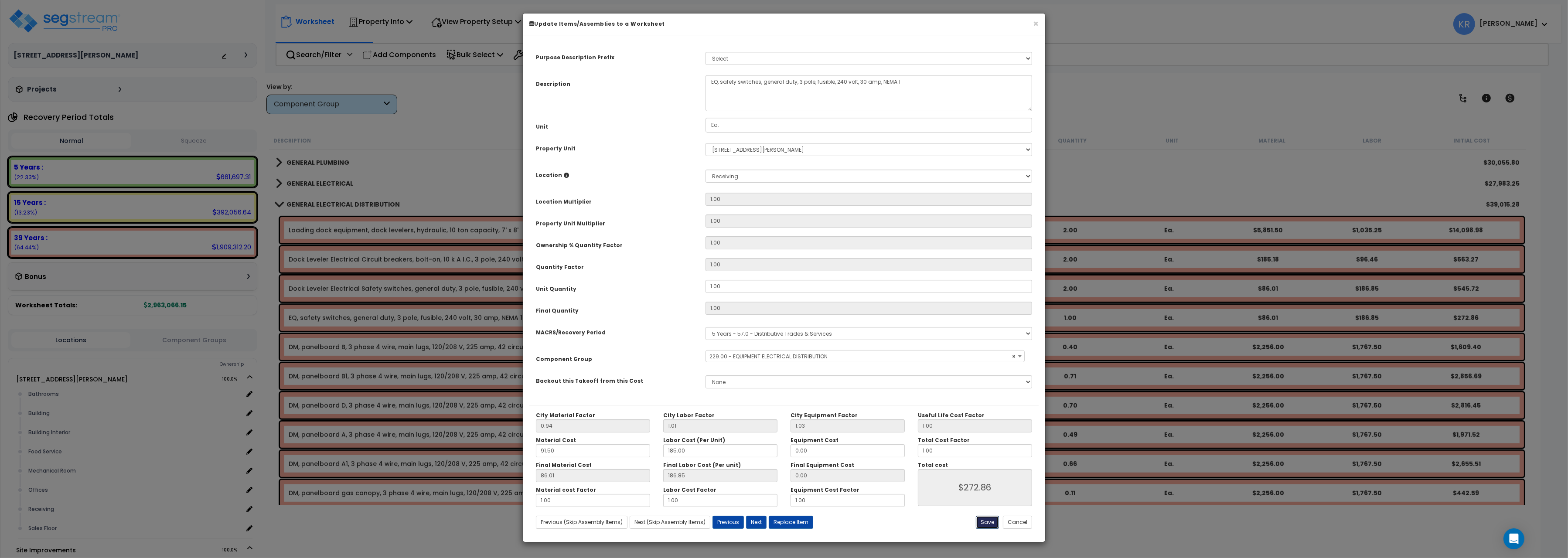
click at [985, 526] on button "Save" at bounding box center [987, 521] width 23 height 13
type input "272.86"
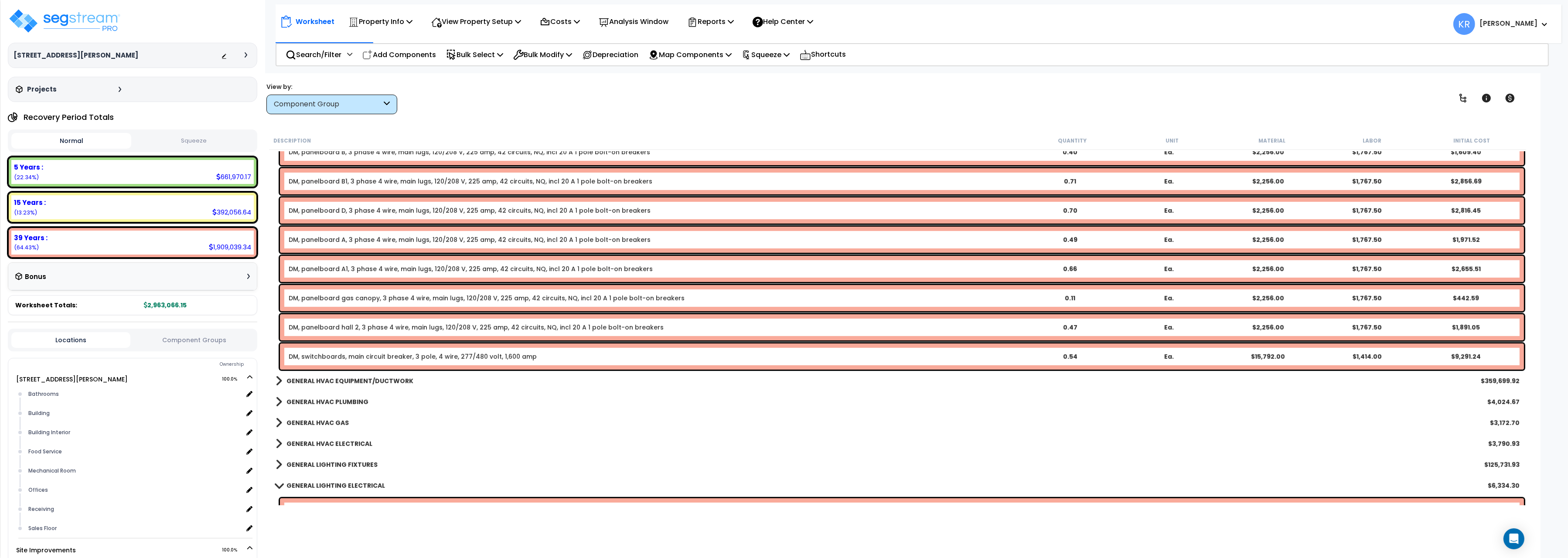
scroll to position [1218, 0]
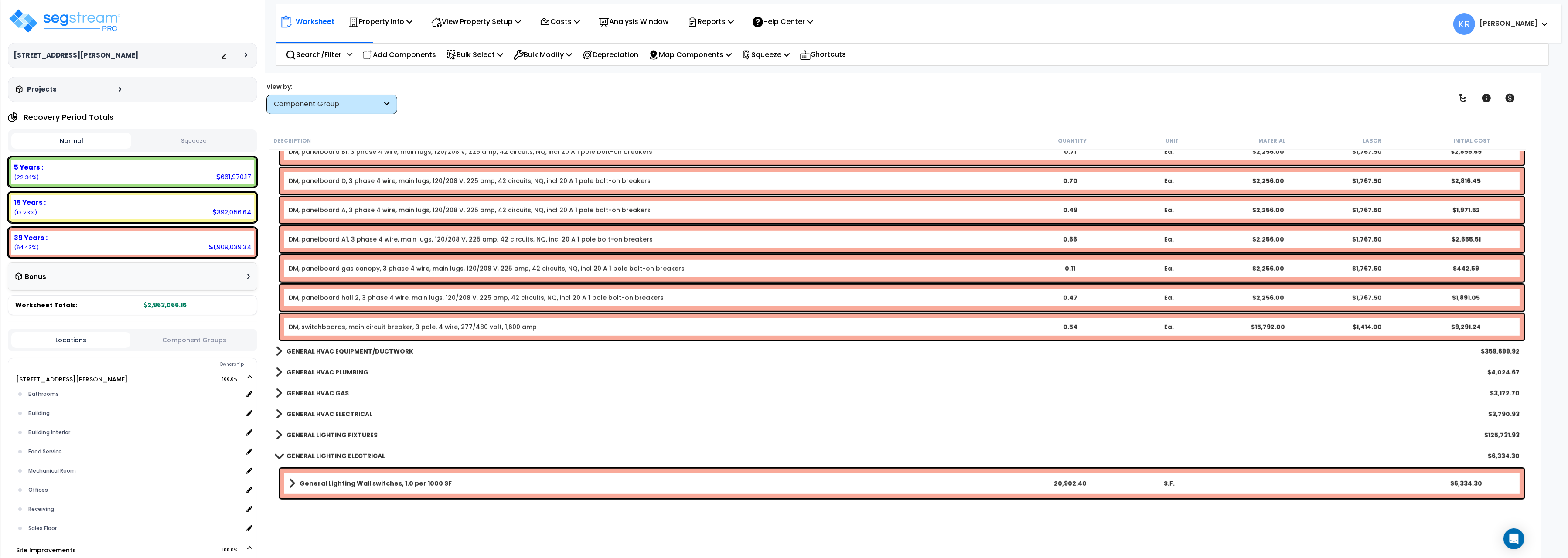
click at [323, 448] on div "GENERAL LIGHTING ELECTRICAL $6,334.30" at bounding box center [898, 456] width 1253 height 21
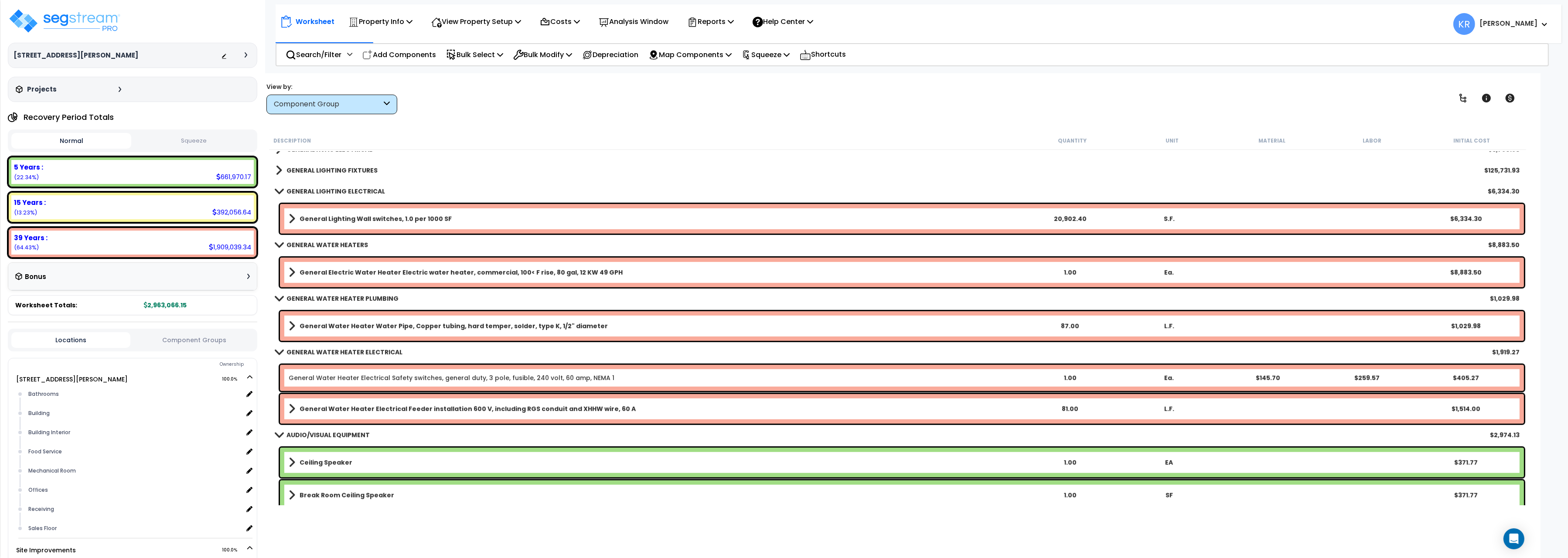
scroll to position [1559, 0]
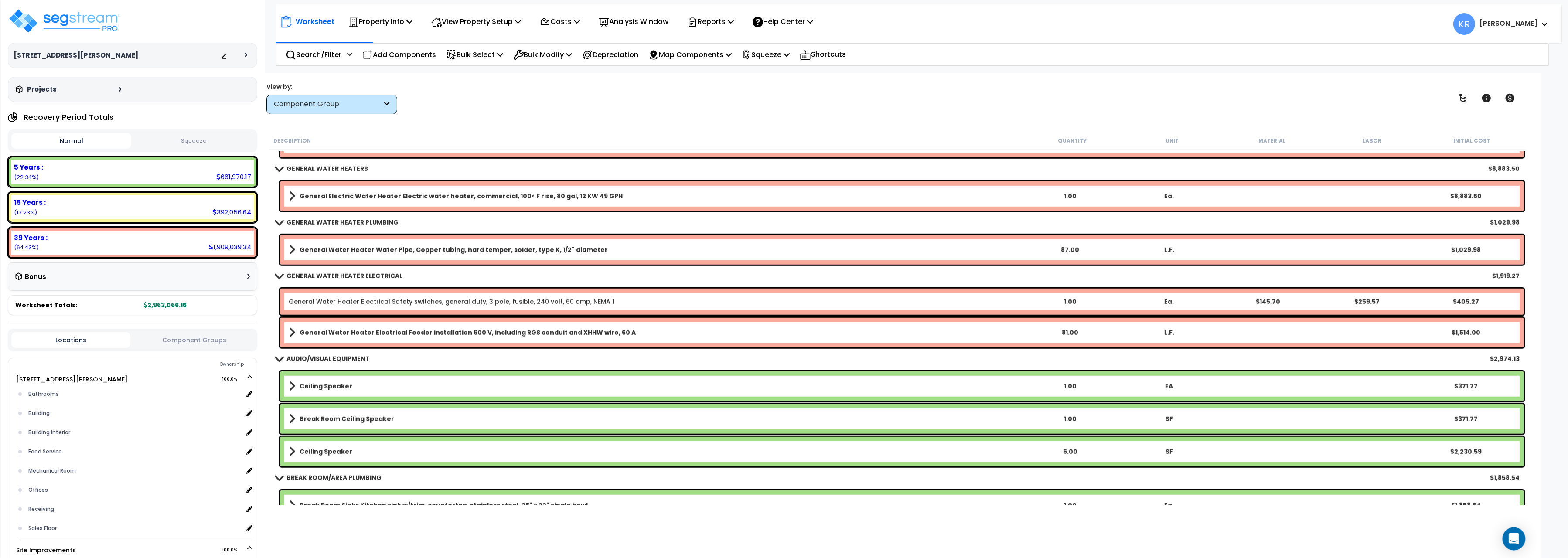
click at [1512, 539] on icon "Open Intercom Messenger" at bounding box center [1514, 539] width 10 height 12
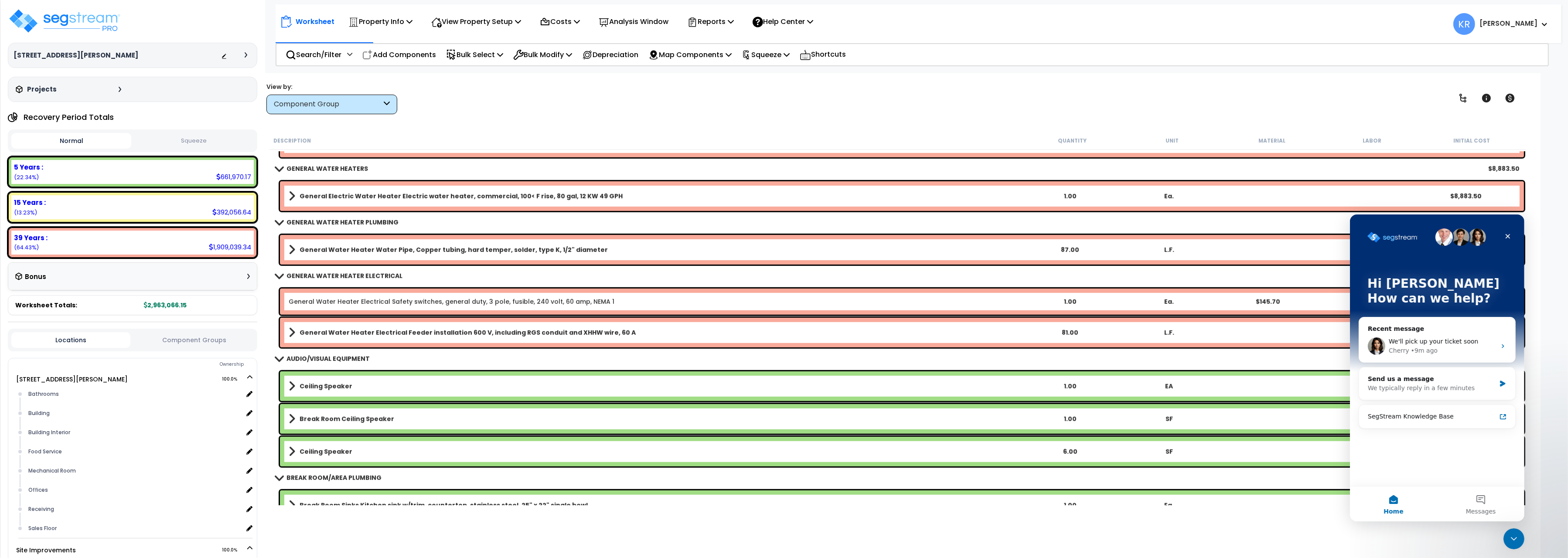
scroll to position [0, 0]
click at [1426, 344] on span "We'll pick up your ticket soon" at bounding box center [1433, 340] width 89 height 7
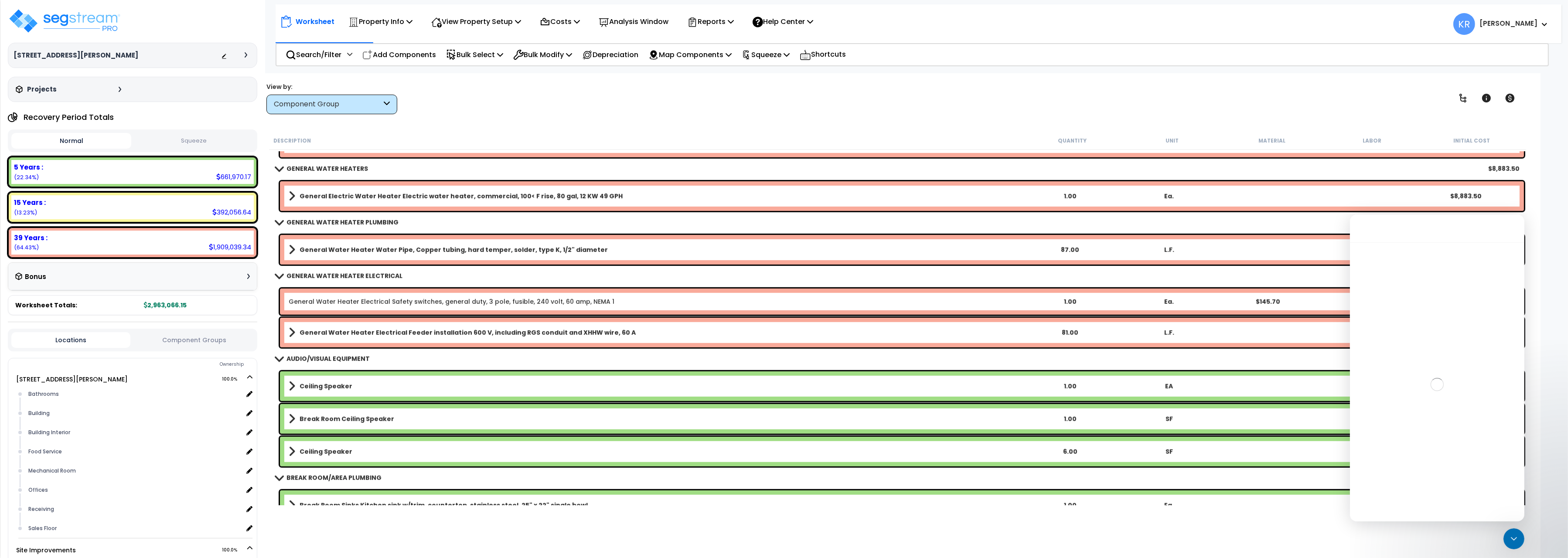
scroll to position [204, 0]
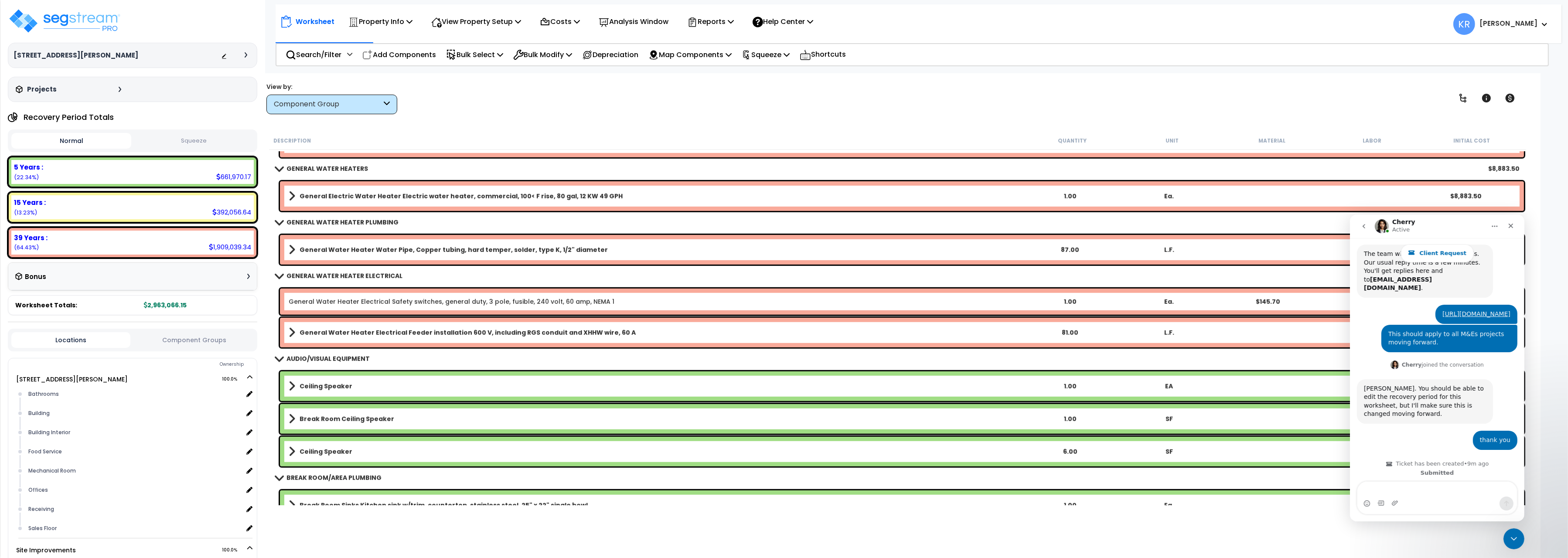
click at [1395, 490] on textarea "Message…" at bounding box center [1437, 489] width 159 height 15
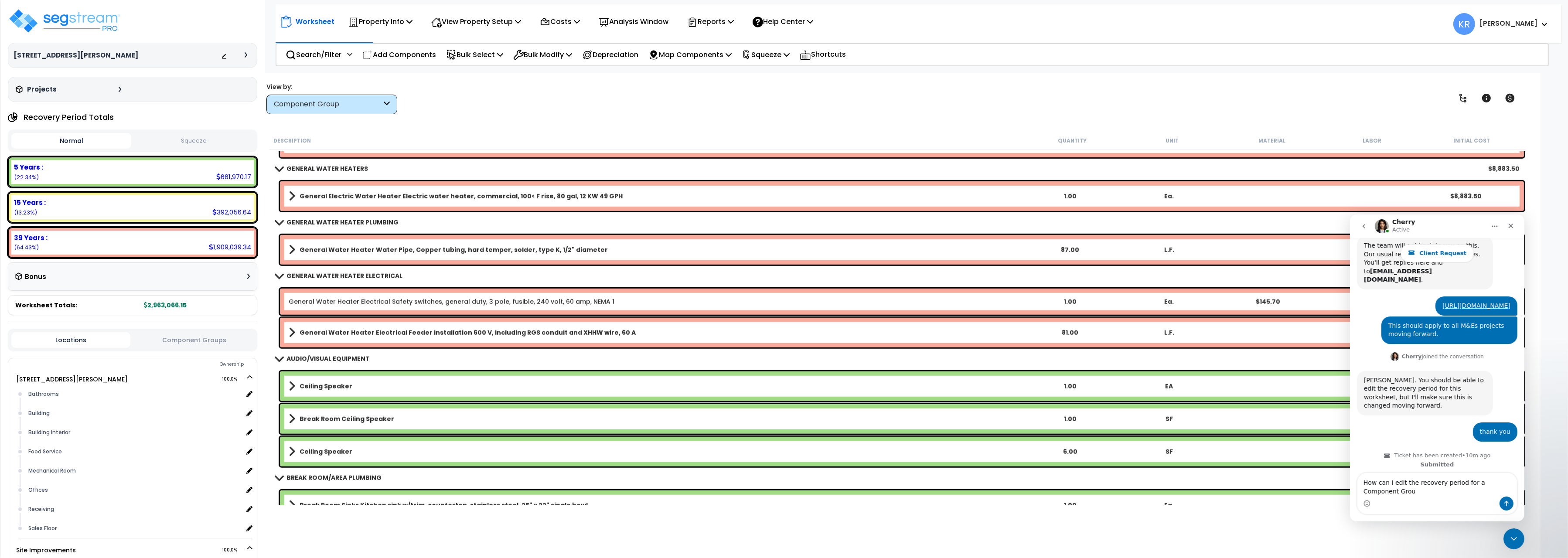
scroll to position [213, 0]
type textarea "How can I edit the recovery period for a Component Group. The"
drag, startPoint x: 1410, startPoint y: 492, endPoint x: 1323, endPoint y: 468, distance: 90.2
click at [1357, 473] on textarea "How can I edit the recovery period for a Component Group. The" at bounding box center [1437, 484] width 159 height 24
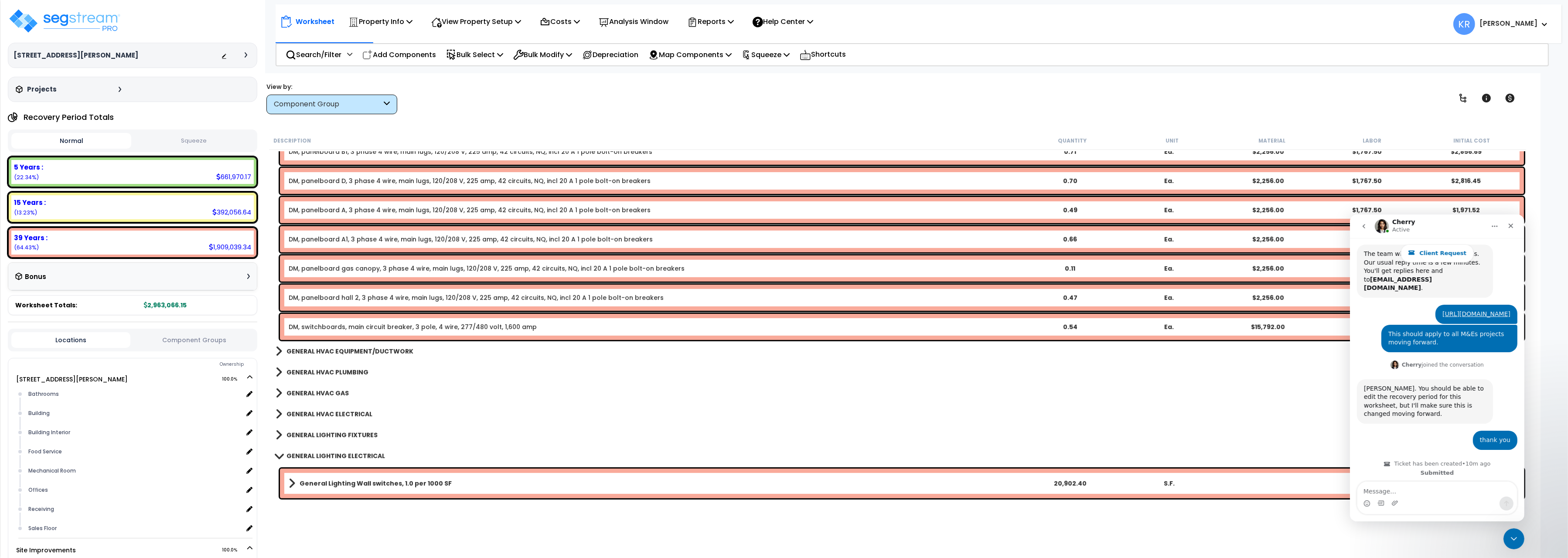
scroll to position [877, 0]
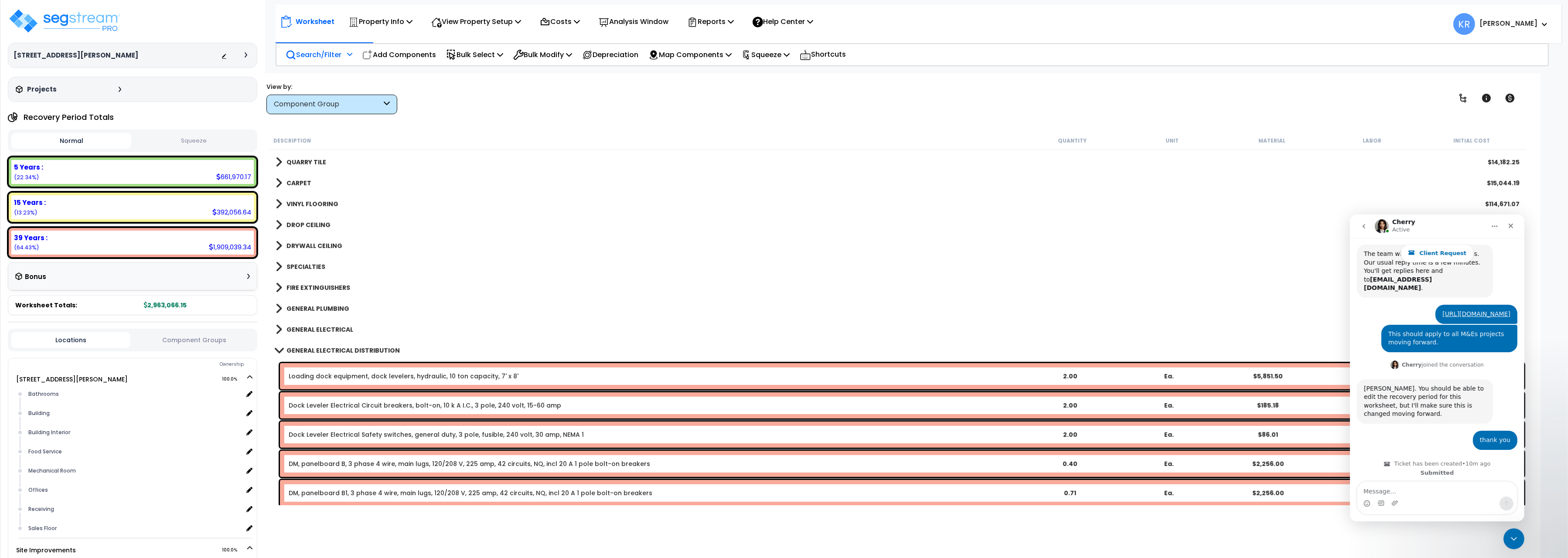
click at [329, 61] on div "Search/Filter Additional Search / Filter" at bounding box center [319, 55] width 67 height 21
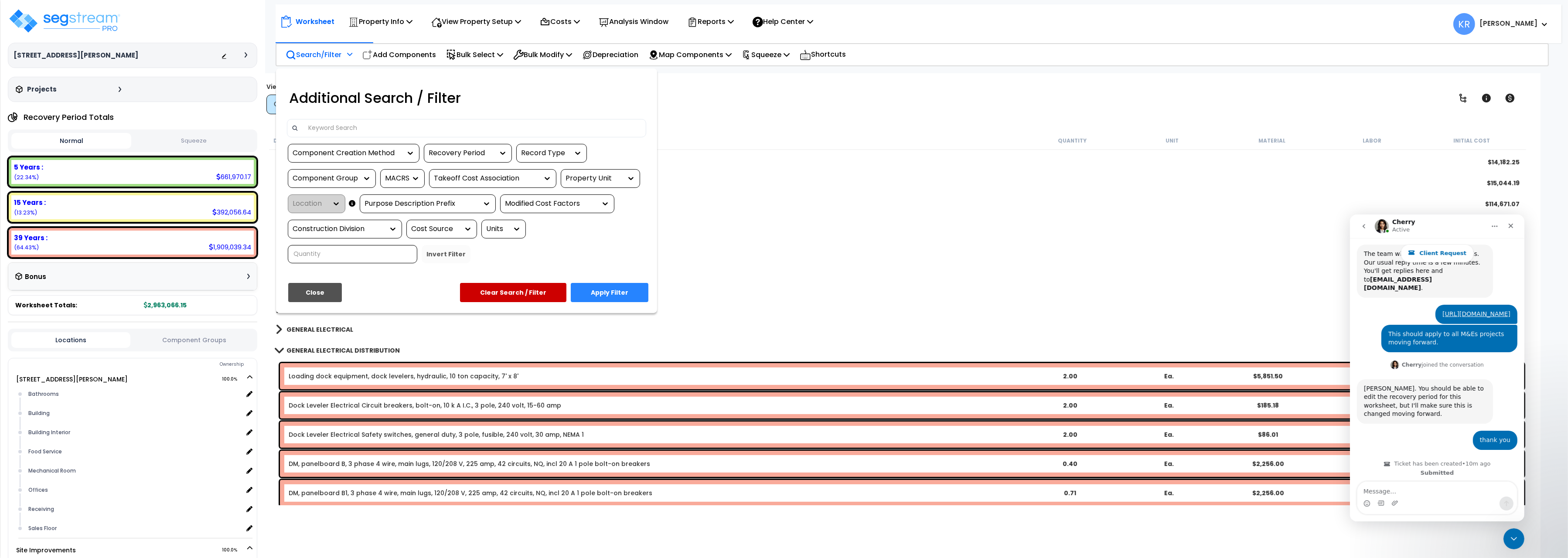
click at [335, 123] on input at bounding box center [472, 128] width 339 height 13
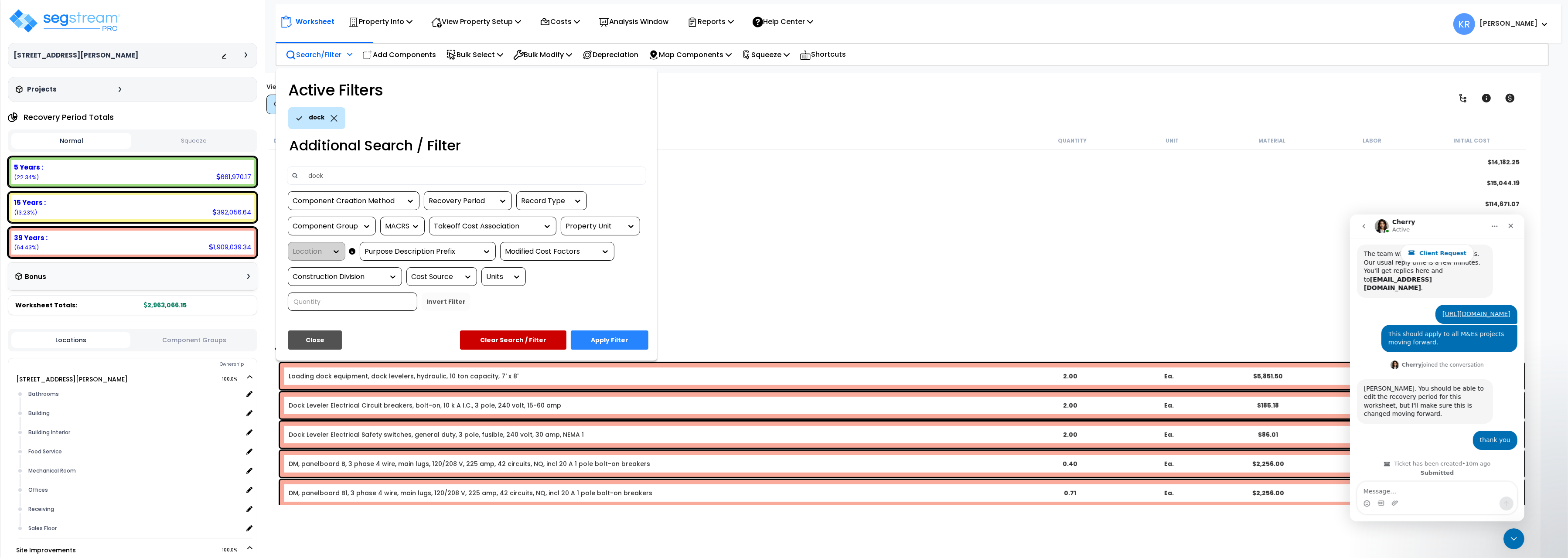
type input "dock"
click at [600, 338] on button "Apply Filter" at bounding box center [610, 340] width 78 height 19
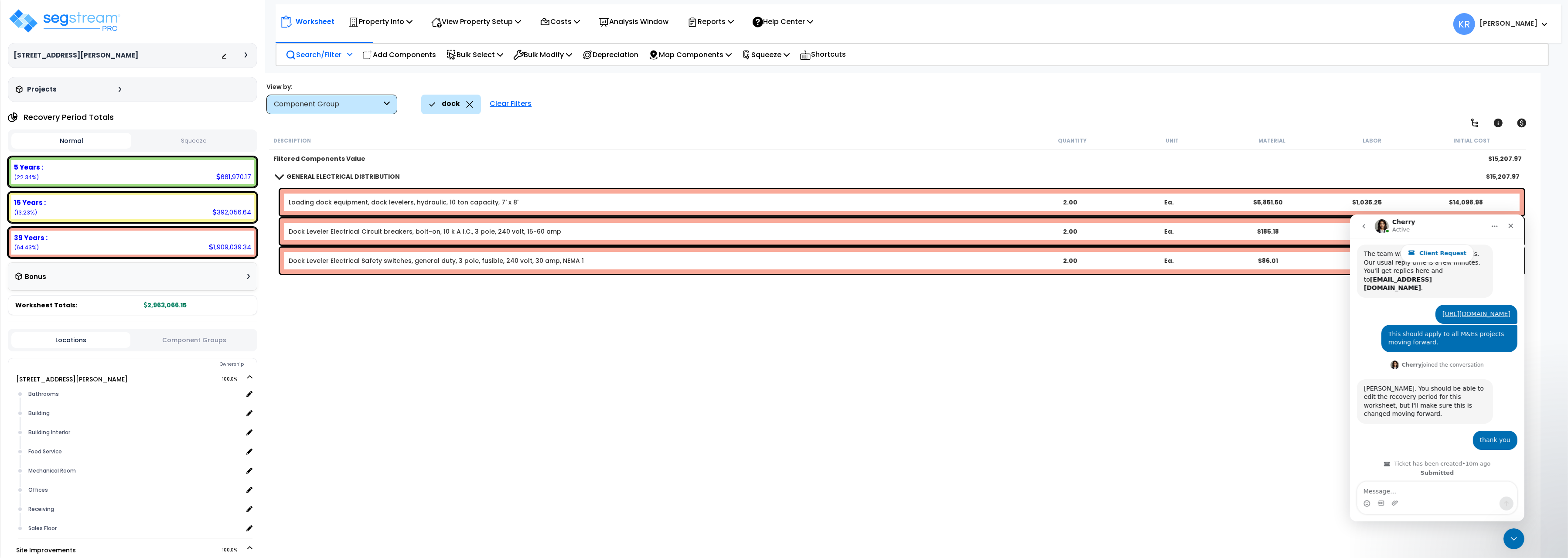
scroll to position [0, 0]
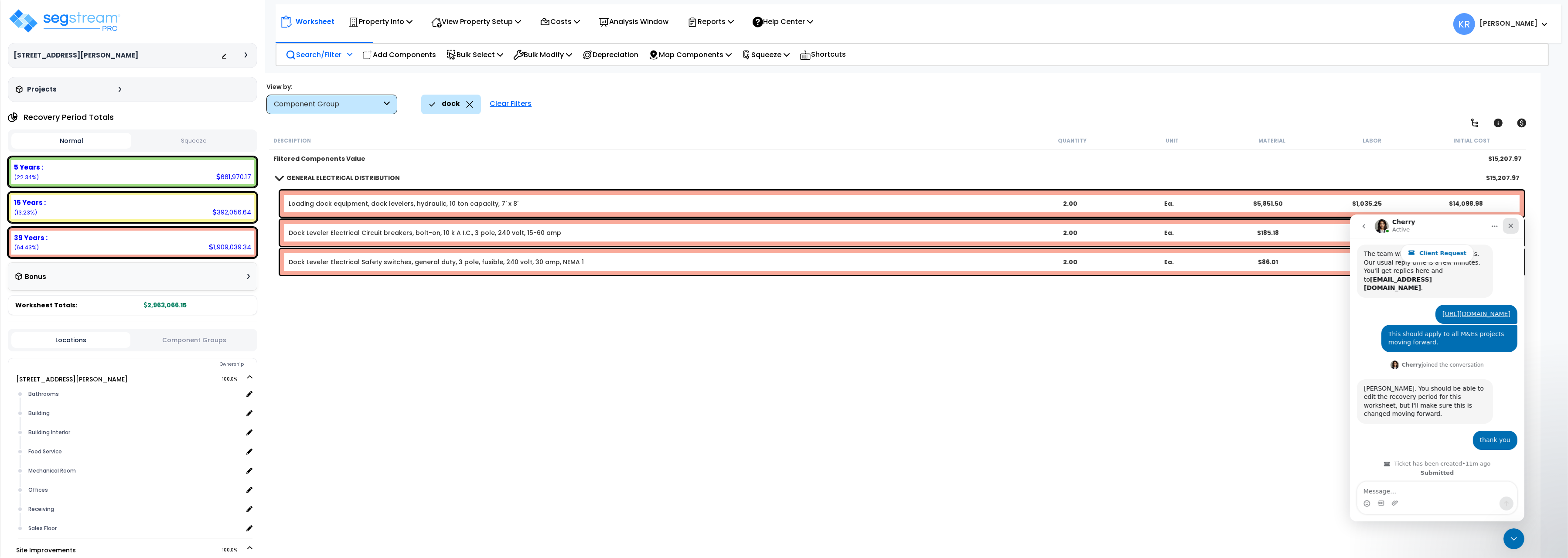
click at [1504, 227] on div "Close" at bounding box center [1511, 225] width 16 height 16
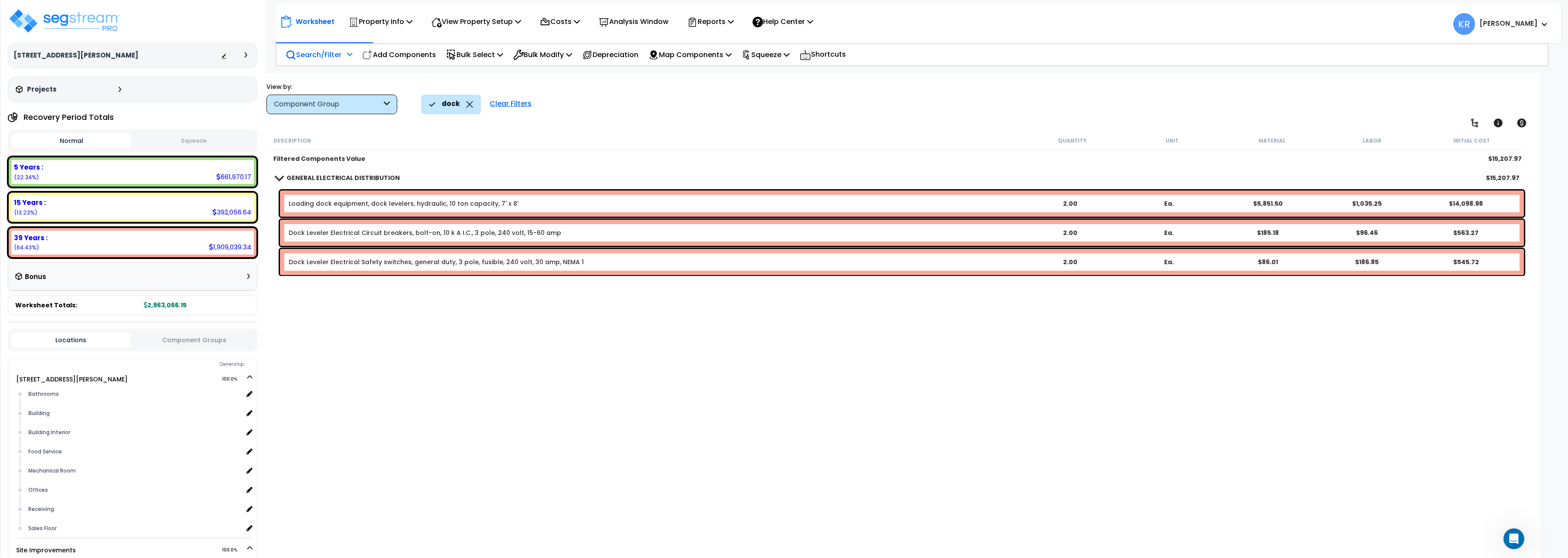
click at [506, 101] on div "Clear Filters" at bounding box center [510, 104] width 51 height 19
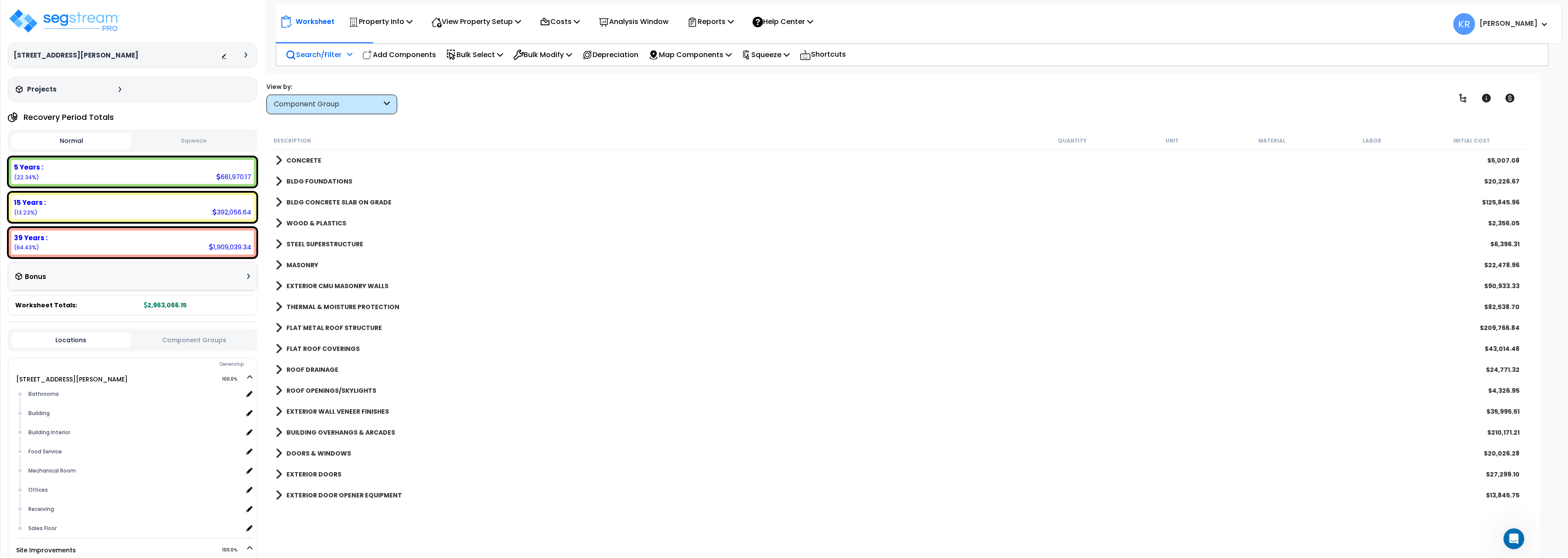
scroll to position [204, 0]
